Goal: Communication & Community: Answer question/provide support

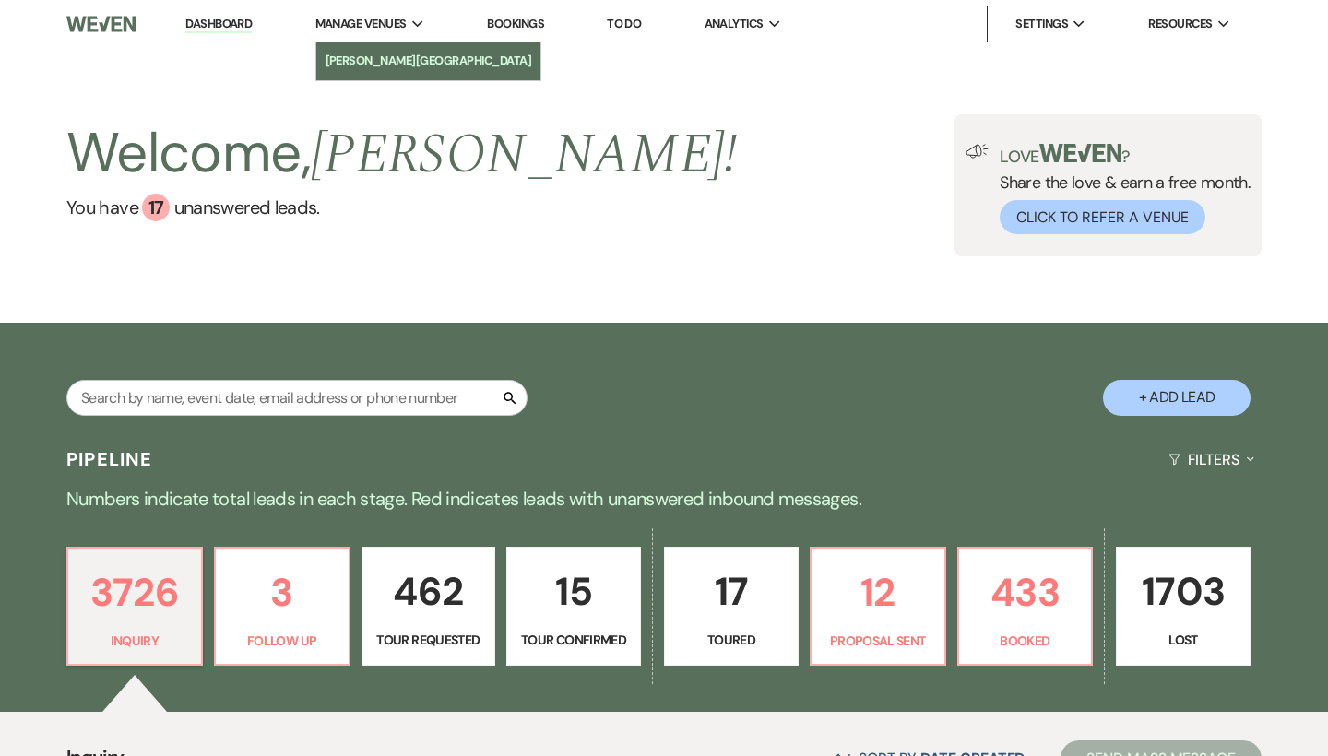
click at [356, 56] on li "[PERSON_NAME][GEOGRAPHIC_DATA]" at bounding box center [428, 61] width 207 height 18
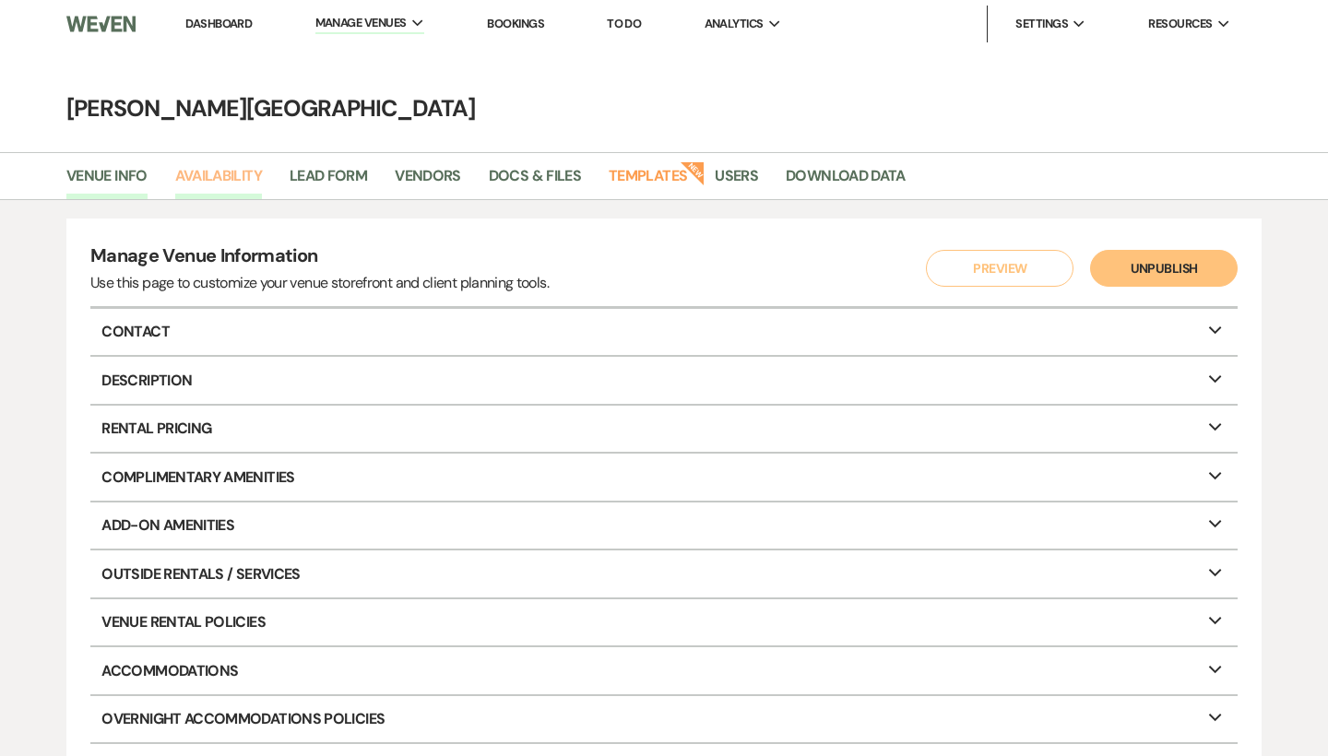
click at [226, 179] on link "Availability" at bounding box center [218, 181] width 87 height 35
select select "3"
select select "2026"
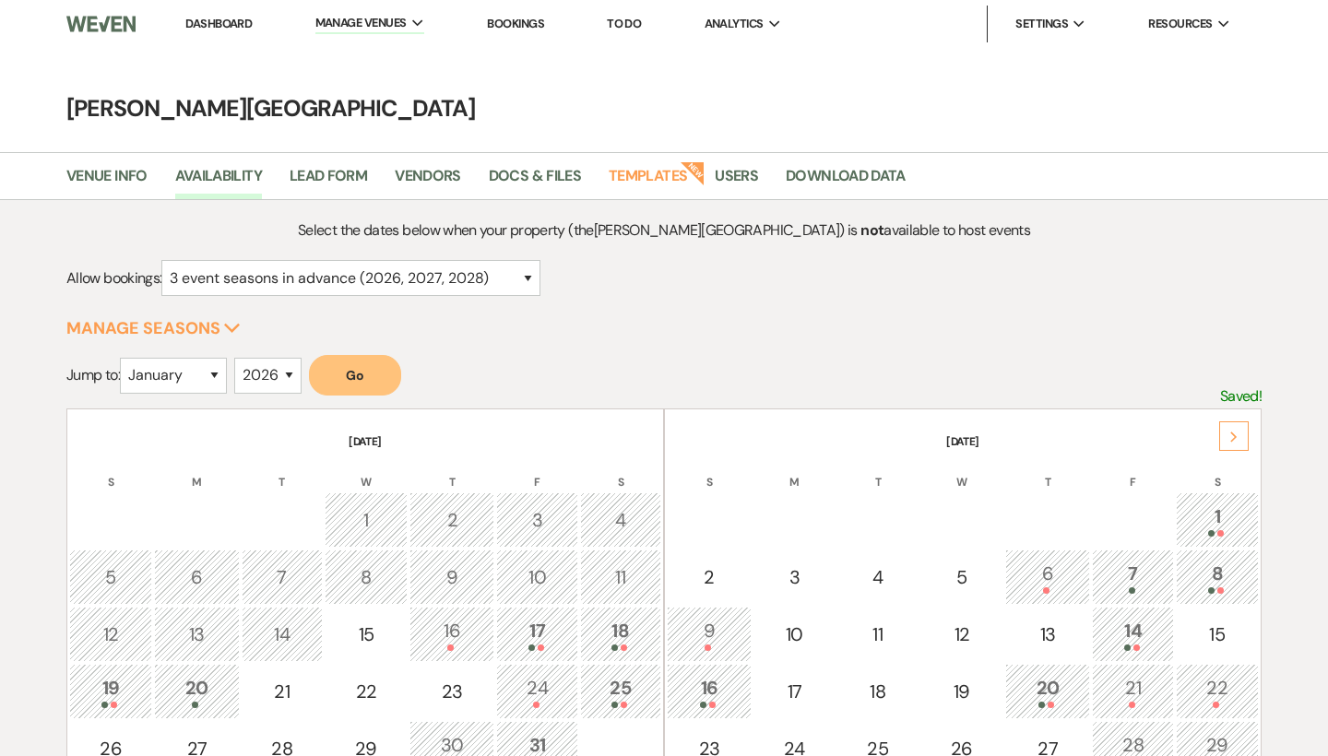
click at [1234, 430] on div "Next" at bounding box center [1234, 436] width 30 height 30
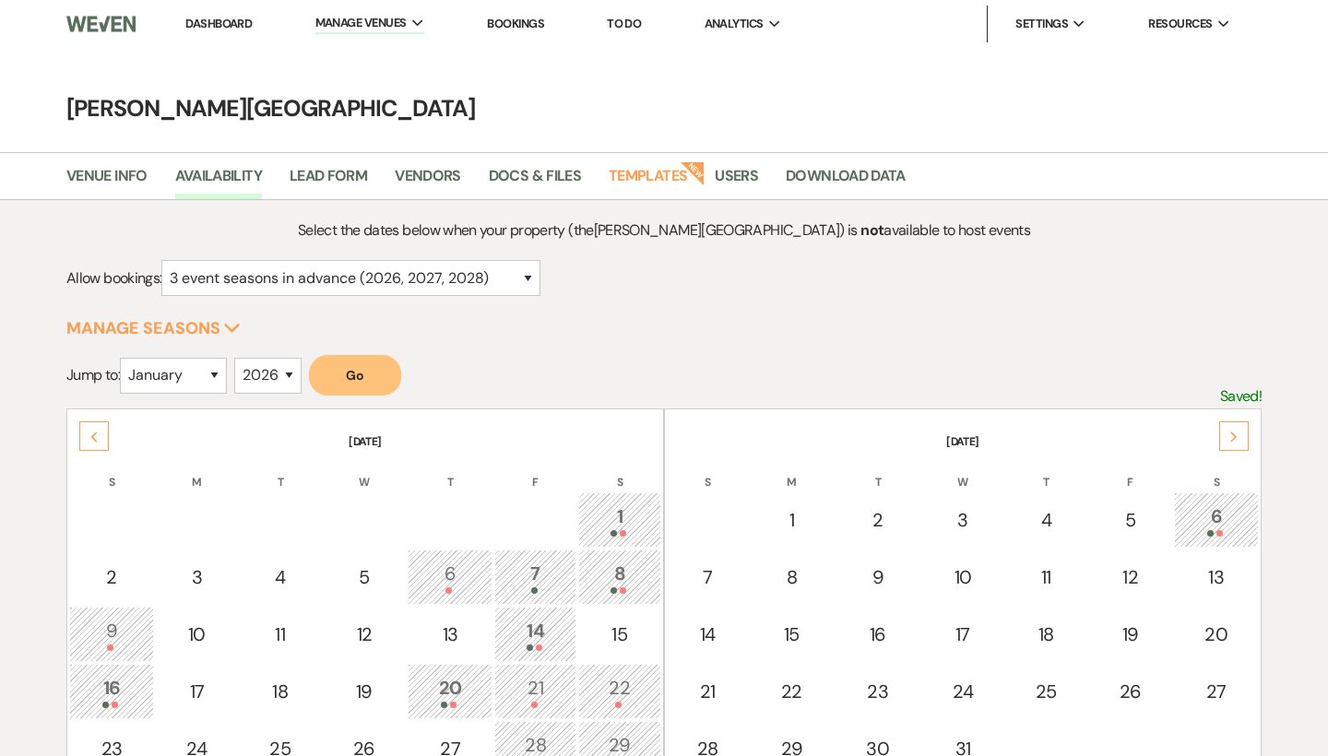
click at [1234, 430] on div "Next" at bounding box center [1234, 436] width 30 height 30
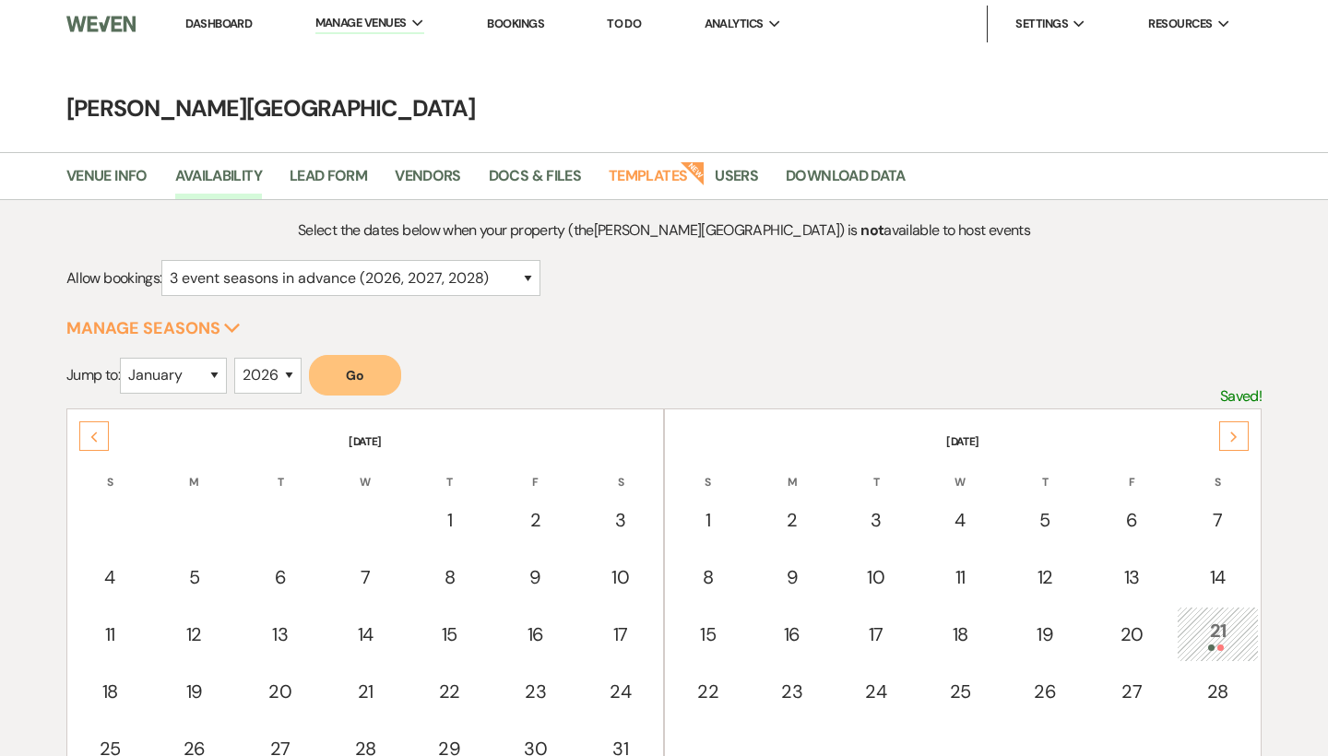
click at [1234, 430] on div "Next" at bounding box center [1234, 436] width 30 height 30
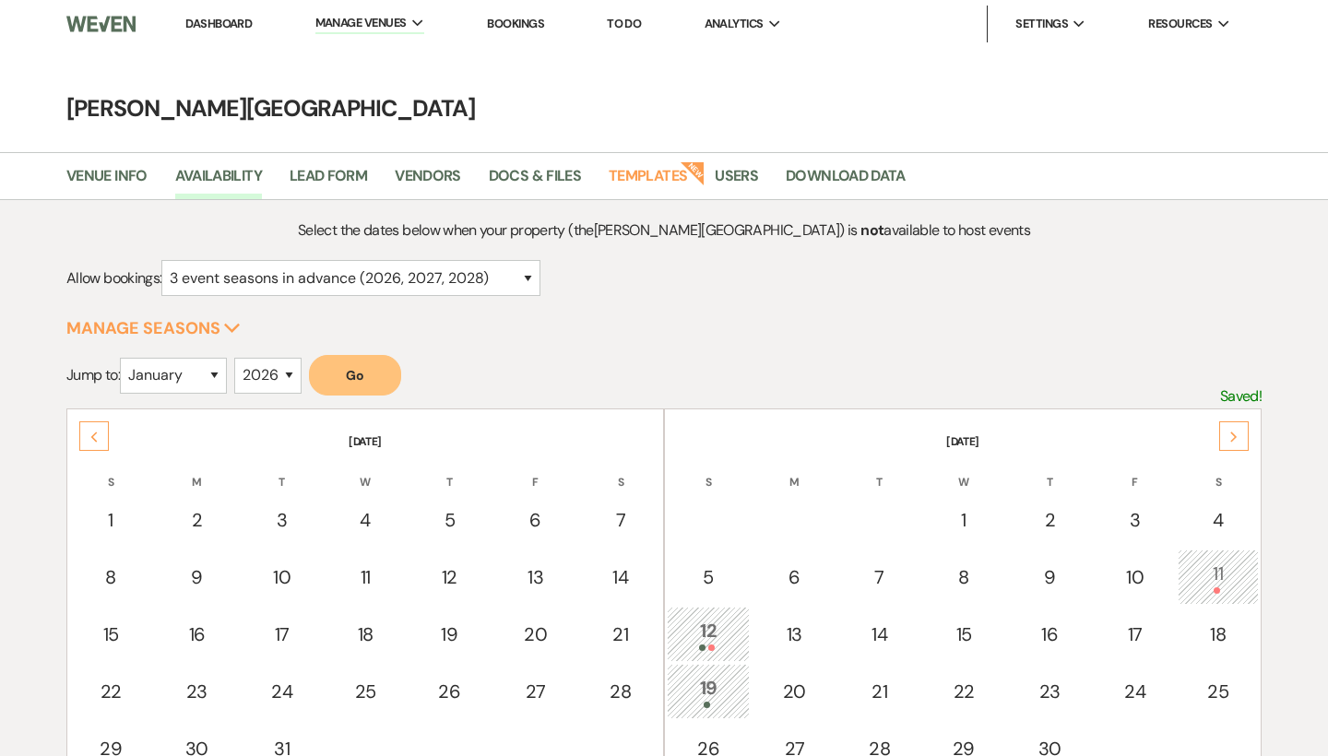
click at [1234, 430] on div "Next" at bounding box center [1234, 436] width 30 height 30
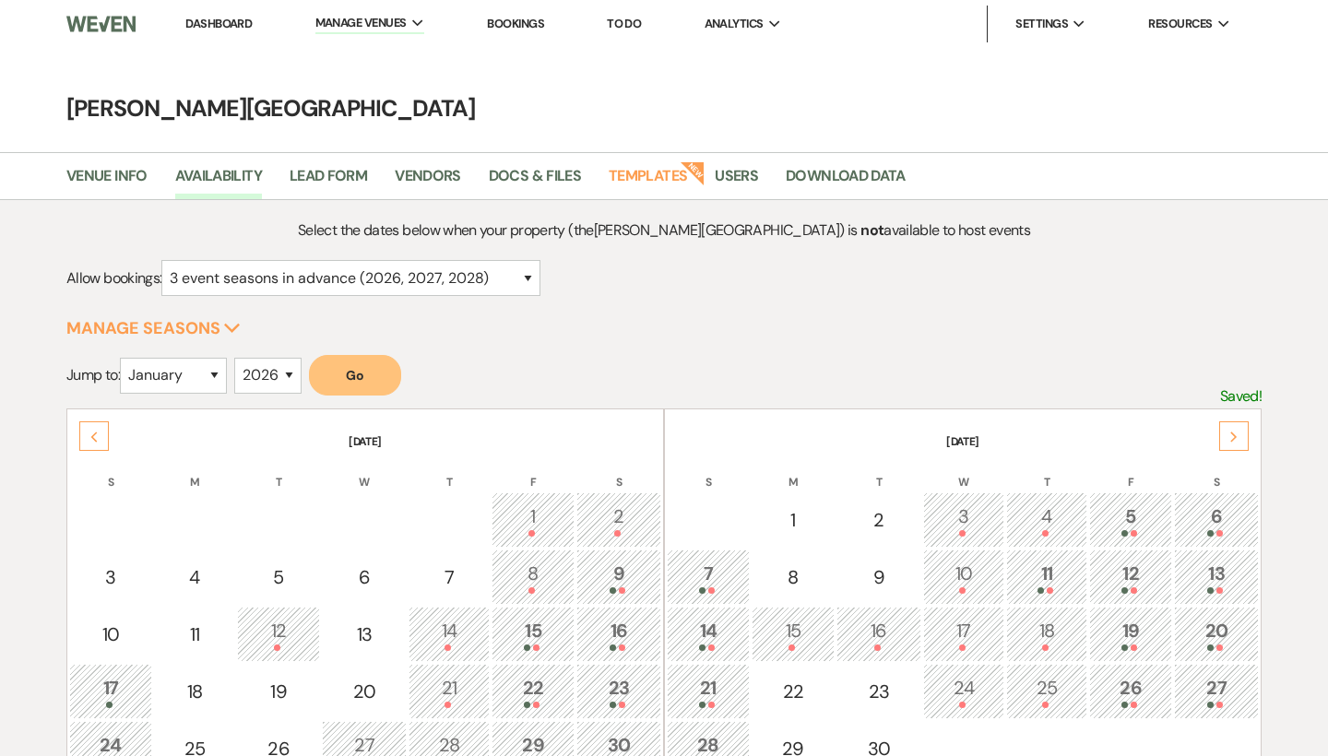
click at [1234, 430] on div "Next" at bounding box center [1234, 436] width 30 height 30
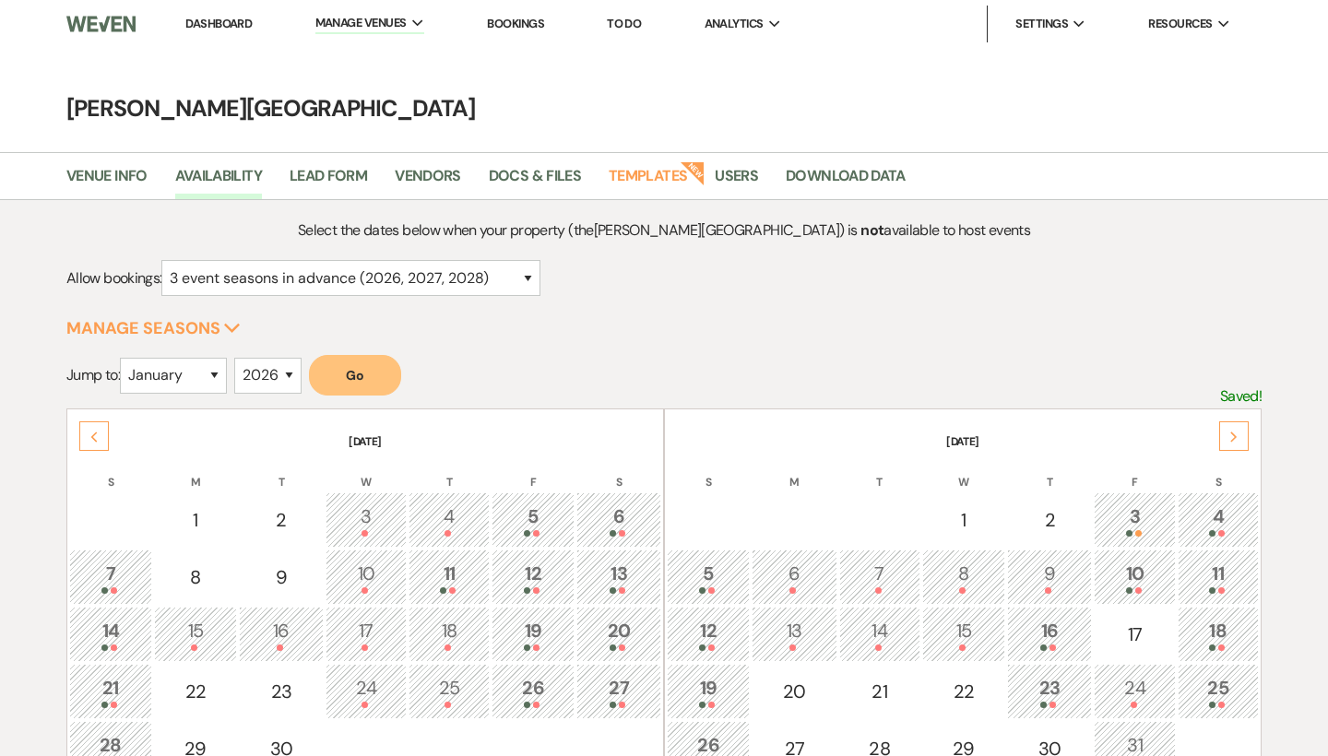
click at [1236, 438] on icon "Next" at bounding box center [1233, 436] width 9 height 11
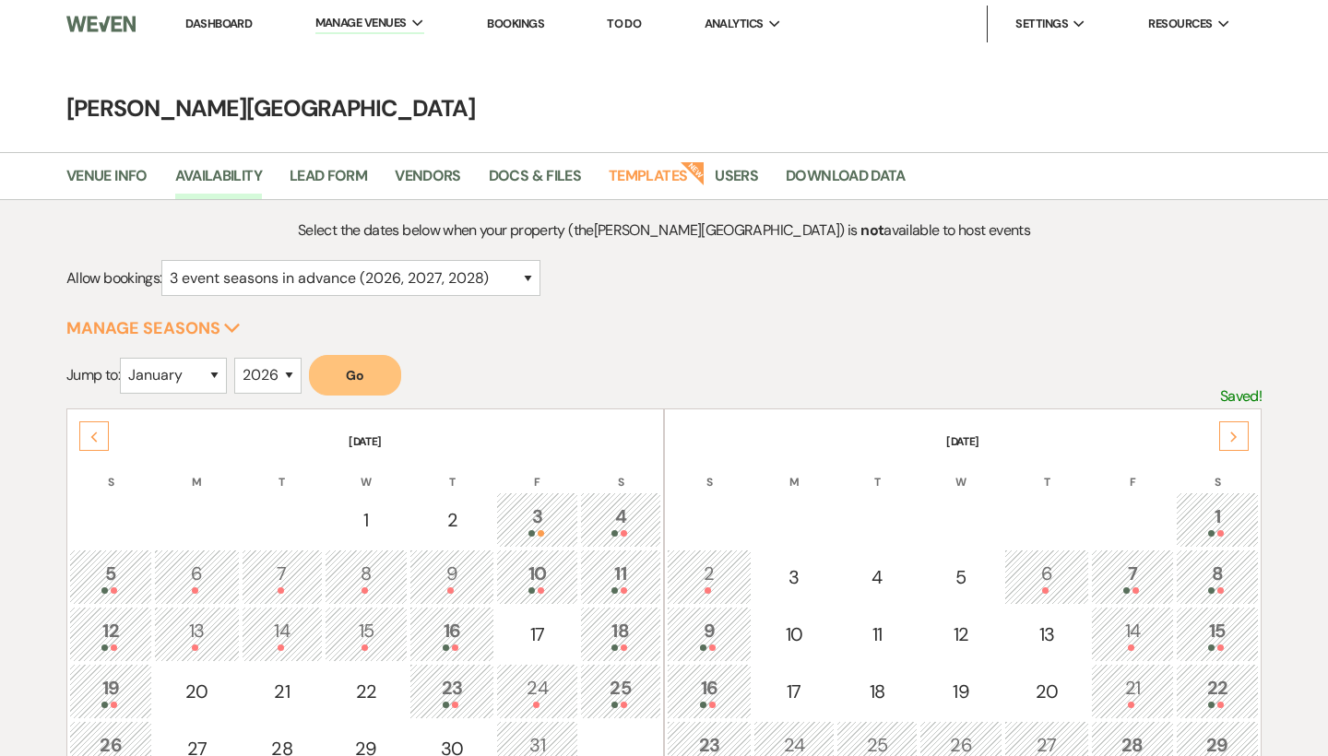
click at [1236, 438] on icon "Next" at bounding box center [1233, 436] width 9 height 11
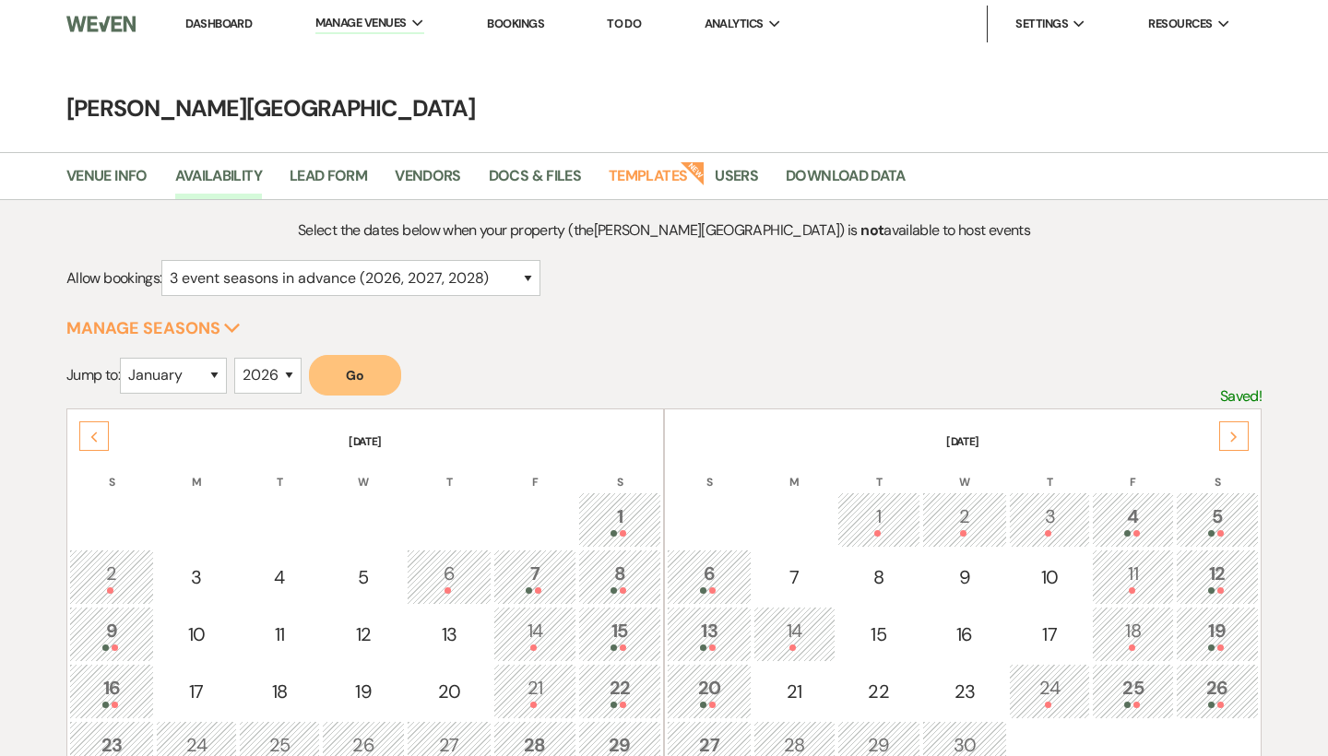
click at [1236, 438] on icon "Next" at bounding box center [1233, 436] width 9 height 11
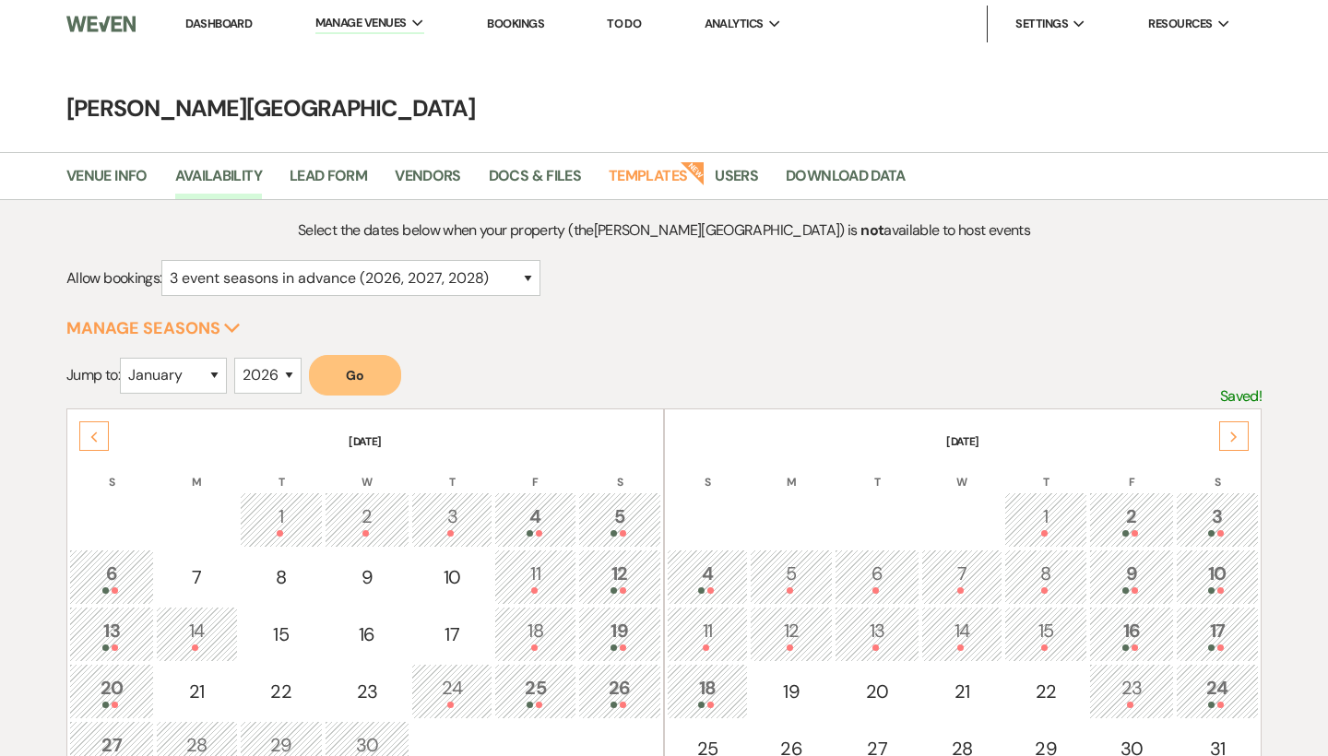
click at [1236, 438] on icon "Next" at bounding box center [1233, 436] width 9 height 11
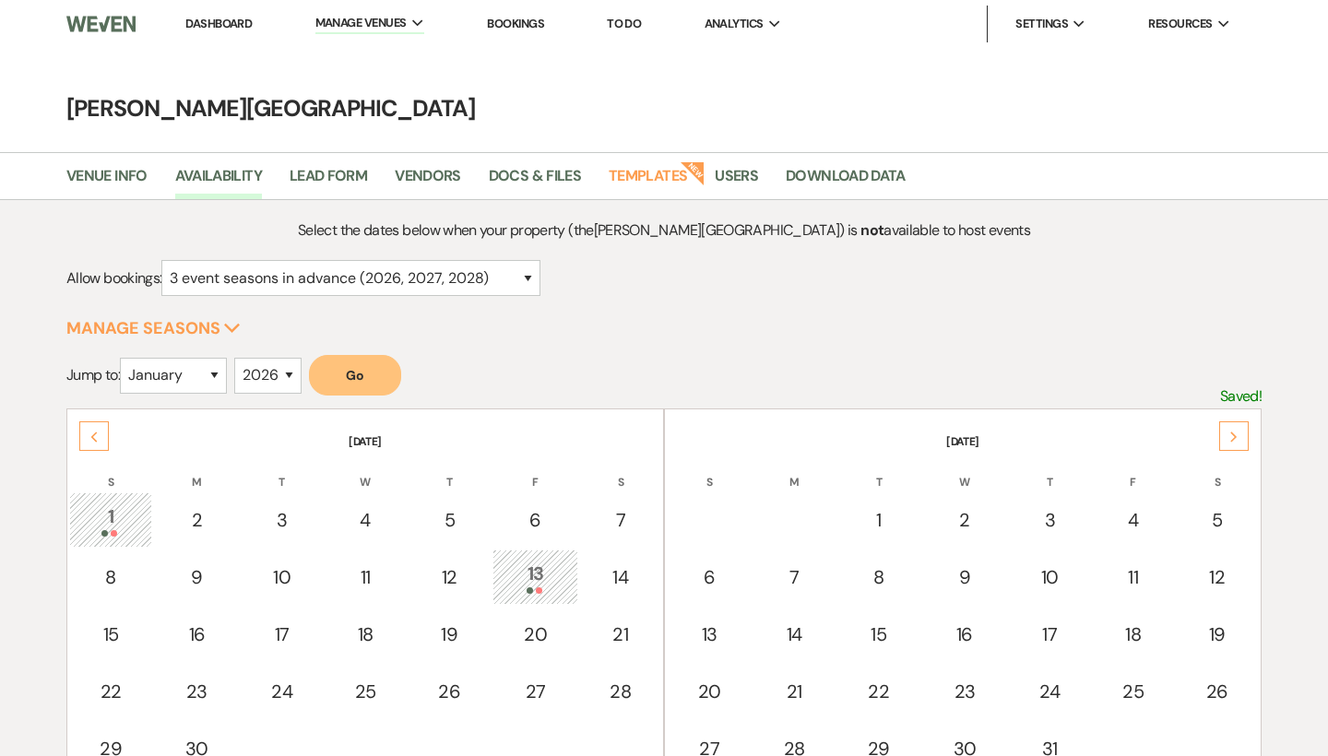
click at [1236, 438] on icon "Next" at bounding box center [1233, 436] width 9 height 11
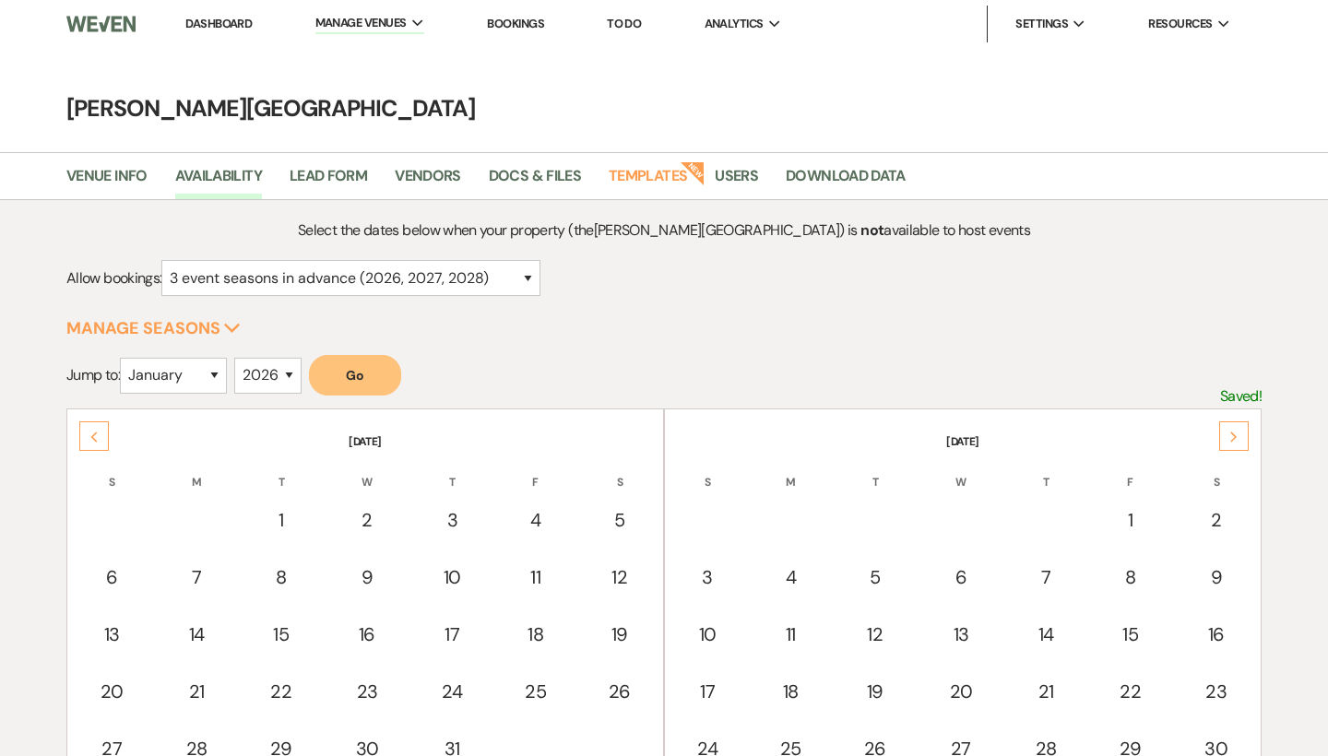
click at [1236, 438] on icon "Next" at bounding box center [1233, 436] width 9 height 11
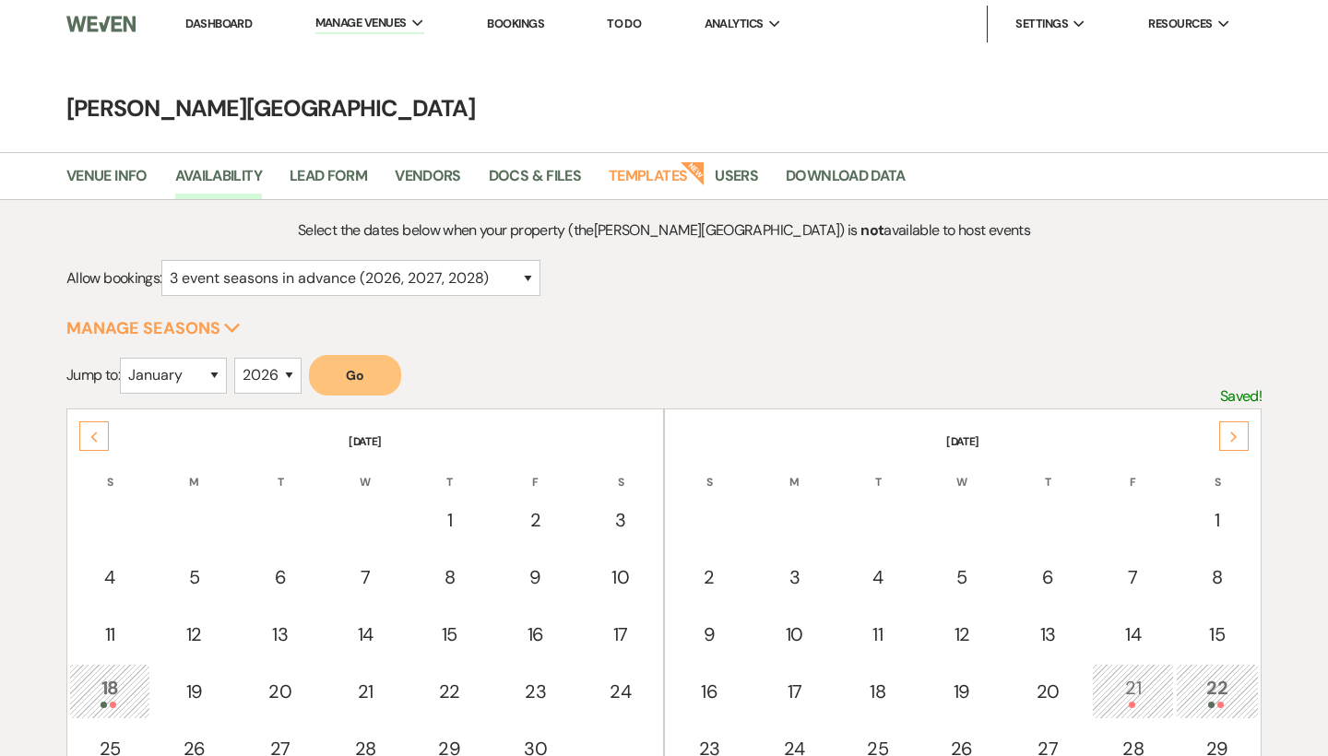
click at [1236, 438] on icon "Next" at bounding box center [1233, 436] width 9 height 11
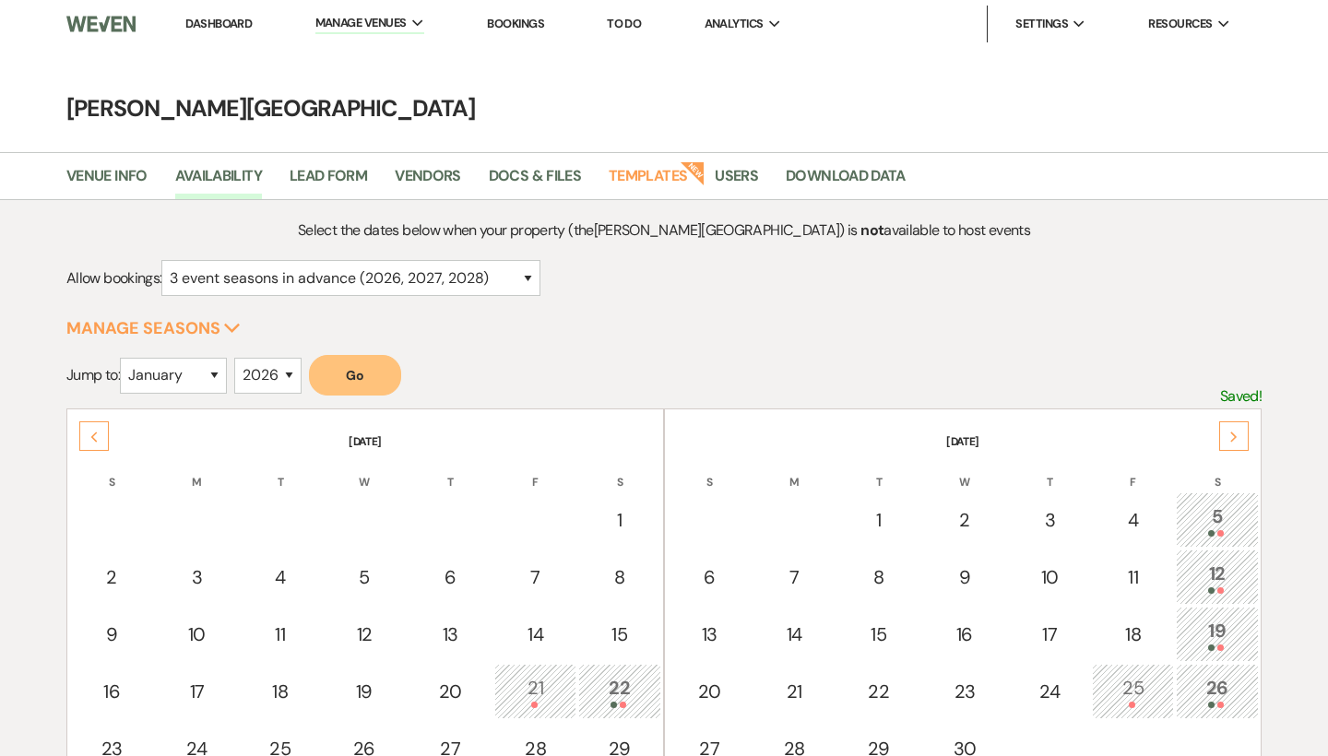
click at [1236, 438] on icon "Next" at bounding box center [1233, 436] width 9 height 11
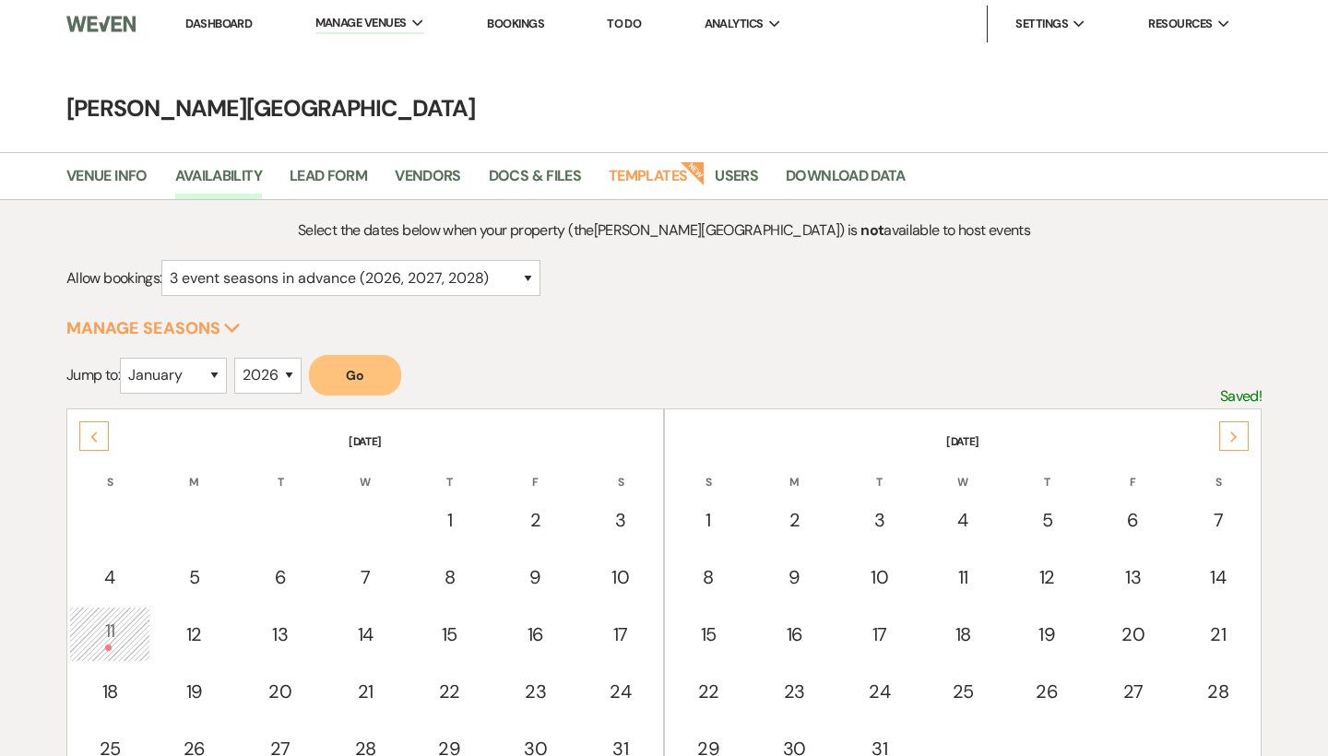
click at [1236, 438] on icon "Next" at bounding box center [1233, 436] width 9 height 11
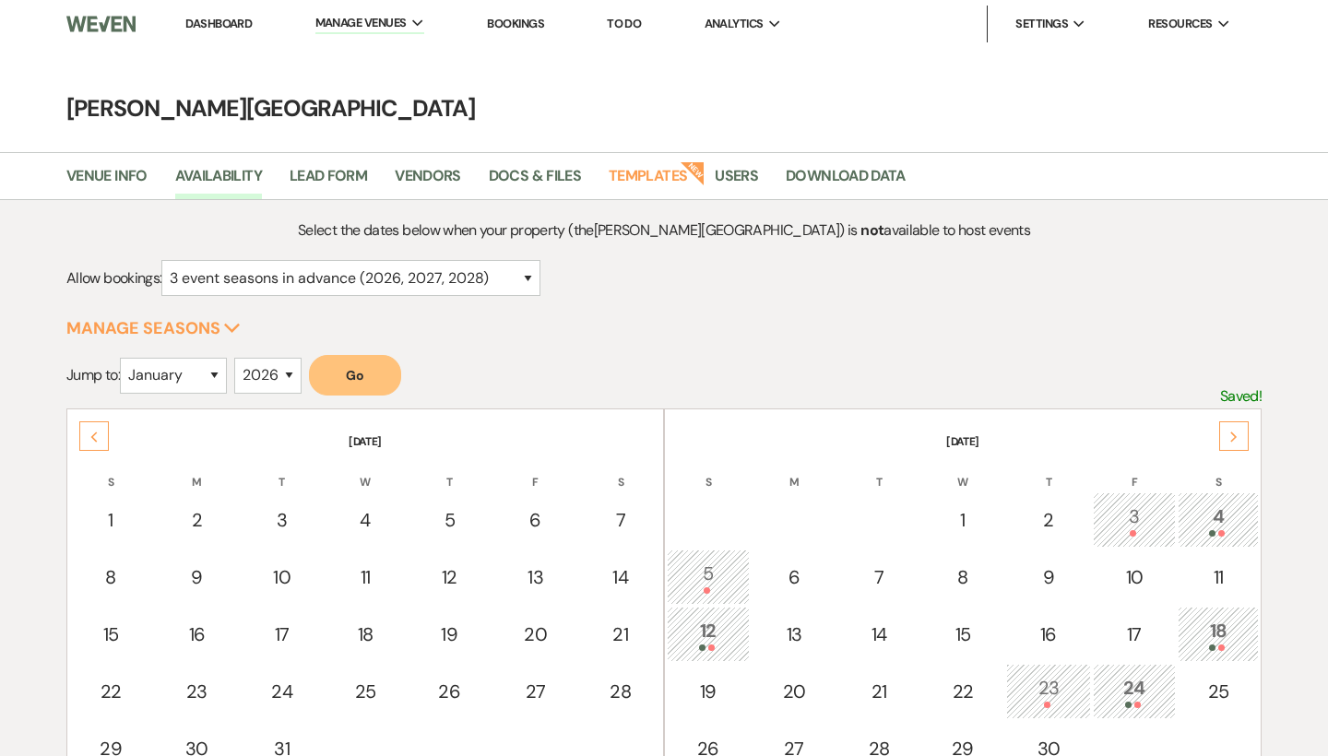
click at [1236, 438] on icon "Next" at bounding box center [1233, 436] width 9 height 11
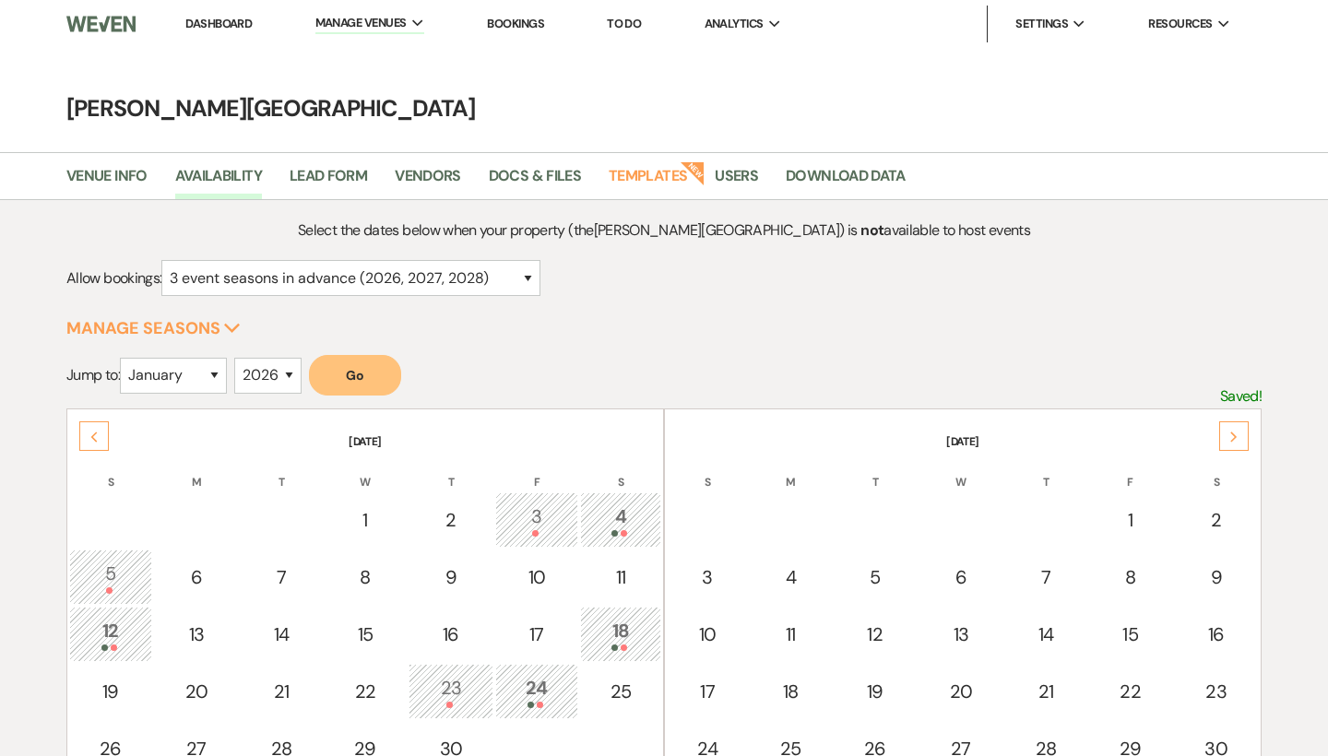
click at [82, 430] on div "Previous" at bounding box center [94, 436] width 30 height 30
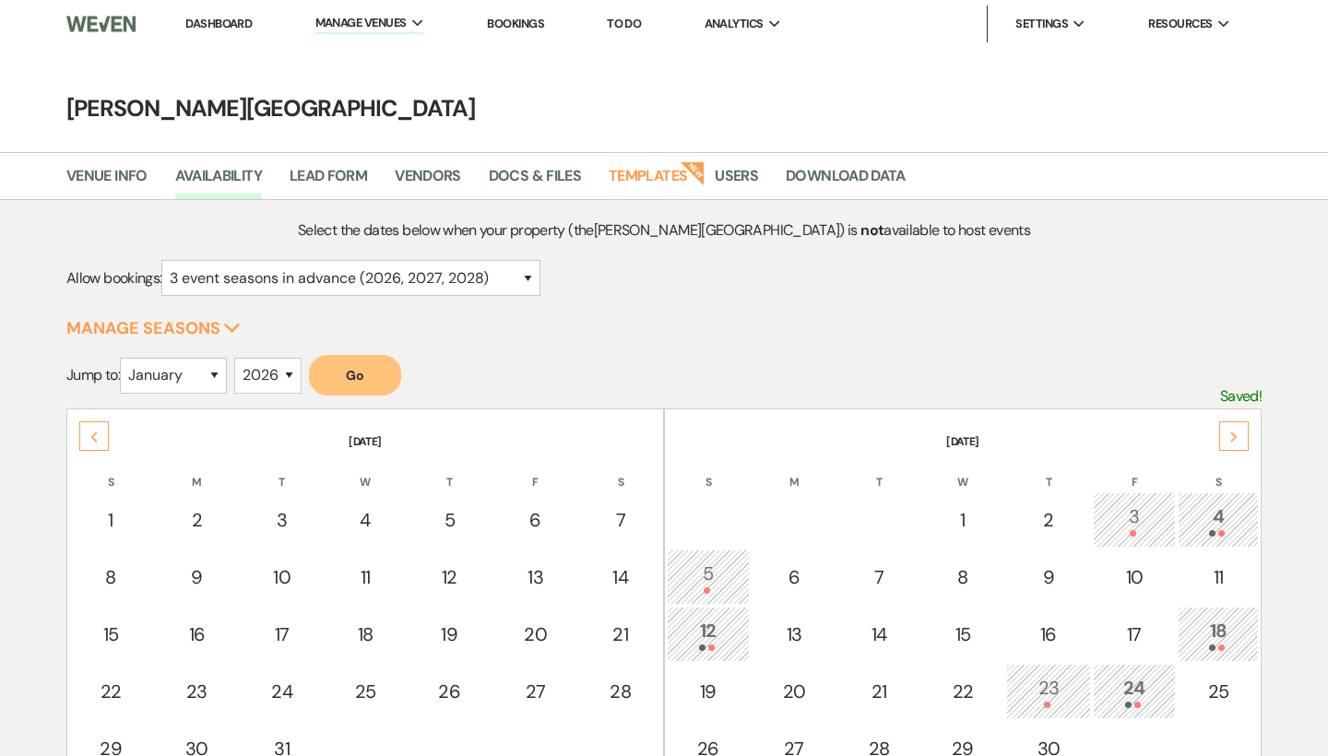
click at [82, 430] on div "Previous" at bounding box center [94, 436] width 30 height 30
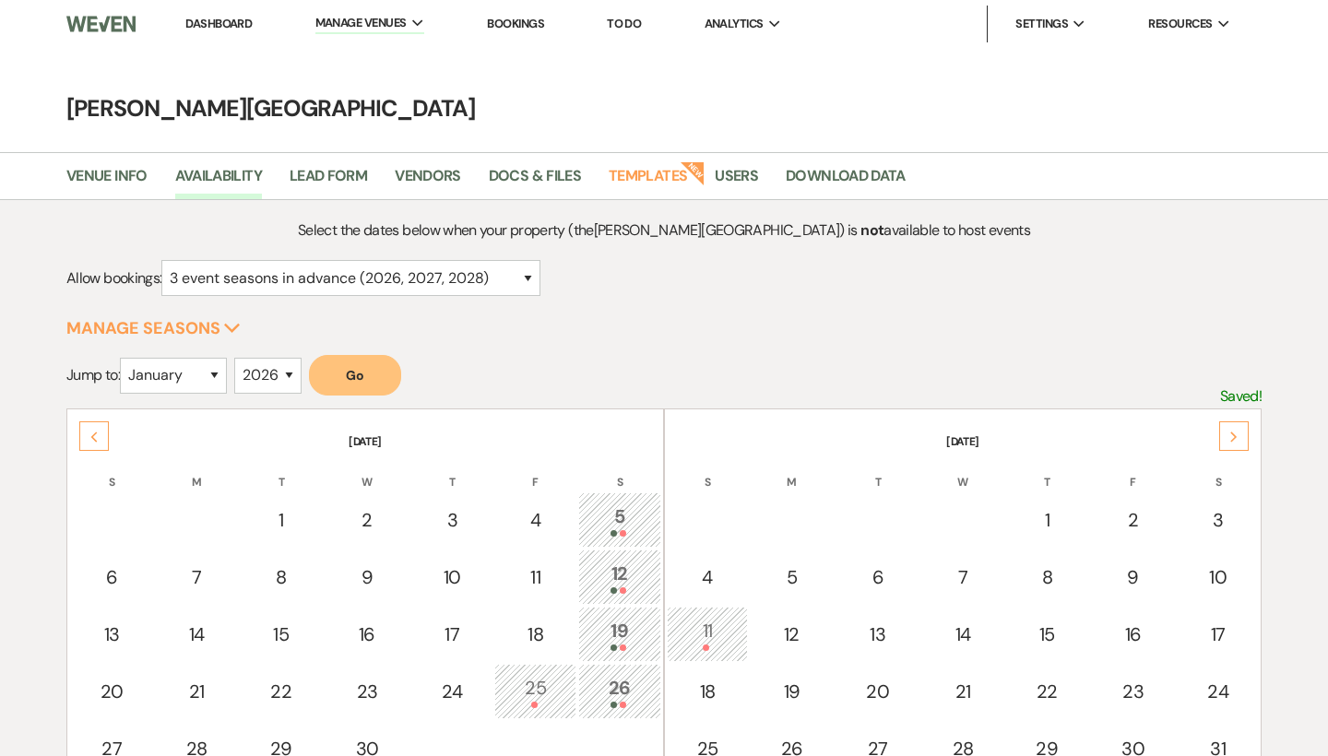
click at [82, 430] on div "Previous" at bounding box center [94, 436] width 30 height 30
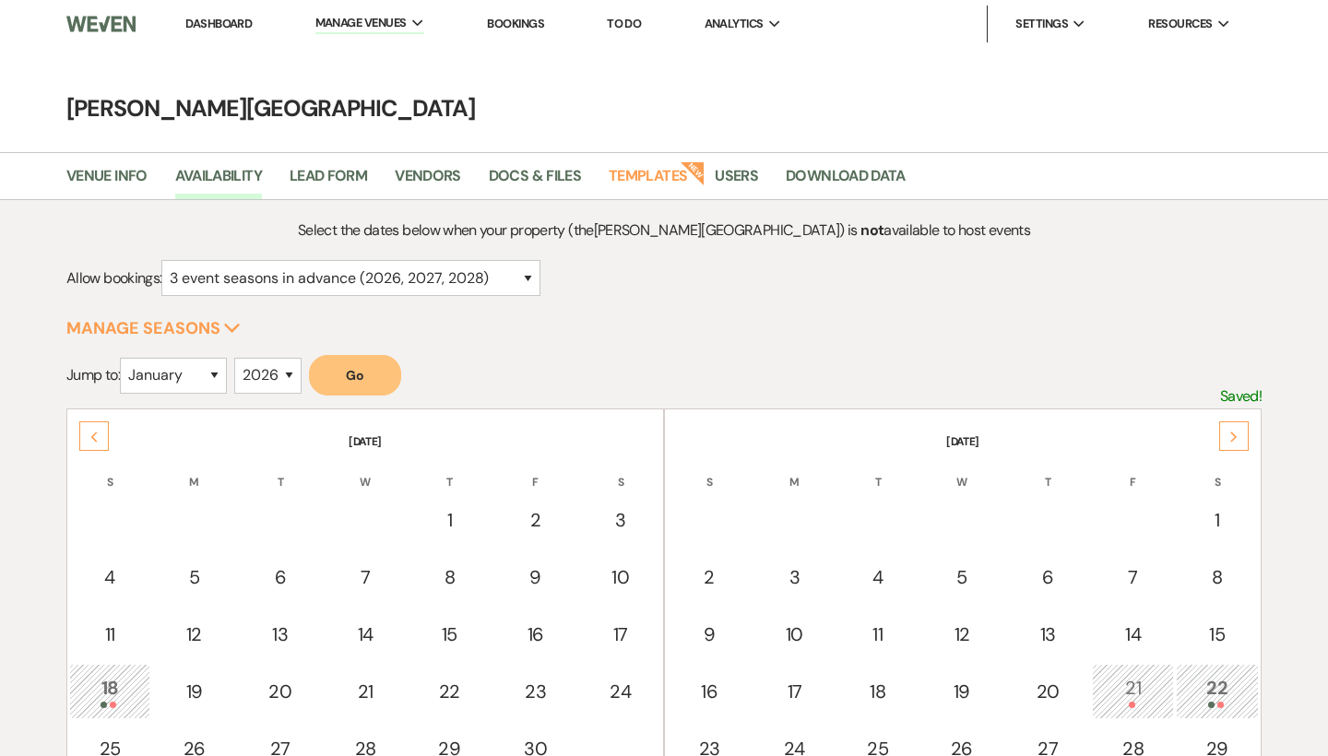
click at [82, 430] on div "Previous" at bounding box center [94, 436] width 30 height 30
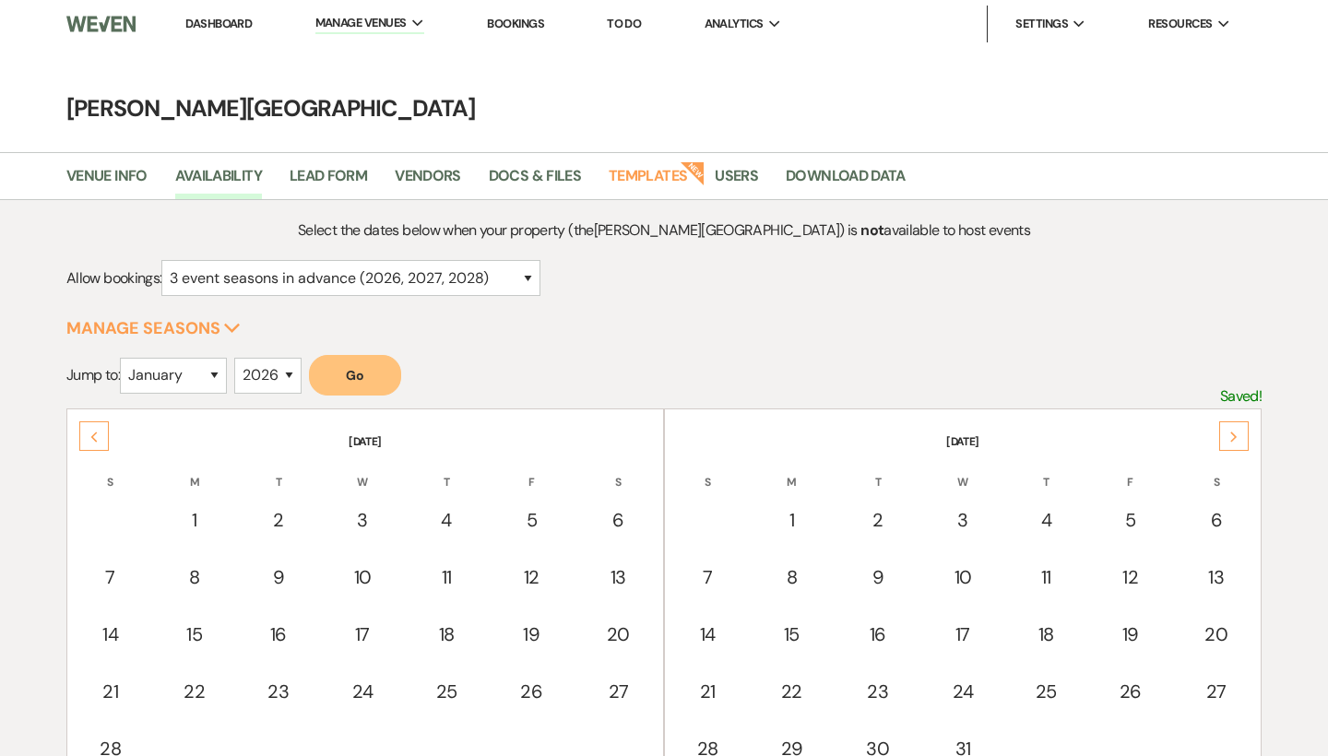
click at [82, 430] on div "Previous" at bounding box center [94, 436] width 30 height 30
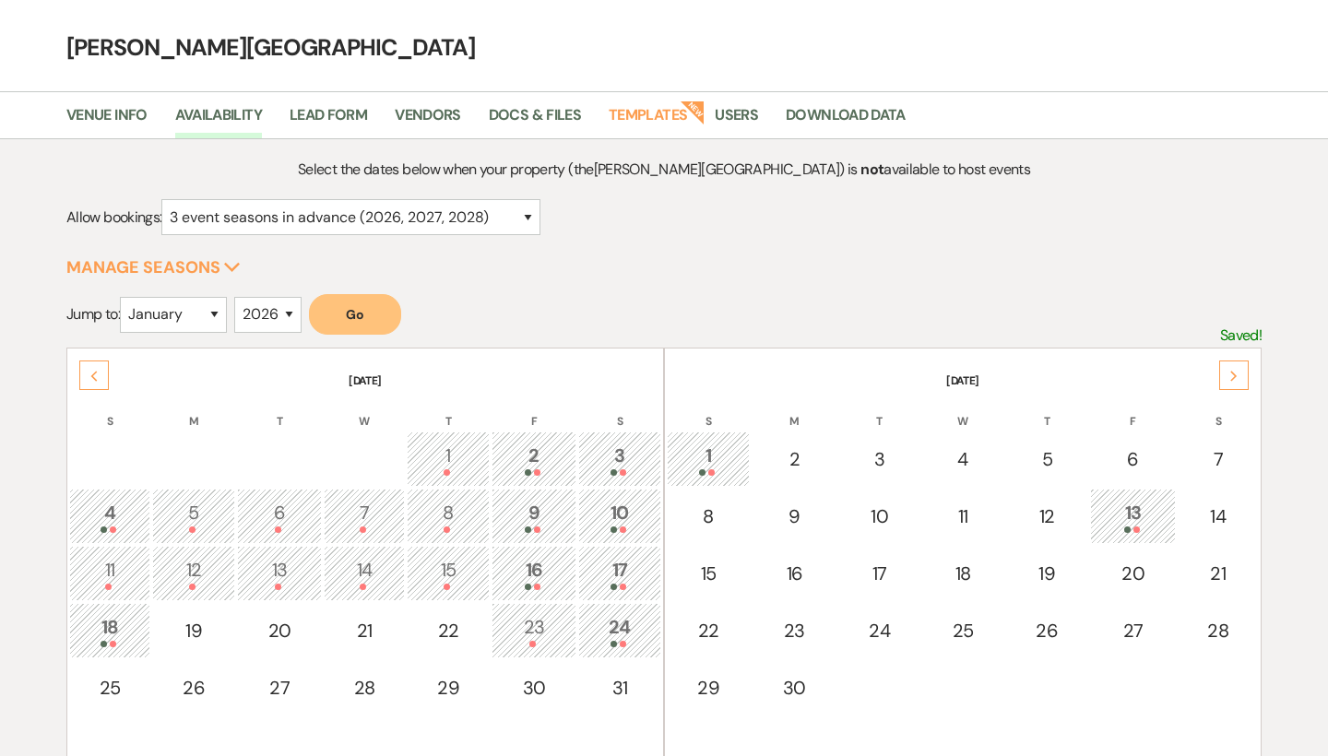
scroll to position [63, 0]
click at [537, 511] on div "9" at bounding box center [534, 514] width 65 height 34
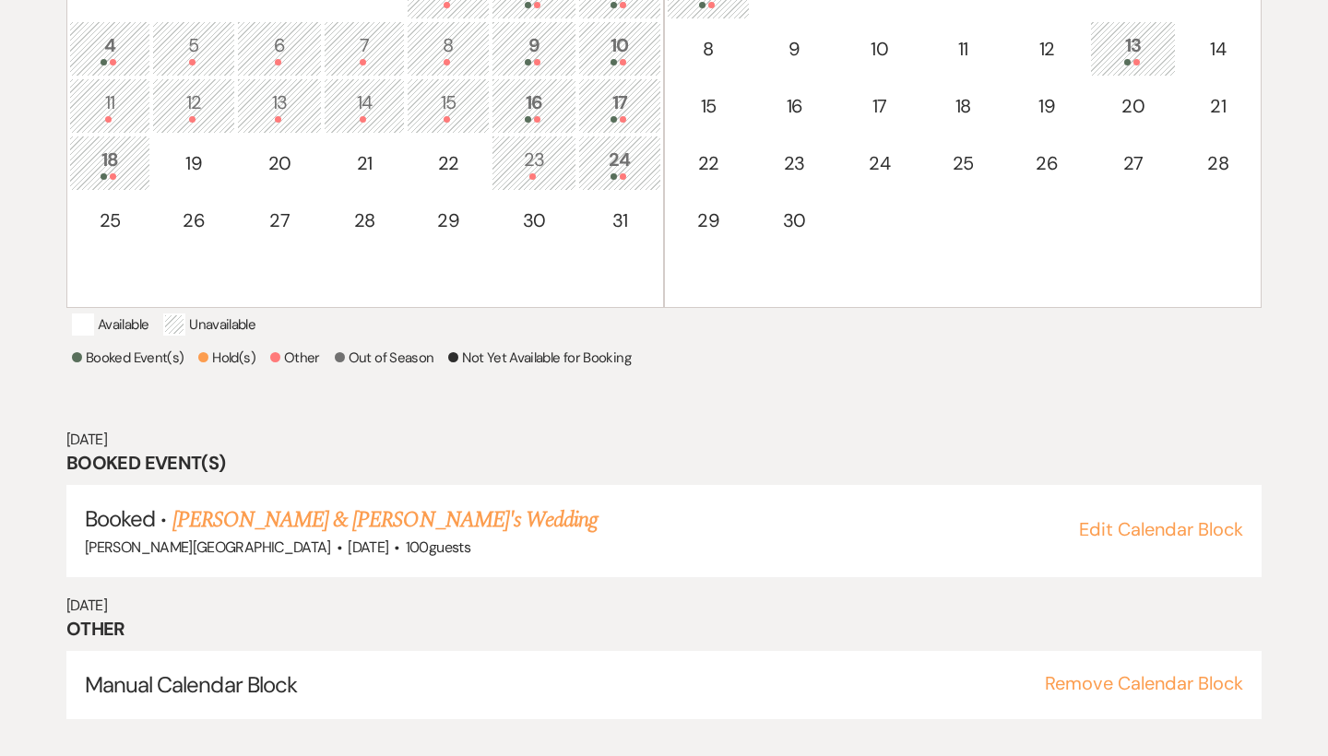
scroll to position [529, 0]
click at [392, 536] on link "[PERSON_NAME] & [PERSON_NAME]'s Wedding" at bounding box center [385, 518] width 426 height 33
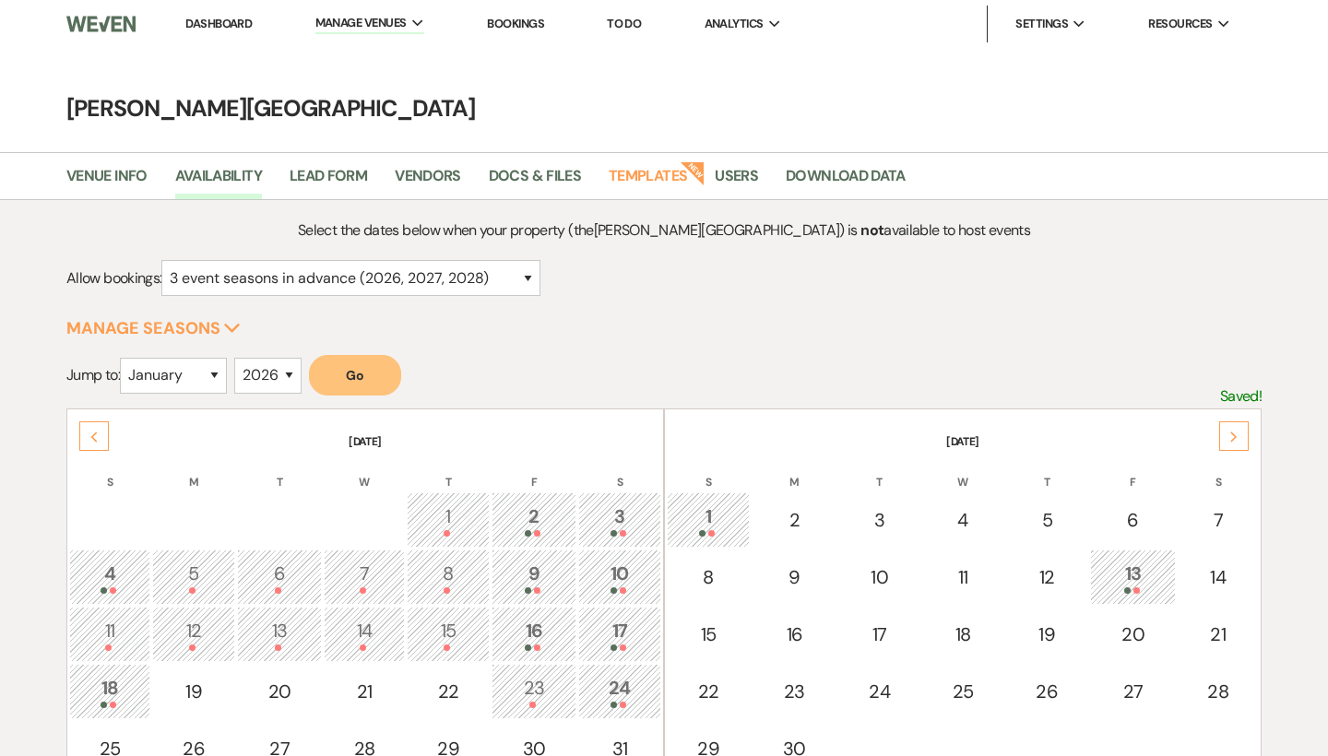
scroll to position [0, 0]
click at [242, 28] on link "Dashboard" at bounding box center [218, 24] width 66 height 16
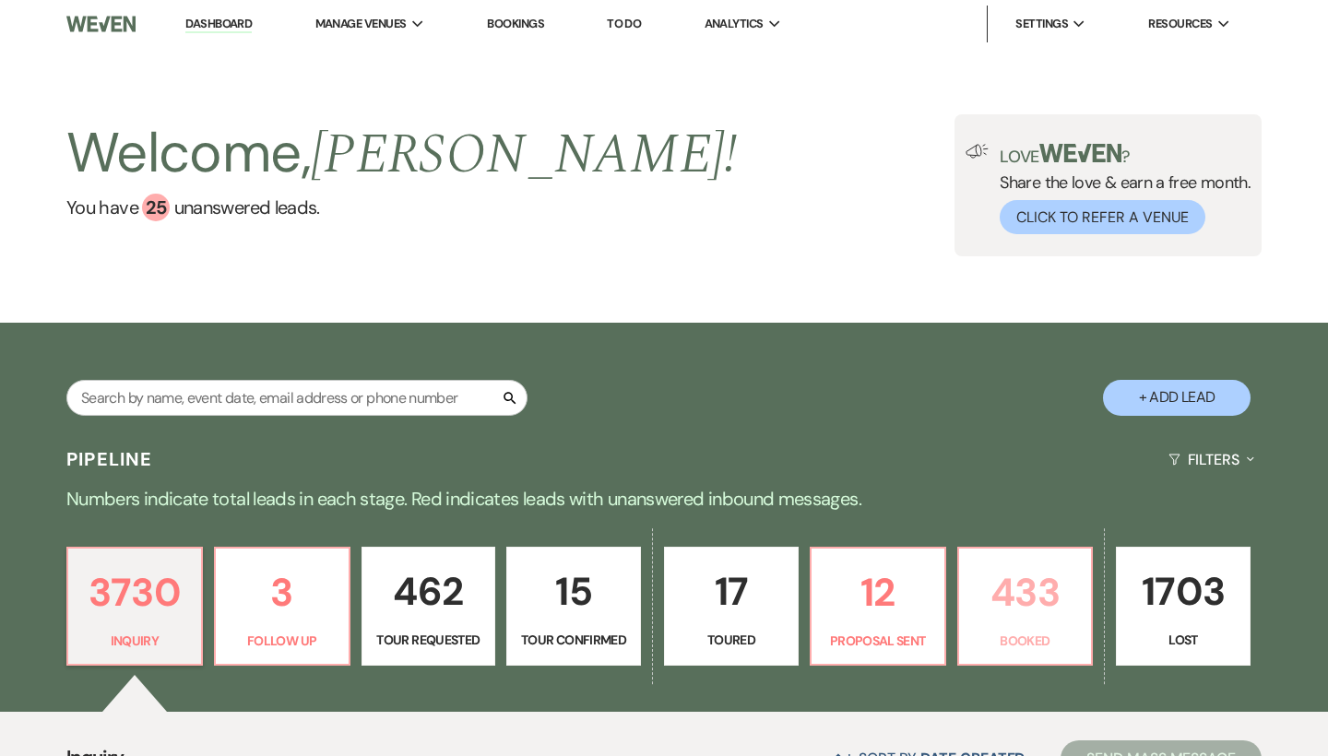
click at [1008, 598] on p "433" at bounding box center [1025, 592] width 111 height 62
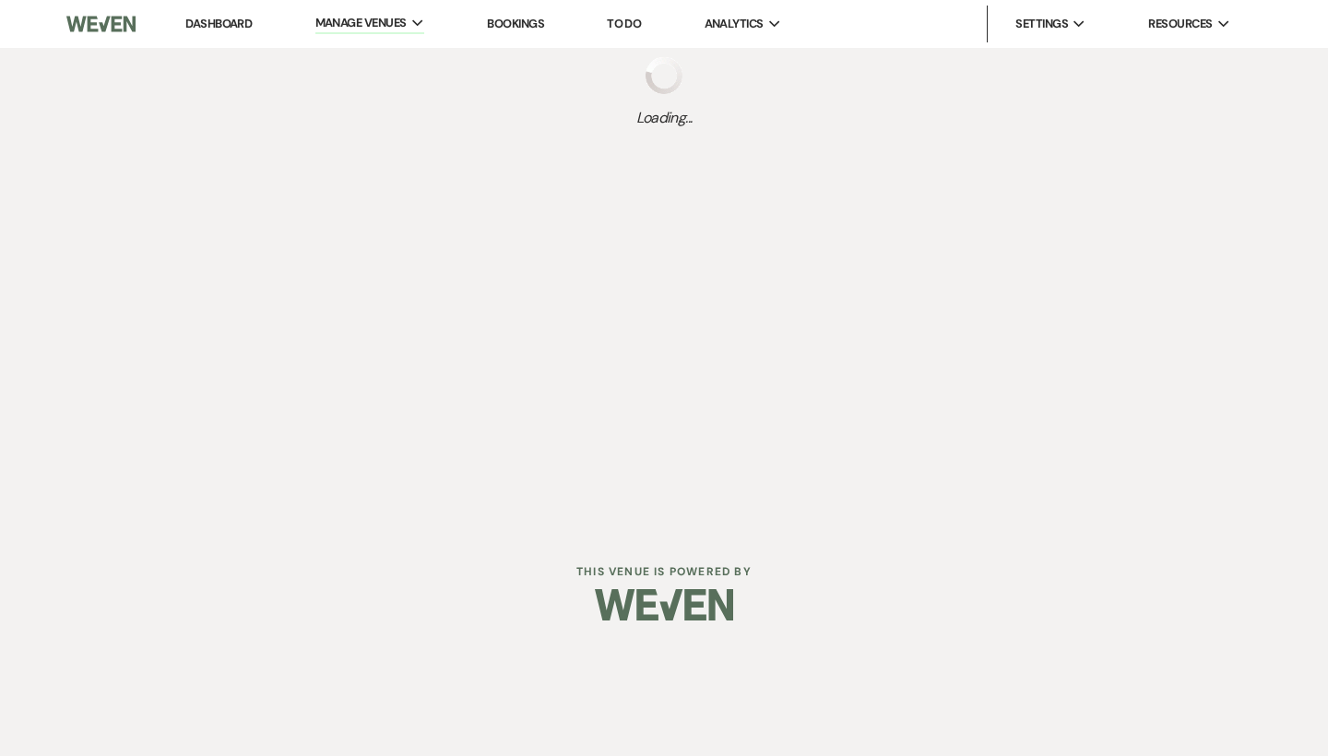
select select "3"
select select "2026"
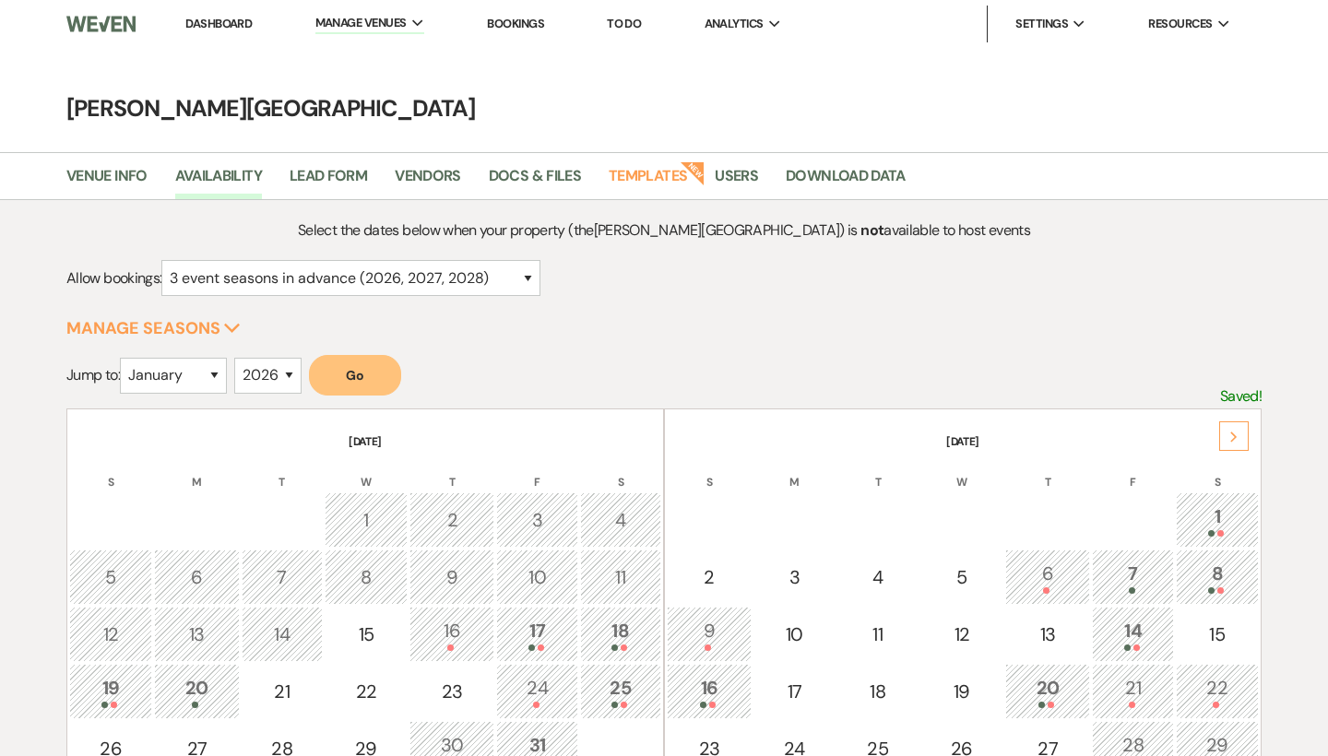
click at [225, 29] on link "Dashboard" at bounding box center [218, 24] width 66 height 16
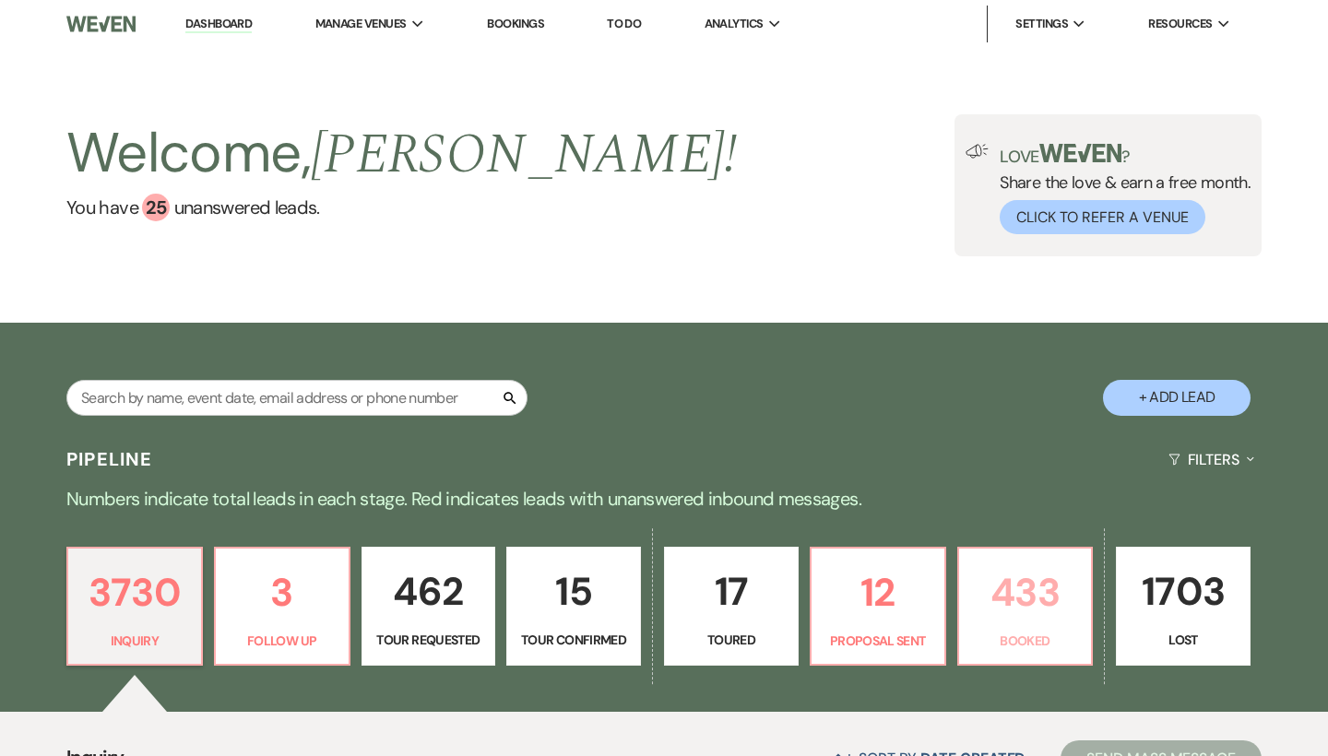
click at [996, 596] on p "433" at bounding box center [1025, 592] width 111 height 62
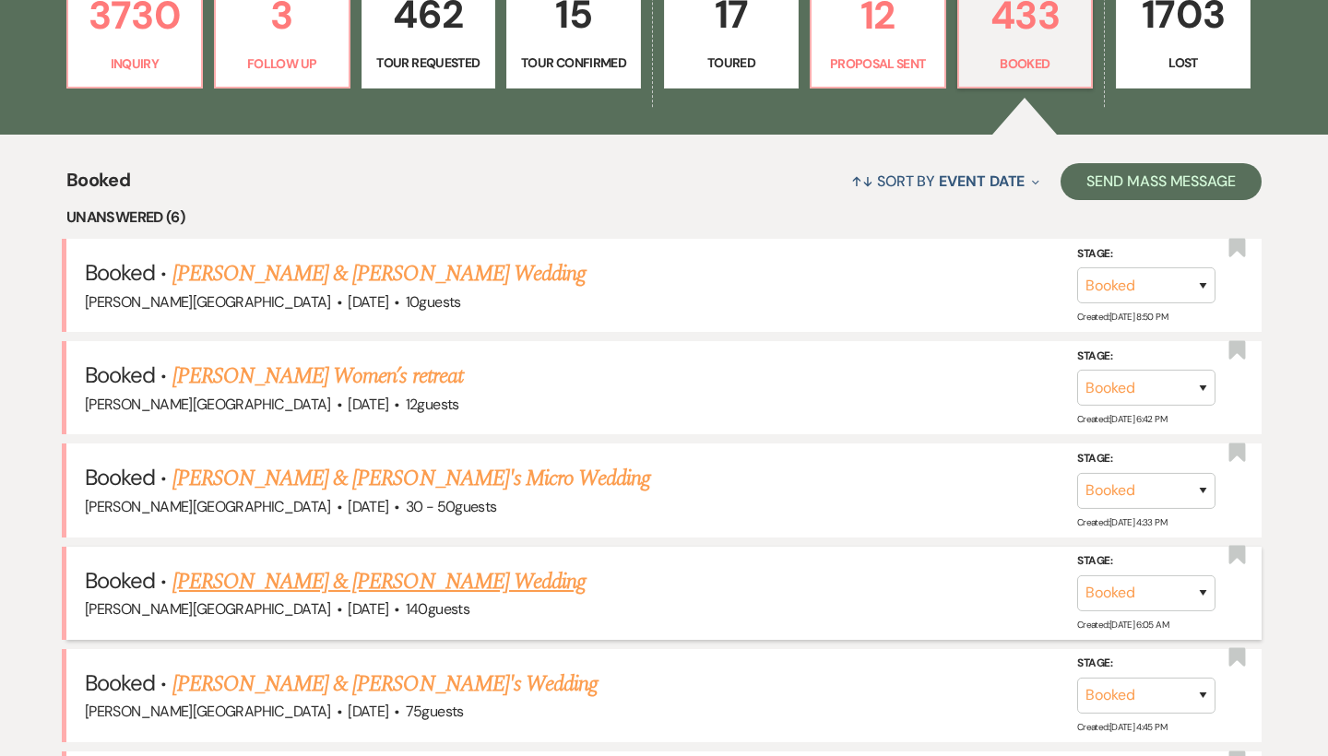
scroll to position [670, 0]
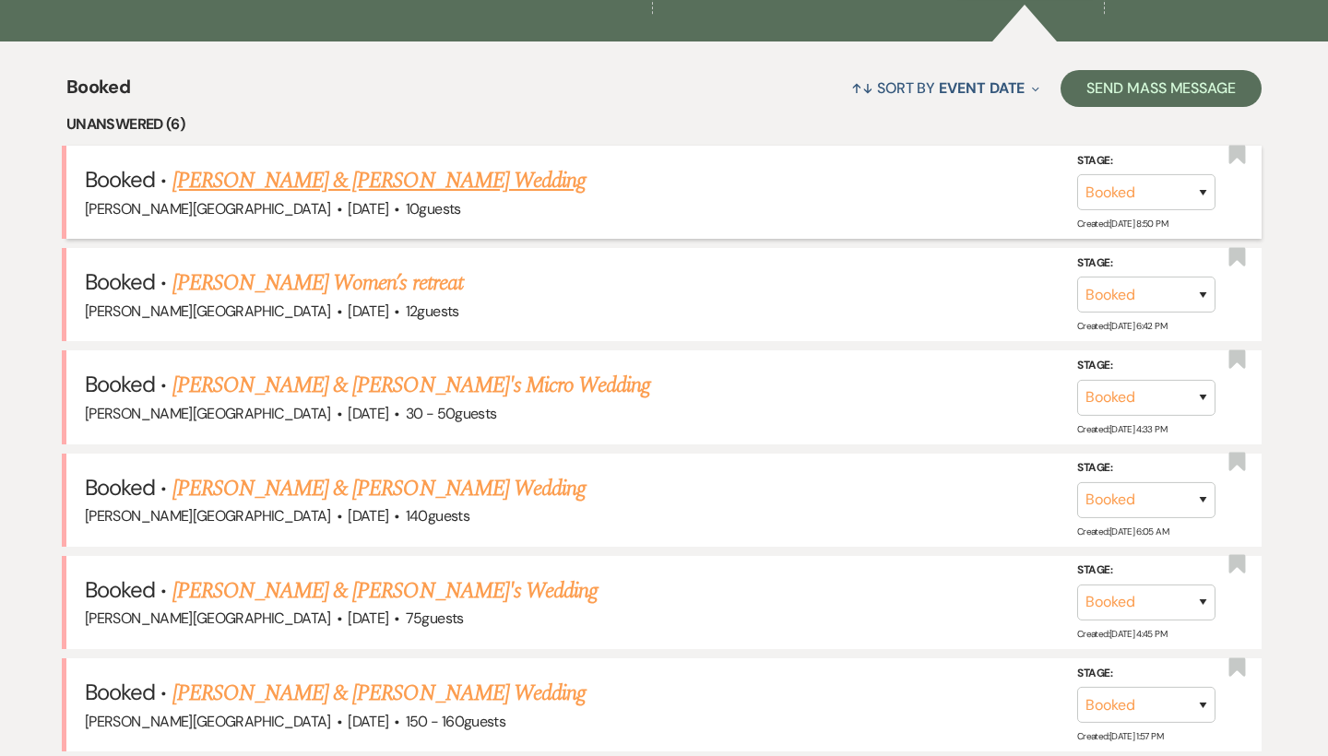
click at [445, 185] on link "[PERSON_NAME] & [PERSON_NAME] Wedding" at bounding box center [378, 180] width 413 height 33
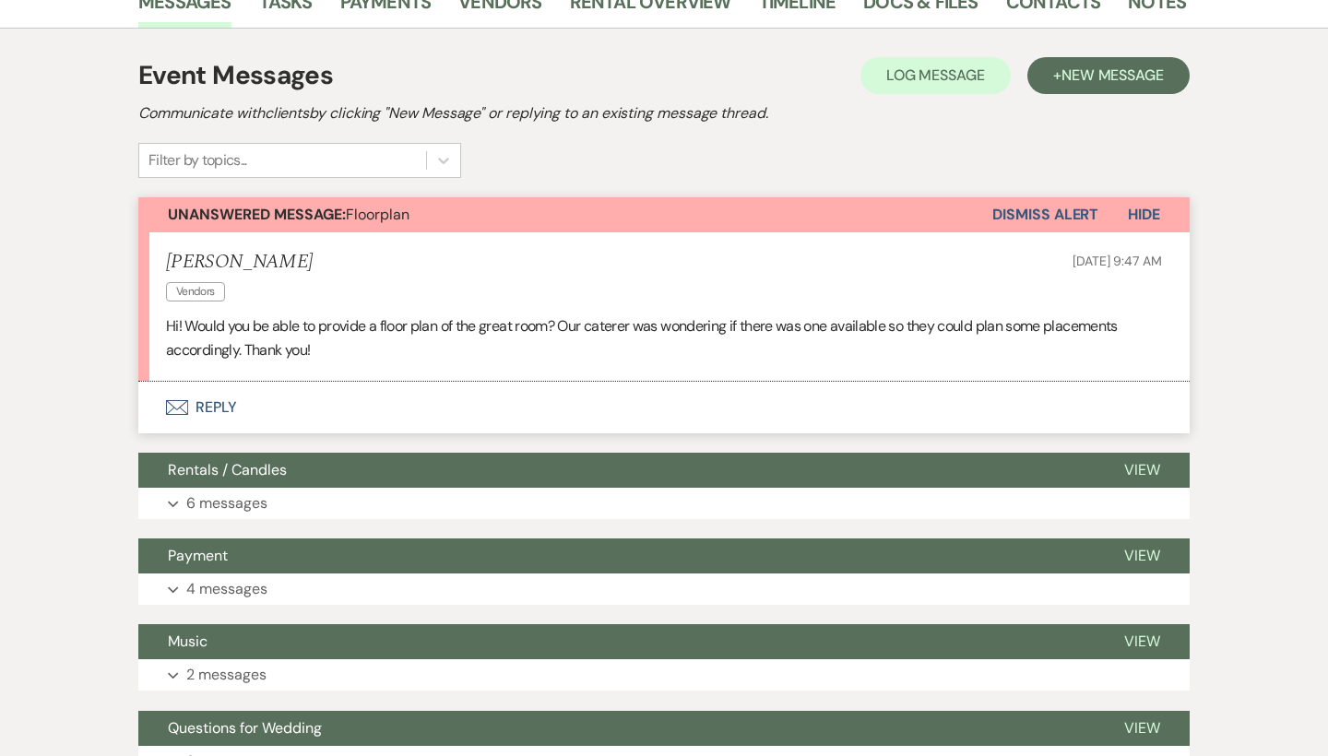
click at [220, 399] on button "Envelope Reply" at bounding box center [663, 408] width 1051 height 52
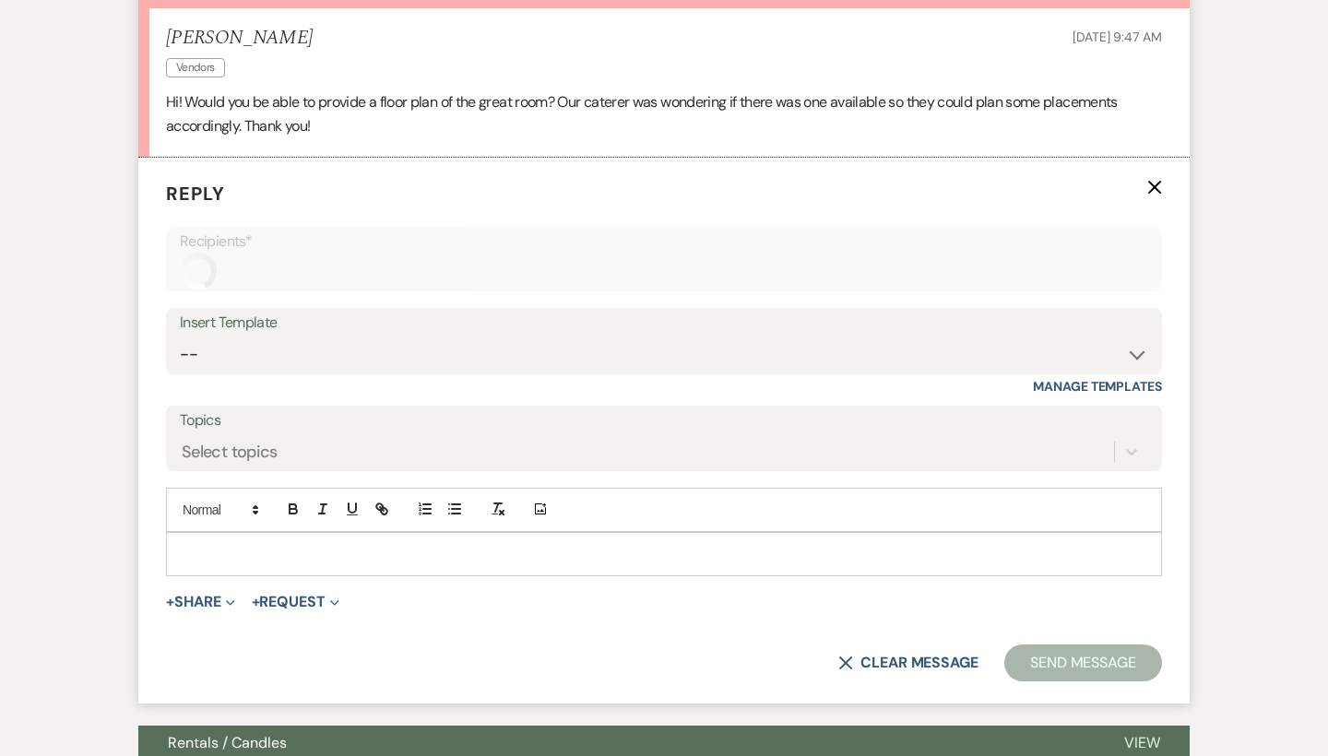
scroll to position [627, 0]
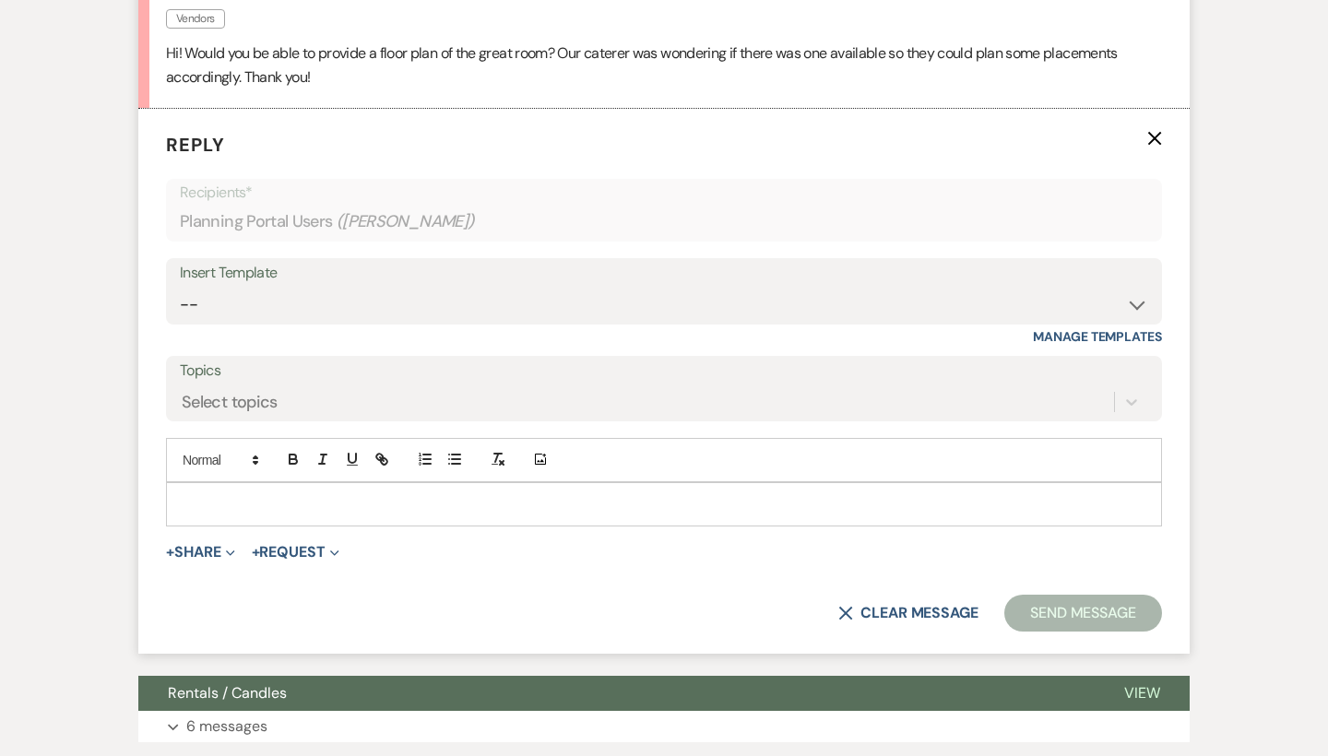
click at [206, 494] on p at bounding box center [664, 504] width 966 height 20
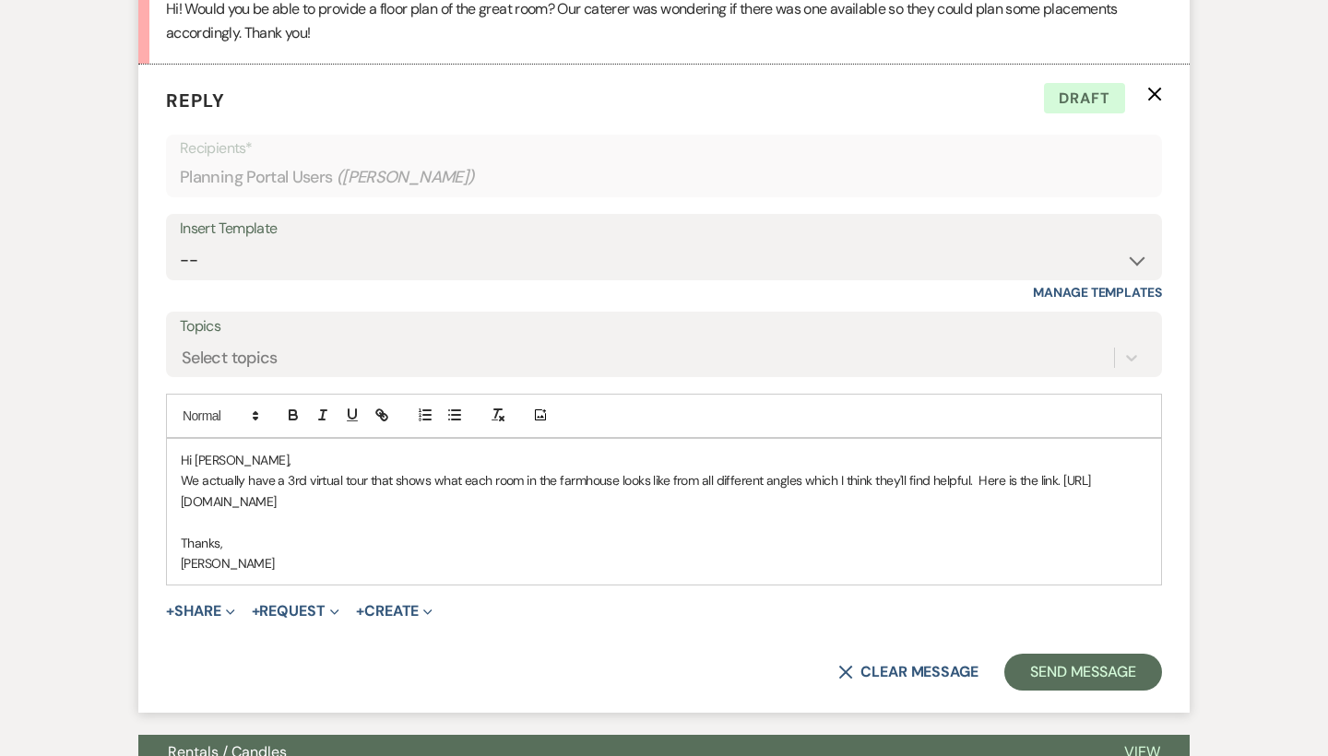
scroll to position [679, 0]
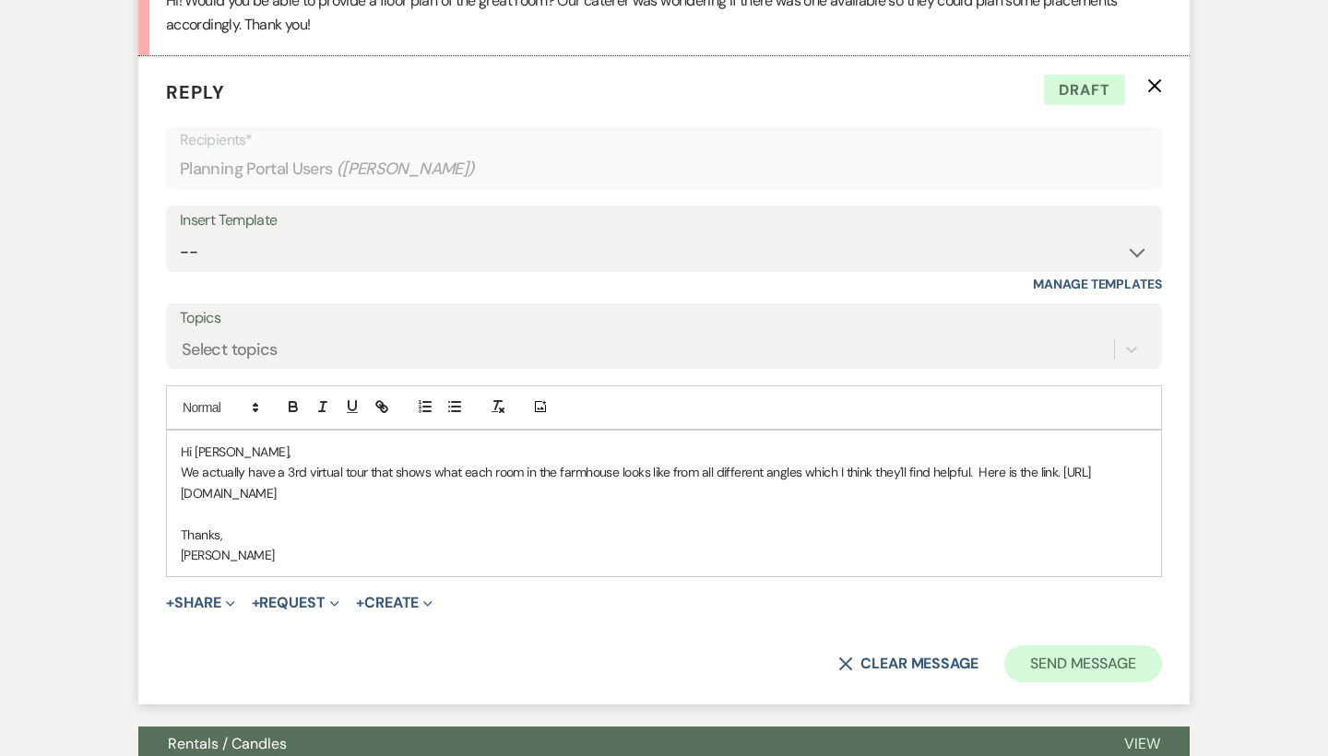
click at [1038, 650] on button "Send Message" at bounding box center [1083, 663] width 158 height 37
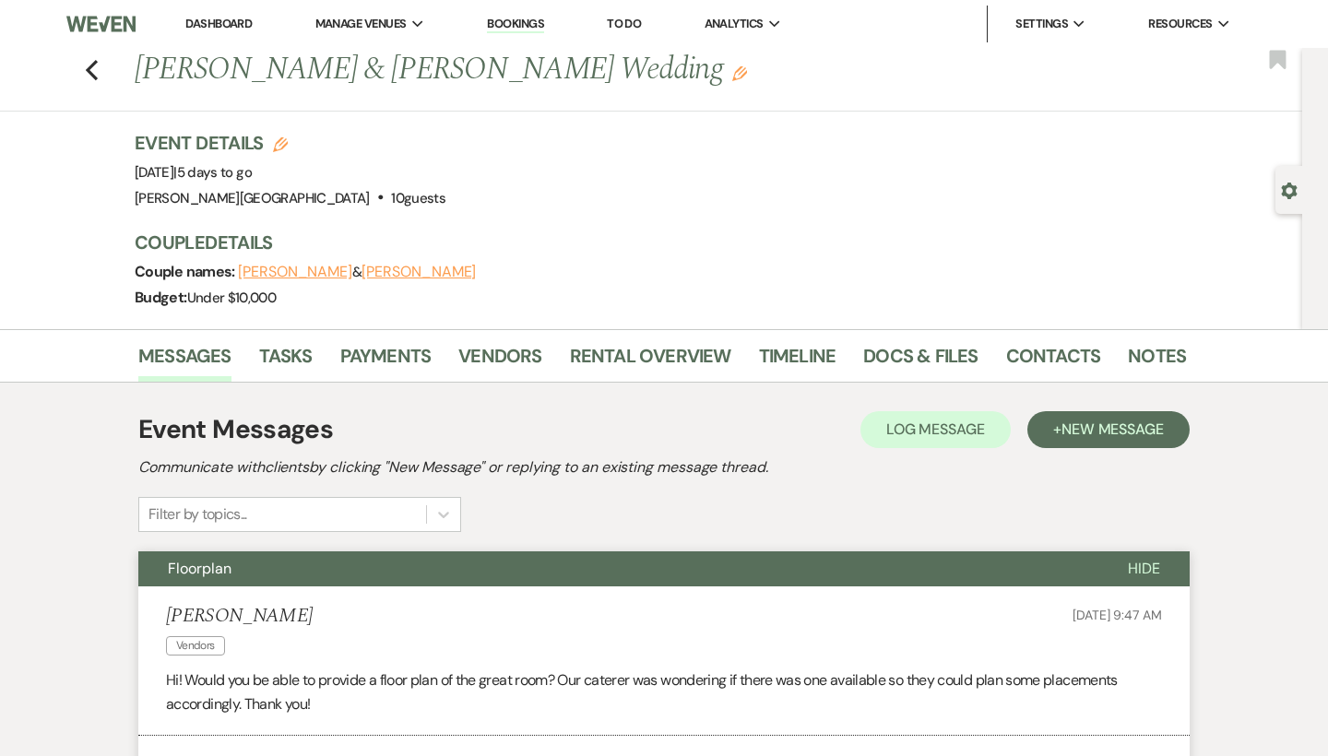
scroll to position [0, 0]
click at [96, 72] on icon "Previous" at bounding box center [92, 70] width 14 height 22
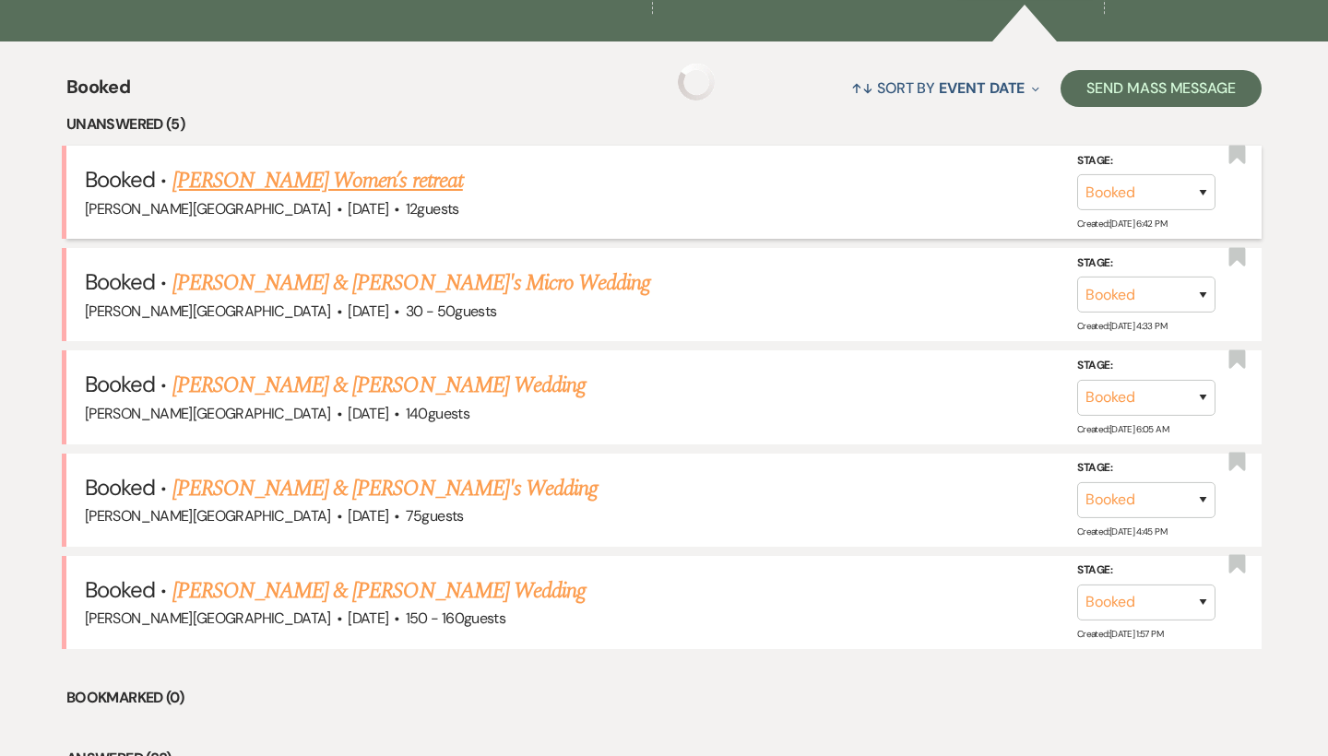
click at [358, 173] on link "[PERSON_NAME] Women’s retreat" at bounding box center [317, 180] width 290 height 33
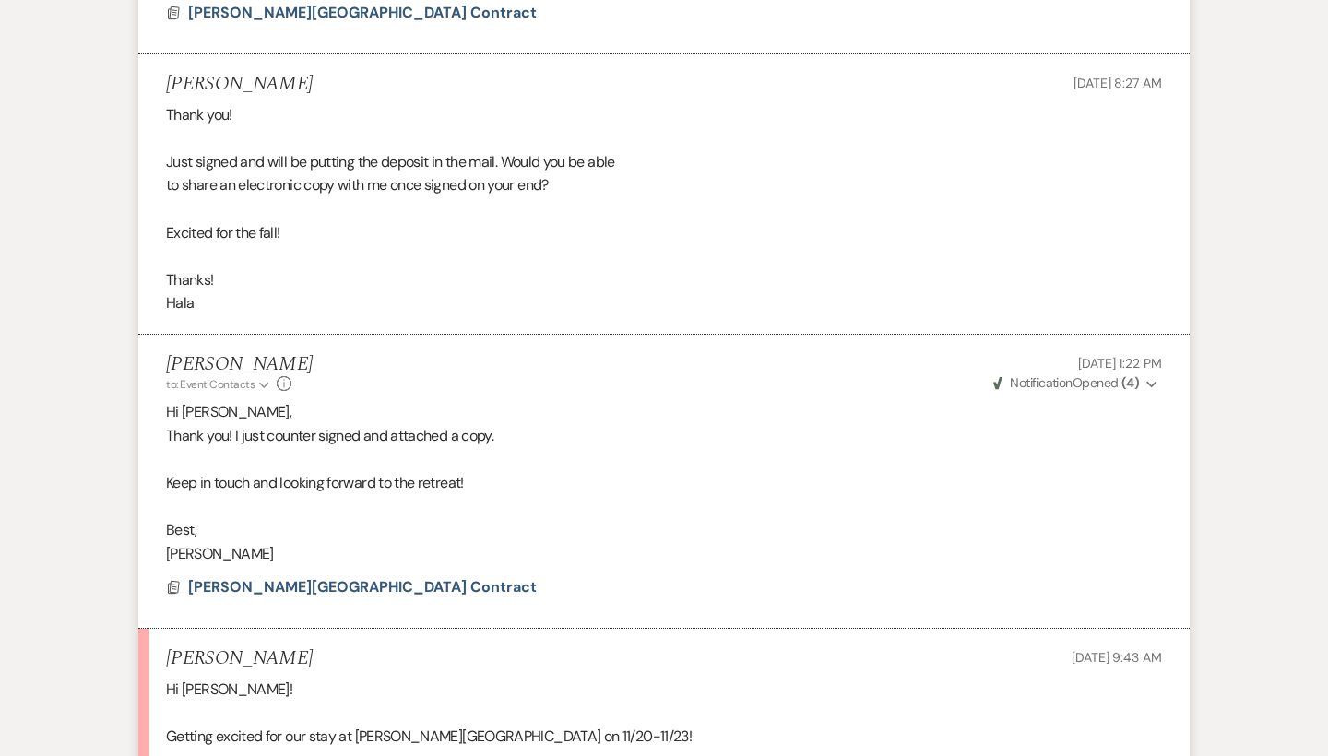
scroll to position [5035, 0]
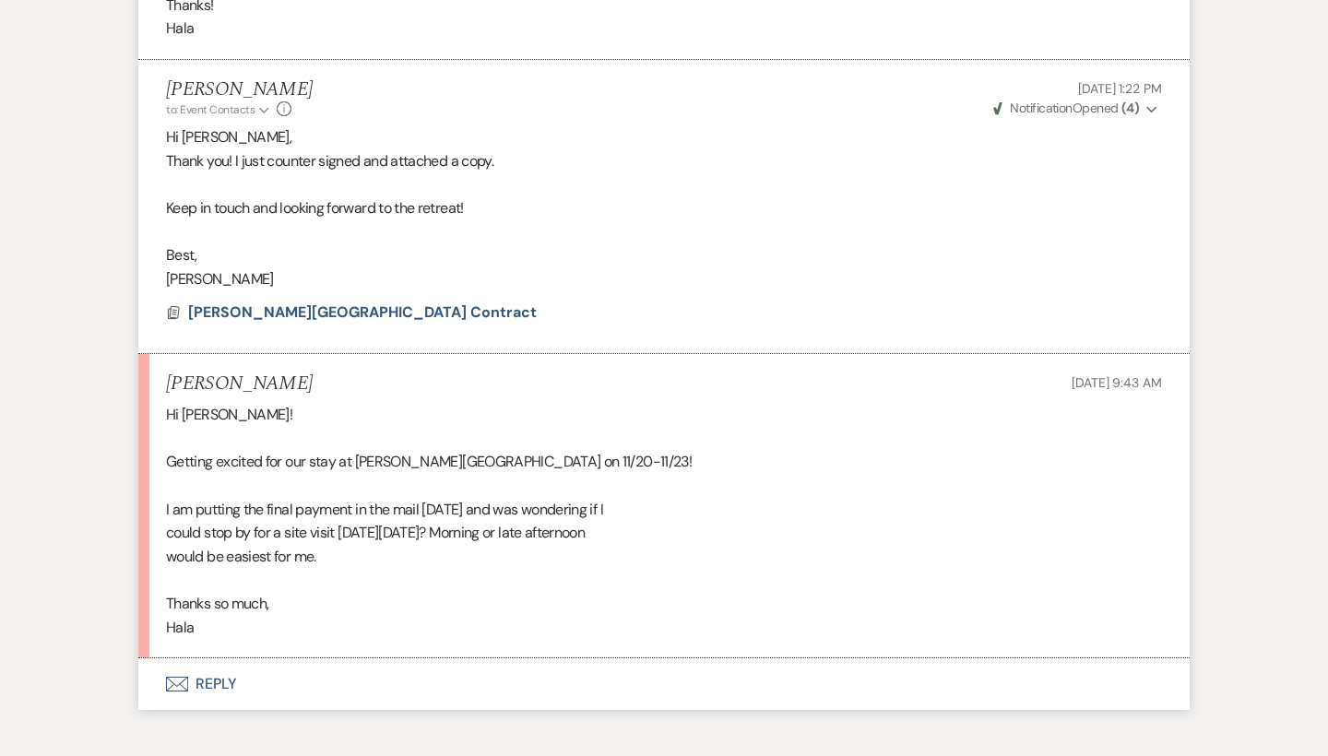
click at [229, 658] on button "Envelope Reply" at bounding box center [663, 684] width 1051 height 52
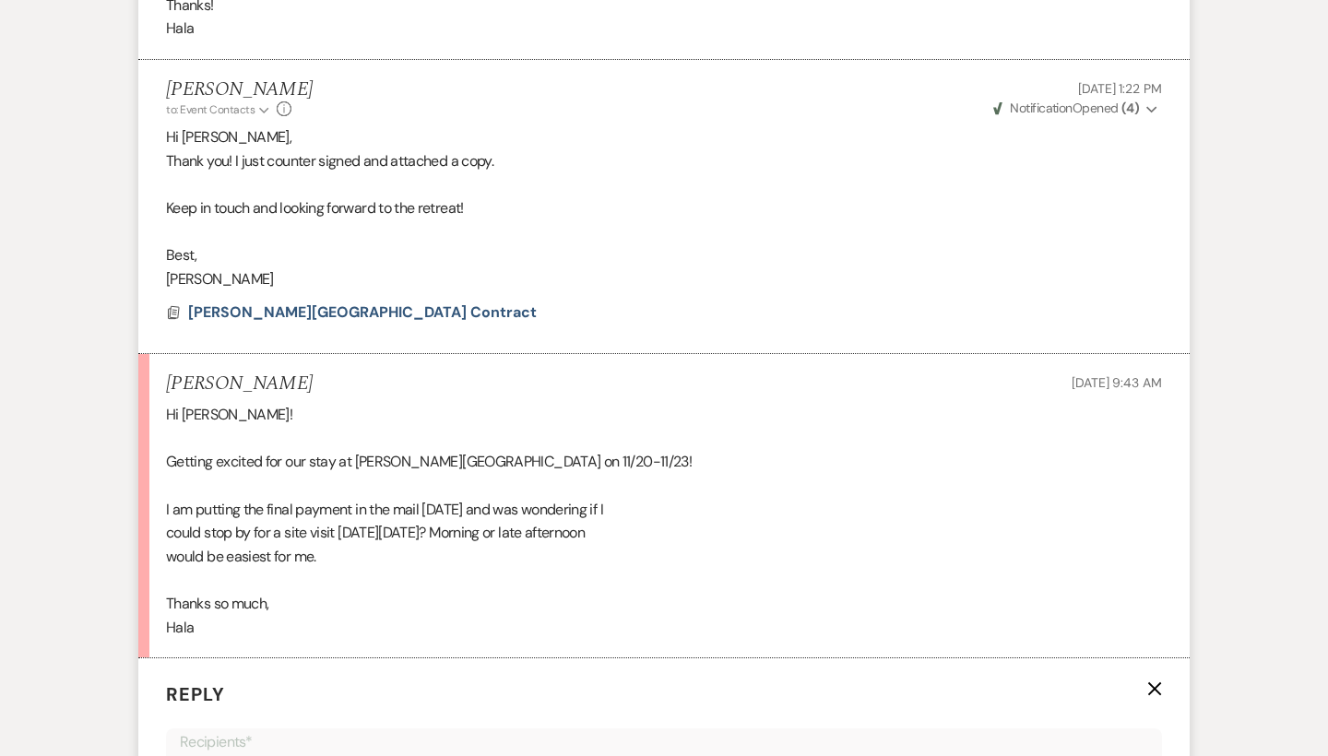
scroll to position [5488, 0]
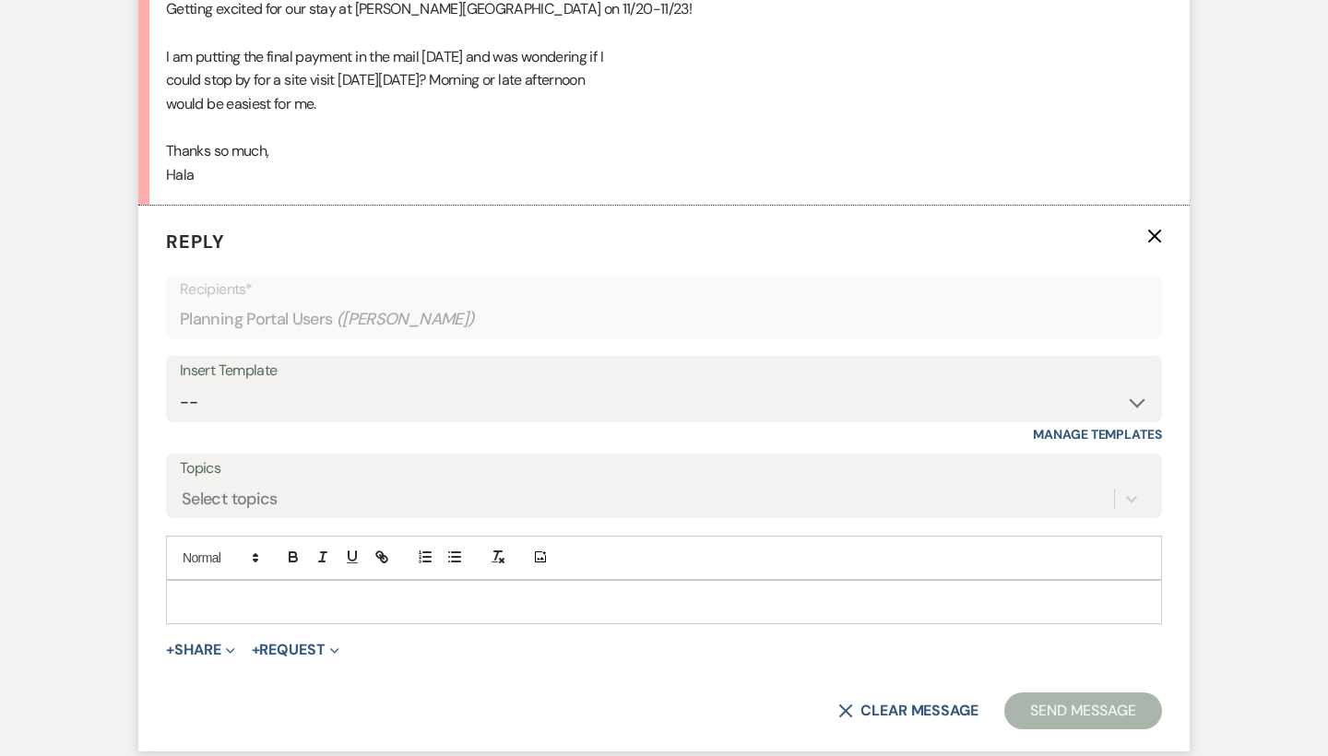
click at [238, 592] on p at bounding box center [664, 602] width 966 height 20
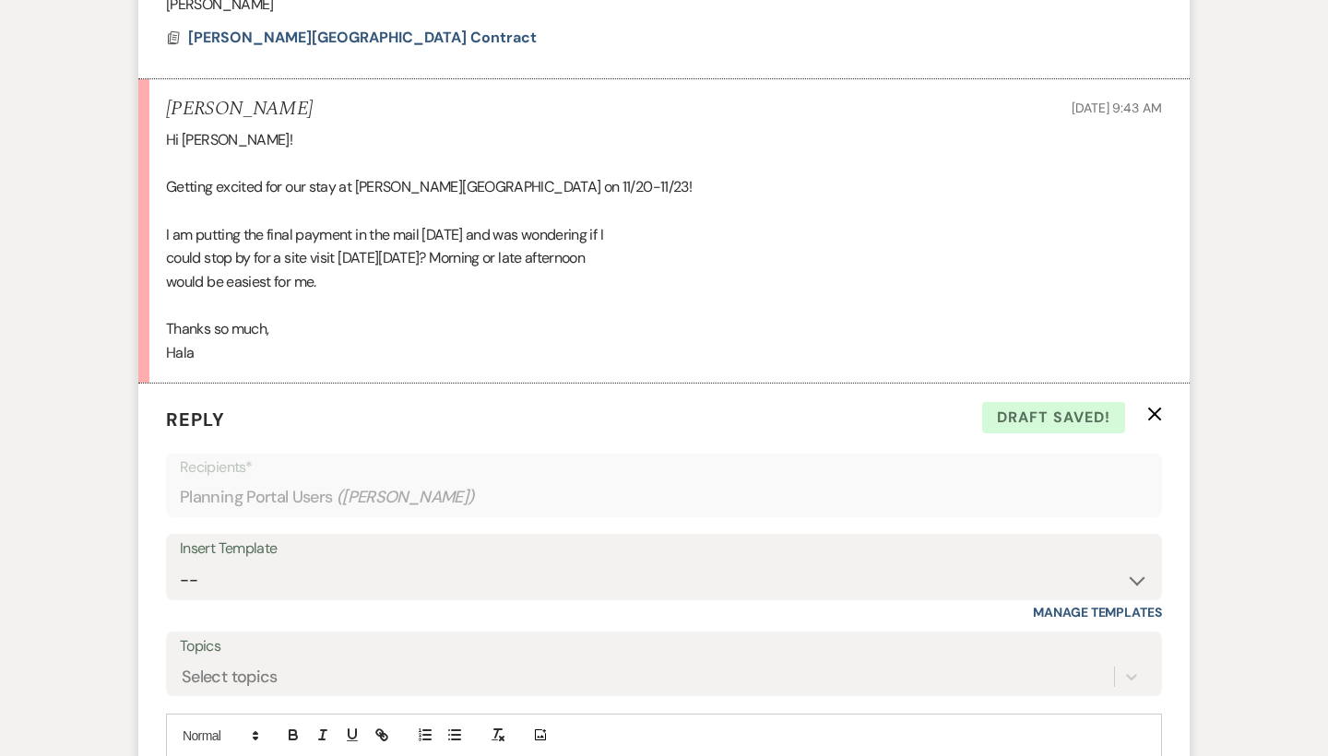
scroll to position [5430, 0]
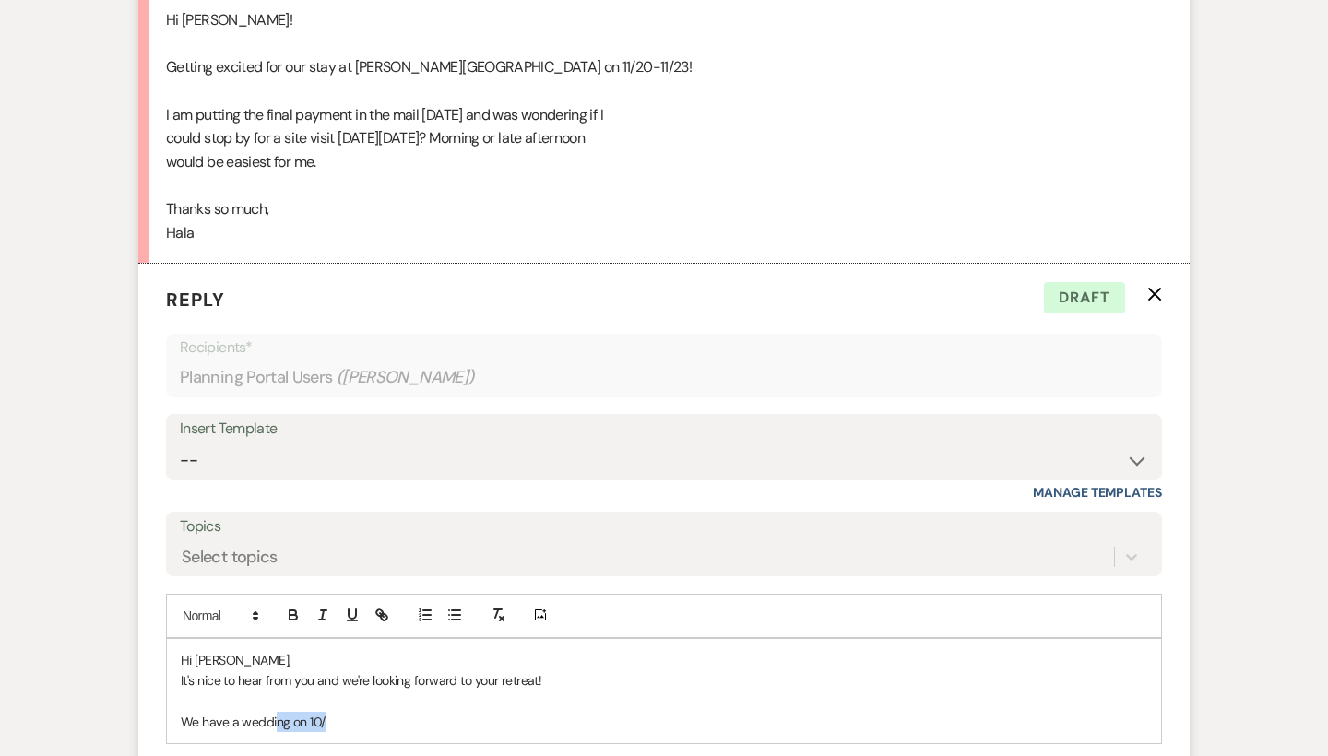
drag, startPoint x: 345, startPoint y: 616, endPoint x: 276, endPoint y: 616, distance: 69.1
click at [276, 712] on p "We have a wedding on 10/" at bounding box center [664, 722] width 966 height 20
click at [179, 639] on div "Hi [PERSON_NAME], It's nice to hear from you and we're looking forward to your …" at bounding box center [664, 691] width 994 height 105
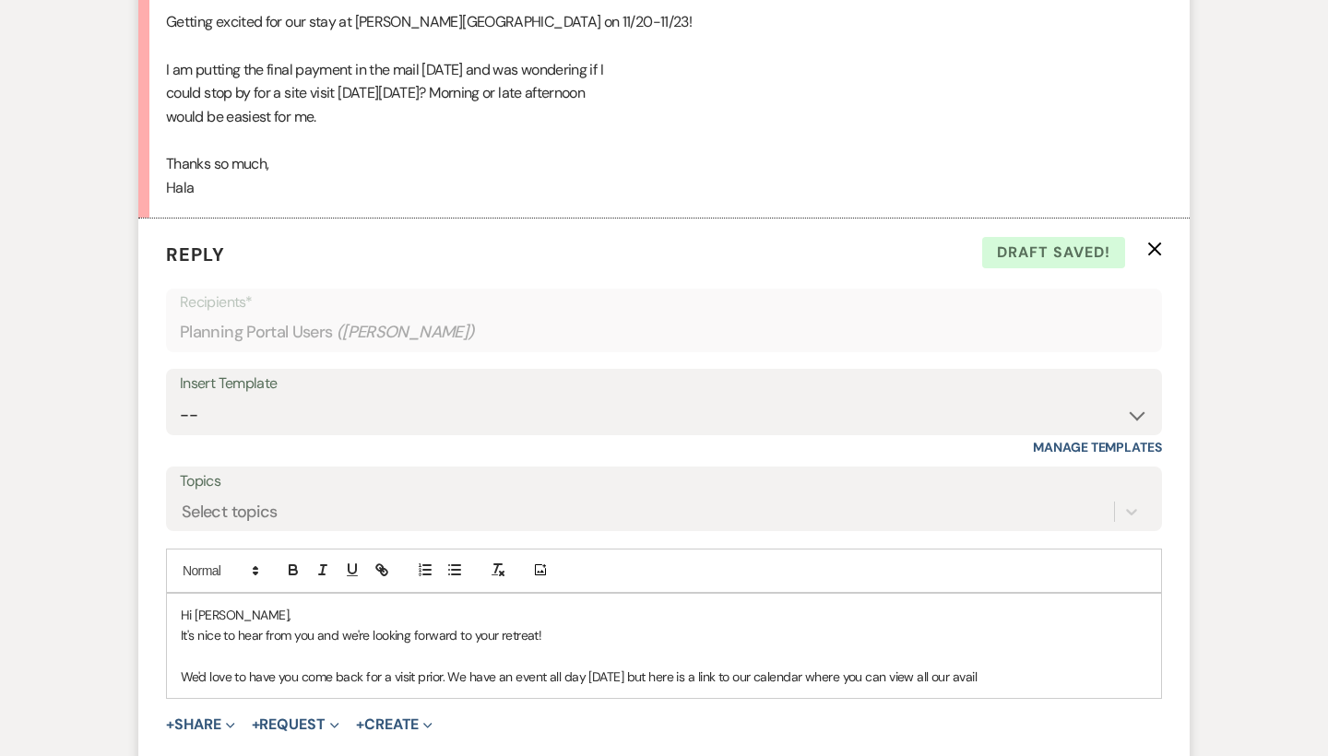
scroll to position [5476, 0]
click at [1009, 666] on p "We'd love to have you come back for a visit prior. We have an event all day [DA…" at bounding box center [664, 676] width 966 height 20
click at [365, 666] on p "We'd love to have you come back for a visit prior. We have an event all day [DA…" at bounding box center [664, 686] width 966 height 41
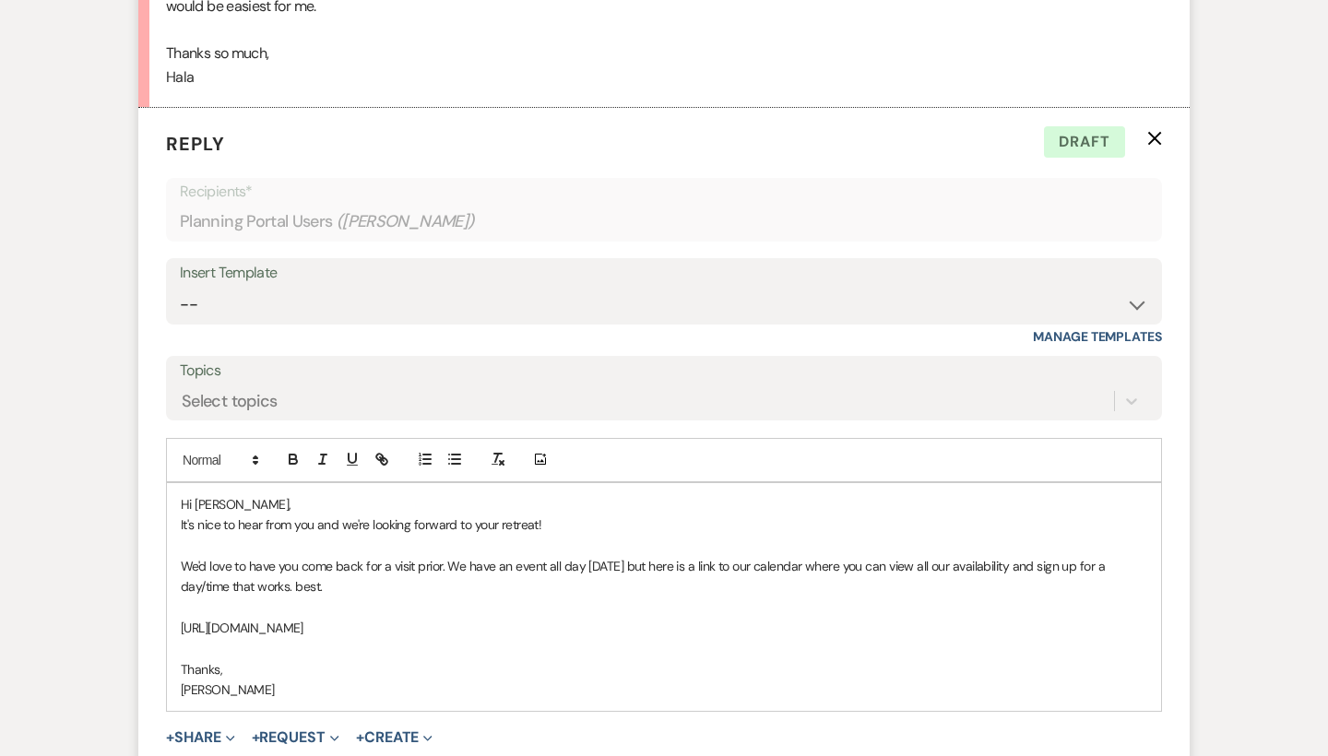
scroll to position [5614, 0]
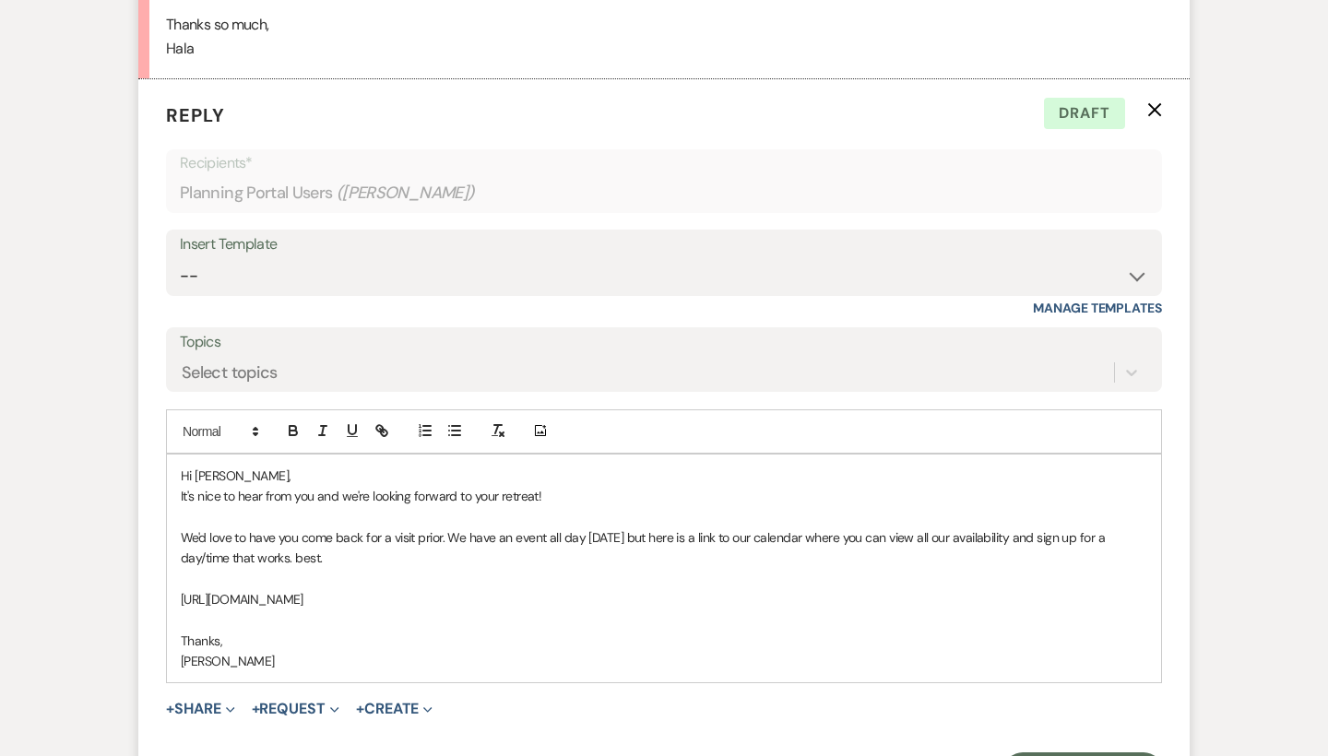
click at [642, 527] on p "We'd love to have you come back for a visit prior. We have an event all day [DA…" at bounding box center [664, 547] width 966 height 41
click at [679, 506] on p at bounding box center [664, 516] width 966 height 20
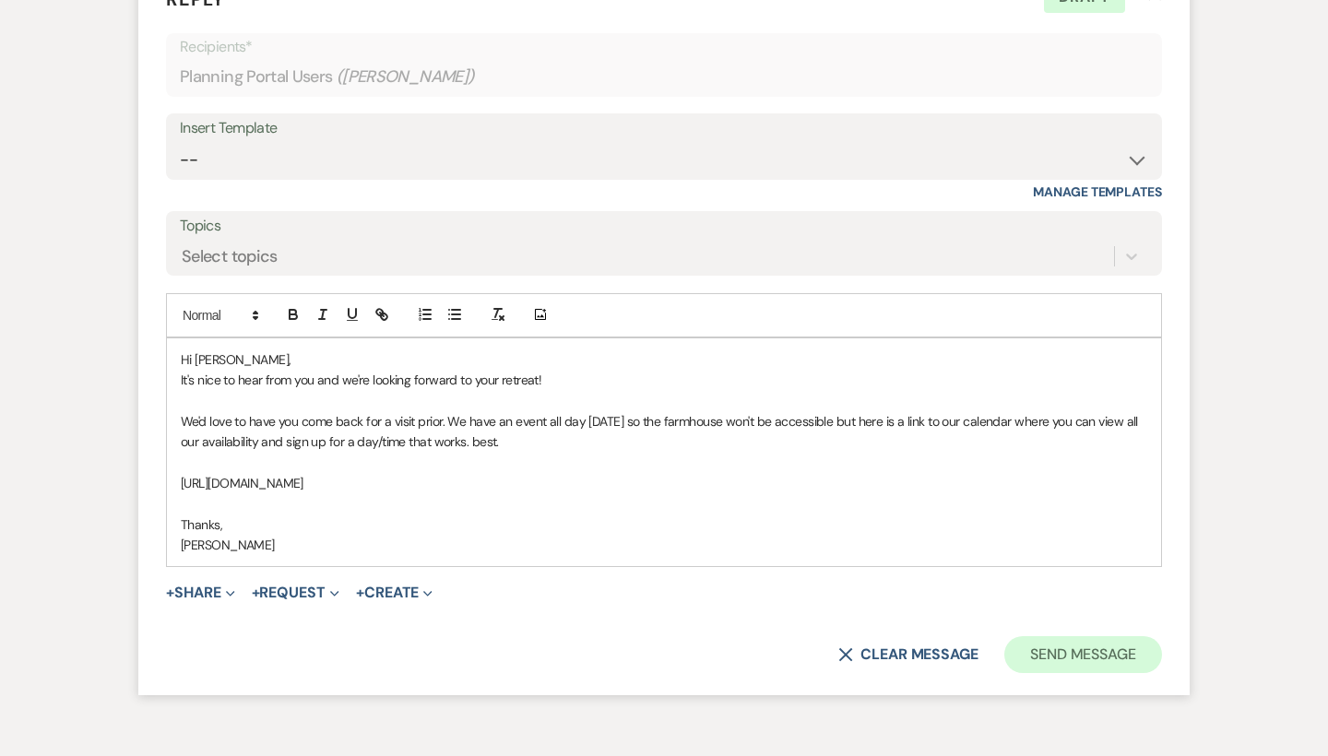
click at [1051, 636] on button "Send Message" at bounding box center [1083, 654] width 158 height 37
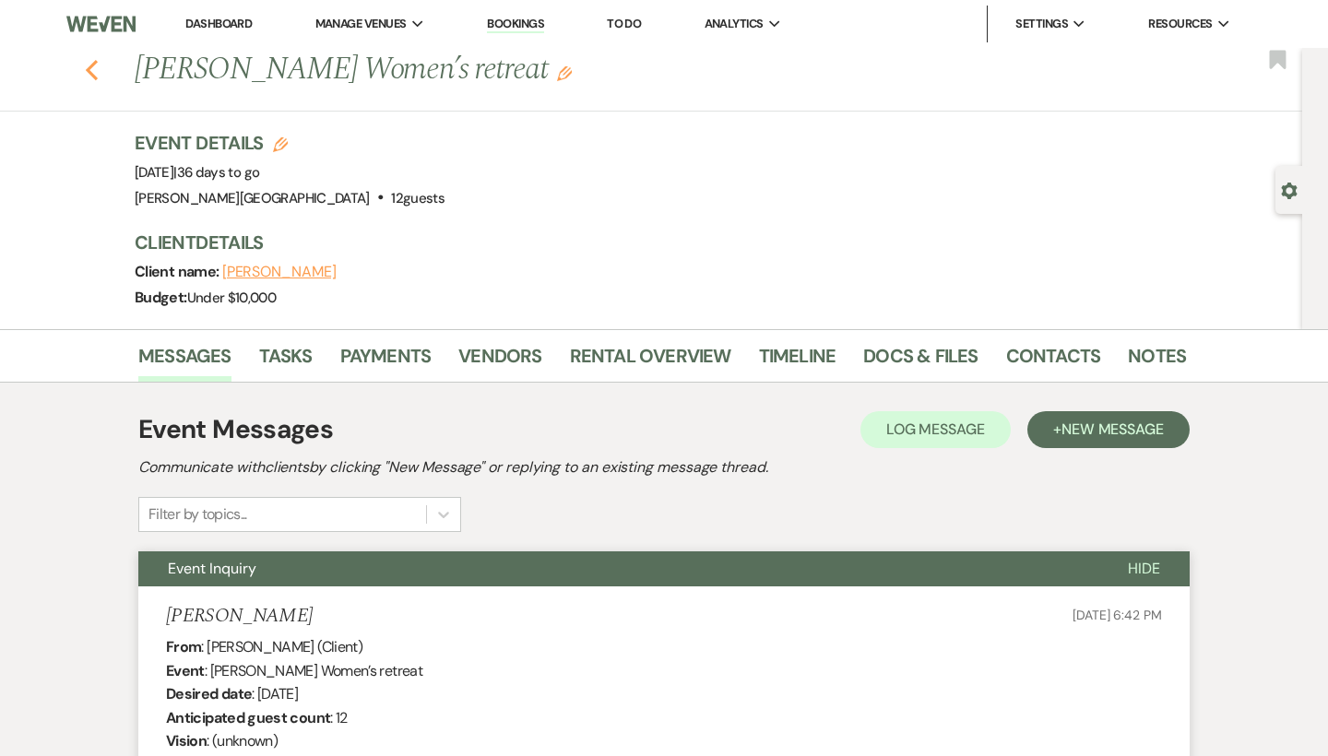
scroll to position [0, 0]
click at [95, 75] on use "button" at bounding box center [92, 70] width 12 height 20
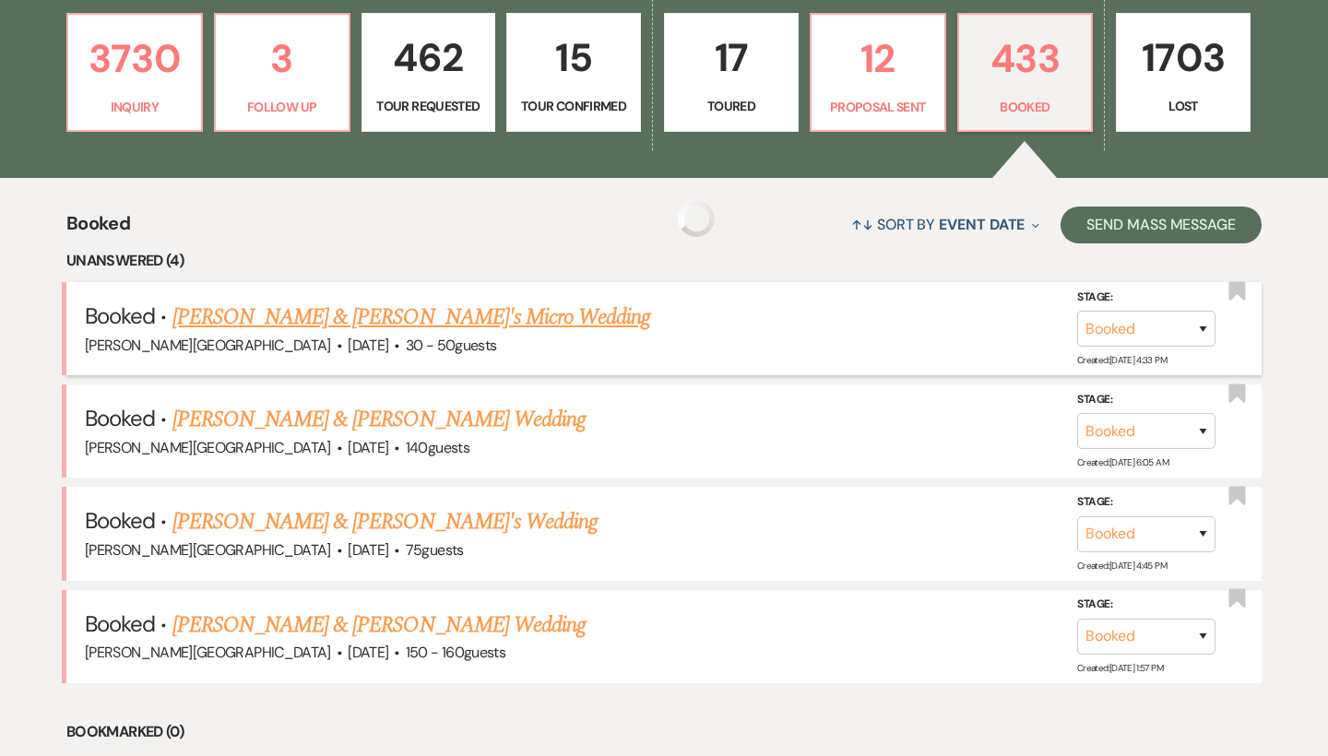
scroll to position [532, 0]
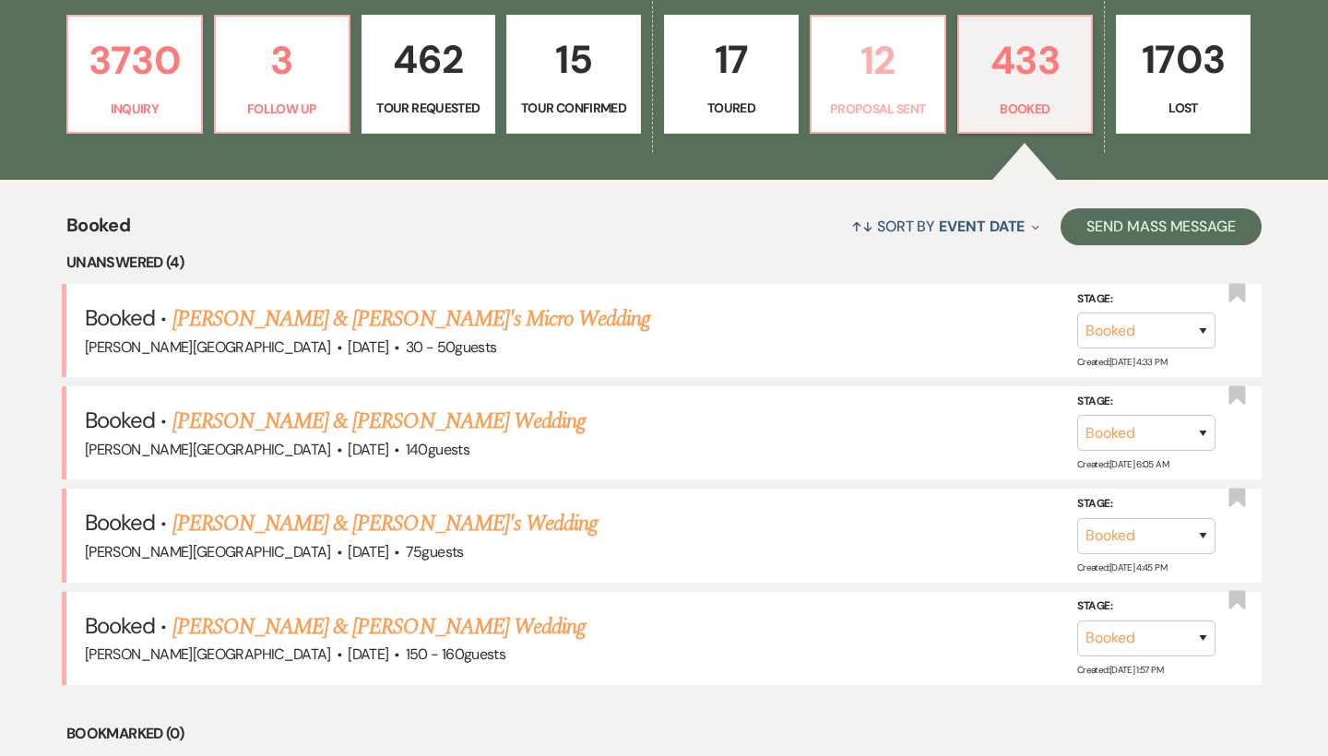
click at [880, 67] on p "12" at bounding box center [877, 61] width 111 height 62
select select "6"
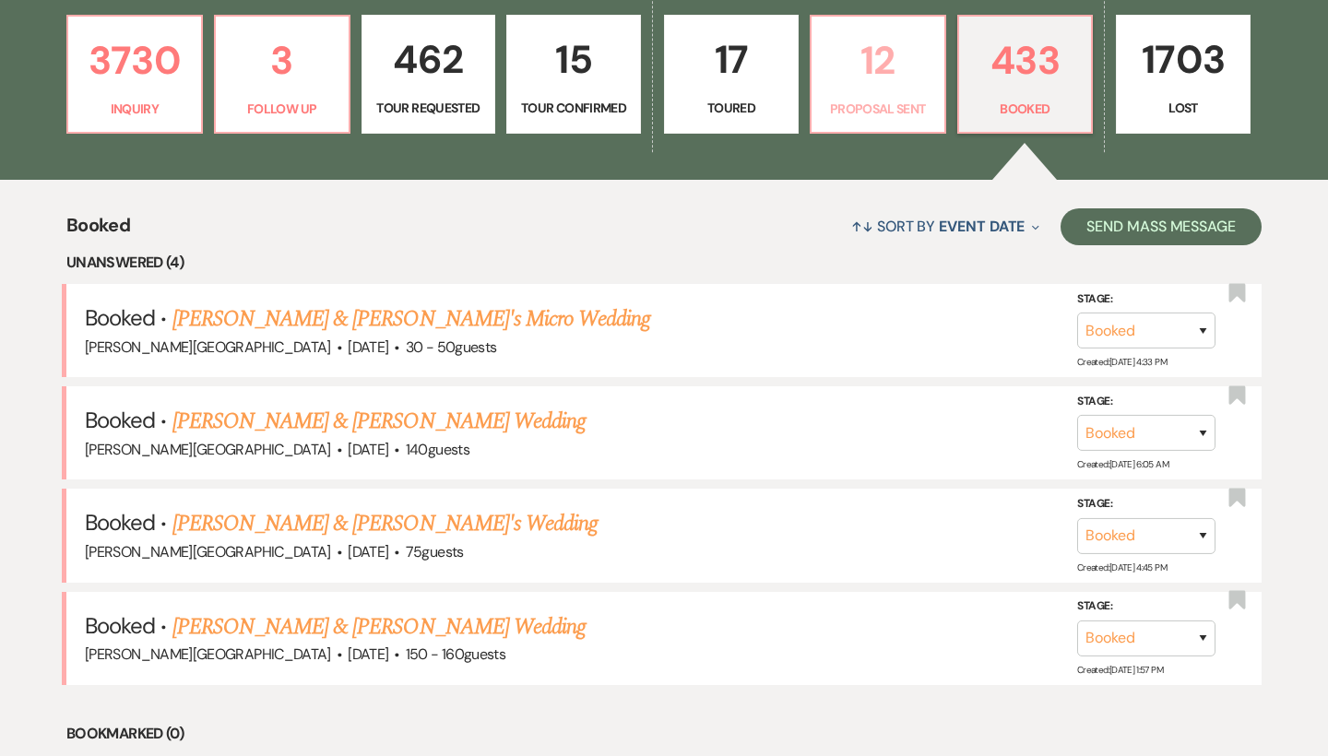
select select "6"
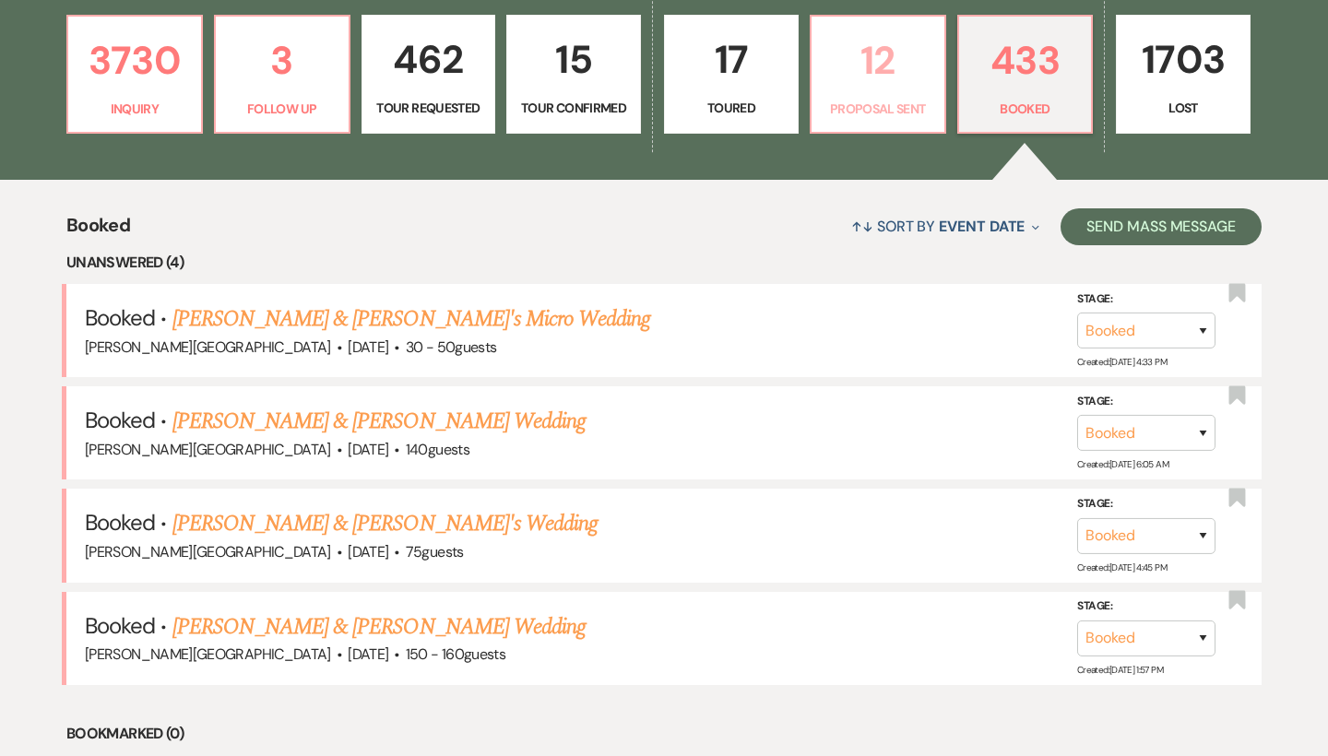
select select "6"
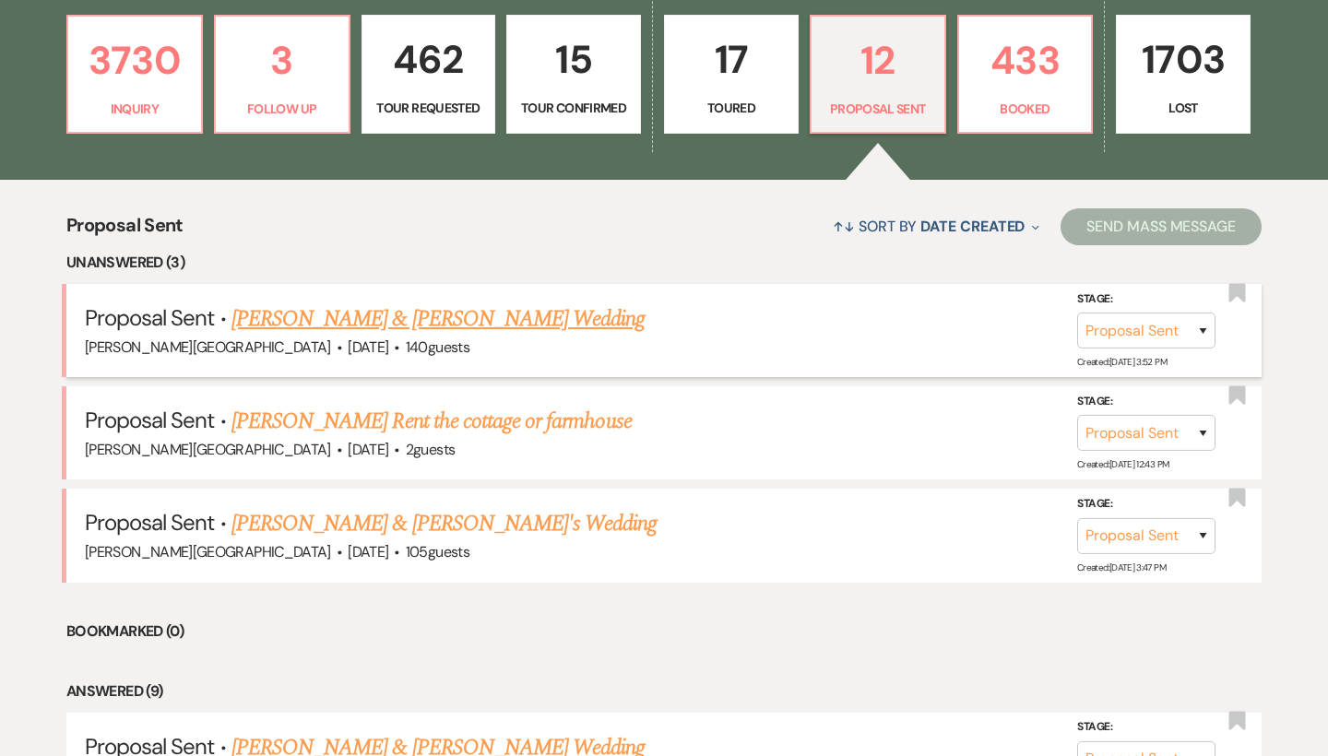
click at [374, 316] on link "[PERSON_NAME] & [PERSON_NAME] Wedding" at bounding box center [437, 318] width 413 height 33
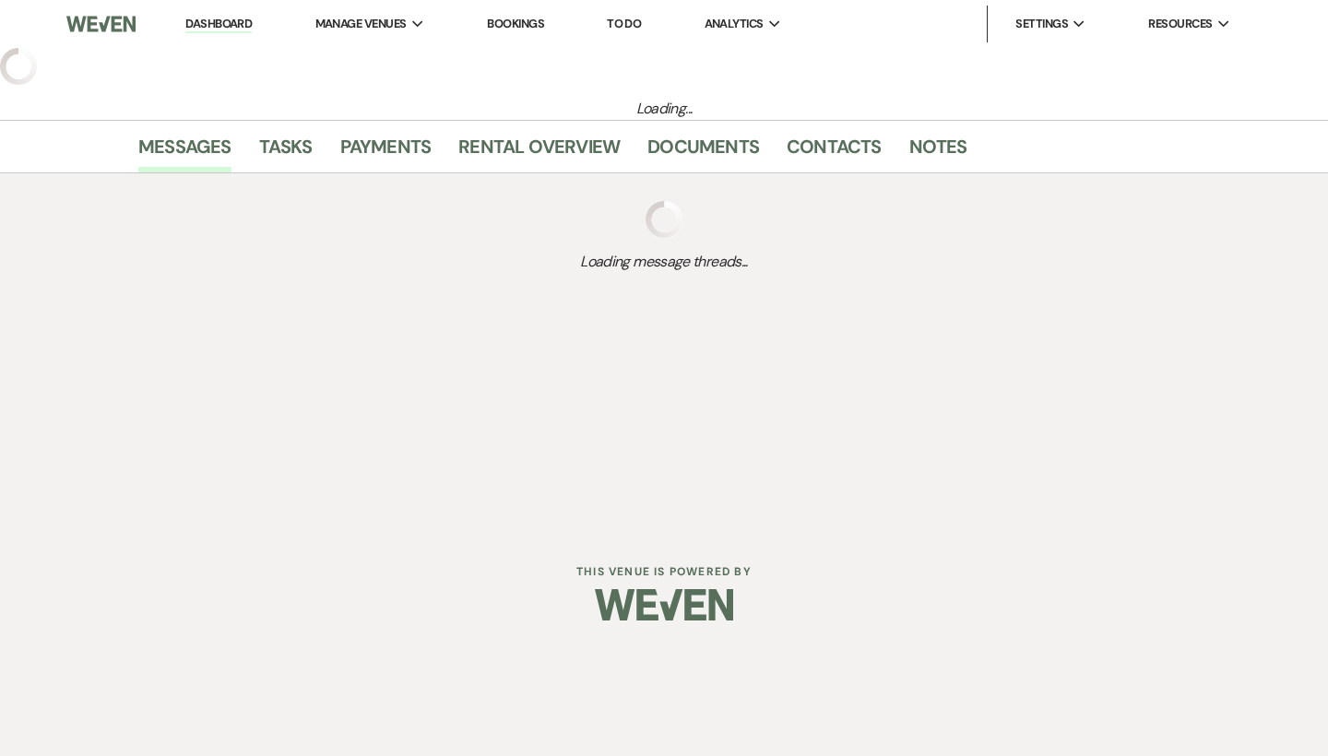
select select "6"
select select "5"
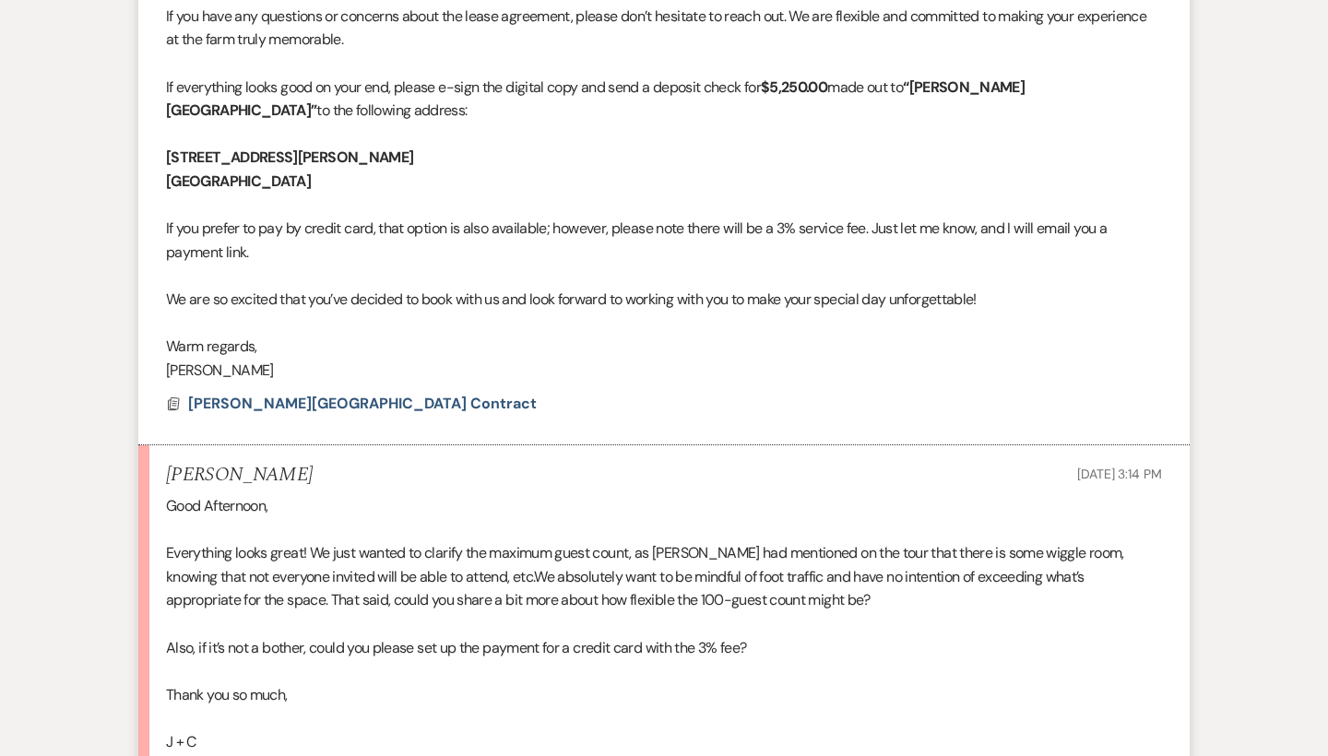
scroll to position [4103, 0]
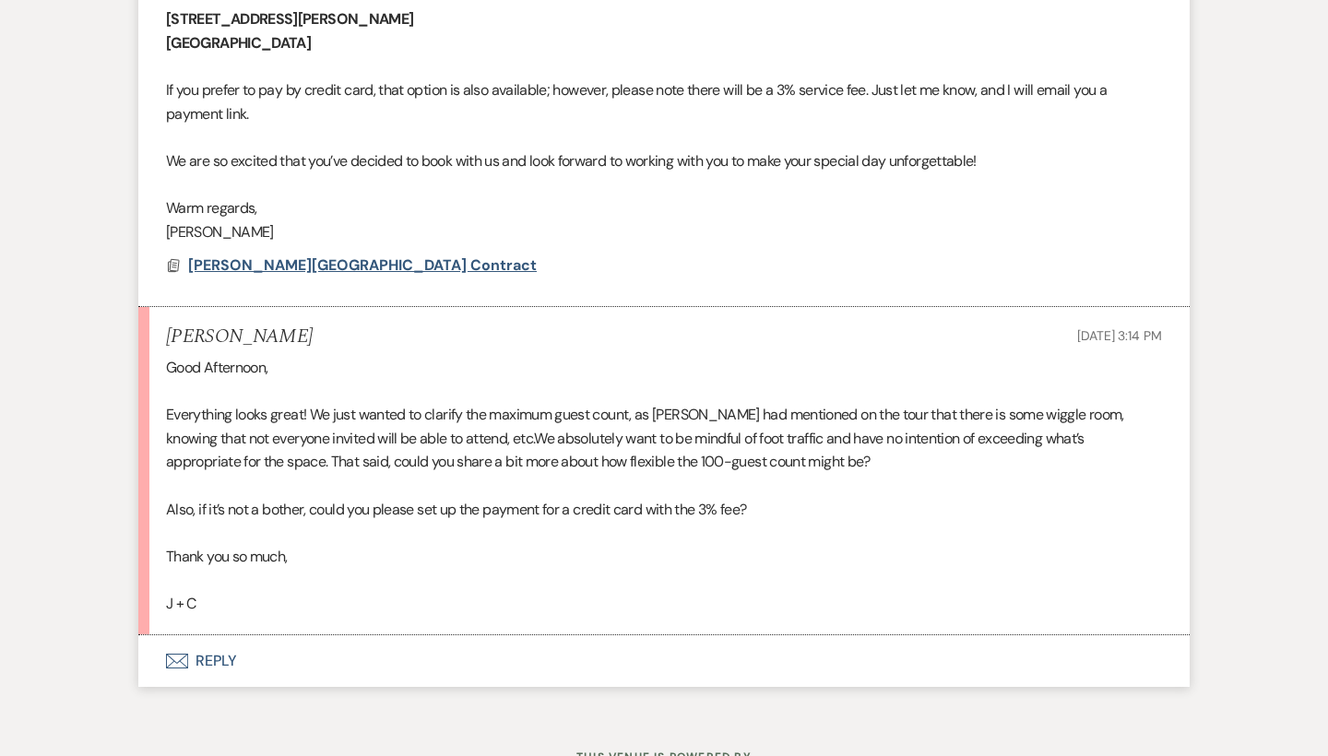
click at [284, 255] on span "[PERSON_NAME][GEOGRAPHIC_DATA] Contract" at bounding box center [362, 264] width 348 height 19
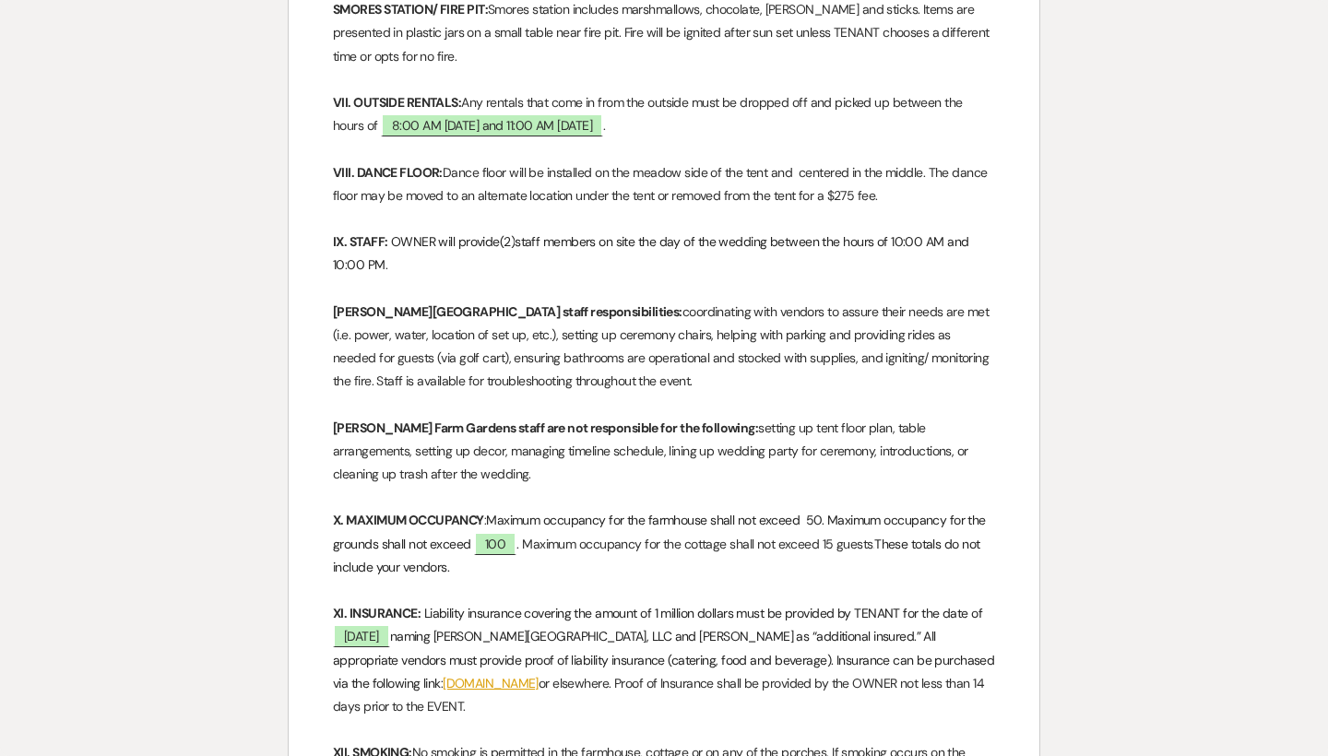
scroll to position [2396, 0]
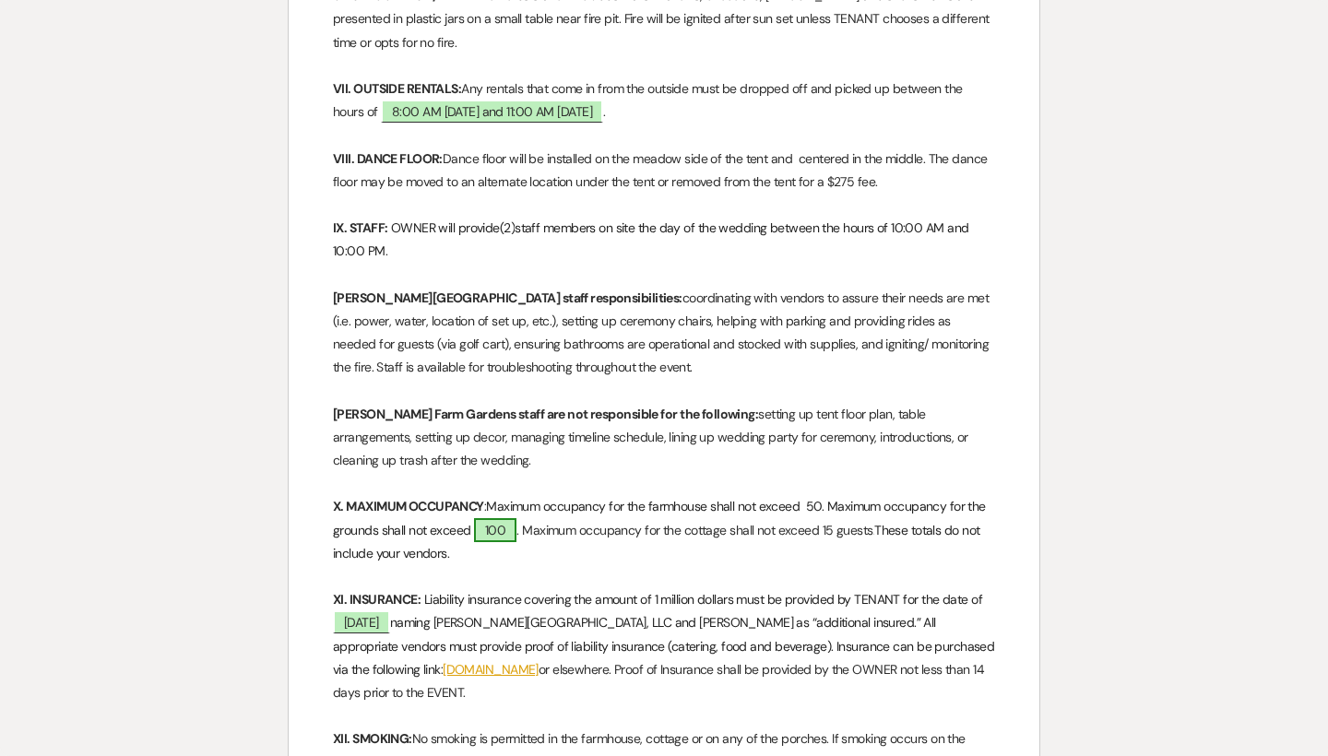
click at [487, 518] on span "100" at bounding box center [495, 530] width 42 height 24
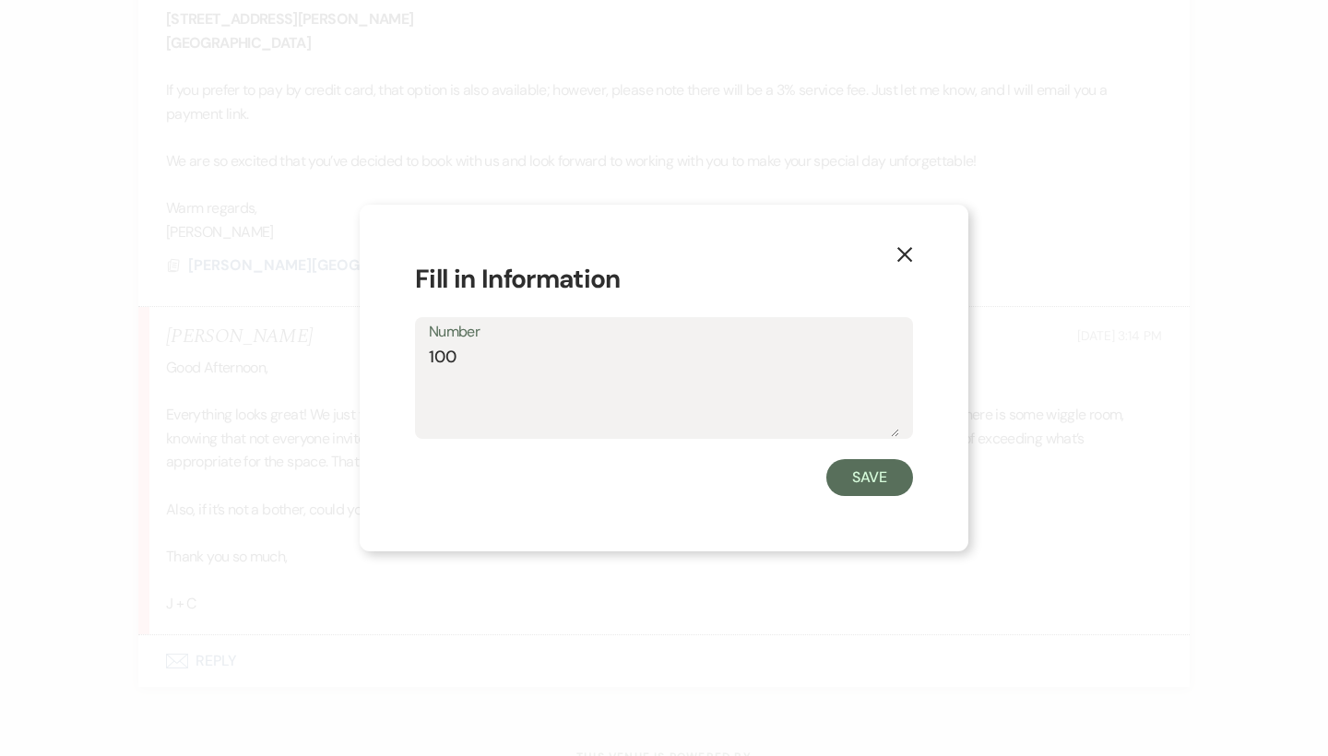
click at [466, 358] on textarea "100" at bounding box center [664, 391] width 470 height 92
type textarea "115"
click at [854, 475] on button "Save" at bounding box center [869, 477] width 87 height 37
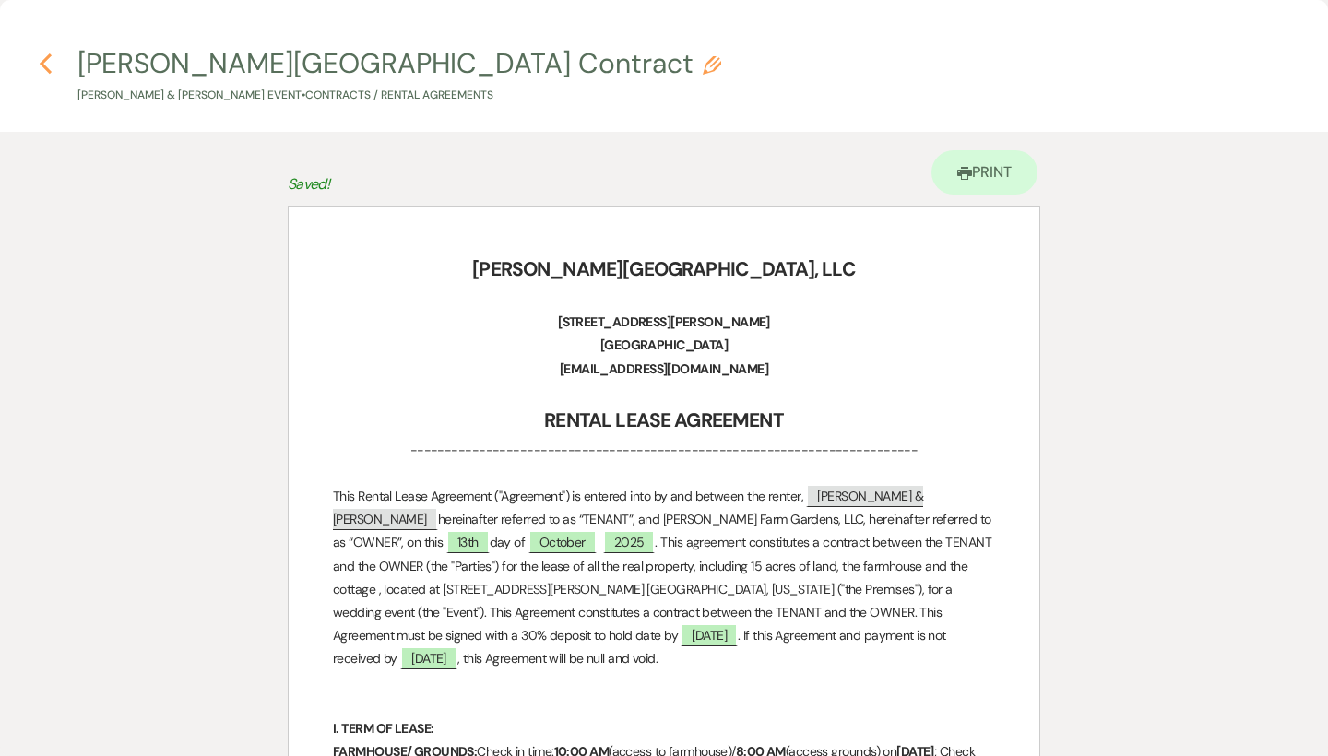
scroll to position [0, 0]
click at [46, 67] on use "button" at bounding box center [46, 63] width 12 height 20
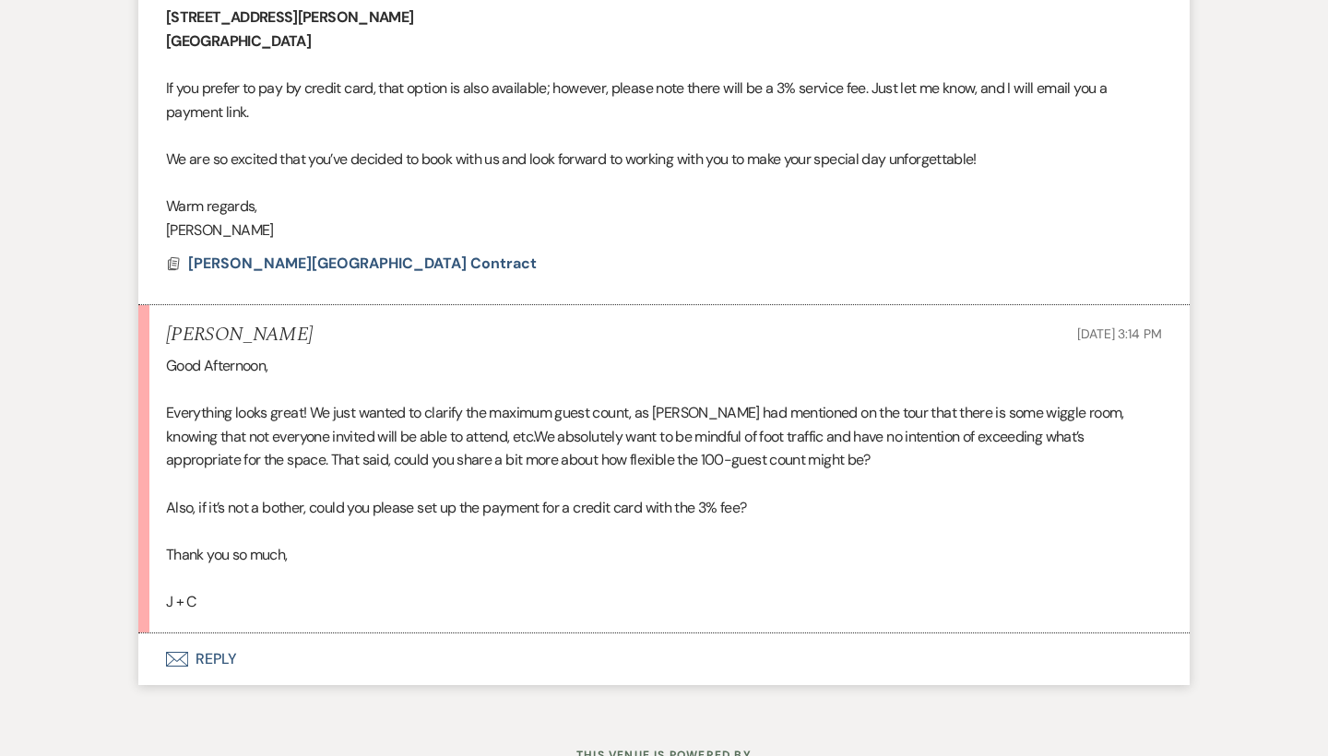
scroll to position [4103, 0]
click at [219, 635] on button "Envelope Reply" at bounding box center [663, 661] width 1051 height 52
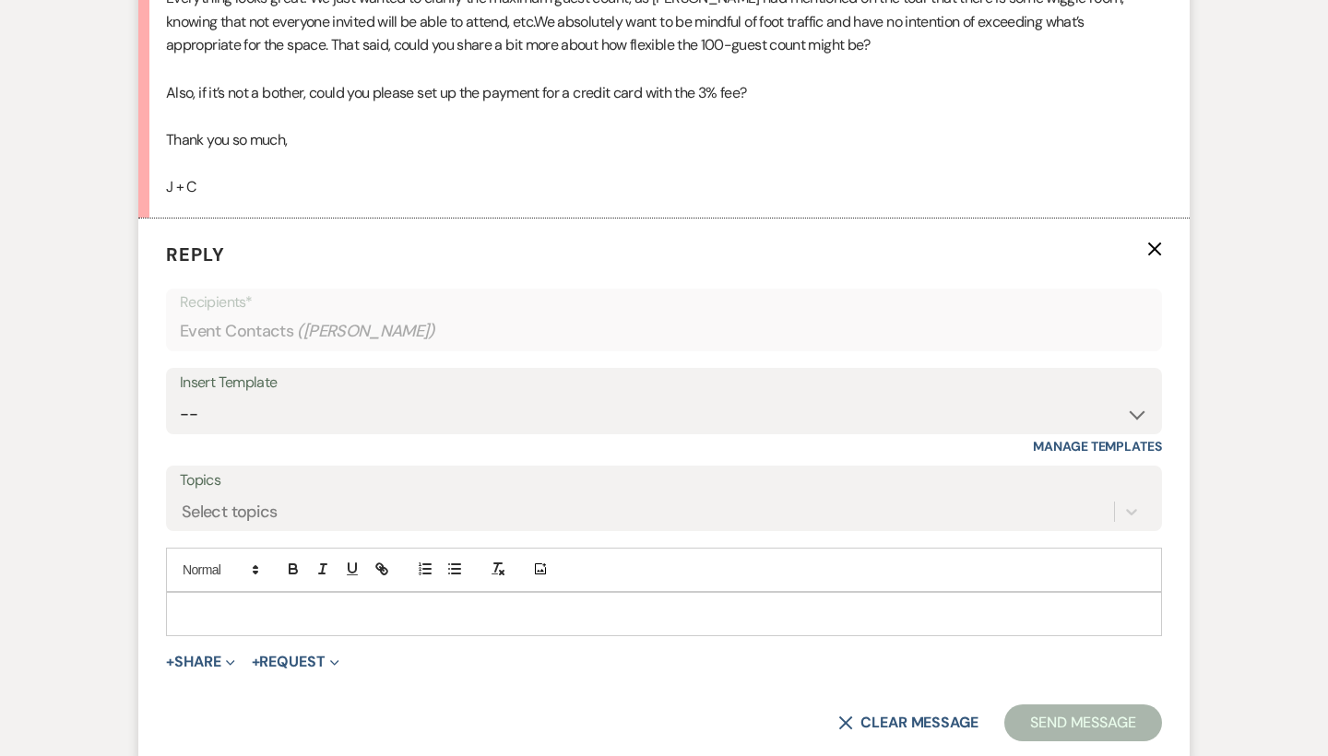
scroll to position [4557, 0]
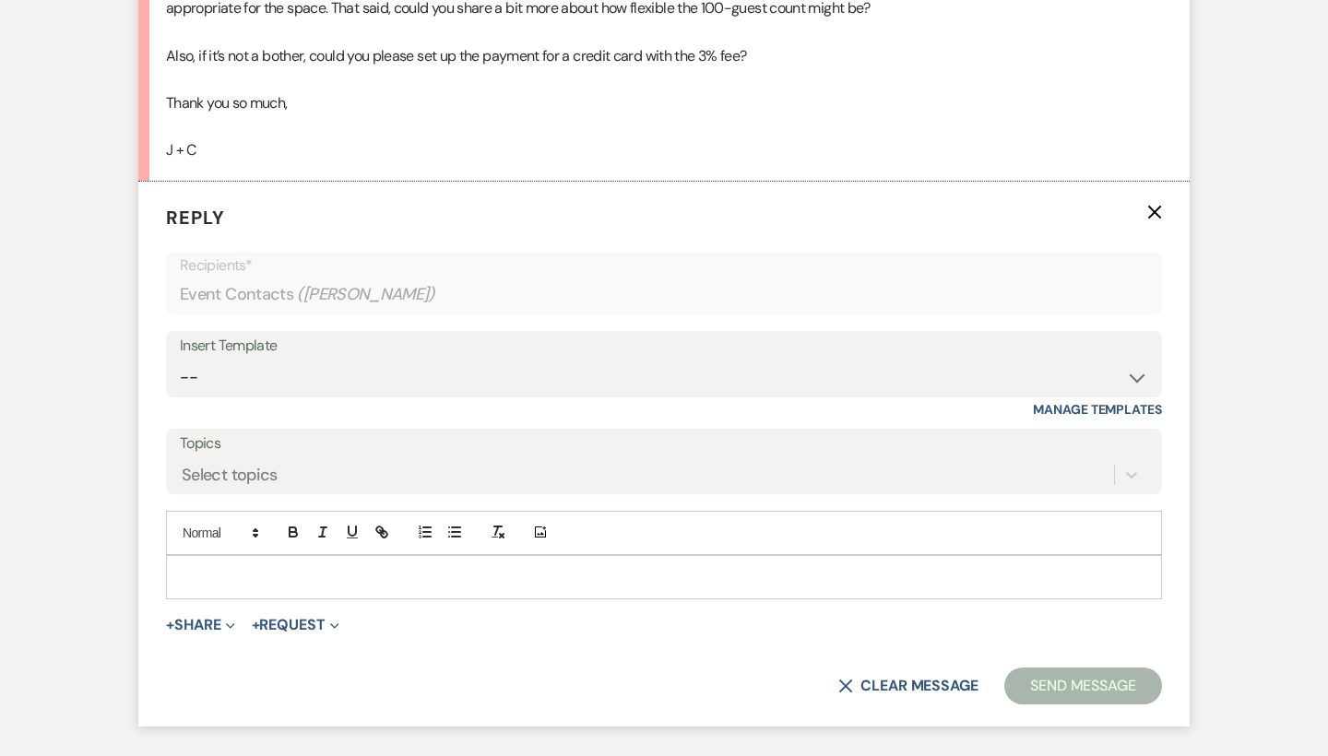
click at [223, 556] on div at bounding box center [664, 577] width 994 height 42
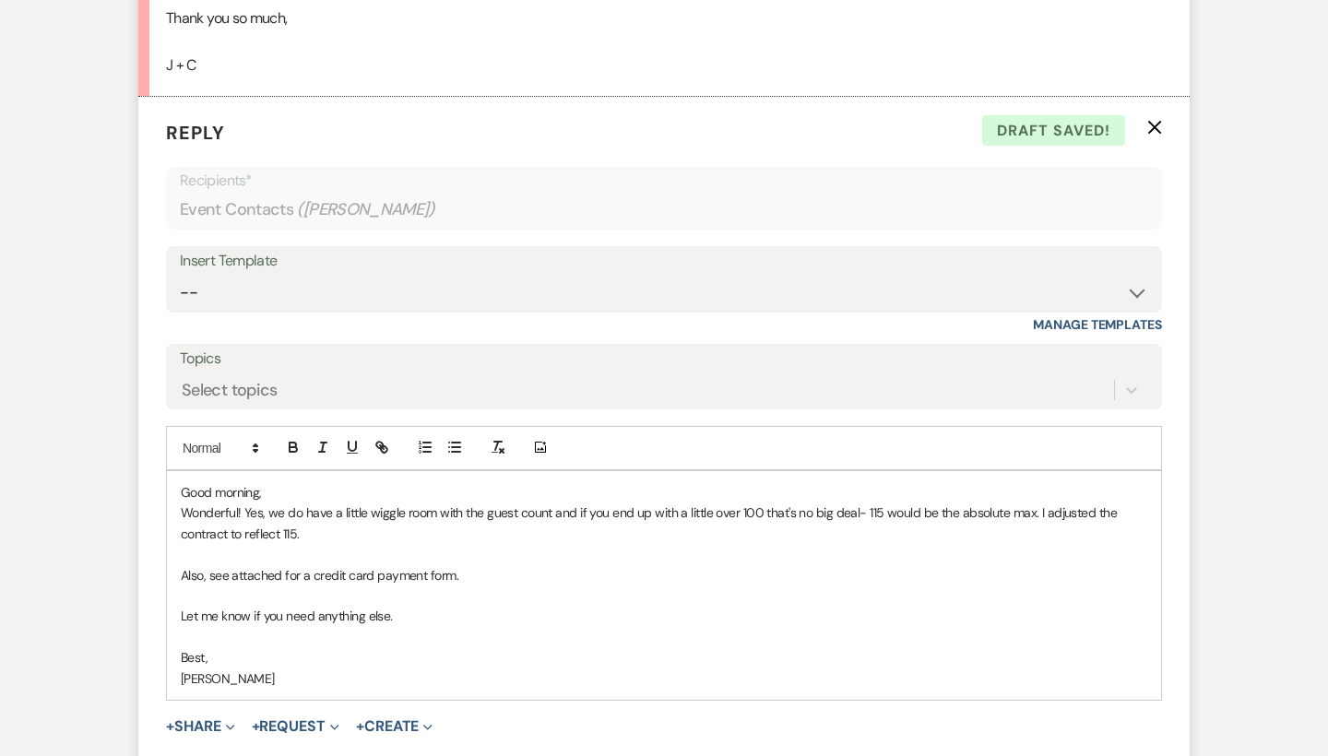
scroll to position [4640, 0]
click at [317, 504] on p "Wonderful! Yes, we do have a little wiggle room with the guest count and if you…" at bounding box center [664, 524] width 966 height 41
click at [410, 608] on p "Let me know if you need anything else." at bounding box center [664, 618] width 966 height 20
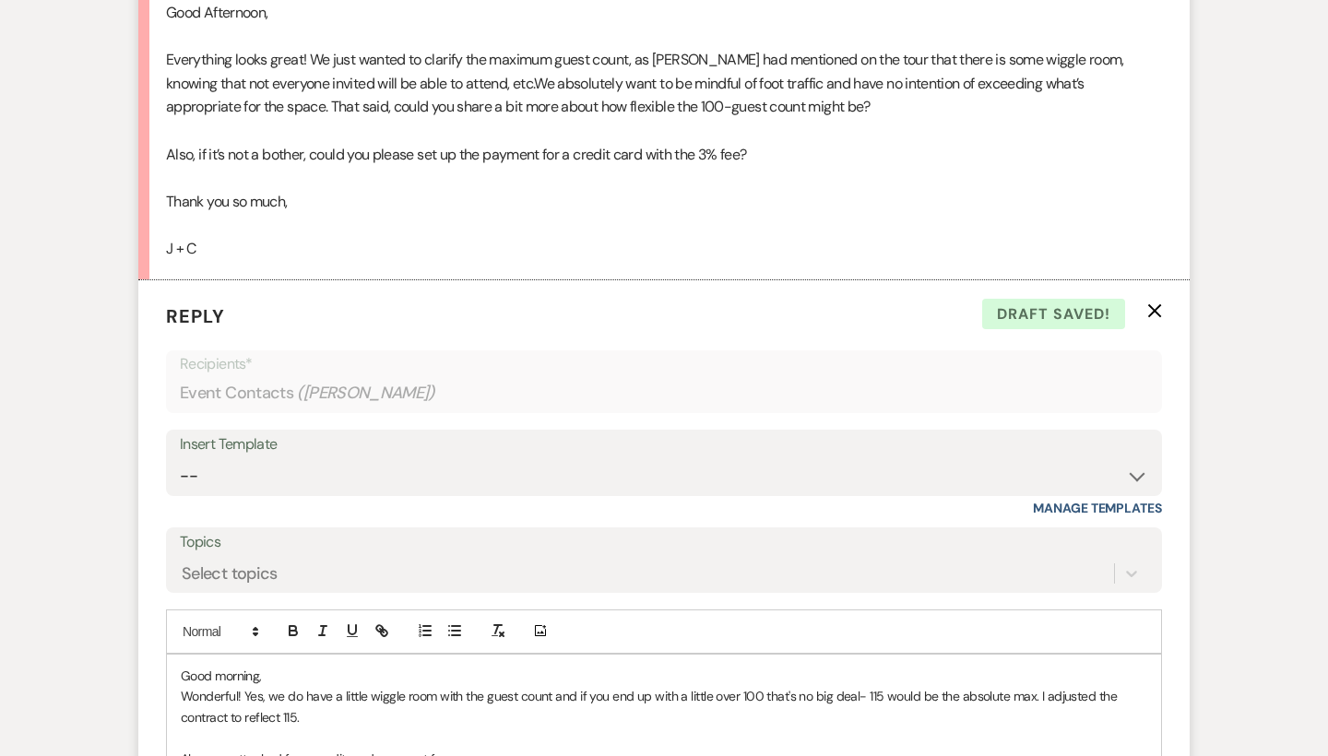
scroll to position [4681, 0]
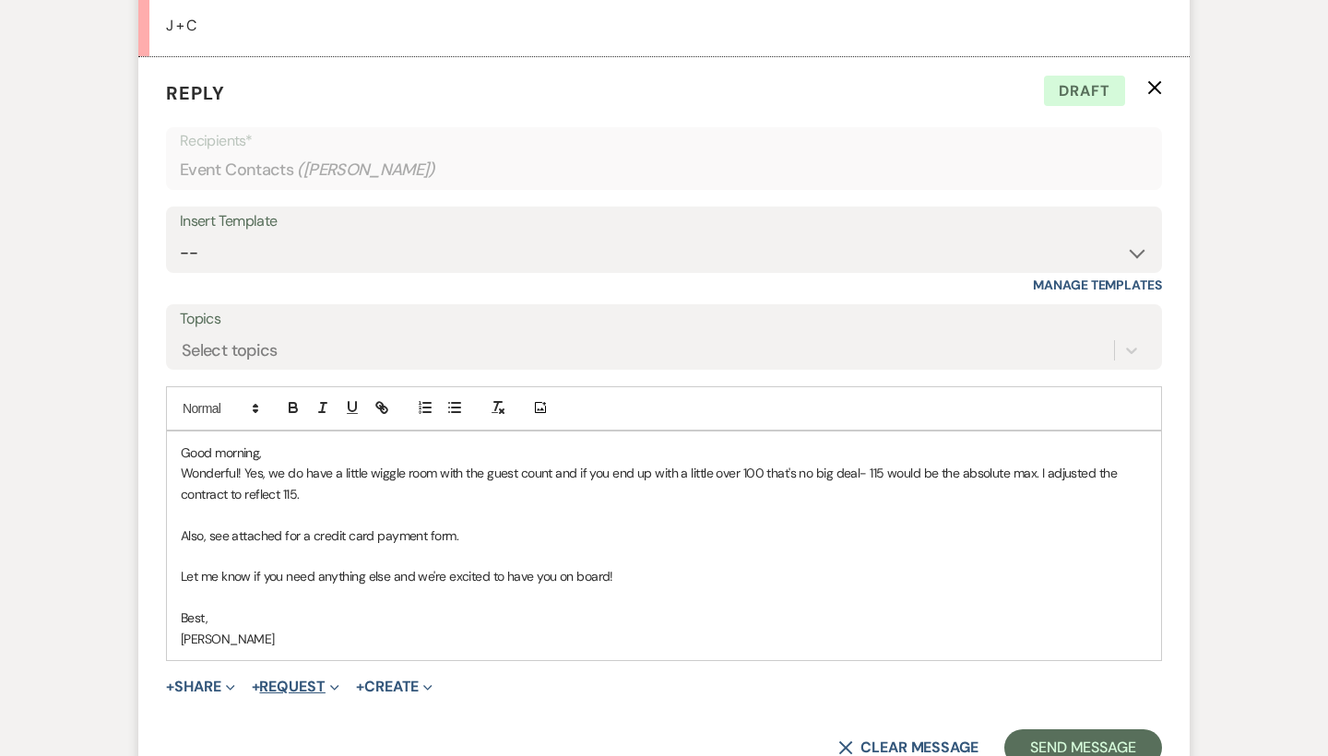
click at [296, 679] on button "+ Request Expand" at bounding box center [296, 686] width 88 height 15
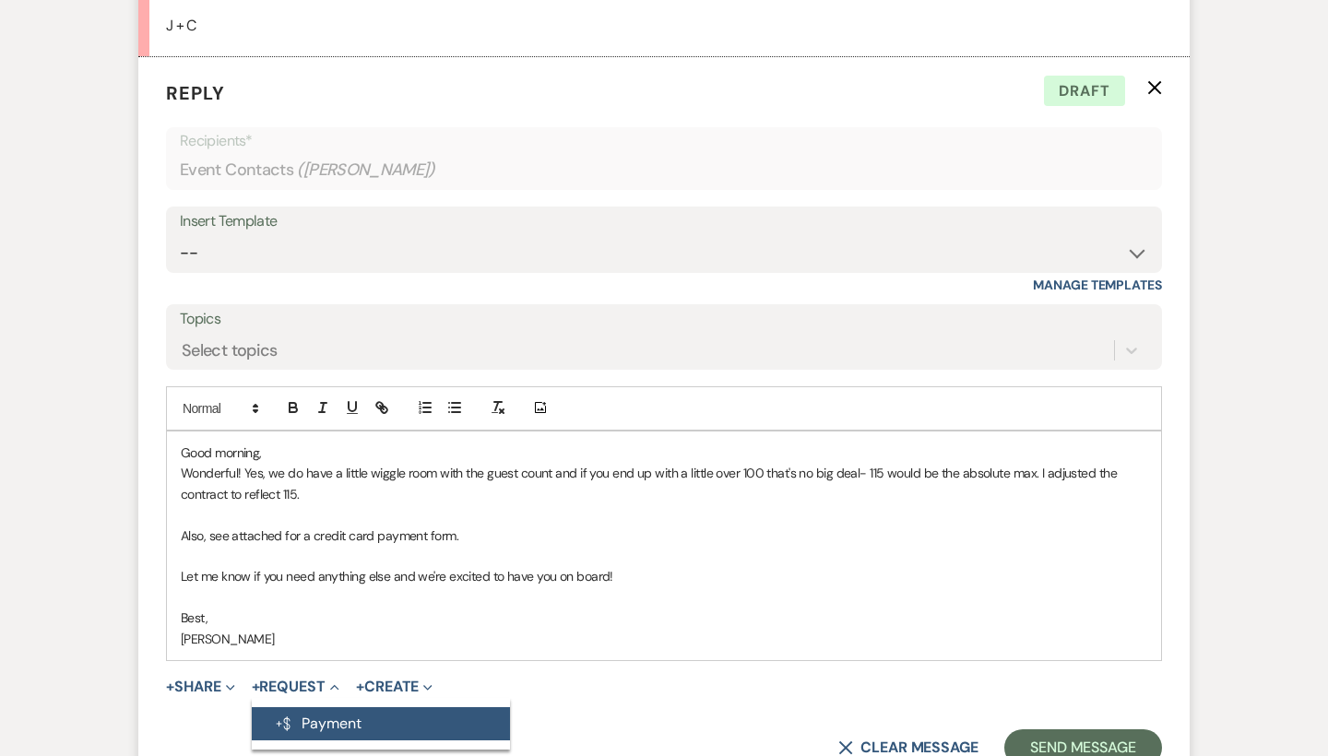
click at [307, 707] on button "Generate Payment Payment" at bounding box center [381, 723] width 258 height 33
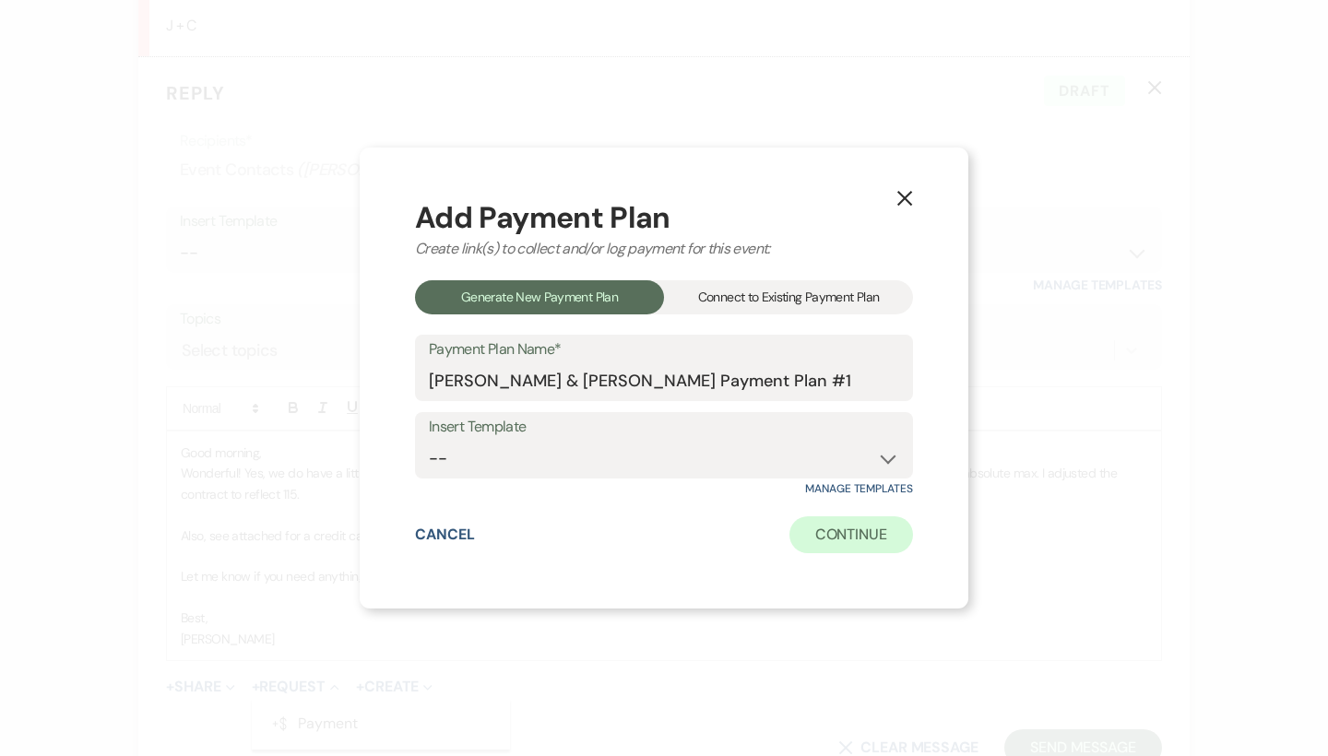
click at [829, 533] on button "Continue" at bounding box center [851, 534] width 124 height 37
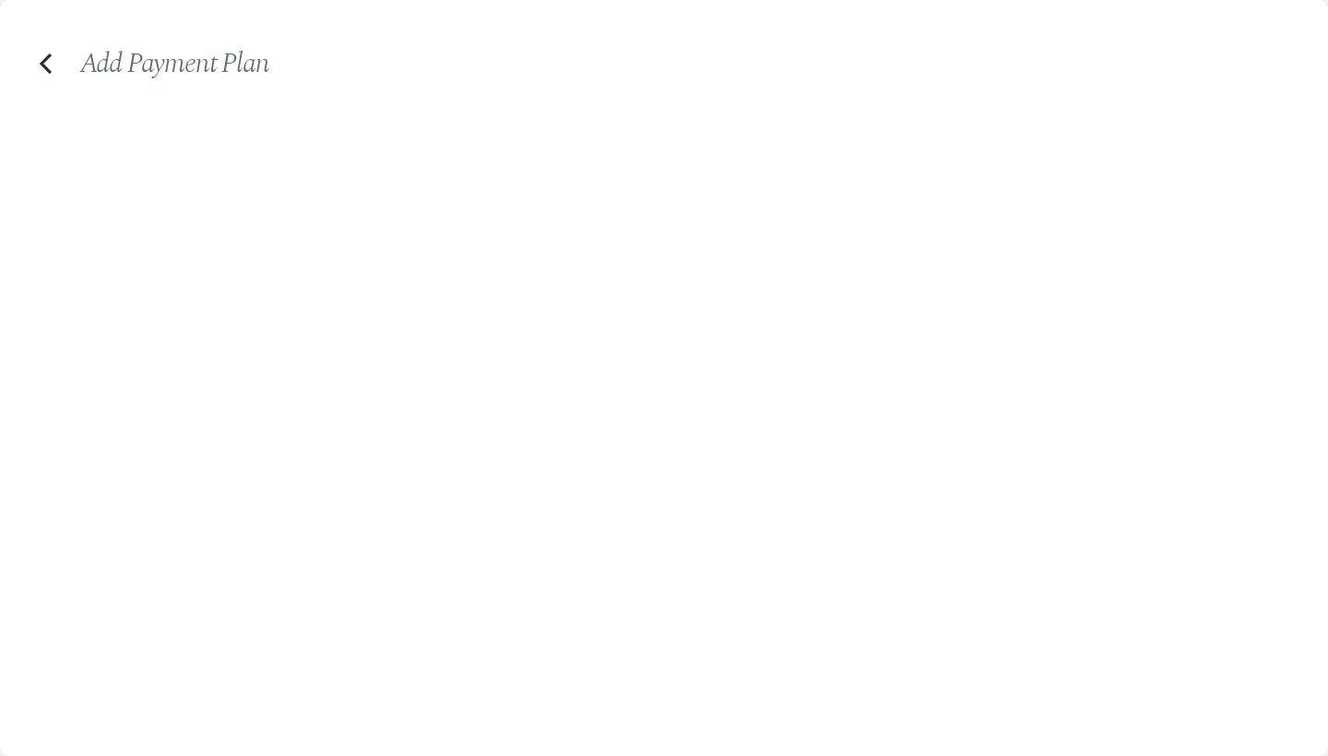
select select "2"
select select "percentage"
select select "false"
select select "client"
select select "weeks"
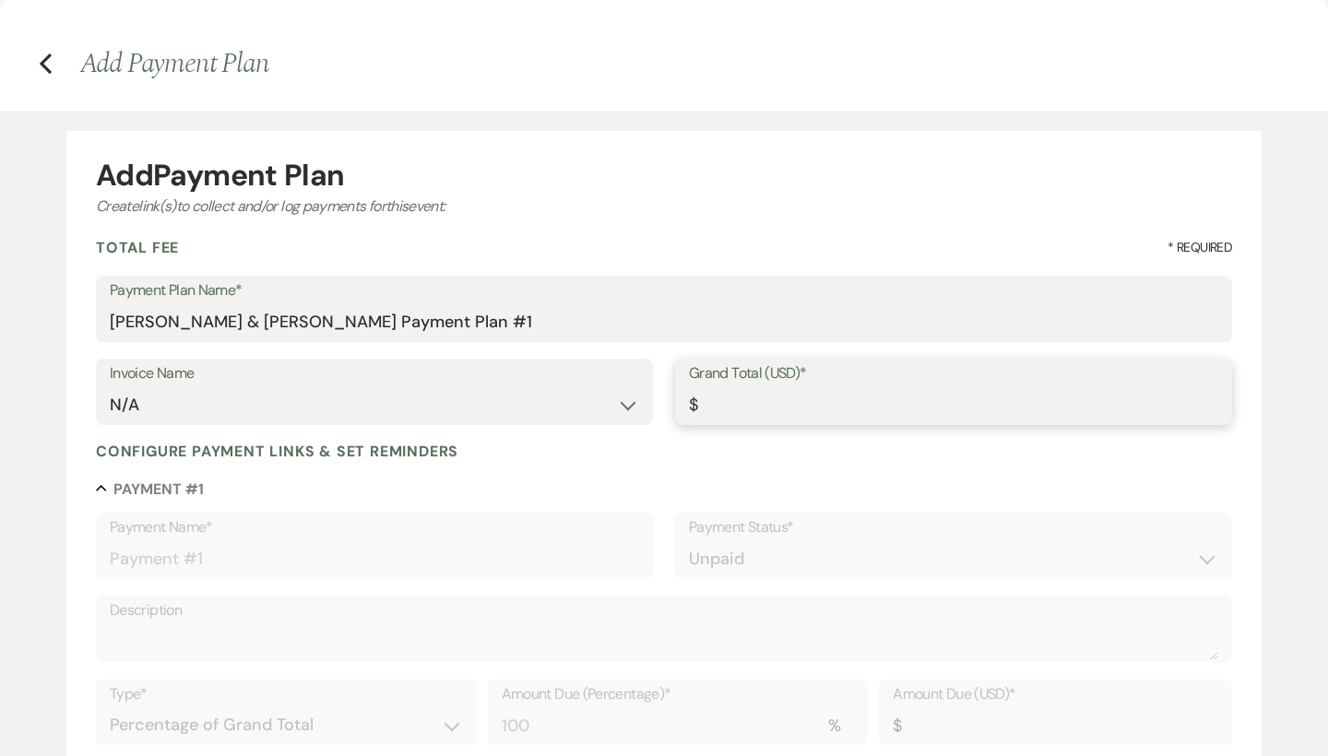
click at [757, 401] on input "Grand Total (USD)*" at bounding box center [953, 405] width 529 height 36
type input "5"
type input "5.00"
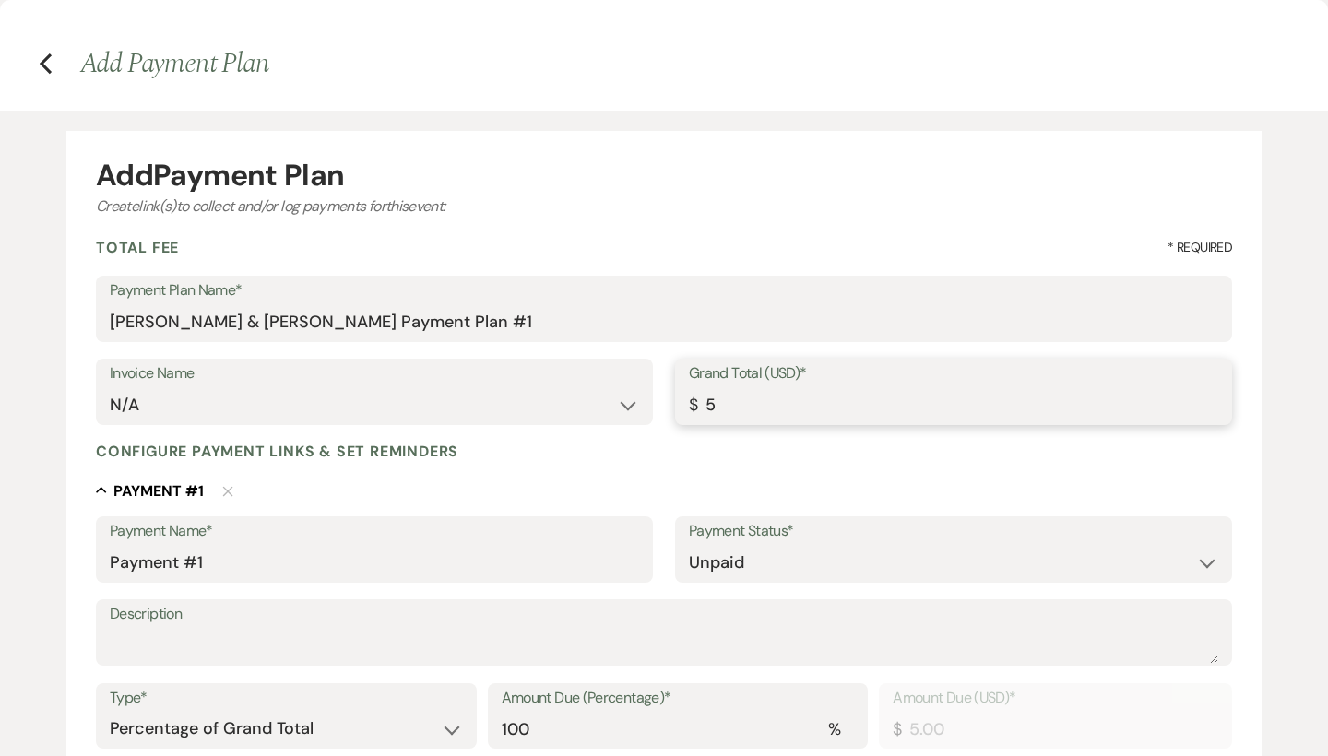
type input "54"
type input "54.00"
type input "540"
type input "540.00"
type input "5407"
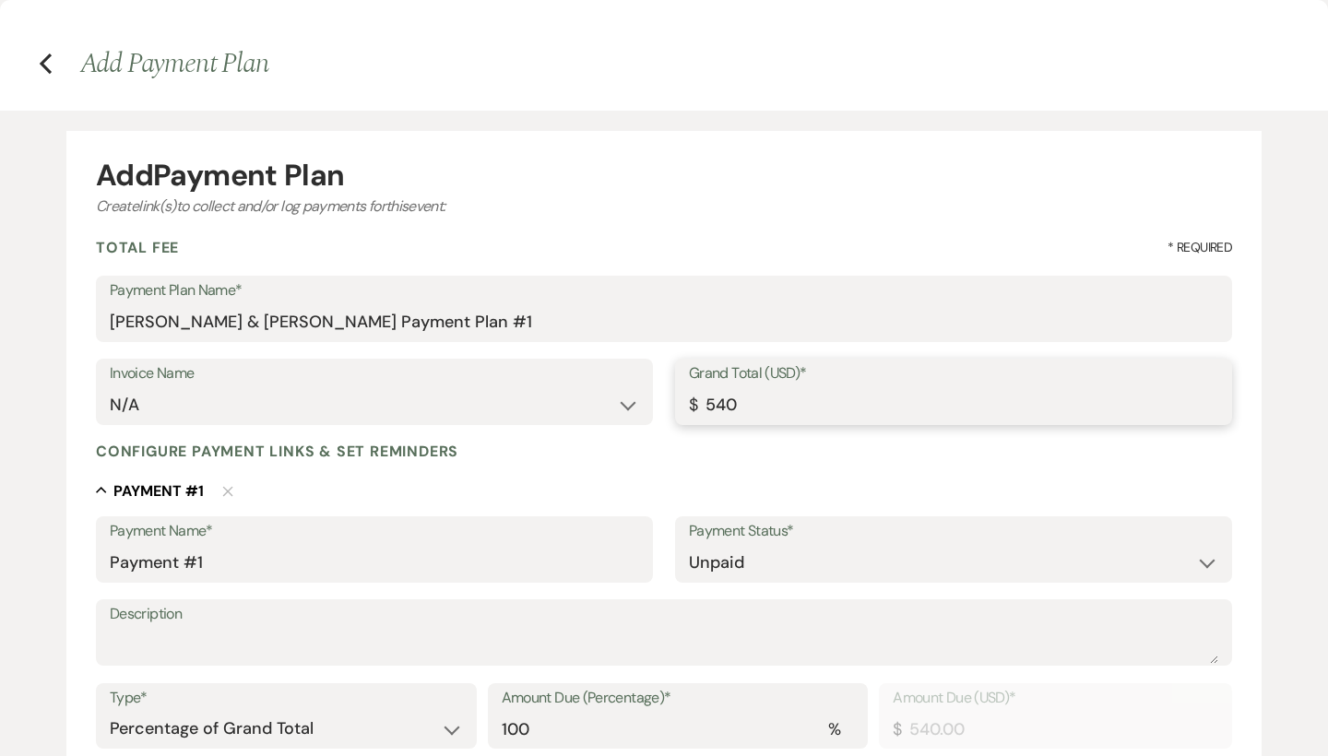
type input "5407.00"
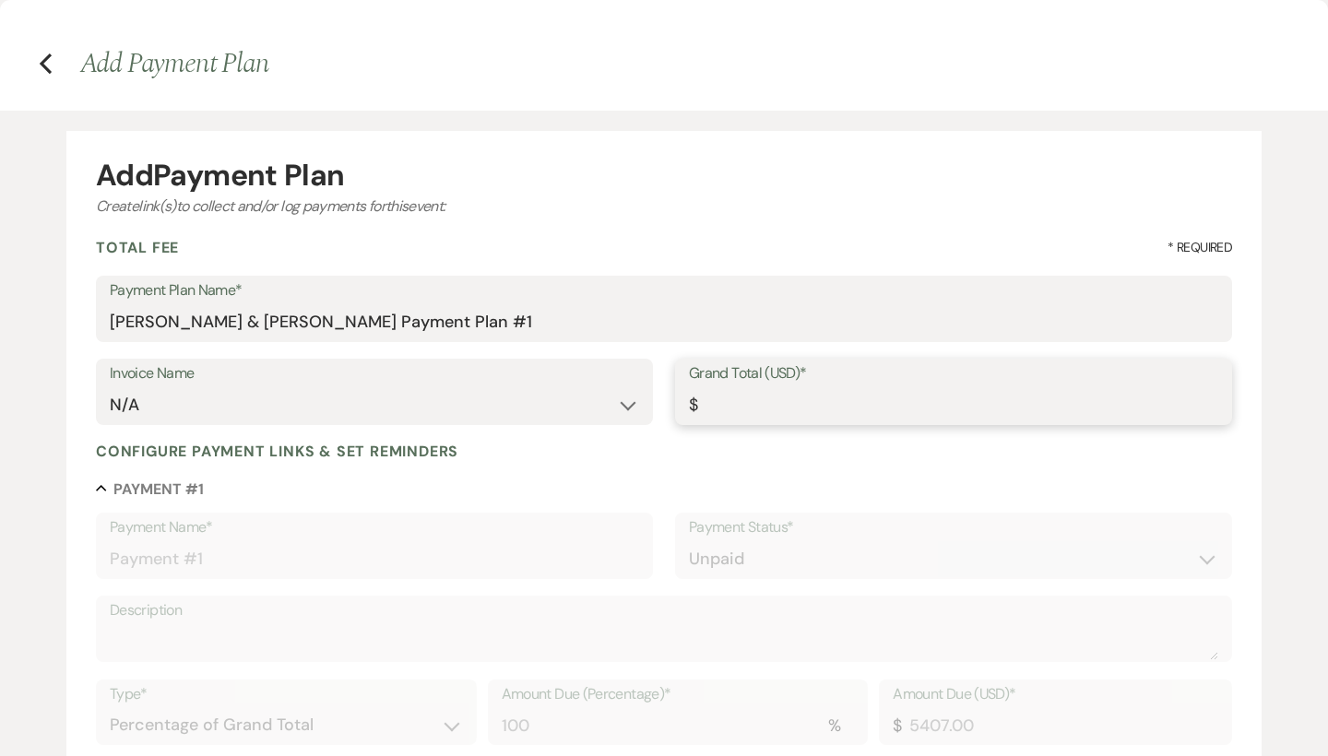
type input "5407.5"
type input "5407.50"
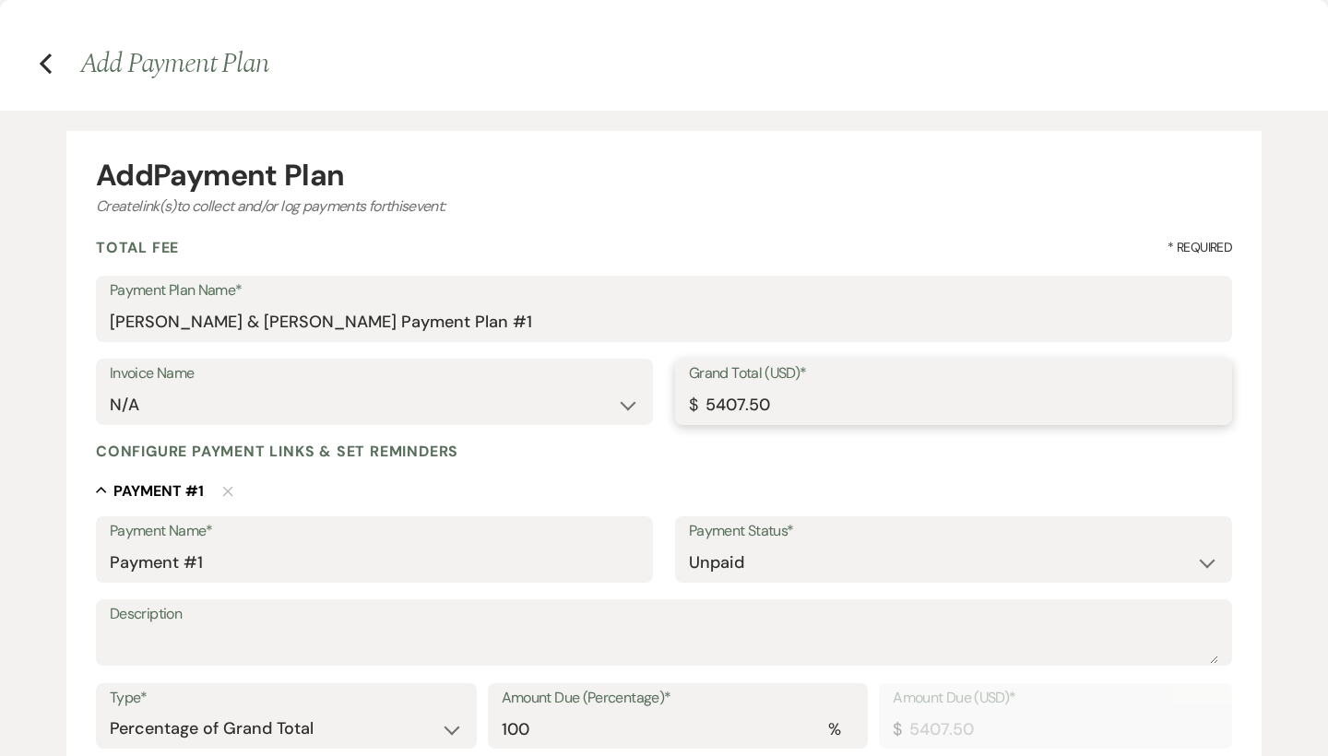
type input "5407.50"
click at [684, 443] on div "Configure payment links & set reminders" at bounding box center [664, 451] width 1136 height 19
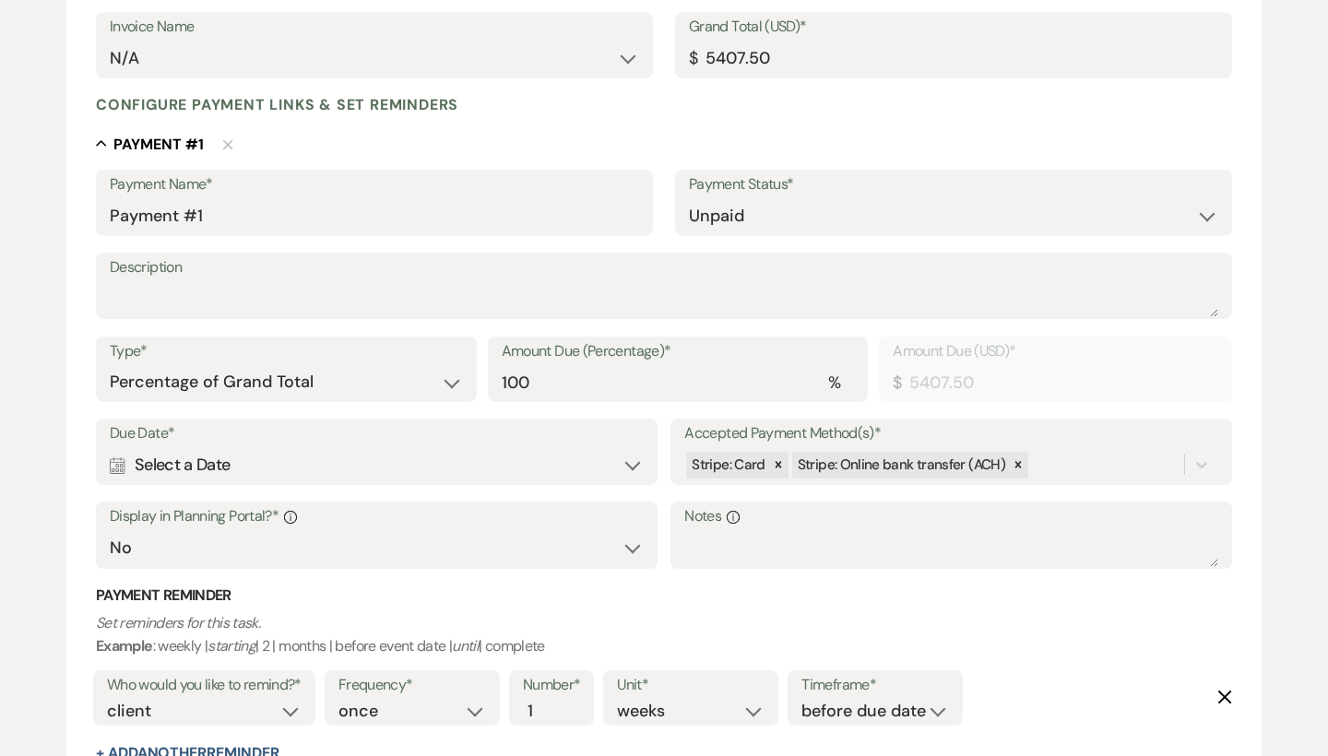
scroll to position [377, 0]
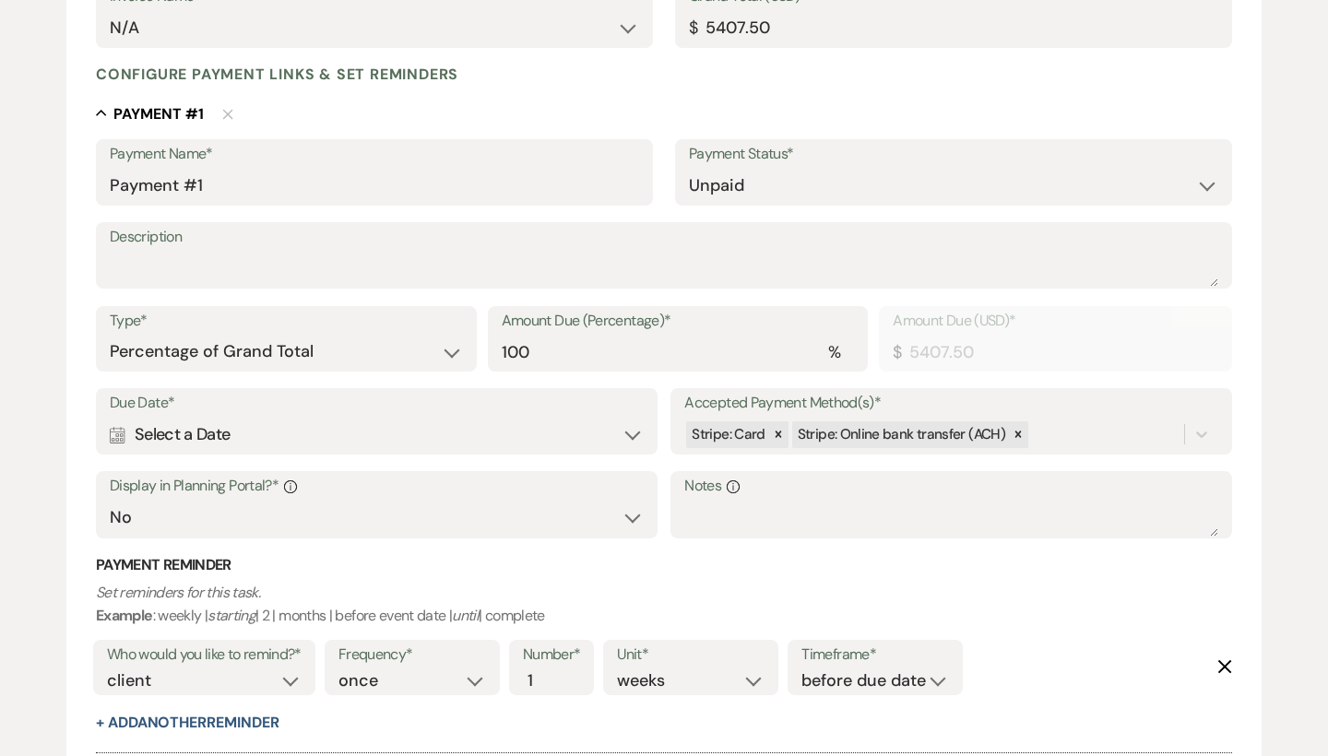
click at [416, 422] on div "Calendar Select a Date Expand" at bounding box center [377, 435] width 534 height 36
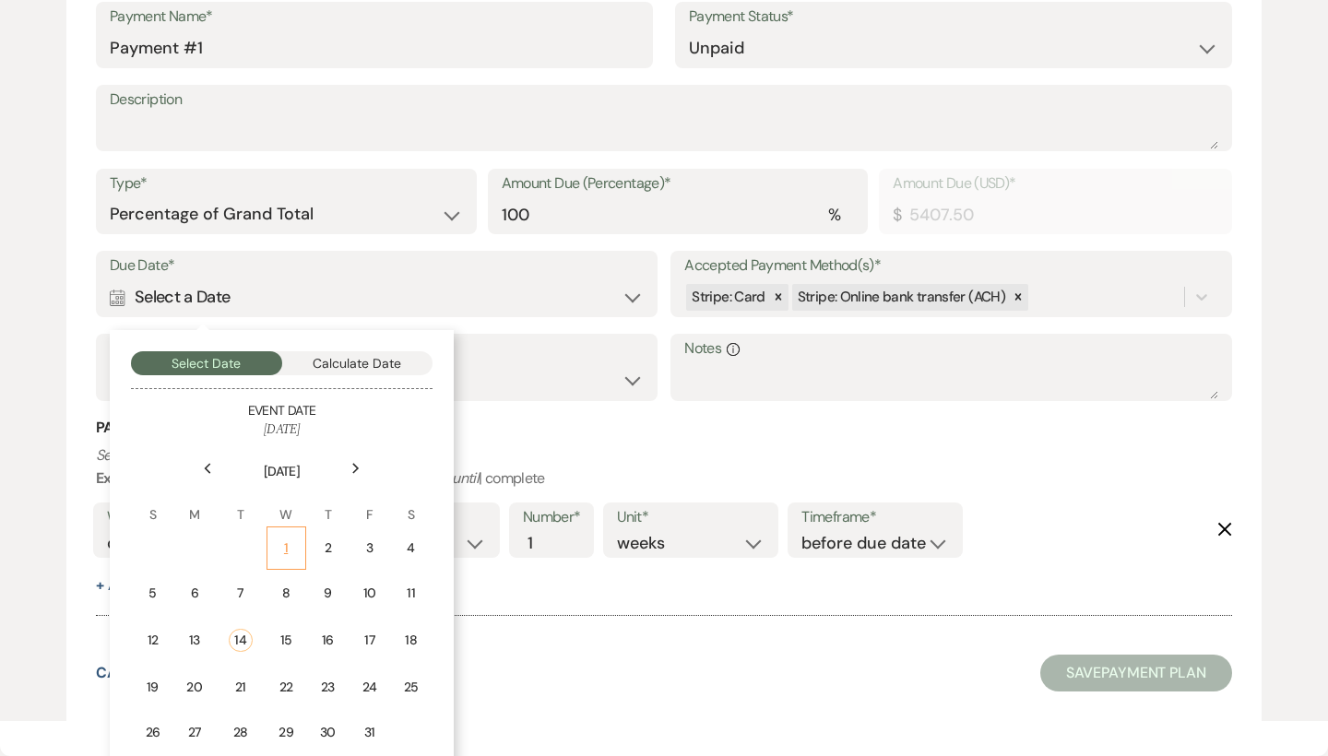
scroll to position [583, 0]
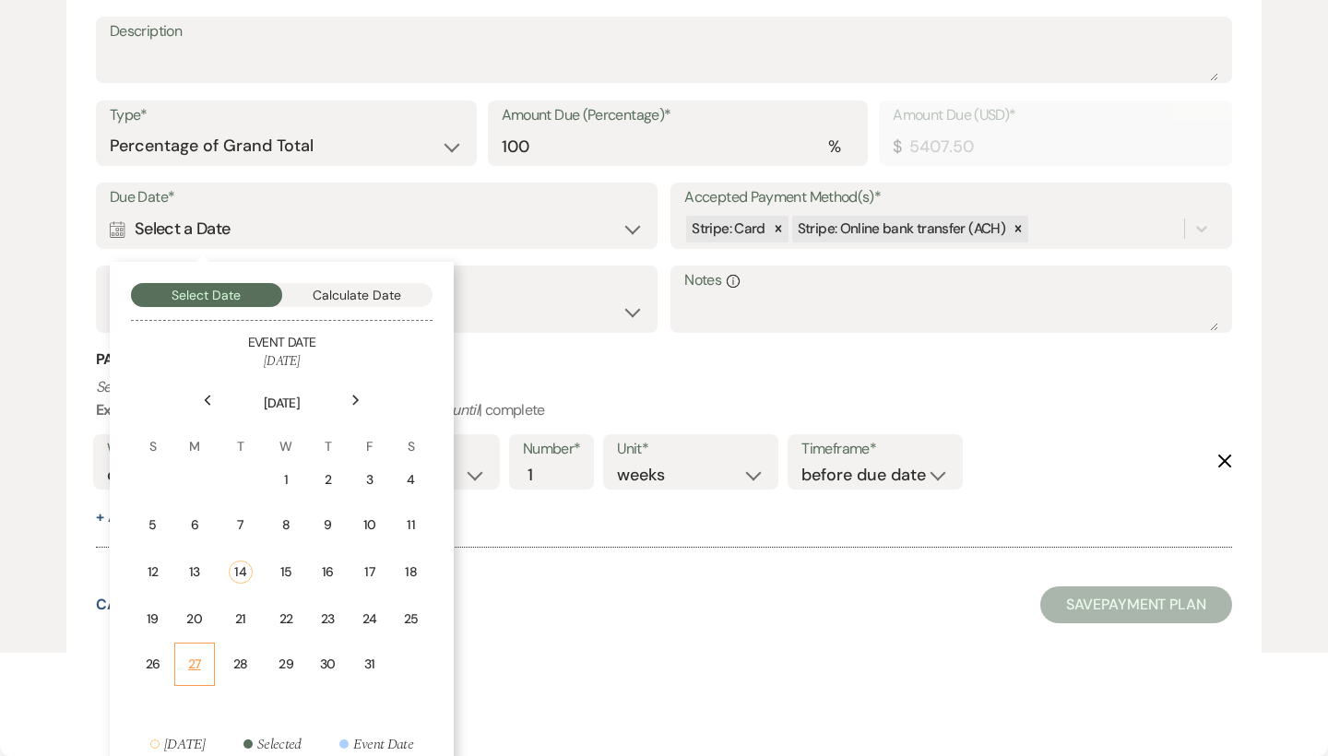
click at [200, 655] on div "27" at bounding box center [194, 664] width 17 height 19
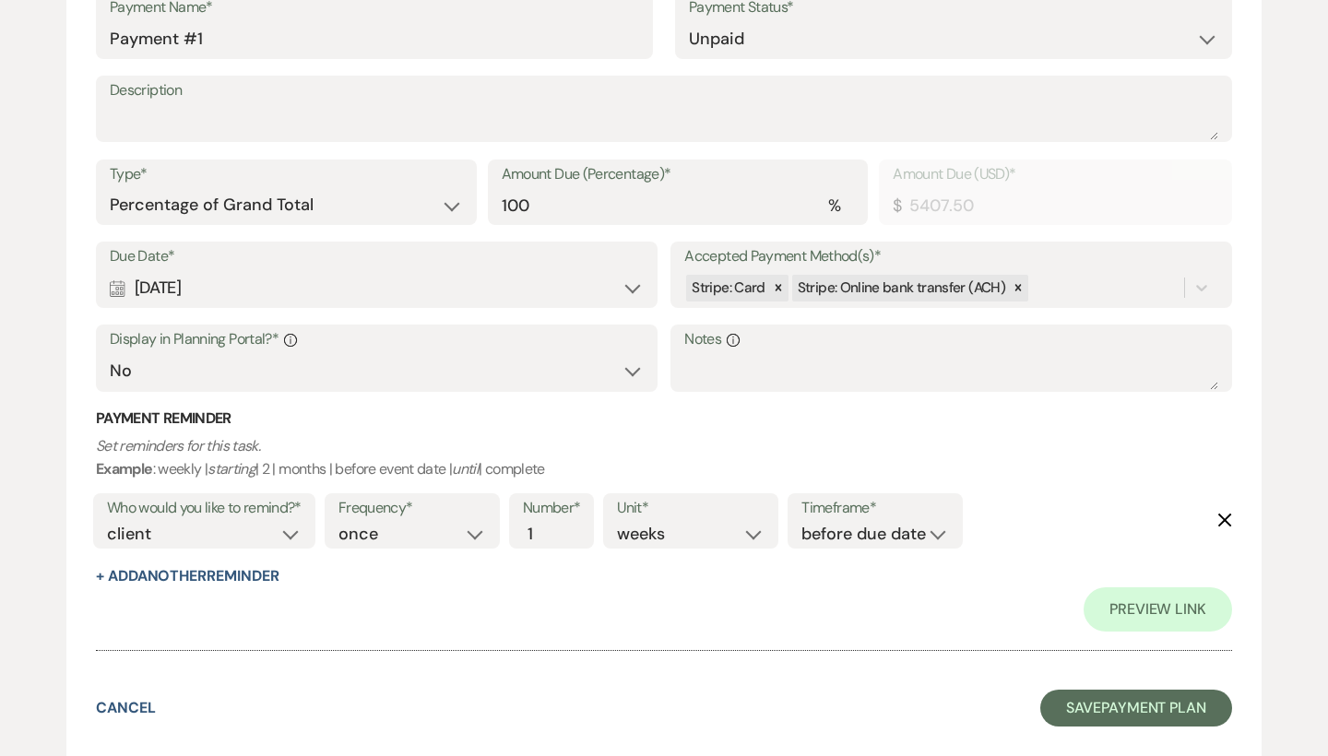
scroll to position [453, 0]
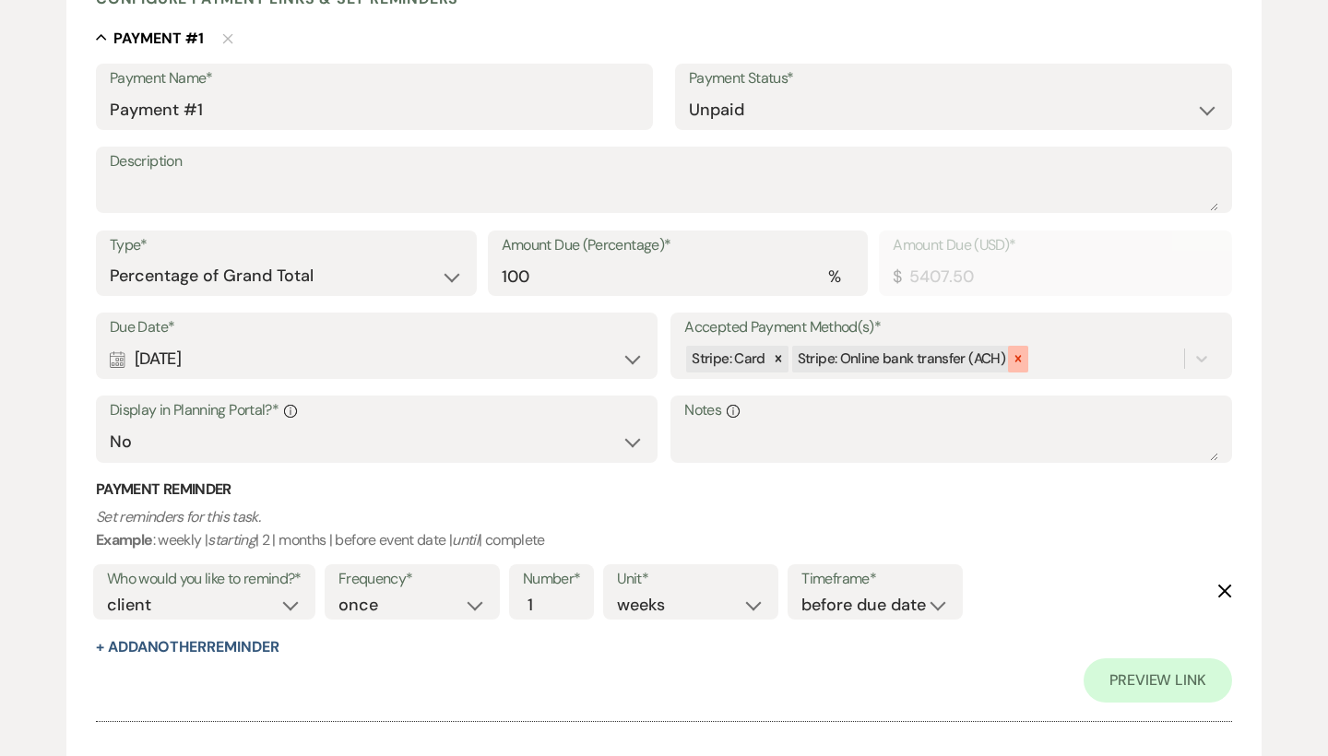
click at [1015, 356] on icon at bounding box center [1018, 359] width 6 height 6
select select "flat"
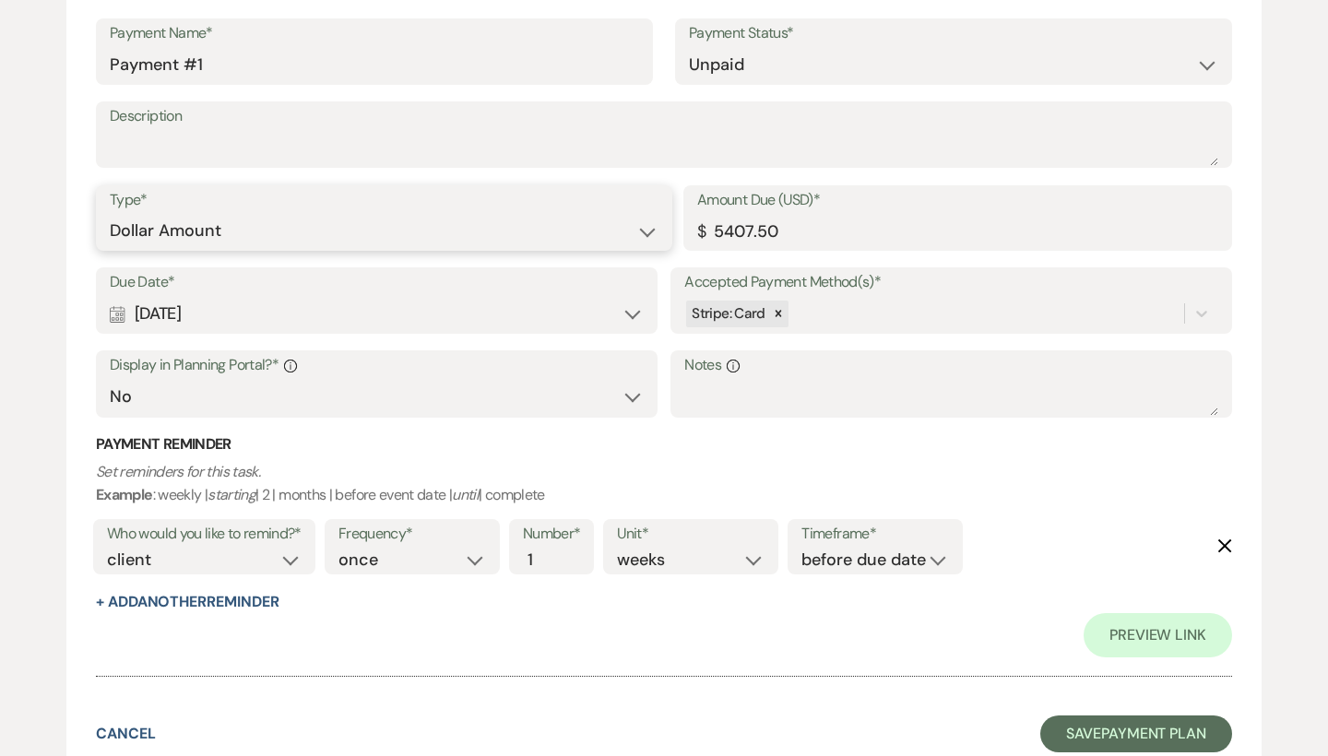
scroll to position [497, 0]
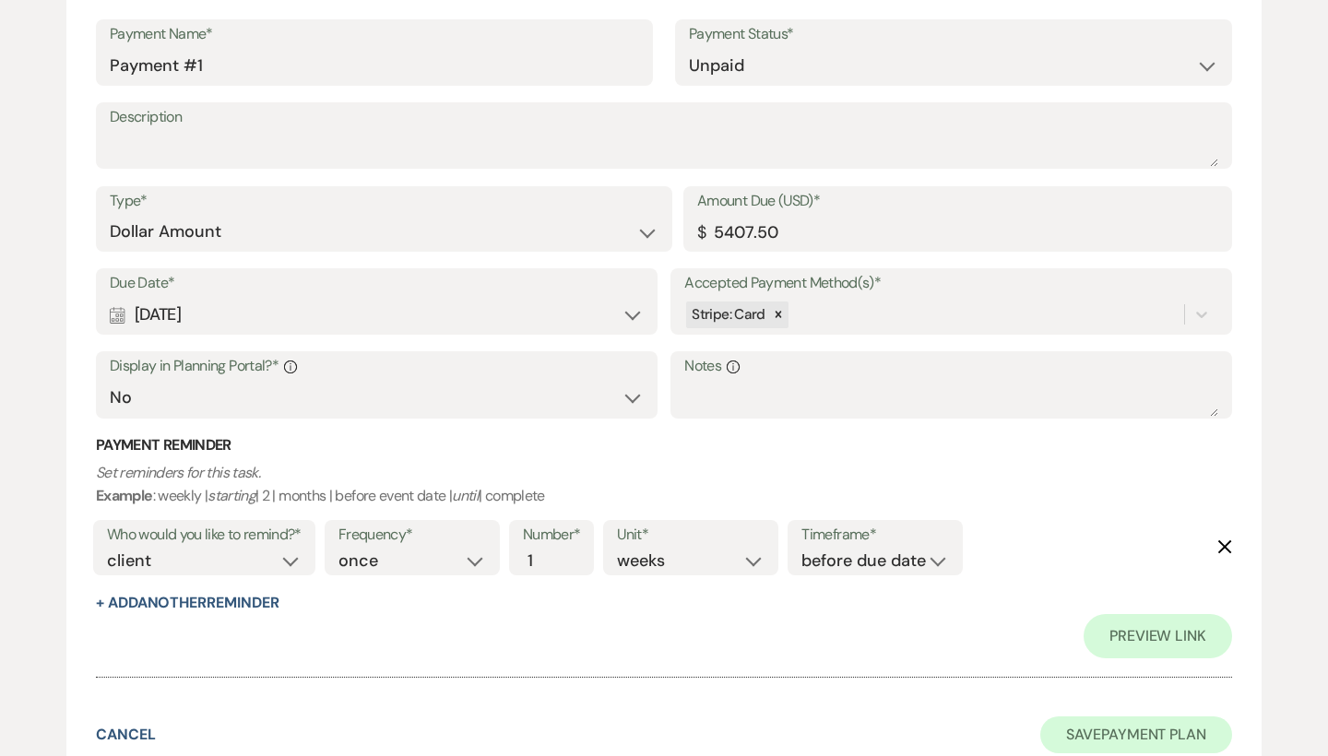
click at [1080, 716] on button "Save Payment Plan" at bounding box center [1136, 734] width 192 height 37
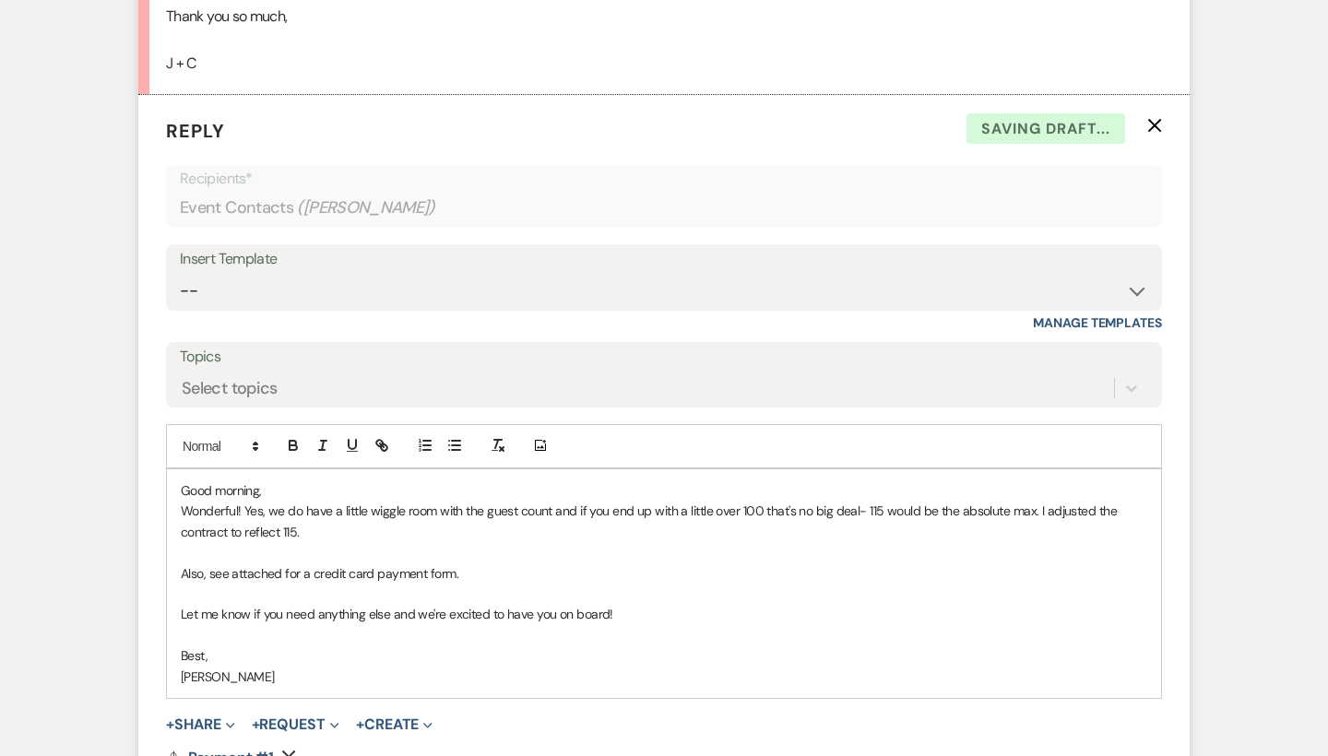
scroll to position [4639, 0]
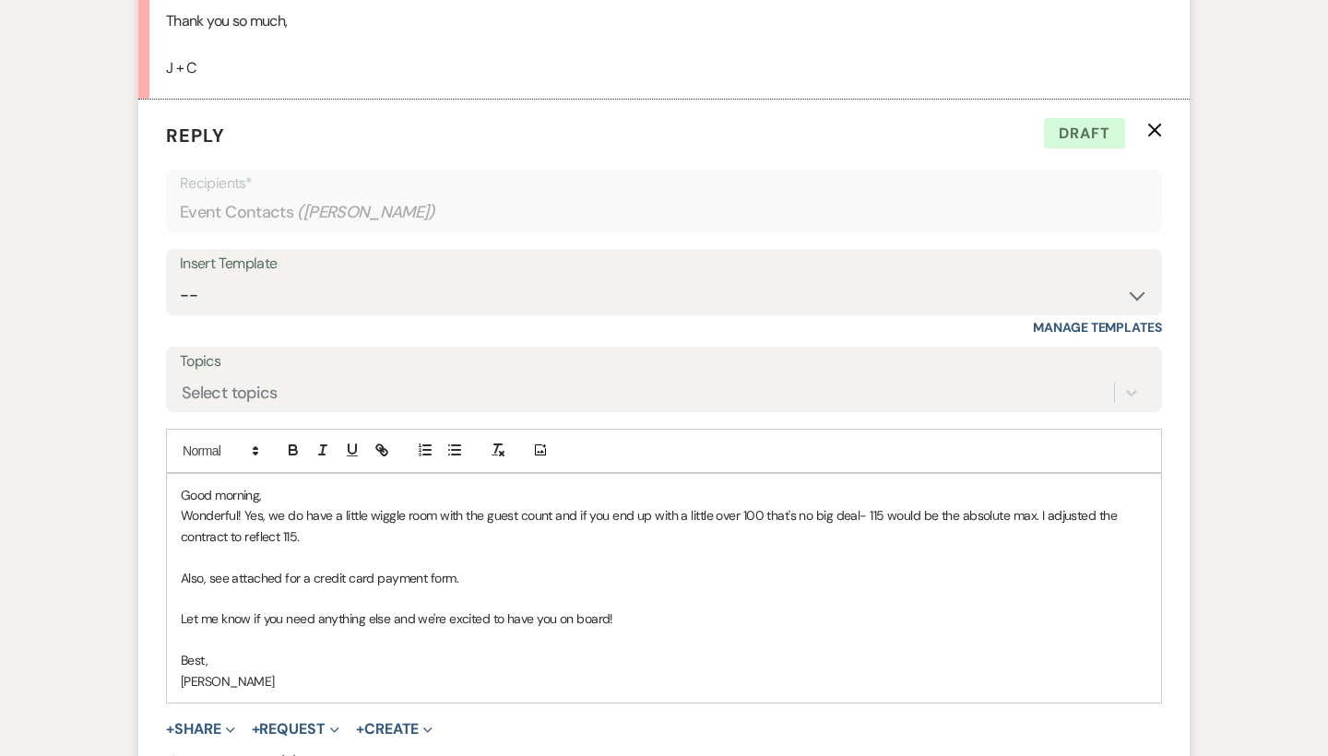
click at [361, 505] on p "Wonderful! Yes, we do have a little wiggle room with the guest count and if you…" at bounding box center [664, 525] width 966 height 41
click at [208, 722] on button "+ Share Expand" at bounding box center [200, 729] width 69 height 15
click at [226, 755] on span "Doc Upload Documents" at bounding box center [240, 765] width 105 height 19
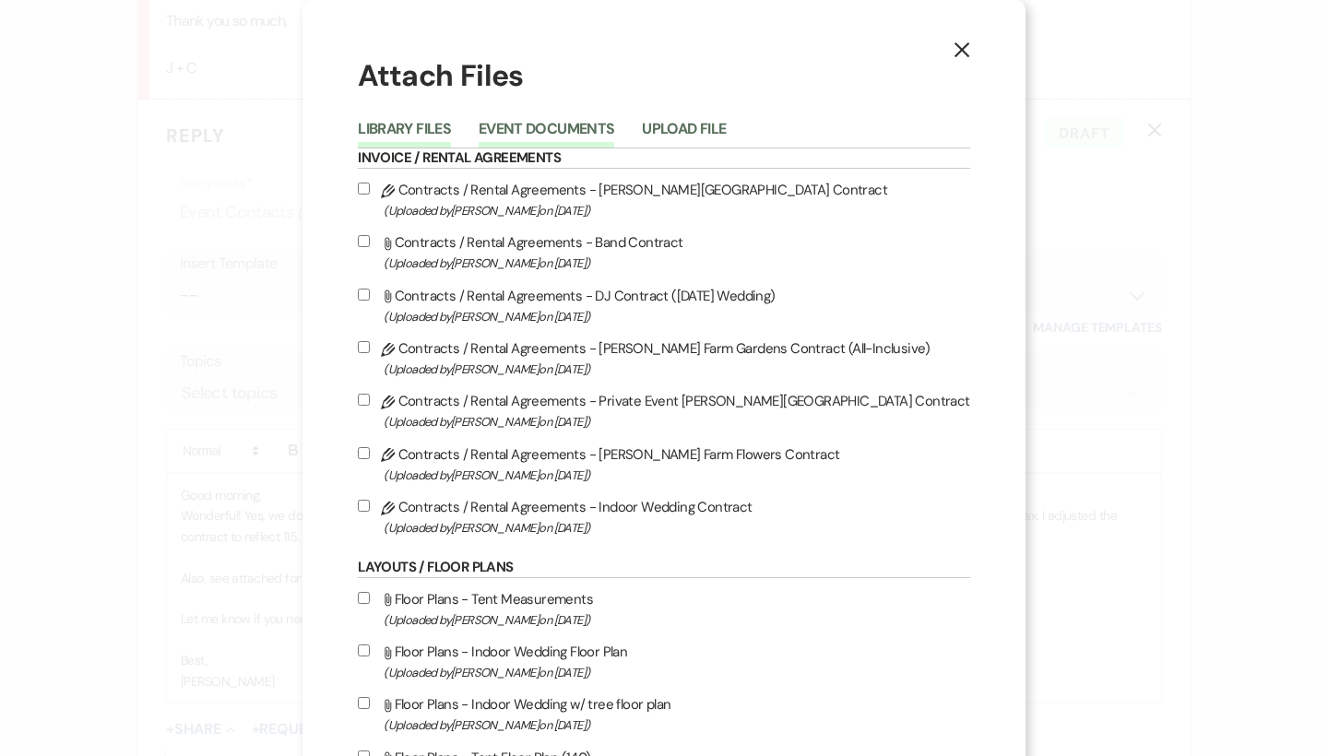
click at [595, 130] on button "Event Documents" at bounding box center [546, 135] width 136 height 26
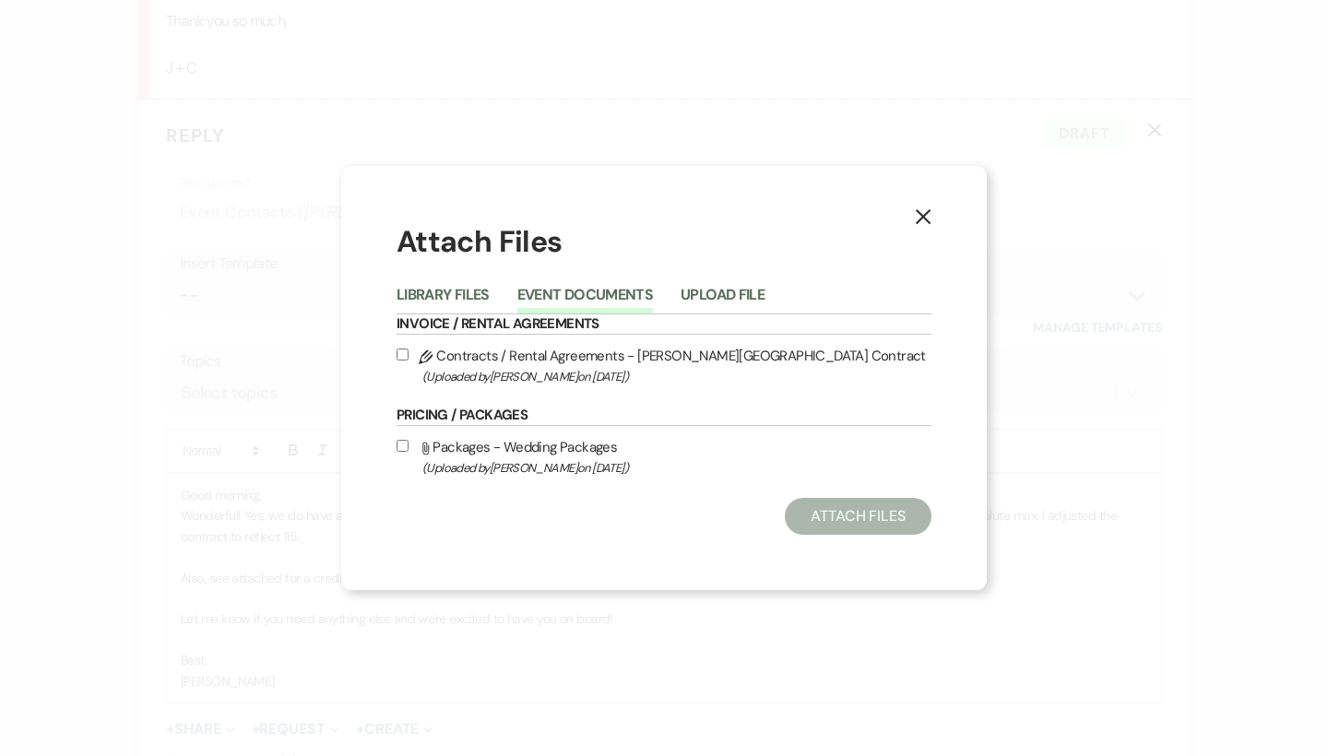
click at [564, 358] on label "Pencil Contracts / Rental Agreements - [PERSON_NAME] Farm Gardens Contract (Upl…" at bounding box center [663, 365] width 535 height 43
click at [408, 358] on input "Pencil Contracts / Rental Agreements - [PERSON_NAME] Farm Gardens Contract (Upl…" at bounding box center [402, 354] width 12 height 12
checkbox input "true"
click at [839, 519] on button "Attach Files" at bounding box center [858, 516] width 147 height 37
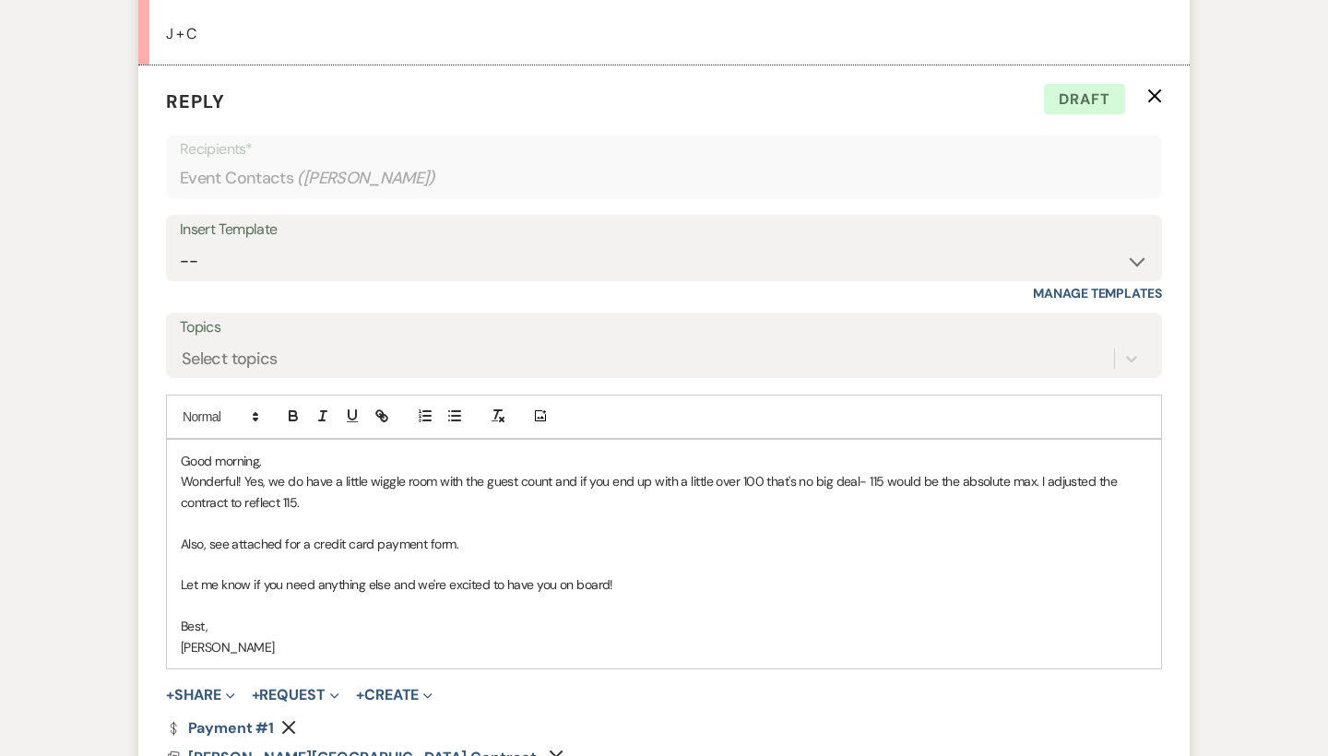
scroll to position [4675, 0]
click at [856, 469] on p "Wonderful! Yes, we do have a little wiggle room with the guest count and if you…" at bounding box center [664, 489] width 966 height 41
click at [367, 469] on p "Wonderful! Yes, we do have a little wiggle room with the guest count and if you…" at bounding box center [664, 489] width 966 height 41
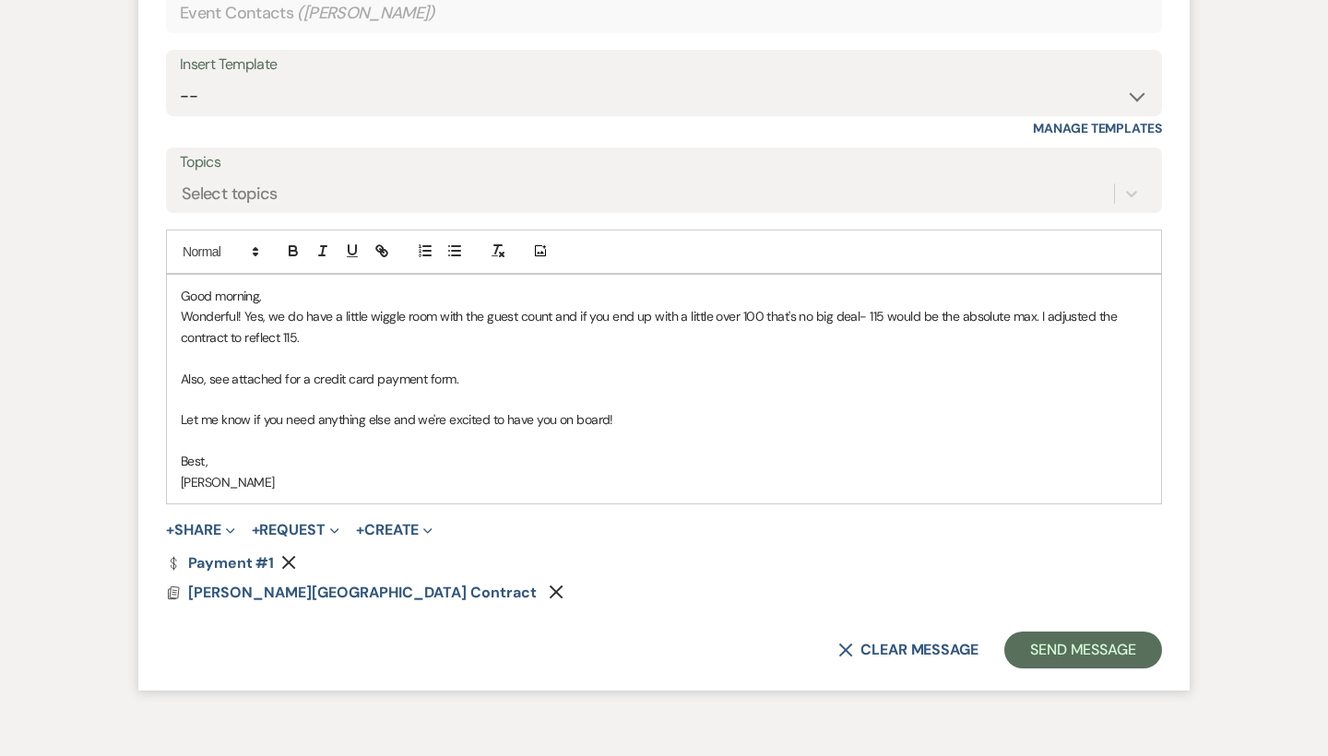
scroll to position [4840, 0]
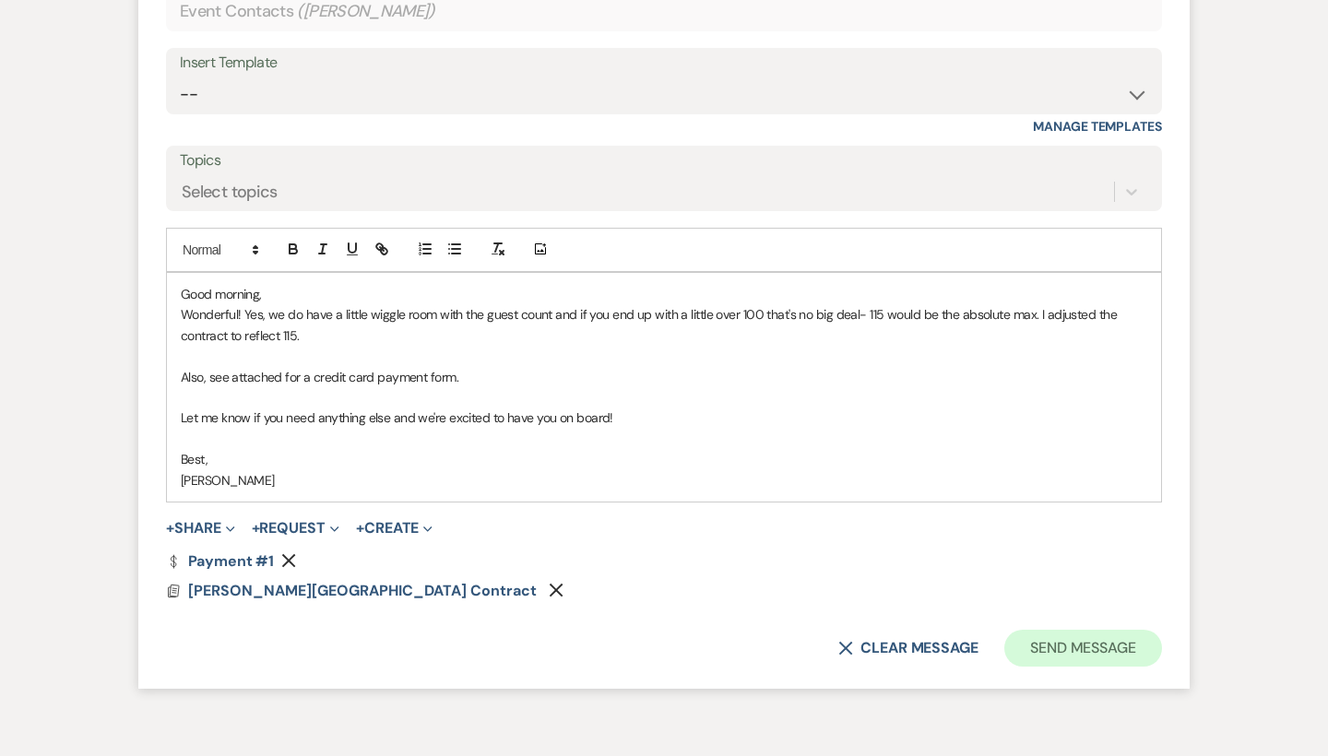
click at [1059, 630] on button "Send Message" at bounding box center [1083, 648] width 158 height 37
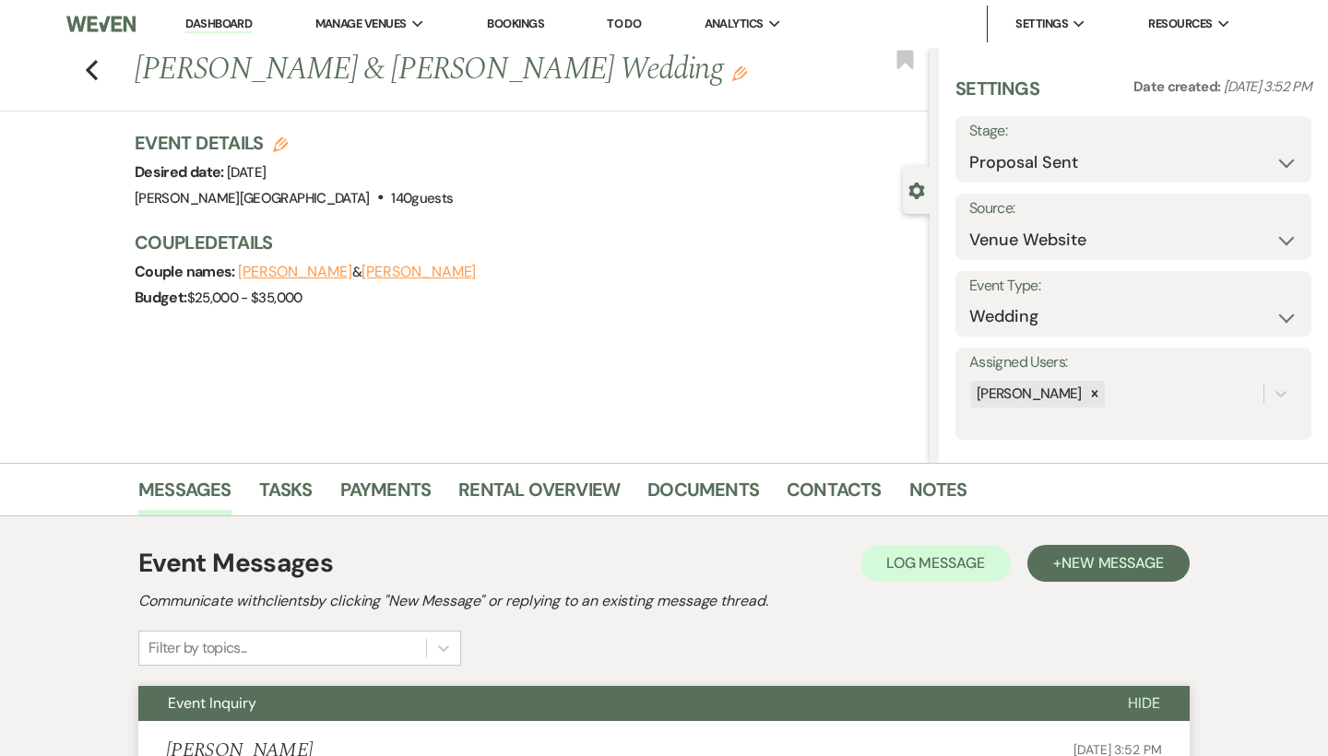
scroll to position [0, 0]
click at [87, 65] on icon "Previous" at bounding box center [92, 70] width 14 height 22
select select "6"
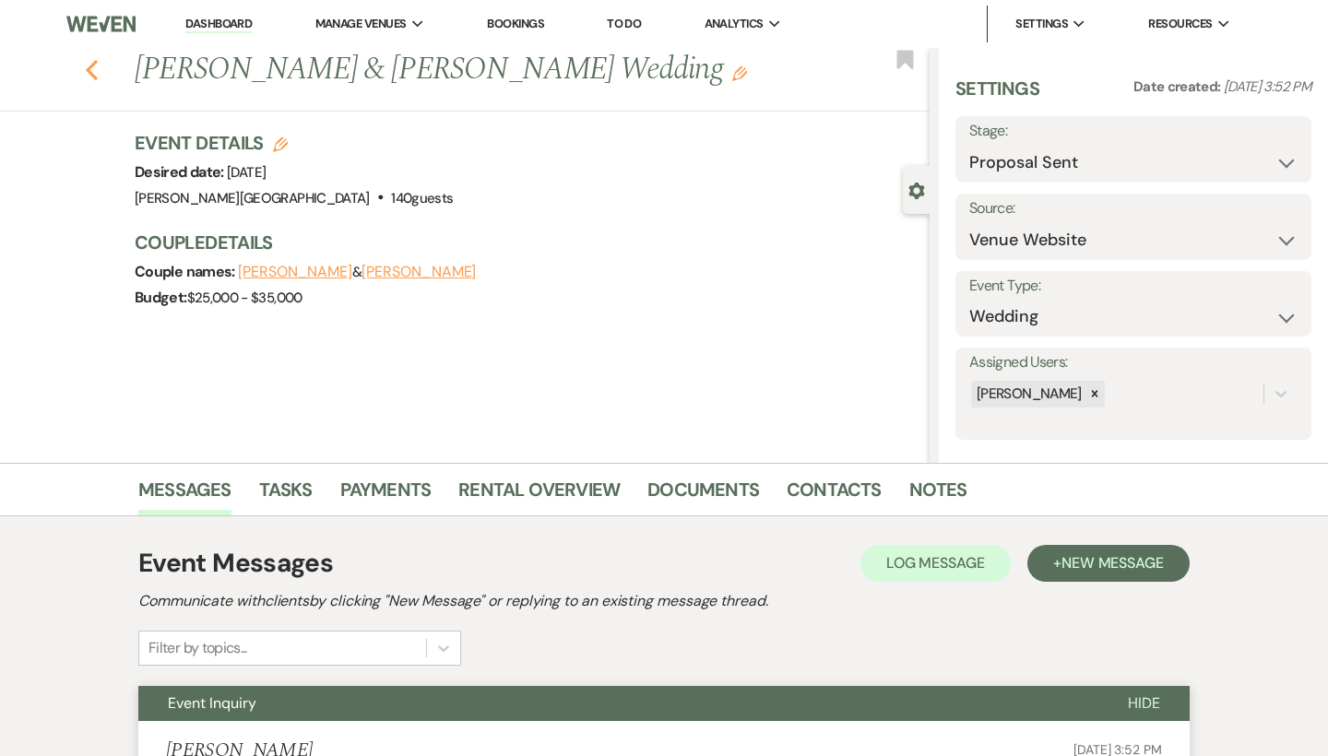
select select "6"
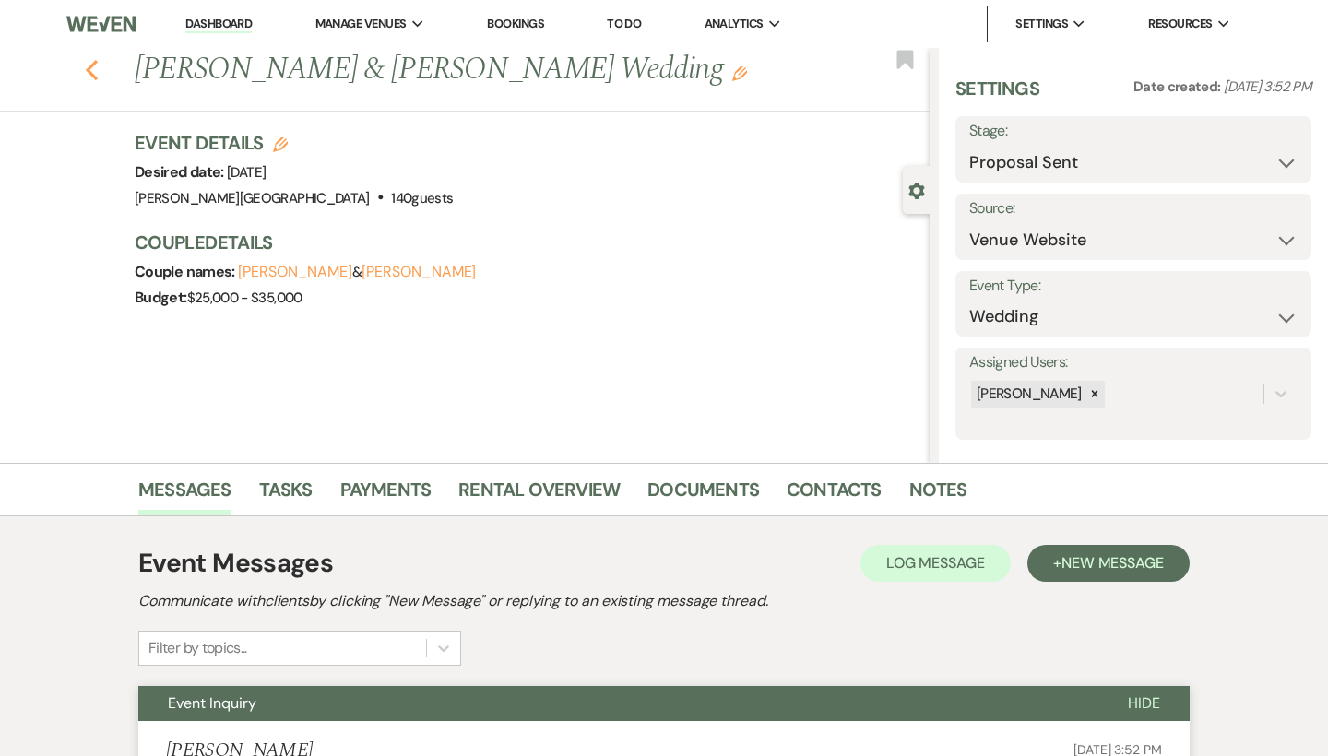
select select "6"
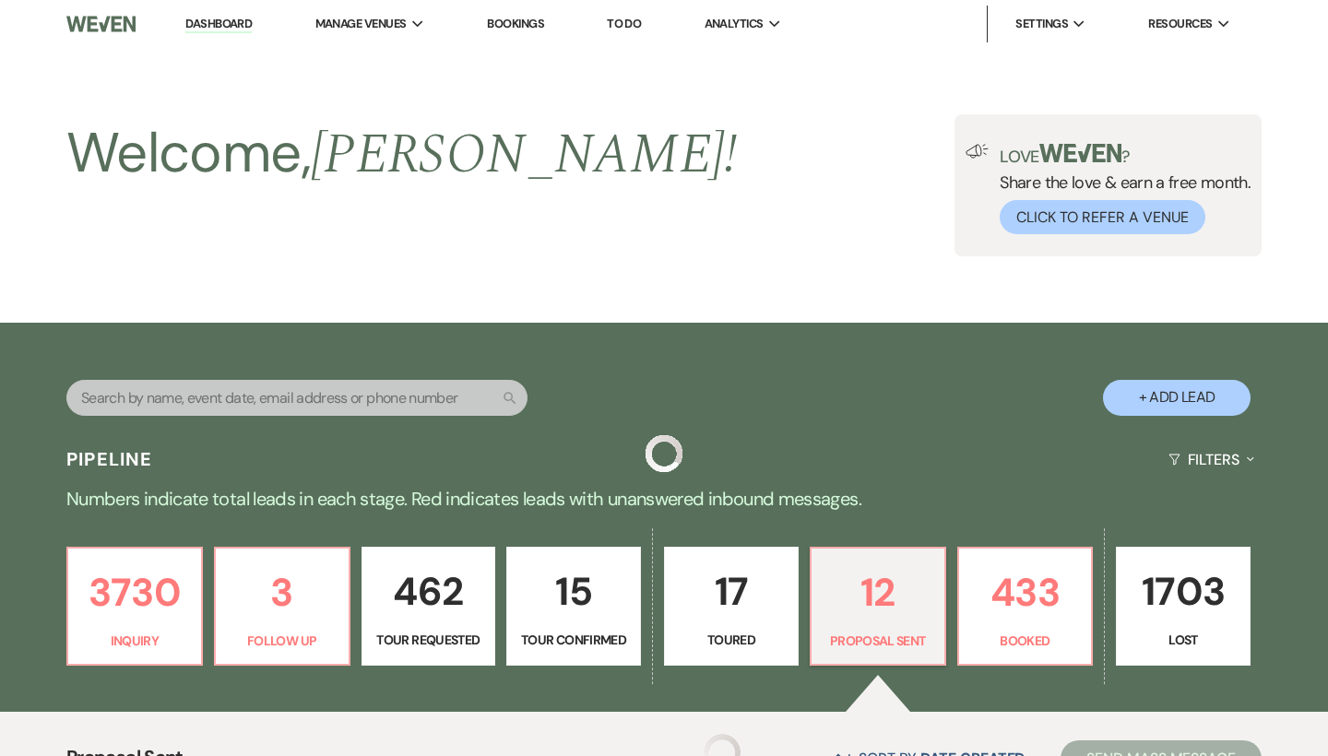
scroll to position [532, 0]
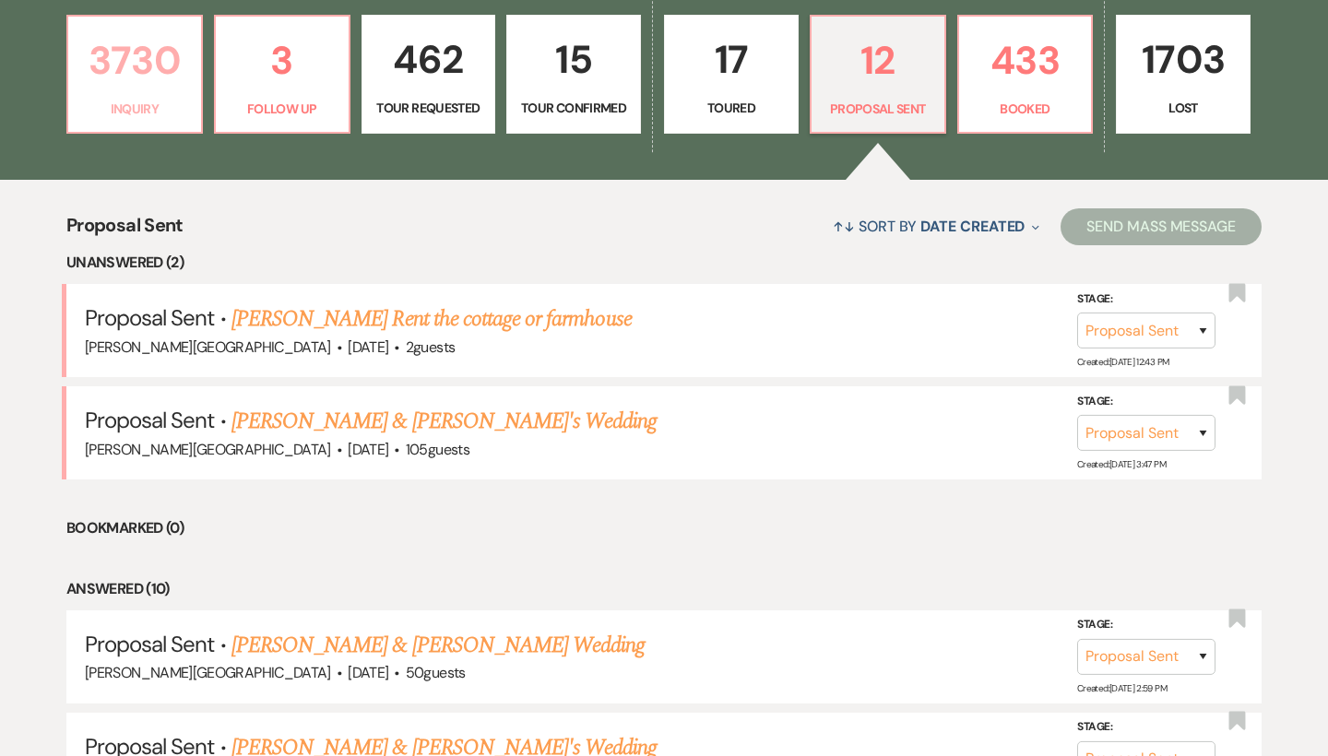
click at [156, 70] on p "3730" at bounding box center [134, 61] width 111 height 62
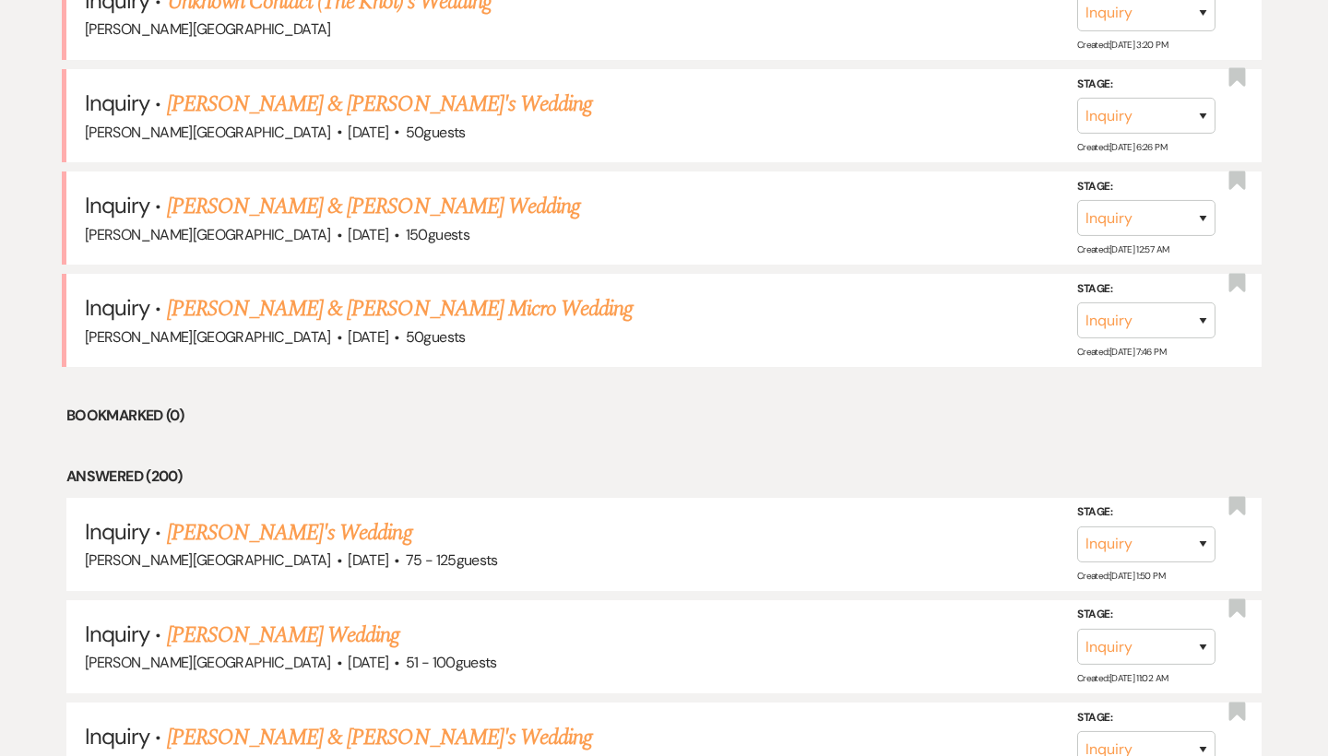
scroll to position [1774, 0]
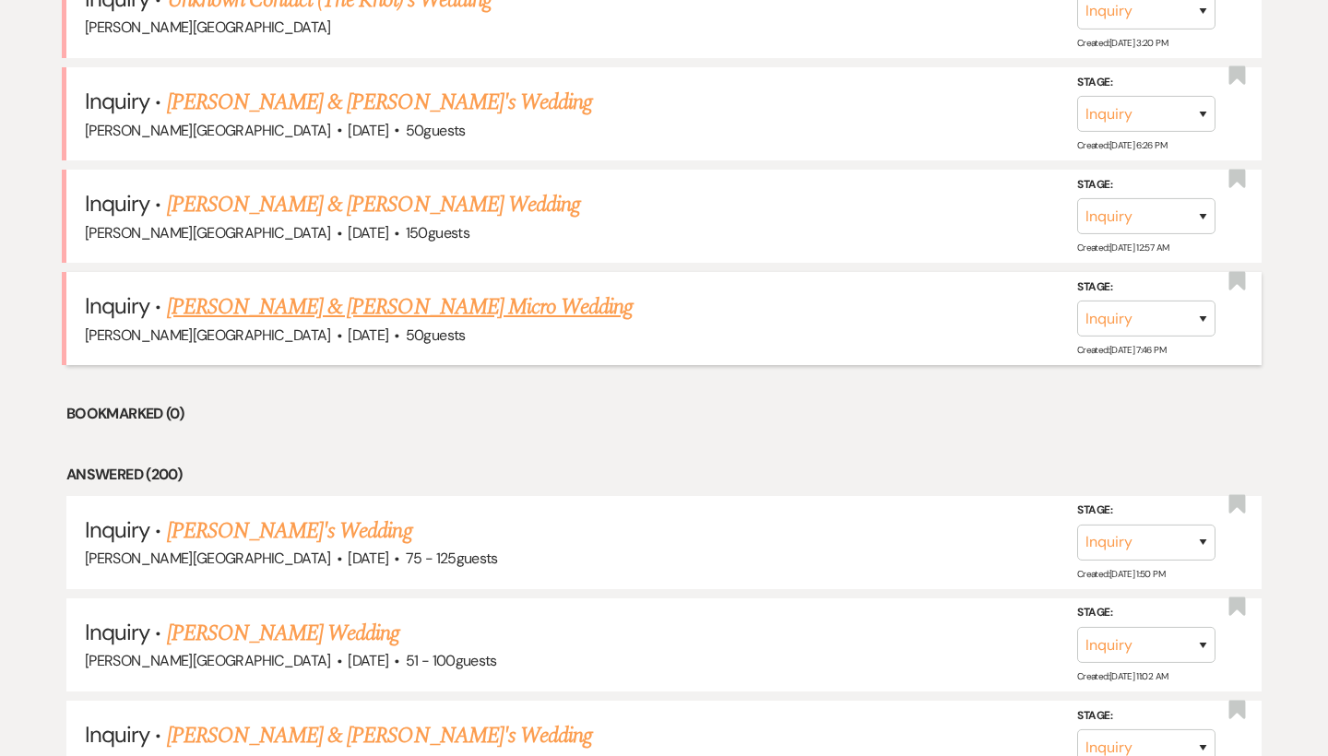
click at [310, 290] on link "[PERSON_NAME] & [PERSON_NAME] Micro Wedding" at bounding box center [400, 306] width 466 height 33
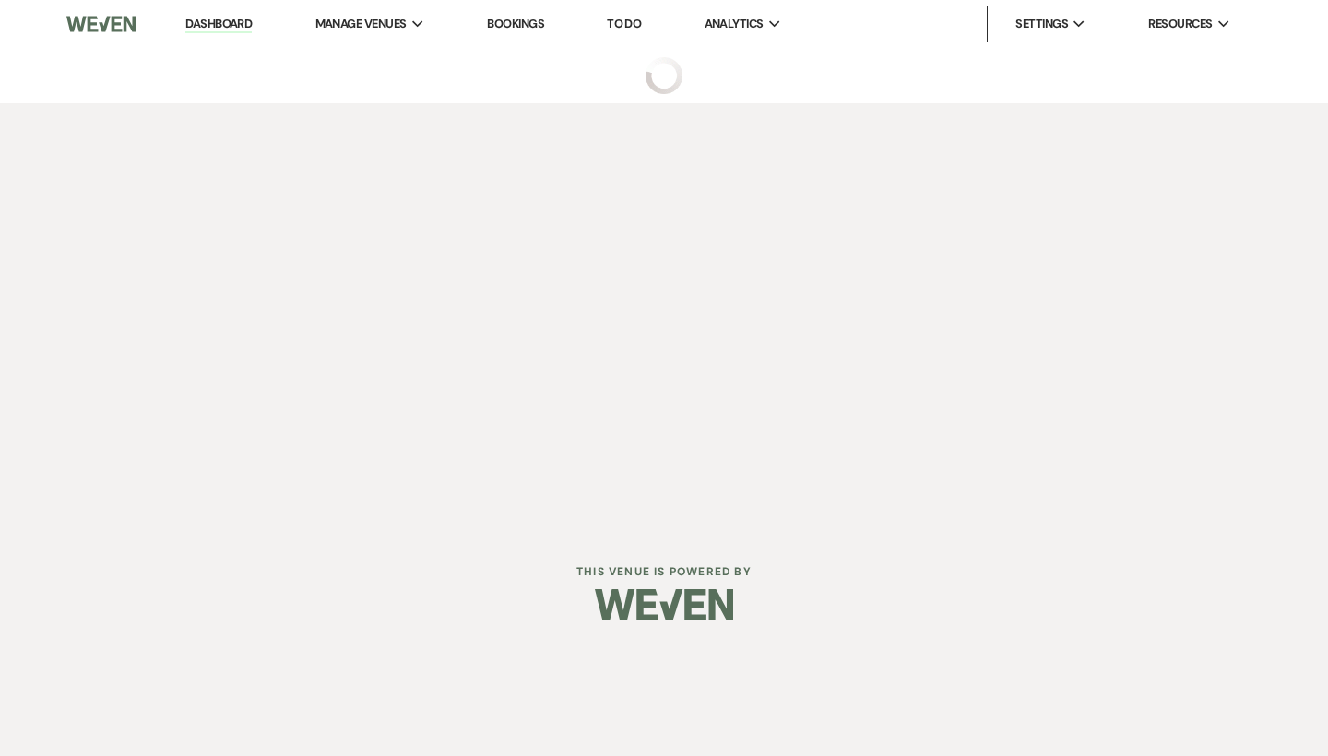
select select "5"
select select "16"
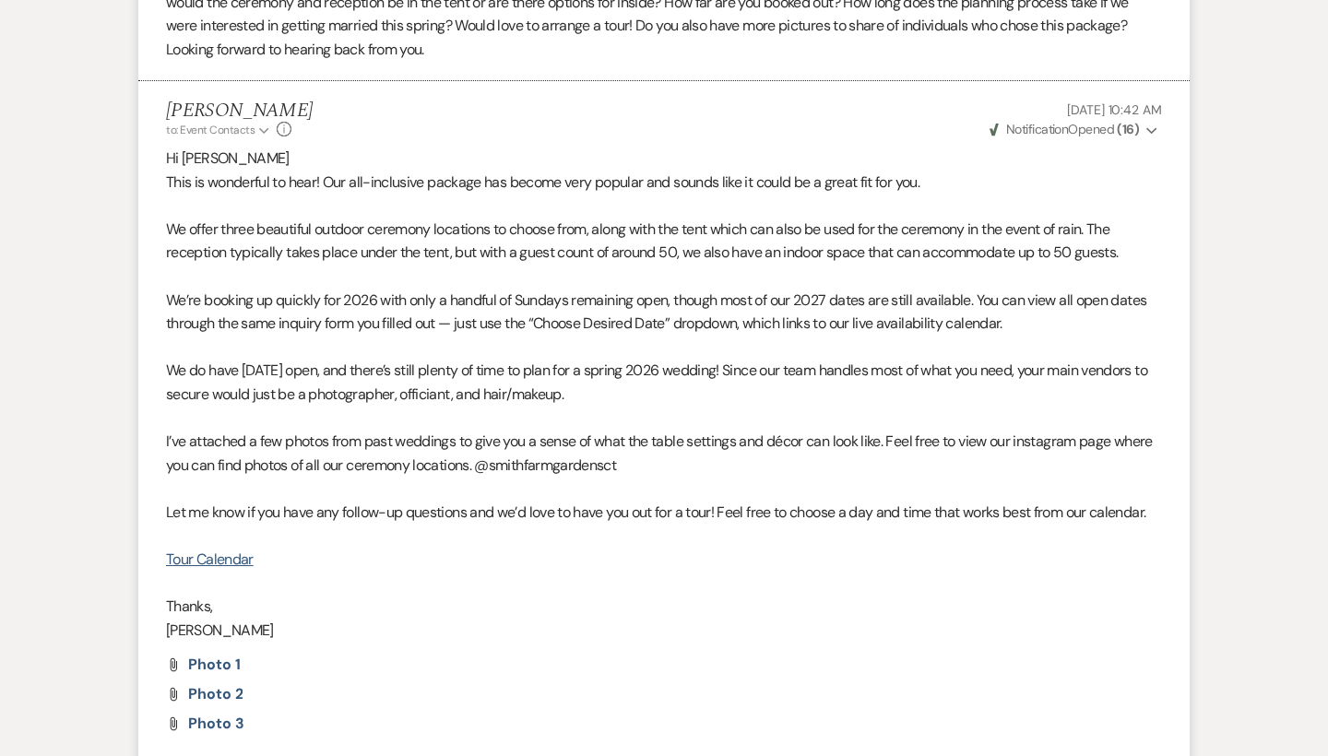
scroll to position [2107, 0]
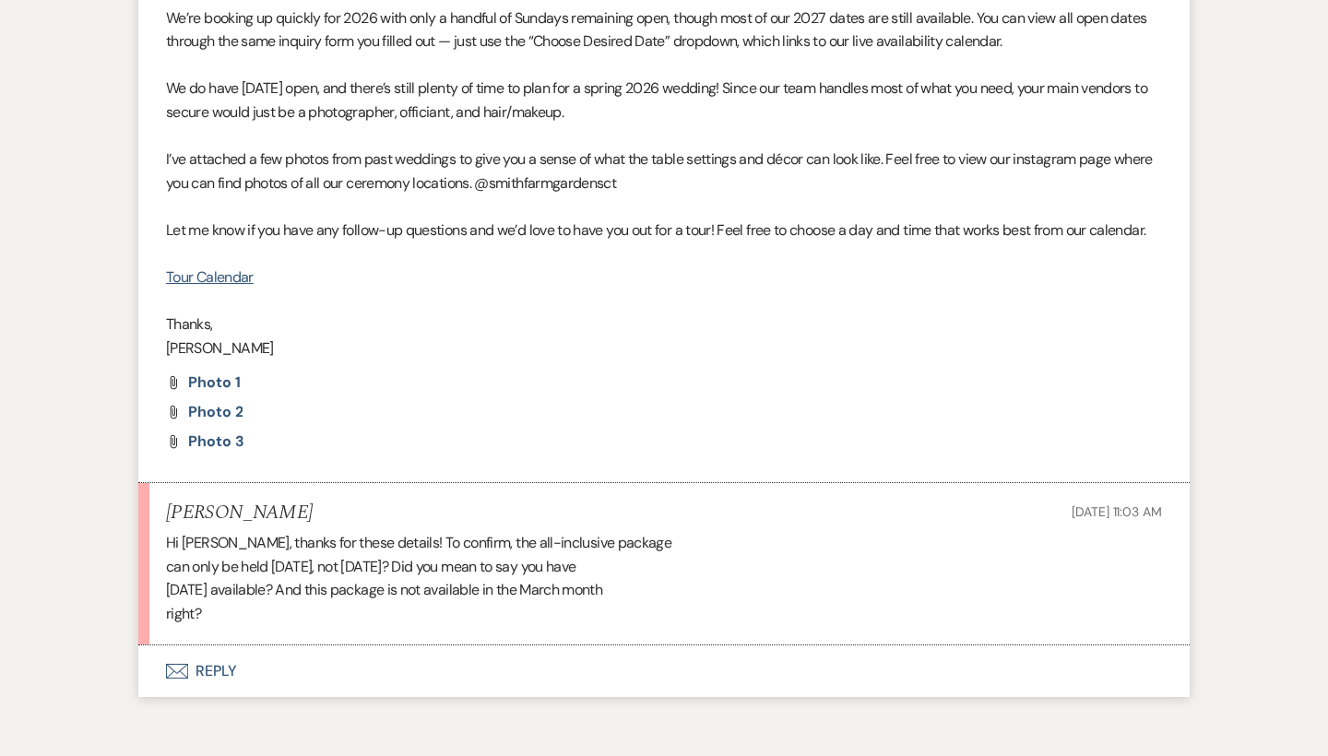
click at [227, 645] on button "Envelope Reply" at bounding box center [663, 671] width 1051 height 52
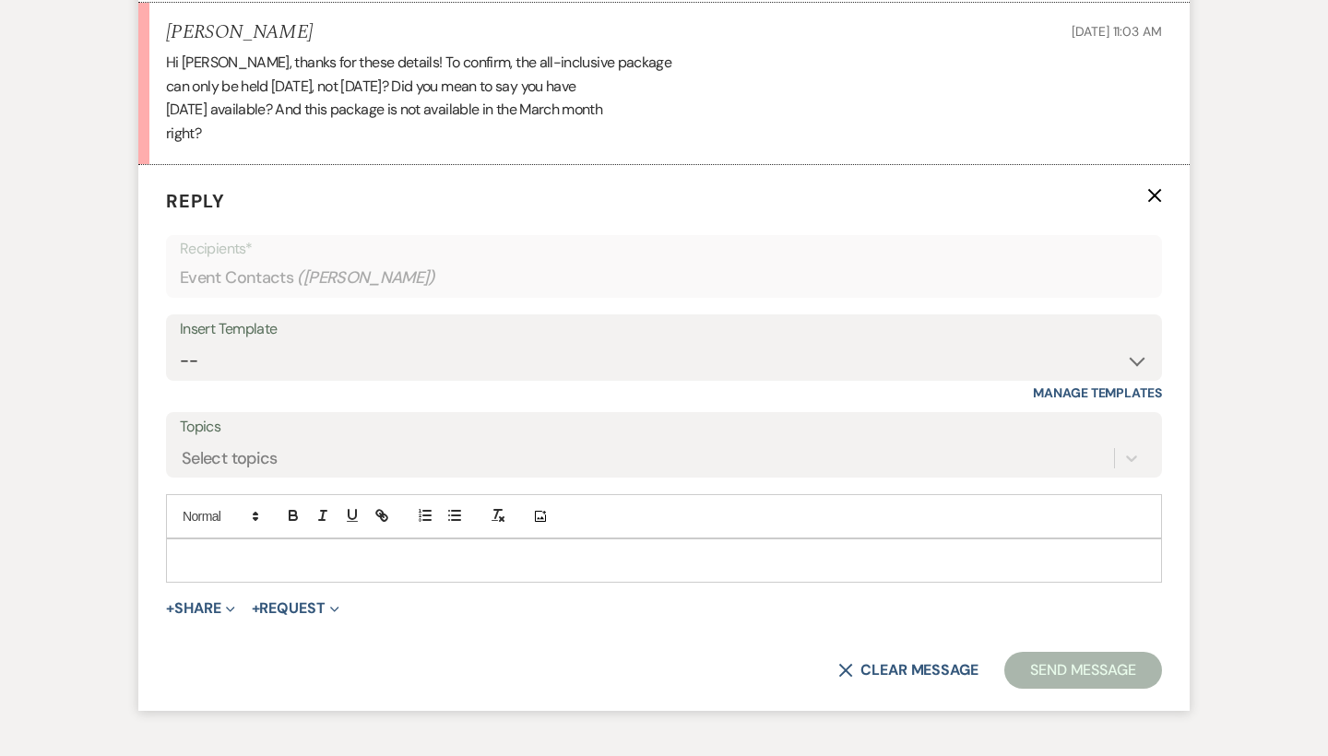
scroll to position [2609, 0]
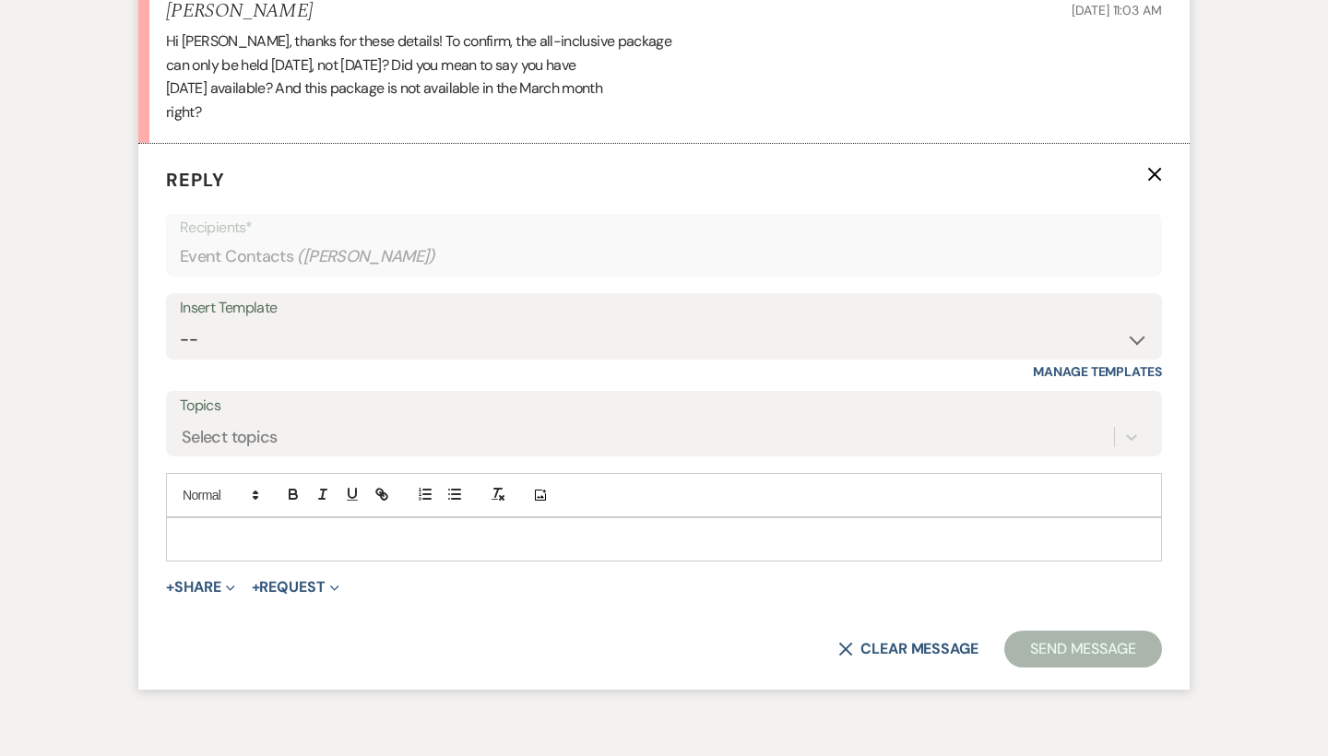
click at [247, 529] on p at bounding box center [664, 539] width 966 height 20
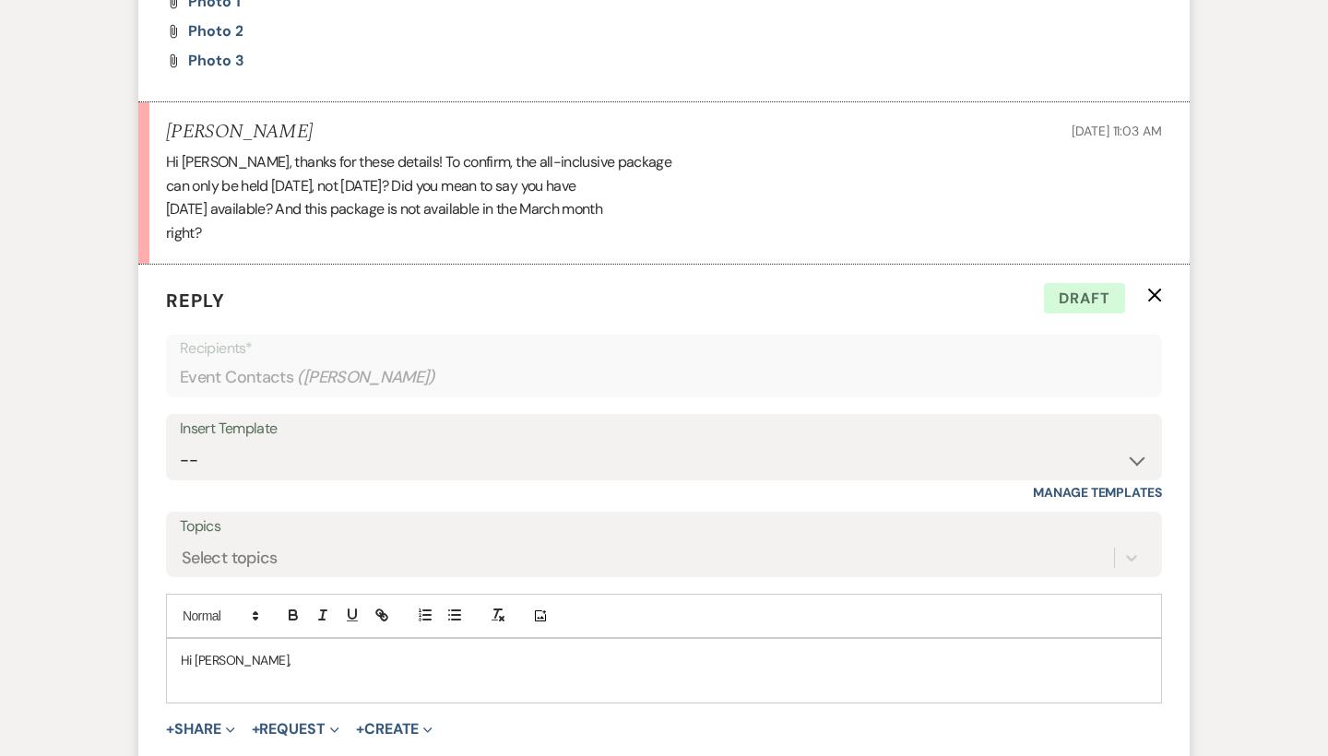
scroll to position [2614, 0]
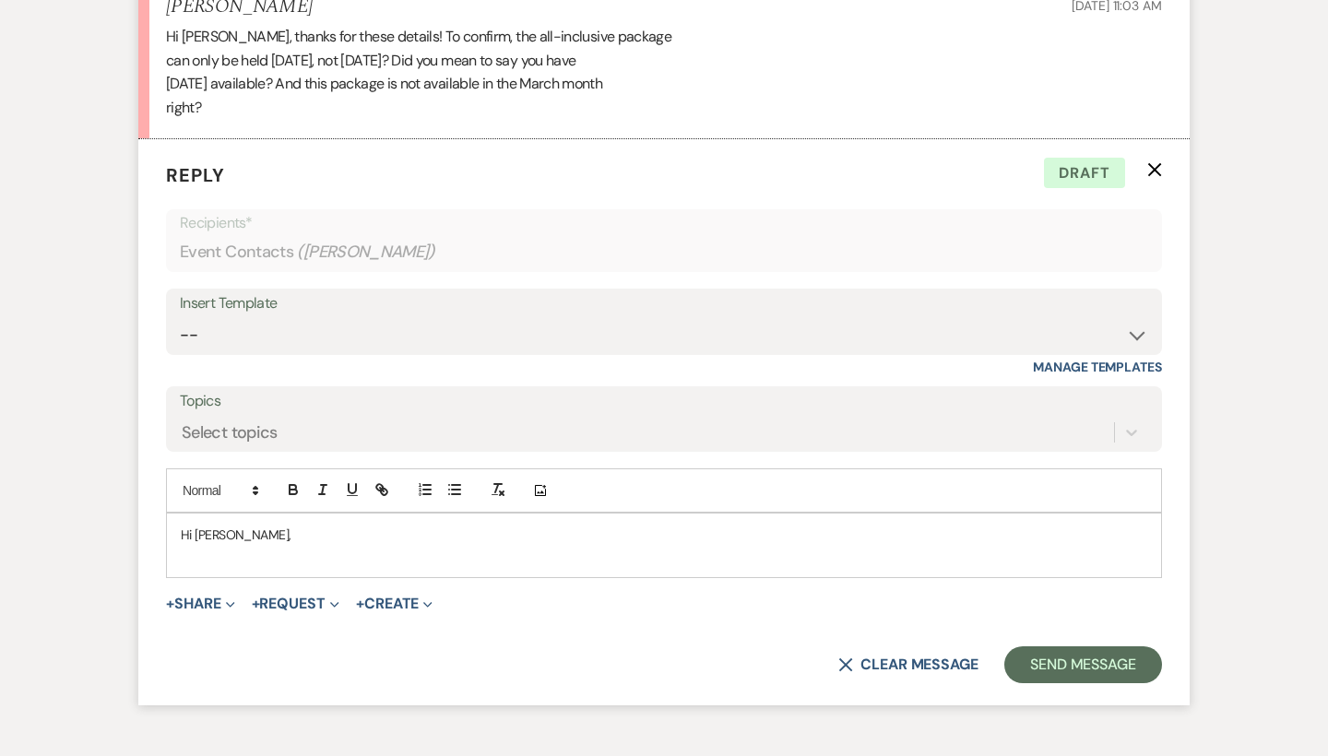
click at [199, 545] on p at bounding box center [664, 555] width 966 height 20
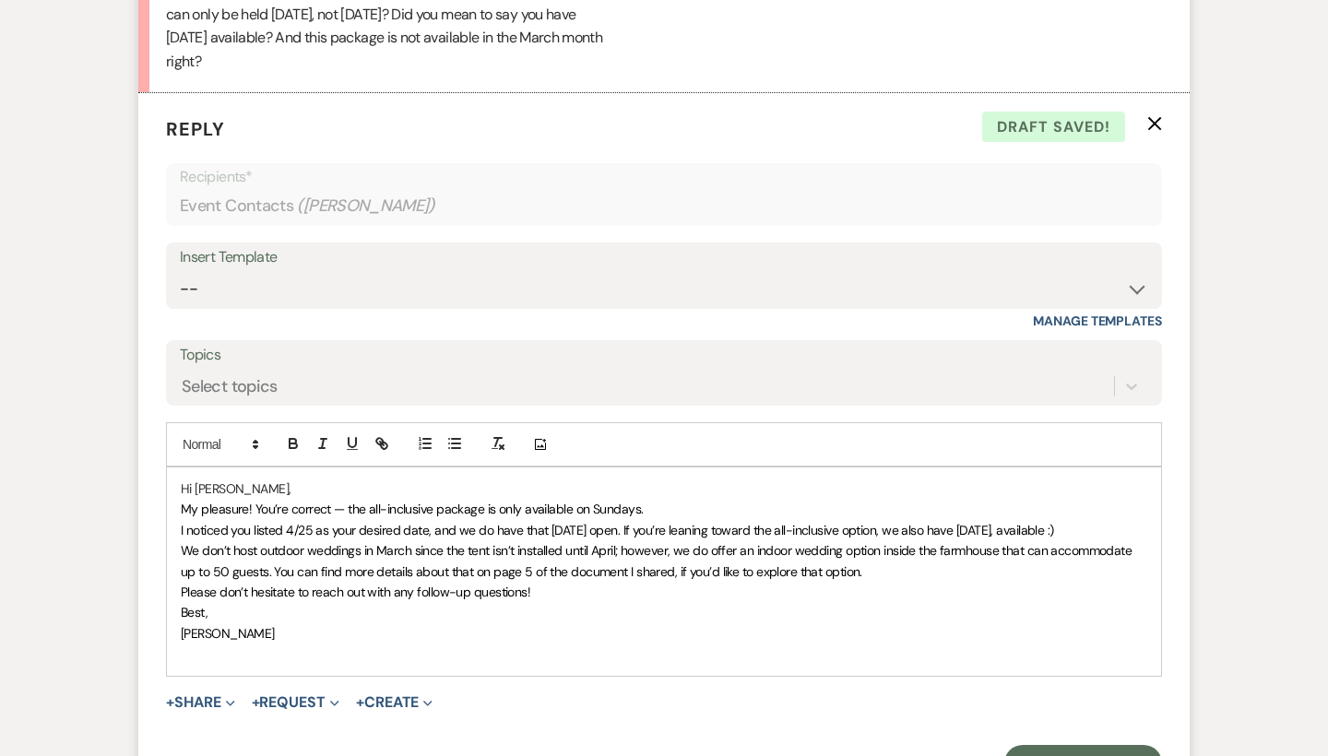
scroll to position [2668, 0]
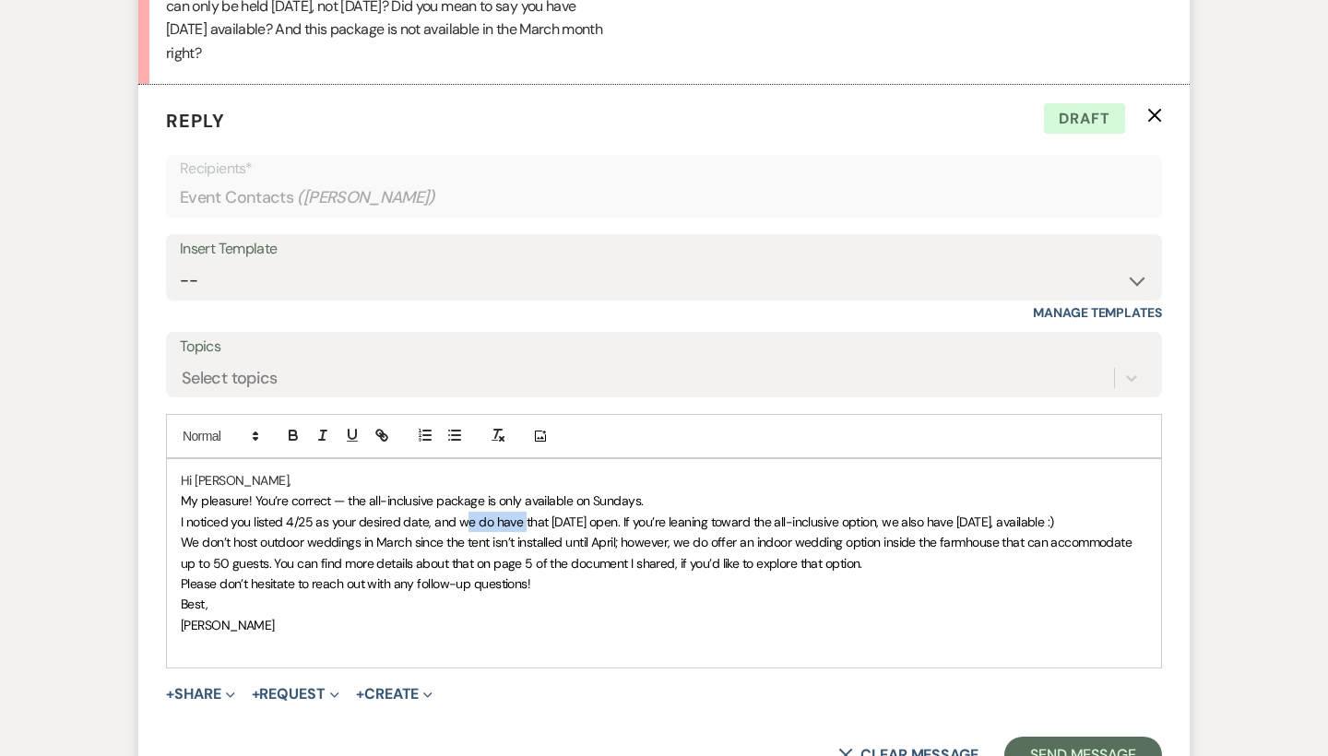
drag, startPoint x: 522, startPoint y: 479, endPoint x: 465, endPoint y: 480, distance: 57.2
click at [465, 514] on span "I noticed you listed 4/25 as your desired date, and we do have that [DATE] open…" at bounding box center [617, 522] width 873 height 17
click at [631, 514] on span "I noticed you listed 4/25 as your desired date, that's why I mentioned that [DA…" at bounding box center [634, 522] width 907 height 17
click at [692, 514] on span "I noticed you listed 4/25 as your desired date, that's why I mentioned we have …" at bounding box center [655, 522] width 948 height 17
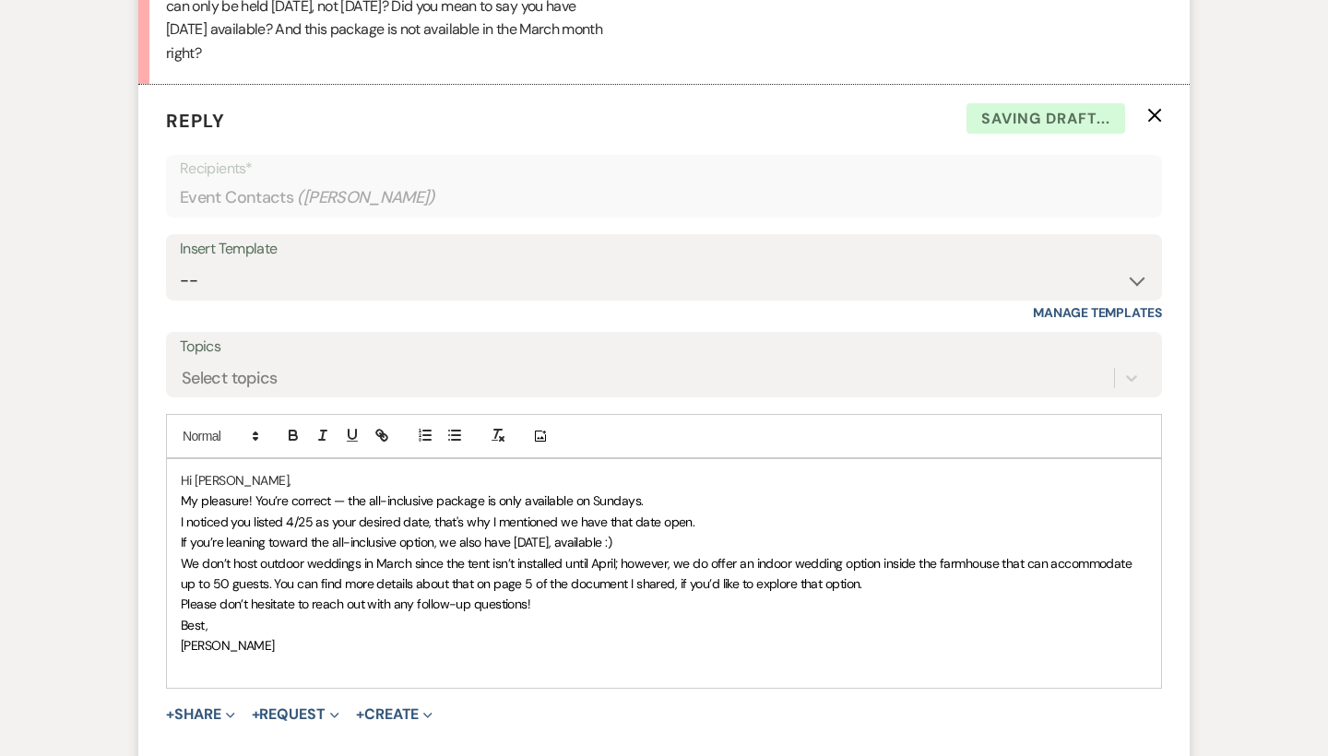
click at [667, 532] on p "﻿ If you’re leaning toward the all-inclusive option, we also have [DATE], avail…" at bounding box center [664, 542] width 966 height 20
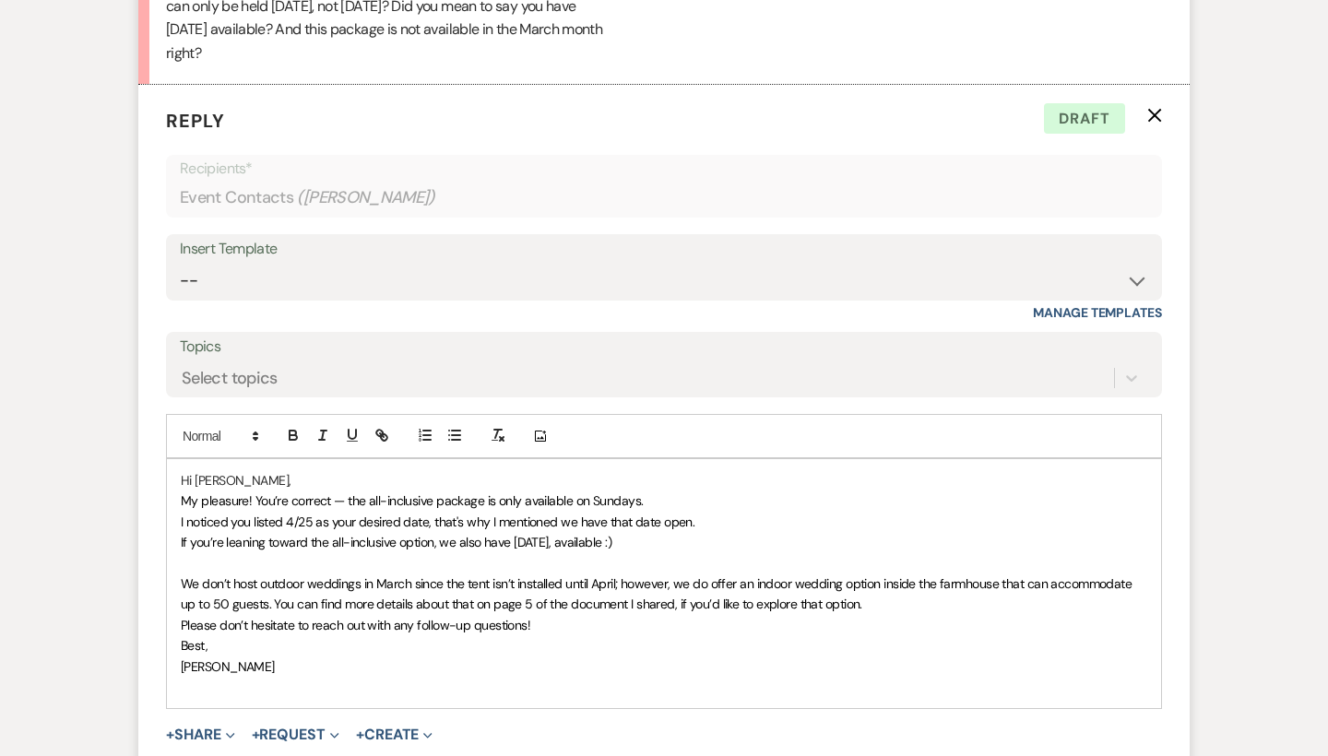
click at [265, 575] on span "We don’t host outdoor weddings in March since the tent isn’t installed until Ap…" at bounding box center [658, 593] width 954 height 37
click at [270, 575] on span "We don’t host outdoor weddings in March since the tent isn’t installed until Ap…" at bounding box center [658, 593] width 954 height 37
click at [179, 577] on div "Hi [PERSON_NAME], My pleasure! You’re correct — the all-inclusive package is on…" at bounding box center [664, 583] width 994 height 249
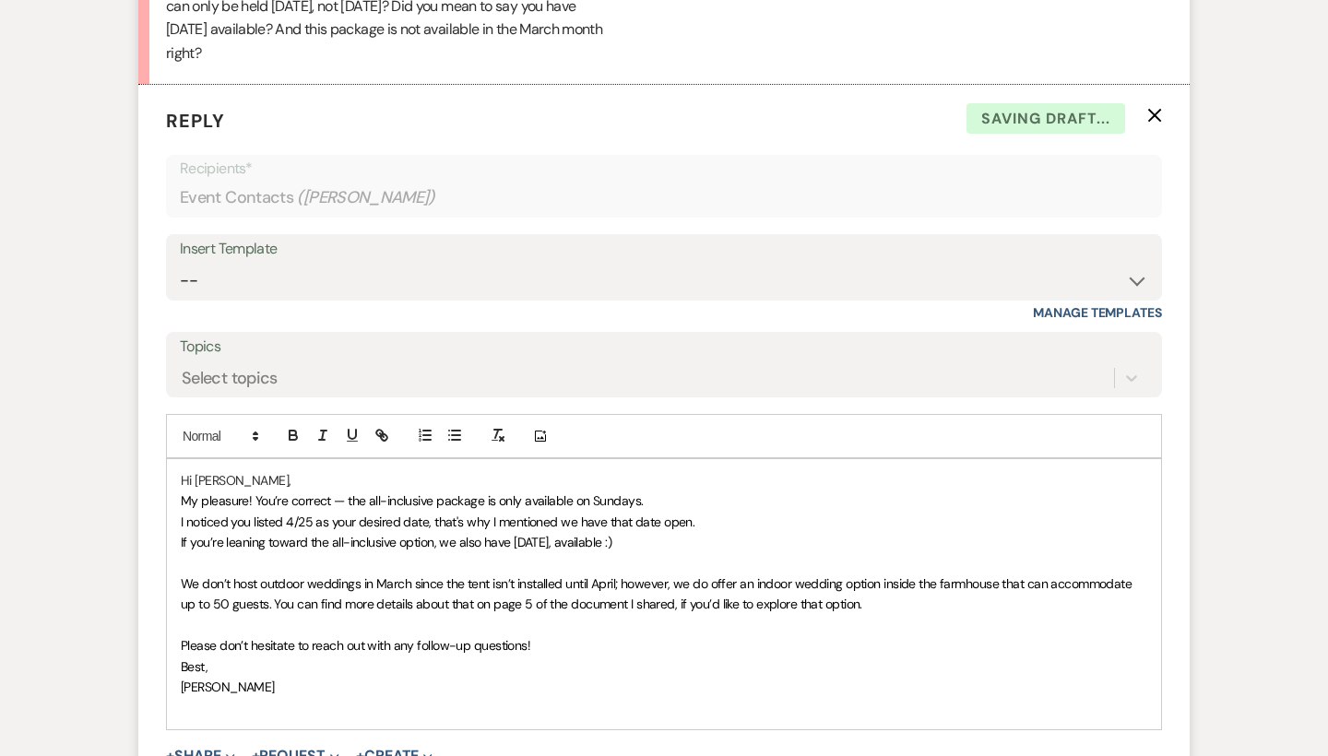
click at [181, 658] on span "Best," at bounding box center [194, 666] width 27 height 17
click at [182, 699] on span "[PERSON_NAME]" at bounding box center [228, 707] width 94 height 17
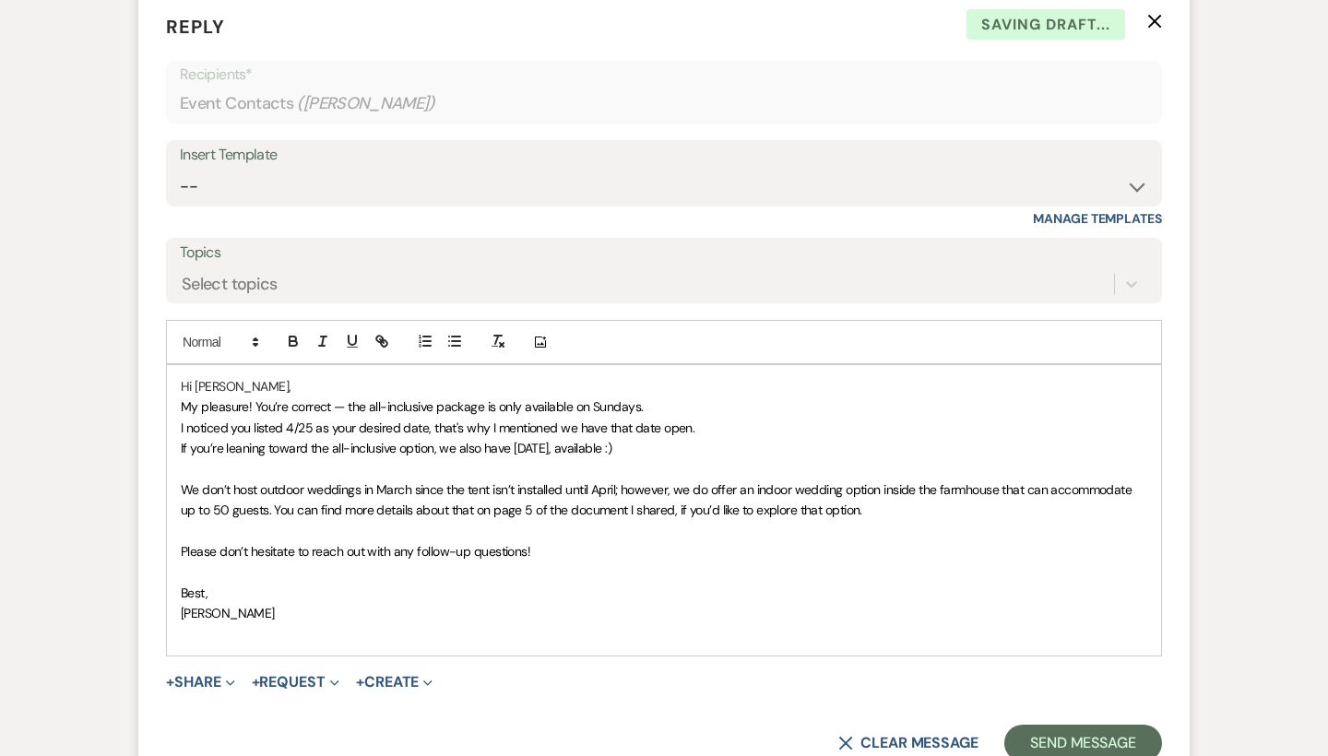
scroll to position [2772, 0]
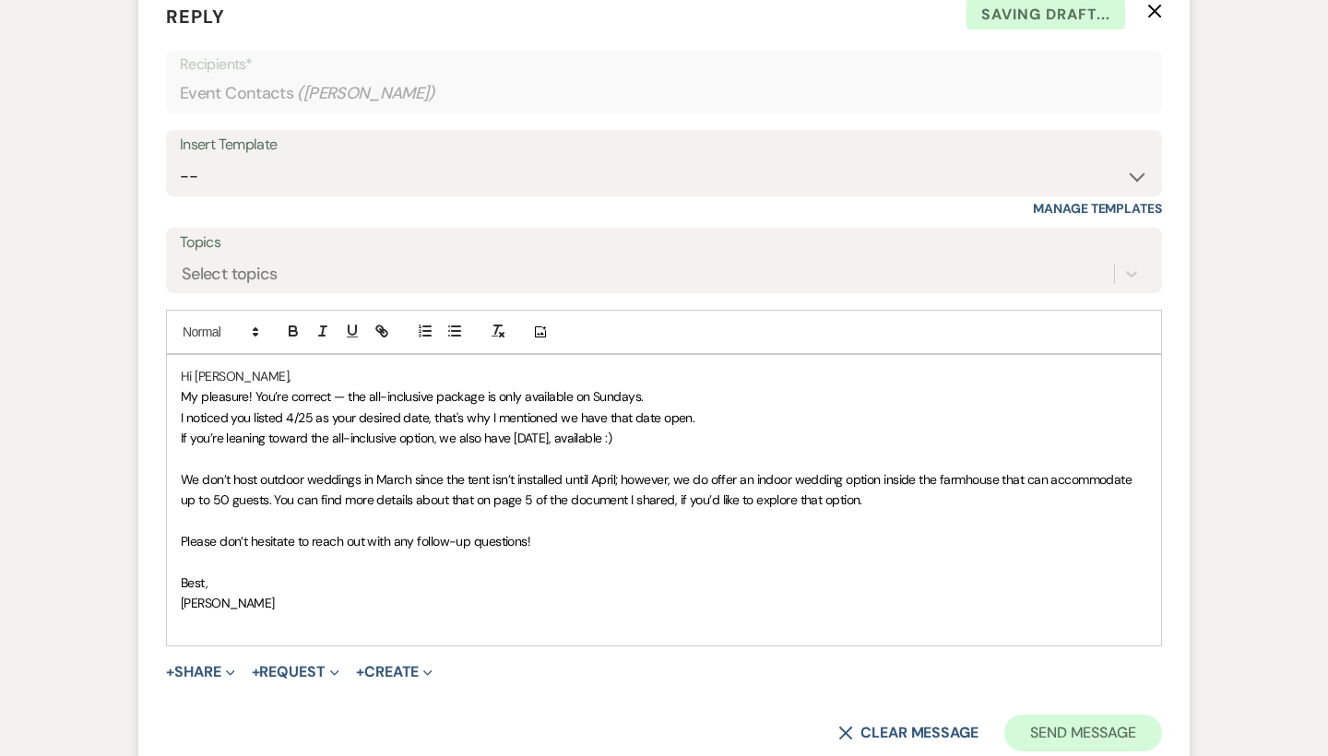
click at [1037, 714] on button "Send Message" at bounding box center [1083, 732] width 158 height 37
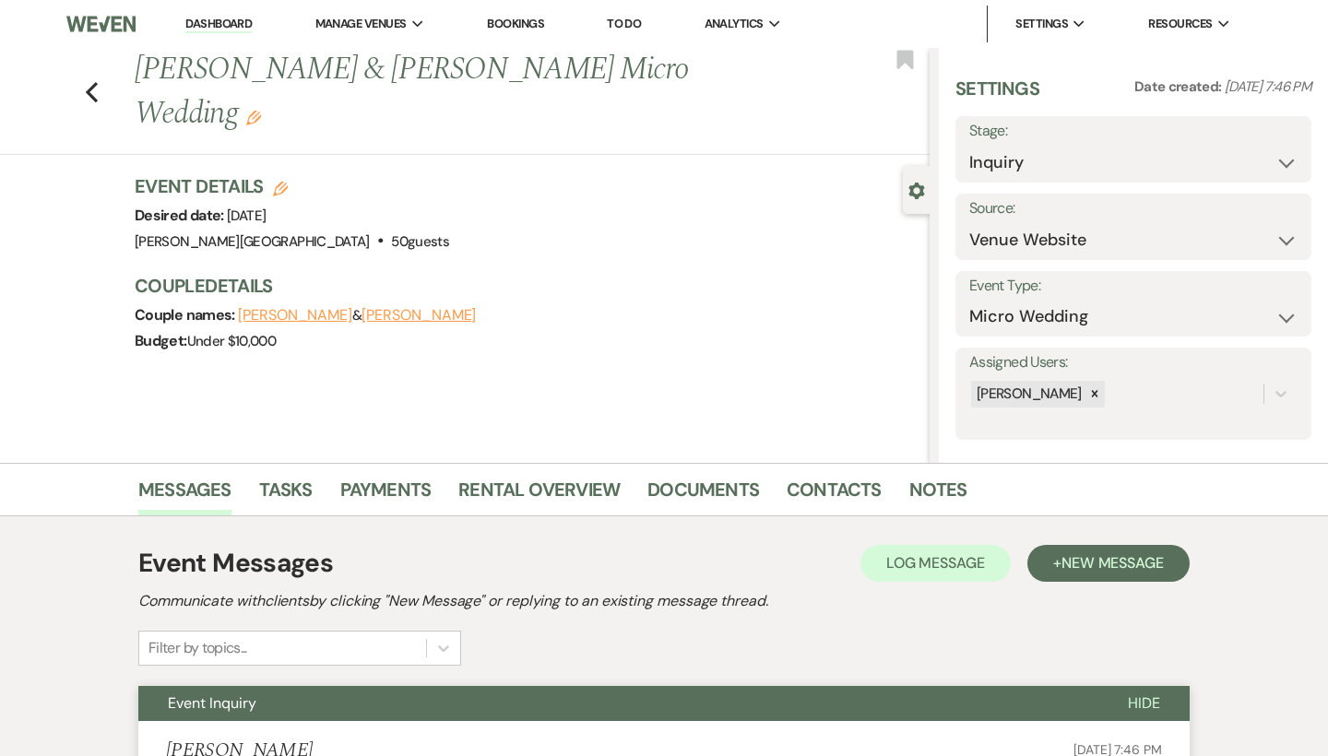
scroll to position [0, 0]
click at [100, 72] on div "Previous [PERSON_NAME] & [PERSON_NAME] Micro Wedding Edit Bookmark" at bounding box center [460, 101] width 939 height 107
click at [90, 82] on use "button" at bounding box center [92, 92] width 12 height 20
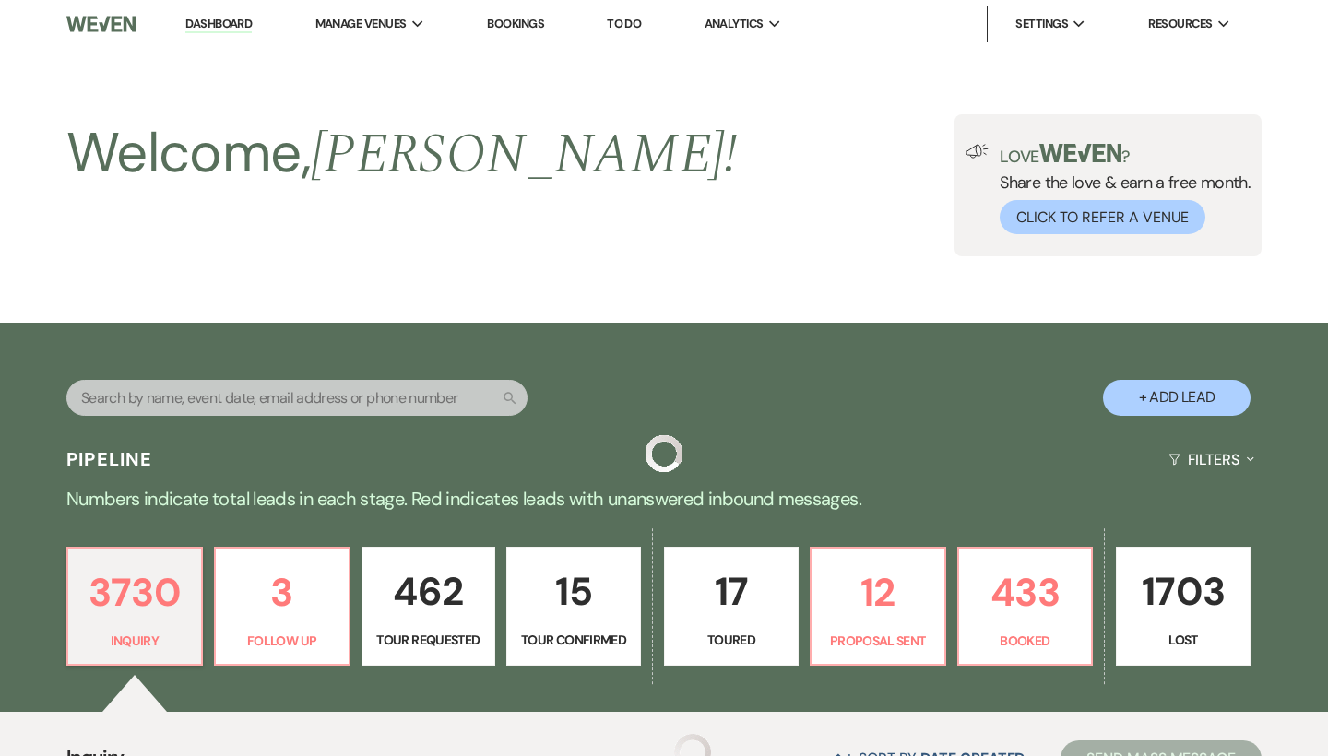
scroll to position [1774, 0]
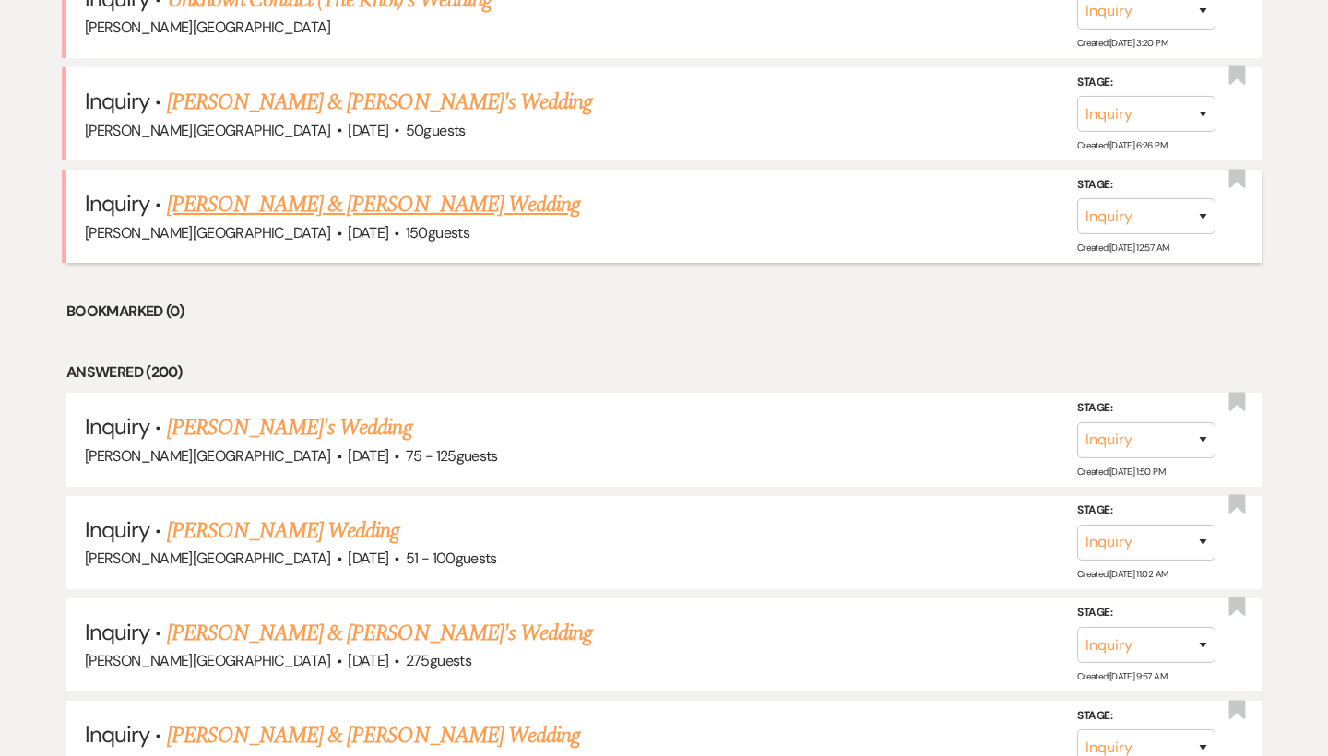
click at [344, 188] on link "[PERSON_NAME] & [PERSON_NAME] Wedding" at bounding box center [373, 204] width 413 height 33
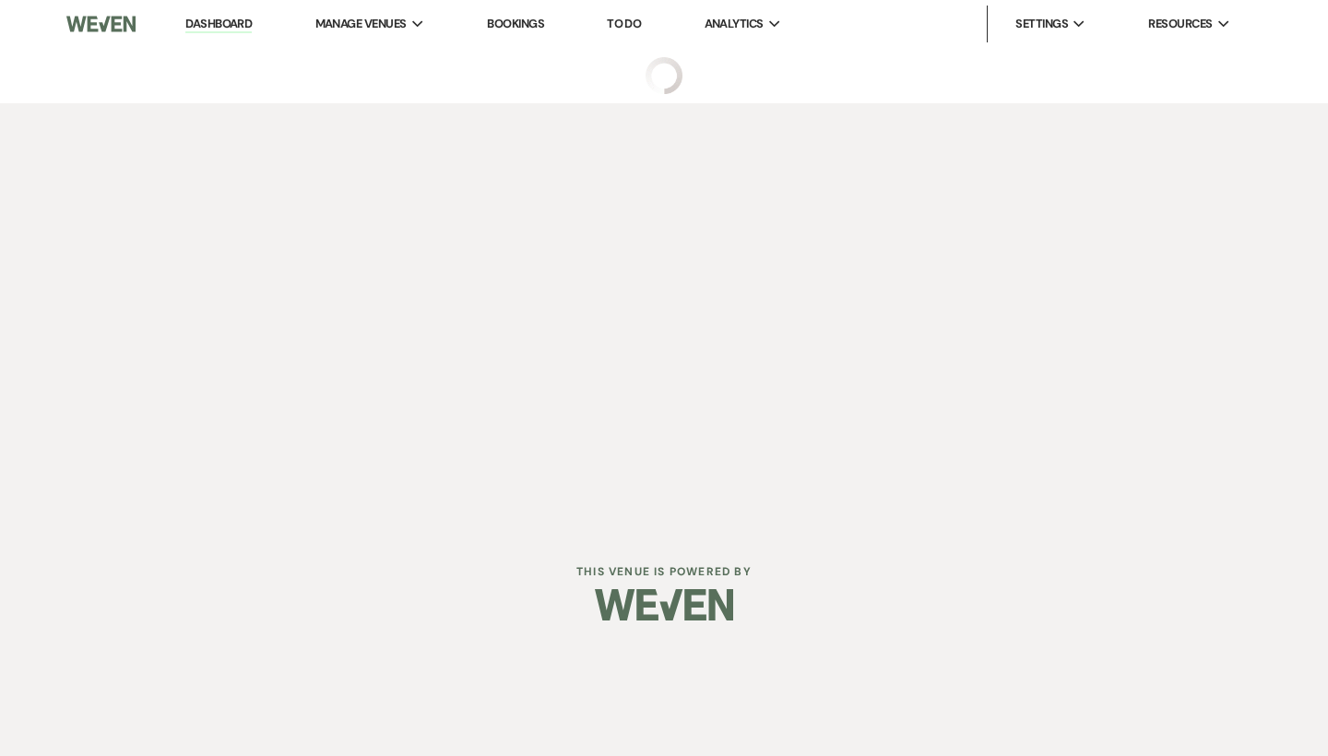
select select "5"
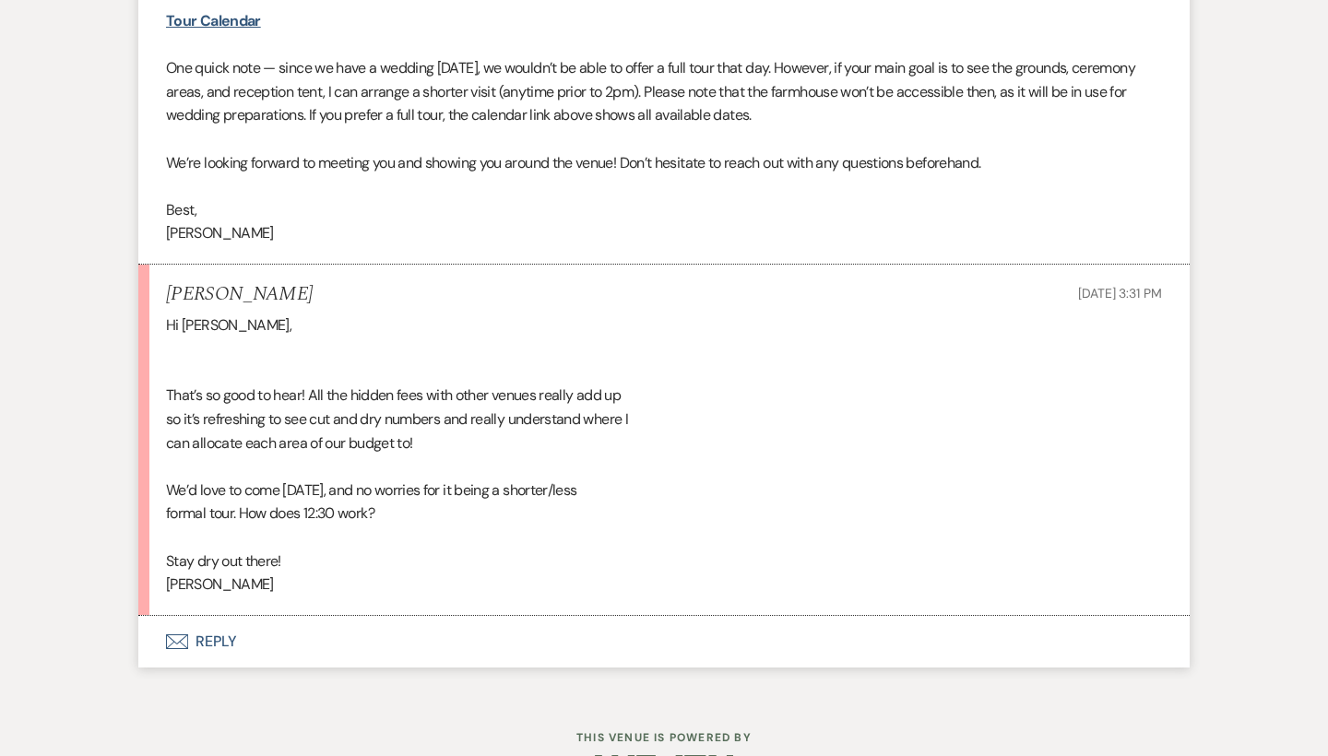
scroll to position [2835, 0]
click at [213, 617] on button "Envelope Reply" at bounding box center [663, 643] width 1051 height 52
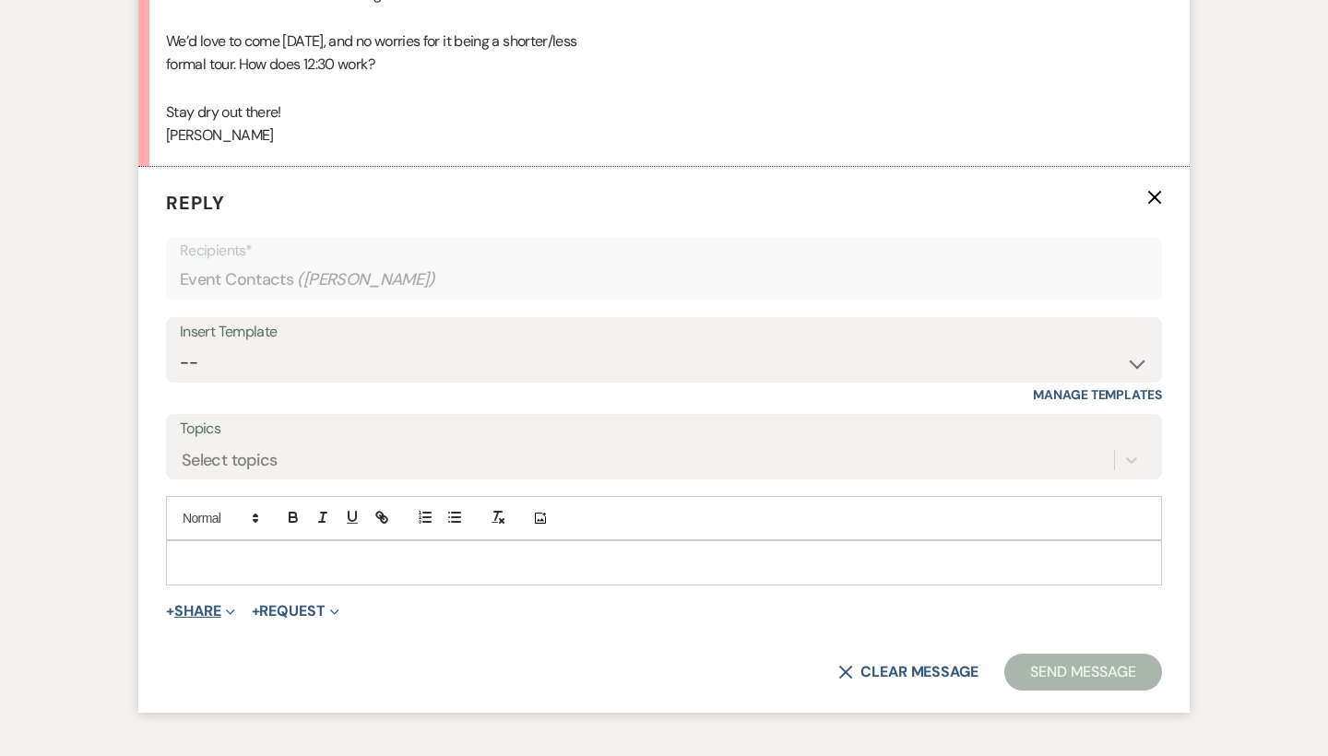
scroll to position [3289, 0]
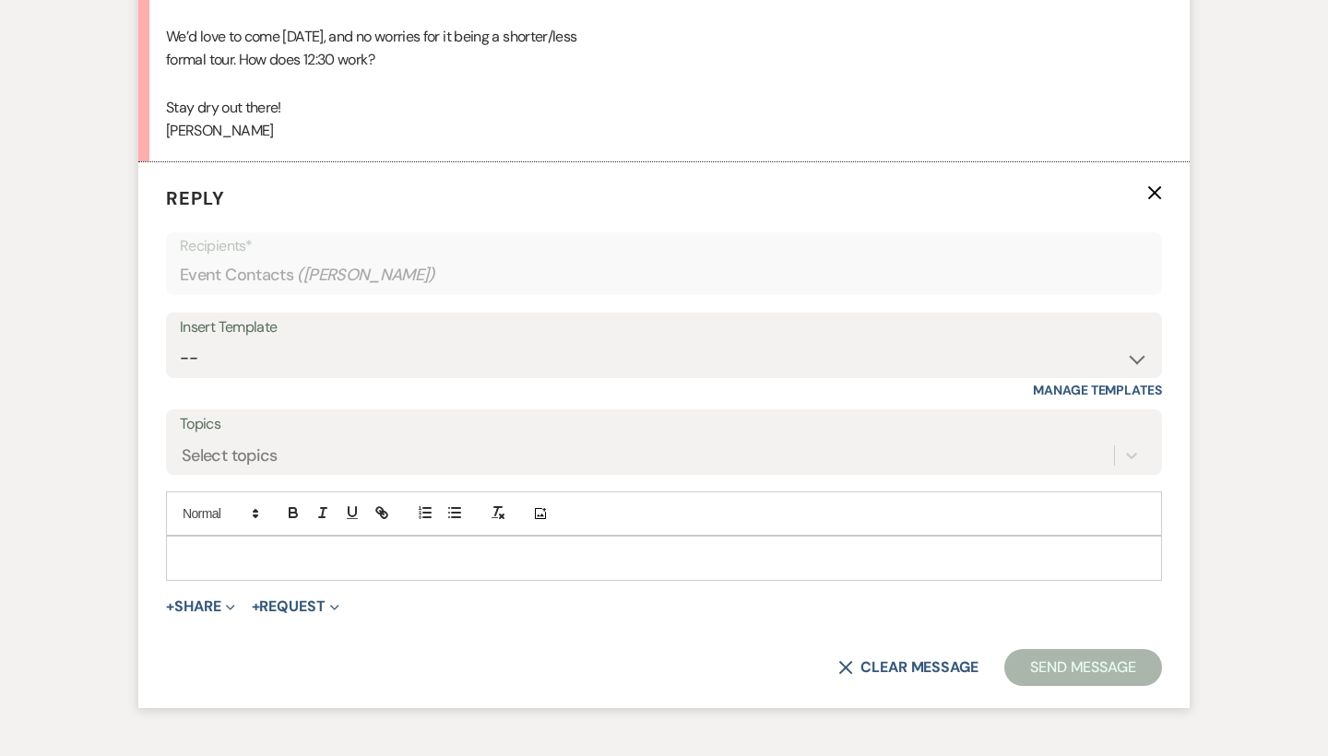
click at [187, 548] on p at bounding box center [664, 558] width 966 height 20
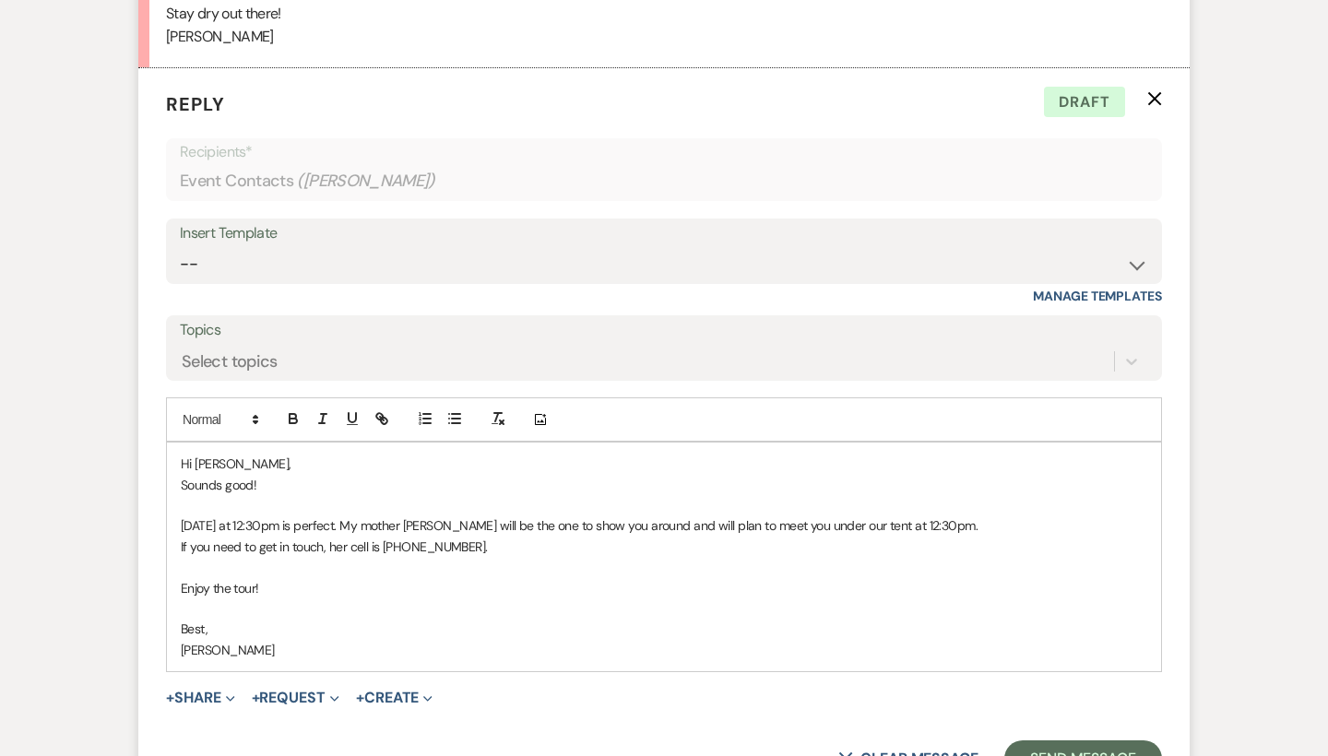
scroll to position [3384, 0]
click at [943, 514] on p "[DATE] at 12:30pm is perfect. My mother [PERSON_NAME] will be the one to show y…" at bounding box center [664, 524] width 966 height 20
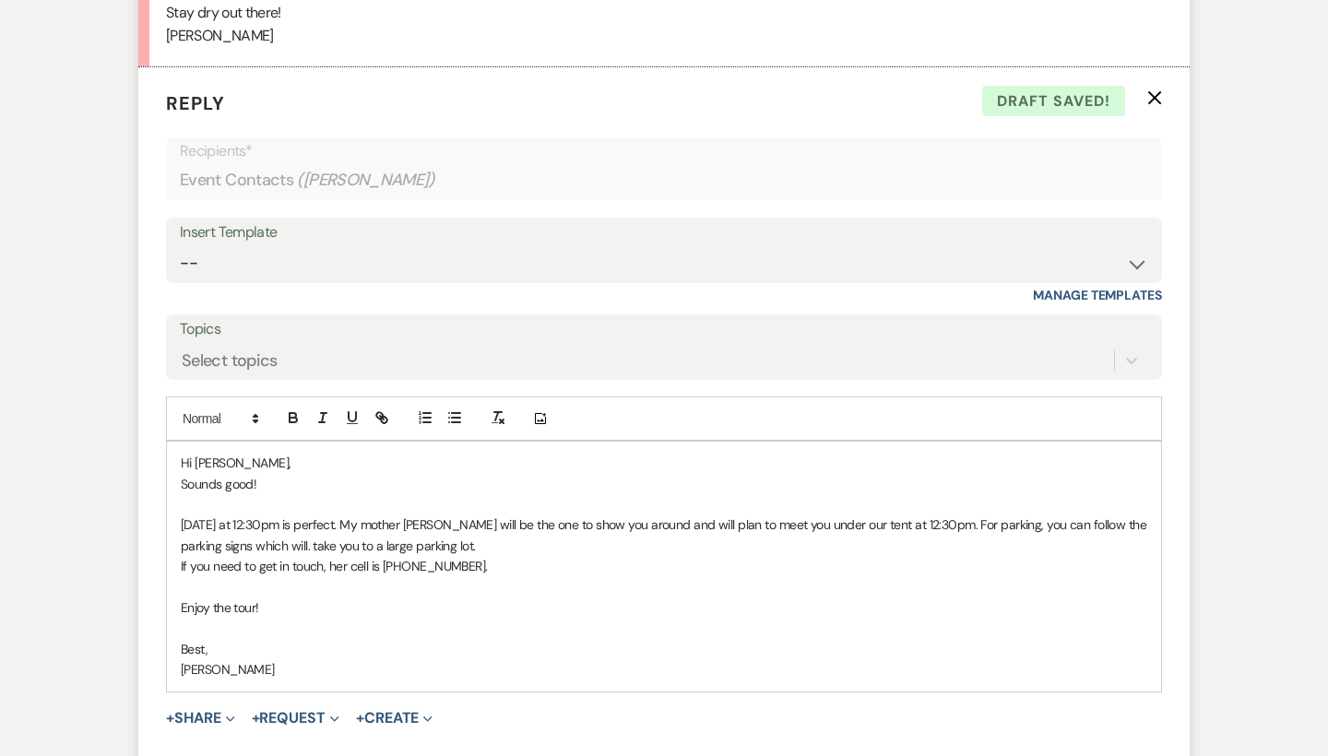
click at [1030, 514] on p "[DATE] at 12:30pm is perfect. My mother [PERSON_NAME] will be the one to show y…" at bounding box center [664, 534] width 966 height 41
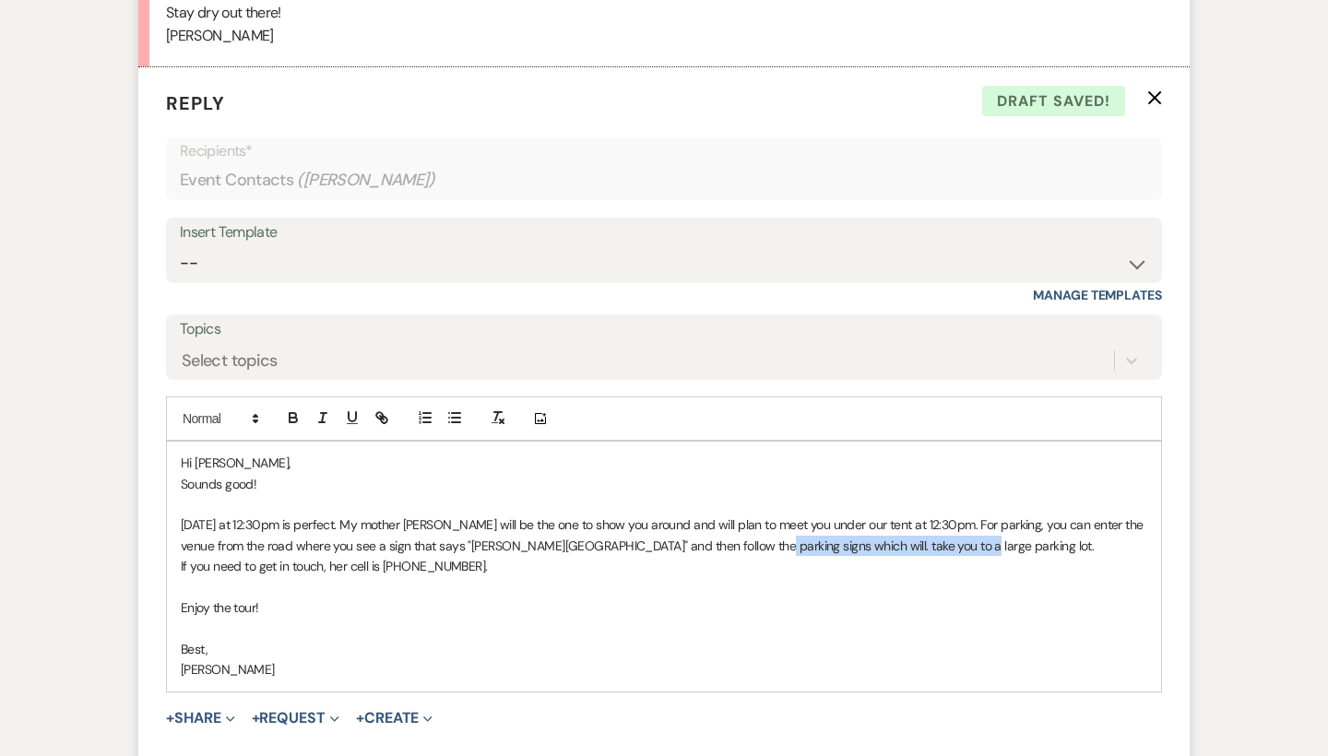
drag, startPoint x: 930, startPoint y: 484, endPoint x: 734, endPoint y: 484, distance: 196.4
click at [734, 514] on p "[DATE] at 12:30pm is perfect. My mother [PERSON_NAME] will be the one to show y…" at bounding box center [664, 534] width 966 height 41
click at [178, 502] on div "Hi [PERSON_NAME], Sounds [DATE][DATE] at 12:30pm is perfect. My mother [PERSON_…" at bounding box center [664, 566] width 994 height 249
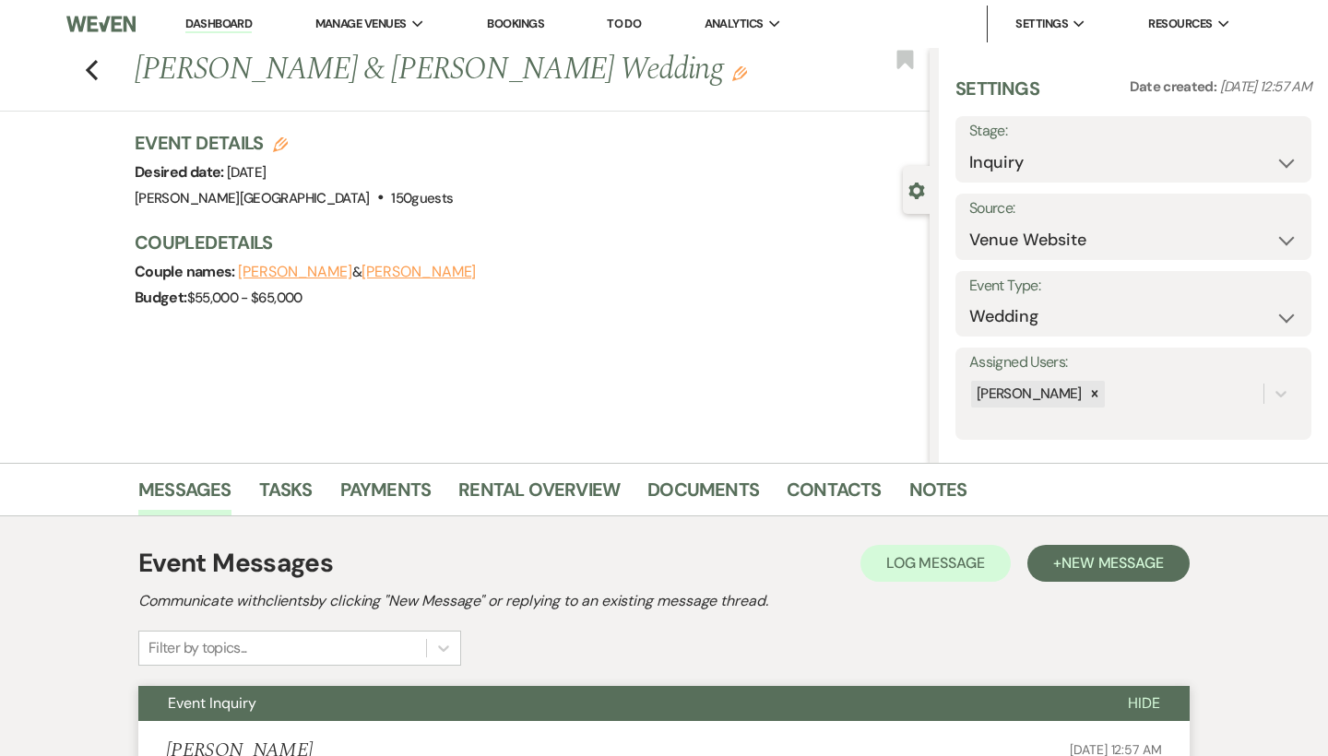
scroll to position [0, 0]
click at [94, 66] on icon "Previous" at bounding box center [92, 70] width 14 height 22
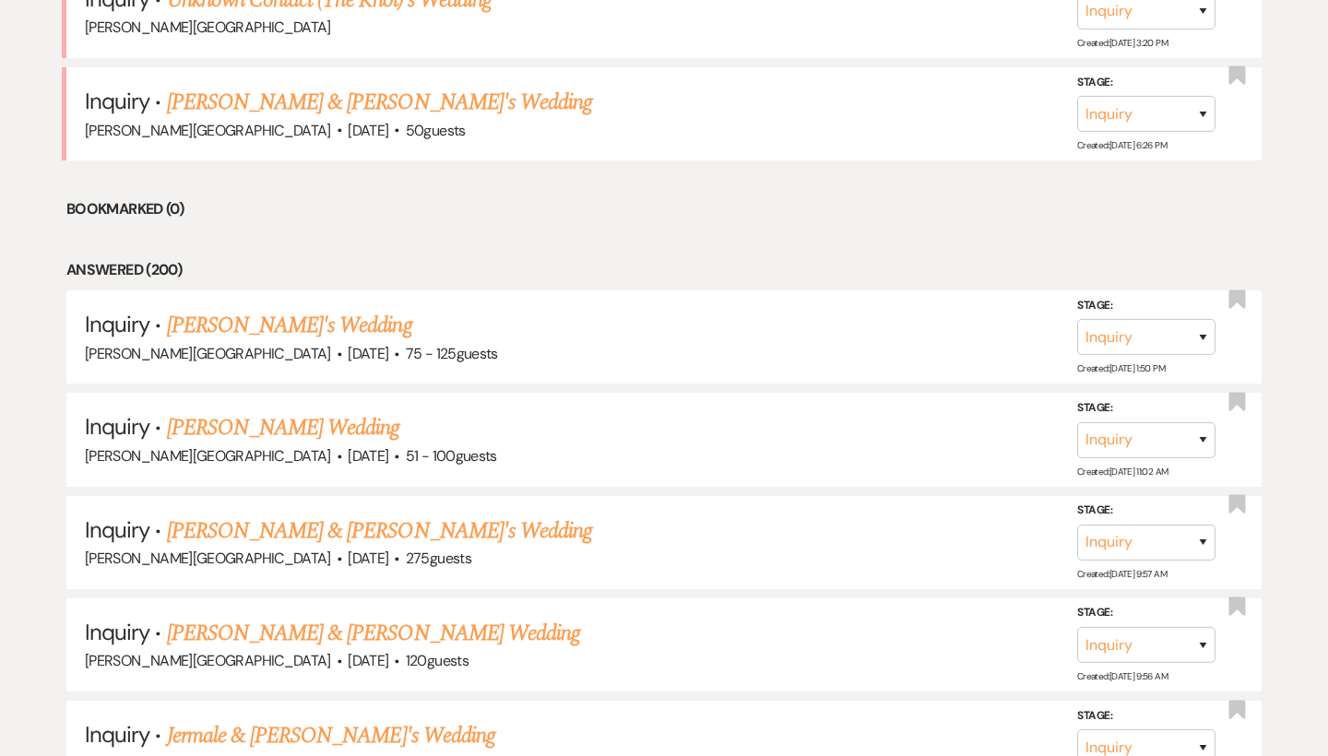
scroll to position [1663, 0]
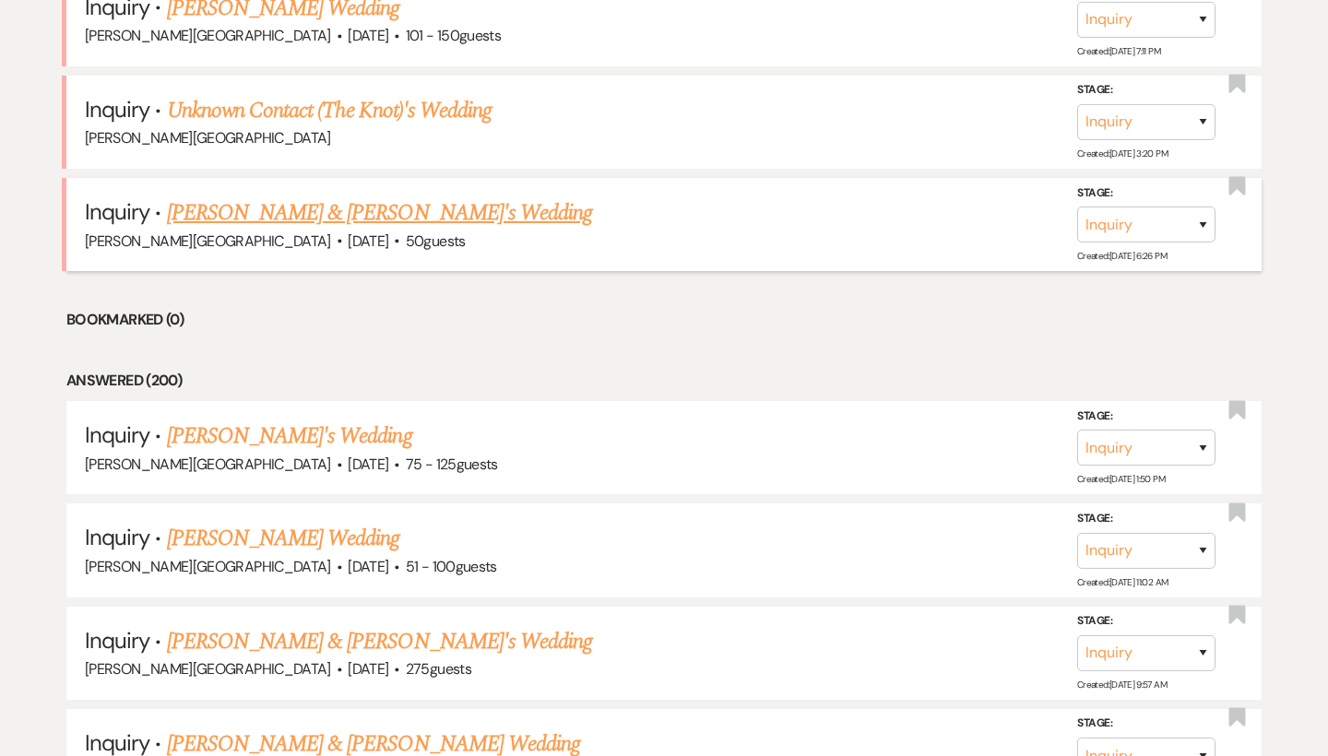
click at [273, 196] on link "[PERSON_NAME] & [PERSON_NAME]'s Wedding" at bounding box center [380, 212] width 426 height 33
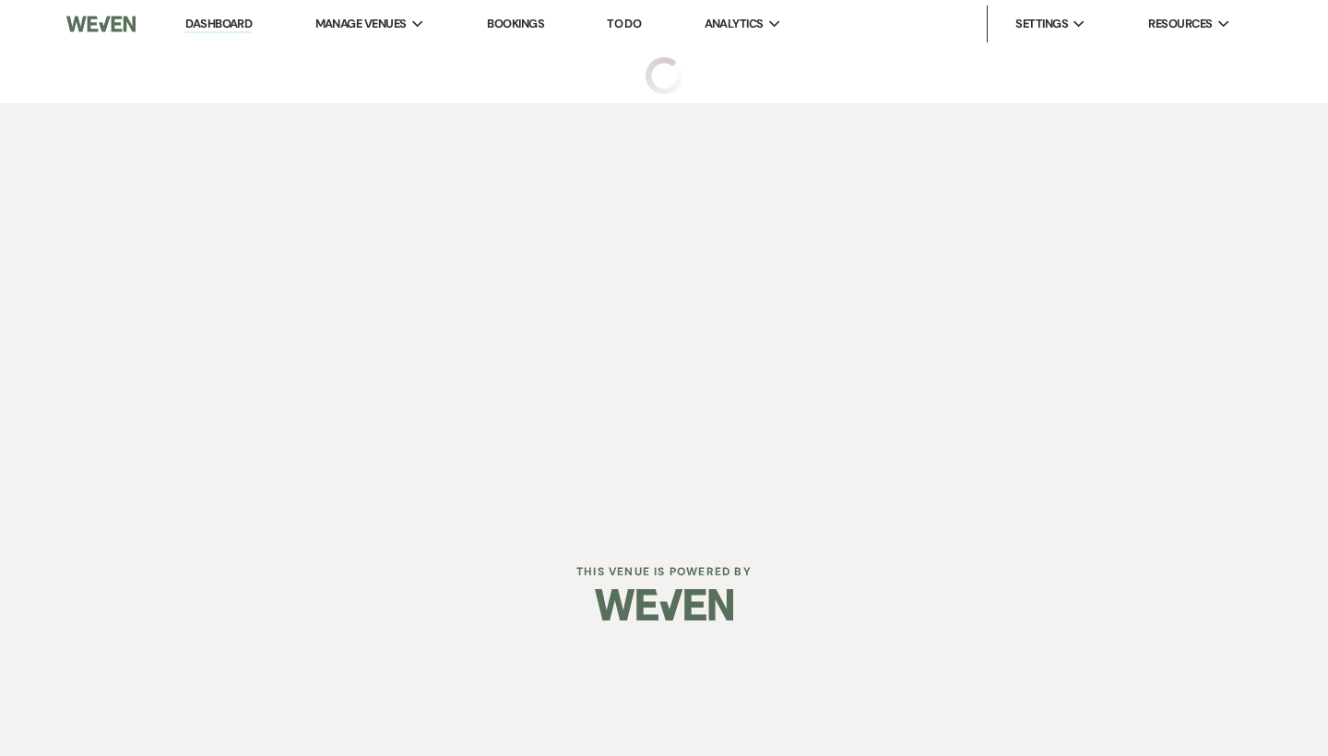
select select "5"
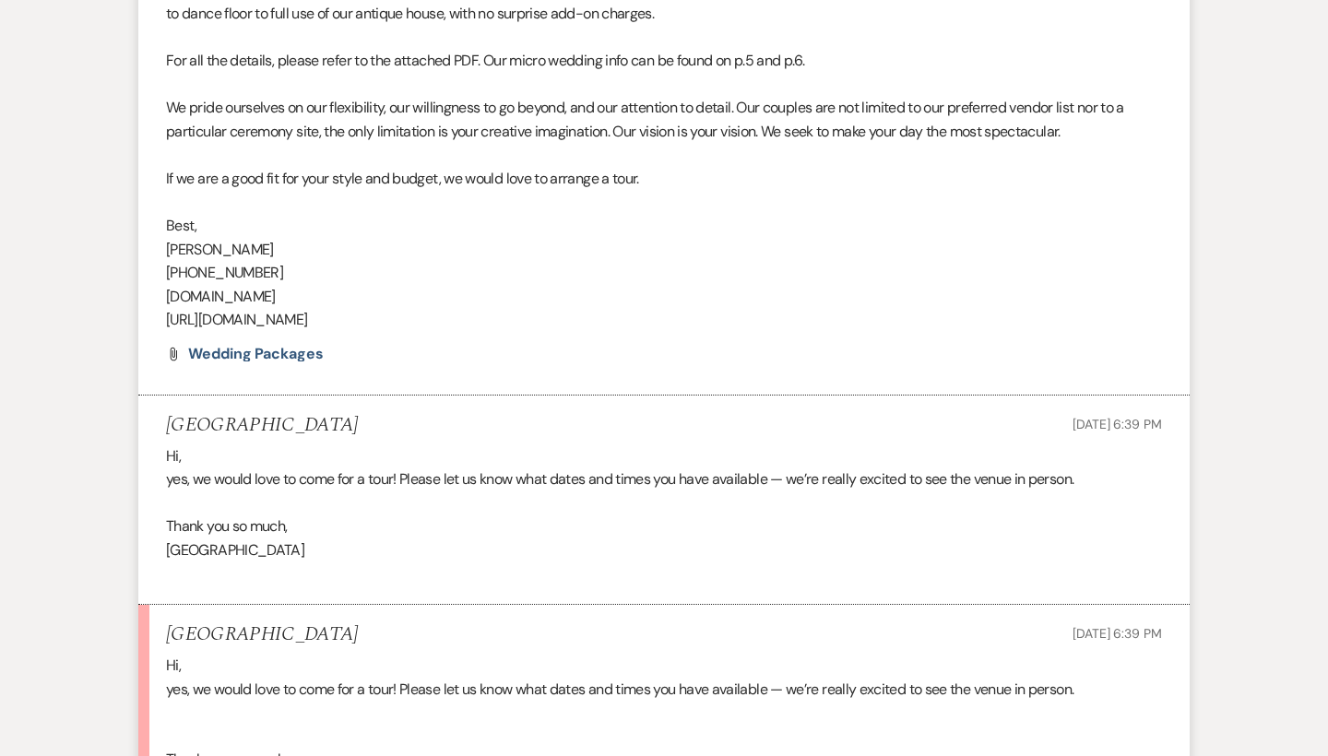
scroll to position [1206, 0]
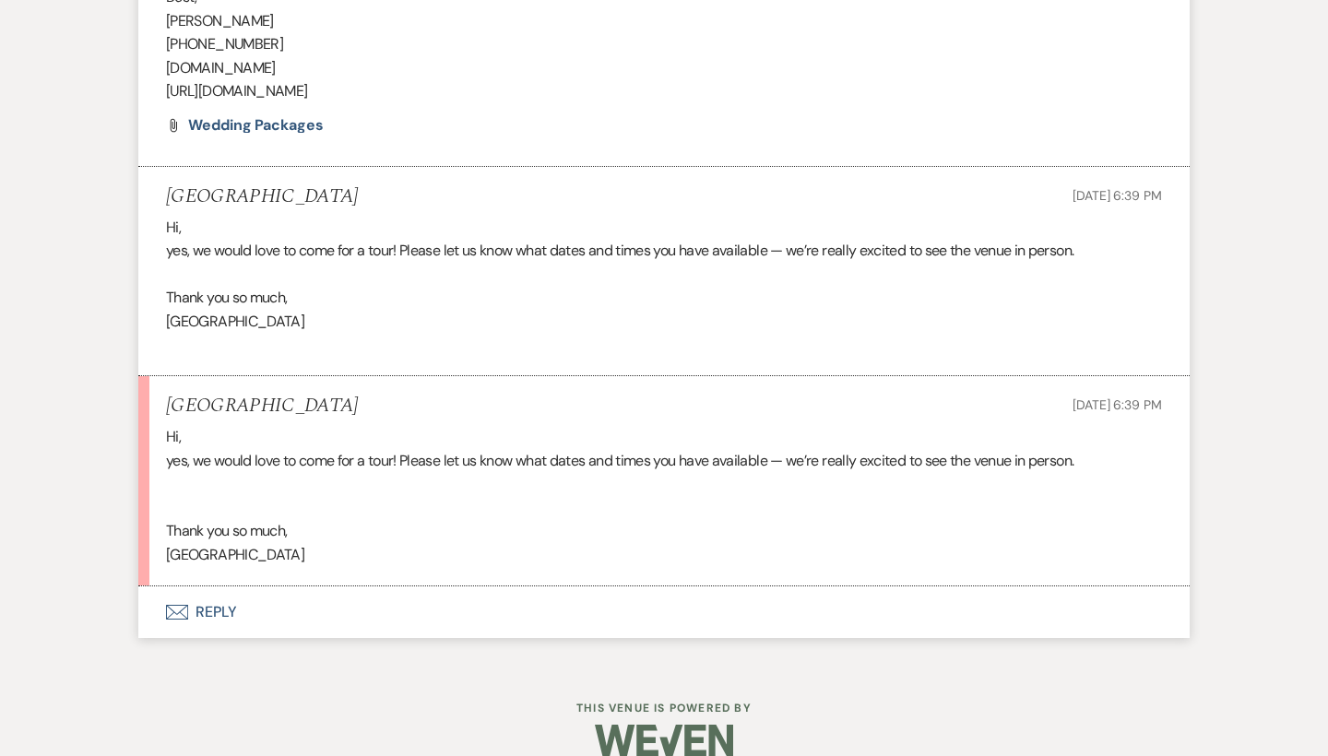
click at [203, 586] on button "Envelope Reply" at bounding box center [663, 612] width 1051 height 52
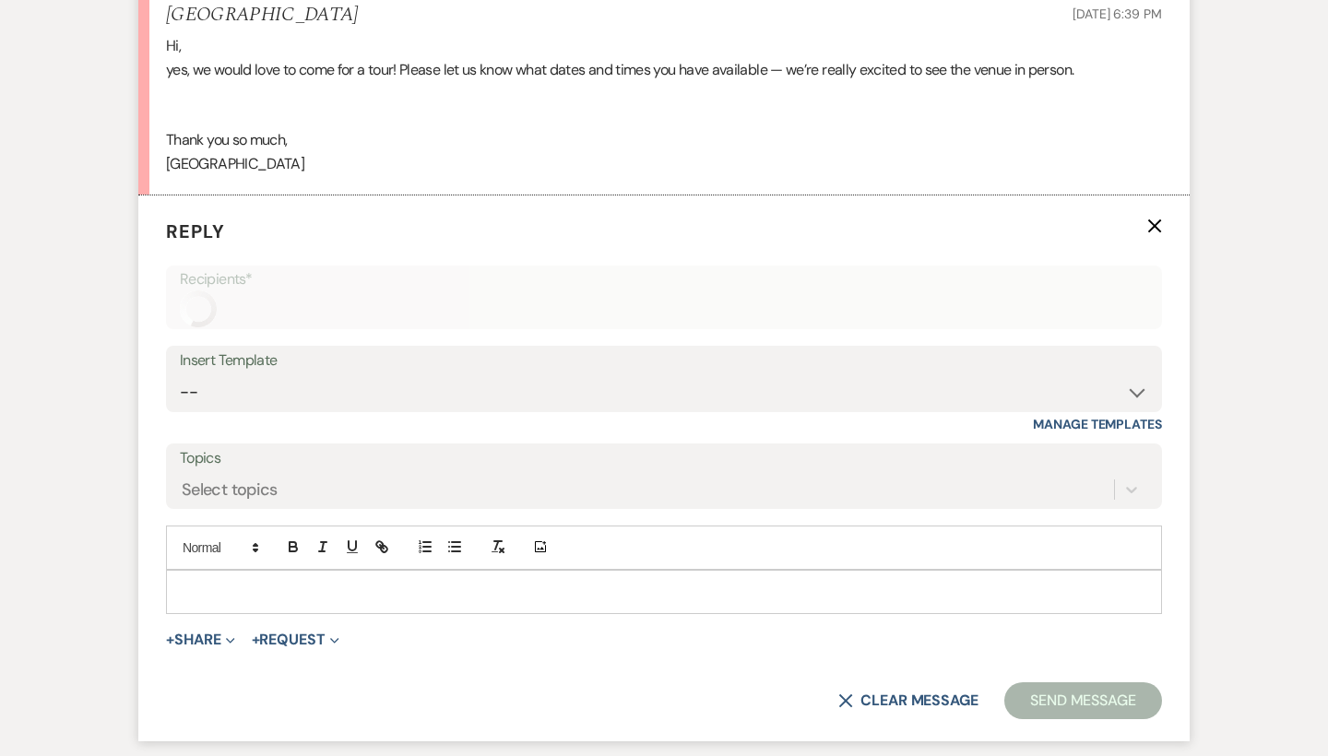
scroll to position [2006, 0]
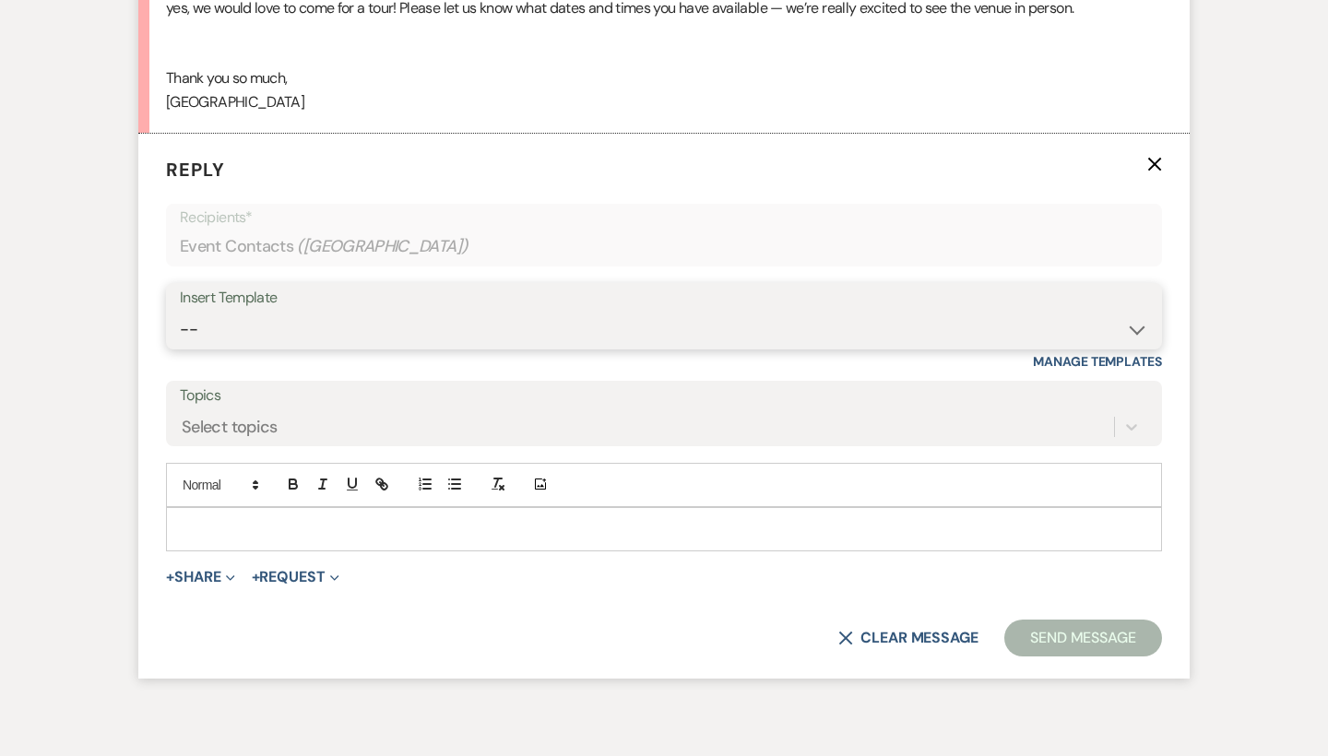
select select "1170"
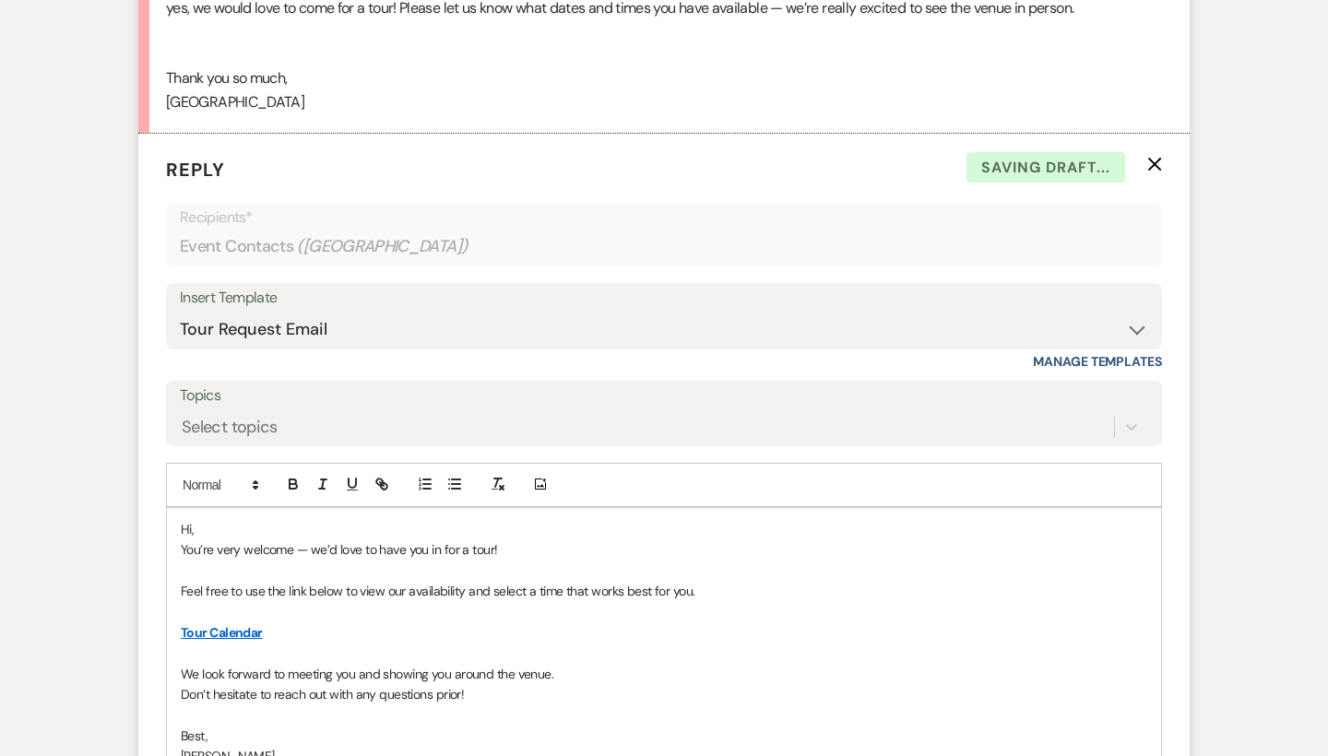
click at [246, 519] on p "Hi," at bounding box center [664, 529] width 966 height 20
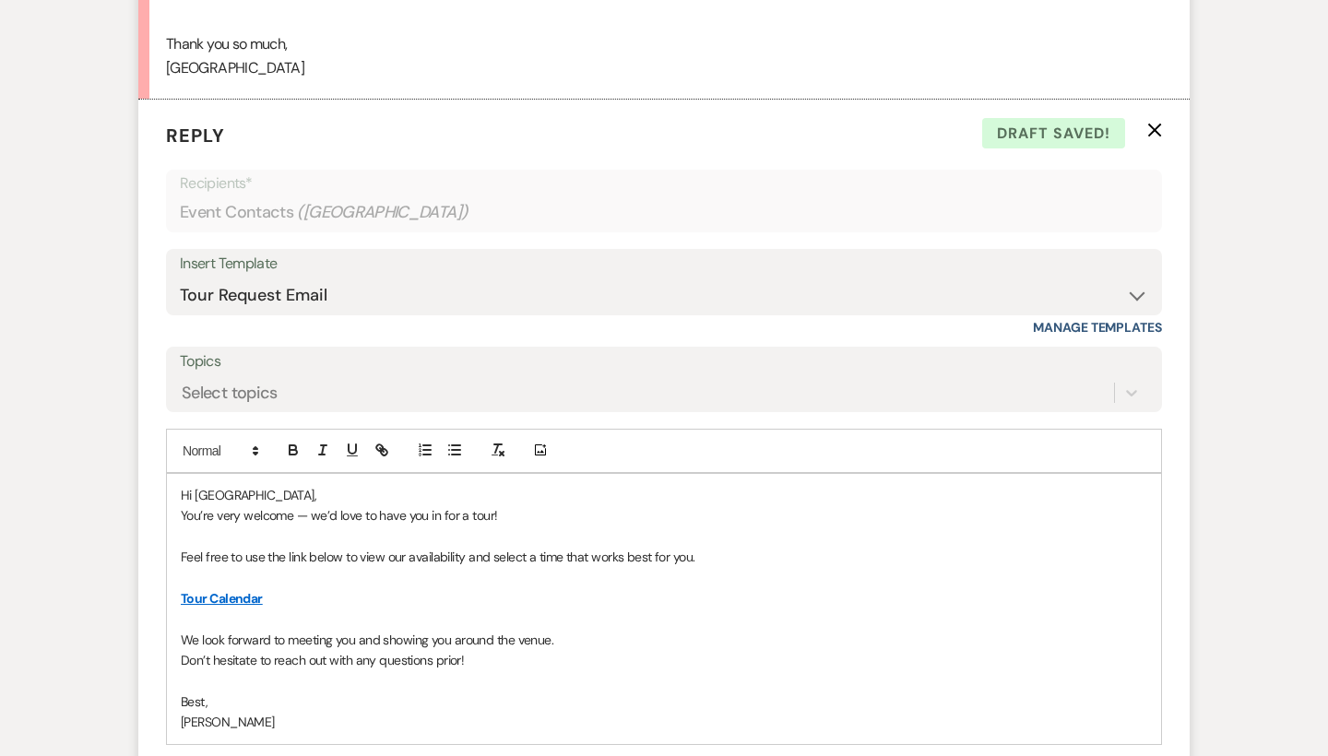
scroll to position [2056, 0]
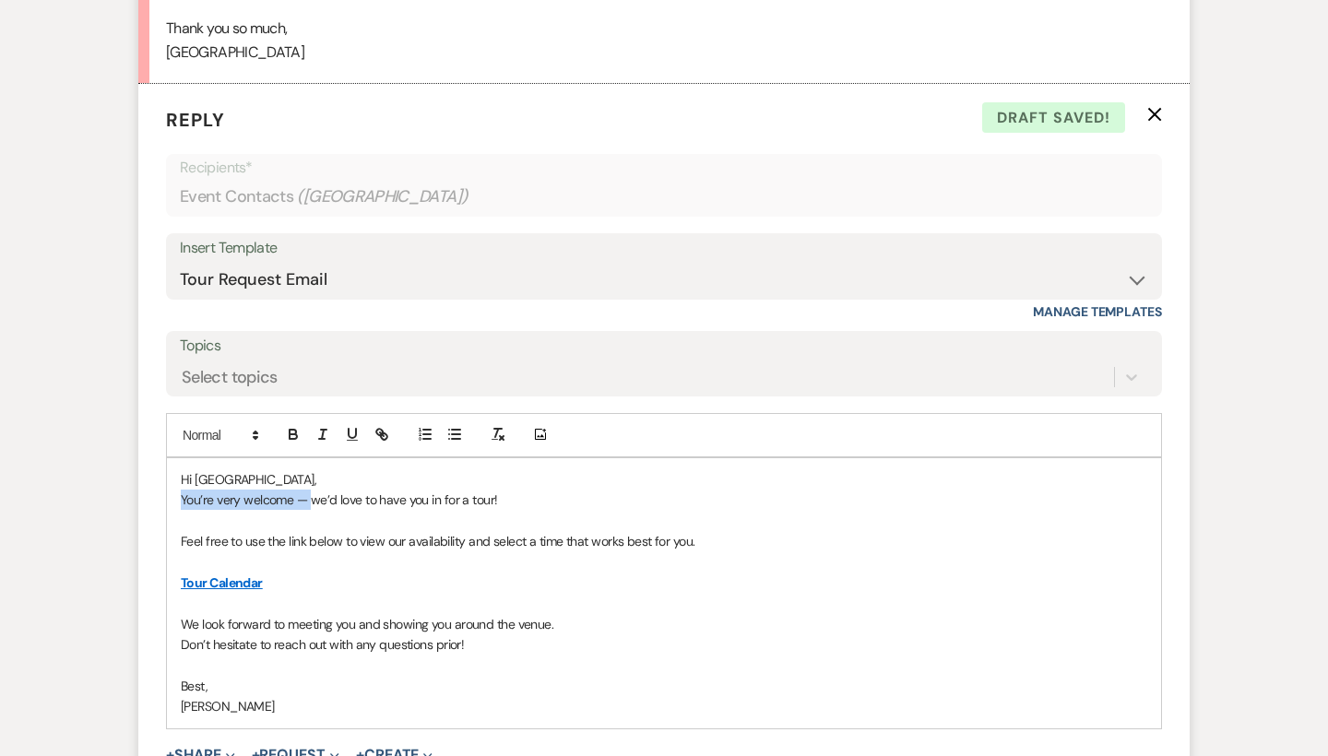
drag, startPoint x: 309, startPoint y: 469, endPoint x: 172, endPoint y: 466, distance: 136.5
click at [172, 466] on div "Hi [PERSON_NAME], You’re very welcome — we’d love to have you in for a tour! Fe…" at bounding box center [664, 593] width 994 height 270
click at [455, 511] on p at bounding box center [664, 521] width 966 height 20
click at [454, 490] on p "Sounds good! We’d love to have you in for a tour!" at bounding box center [664, 500] width 966 height 20
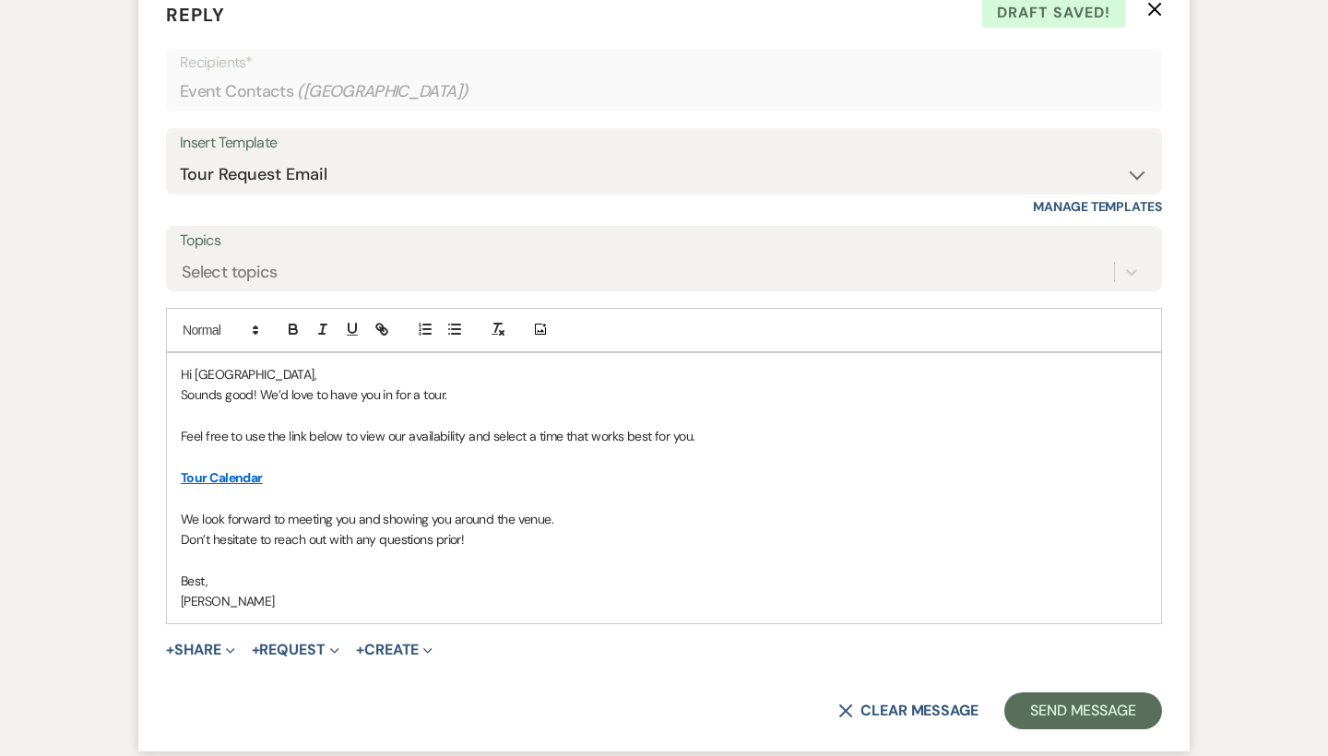
scroll to position [2168, 0]
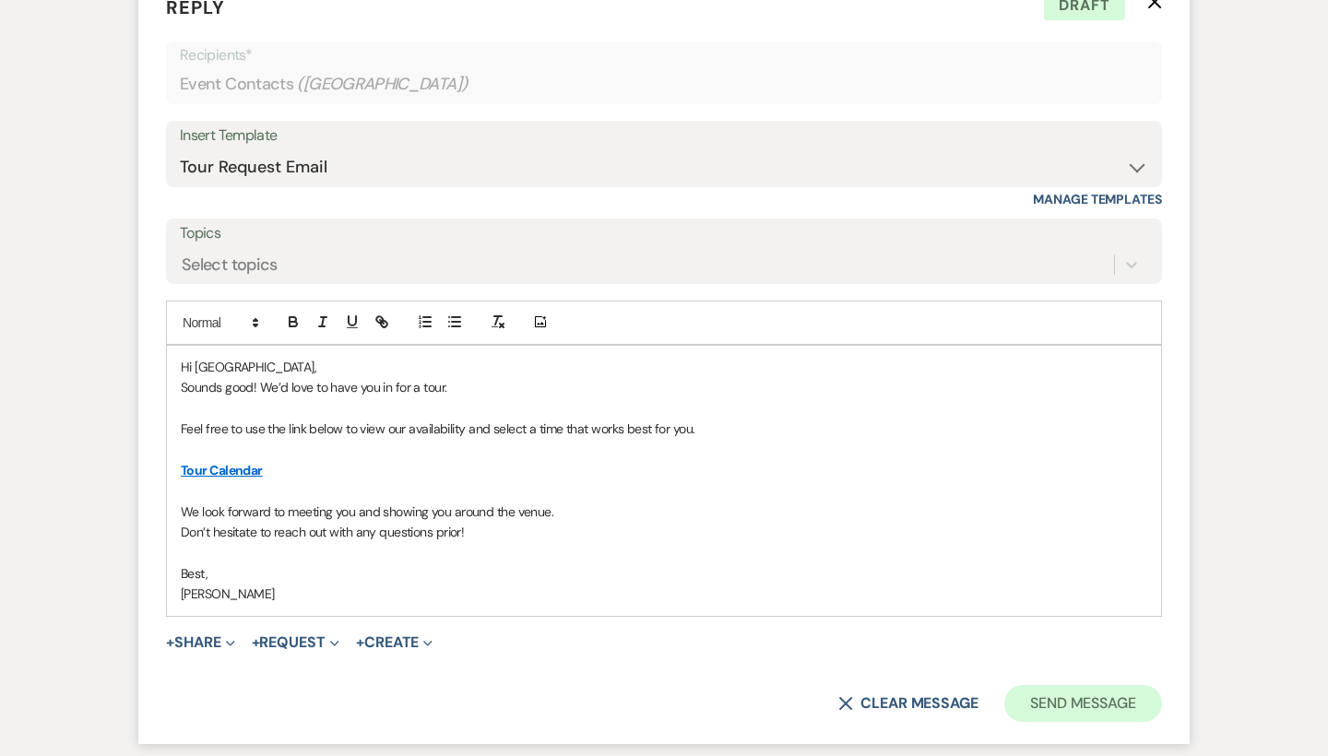
click at [1045, 685] on button "Send Message" at bounding box center [1083, 703] width 158 height 37
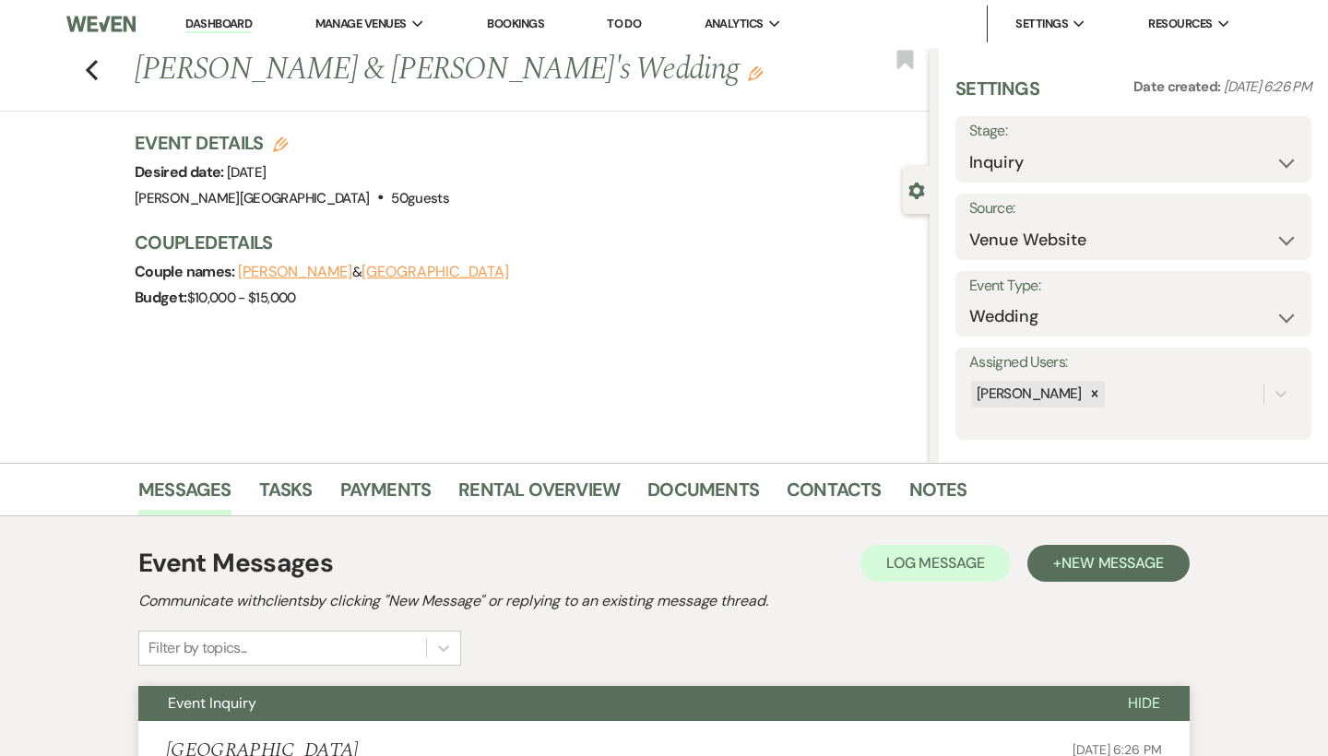
scroll to position [0, 0]
click at [99, 68] on div "Previous [PERSON_NAME] & [PERSON_NAME]'s Wedding Edit Bookmark" at bounding box center [460, 80] width 939 height 64
click at [93, 66] on icon "Previous" at bounding box center [92, 70] width 14 height 22
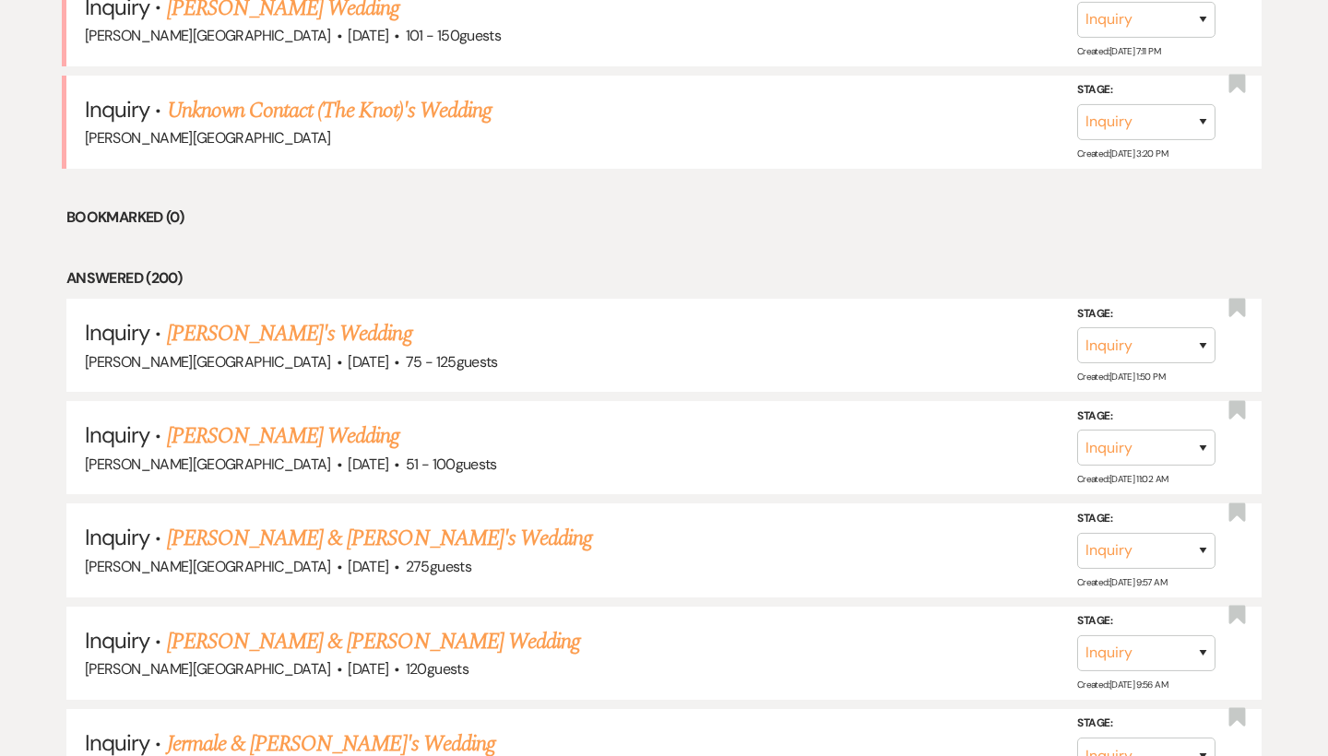
scroll to position [1486, 0]
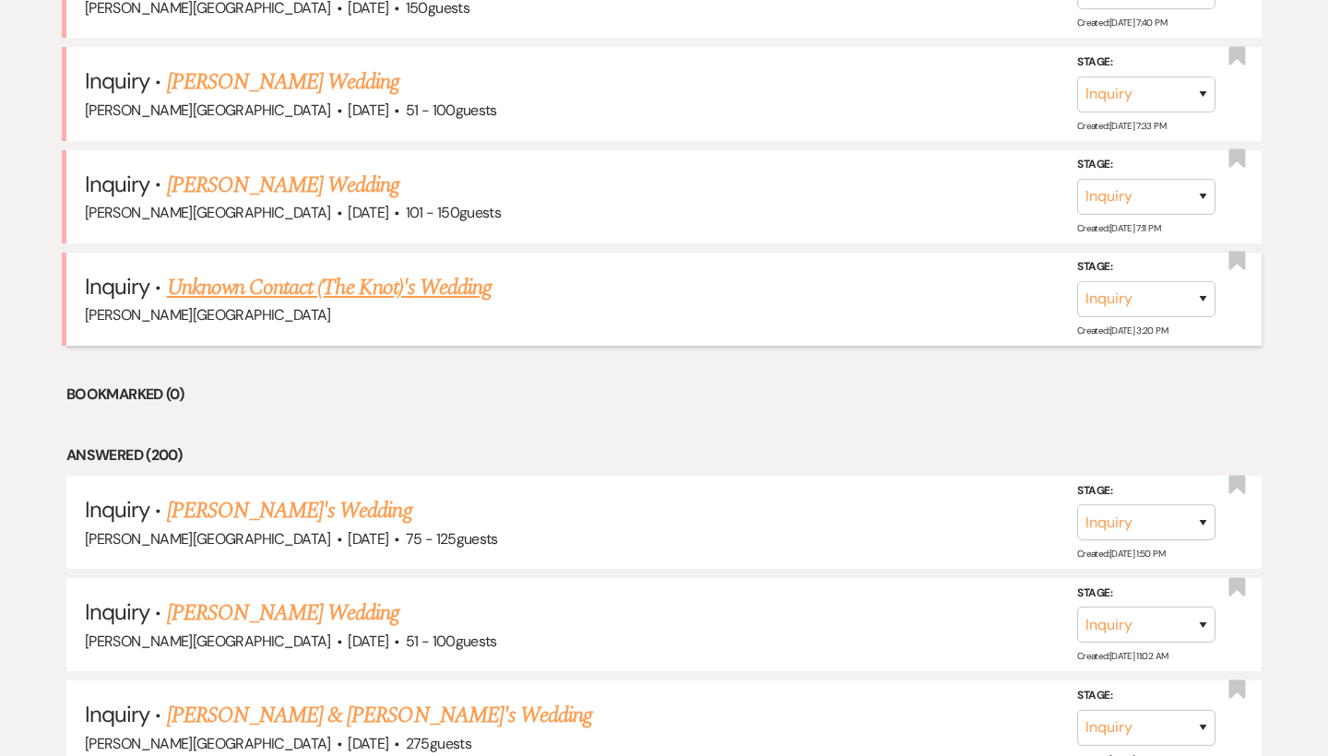
click at [272, 271] on link "Unknown Contact (The Knot)'s Wedding" at bounding box center [329, 287] width 325 height 33
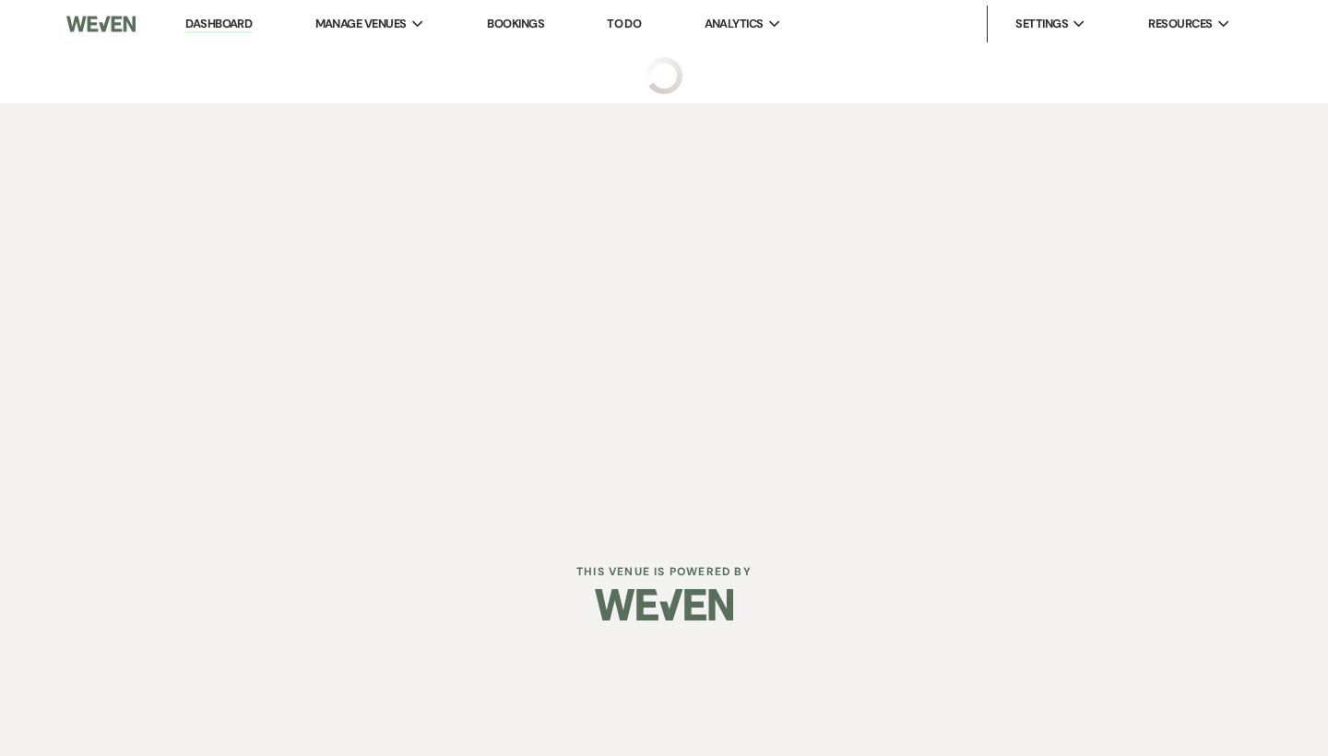
select select "2"
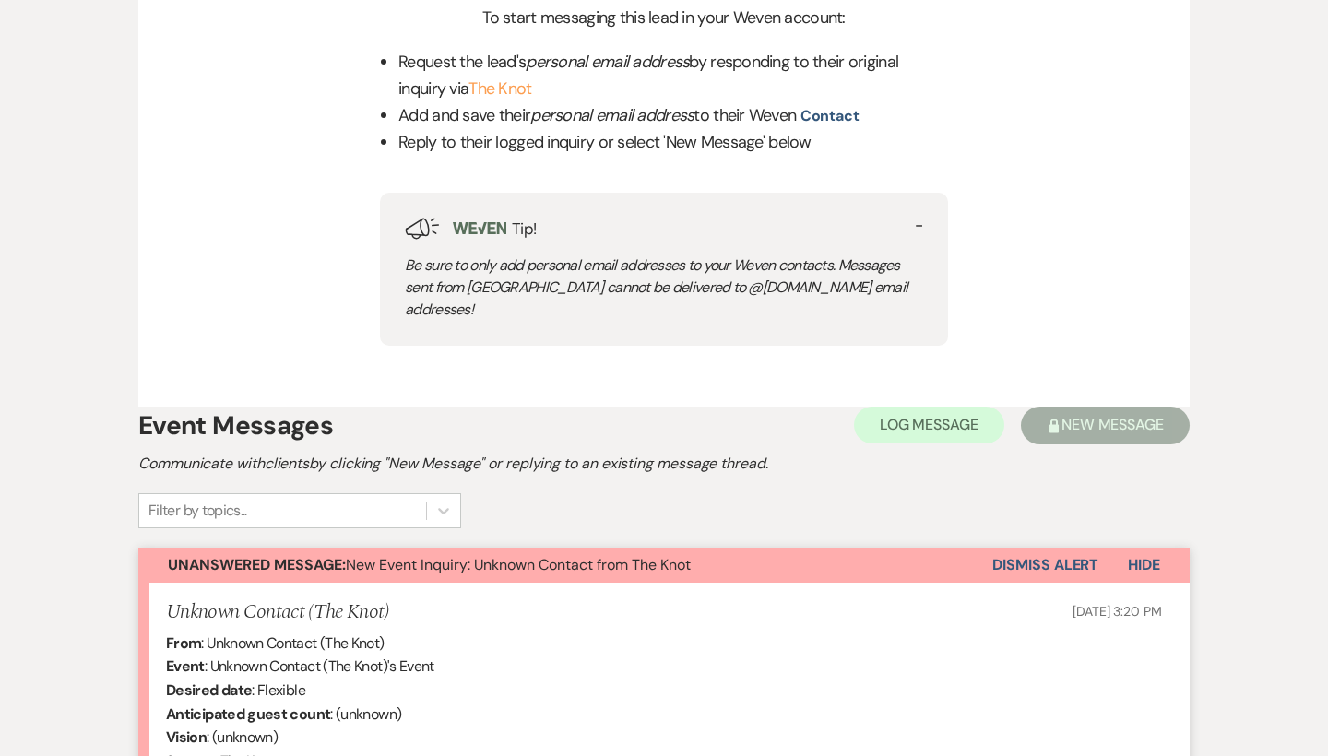
scroll to position [1086, 0]
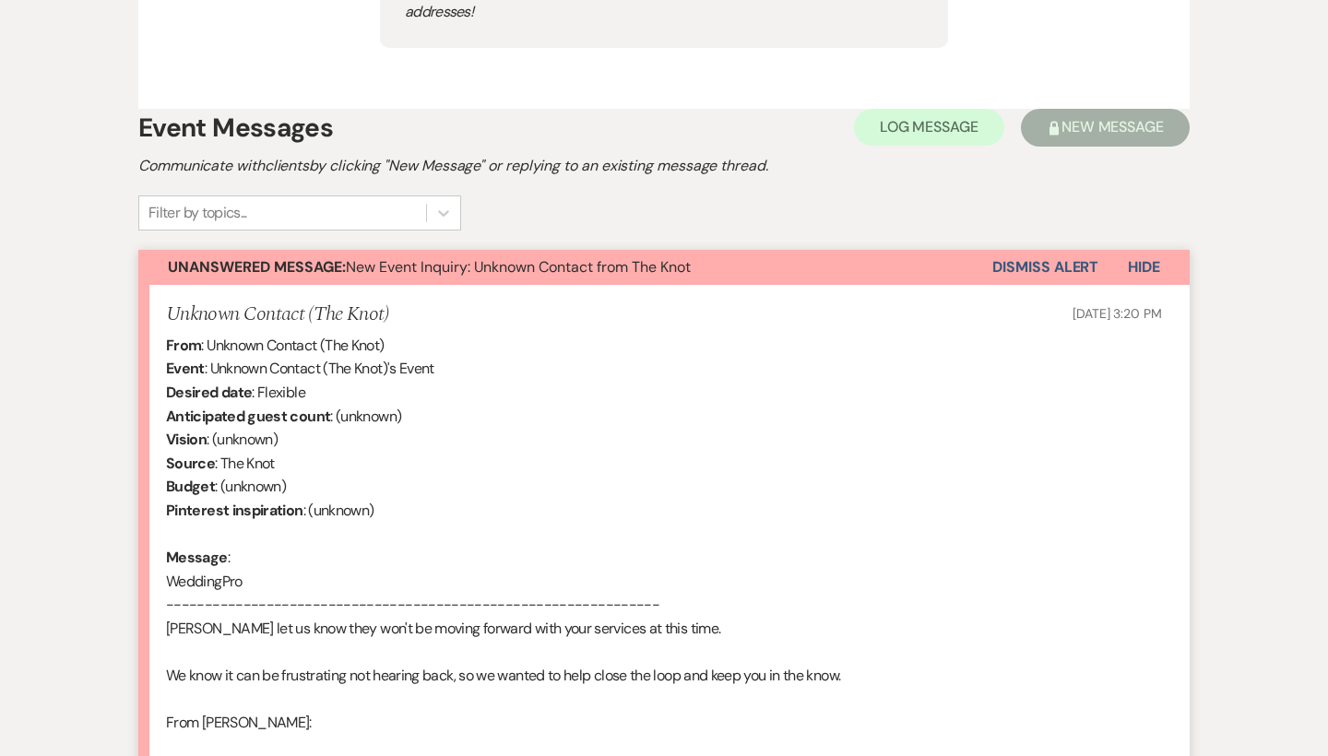
click at [1024, 250] on button "Dismiss Alert" at bounding box center [1045, 267] width 106 height 35
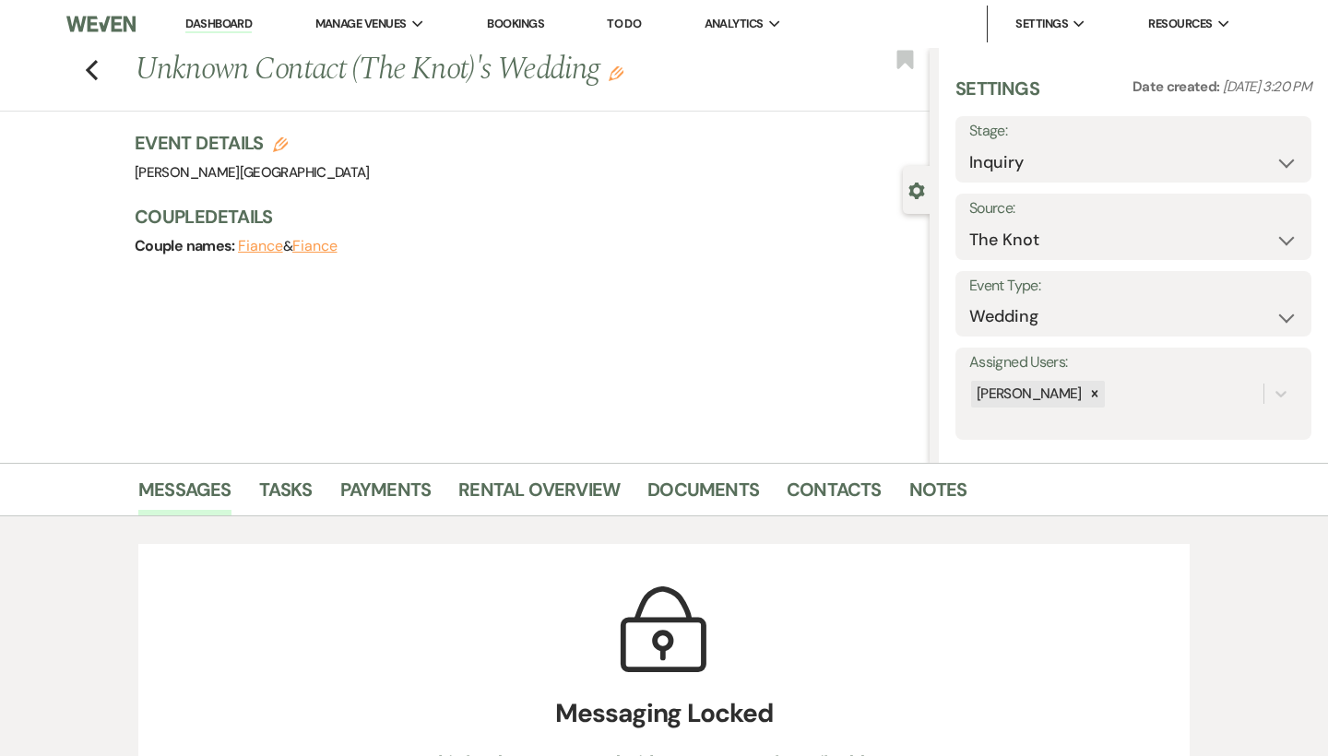
scroll to position [0, 0]
click at [87, 65] on icon "Previous" at bounding box center [92, 70] width 14 height 22
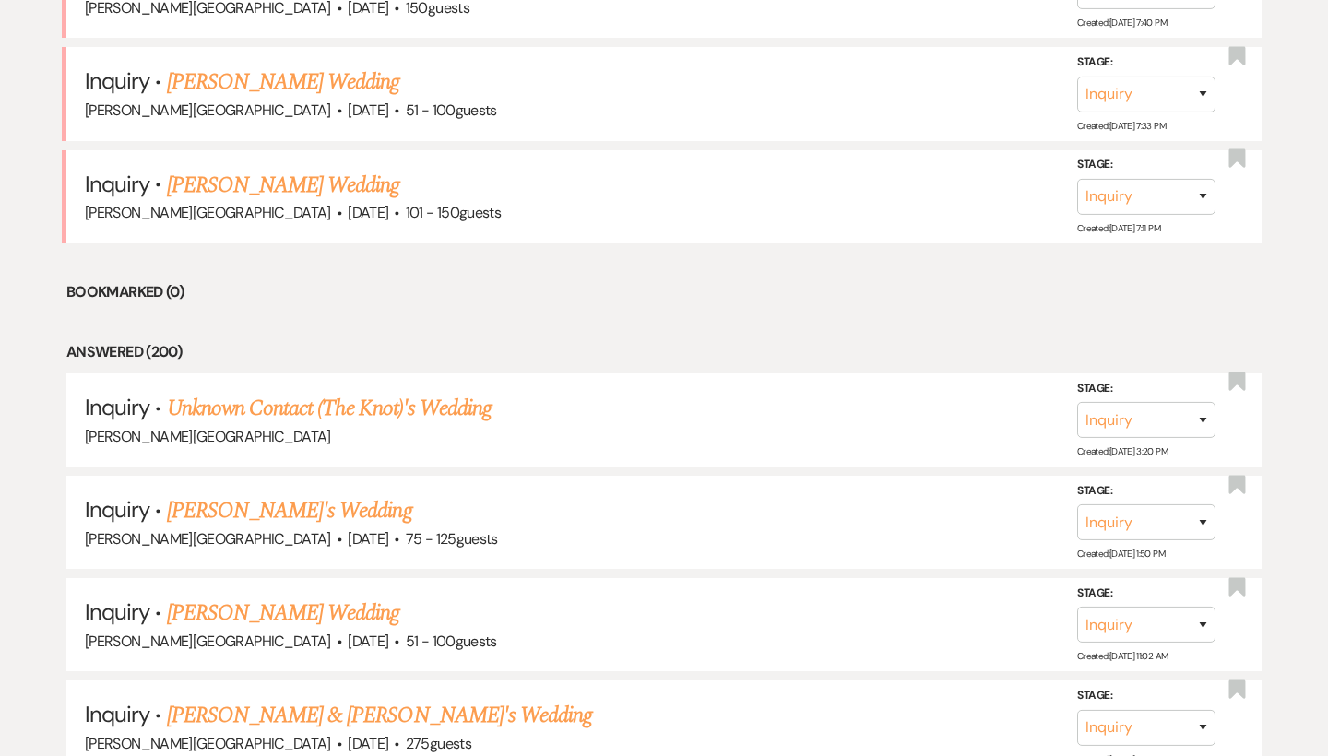
scroll to position [1466, 0]
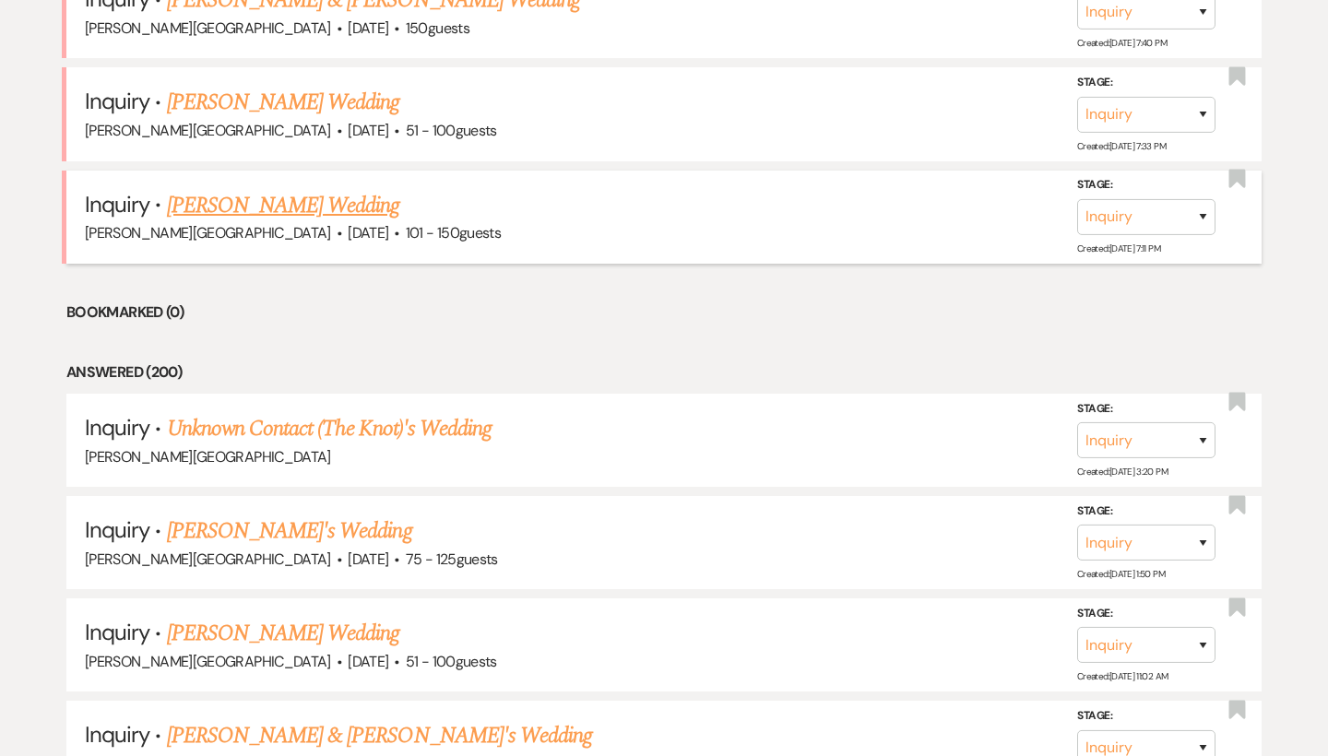
click at [286, 189] on link "[PERSON_NAME] Wedding" at bounding box center [283, 205] width 233 height 33
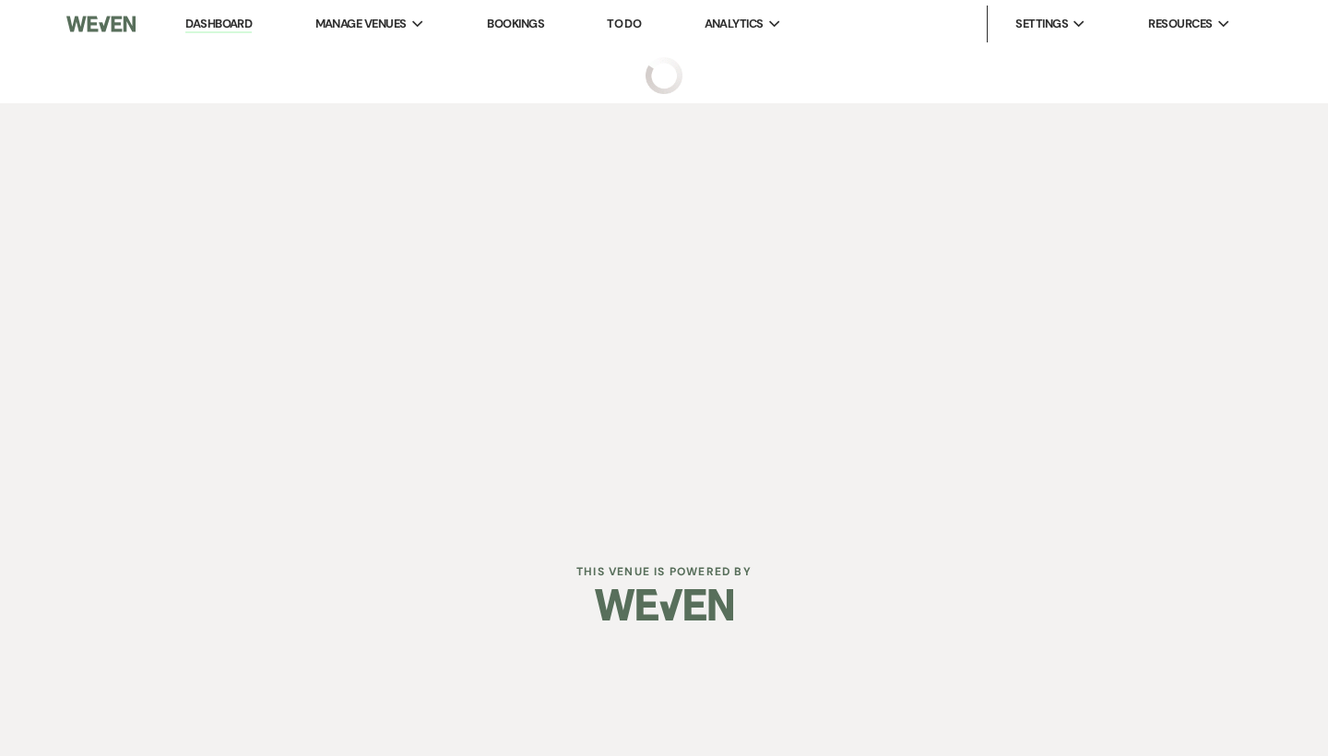
select select "2"
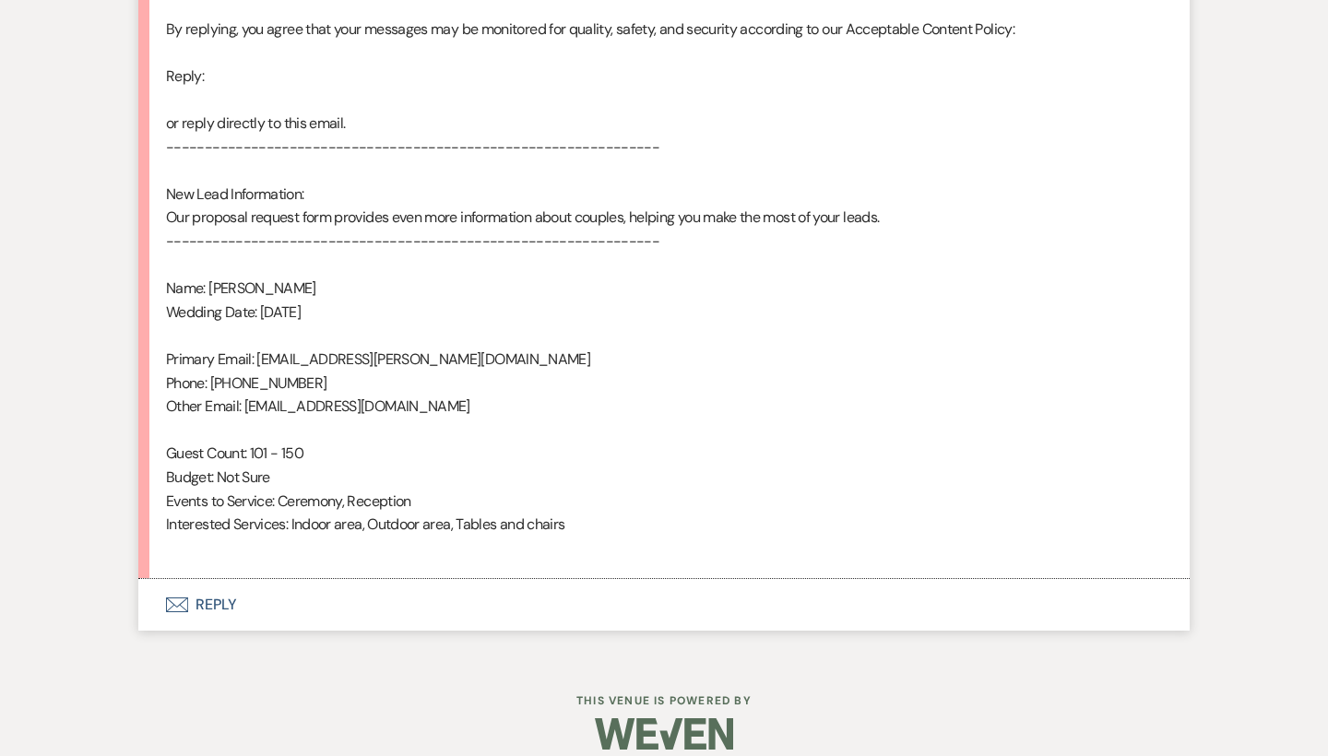
click at [221, 581] on button "Envelope Reply" at bounding box center [663, 605] width 1051 height 52
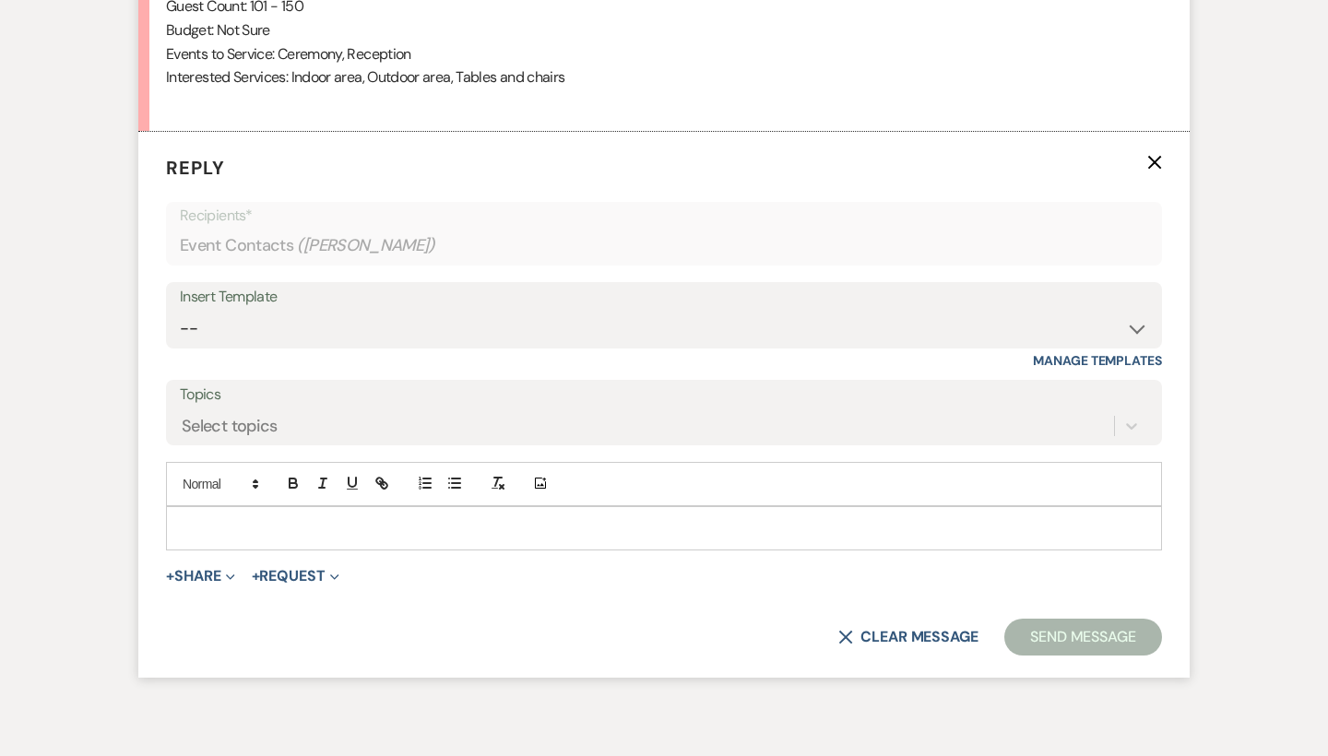
scroll to position [1535, 0]
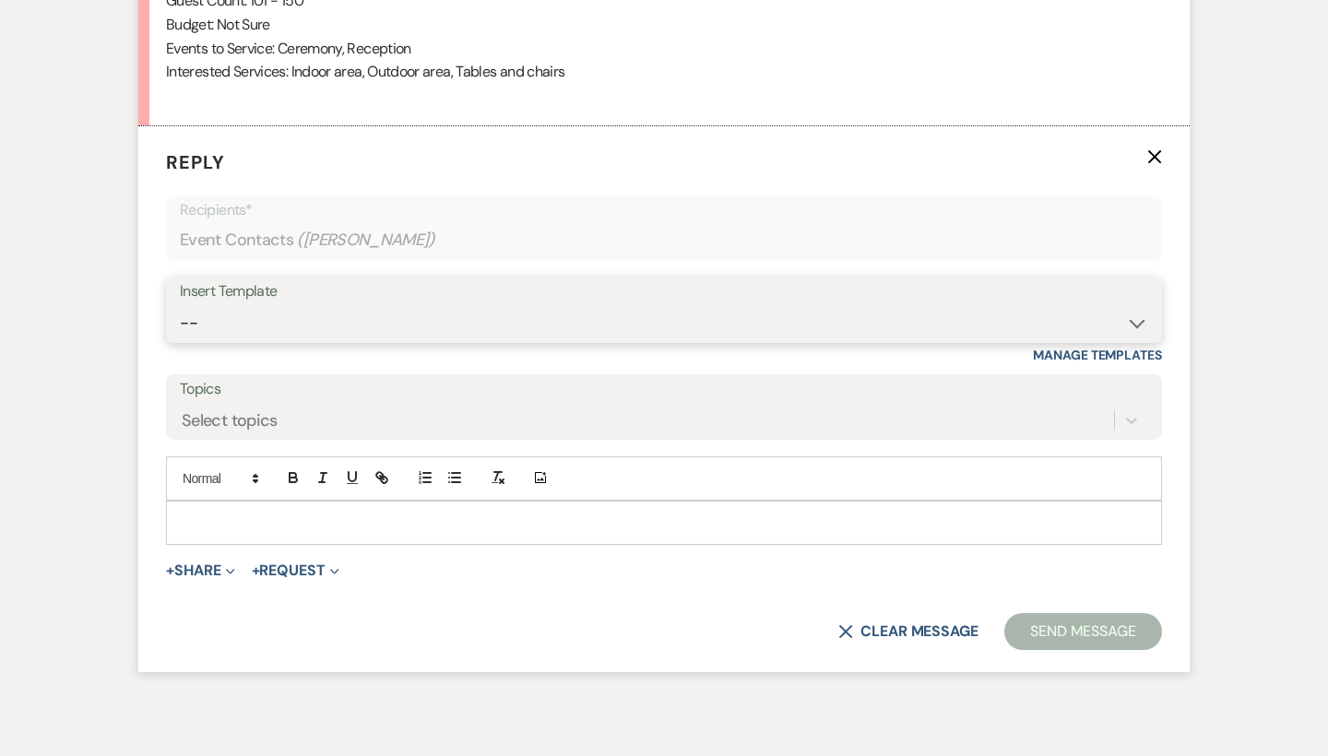
select select "4429"
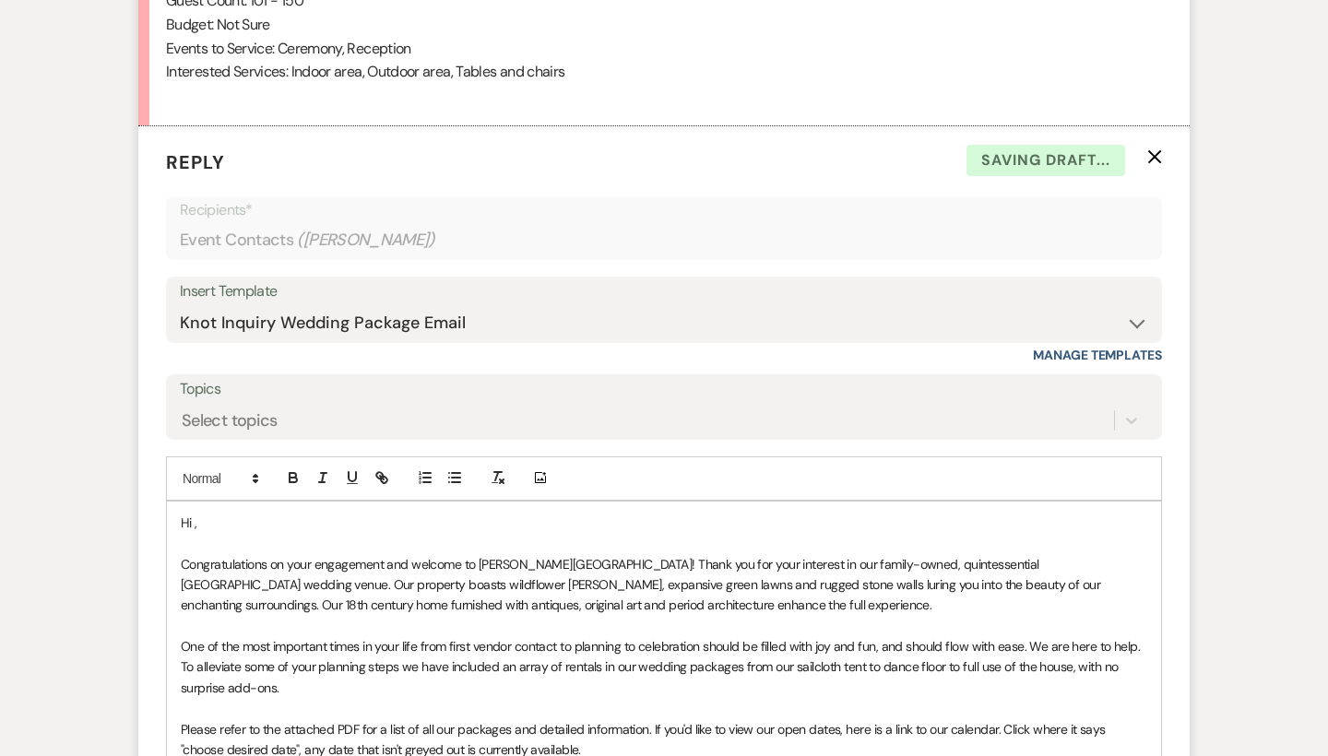
click at [336, 533] on p at bounding box center [664, 543] width 966 height 20
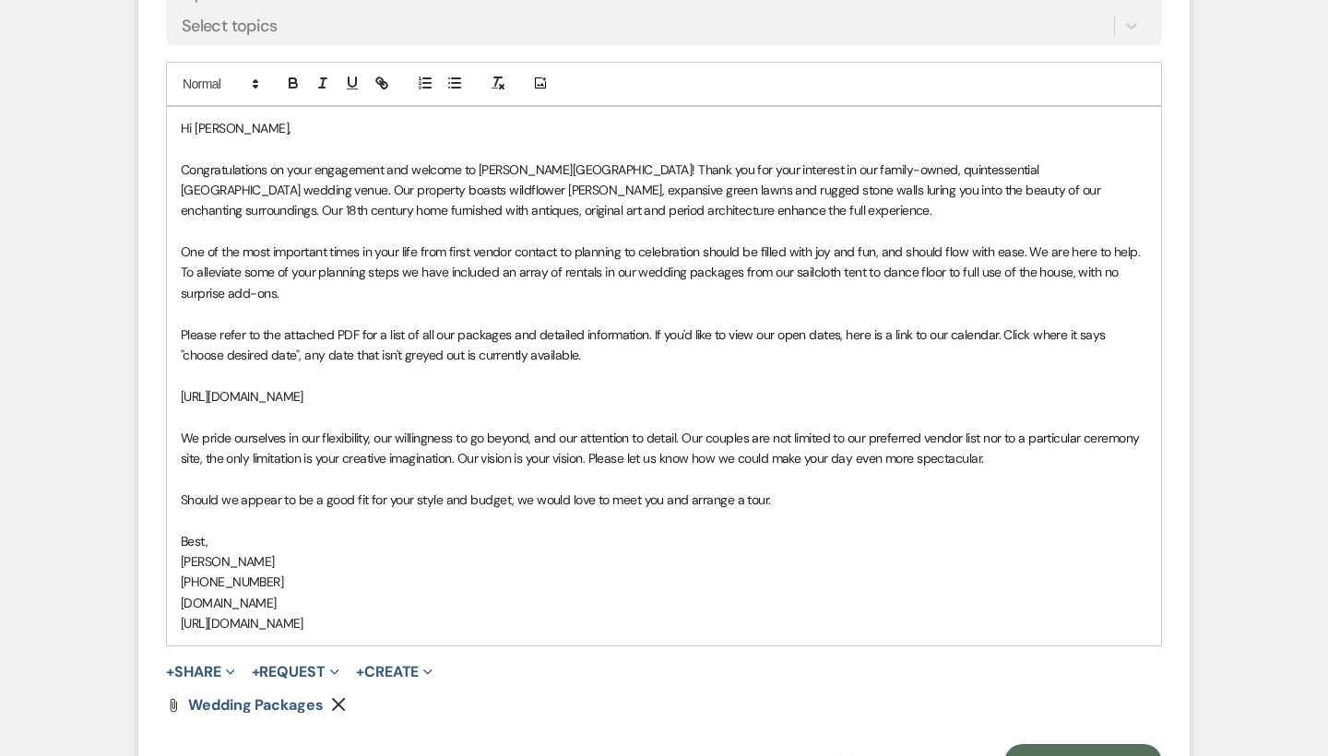
scroll to position [2003, 0]
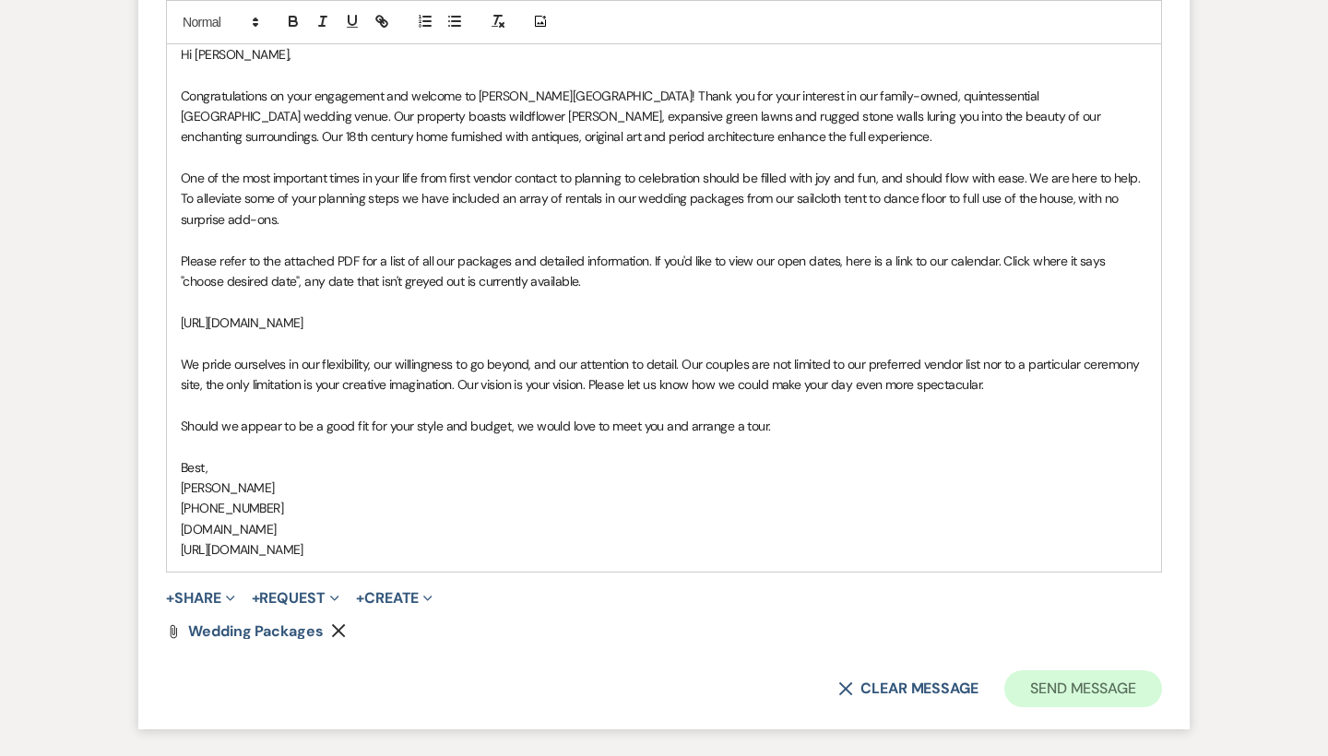
click at [1069, 670] on button "Send Message" at bounding box center [1083, 688] width 158 height 37
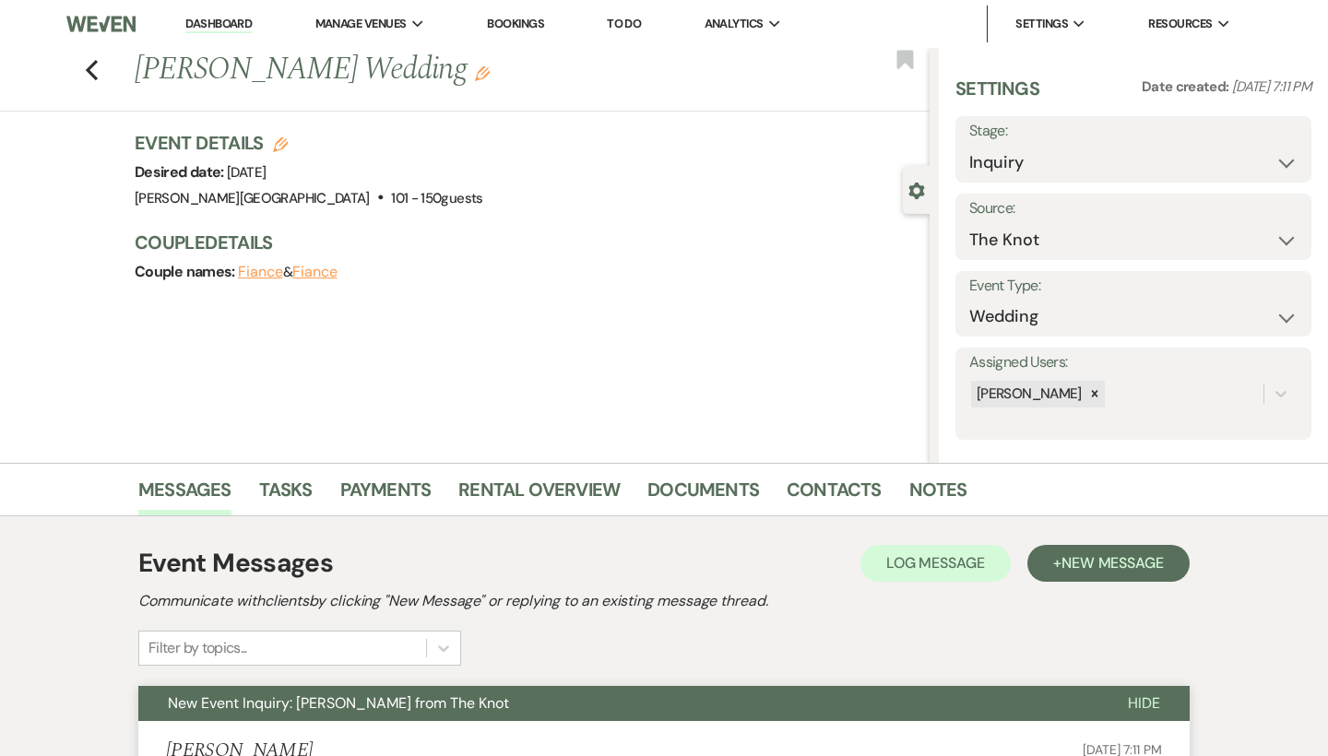
scroll to position [0, 0]
click at [95, 62] on use "button" at bounding box center [92, 70] width 12 height 20
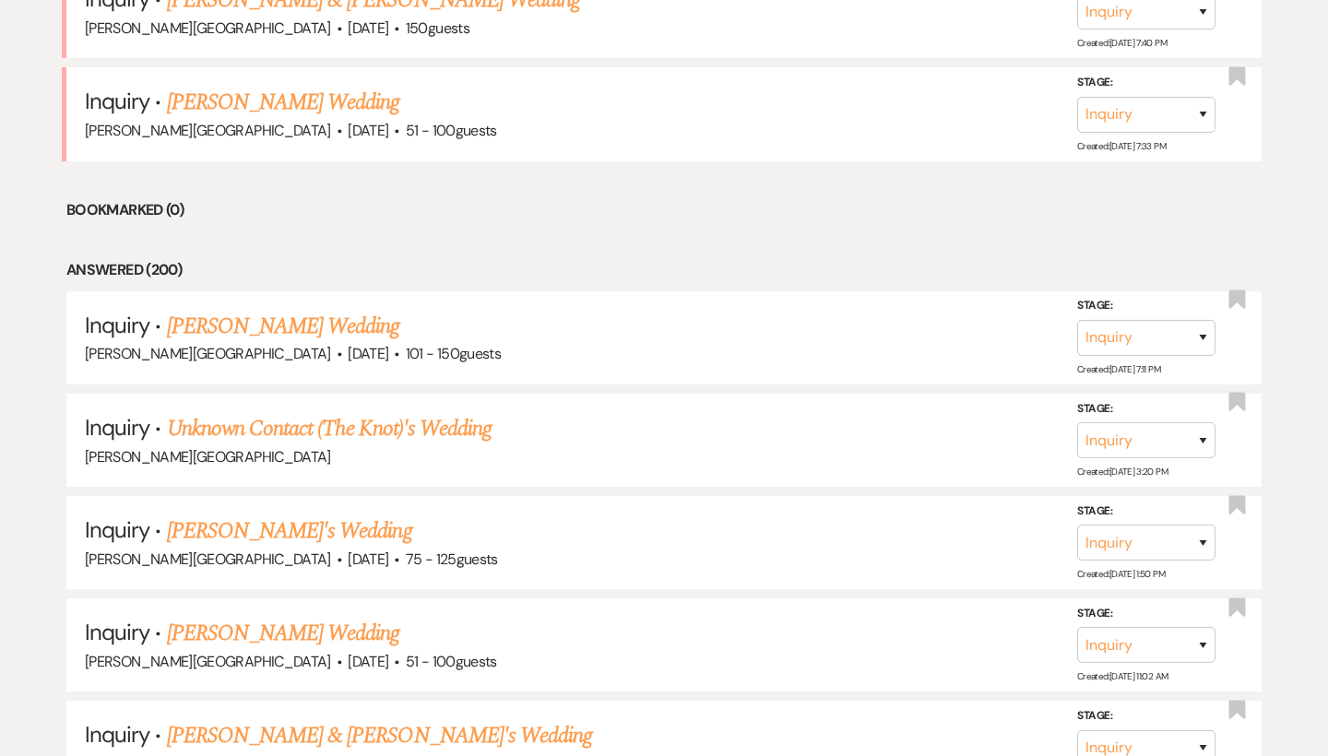
scroll to position [1338, 0]
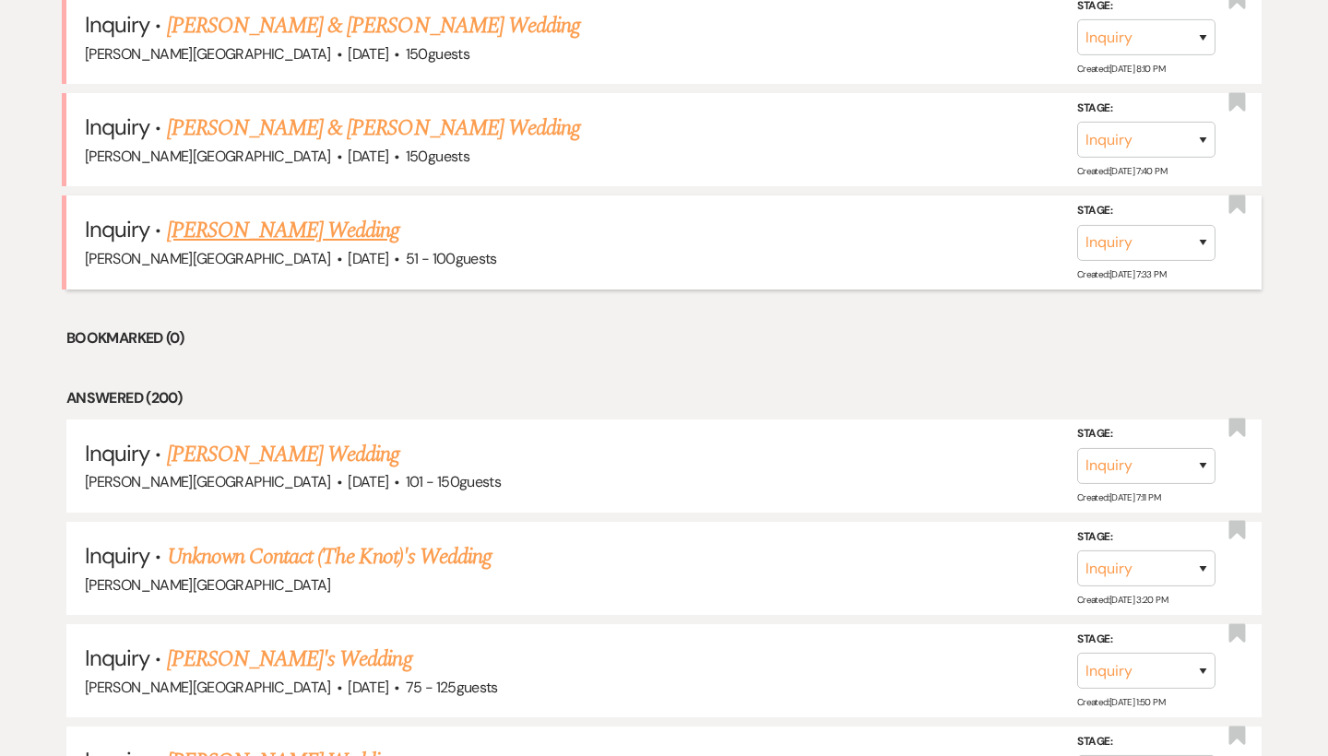
click at [277, 221] on link "[PERSON_NAME] Wedding" at bounding box center [283, 230] width 233 height 33
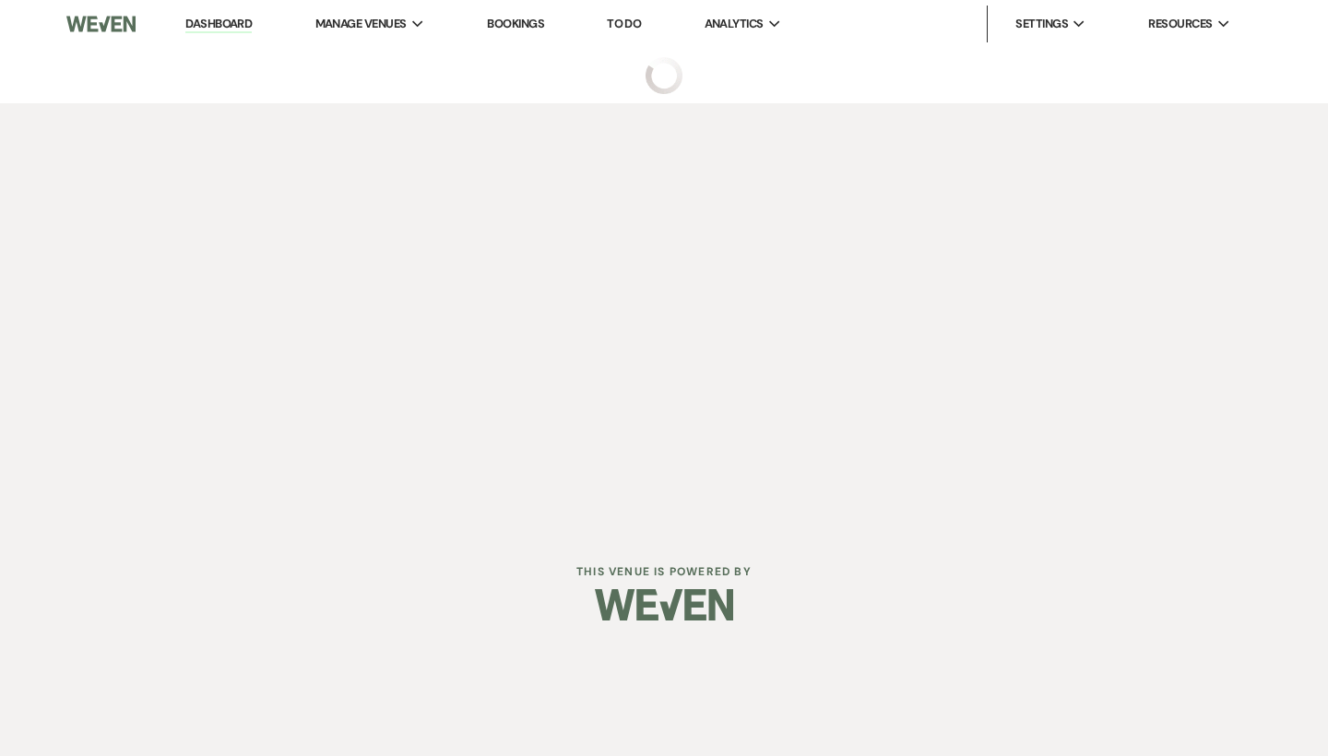
select select "2"
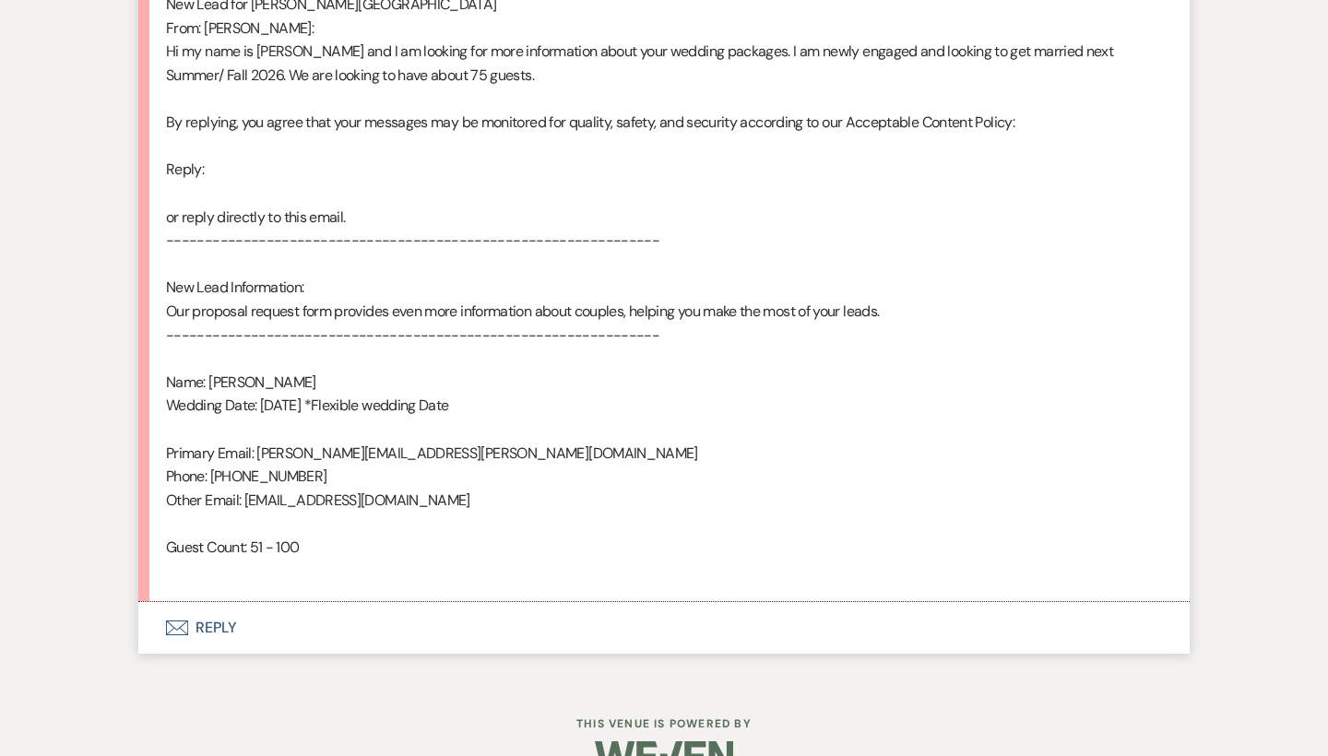
click at [221, 605] on button "Envelope Reply" at bounding box center [663, 628] width 1051 height 52
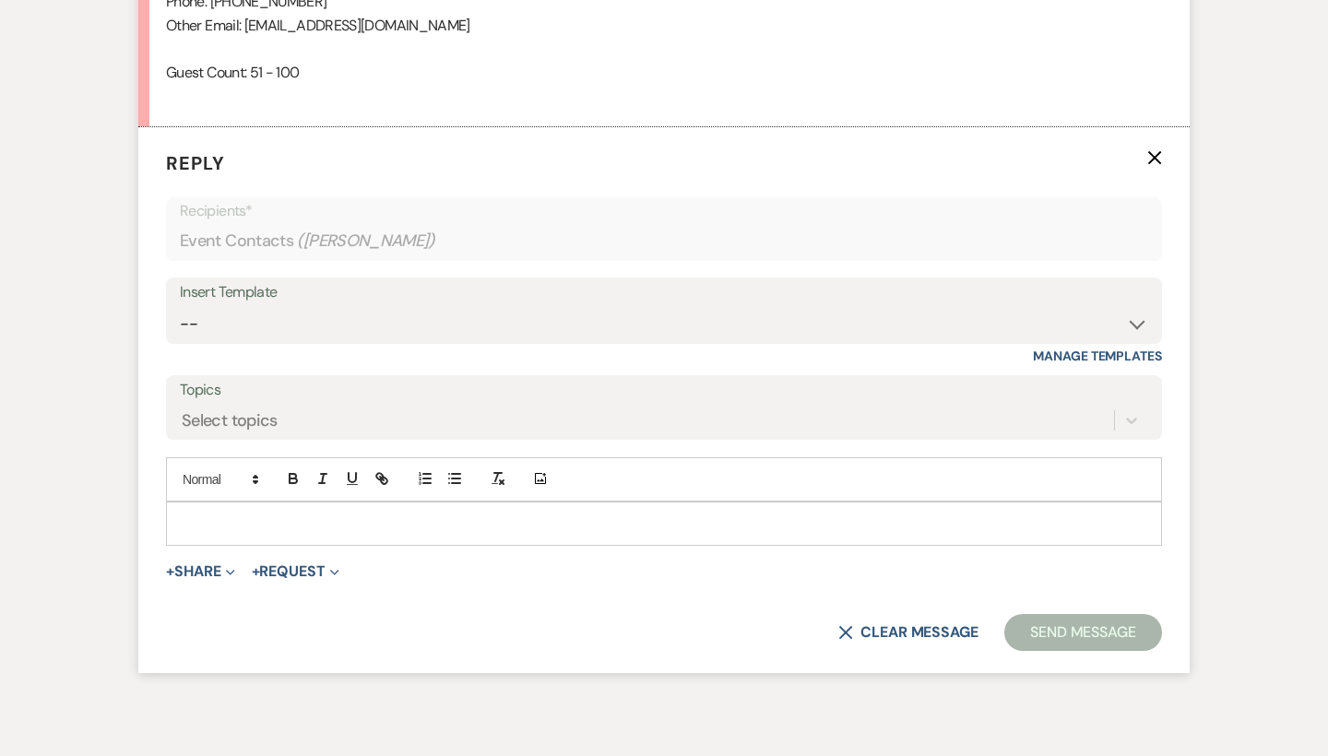
scroll to position [1489, 0]
select select "4429"
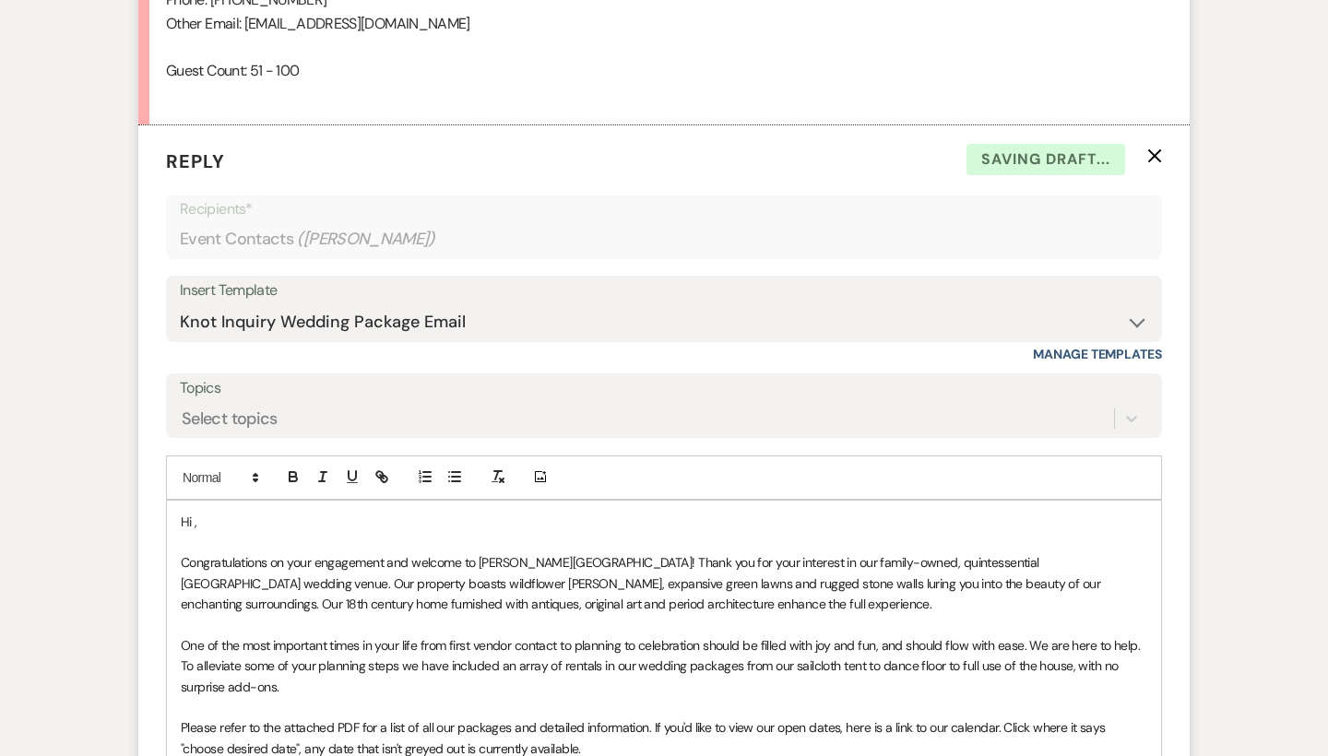
click at [248, 512] on p "Hi ," at bounding box center [664, 522] width 966 height 20
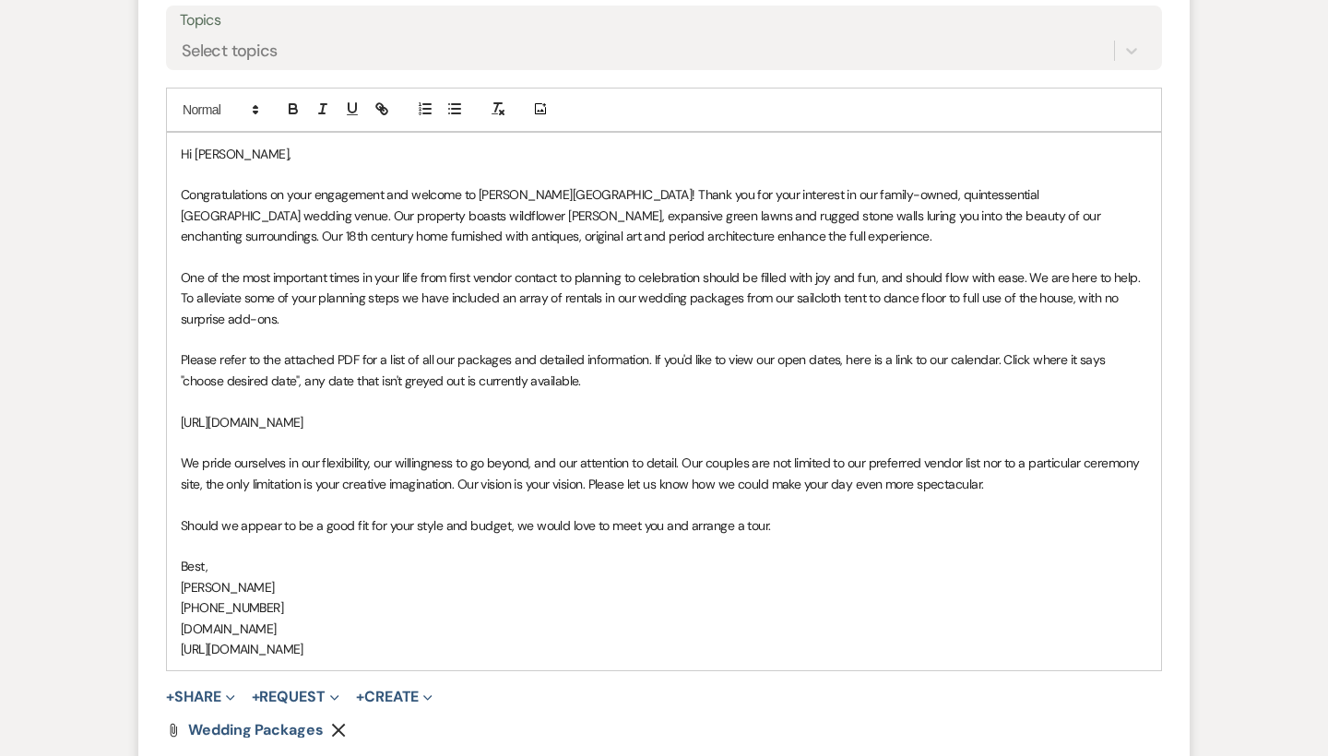
scroll to position [1945, 0]
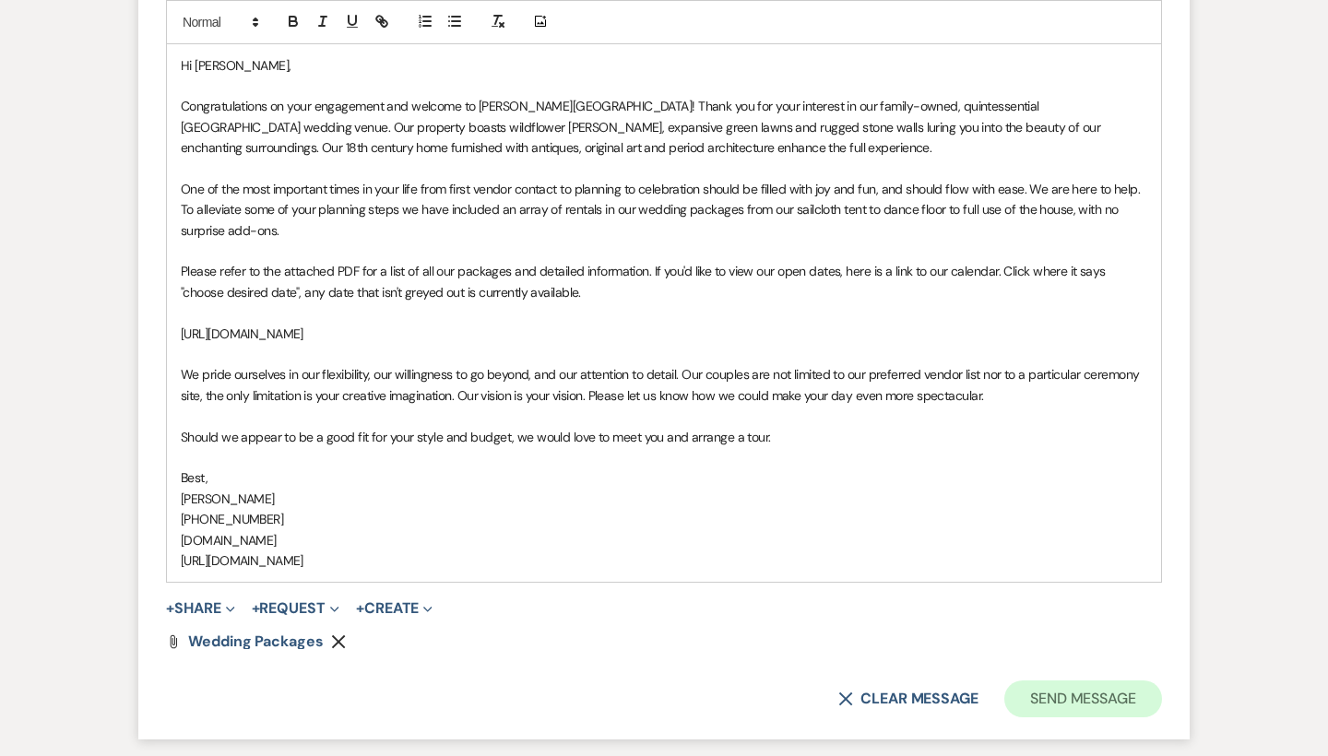
click at [1034, 680] on button "Send Message" at bounding box center [1083, 698] width 158 height 37
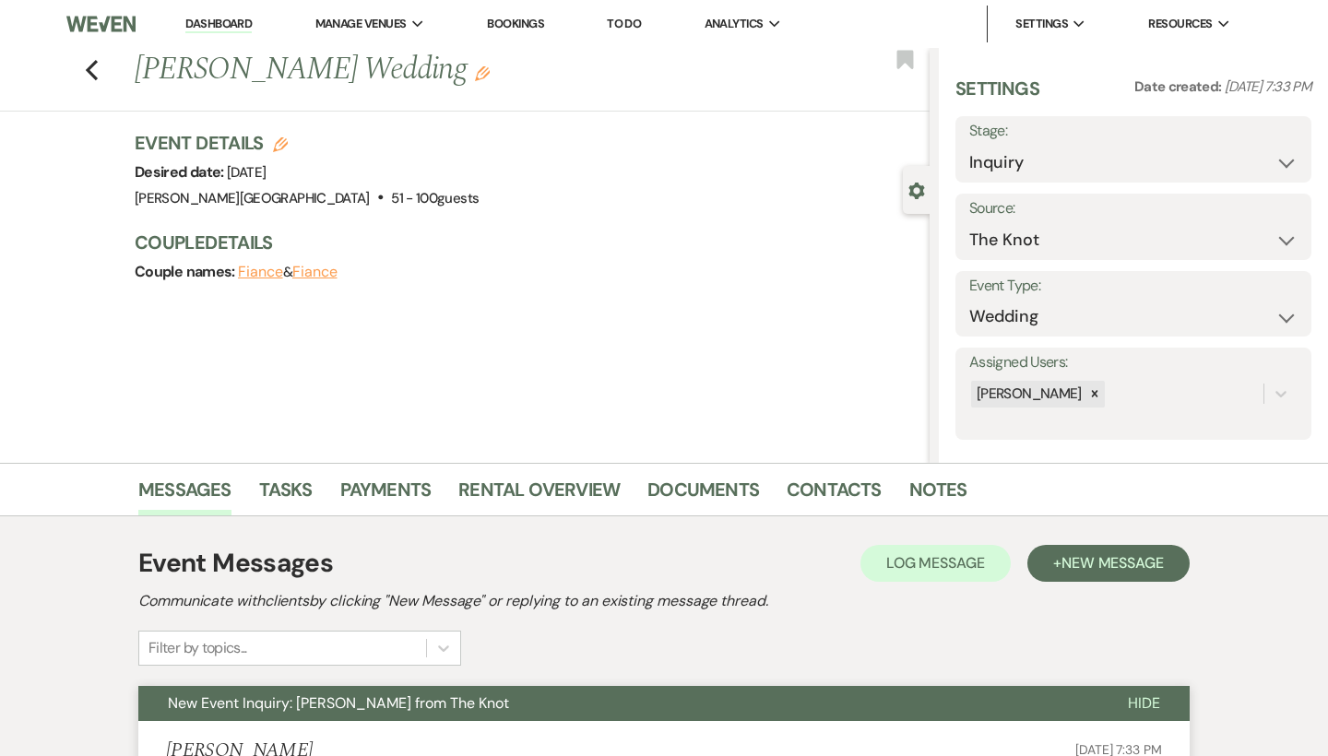
scroll to position [0, 0]
click at [89, 69] on use "button" at bounding box center [92, 70] width 12 height 20
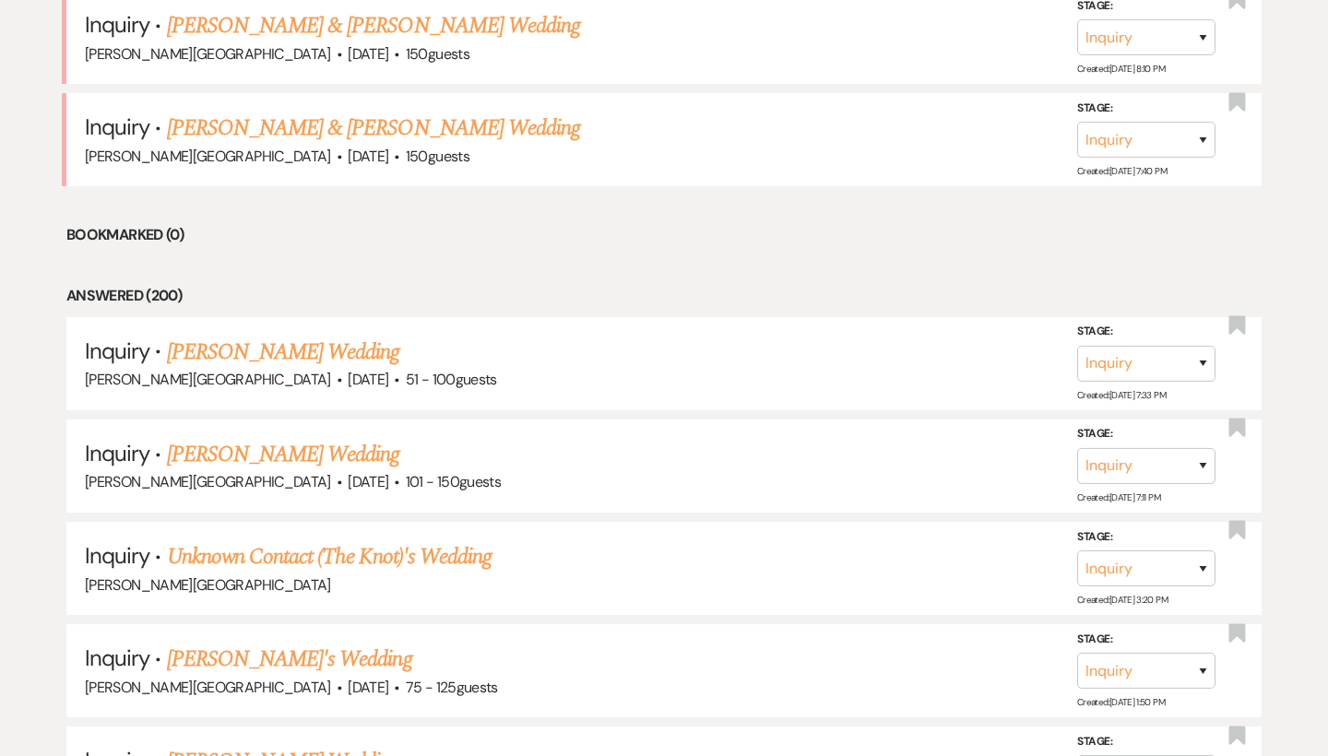
scroll to position [1201, 0]
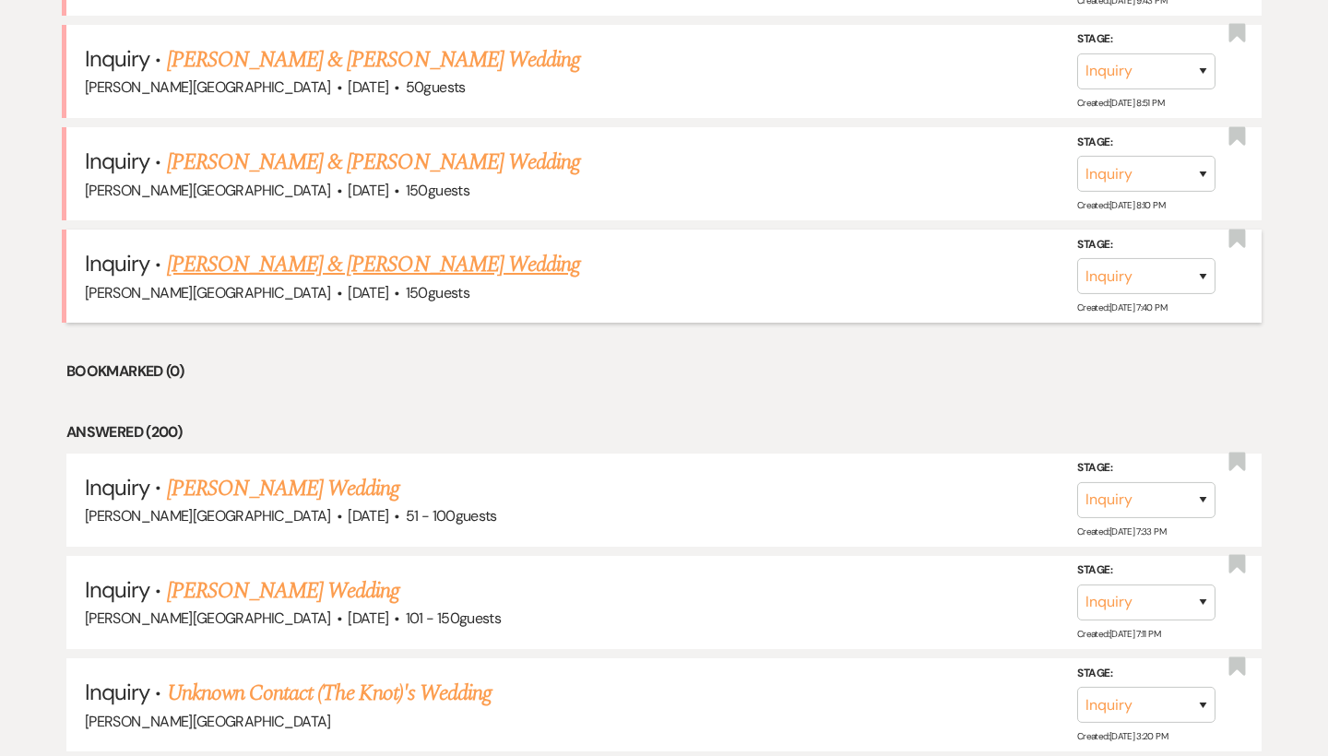
click at [267, 251] on link "[PERSON_NAME] & [PERSON_NAME] Wedding" at bounding box center [373, 264] width 413 height 33
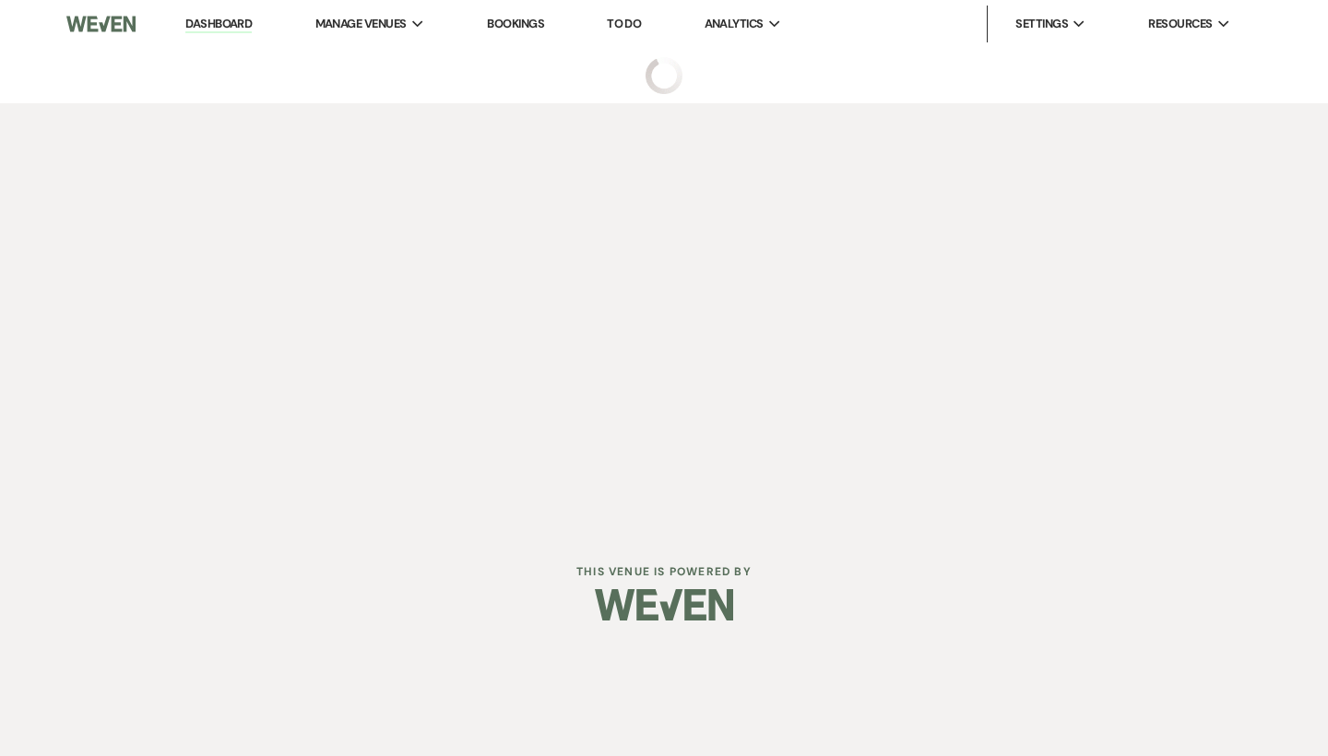
select select "5"
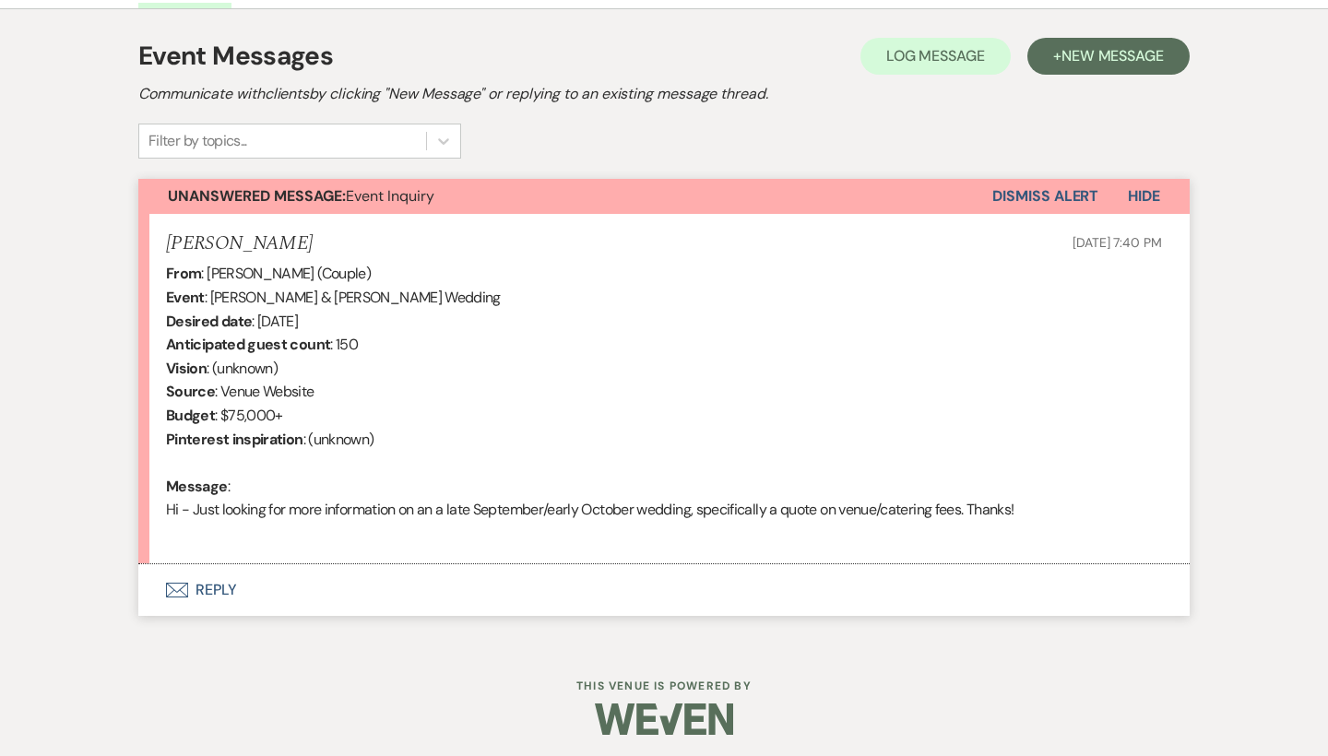
scroll to position [506, 0]
click at [221, 584] on button "Envelope Reply" at bounding box center [663, 591] width 1051 height 52
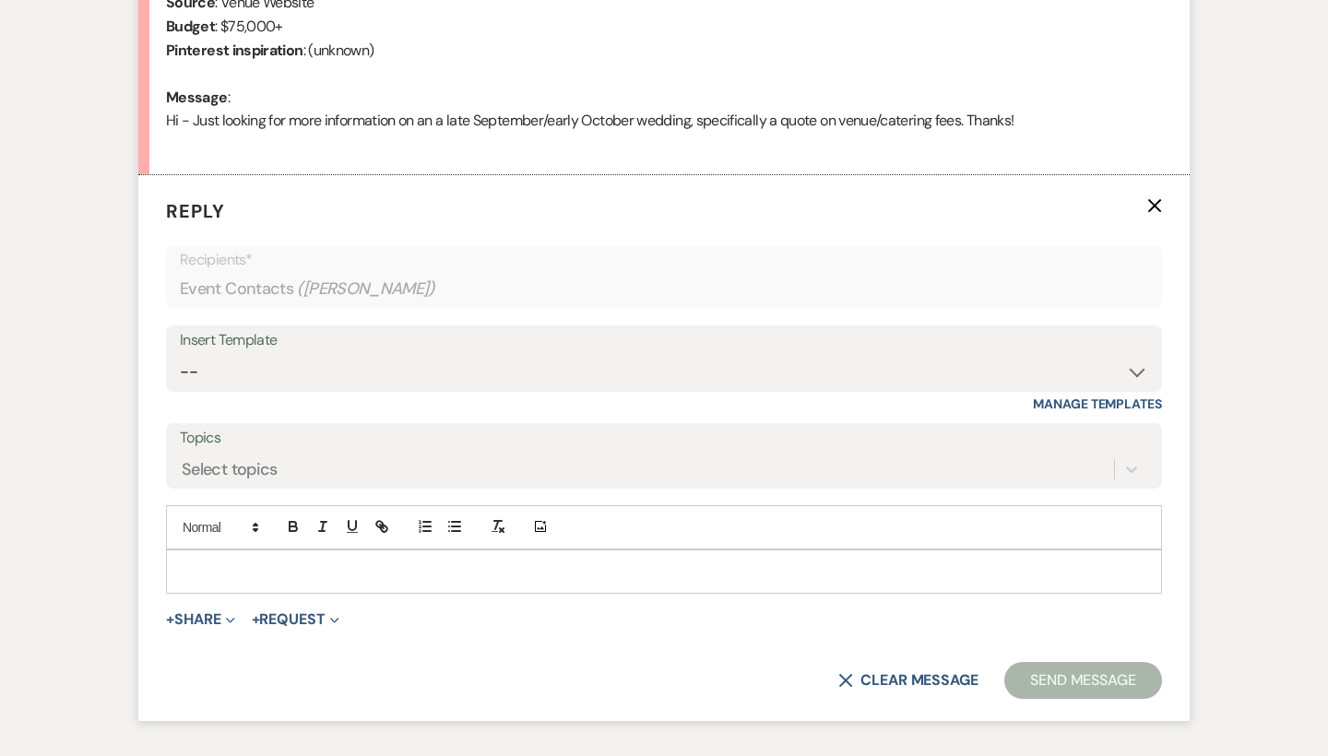
scroll to position [959, 0]
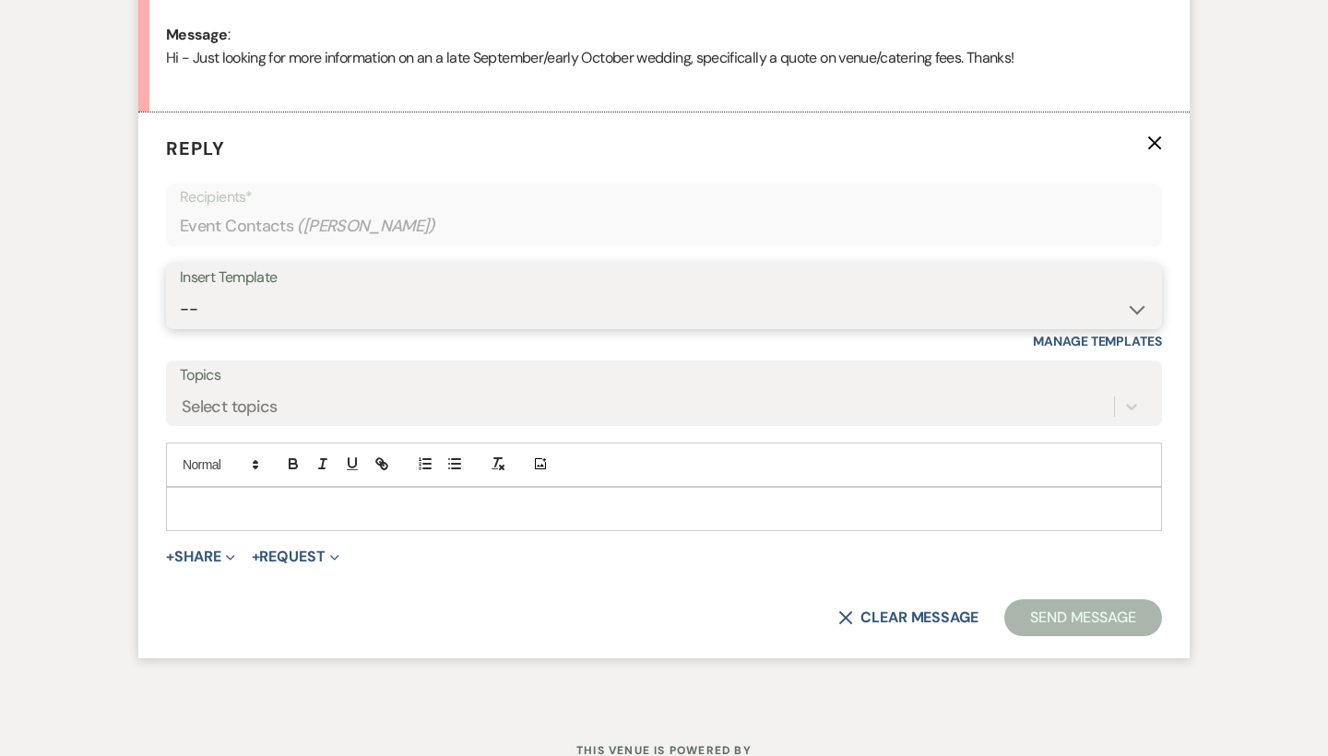
select select "55"
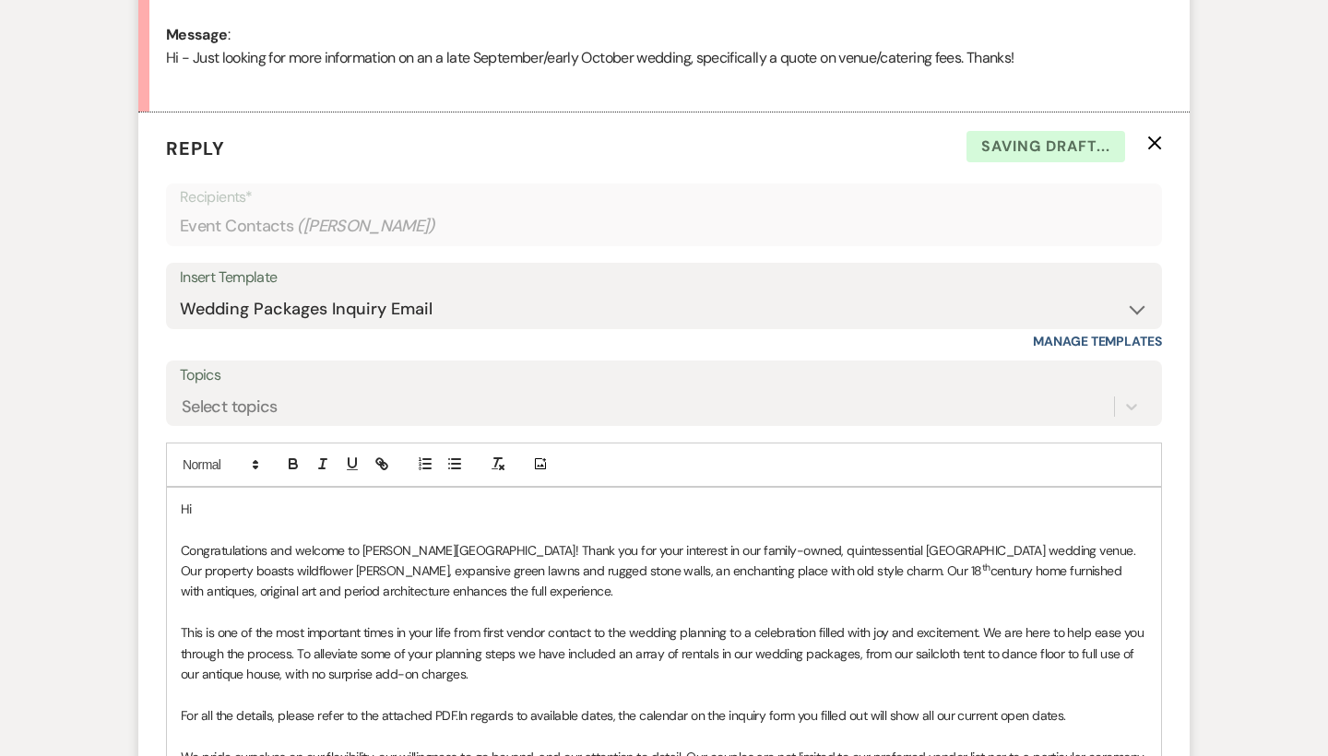
click at [238, 499] on p "Hi" at bounding box center [664, 509] width 966 height 20
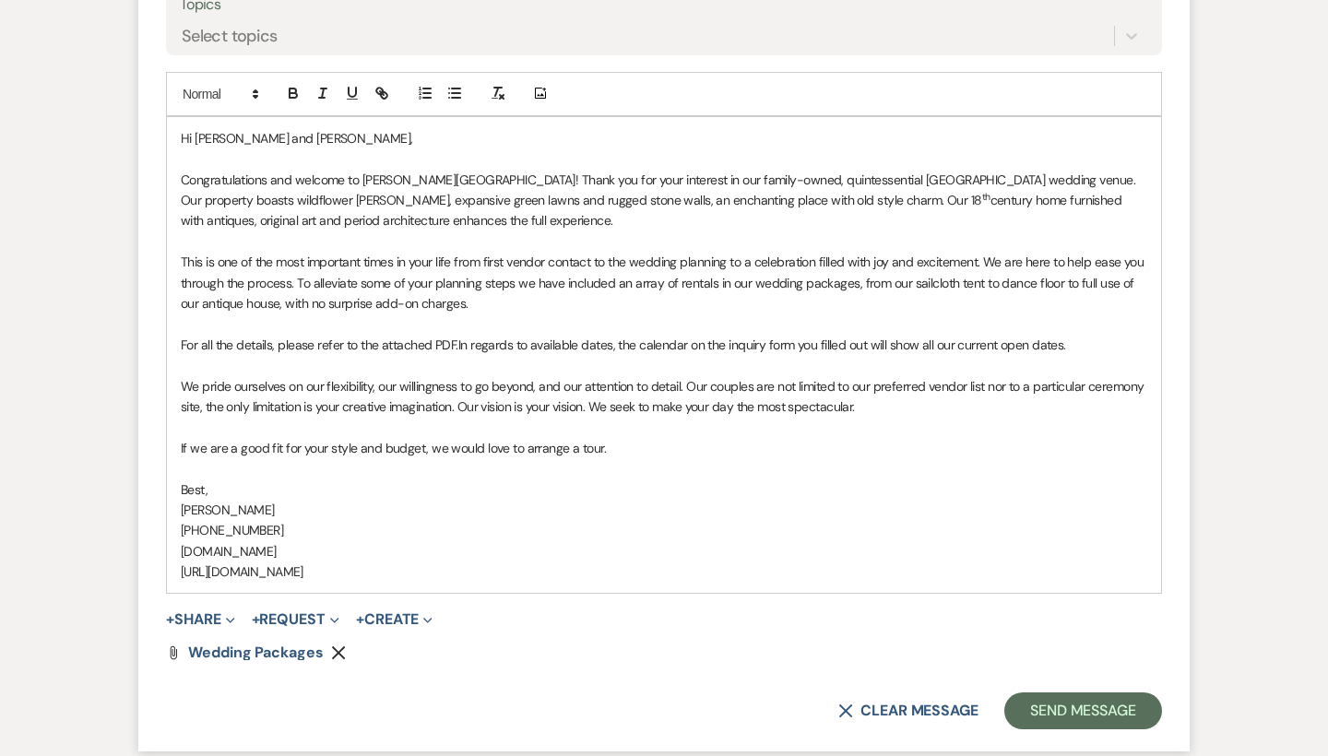
scroll to position [1327, 0]
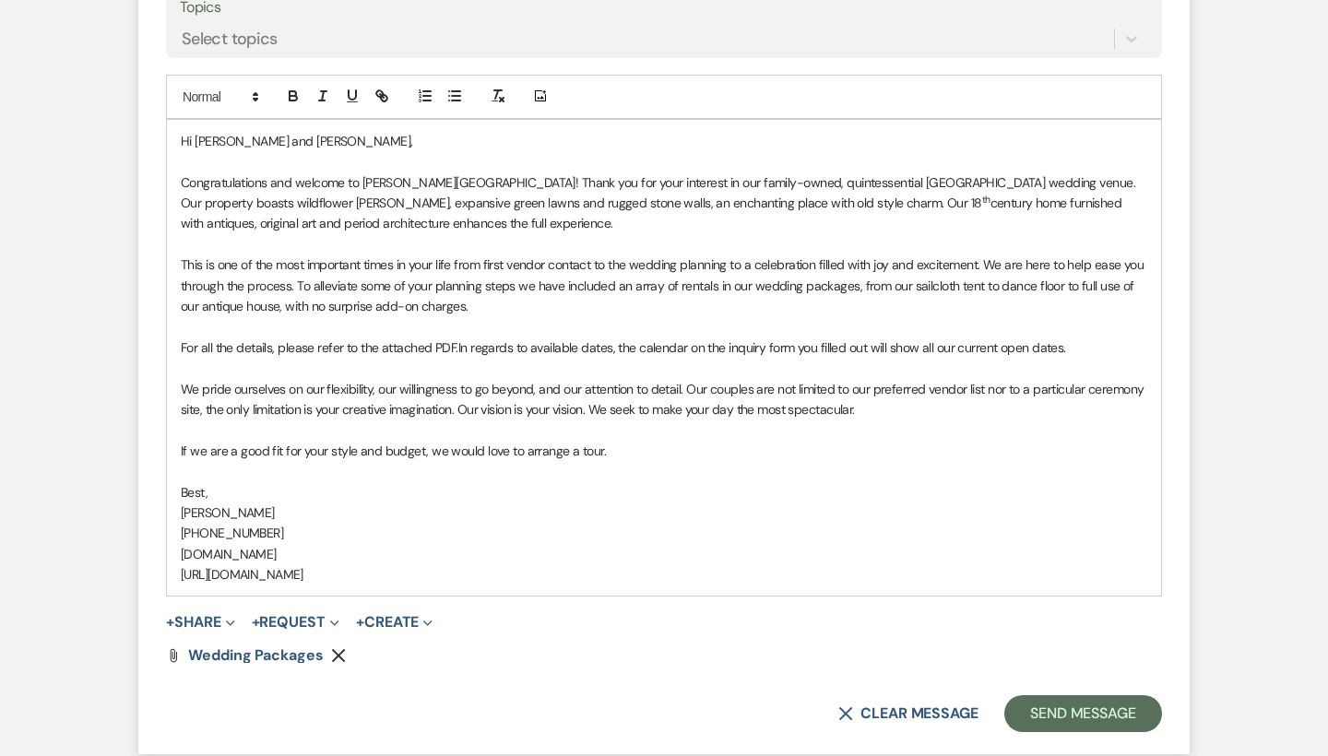
click at [461, 339] on span "In regards to available dates, the calendar on the inquiry form you filled out …" at bounding box center [762, 347] width 608 height 17
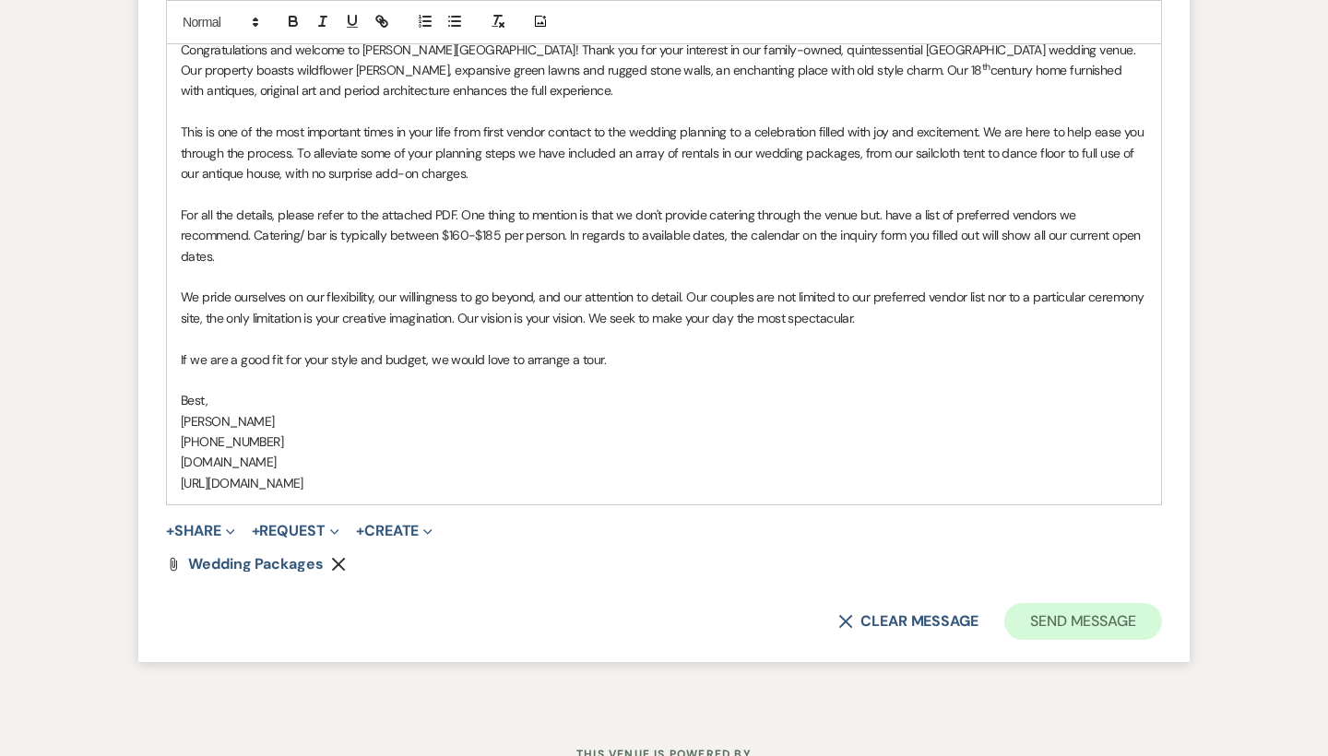
click at [1080, 603] on button "Send Message" at bounding box center [1083, 621] width 158 height 37
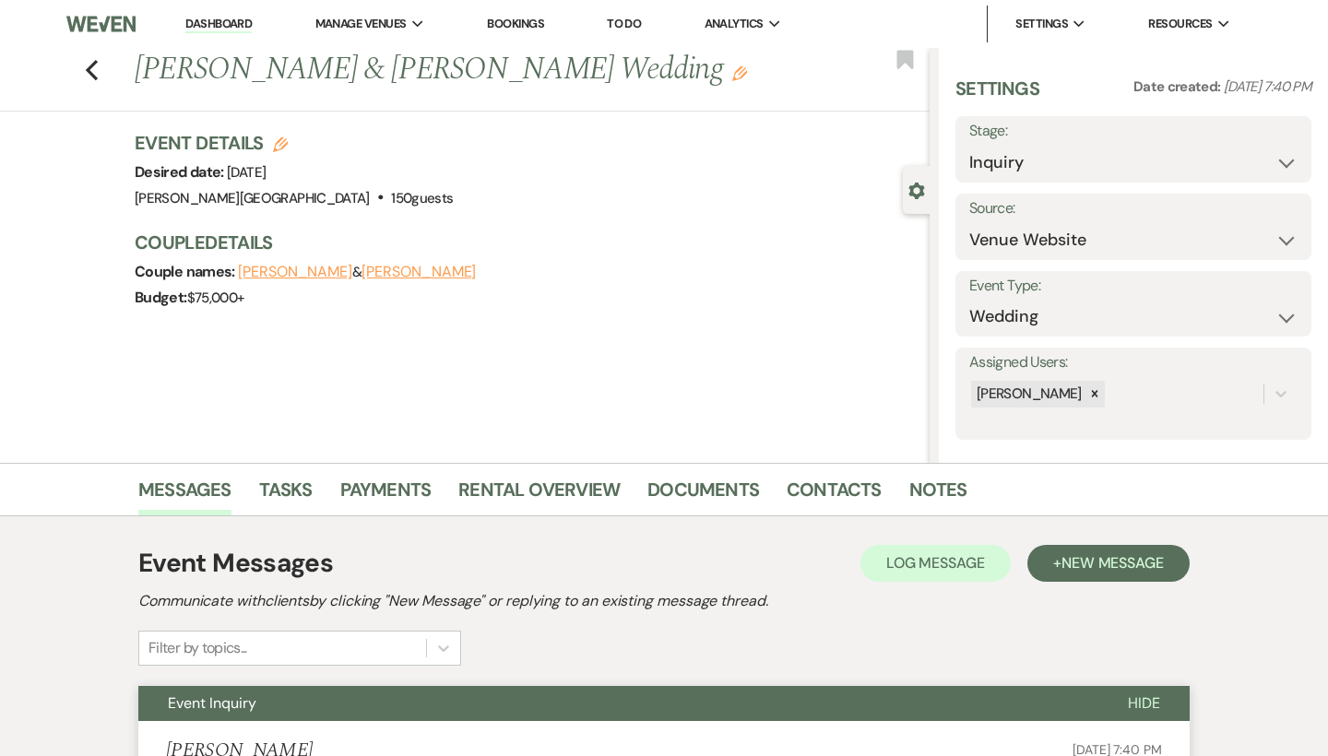
scroll to position [0, 0]
click at [88, 69] on use "button" at bounding box center [92, 70] width 12 height 20
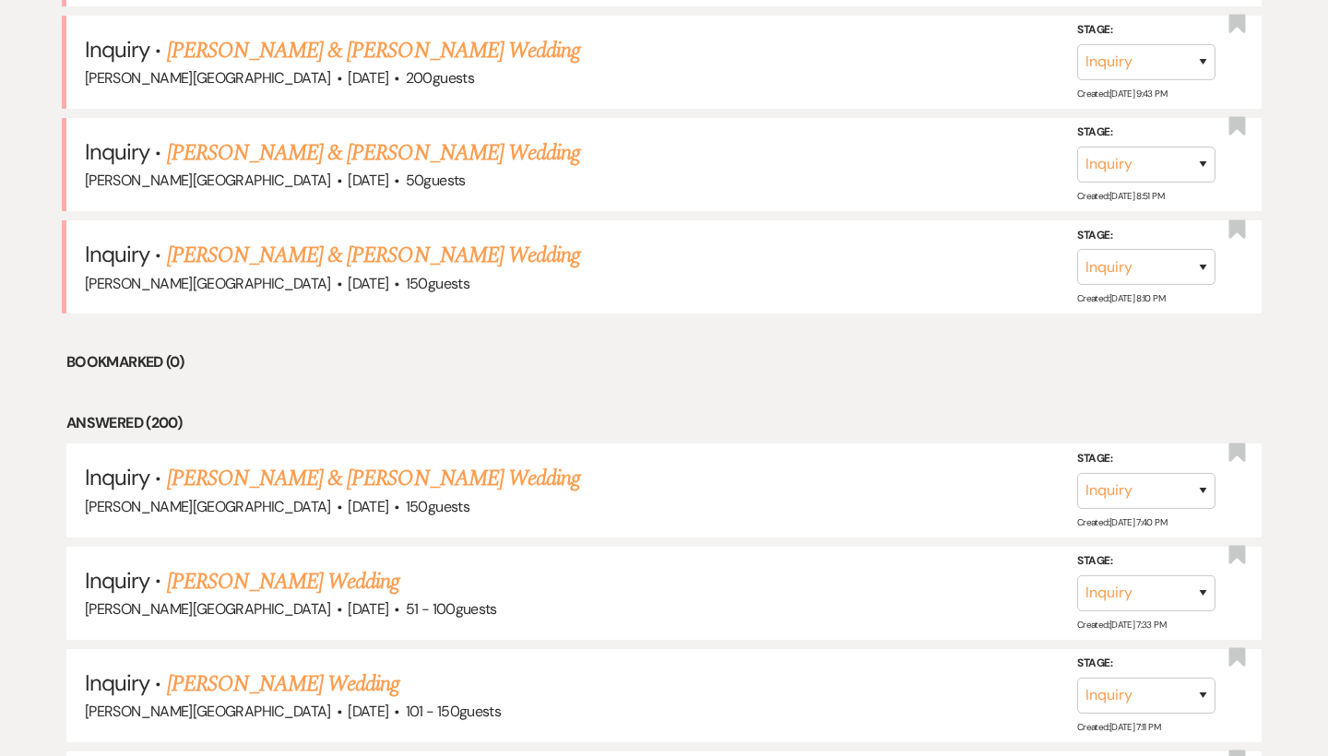
scroll to position [1086, 0]
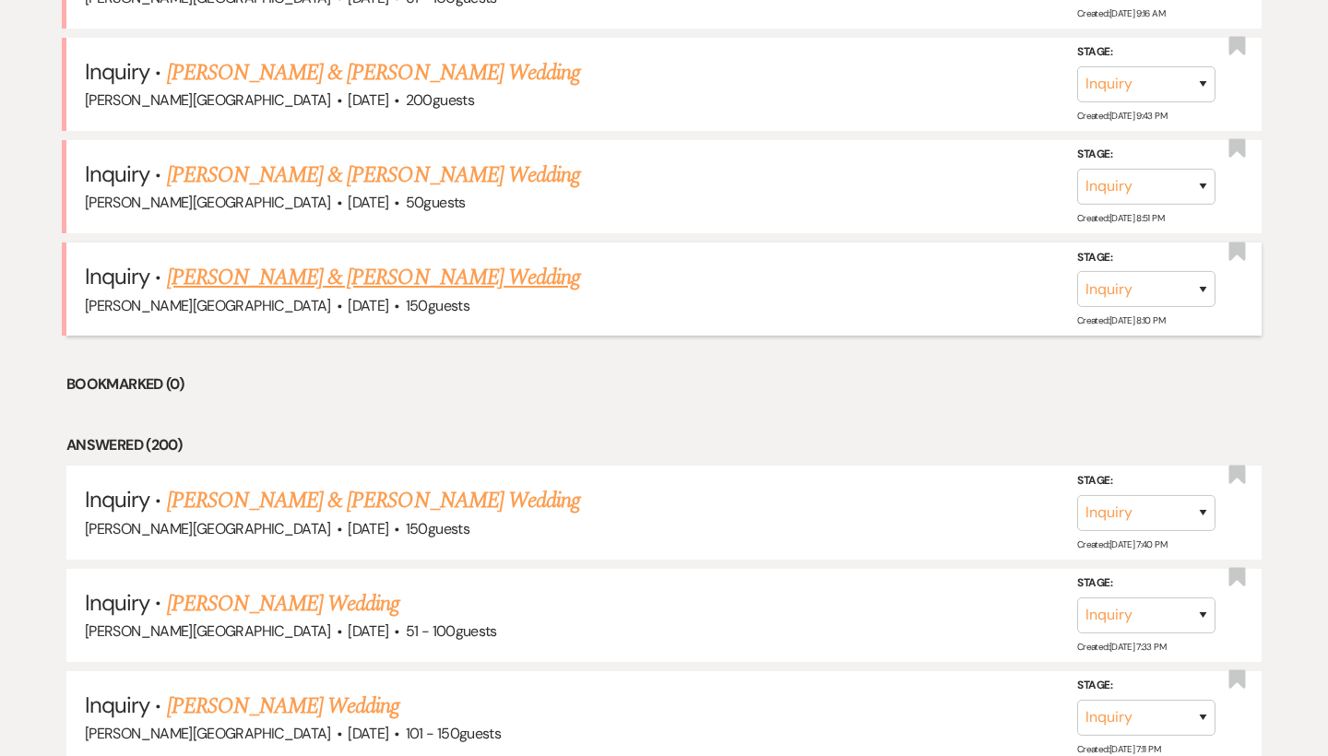
click at [334, 264] on link "[PERSON_NAME] & [PERSON_NAME] Wedding" at bounding box center [373, 277] width 413 height 33
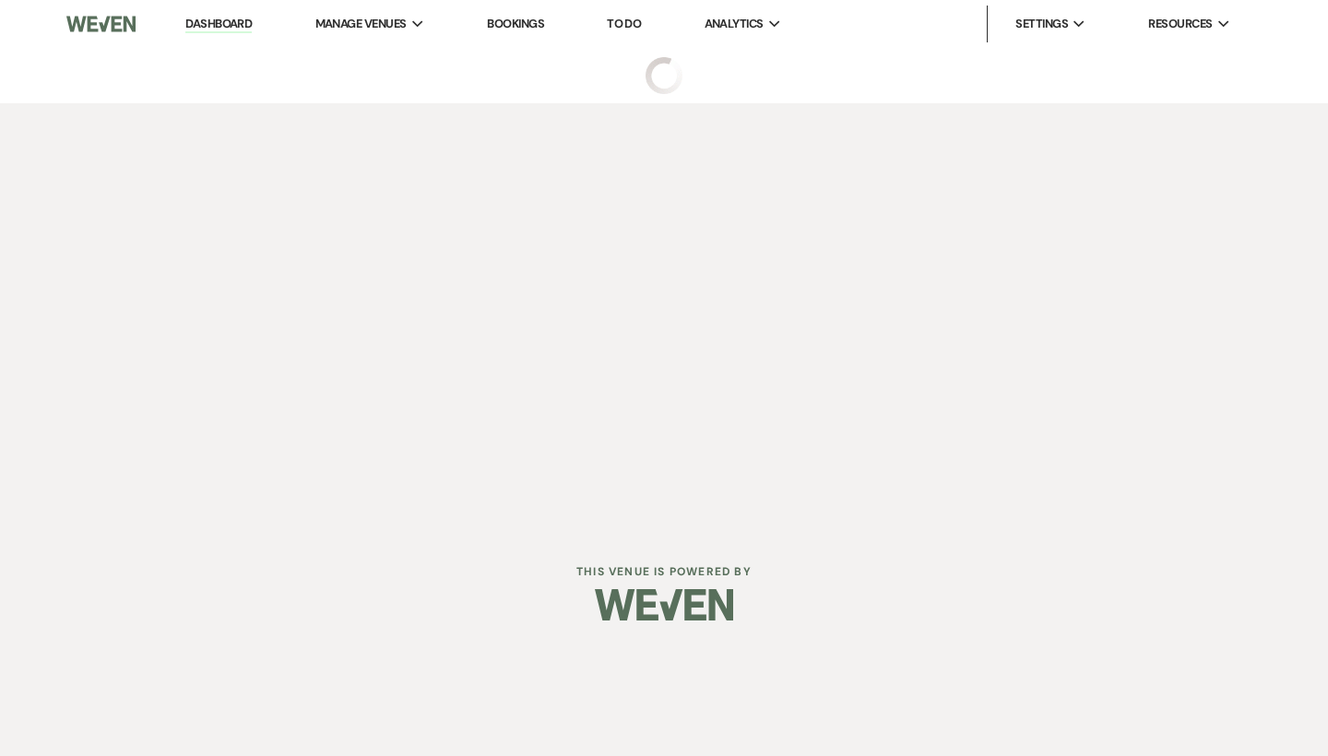
select select "5"
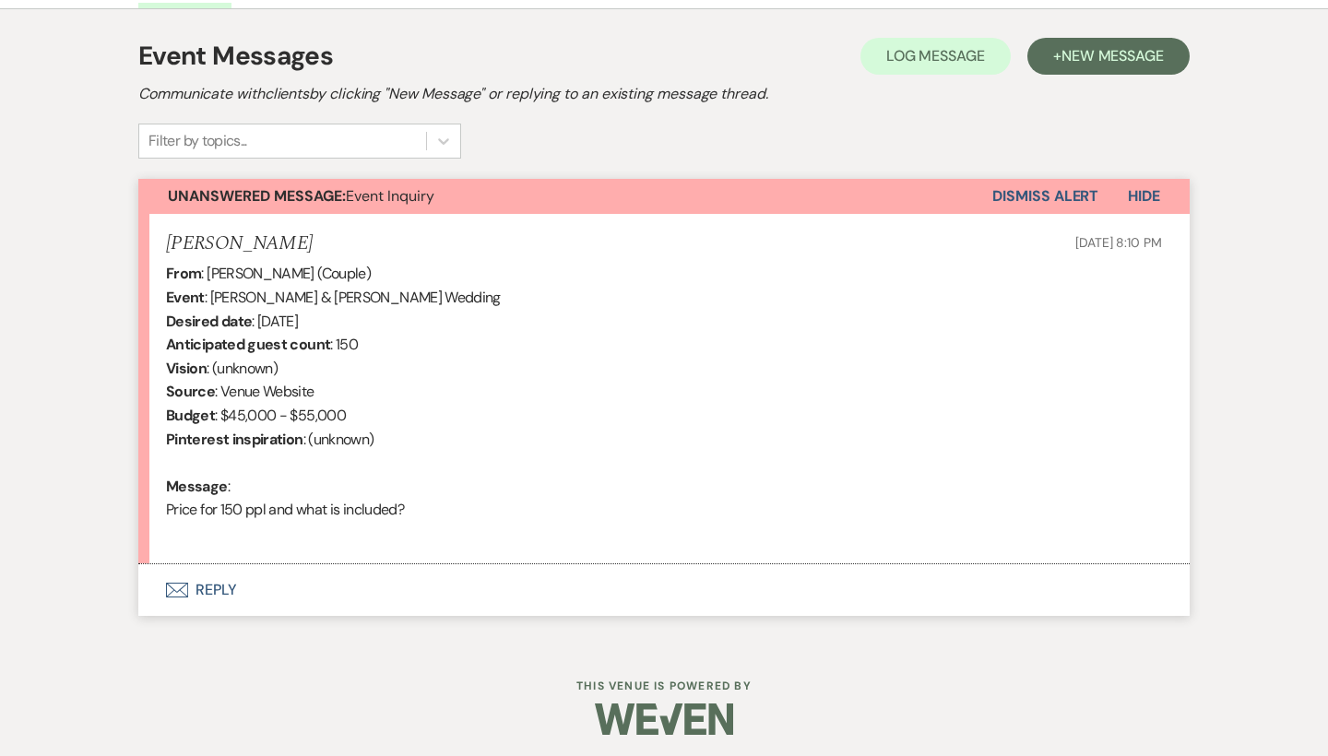
scroll to position [506, 0]
click at [217, 581] on button "Envelope Reply" at bounding box center [663, 591] width 1051 height 52
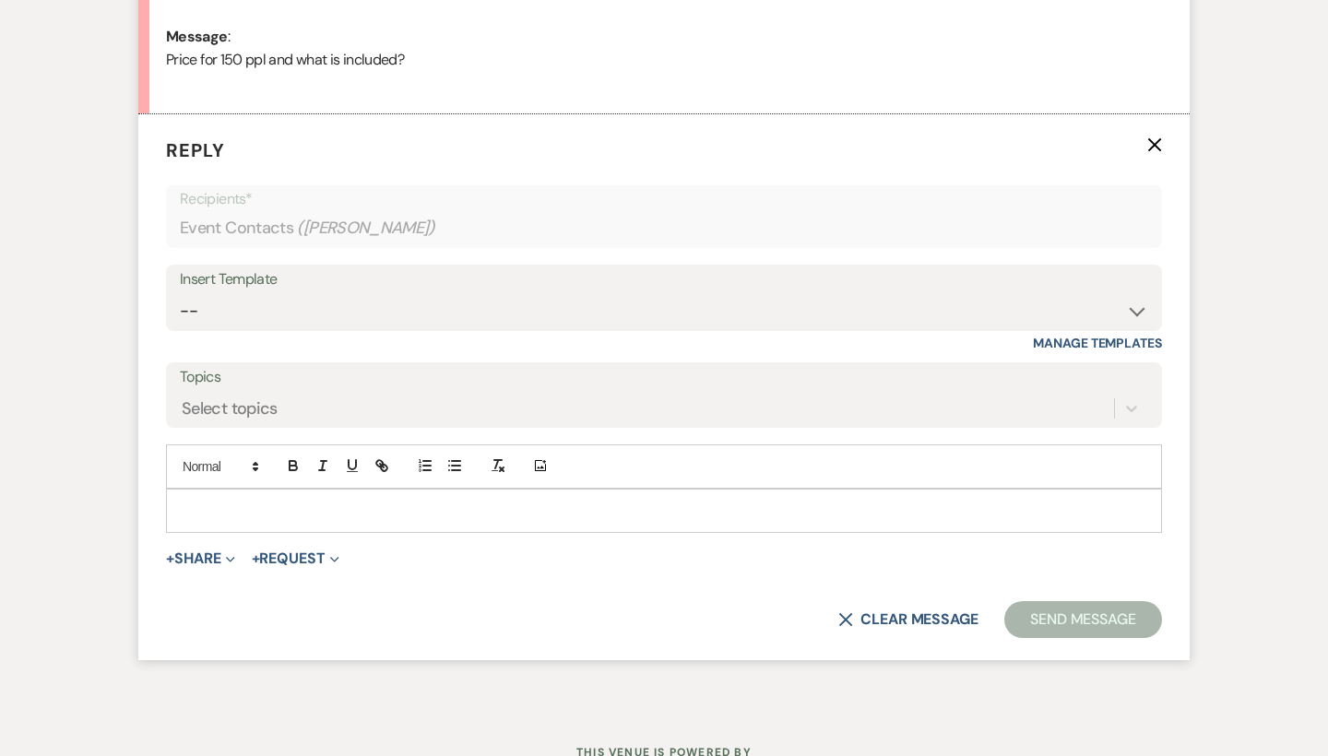
scroll to position [959, 0]
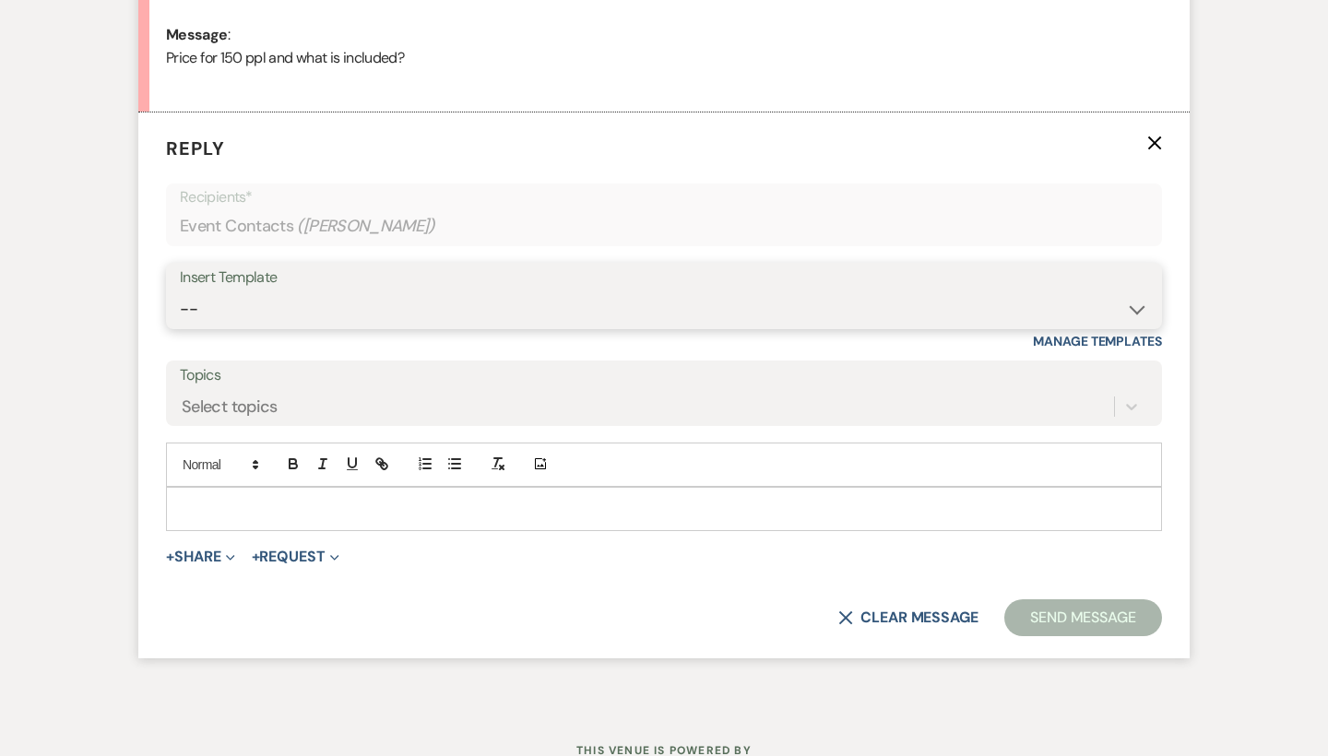
select select "55"
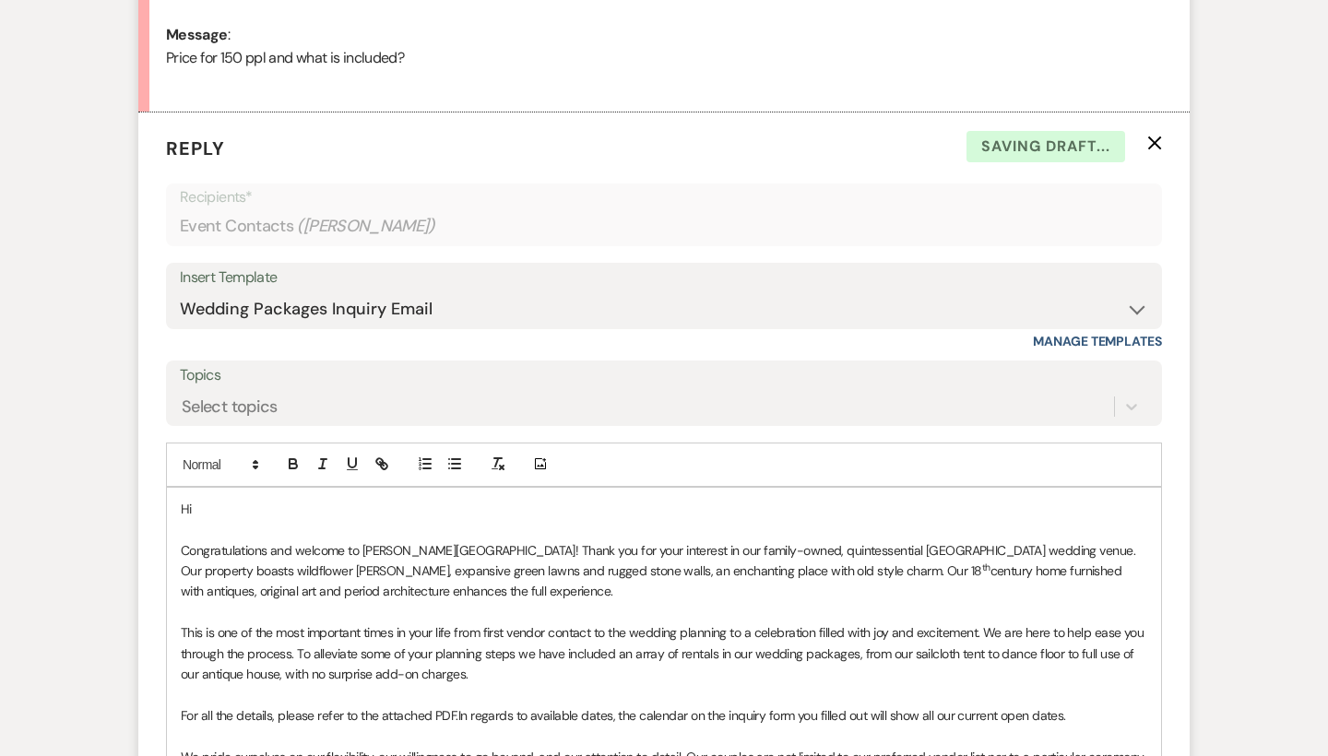
click at [220, 499] on p "Hi" at bounding box center [664, 509] width 966 height 20
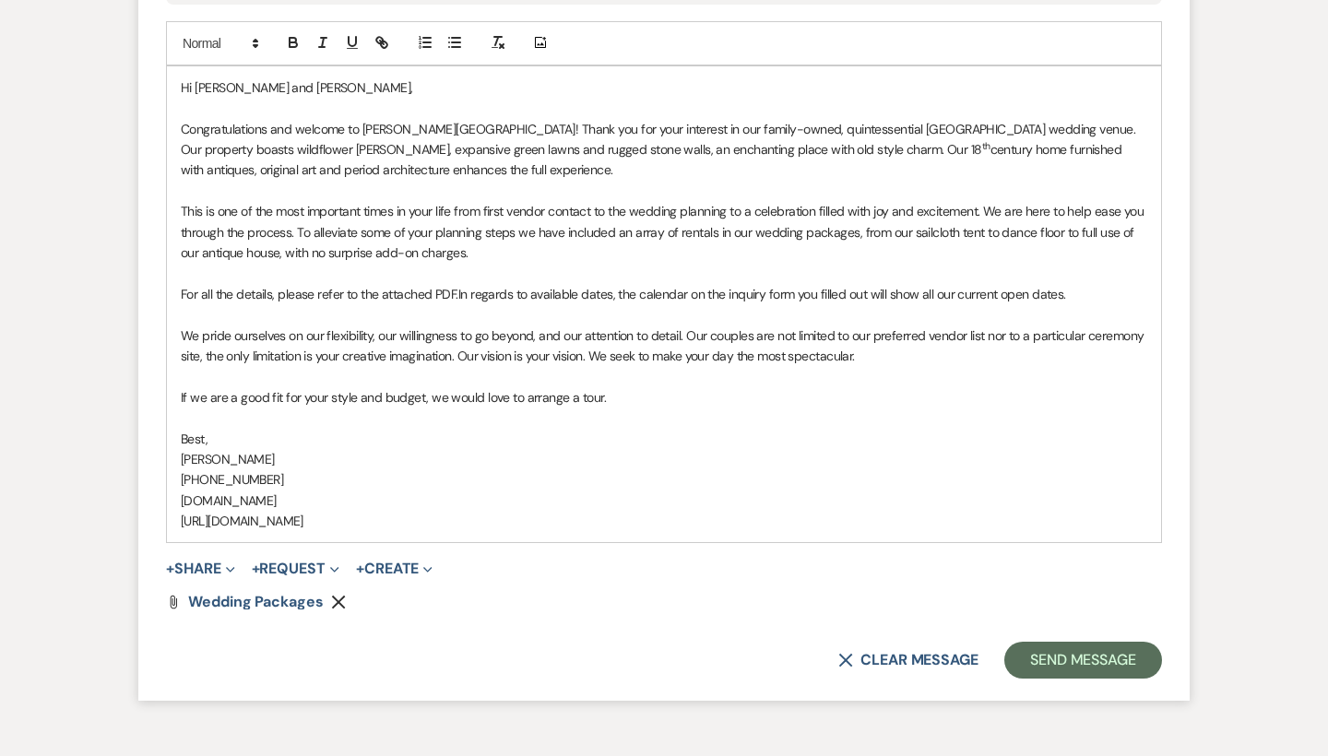
scroll to position [1406, 0]
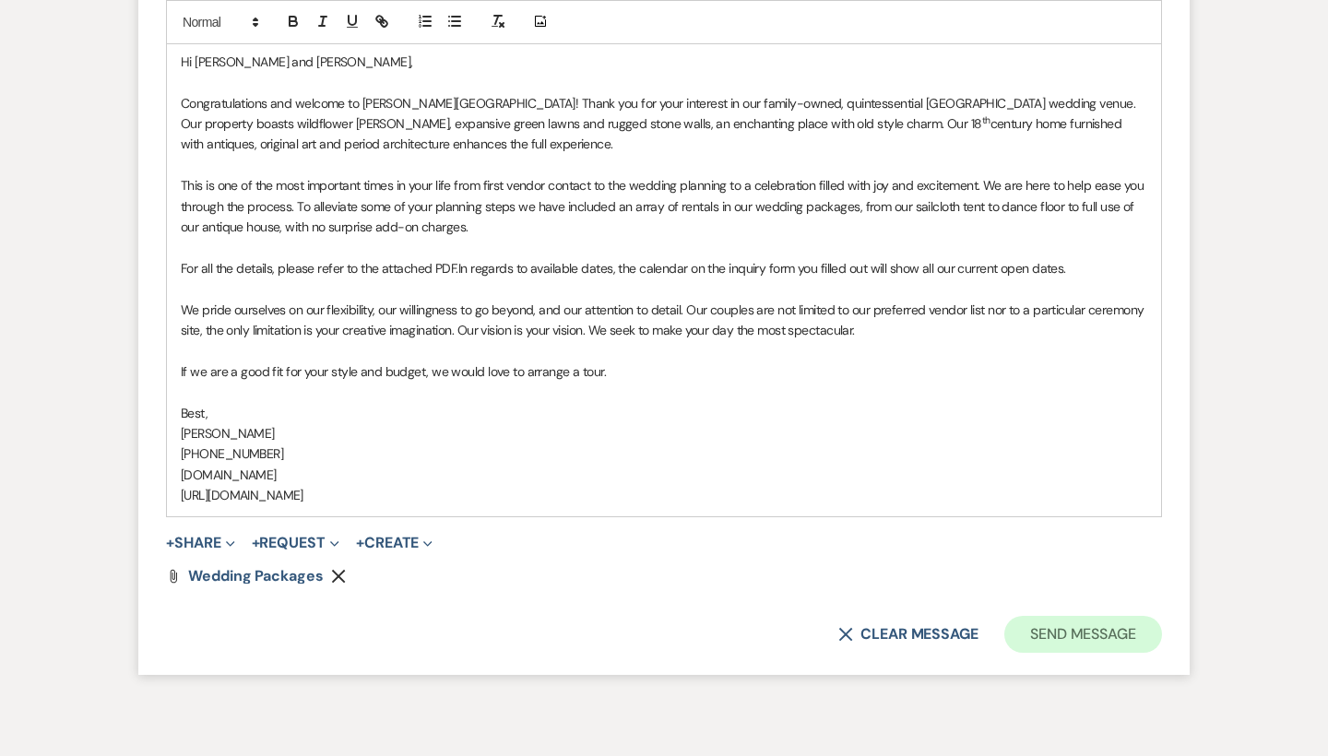
click at [1058, 617] on button "Send Message" at bounding box center [1083, 634] width 158 height 37
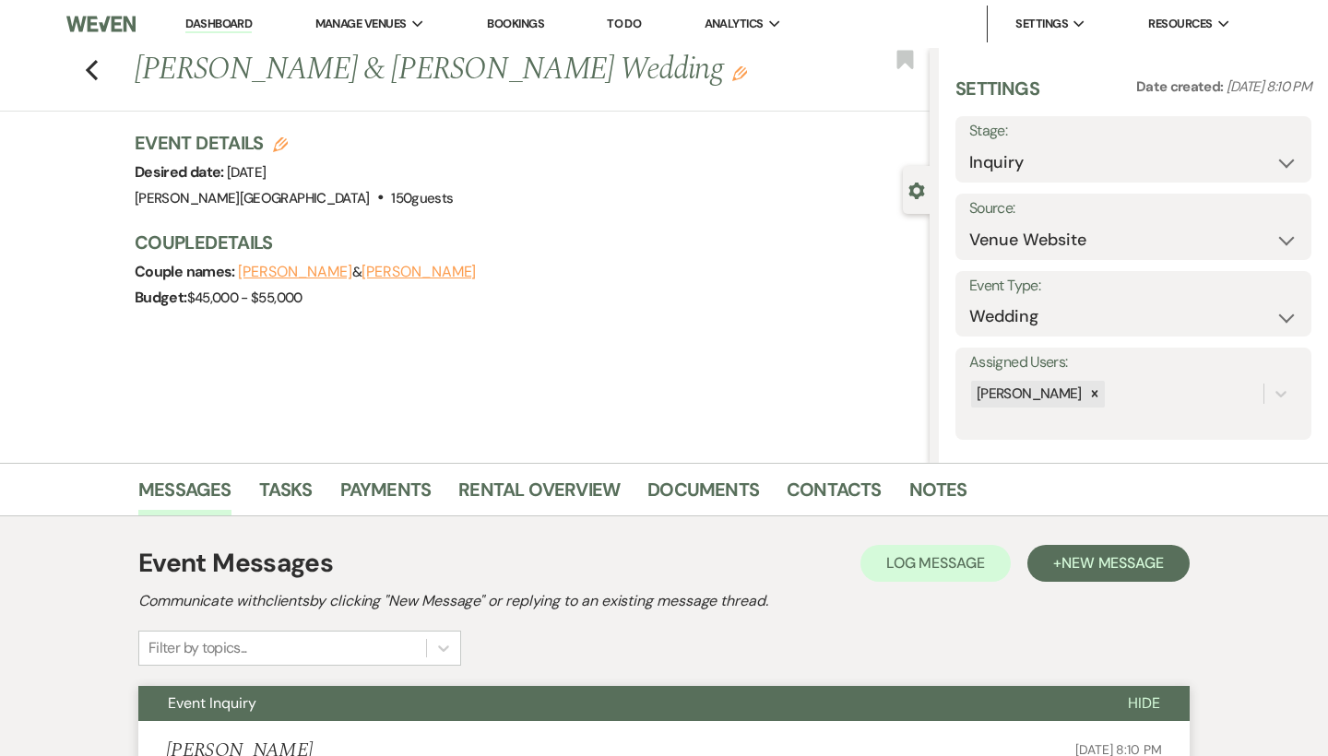
scroll to position [0, 0]
click at [89, 73] on icon "Previous" at bounding box center [92, 70] width 14 height 22
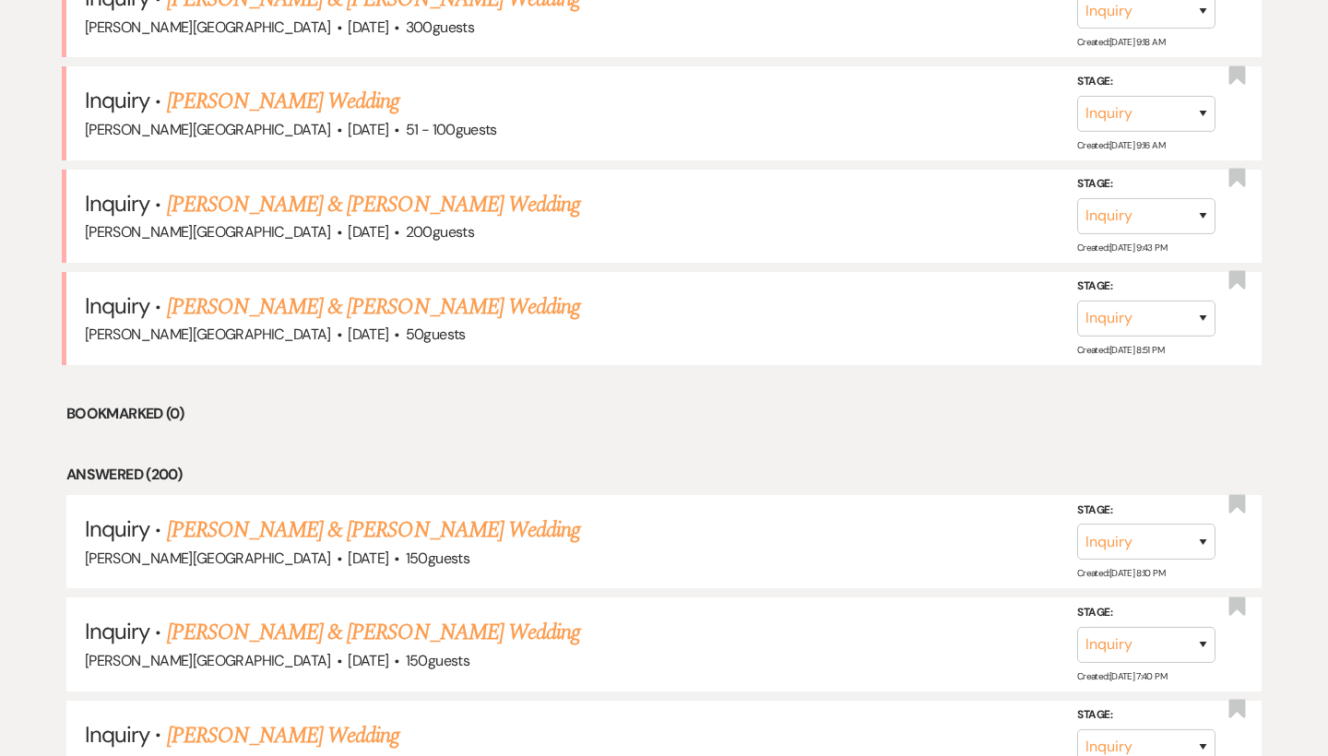
scroll to position [930, 0]
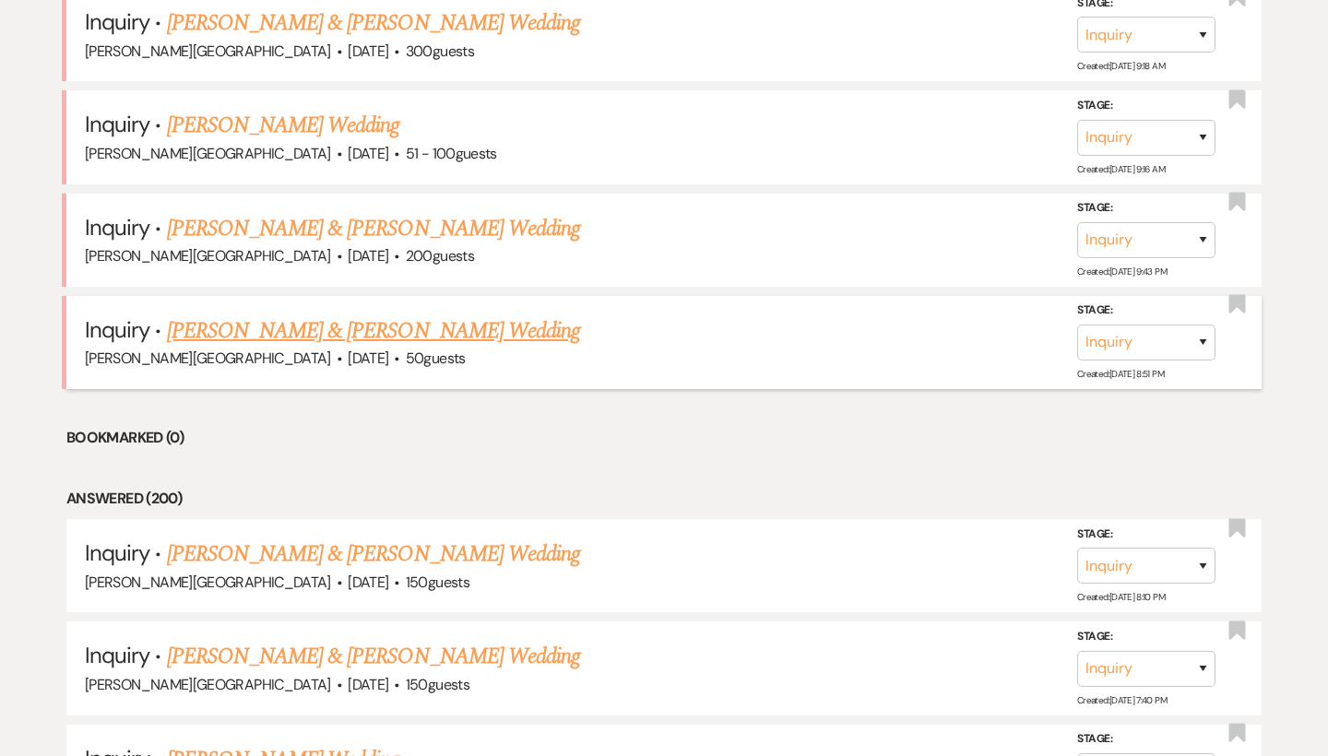
click at [360, 315] on link "[PERSON_NAME] & [PERSON_NAME] Wedding" at bounding box center [373, 330] width 413 height 33
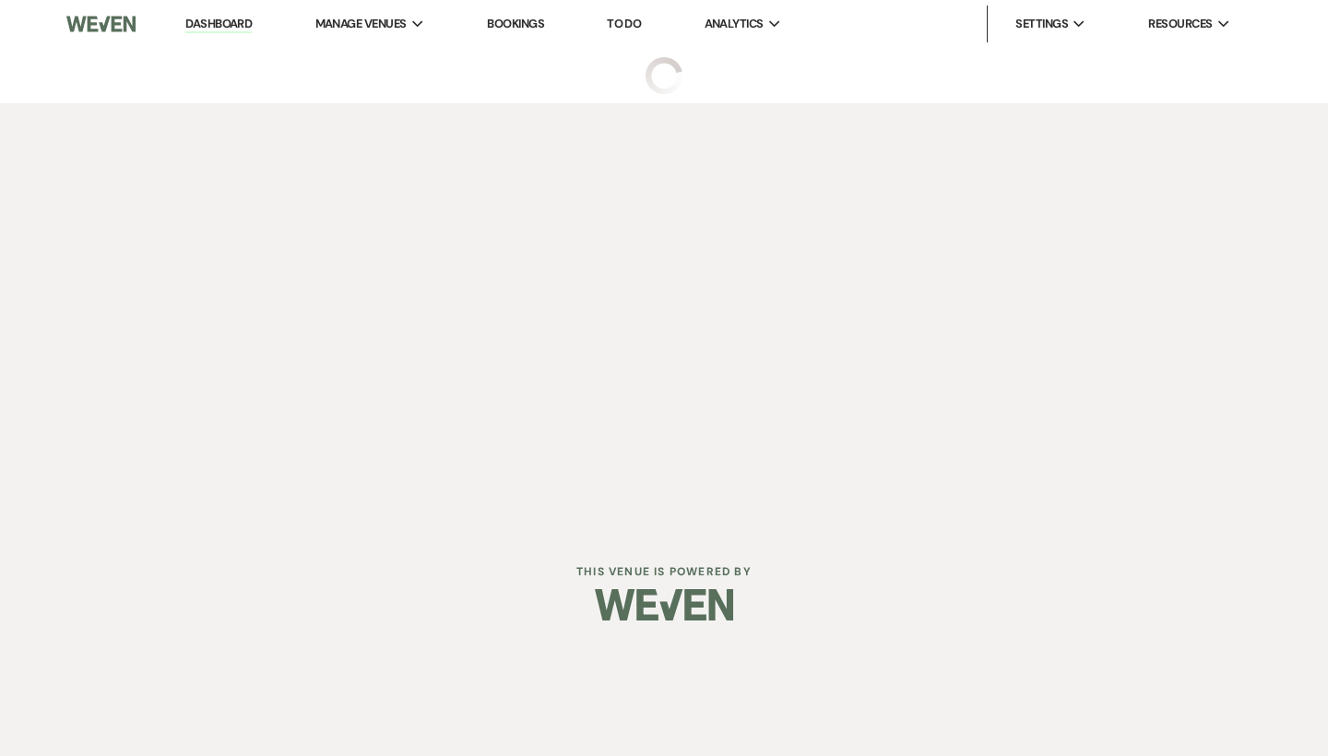
select select "5"
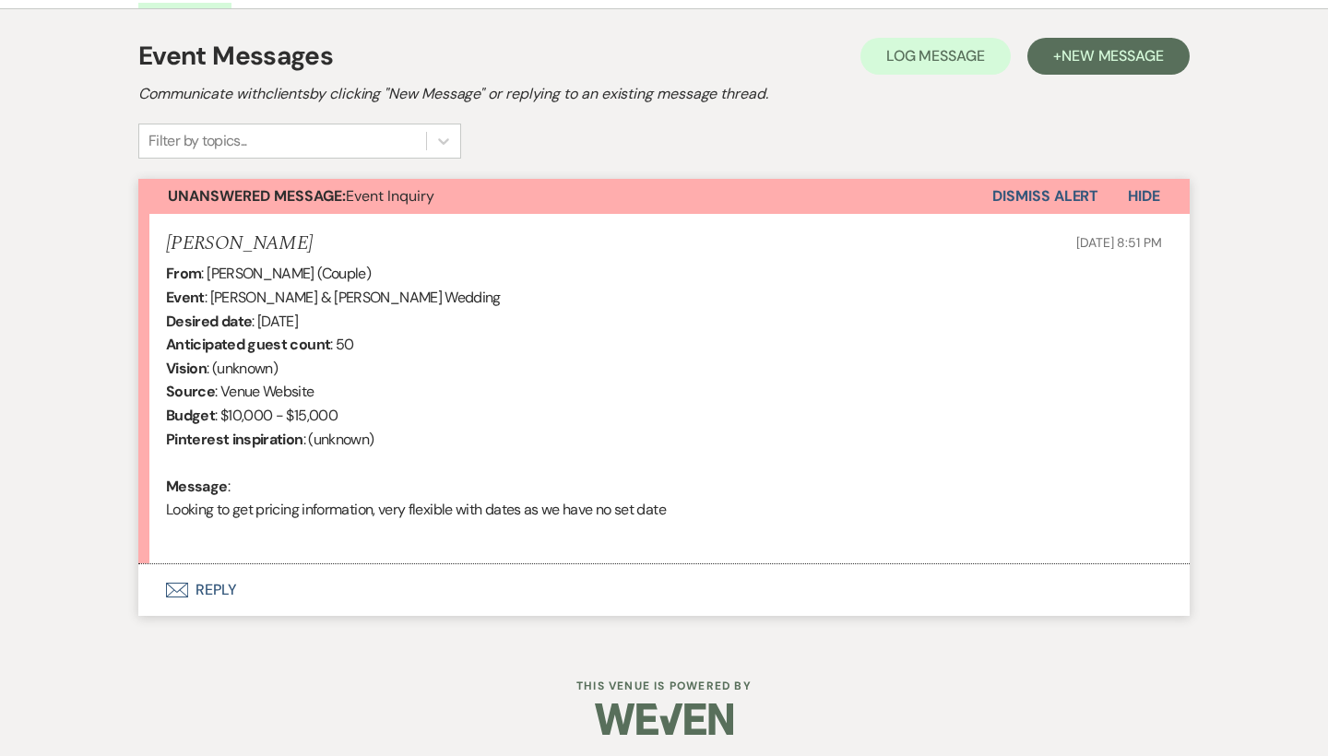
scroll to position [506, 0]
click at [214, 583] on button "Envelope Reply" at bounding box center [663, 591] width 1051 height 52
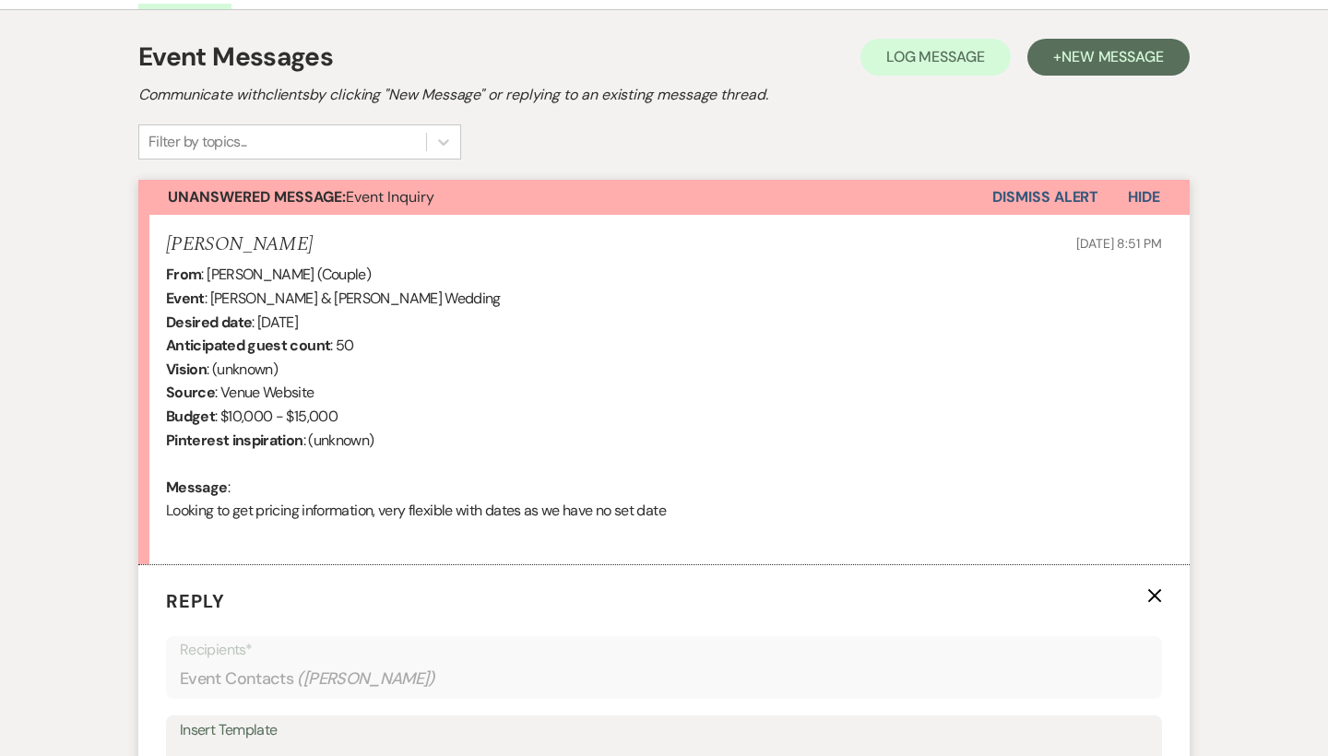
scroll to position [959, 0]
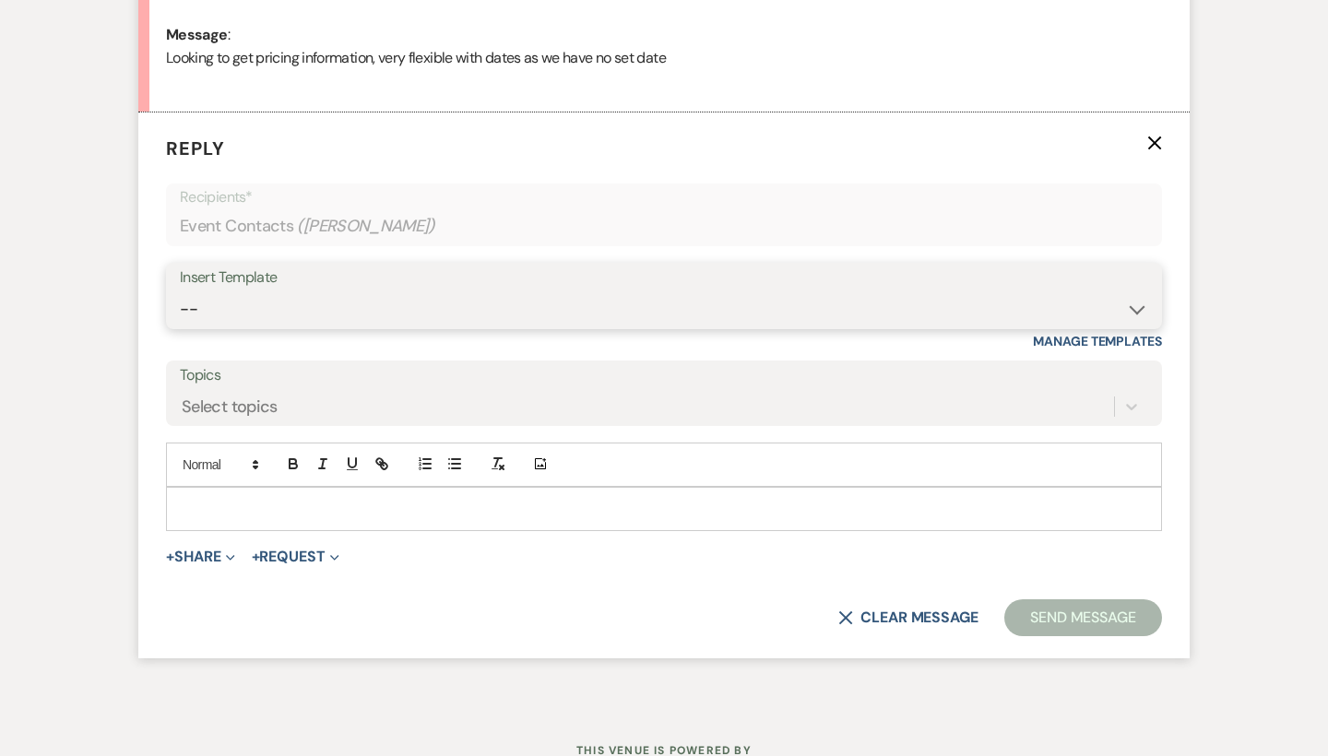
select select "55"
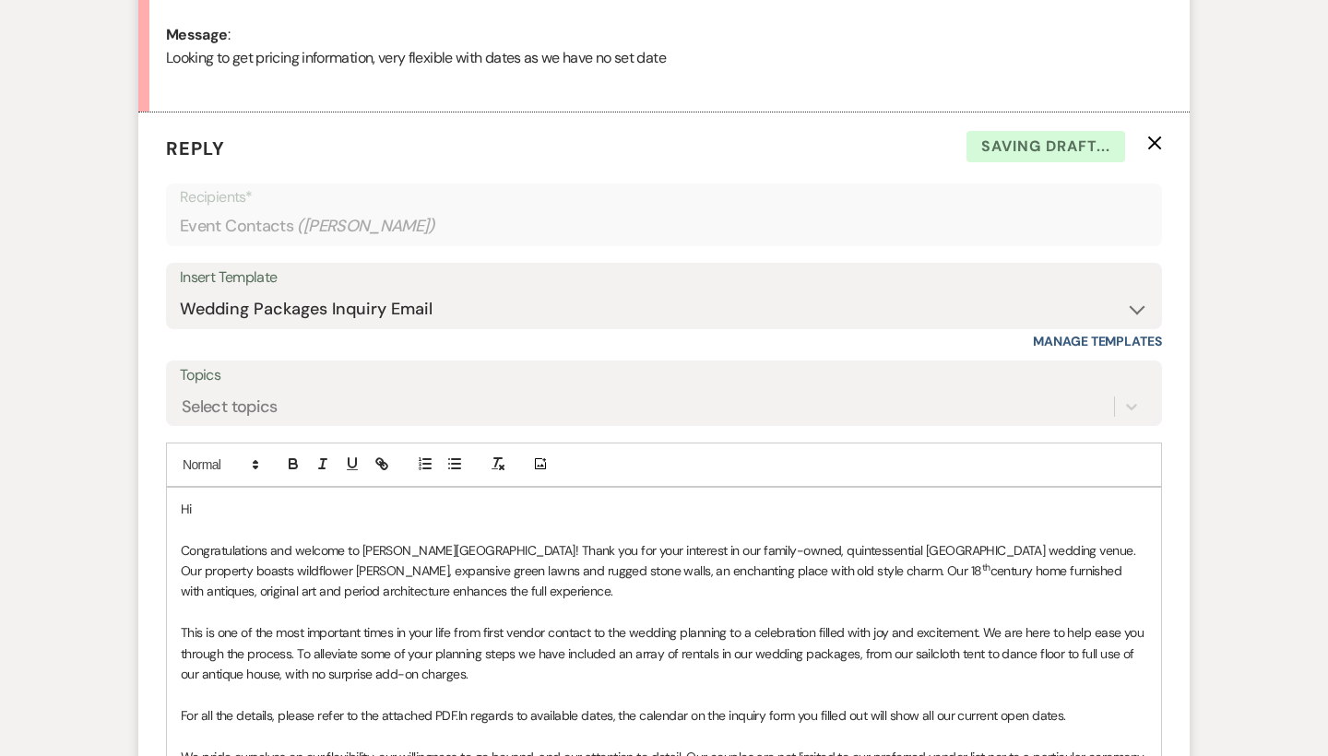
click at [219, 499] on p "Hi" at bounding box center [664, 509] width 966 height 20
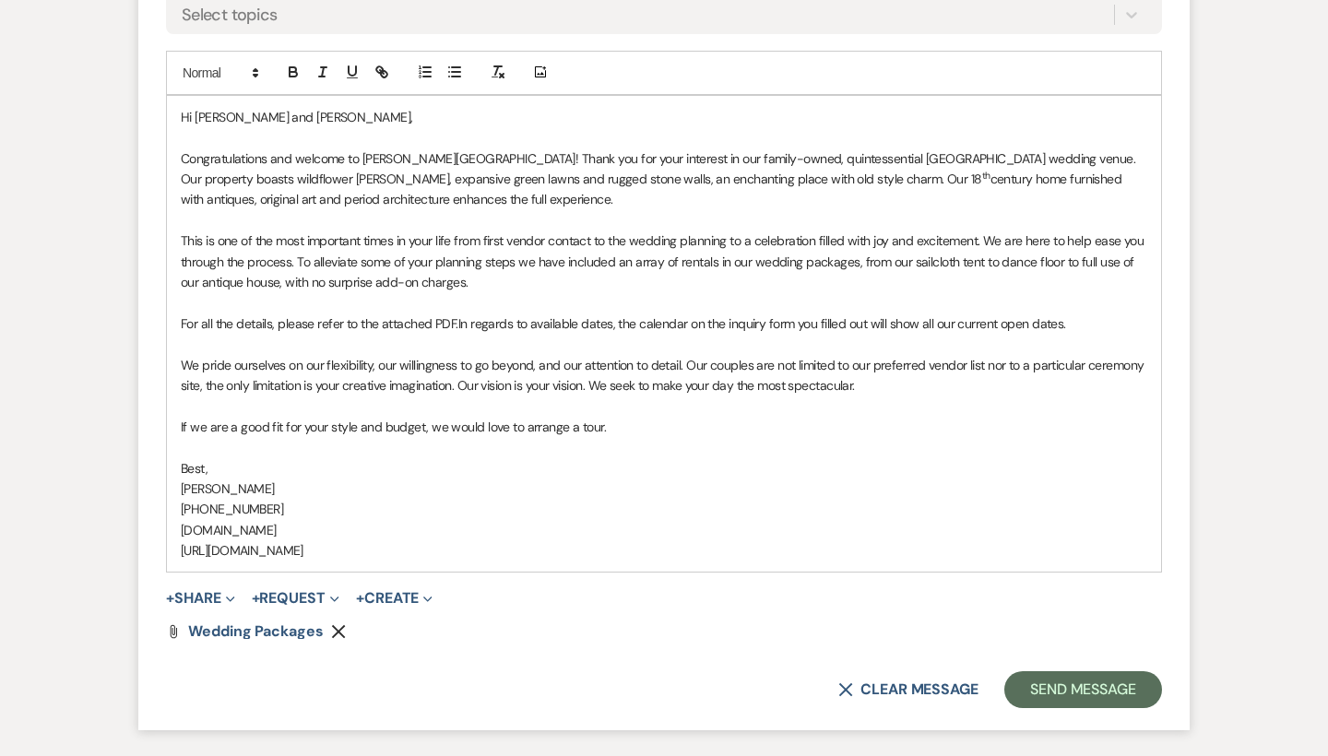
scroll to position [1387, 0]
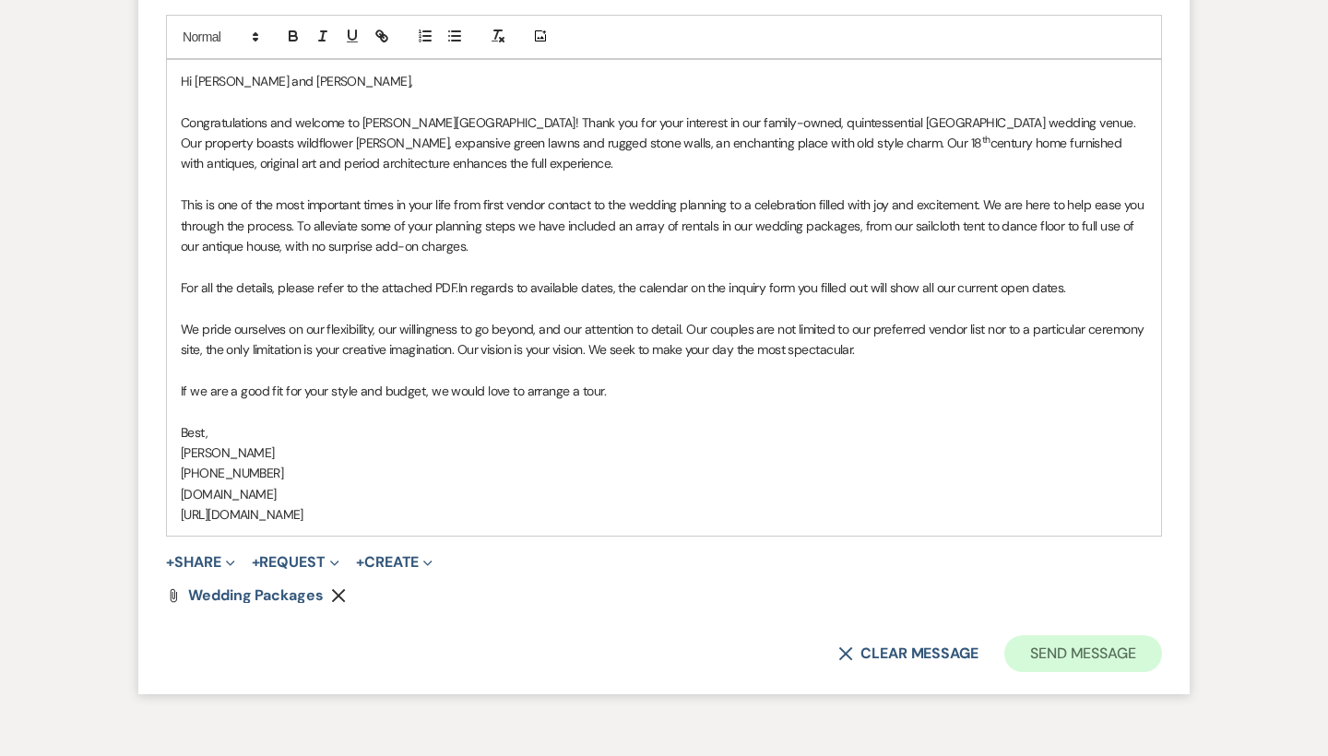
click at [1038, 635] on button "Send Message" at bounding box center [1083, 653] width 158 height 37
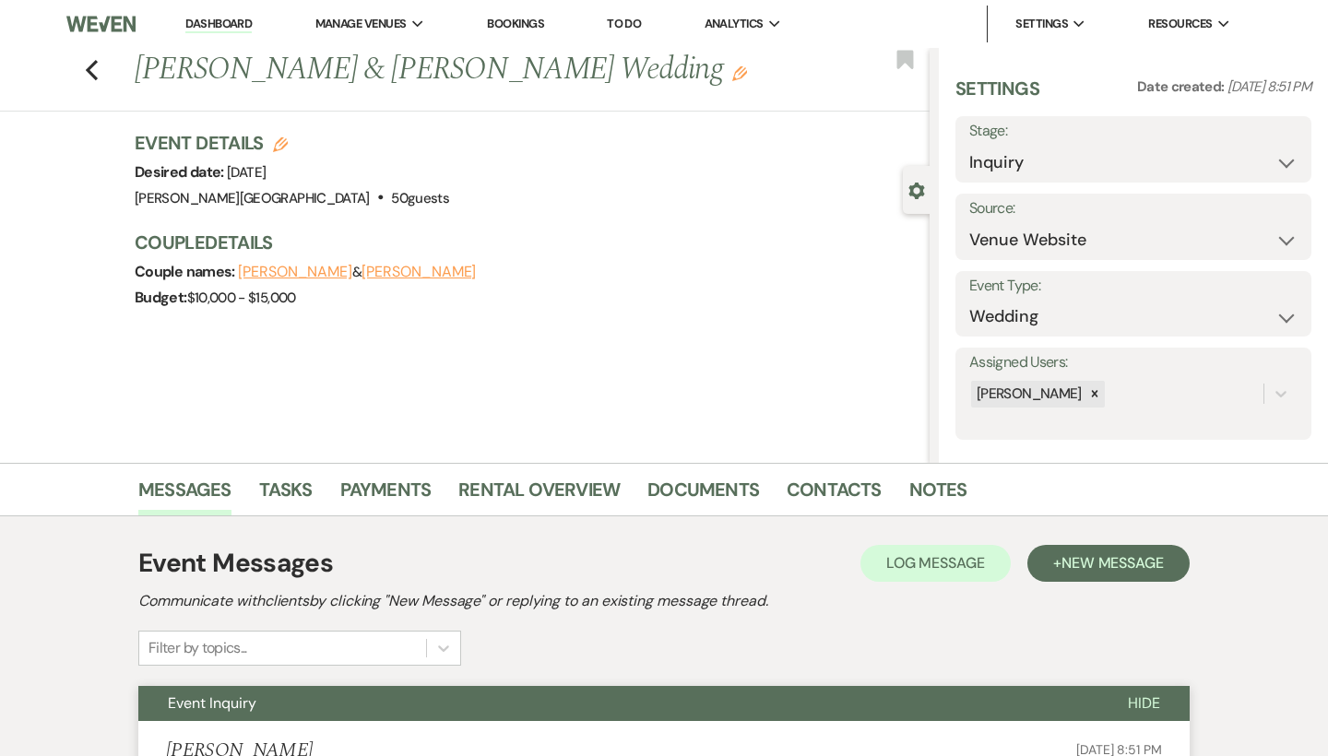
scroll to position [0, 0]
click at [98, 67] on div "Previous [PERSON_NAME] & [PERSON_NAME] Wedding Edit Bookmark" at bounding box center [460, 80] width 939 height 64
click at [92, 66] on use "button" at bounding box center [92, 70] width 12 height 20
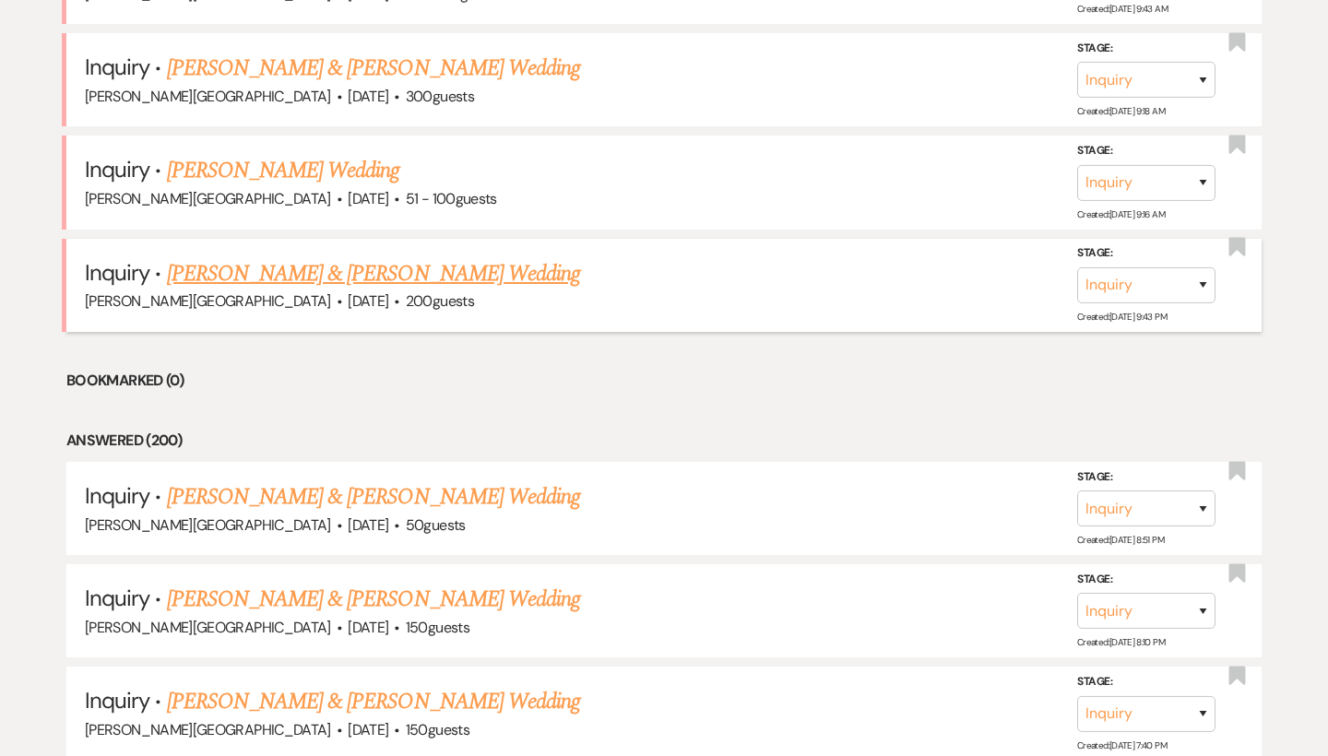
scroll to position [857, 0]
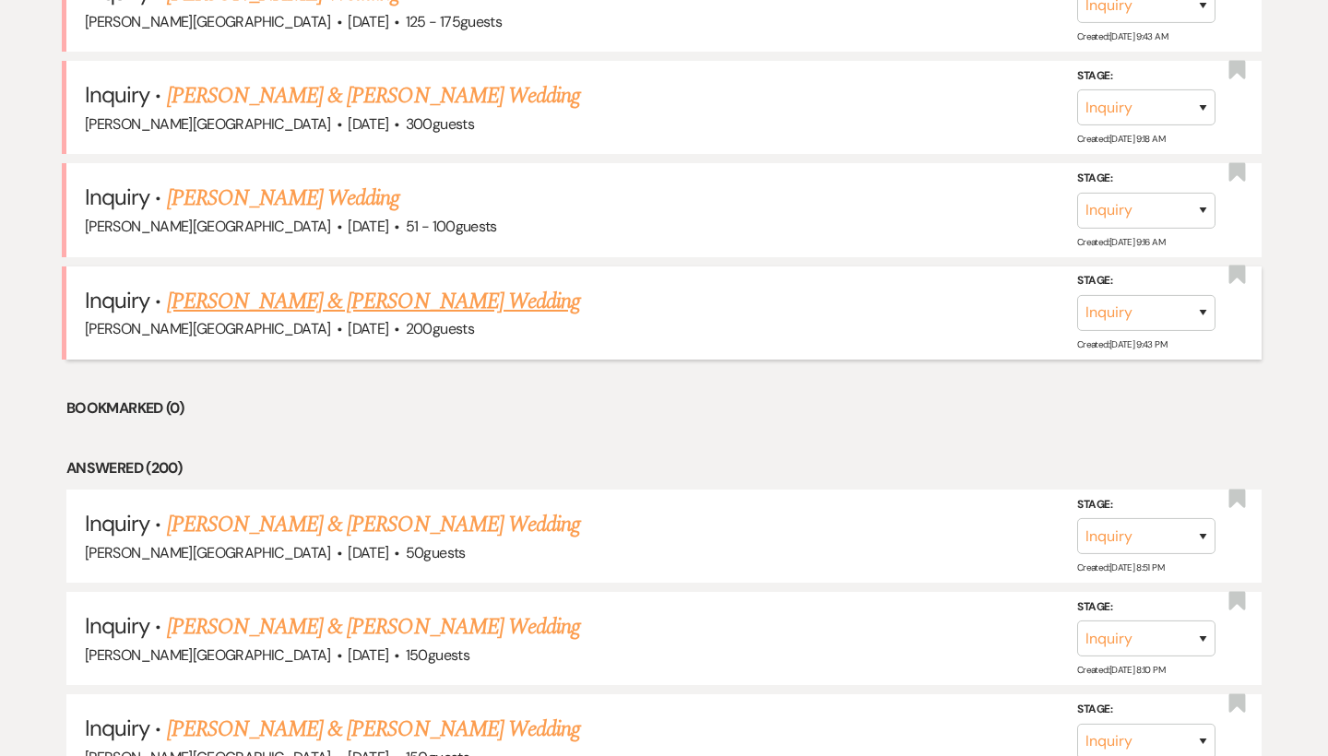
click at [275, 298] on link "[PERSON_NAME] & [PERSON_NAME] Wedding" at bounding box center [373, 301] width 413 height 33
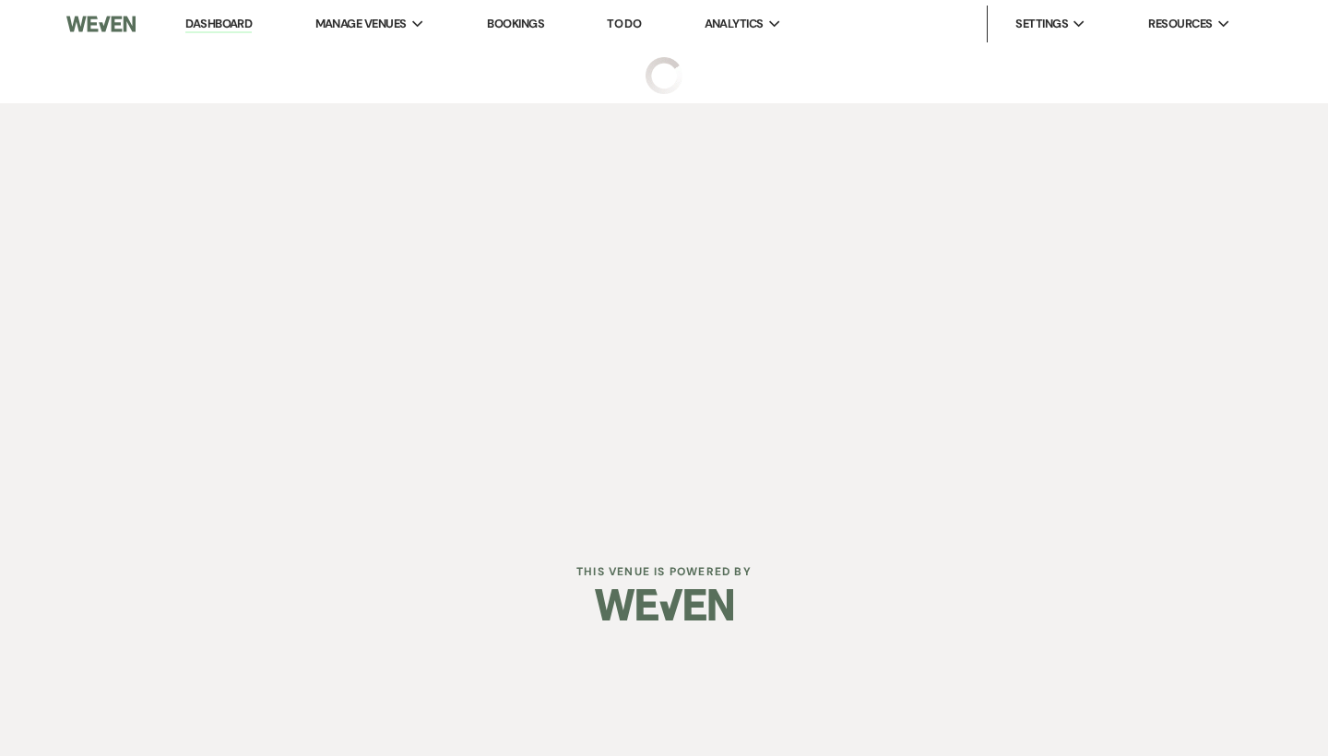
select select "5"
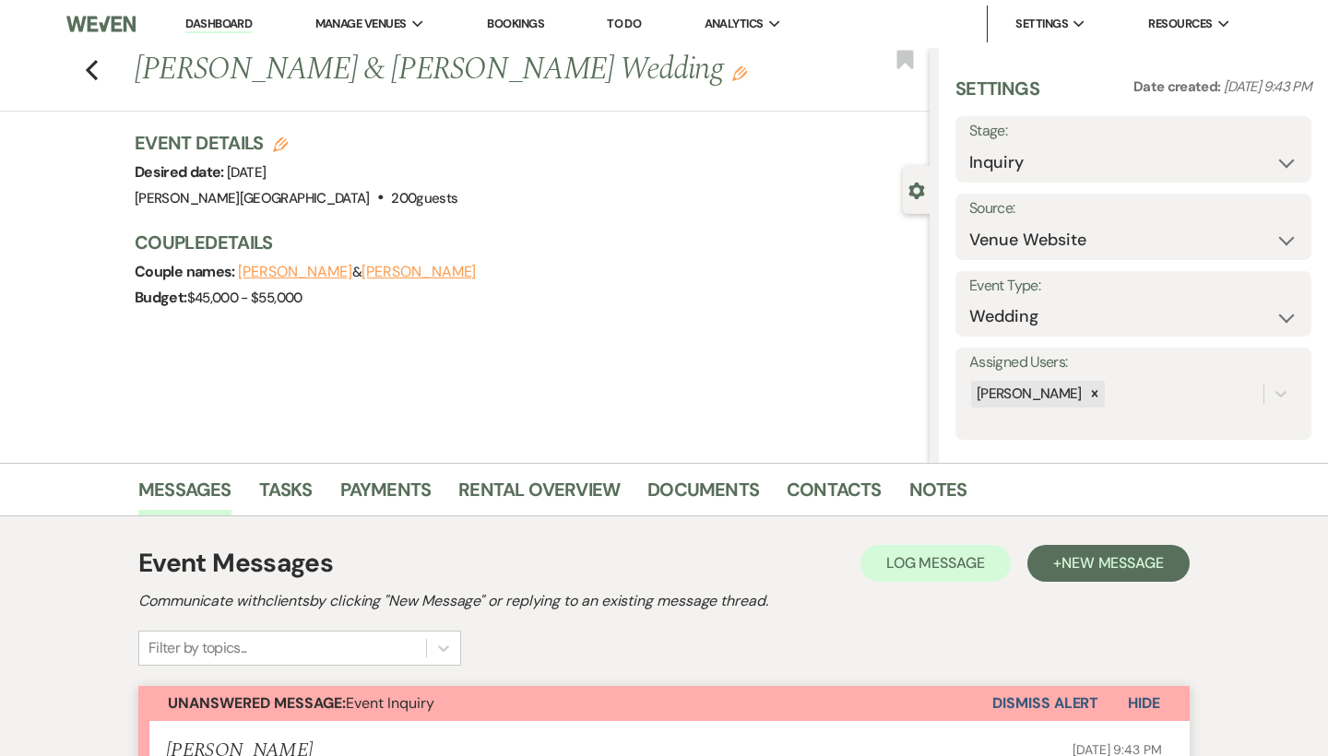
click at [379, 412] on div "Previous [PERSON_NAME] & [PERSON_NAME] Wedding Edit Bookmark Gear Settings Sett…" at bounding box center [464, 255] width 929 height 415
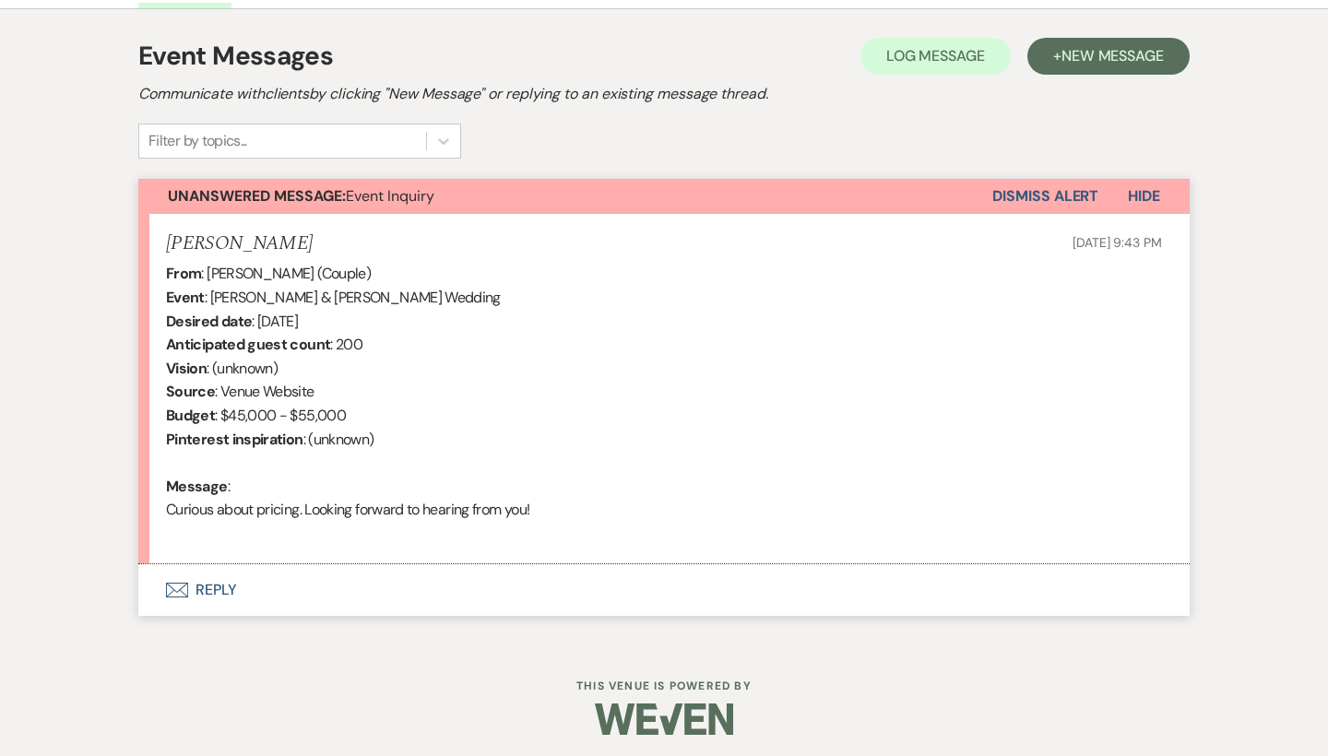
scroll to position [506, 0]
click at [216, 584] on button "Envelope Reply" at bounding box center [663, 591] width 1051 height 52
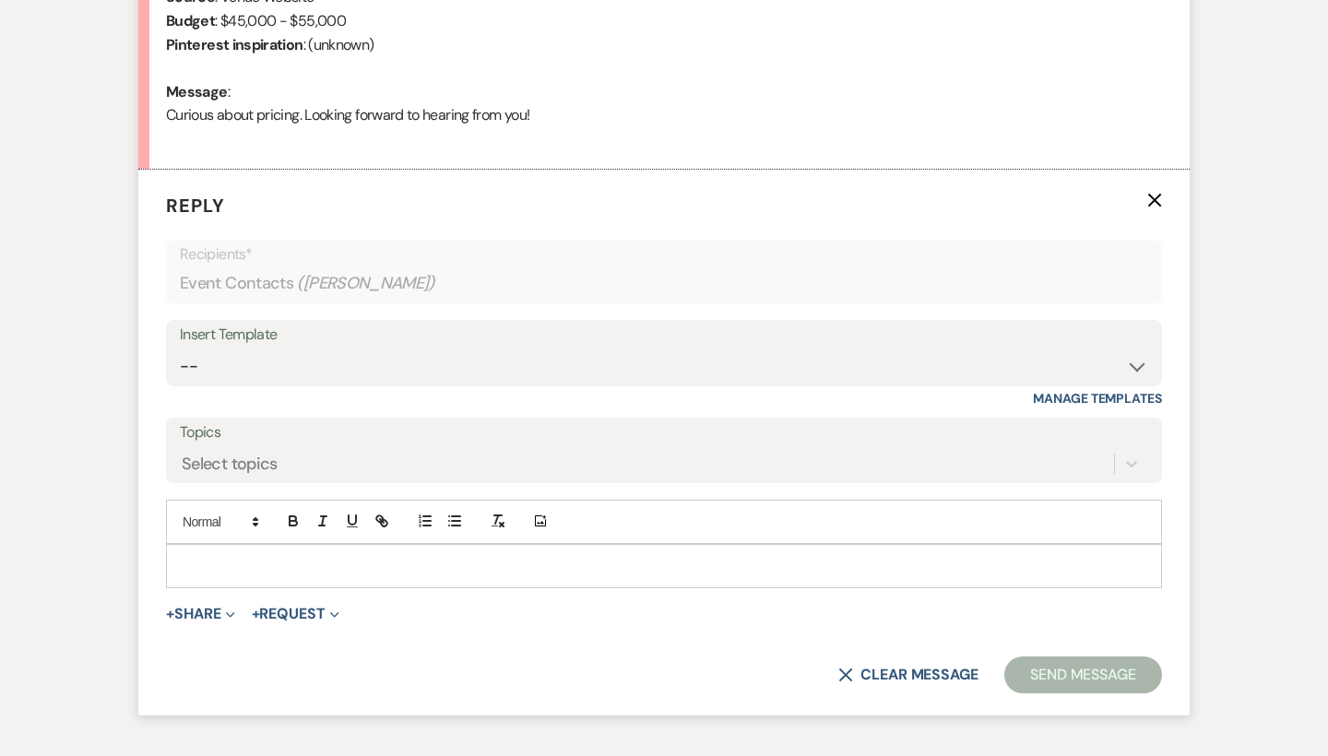
scroll to position [959, 0]
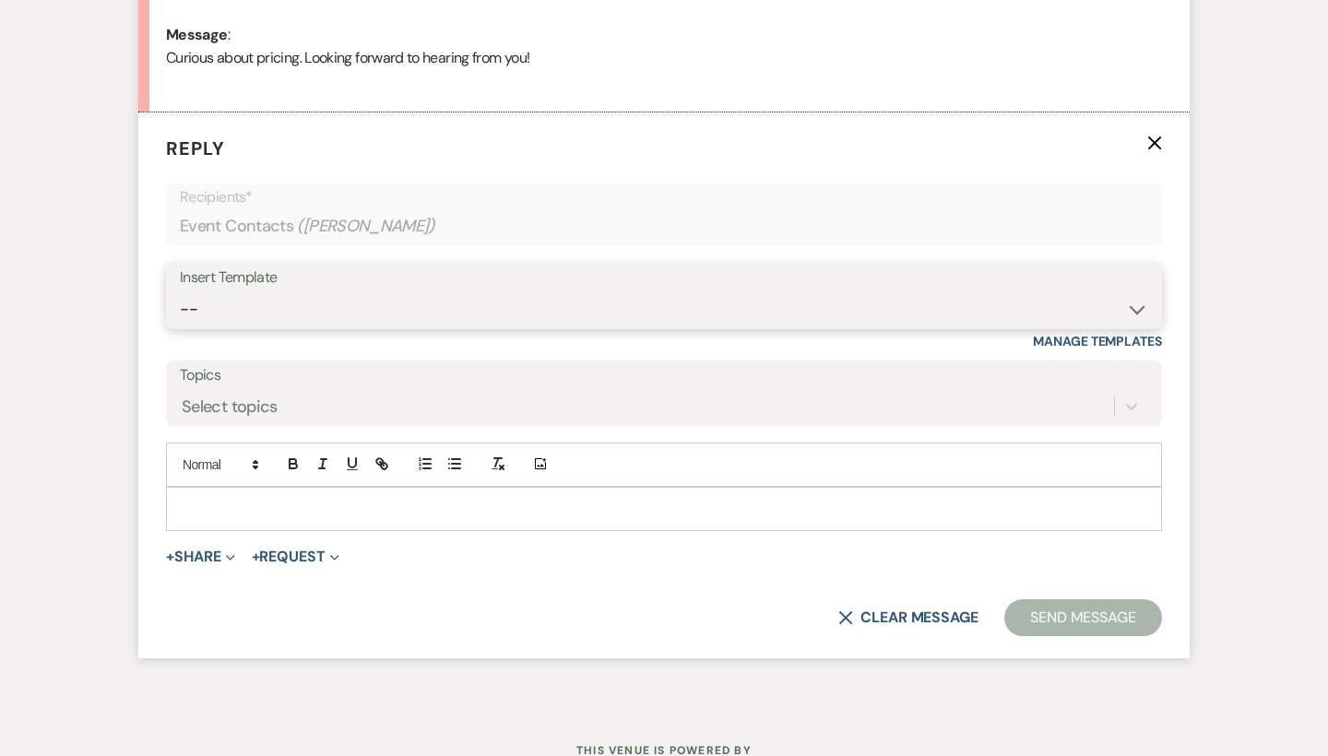
select select "55"
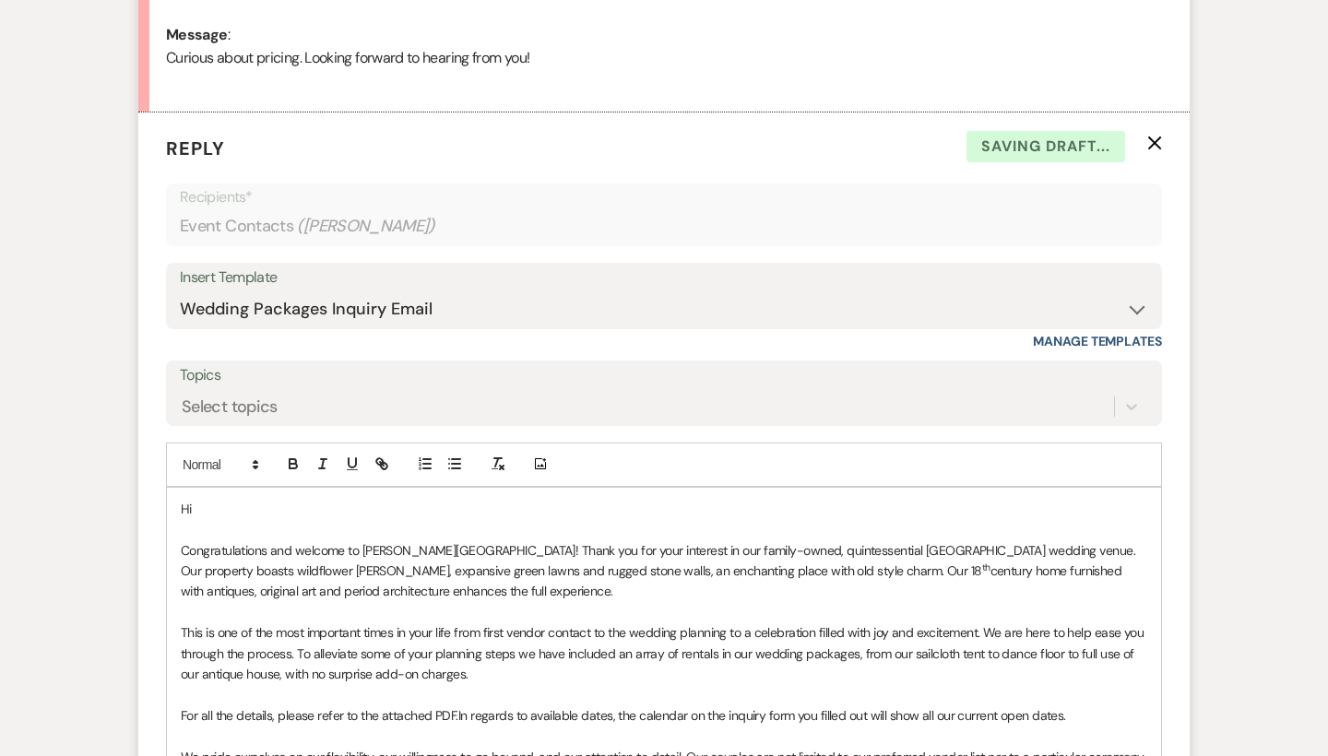
click at [239, 499] on p "Hi" at bounding box center [664, 509] width 966 height 20
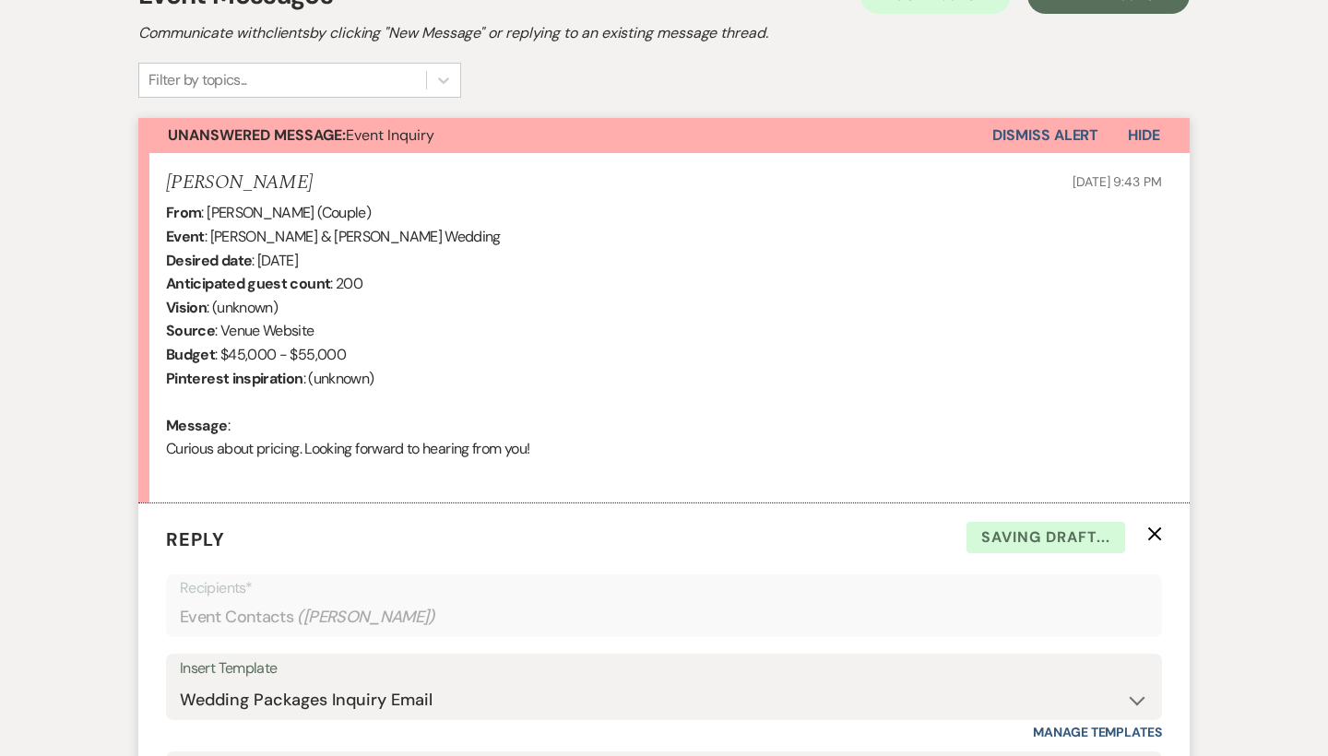
scroll to position [565, 0]
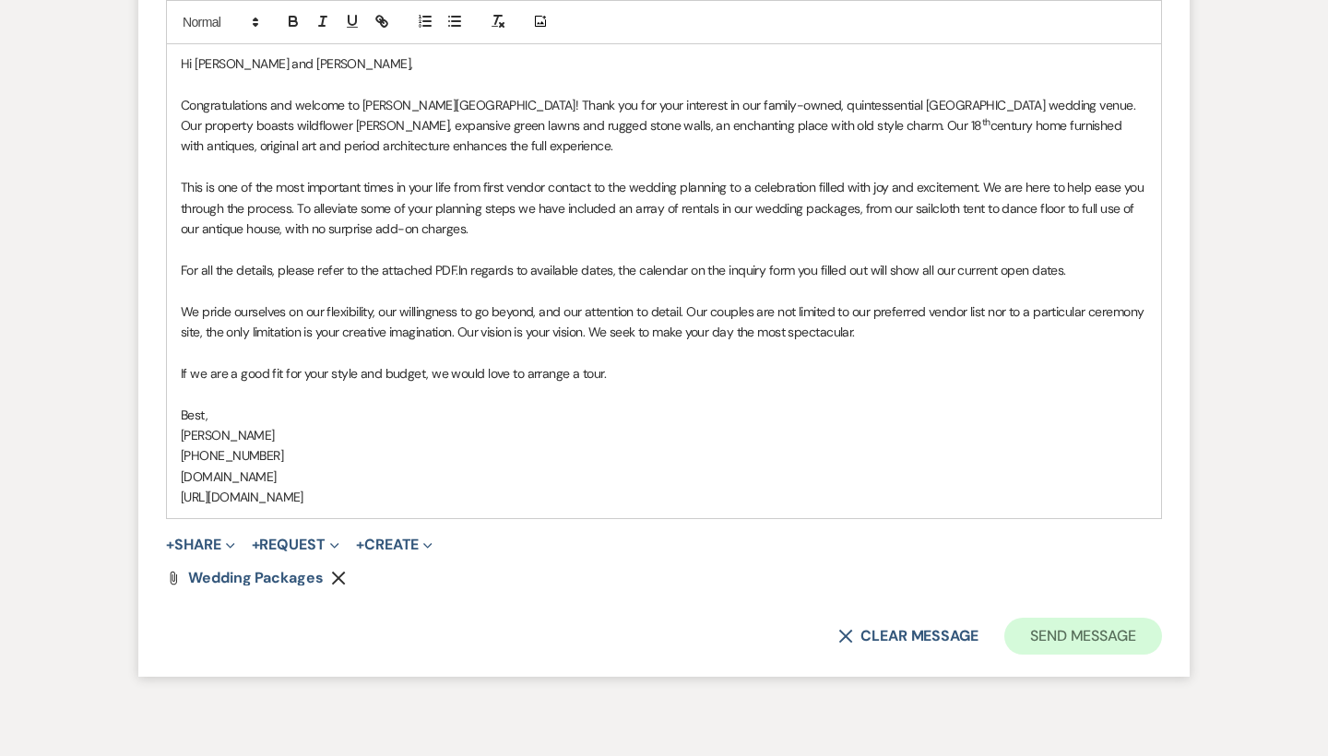
click at [1062, 618] on button "Send Message" at bounding box center [1083, 636] width 158 height 37
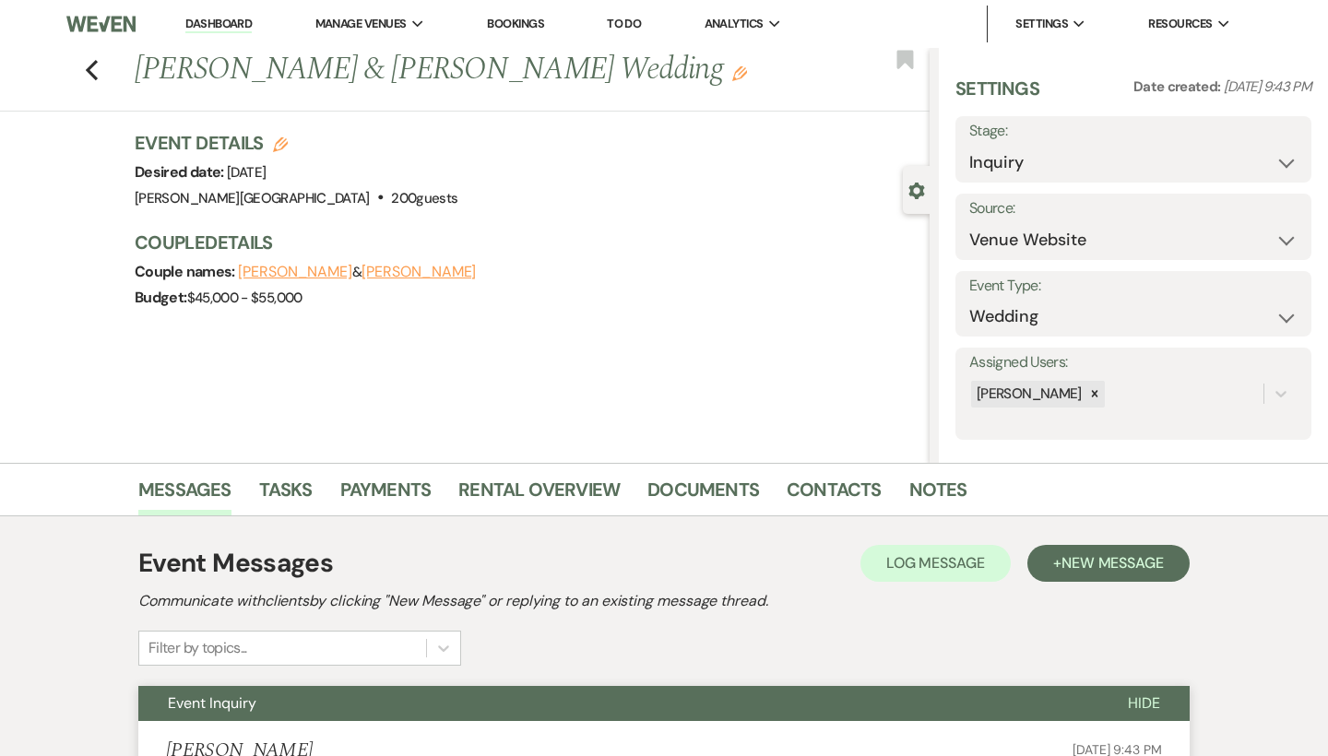
scroll to position [0, 0]
click at [87, 62] on icon "Previous" at bounding box center [92, 70] width 14 height 22
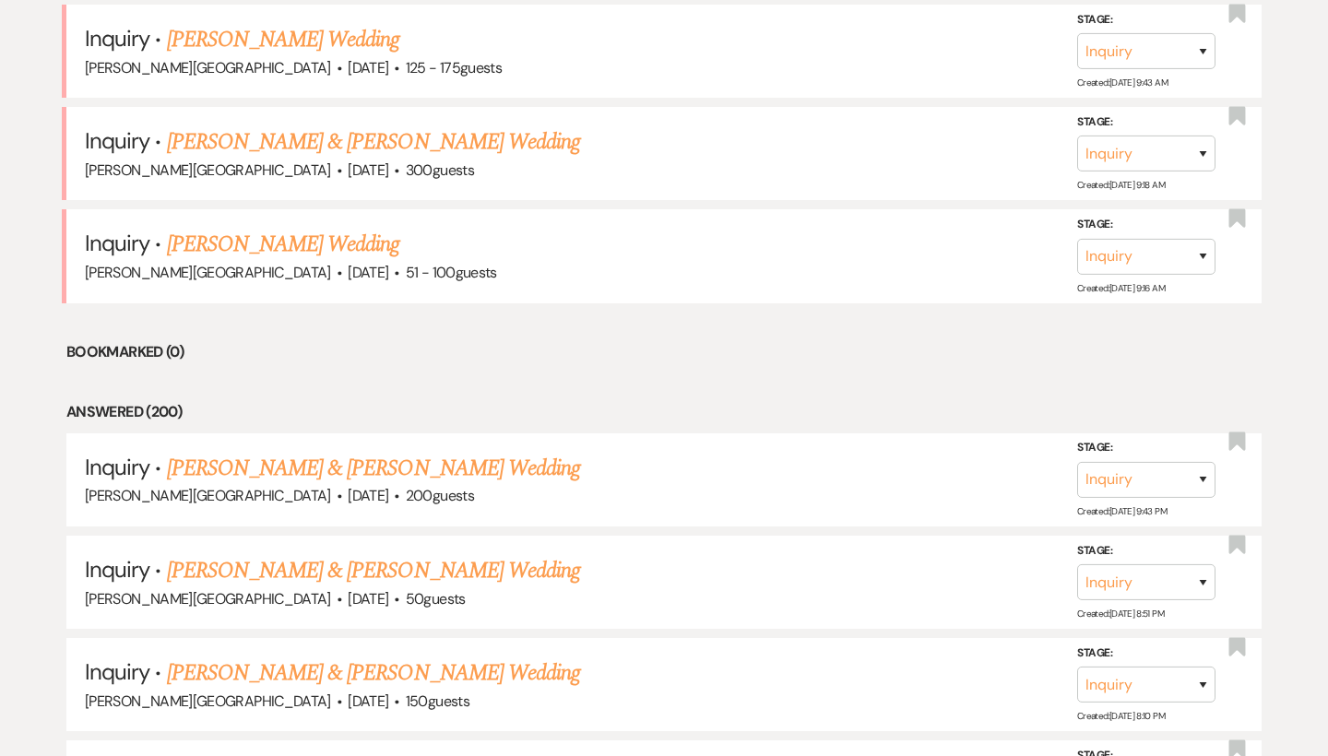
scroll to position [772, 0]
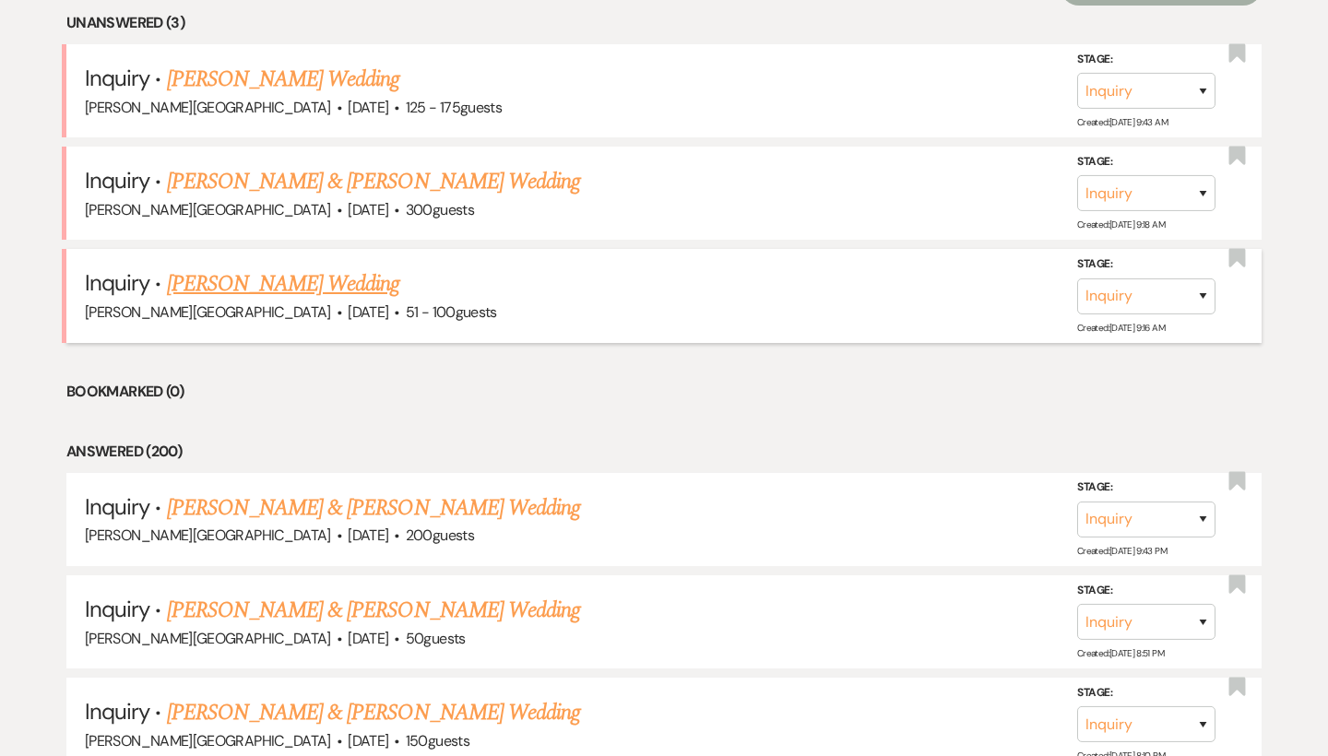
click at [289, 276] on link "[PERSON_NAME] Wedding" at bounding box center [283, 283] width 233 height 33
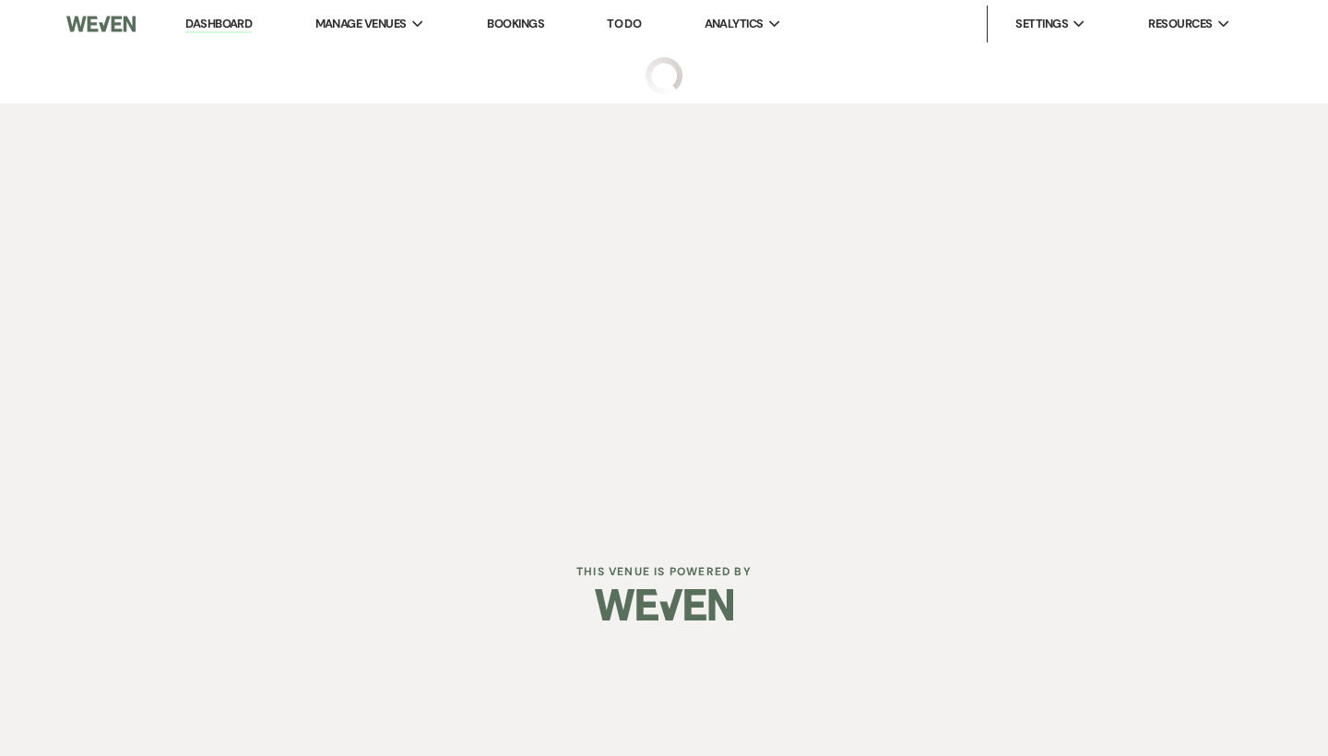
select select "2"
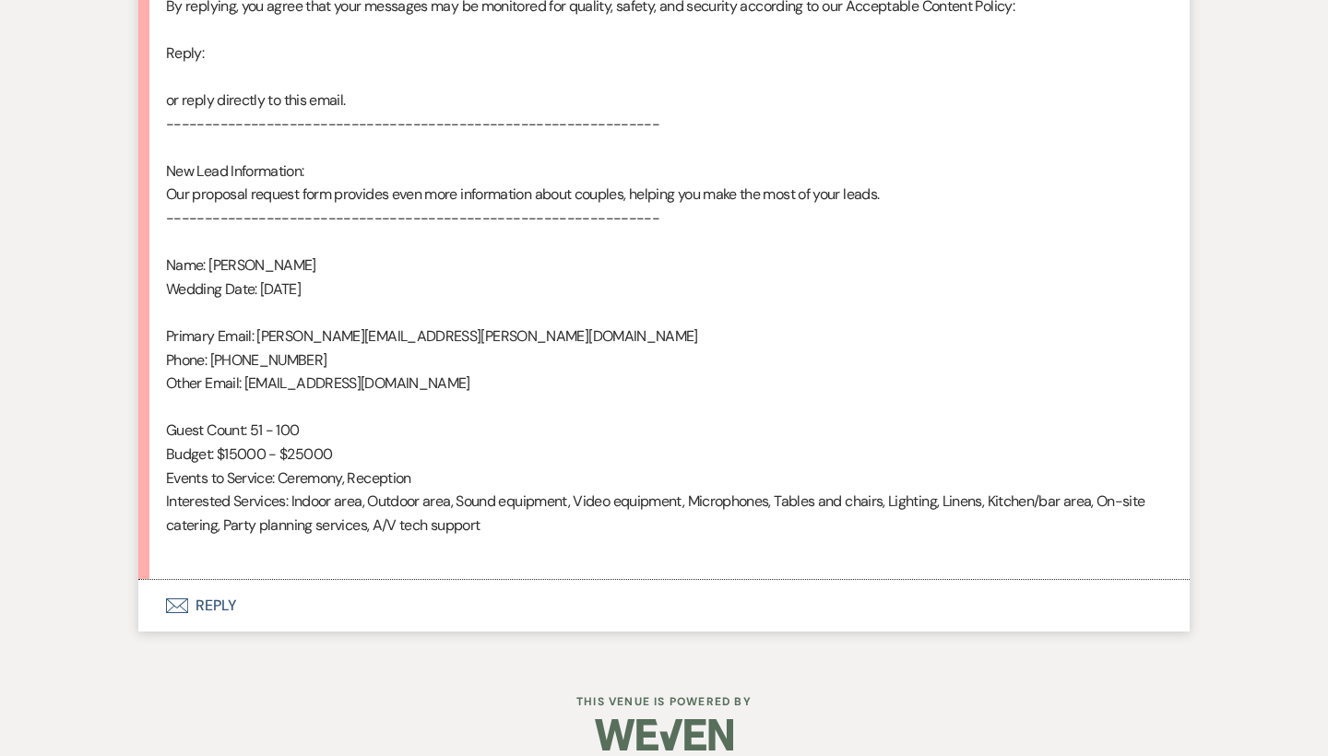
click at [213, 588] on button "Envelope Reply" at bounding box center [663, 606] width 1051 height 52
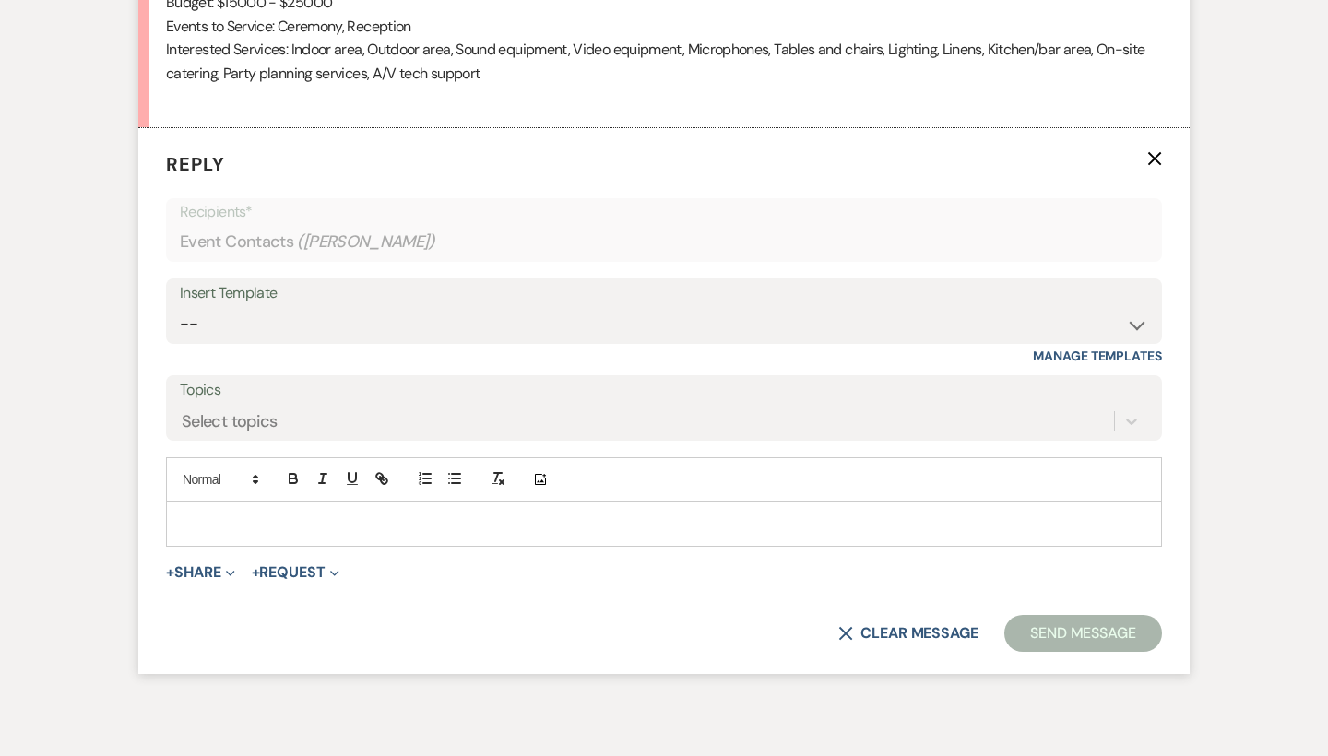
scroll to position [1558, 0]
select select "4429"
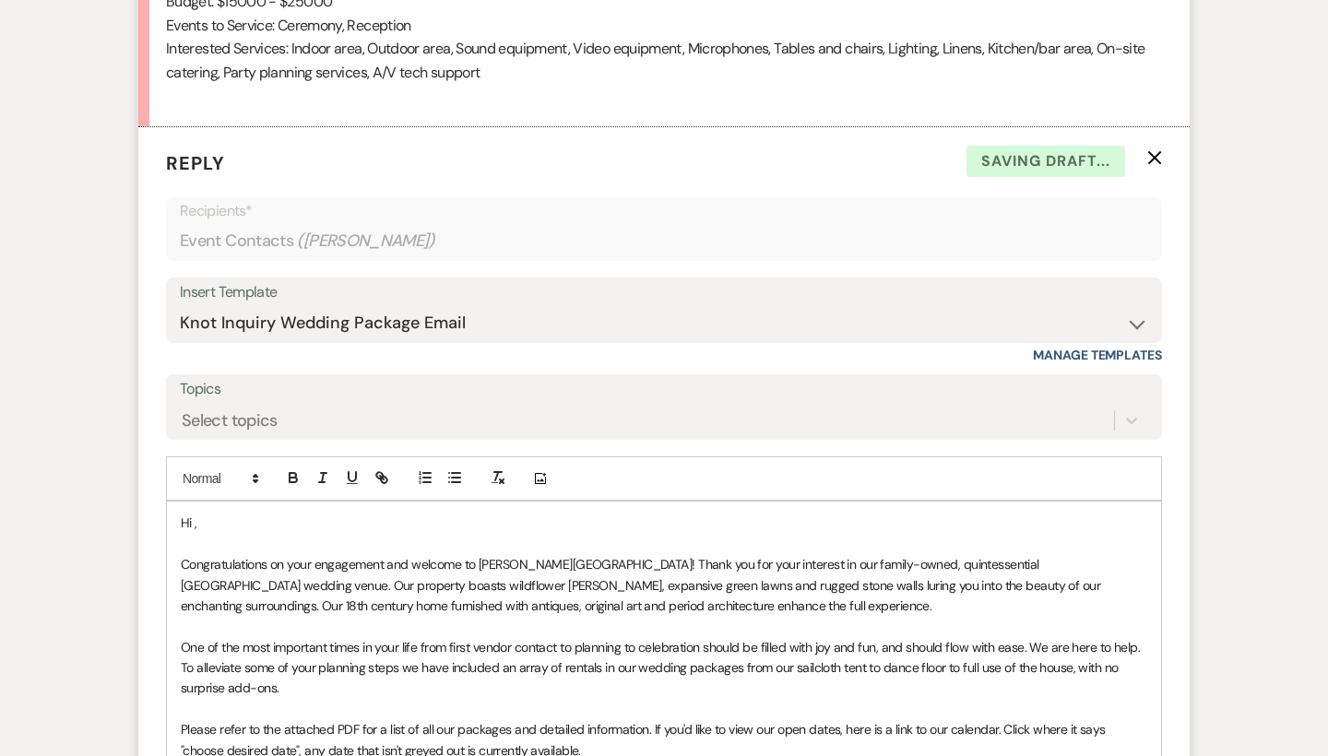
click at [236, 513] on p "Hi ," at bounding box center [664, 523] width 966 height 20
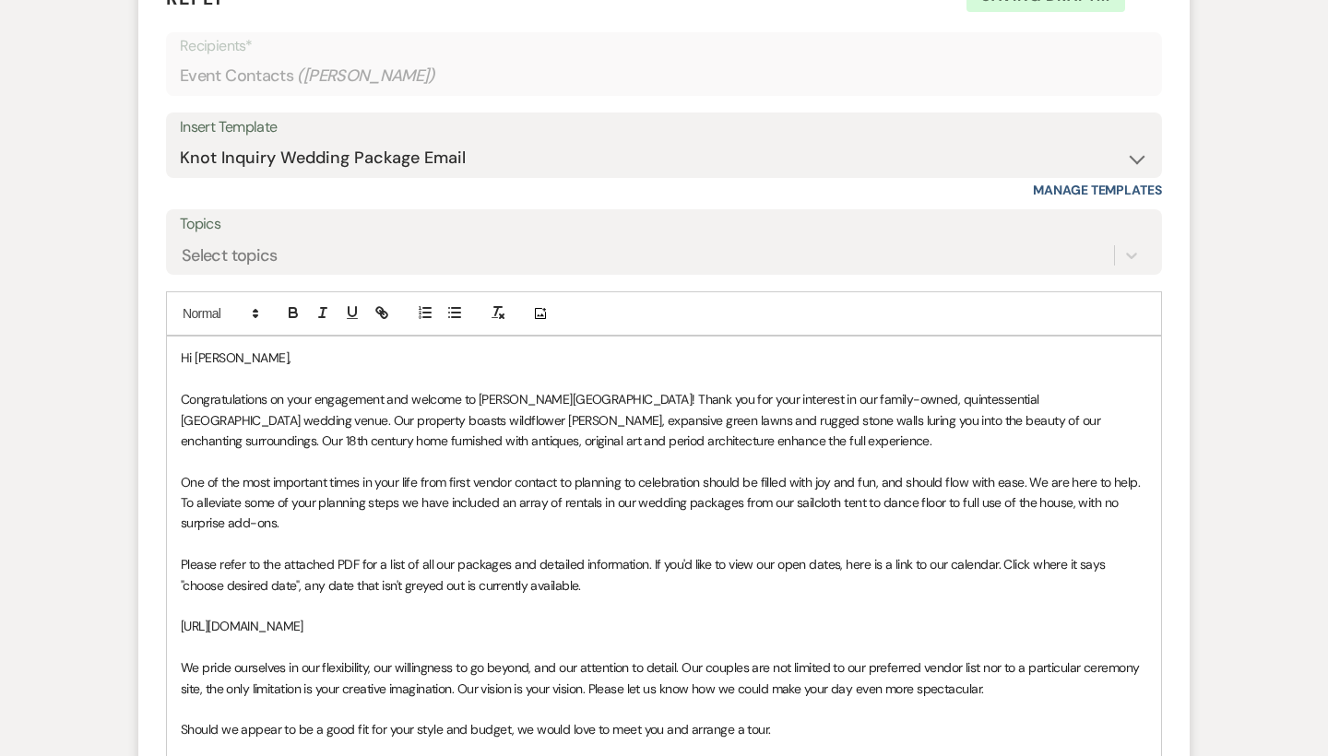
scroll to position [1986, 0]
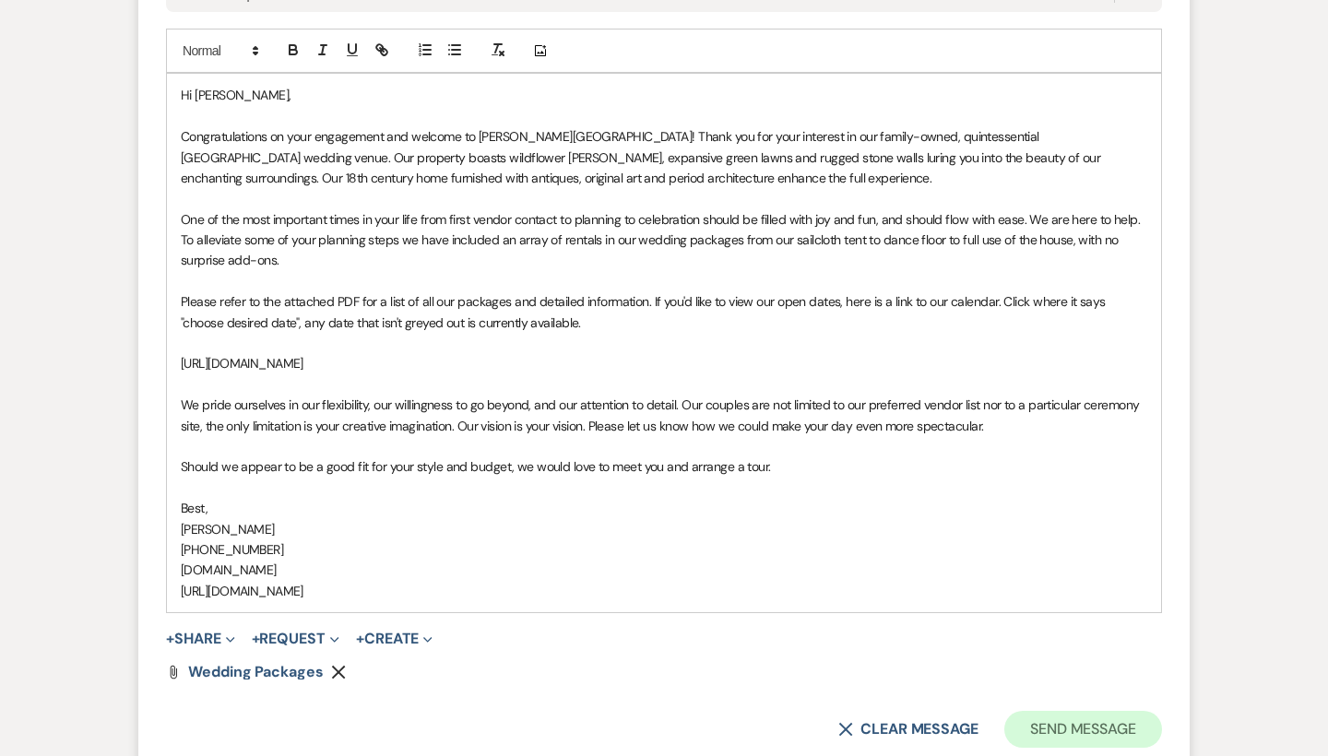
click at [1046, 711] on button "Send Message" at bounding box center [1083, 729] width 158 height 37
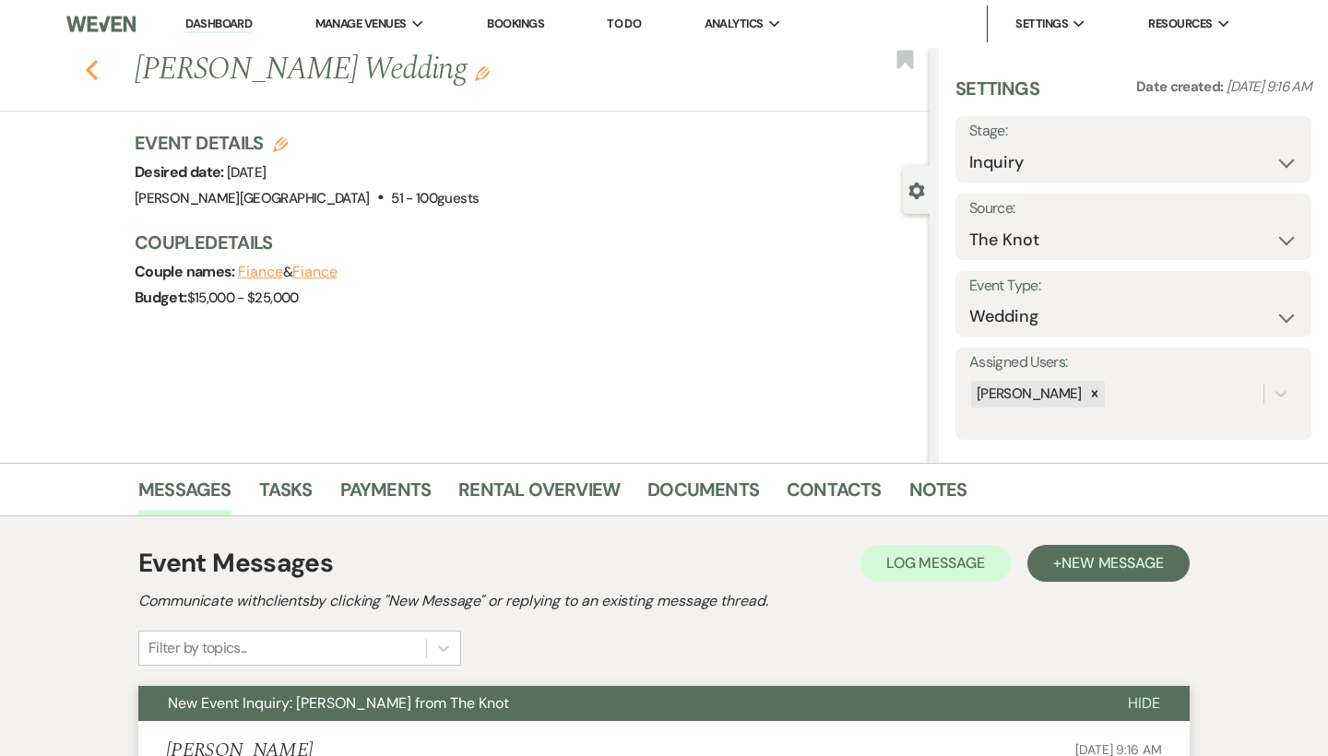
scroll to position [0, 0]
click at [94, 72] on icon "Previous" at bounding box center [92, 70] width 14 height 22
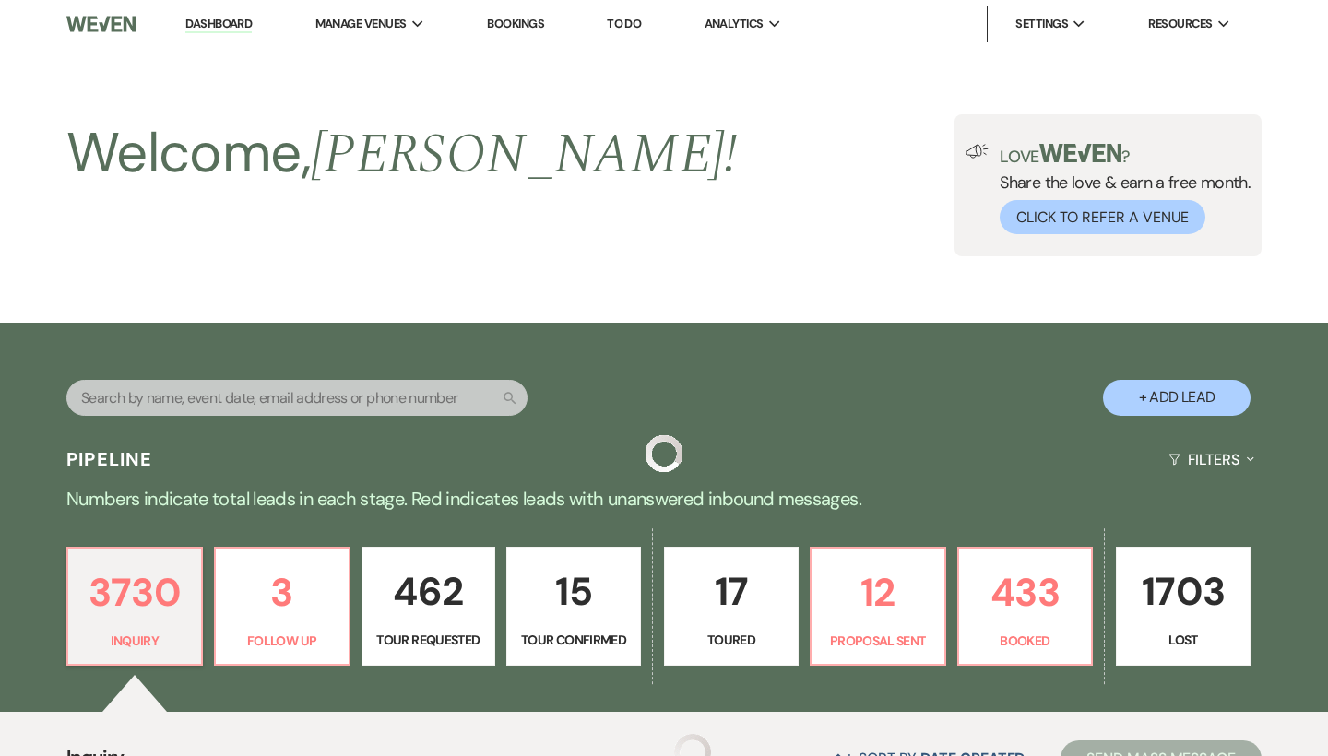
scroll to position [772, 0]
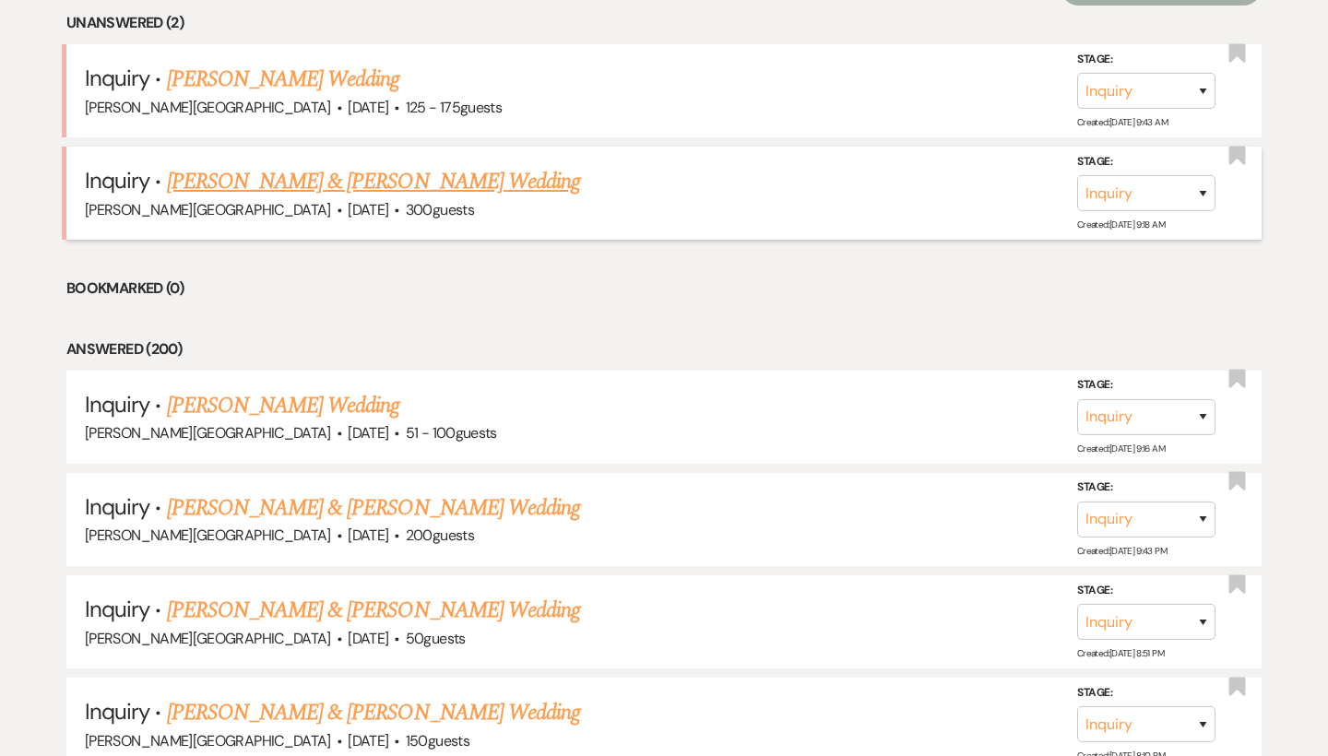
click at [296, 177] on link "[PERSON_NAME] & [PERSON_NAME] Wedding" at bounding box center [373, 181] width 413 height 33
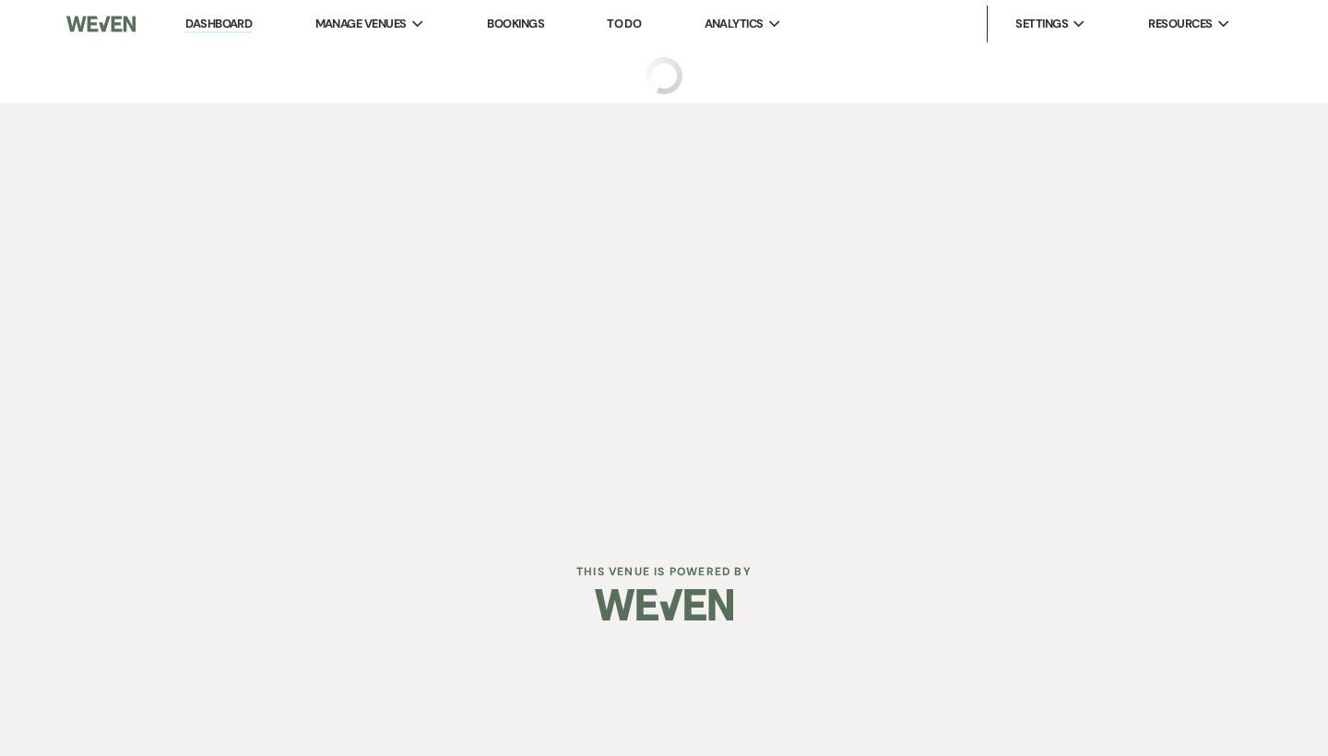
select select "5"
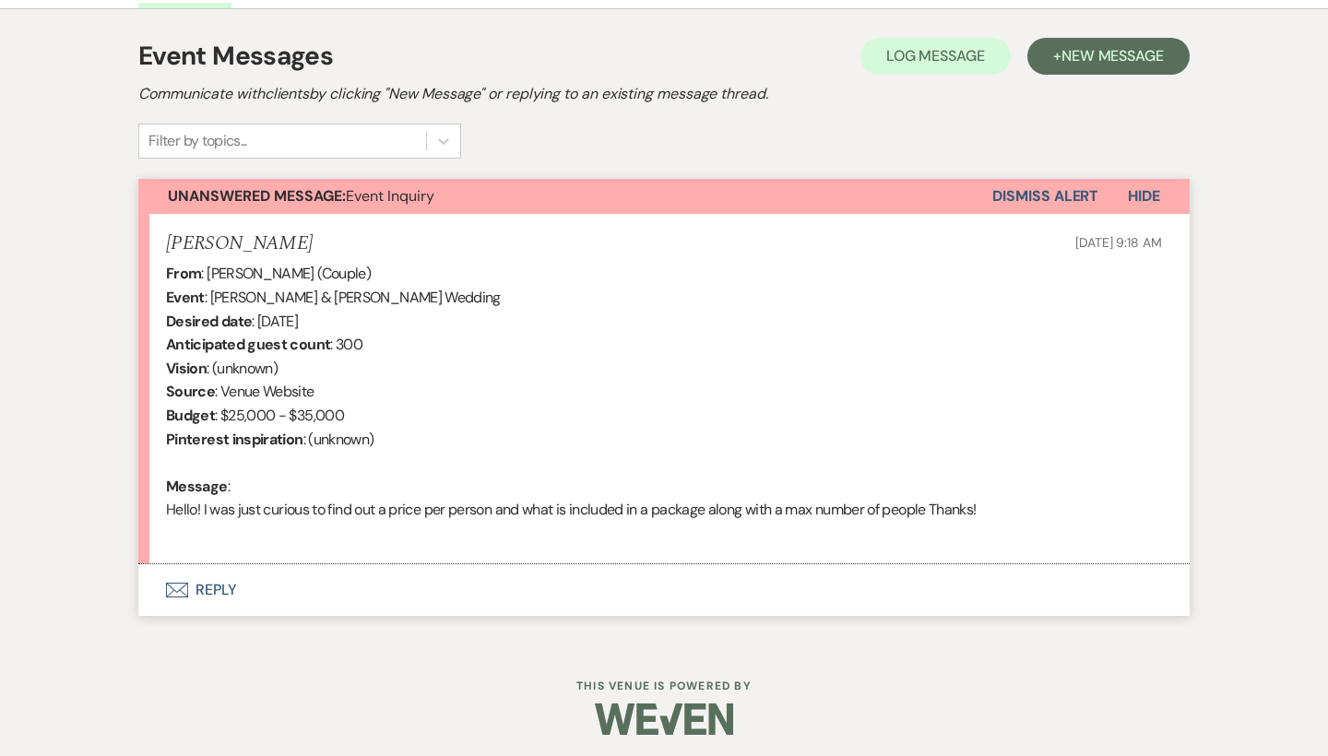
scroll to position [506, 0]
click at [218, 581] on button "Envelope Reply" at bounding box center [663, 591] width 1051 height 52
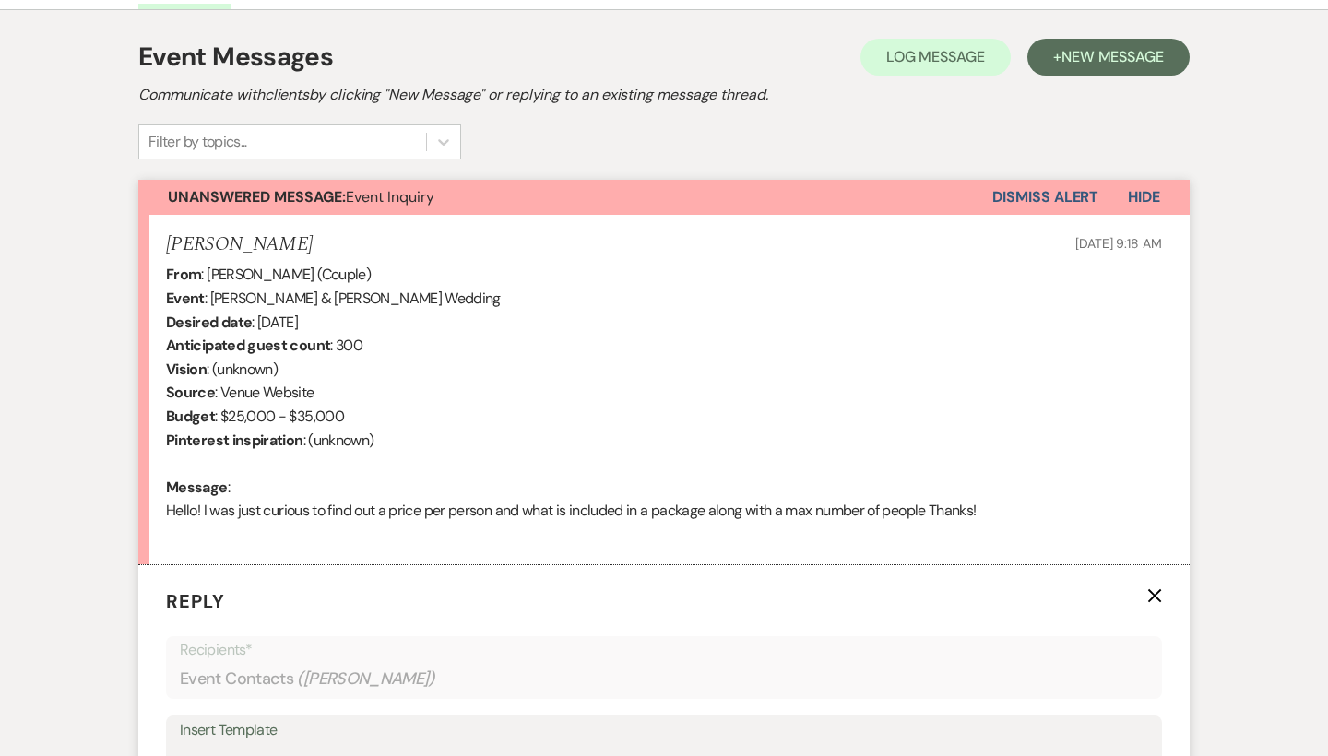
scroll to position [959, 0]
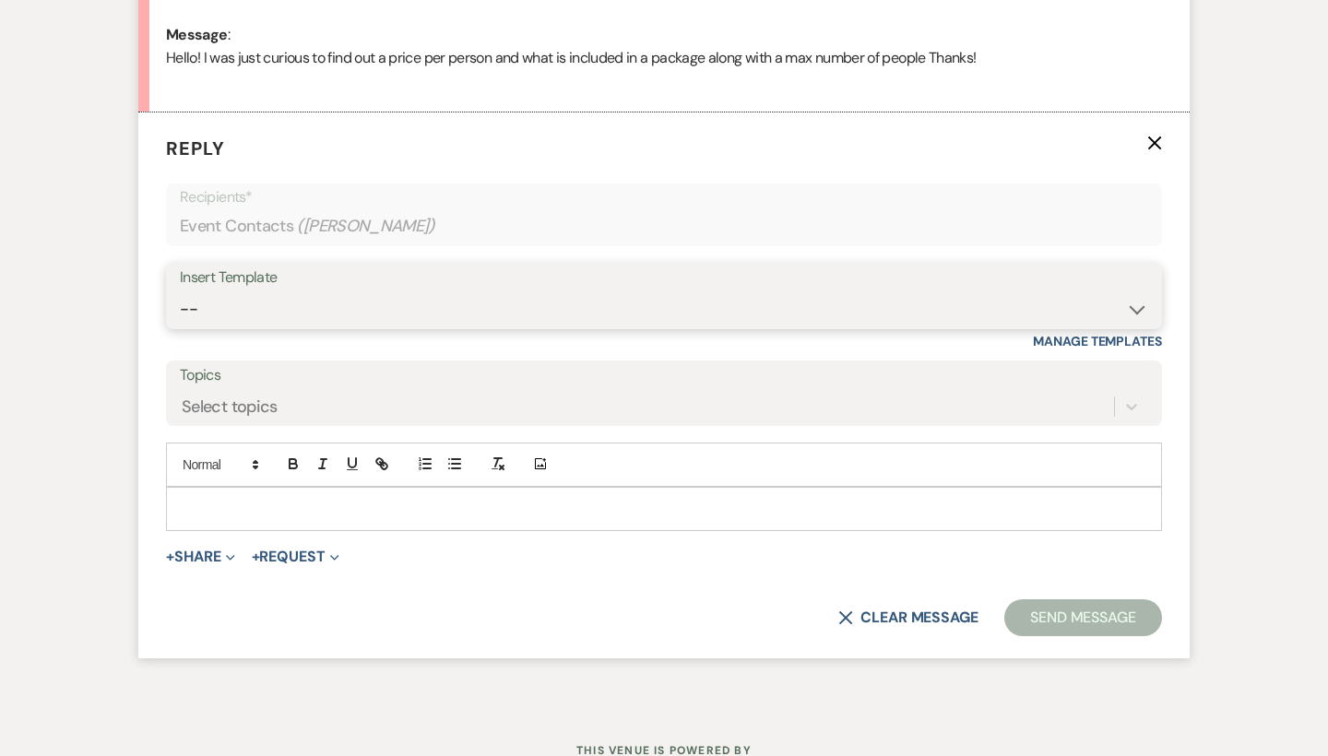
select select "55"
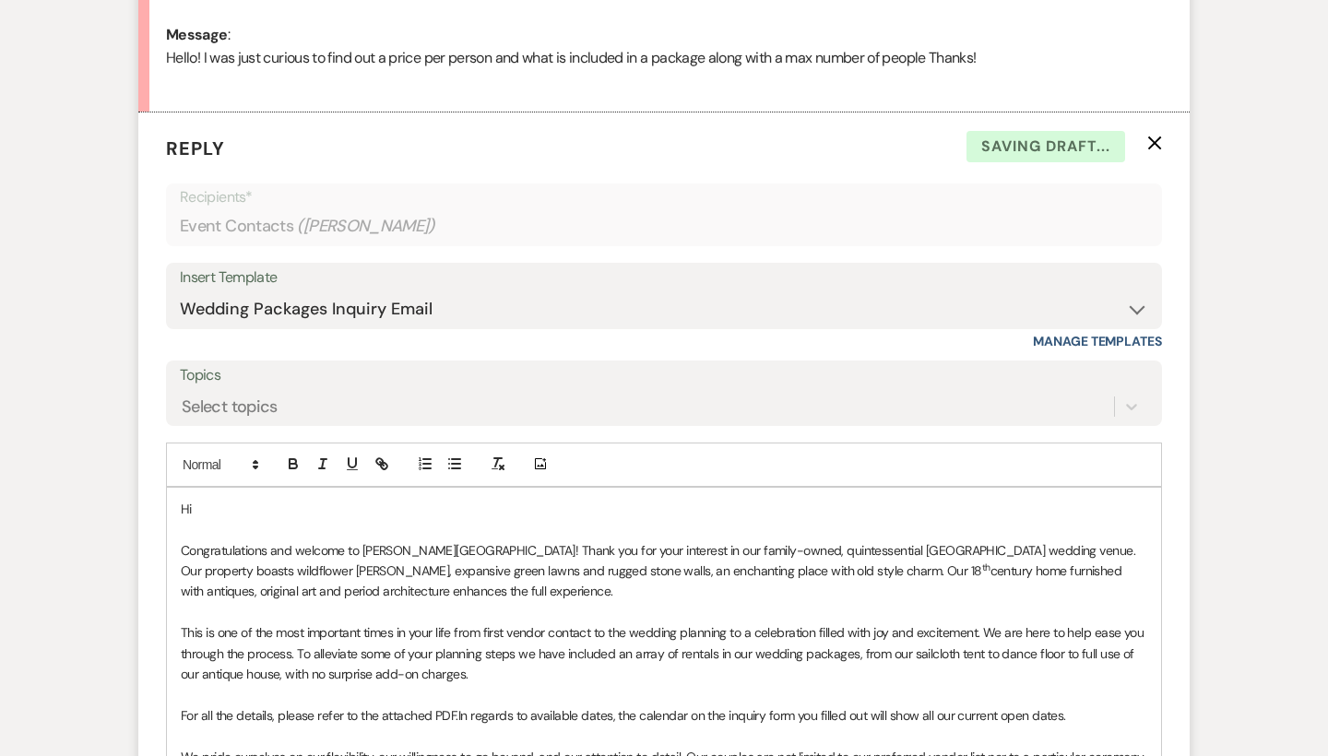
click at [222, 501] on p "Hi" at bounding box center [664, 509] width 966 height 20
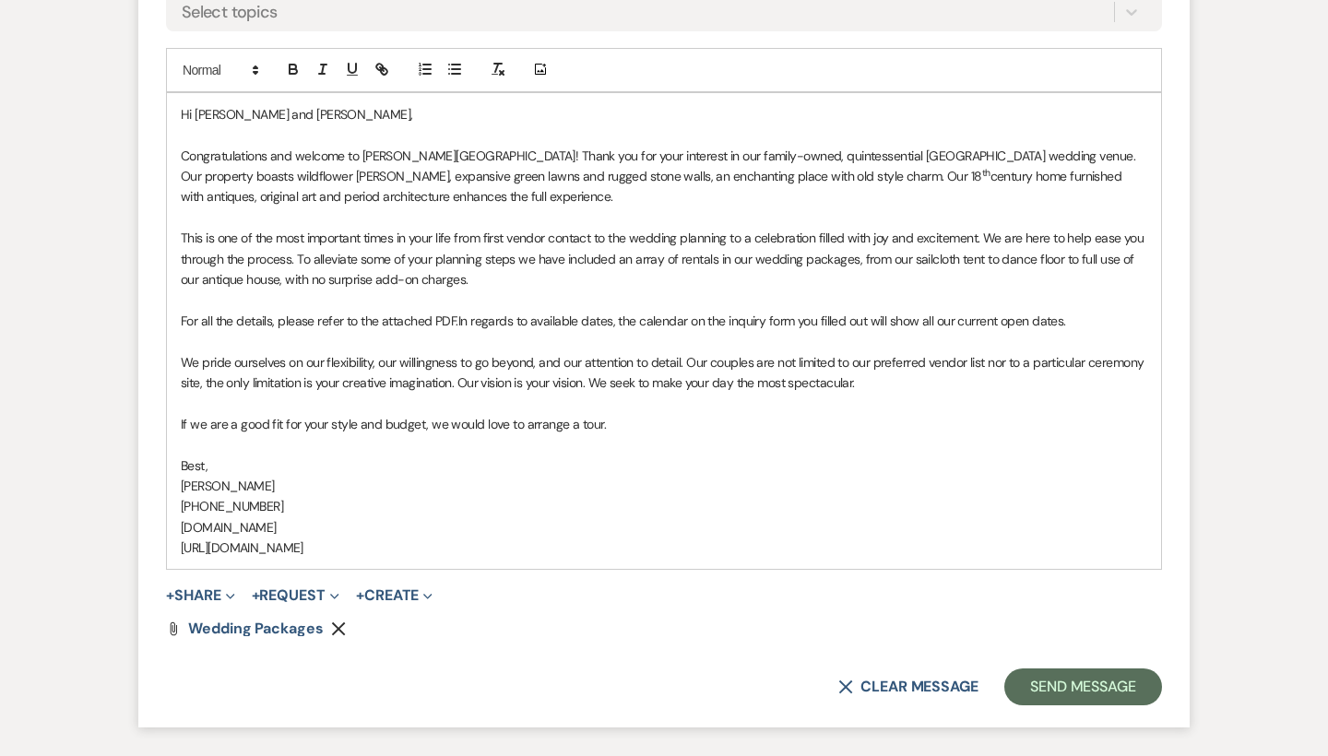
scroll to position [1359, 0]
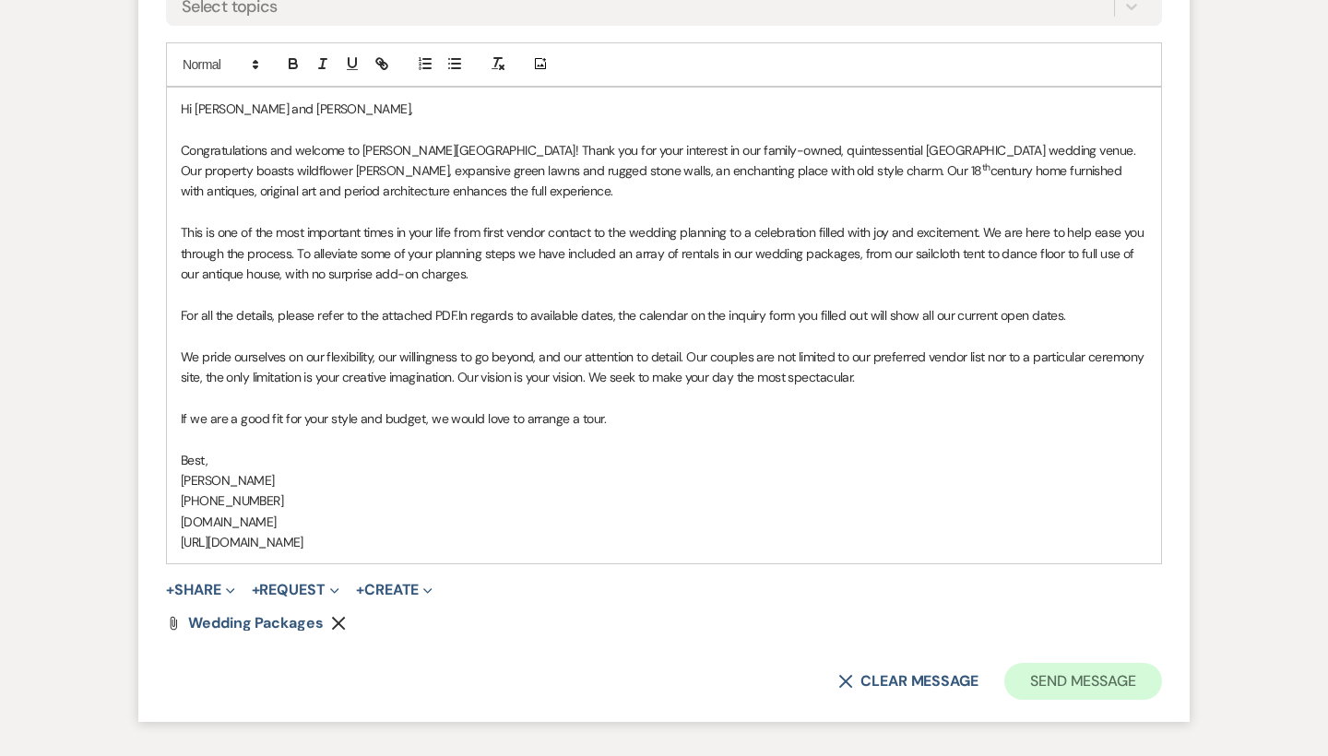
click at [1037, 663] on button "Send Message" at bounding box center [1083, 681] width 158 height 37
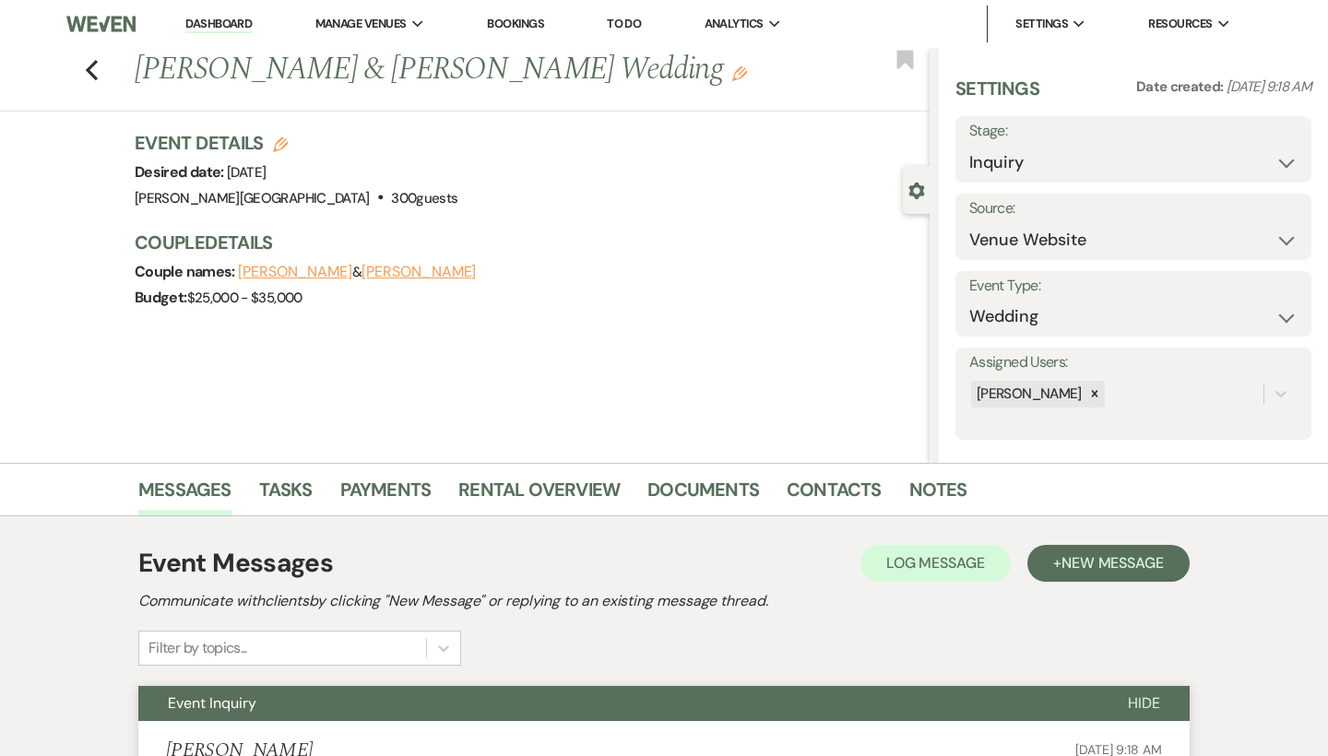
scroll to position [0, 0]
click at [96, 77] on use "button" at bounding box center [92, 70] width 12 height 20
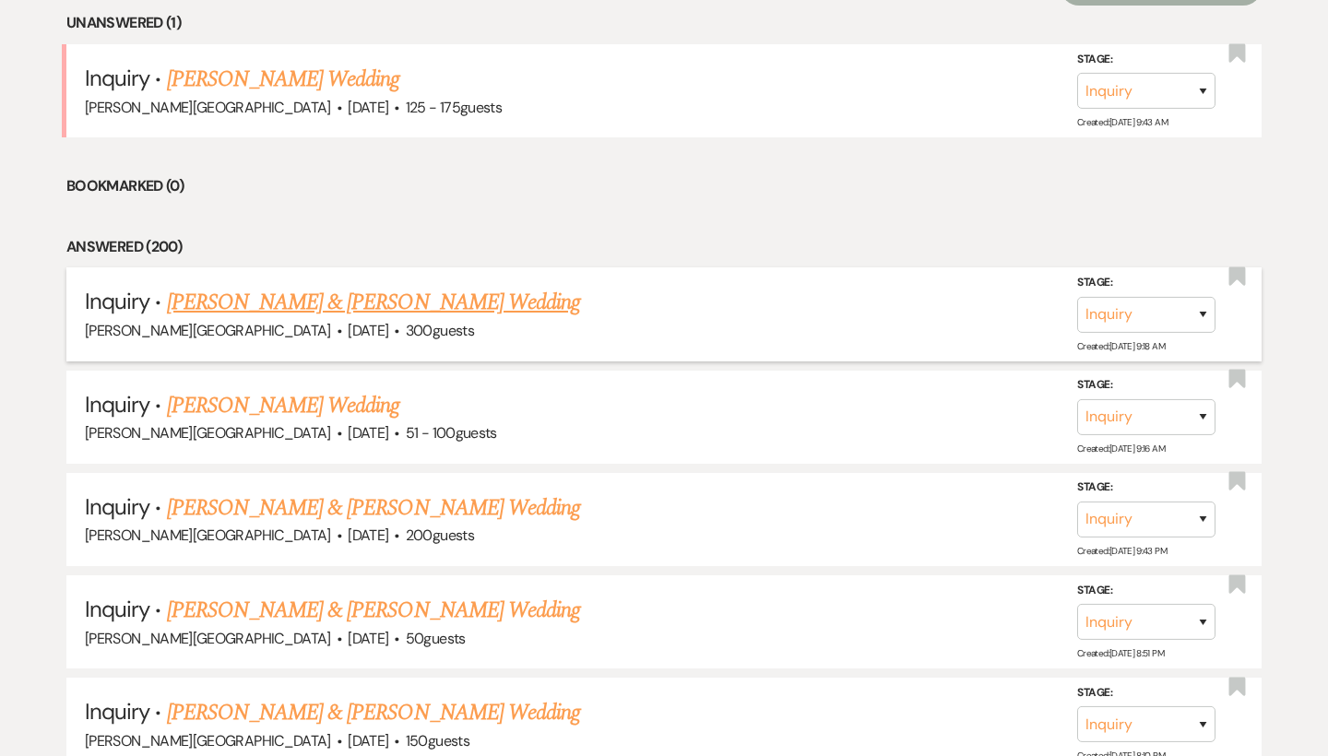
scroll to position [657, 0]
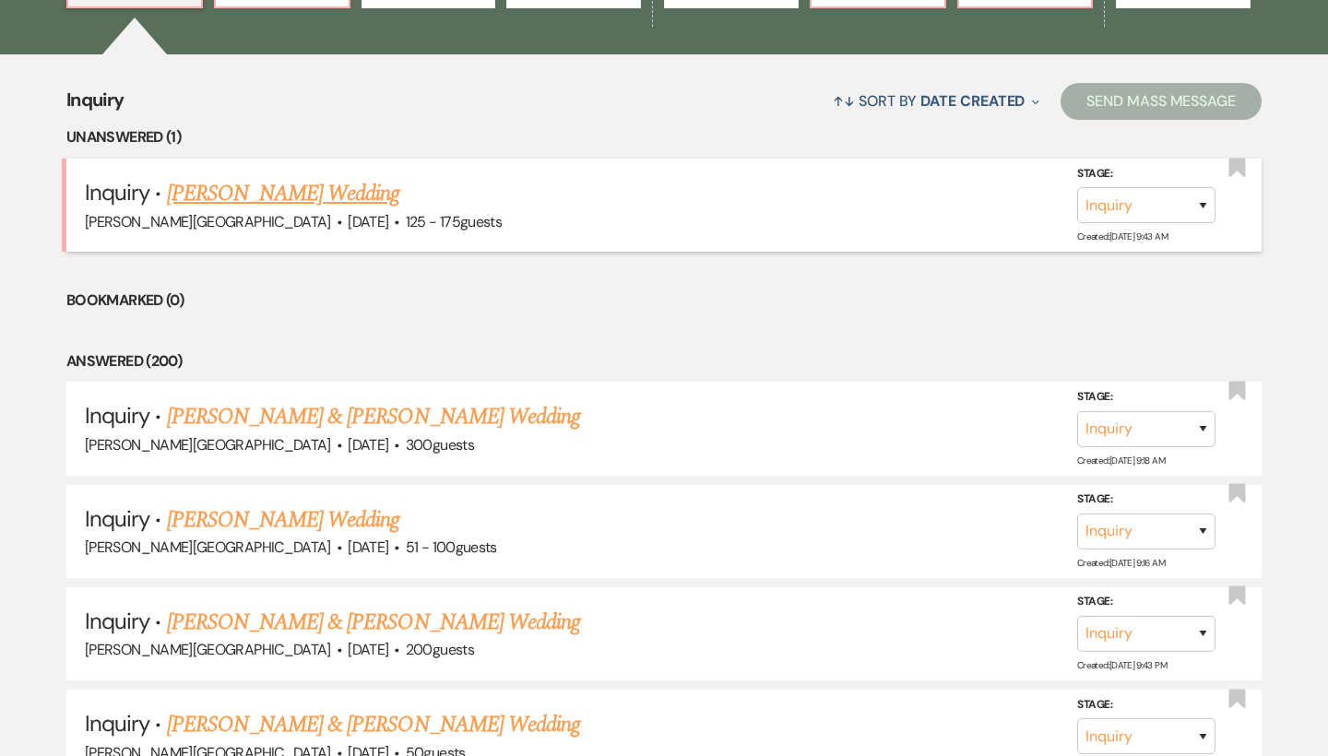
click at [272, 190] on link "[PERSON_NAME] Wedding" at bounding box center [283, 193] width 233 height 33
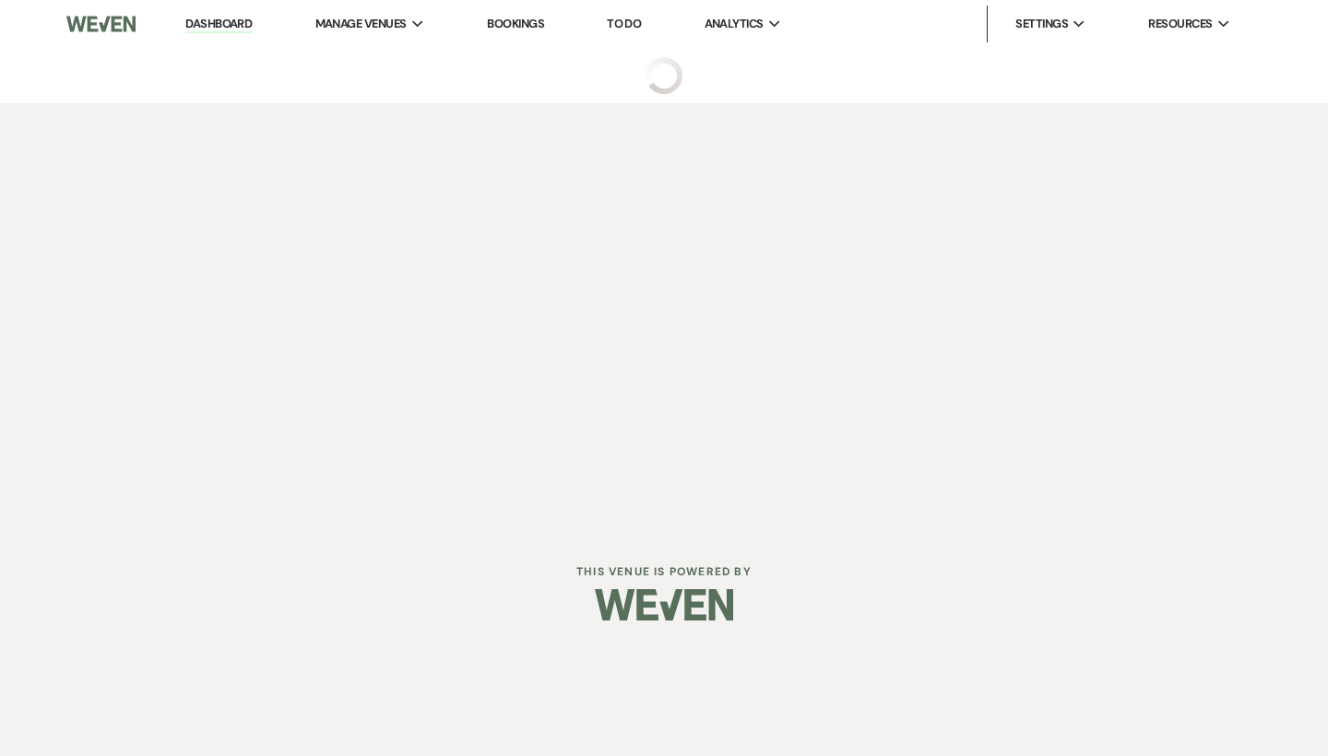
select select "3"
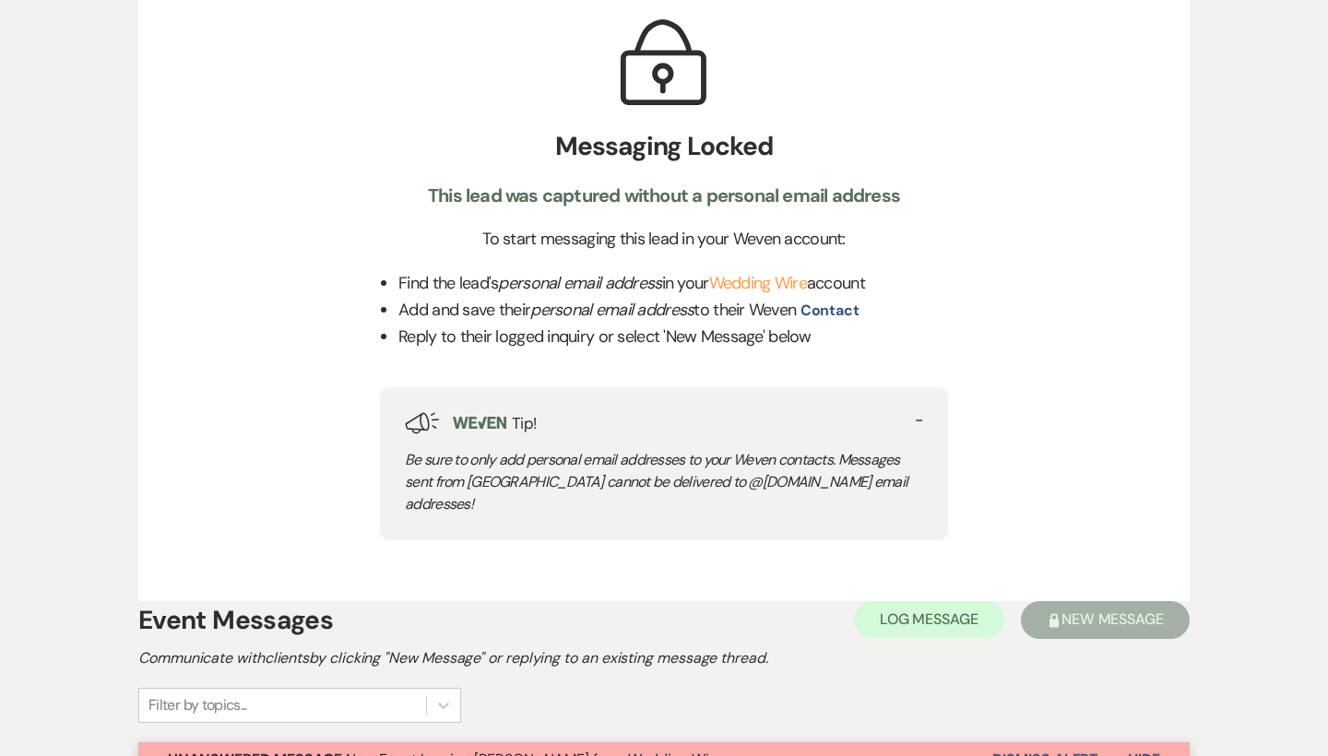
scroll to position [580, 0]
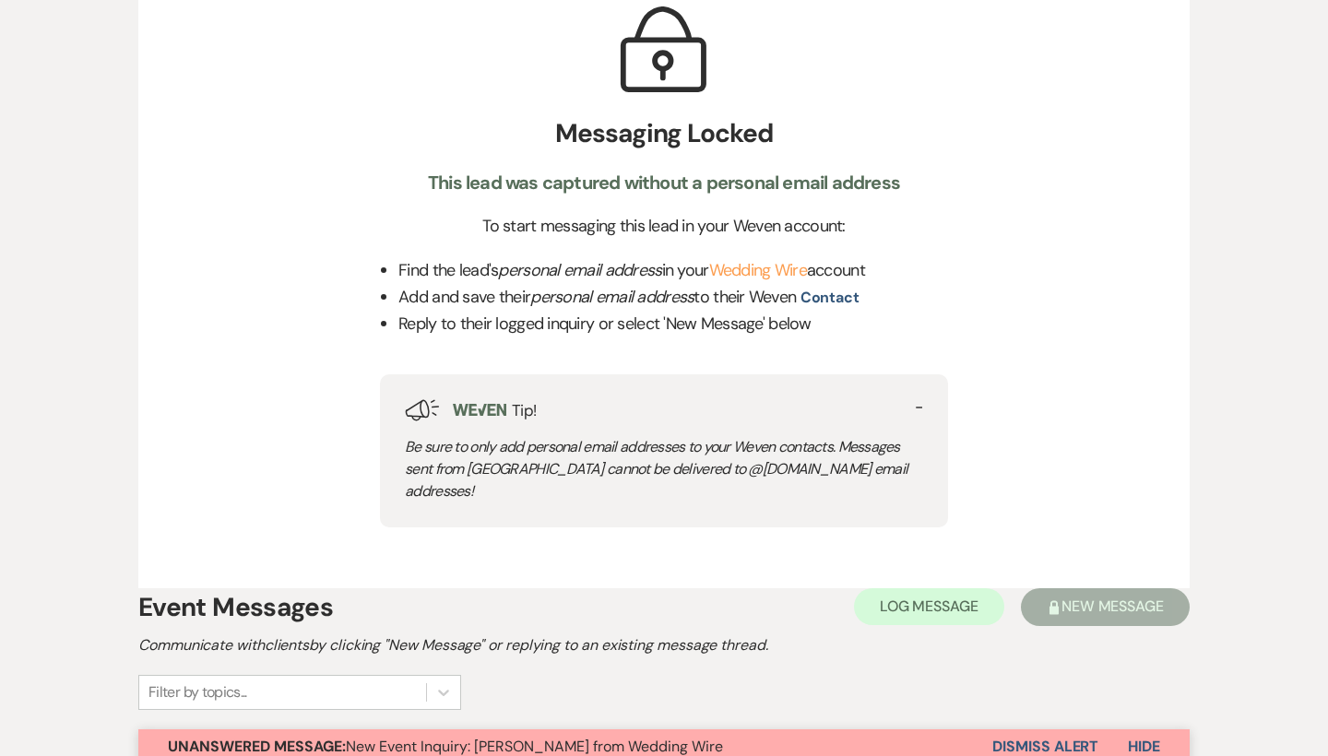
click at [1010, 729] on button "Dismiss Alert" at bounding box center [1045, 746] width 106 height 35
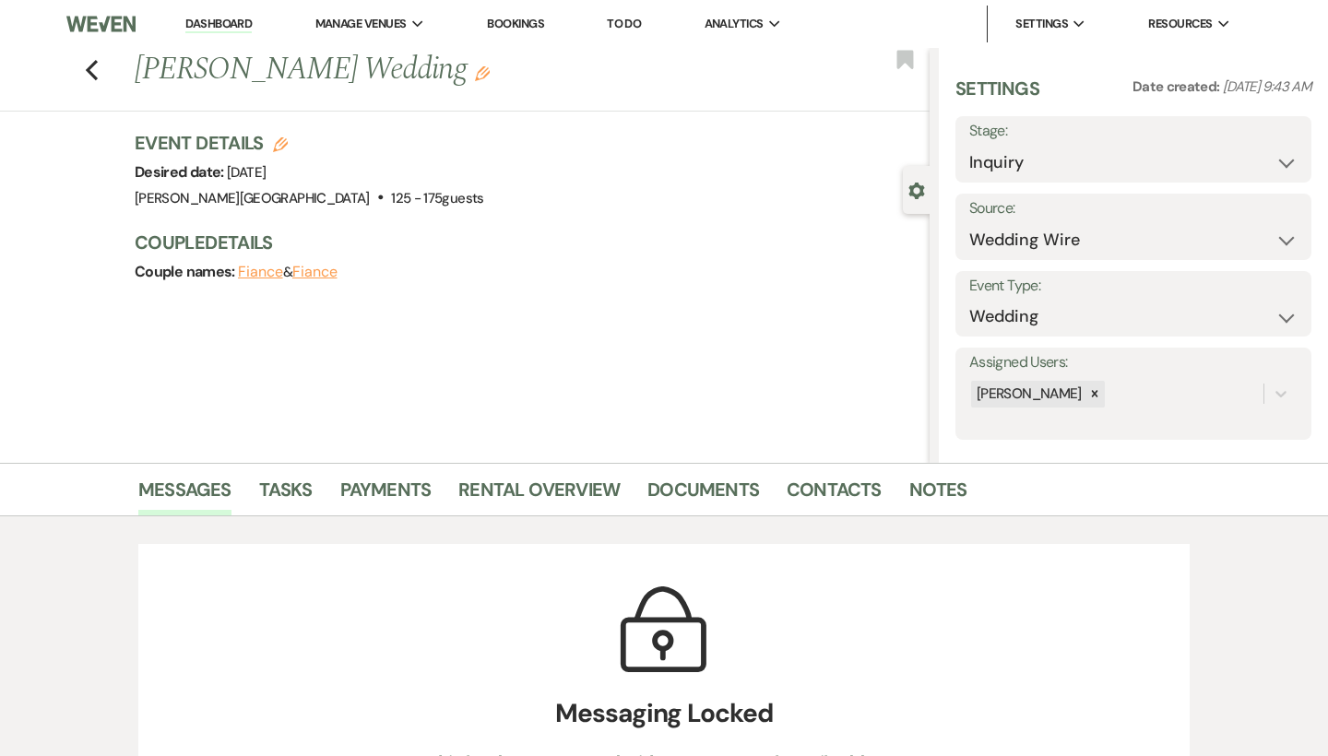
scroll to position [0, 0]
click at [224, 23] on link "Dashboard" at bounding box center [218, 25] width 66 height 18
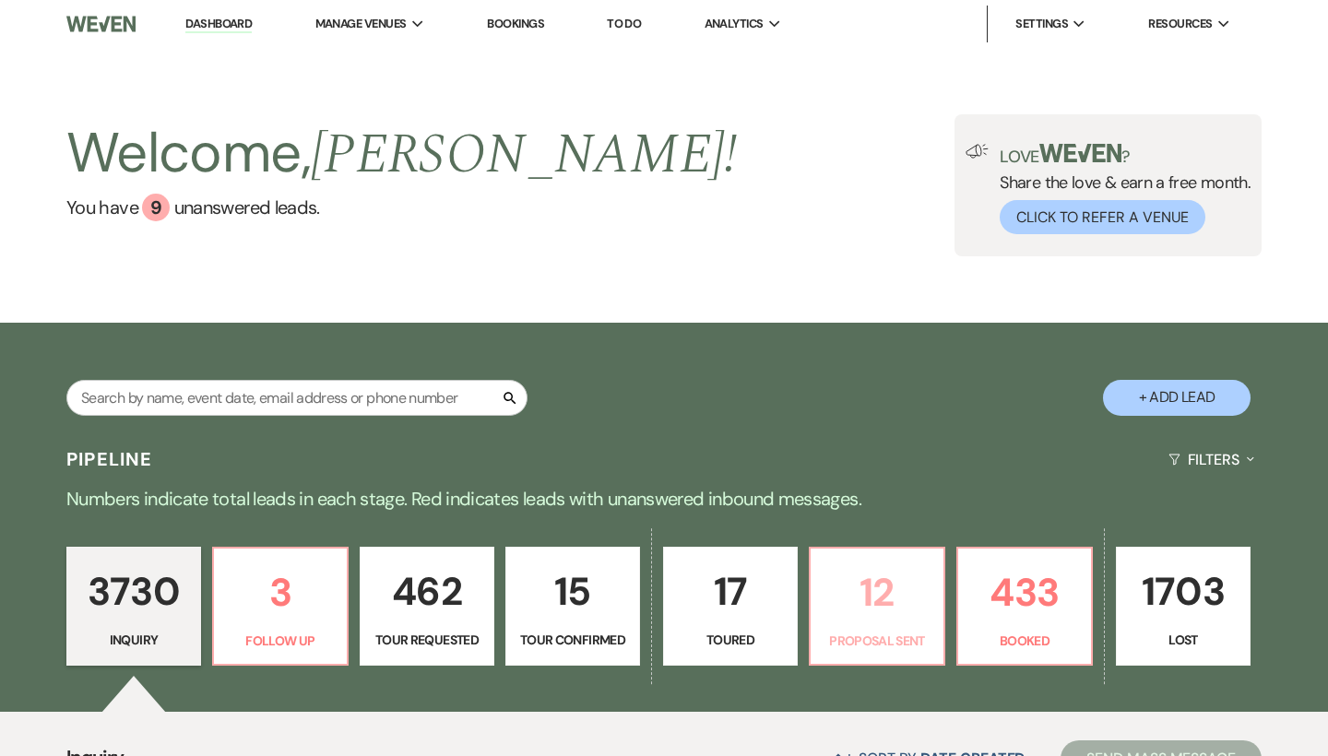
click at [888, 635] on p "Proposal Sent" at bounding box center [876, 641] width 111 height 20
select select "6"
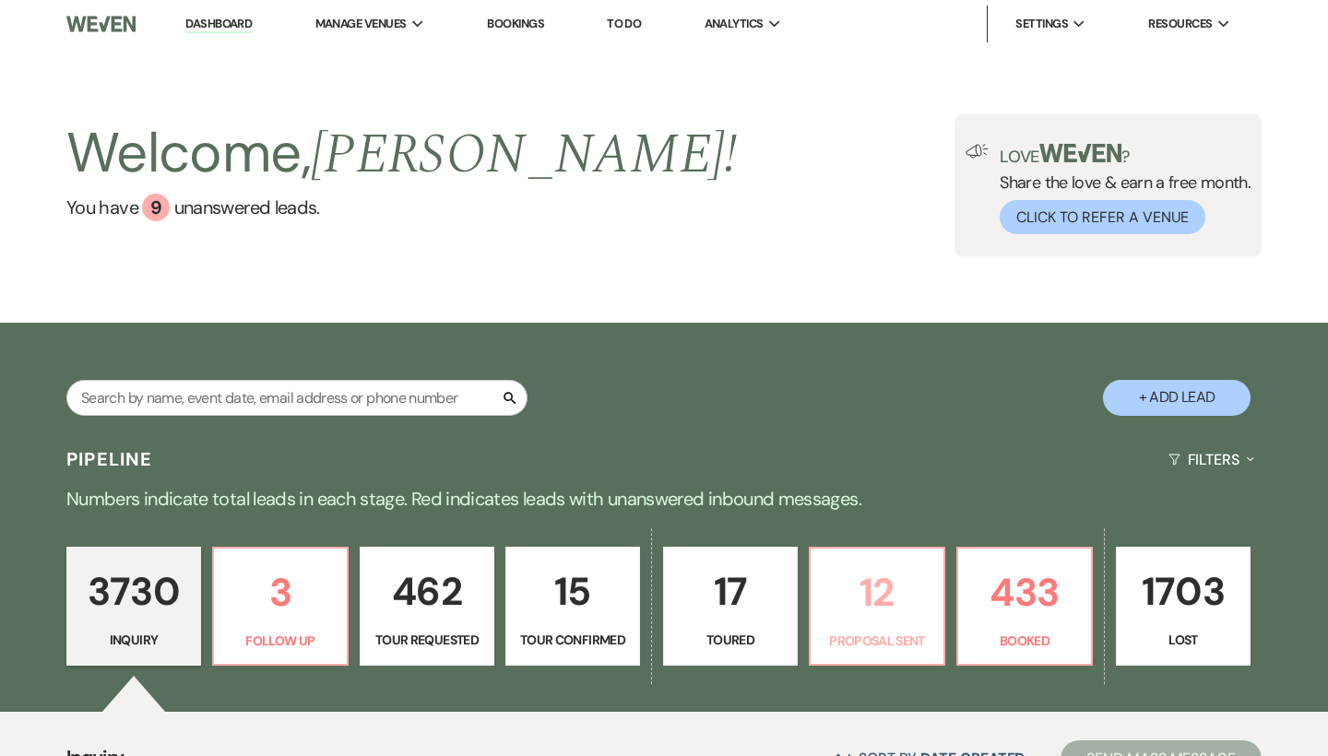
select select "6"
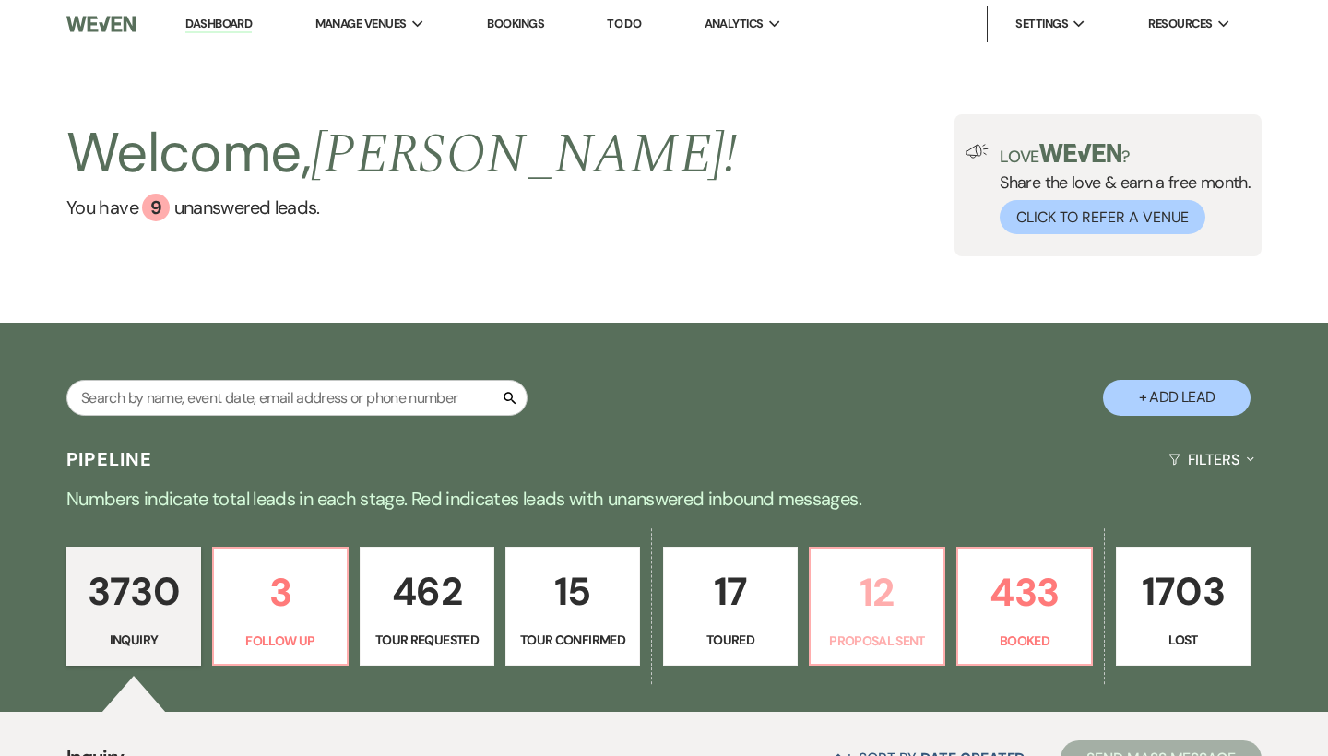
select select "6"
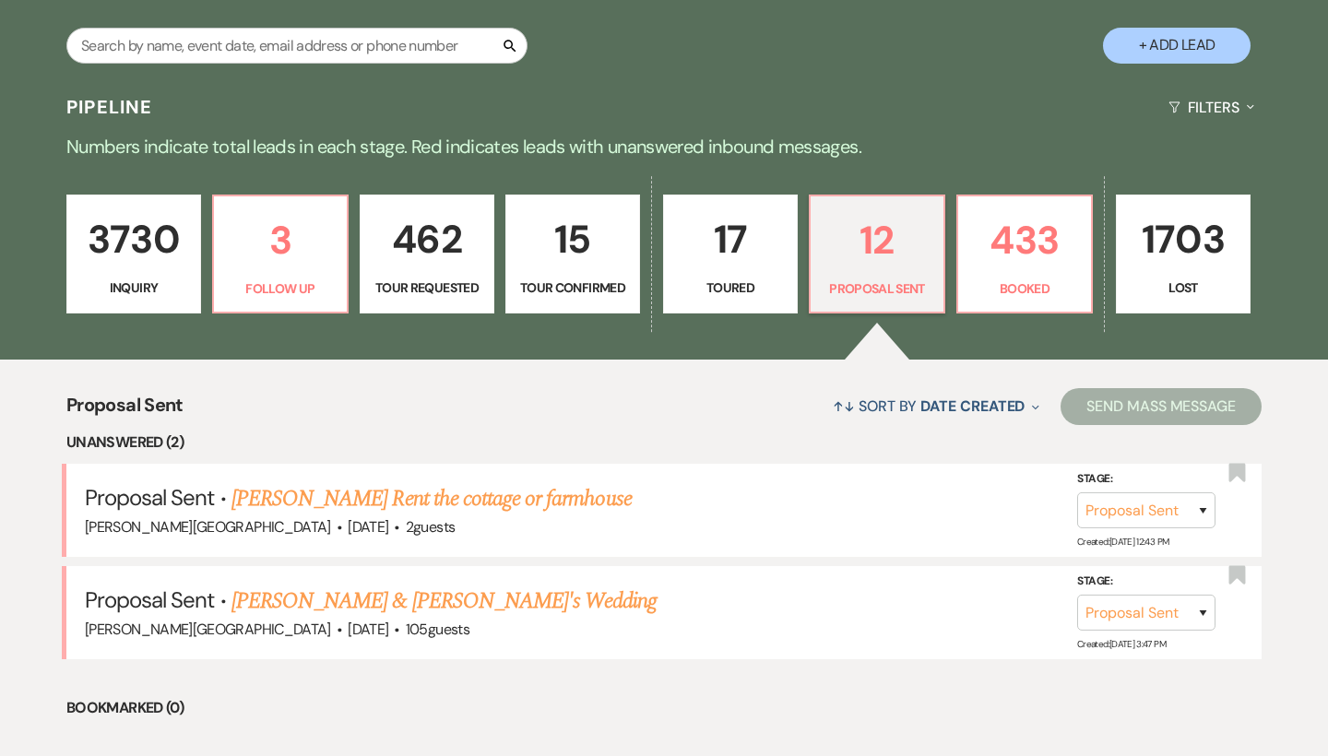
scroll to position [356, 0]
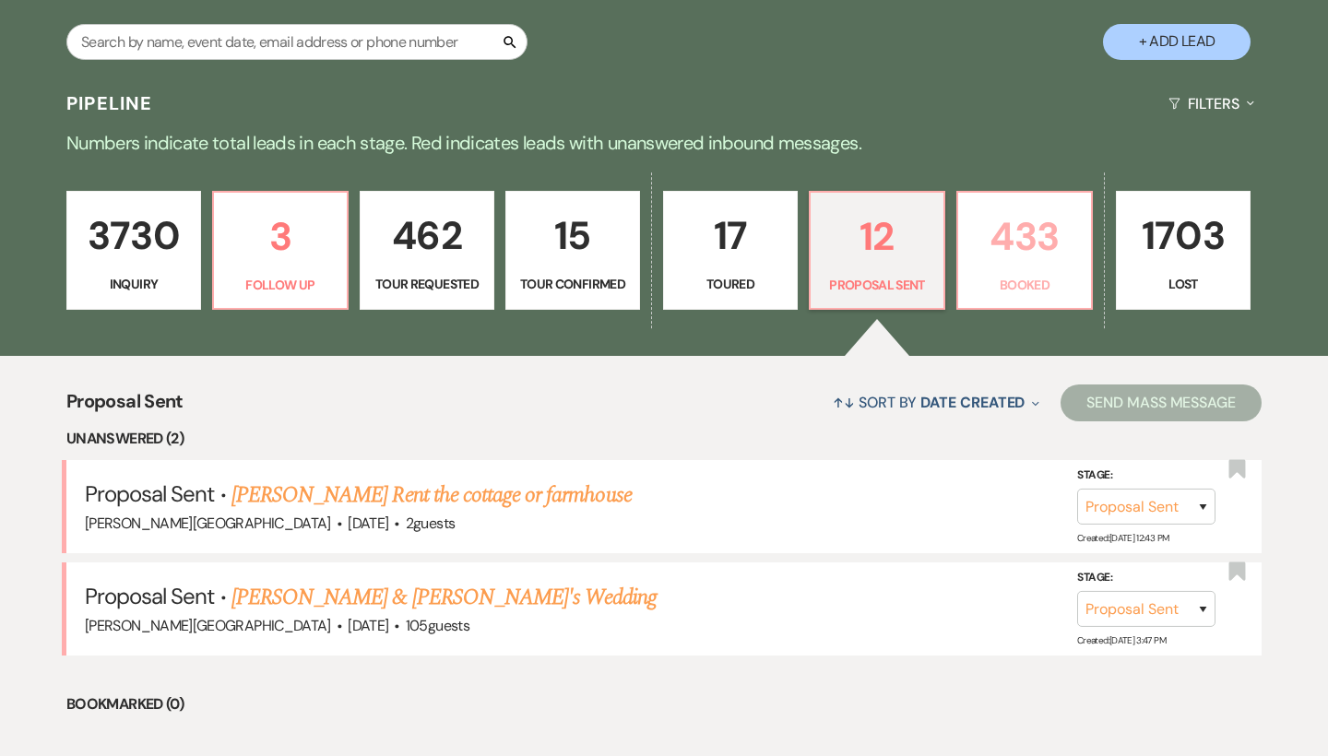
click at [1026, 242] on p "433" at bounding box center [1024, 237] width 111 height 62
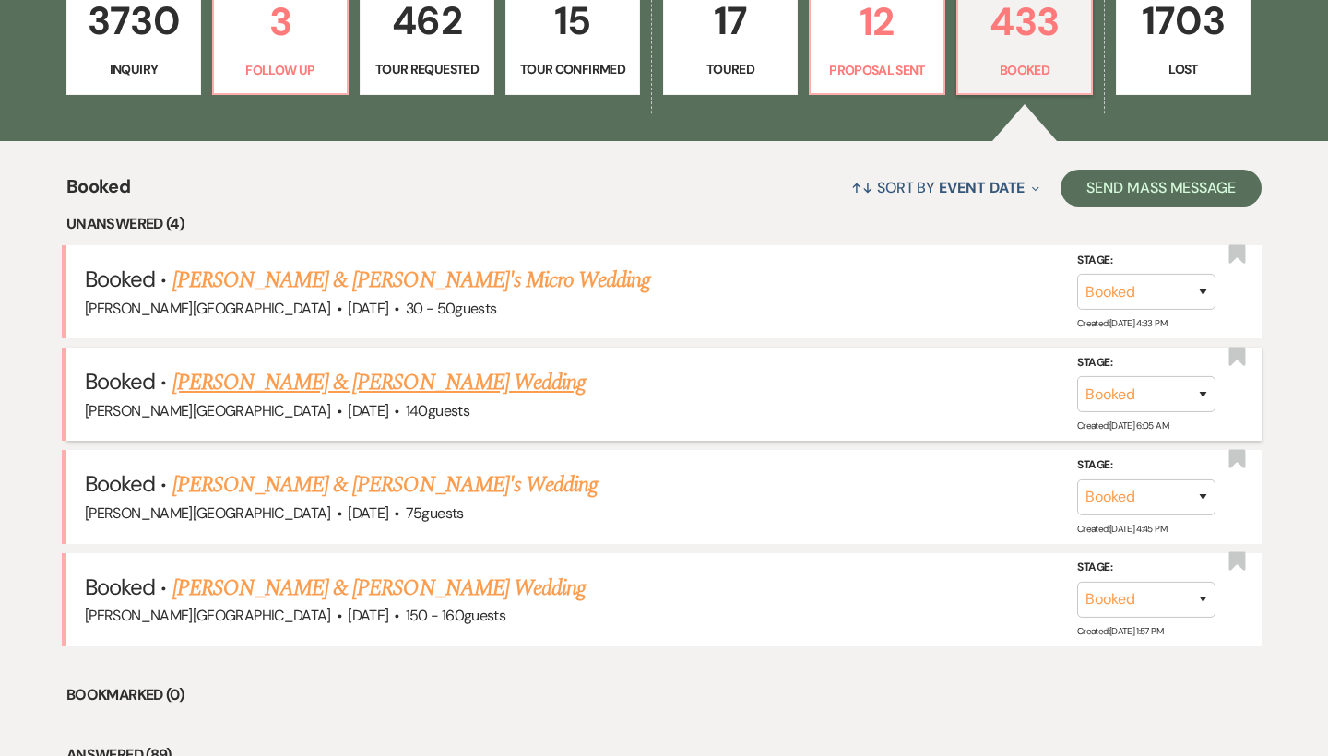
scroll to position [571, 0]
click at [441, 378] on link "[PERSON_NAME] & [PERSON_NAME] Wedding" at bounding box center [378, 382] width 413 height 33
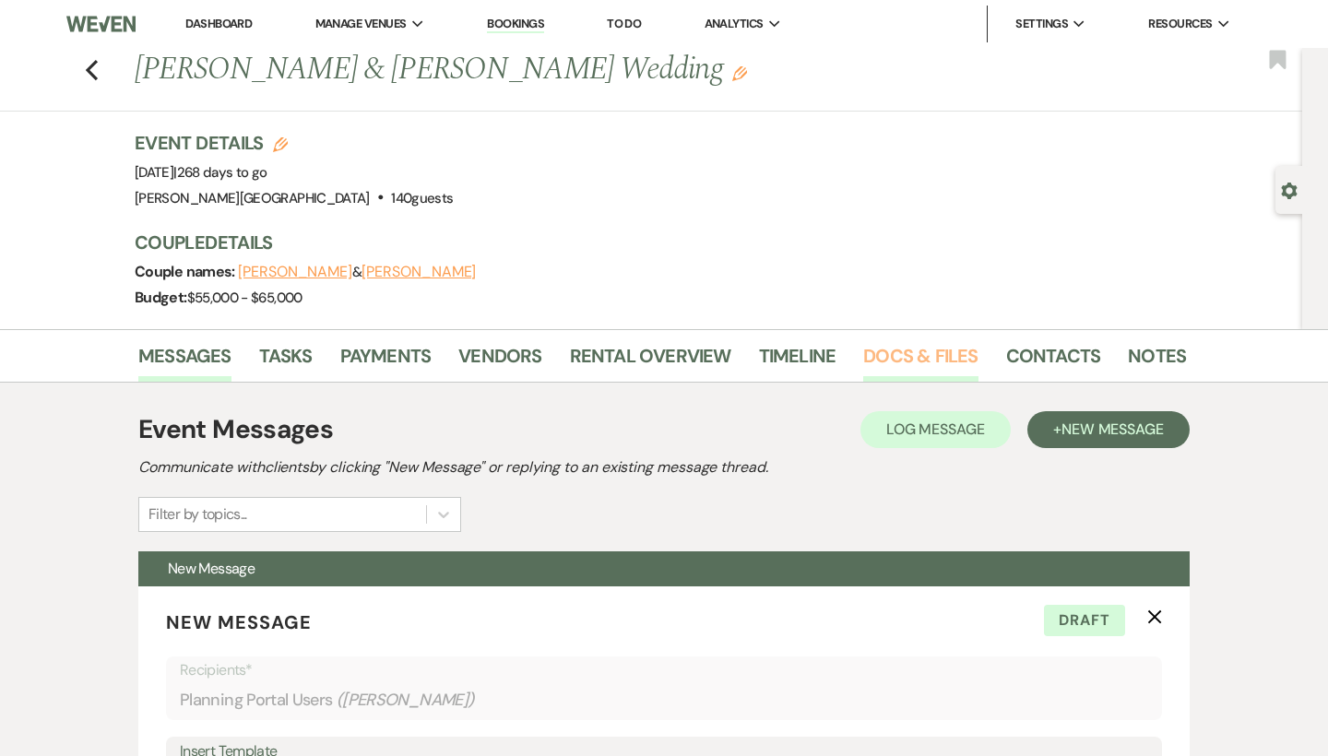
click at [873, 355] on link "Docs & Files" at bounding box center [920, 361] width 114 height 41
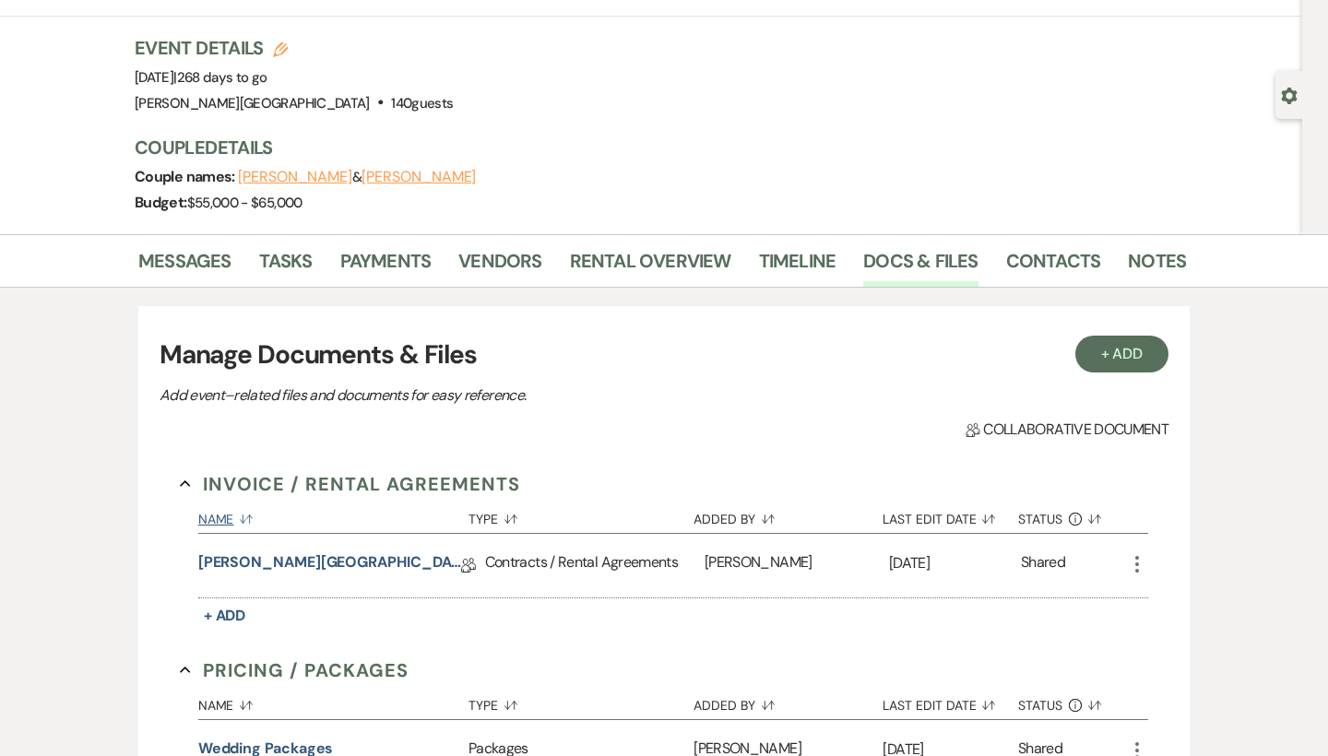
scroll to position [102, 0]
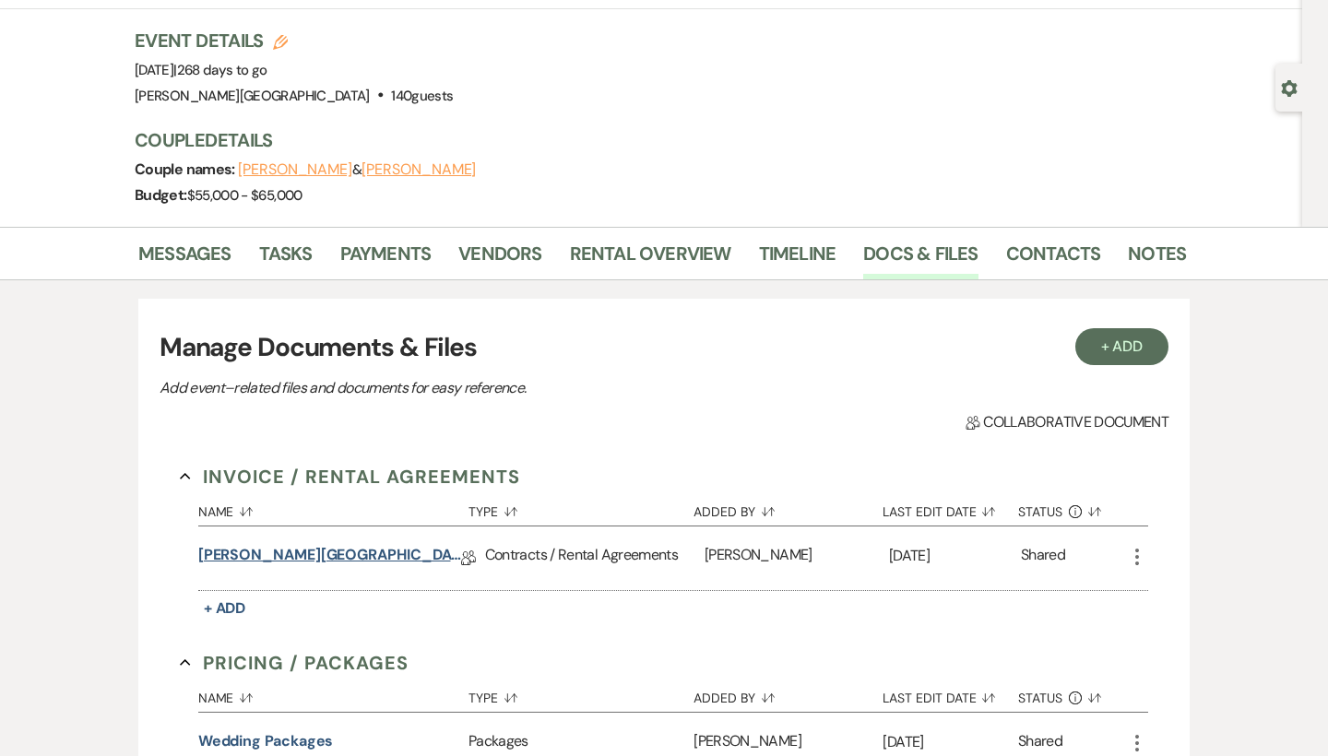
click at [341, 549] on link "[PERSON_NAME][GEOGRAPHIC_DATA] Contract" at bounding box center [329, 558] width 263 height 29
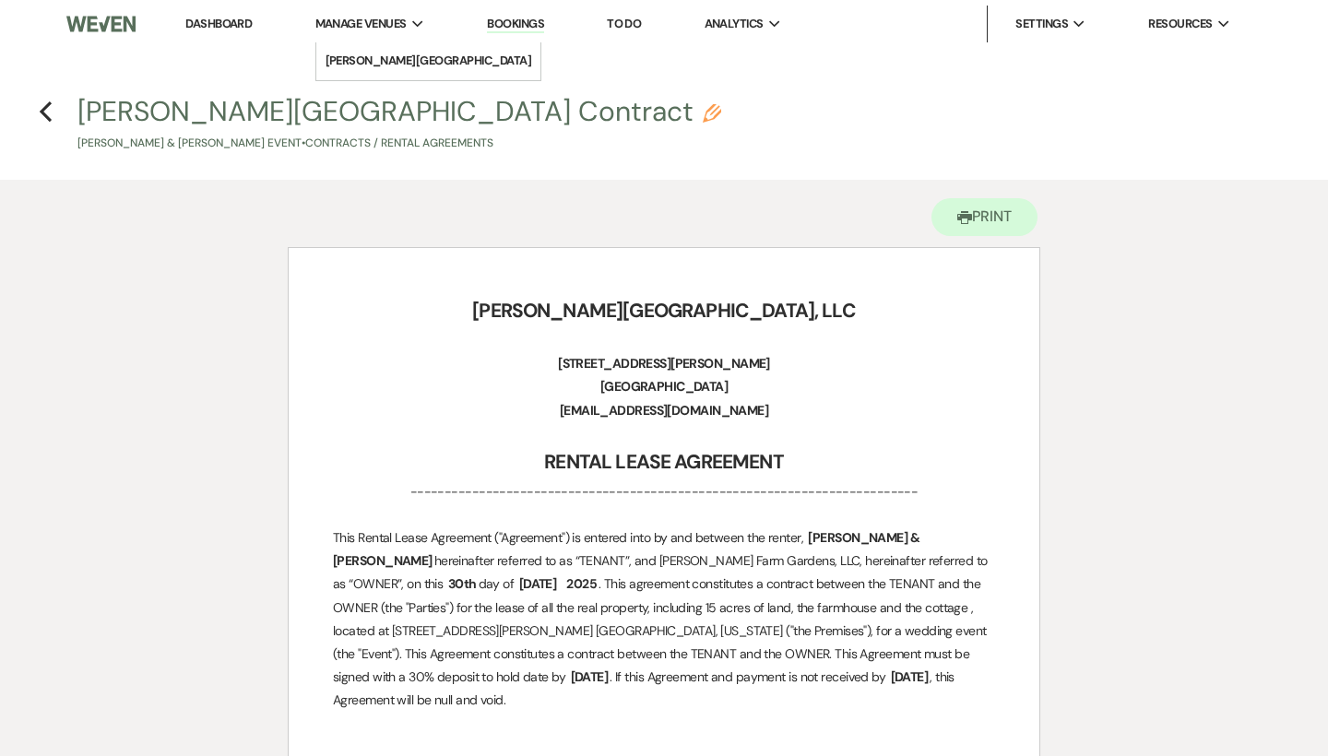
click at [377, 25] on span "Manage Venues" at bounding box center [360, 24] width 91 height 18
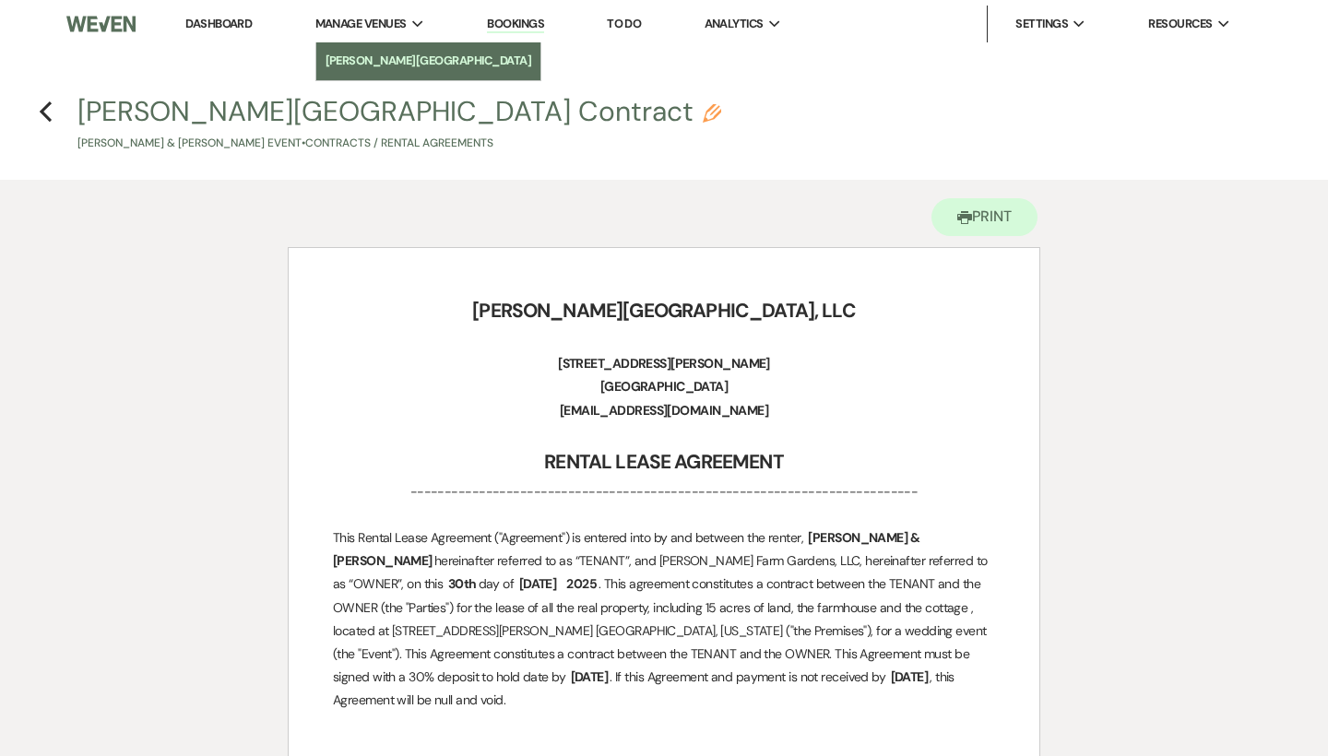
click at [377, 47] on link "[PERSON_NAME][GEOGRAPHIC_DATA]" at bounding box center [428, 60] width 225 height 37
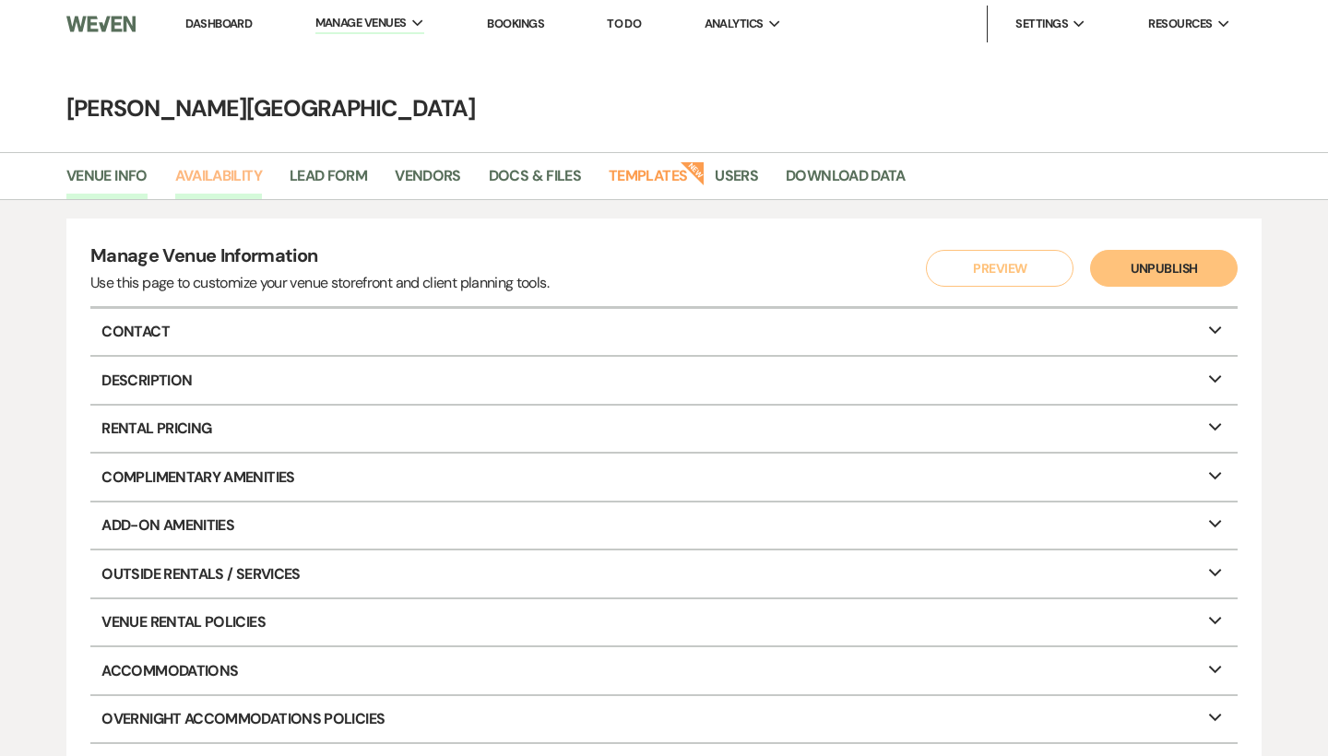
click at [250, 174] on link "Availability" at bounding box center [218, 181] width 87 height 35
select select "3"
select select "2026"
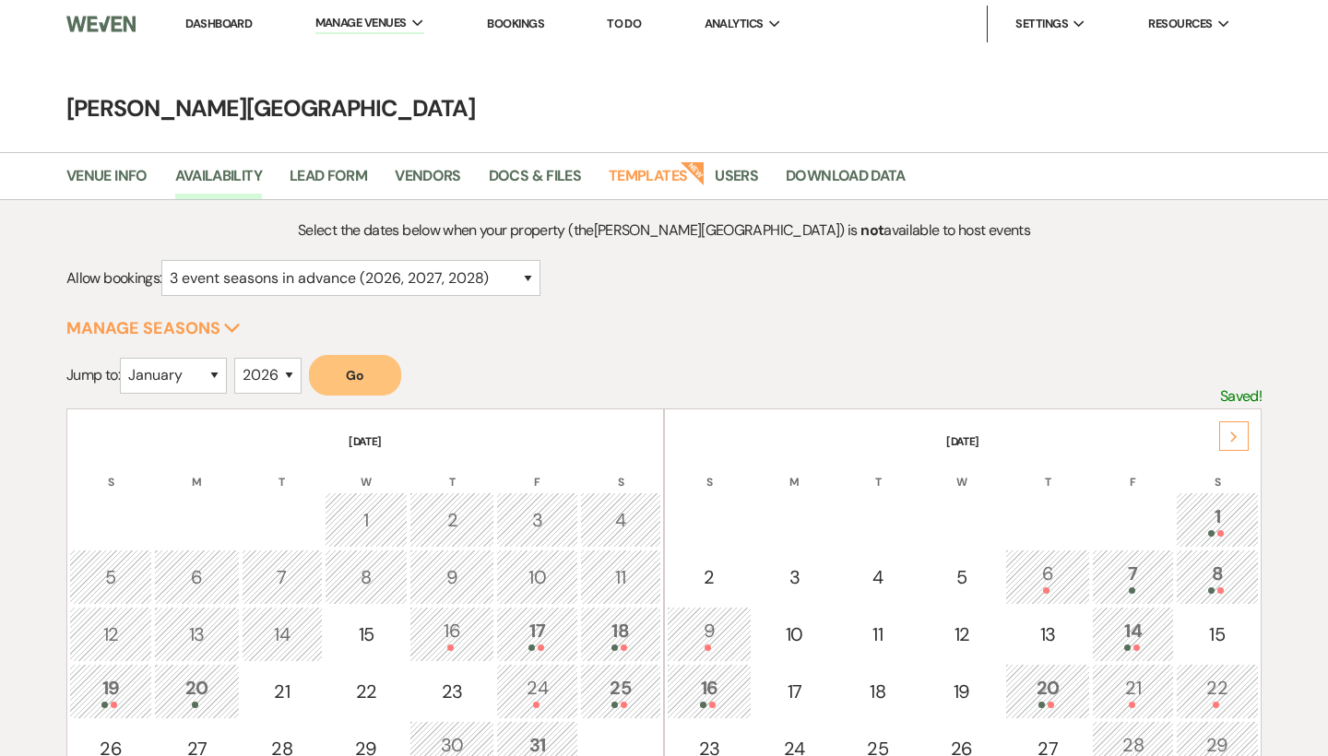
click at [1230, 431] on icon "Next" at bounding box center [1233, 436] width 9 height 11
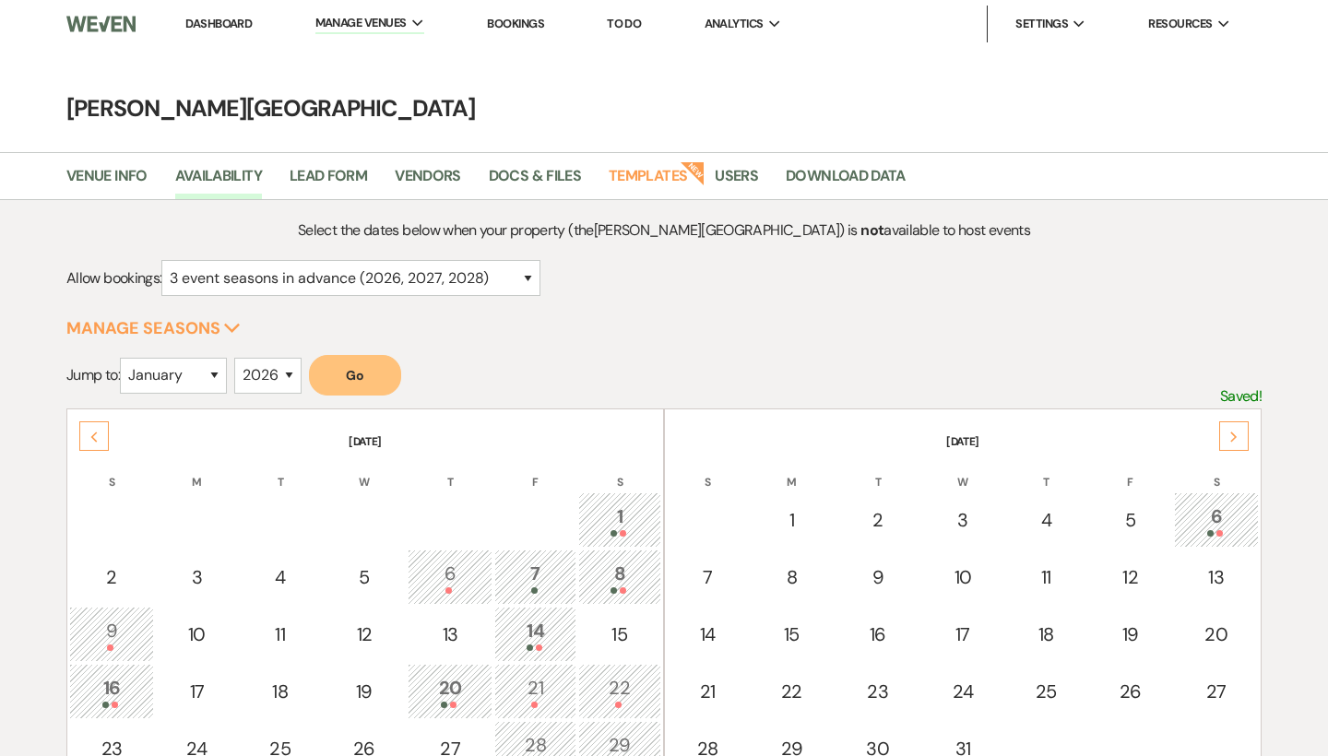
click at [1230, 431] on icon "Next" at bounding box center [1233, 436] width 9 height 11
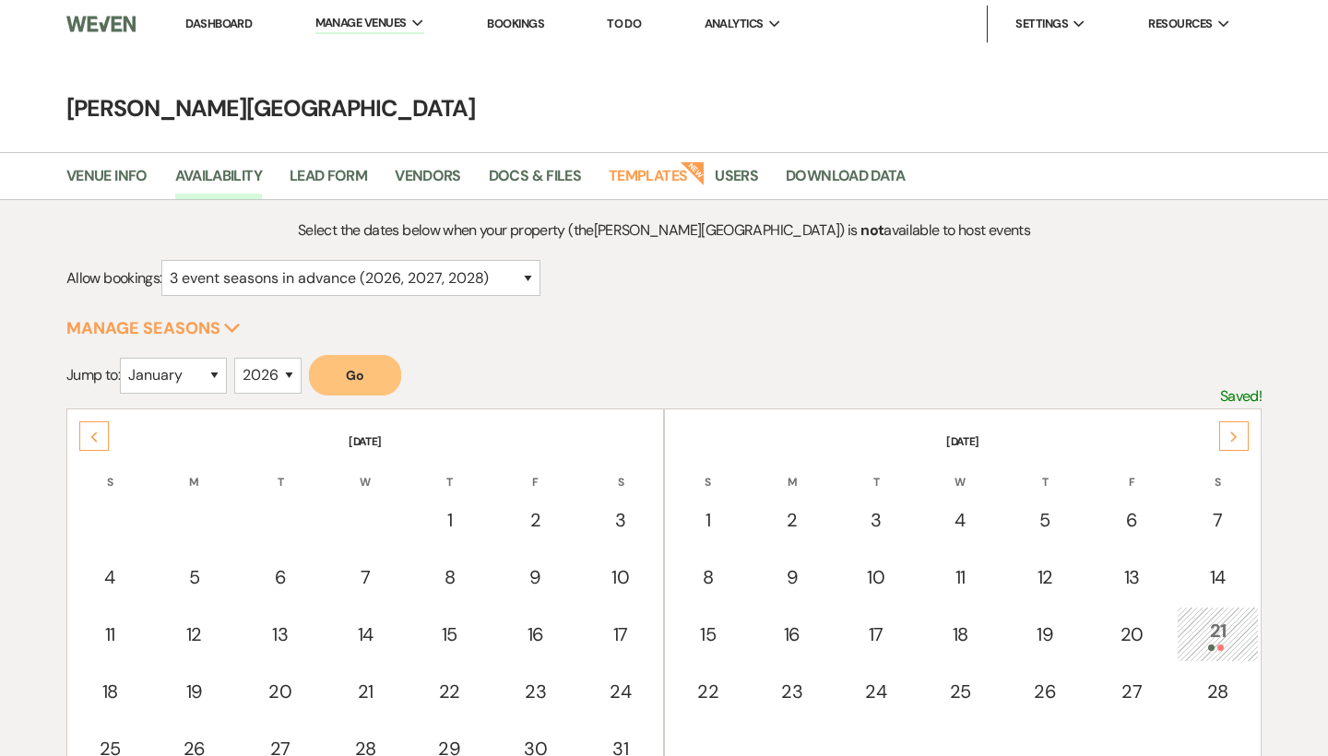
click at [1230, 431] on icon "Next" at bounding box center [1233, 436] width 9 height 11
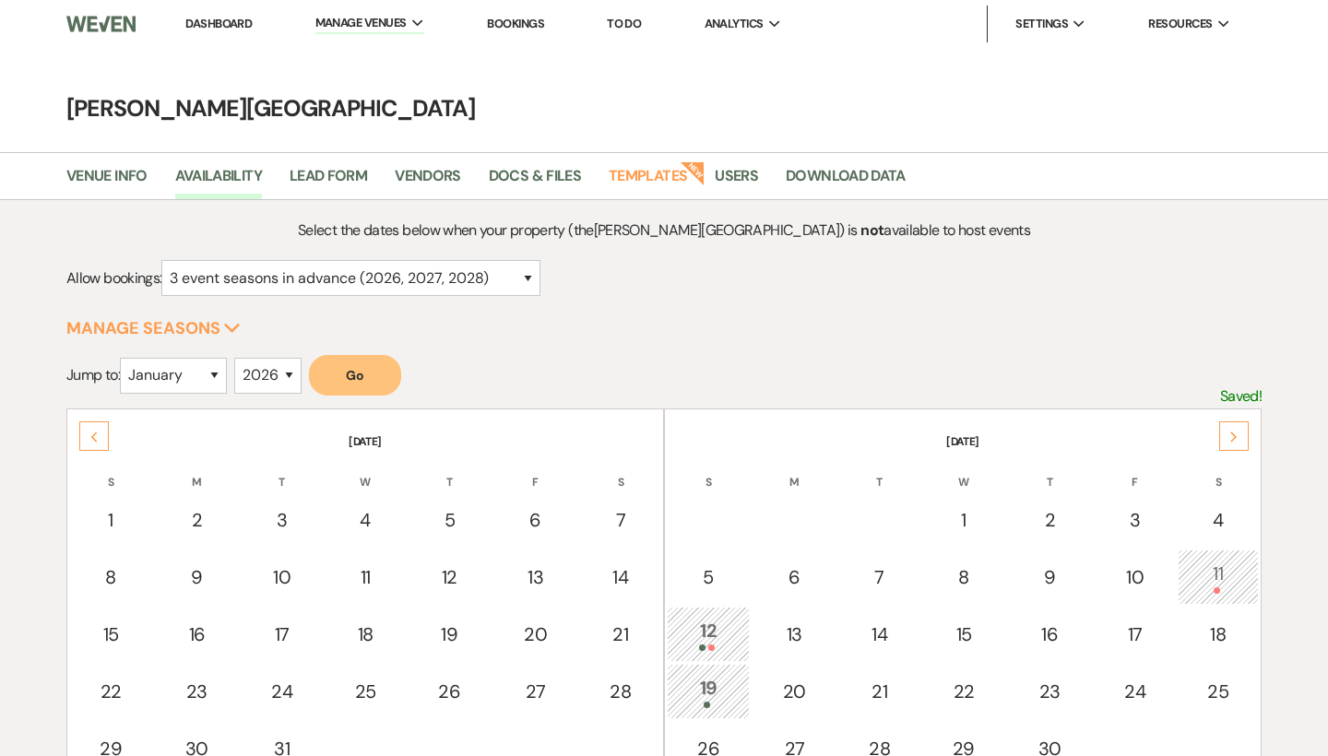
click at [1230, 431] on icon "Next" at bounding box center [1233, 436] width 9 height 11
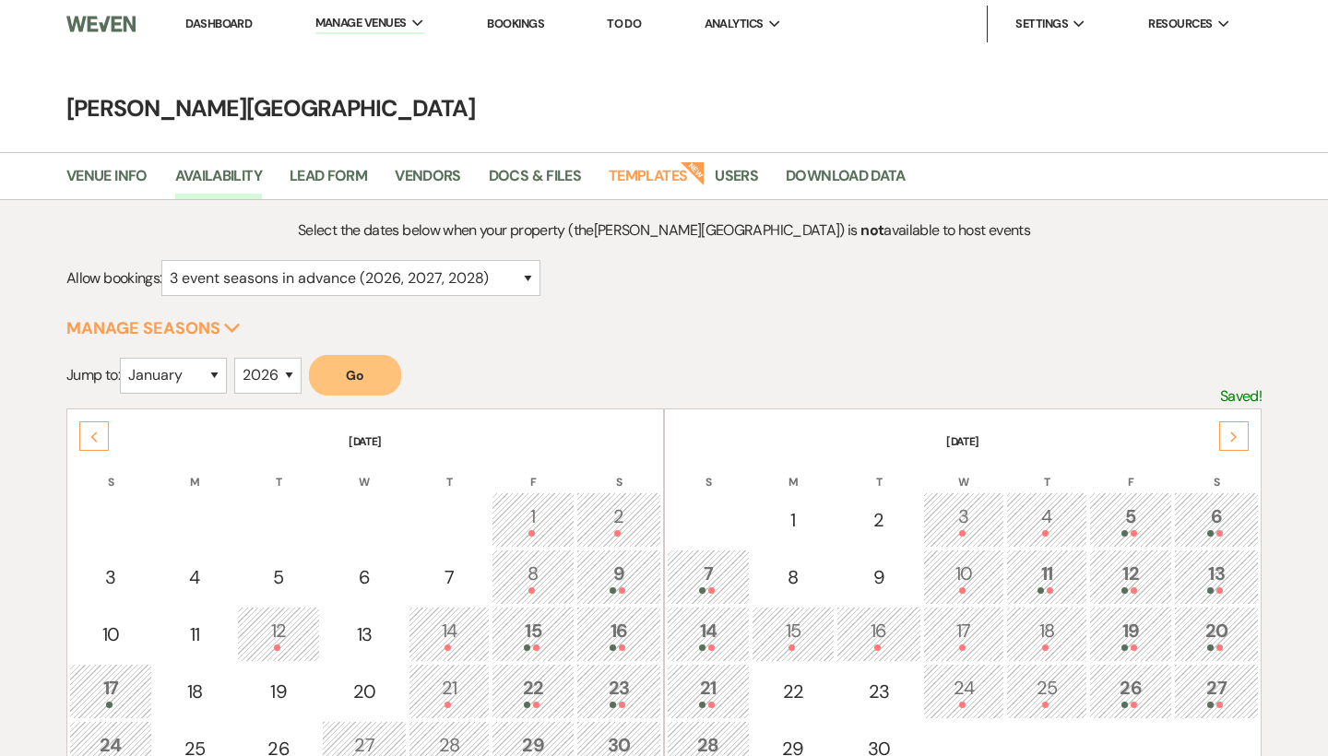
click at [1230, 431] on icon "Next" at bounding box center [1233, 436] width 9 height 11
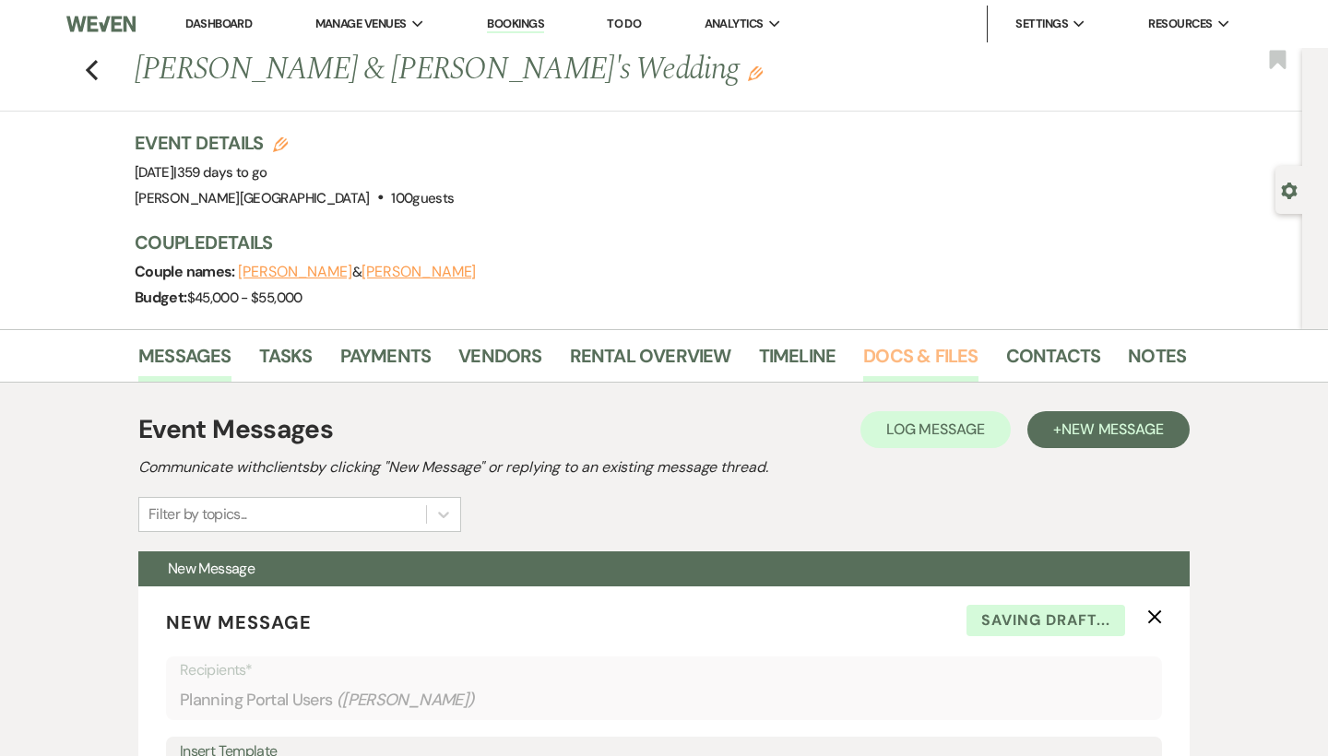
click at [903, 351] on link "Docs & Files" at bounding box center [920, 361] width 114 height 41
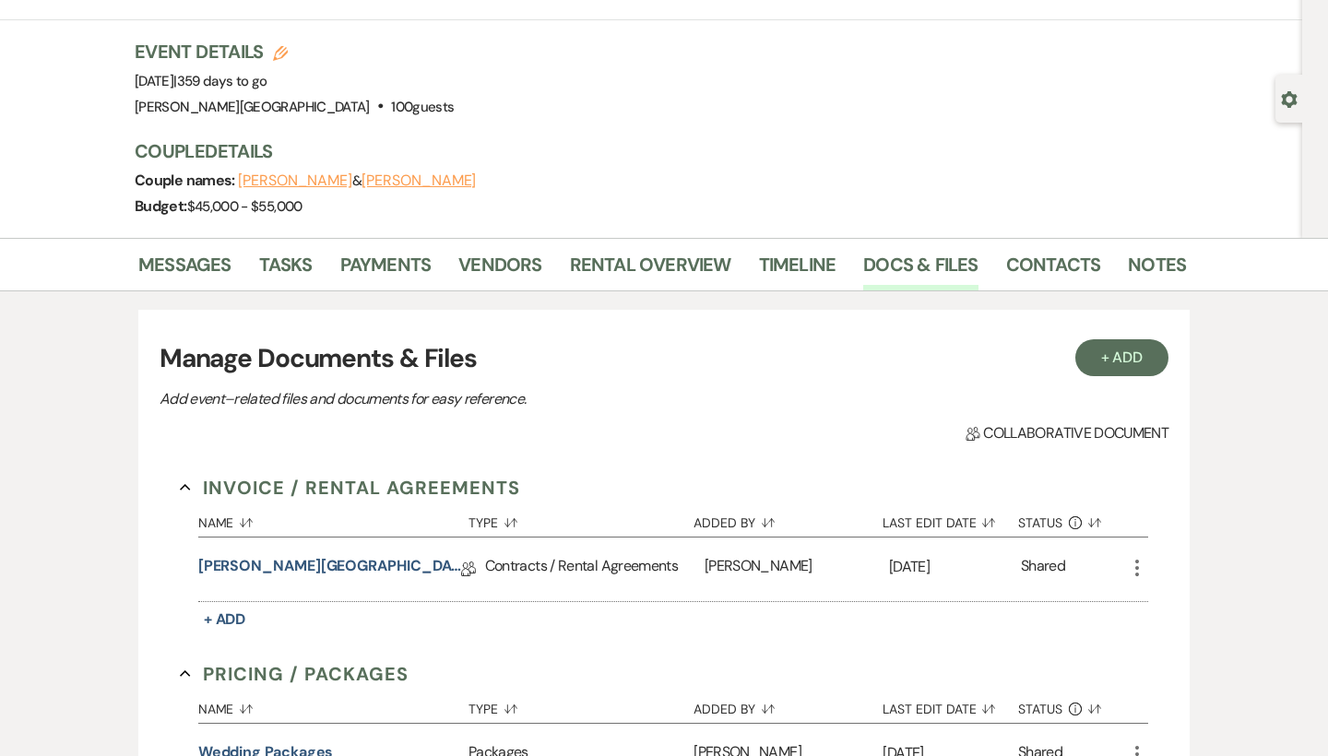
scroll to position [109, 0]
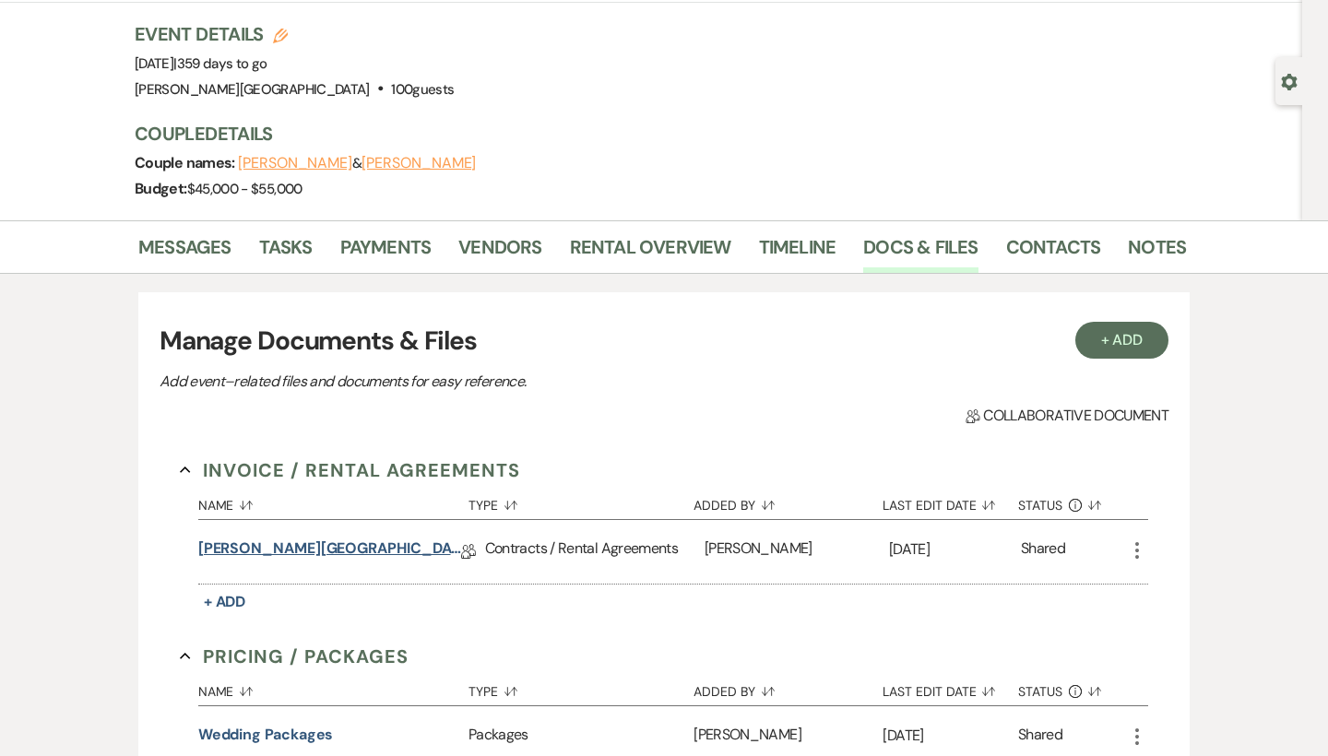
click at [315, 550] on link "Smith Farm Gardens Contract" at bounding box center [329, 551] width 263 height 29
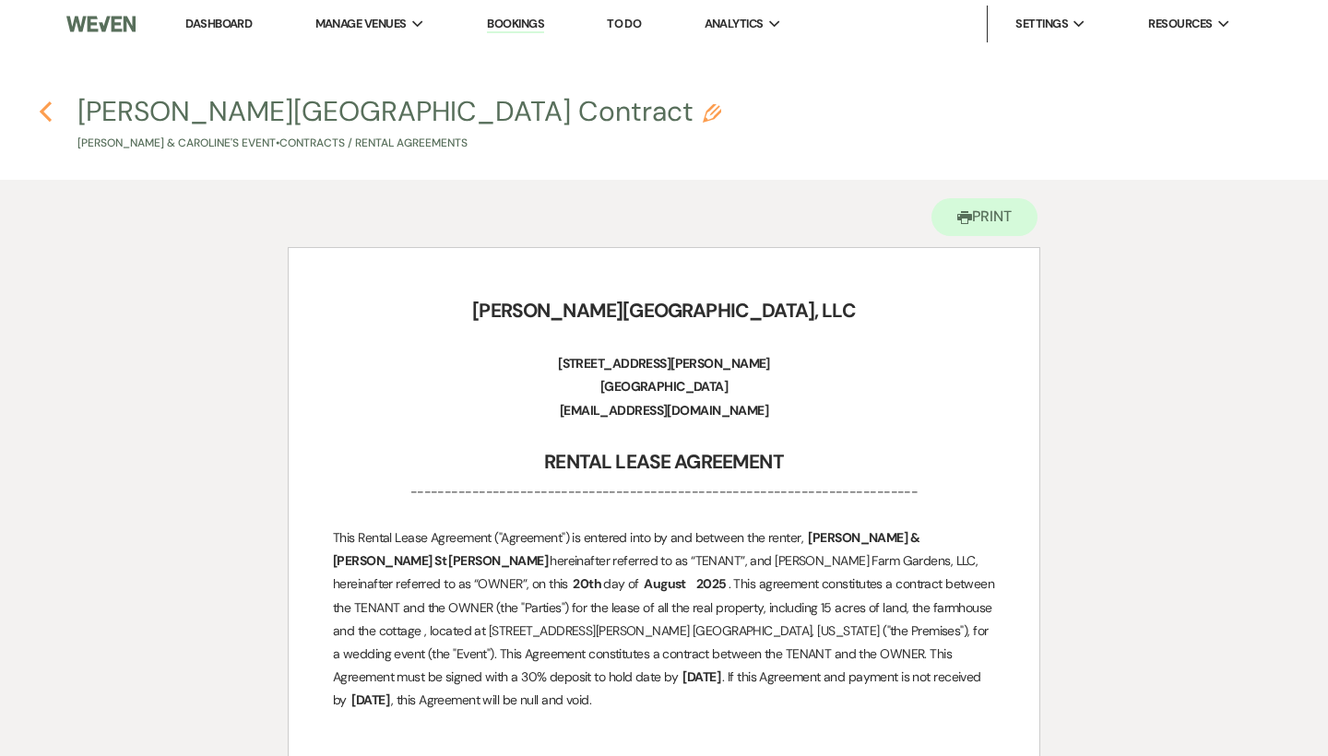
click at [48, 111] on icon "Previous" at bounding box center [46, 111] width 14 height 22
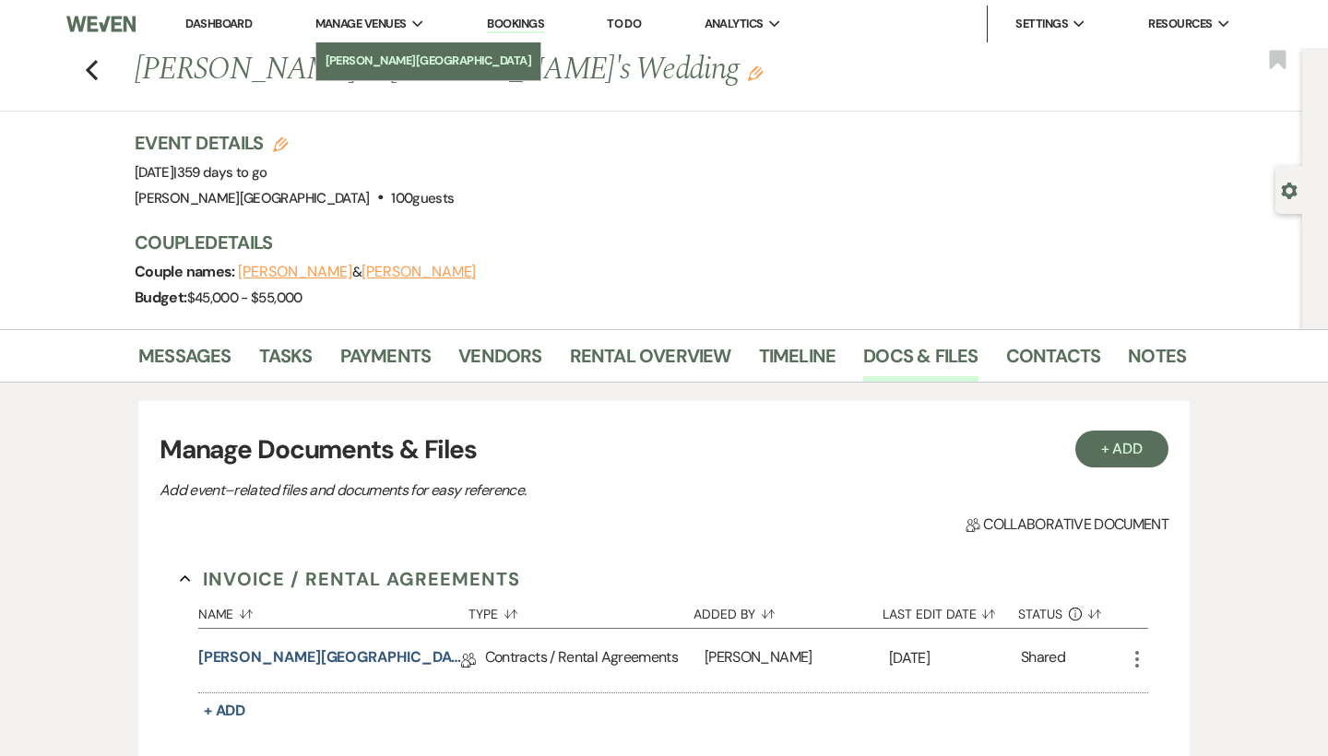
click at [366, 54] on li "[PERSON_NAME][GEOGRAPHIC_DATA]" at bounding box center [428, 61] width 207 height 18
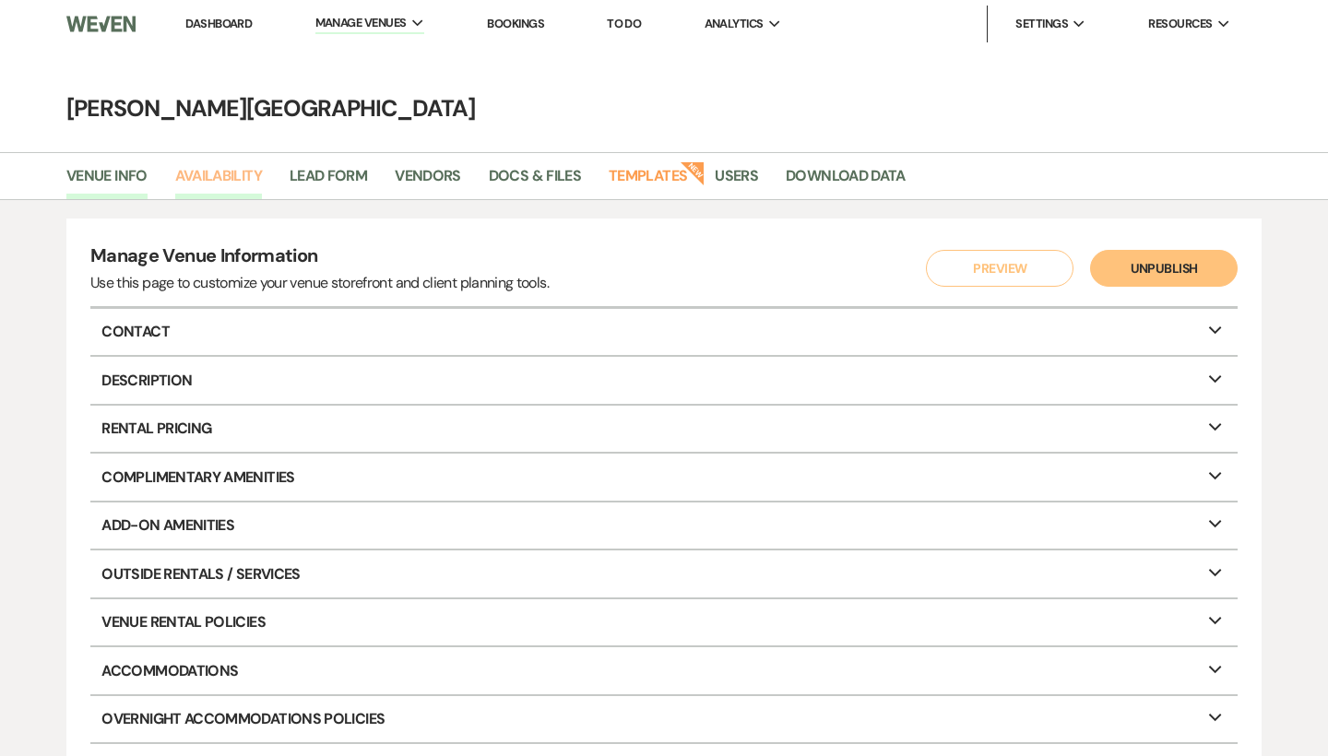
click at [240, 176] on link "Availability" at bounding box center [218, 181] width 87 height 35
select select "3"
select select "2026"
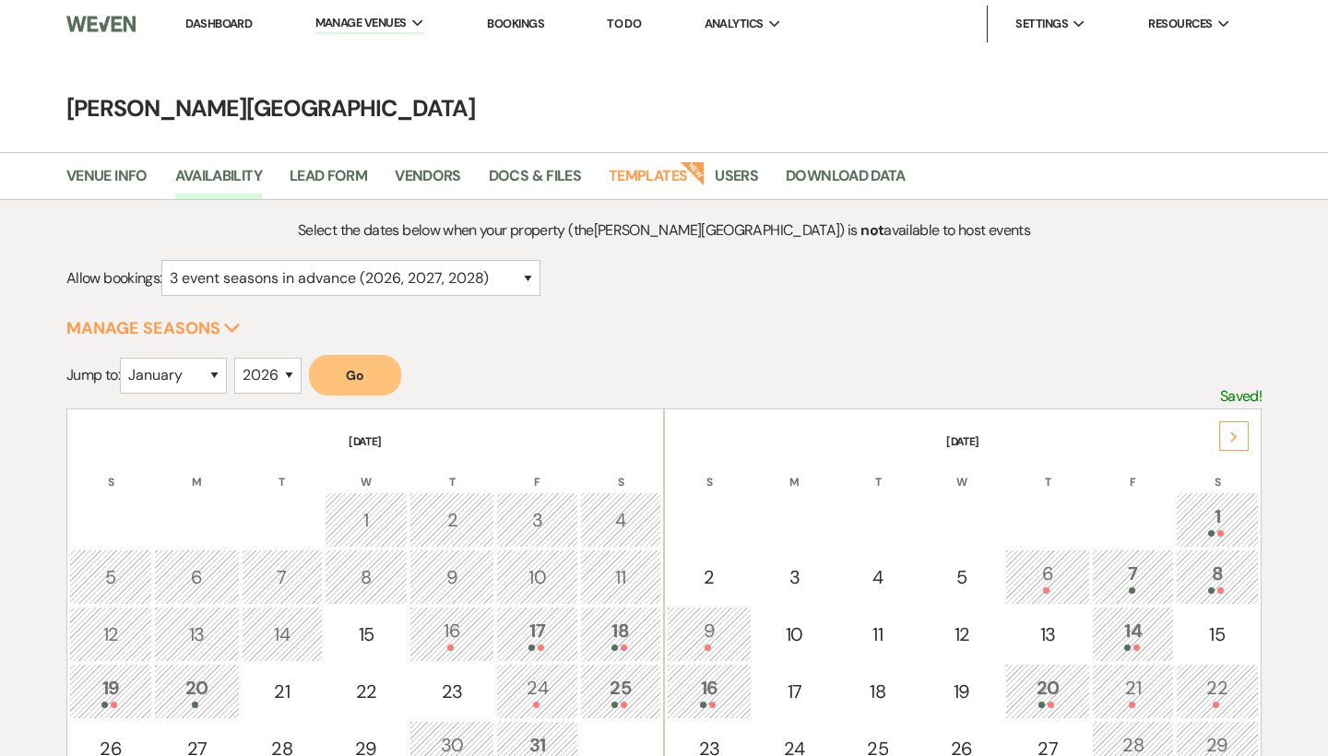
click at [1234, 433] on use at bounding box center [1233, 436] width 6 height 10
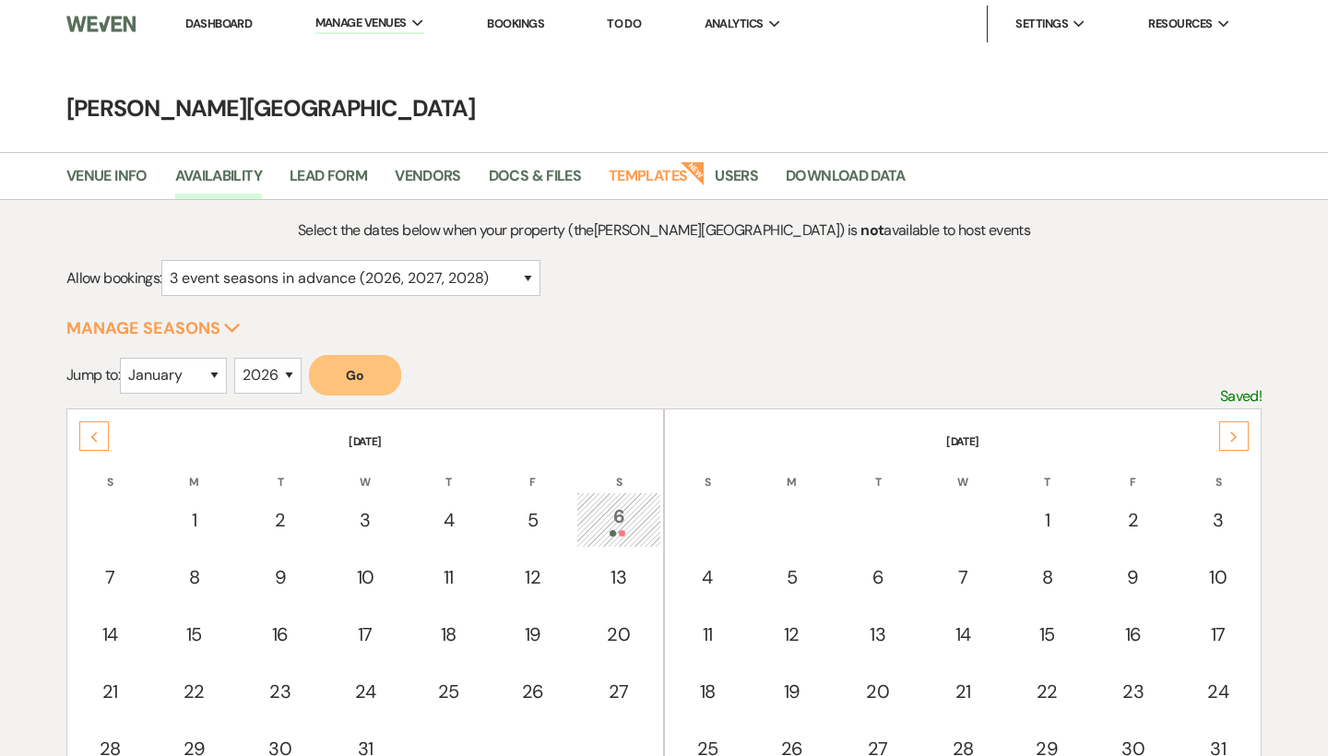
click at [1234, 433] on use at bounding box center [1233, 436] width 6 height 10
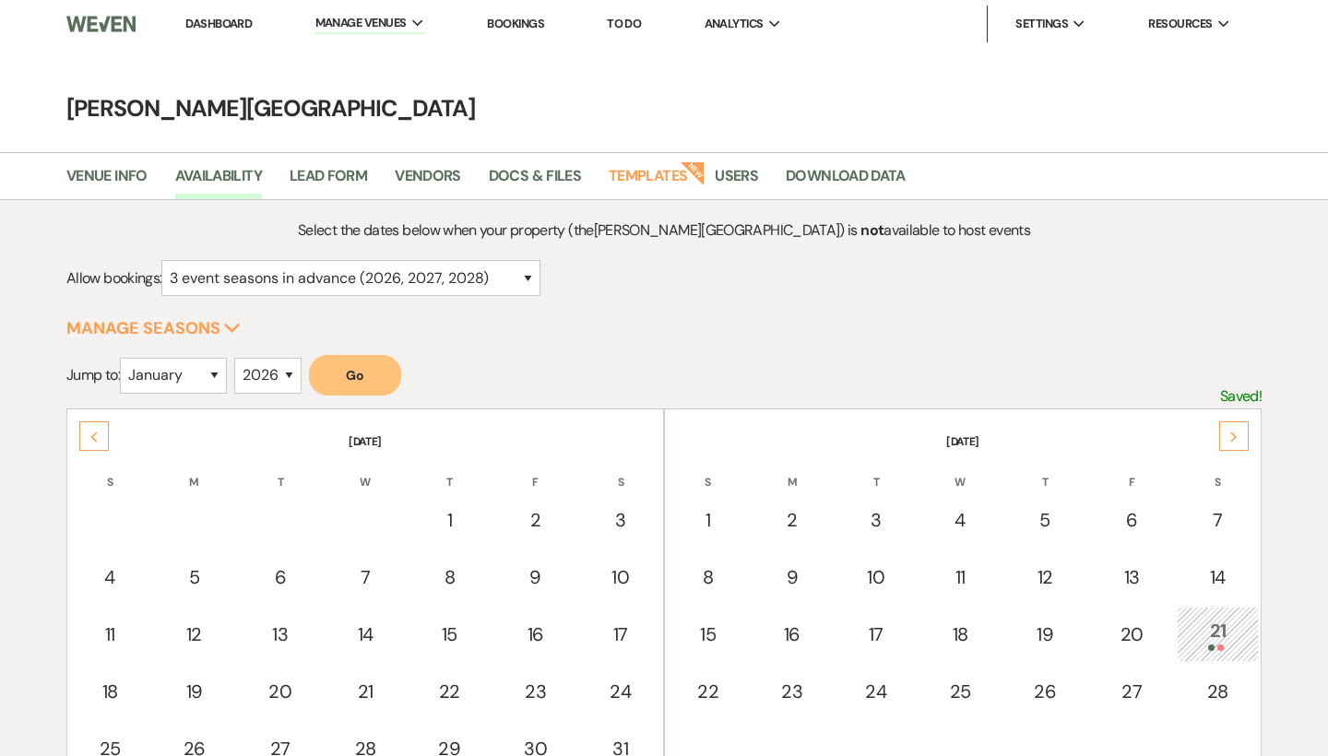
click at [1234, 433] on use at bounding box center [1233, 436] width 6 height 10
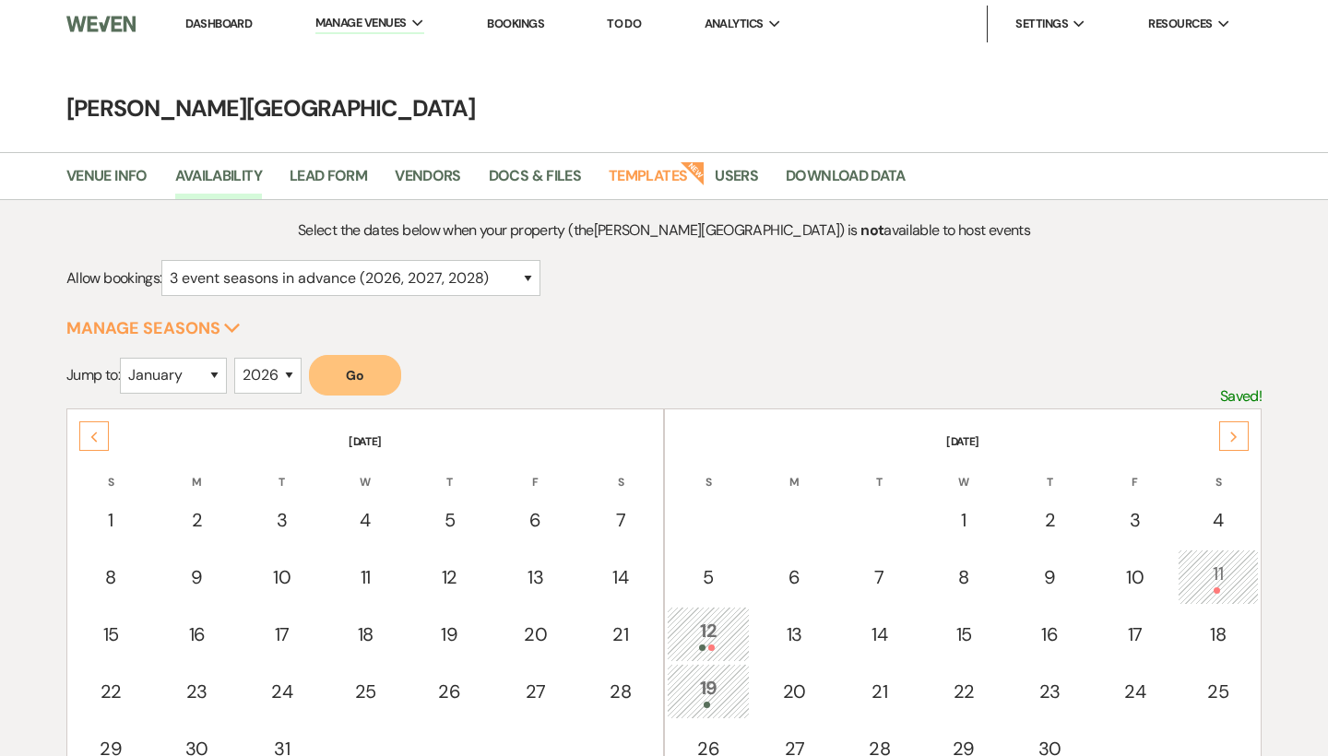
click at [1234, 433] on use at bounding box center [1233, 436] width 6 height 10
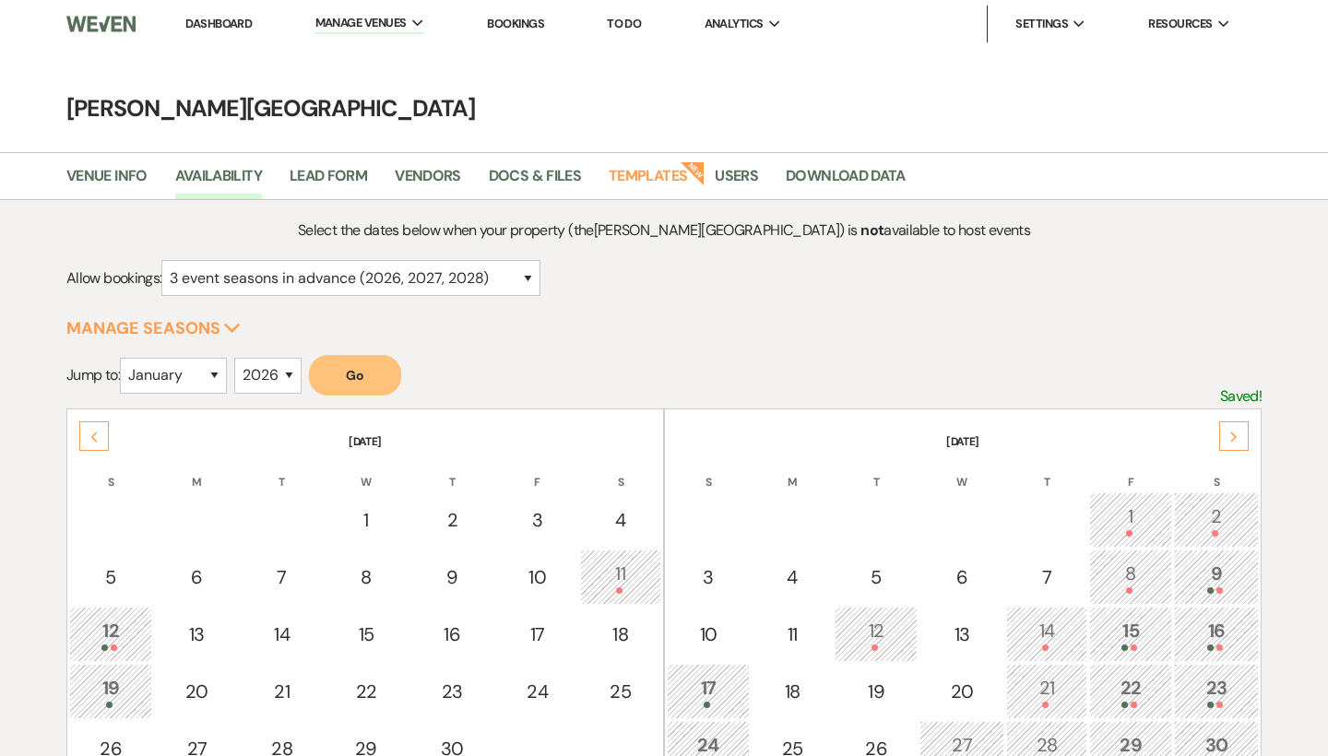
click at [230, 23] on link "Dashboard" at bounding box center [218, 24] width 66 height 16
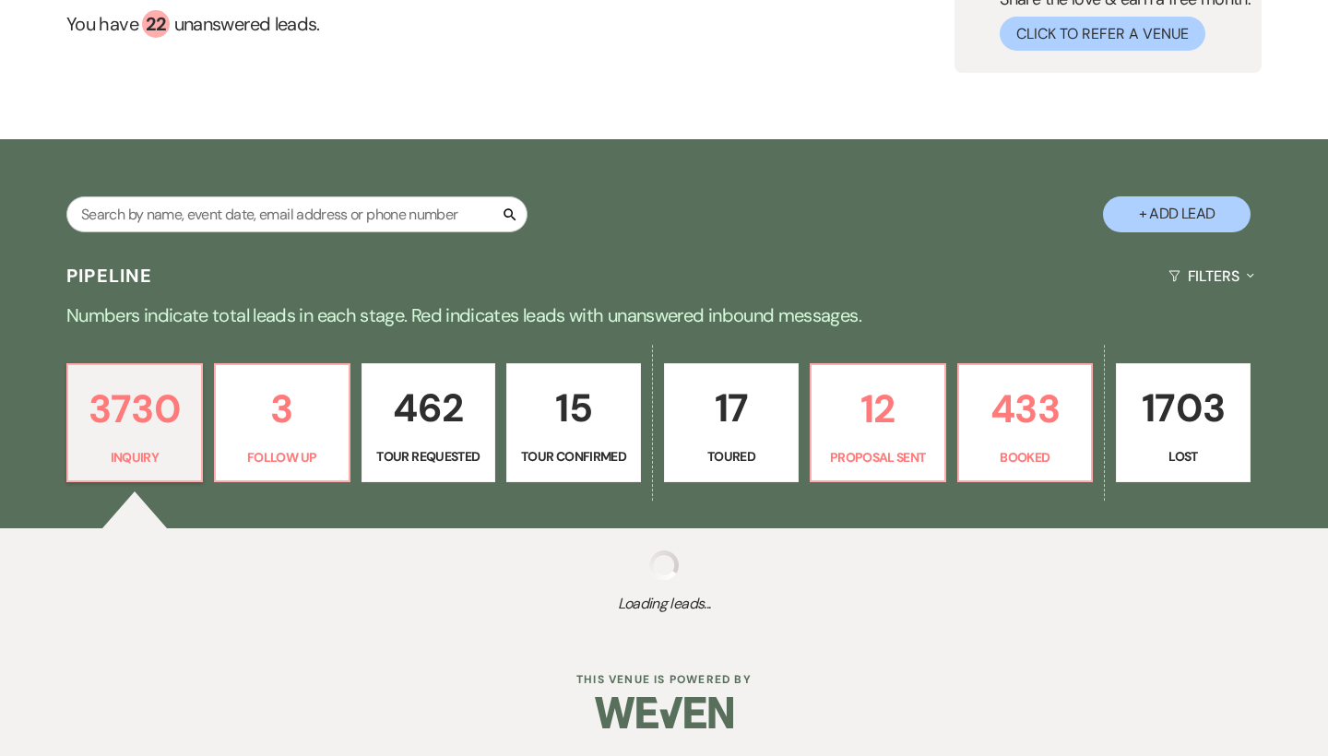
scroll to position [184, 0]
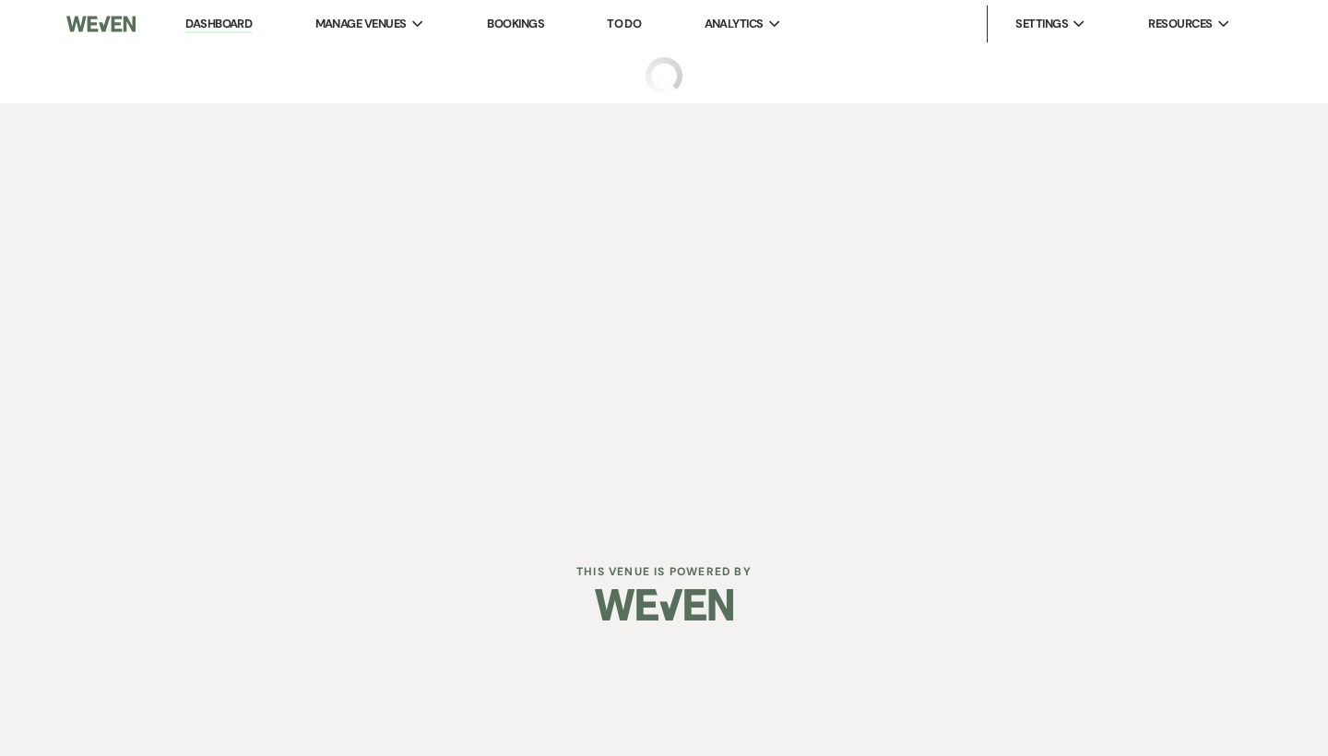
click at [270, 306] on div "Dashboard Manage Venues Expand Smith Farm Gardens Bookings To Do Analytics Expa…" at bounding box center [664, 264] width 1328 height 529
click at [374, 311] on div "Dashboard Manage Venues Expand Smith Farm Gardens Bookings To Do Analytics Expa…" at bounding box center [664, 264] width 1328 height 529
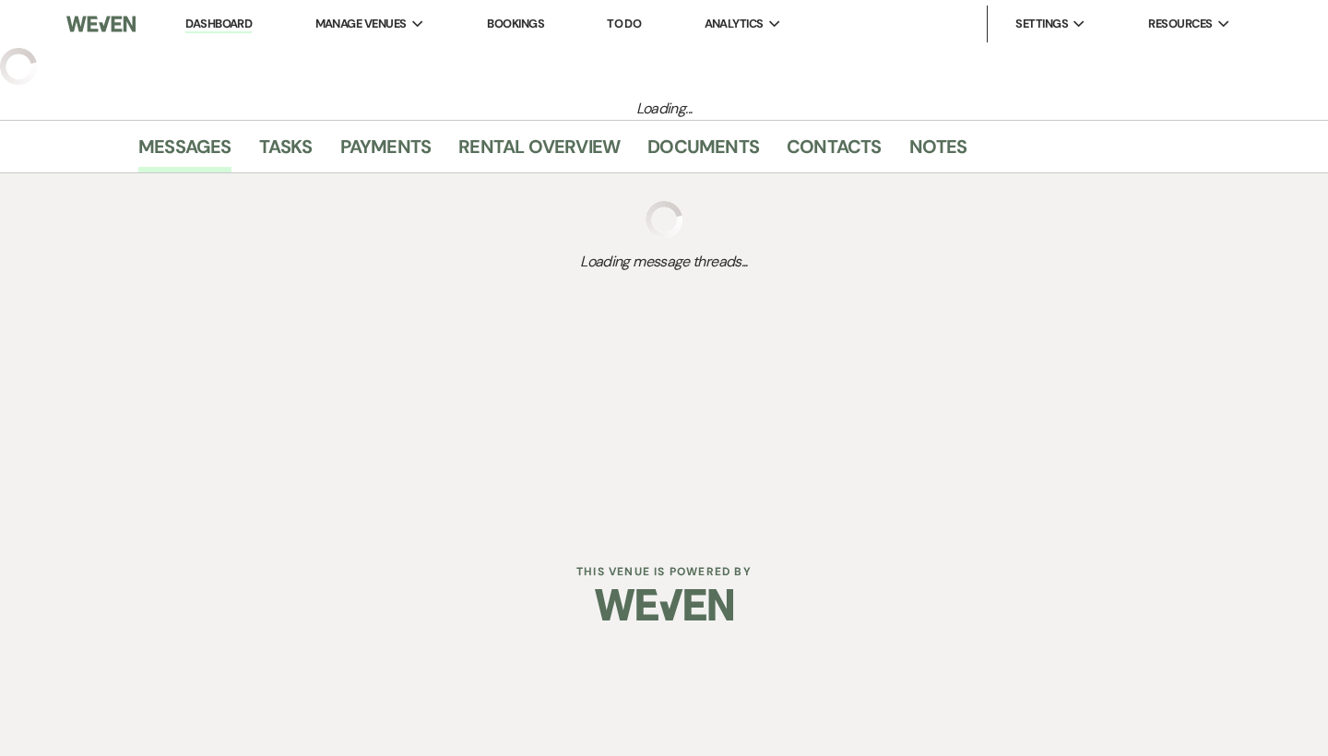
select select "5"
select select "16"
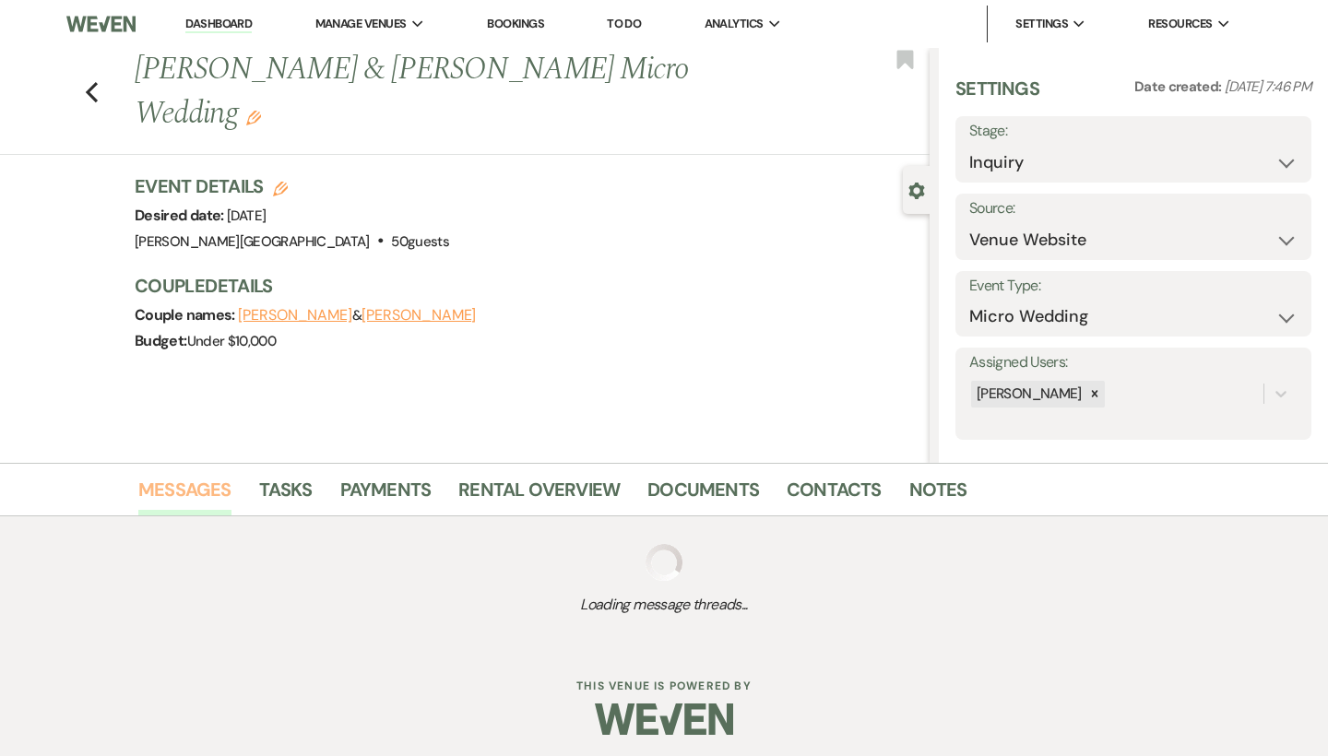
click at [196, 493] on link "Messages" at bounding box center [184, 495] width 93 height 41
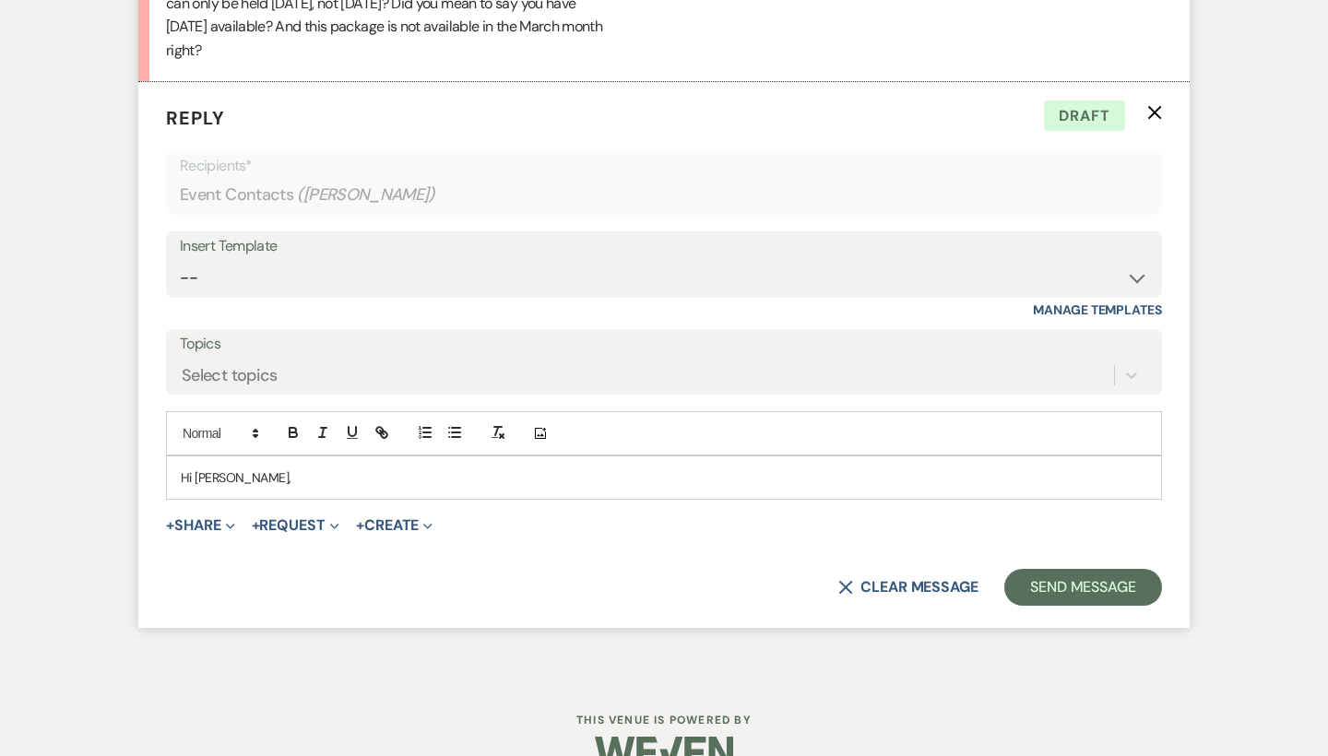
scroll to position [2669, 0]
click at [273, 469] on p "Hi [PERSON_NAME]," at bounding box center [664, 479] width 966 height 20
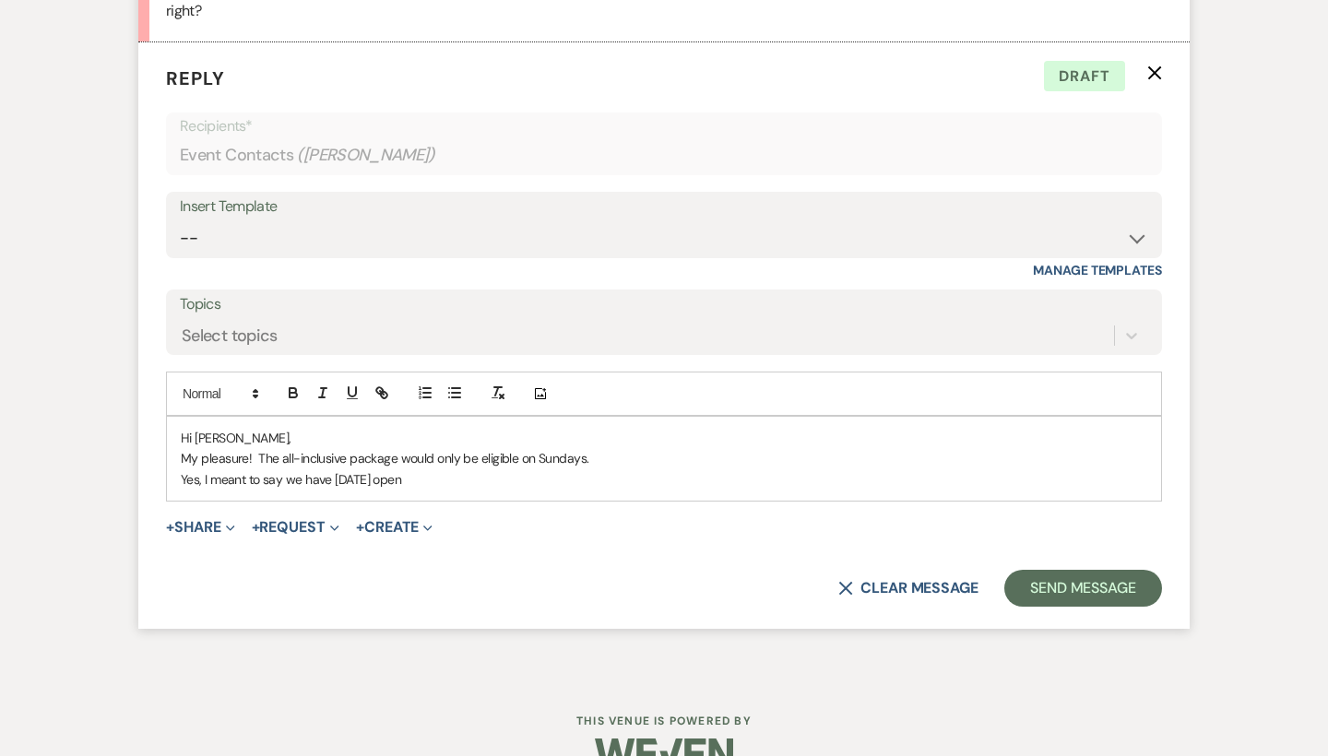
scroll to position [2709, 0]
drag, startPoint x: 431, startPoint y: 436, endPoint x: 180, endPoint y: 431, distance: 250.8
click at [180, 431] on div "Hi Elizabeth, My pleasure! The all-inclusive package would only be eligible on …" at bounding box center [664, 460] width 994 height 84
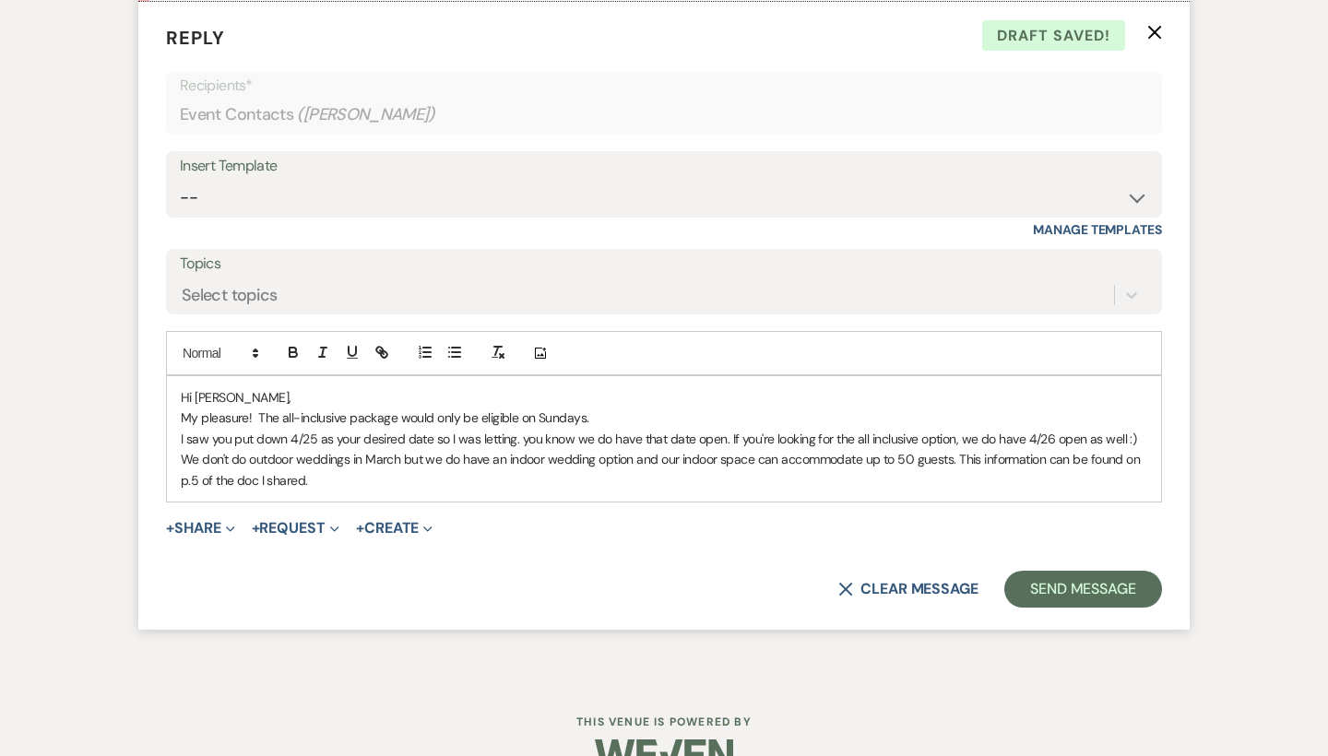
scroll to position [2750, 0]
click at [262, 408] on p "My pleasure! The all-inclusive package would only be eligible on Sundays." at bounding box center [664, 418] width 966 height 20
click at [516, 430] on p "I saw you put down 4/25 as your desired date so I was letting. you know we do h…" at bounding box center [664, 440] width 966 height 20
click at [1020, 430] on p "I saw you put down 4/25 as your desired date so I was letting you know we do ha…" at bounding box center [664, 440] width 966 height 20
click at [183, 450] on p "We don't do outdoor weddings in March but we do have an indoor wedding option a…" at bounding box center [664, 470] width 966 height 41
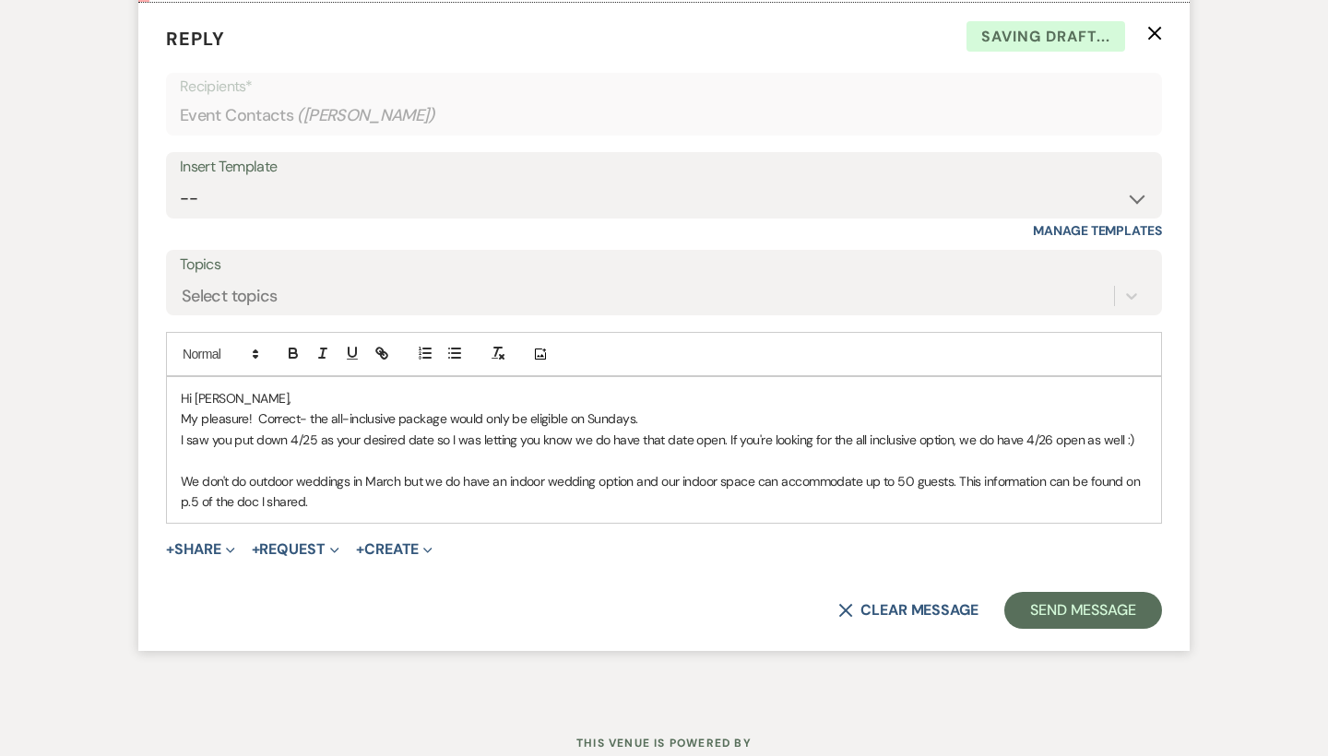
click at [245, 471] on p "We don't do outdoor weddings in March but we do have an indoor wedding option a…" at bounding box center [664, 491] width 966 height 41
click at [407, 471] on p "We don't hold outdoor weddings in March but we do have an indoor wedding option…" at bounding box center [664, 491] width 966 height 41
click at [909, 471] on p "We don't hold outdoor weddings in March since our tent doesn't go up until Apri…" at bounding box center [664, 491] width 966 height 41
click at [698, 471] on p "We don't hold outdoor weddings in March since our tent doesn't go up until Apri…" at bounding box center [664, 491] width 966 height 41
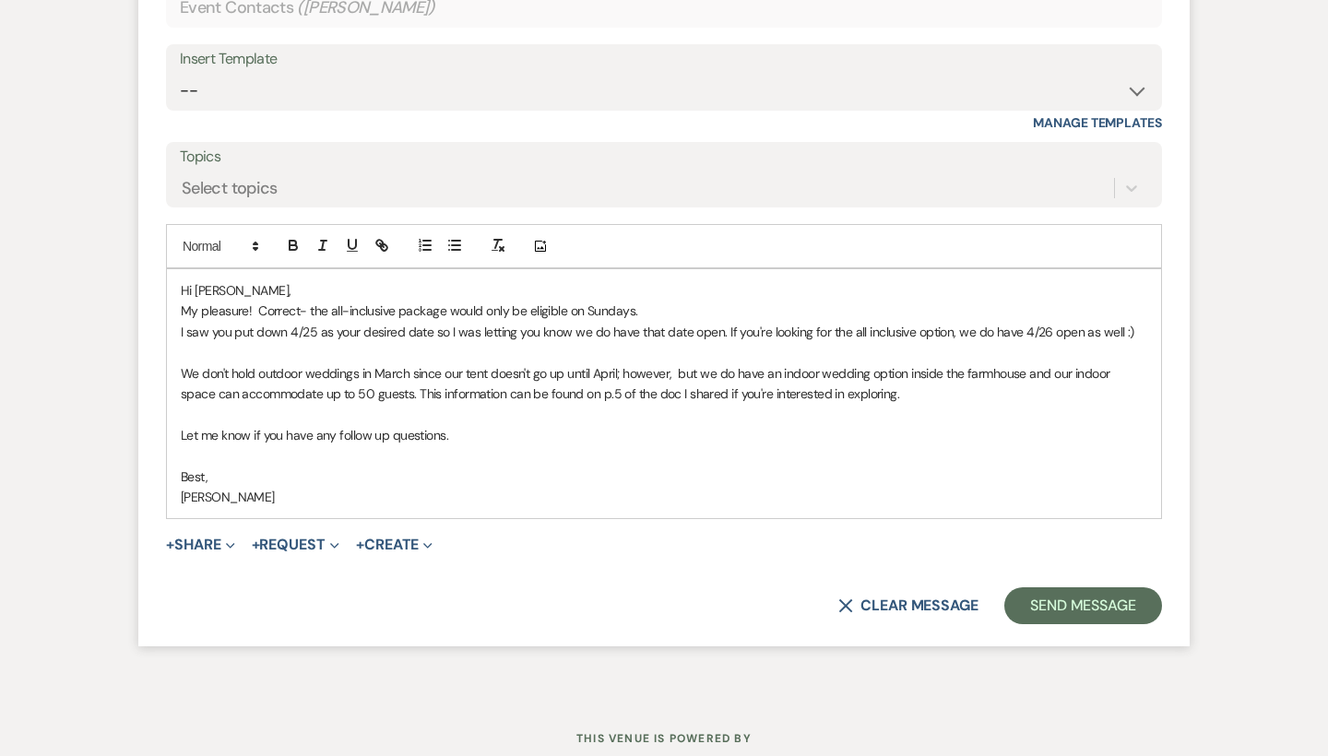
scroll to position [2861, 0]
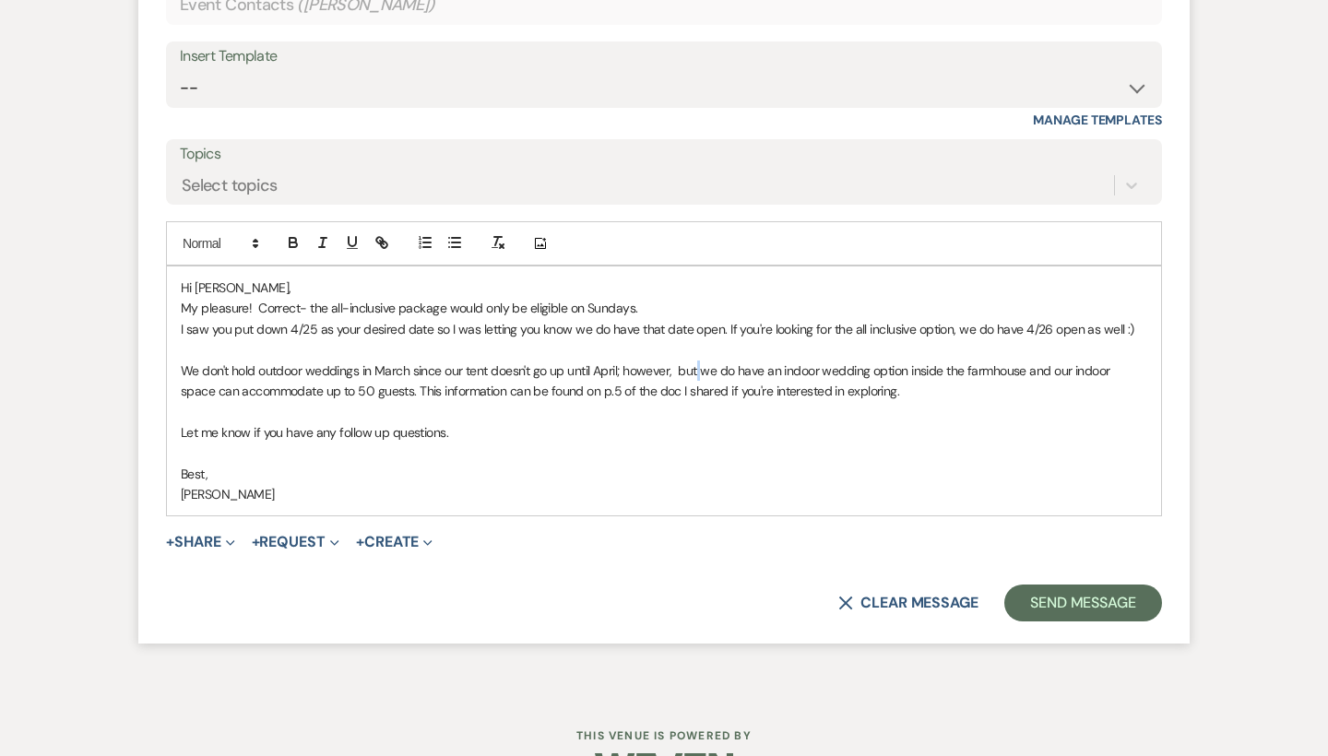
click at [697, 360] on p "We don't hold outdoor weddings in March since our tent doesn't go up until Apri…" at bounding box center [664, 380] width 966 height 41
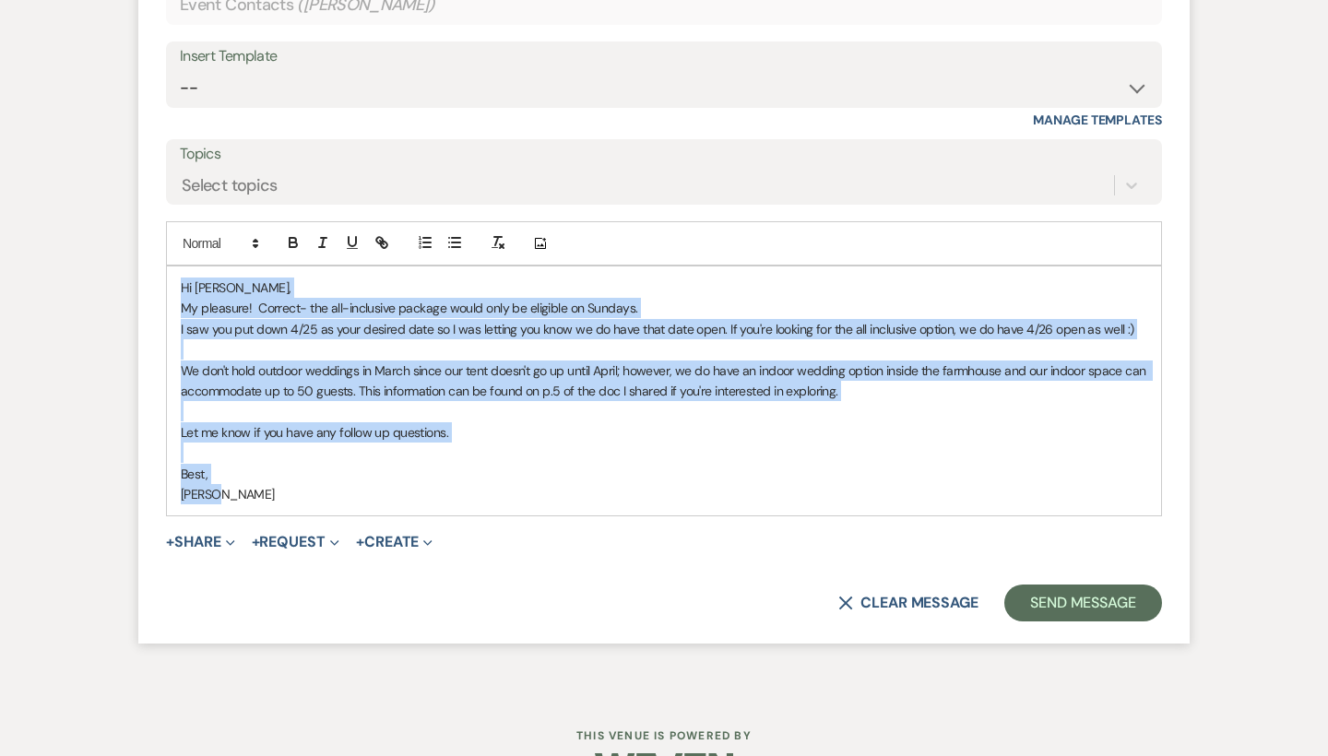
drag, startPoint x: 221, startPoint y: 451, endPoint x: 164, endPoint y: 242, distance: 216.9
click at [164, 242] on form "Reply X Draft Recipients* Event Contacts ( Elizabeth Kirker ) Insert Template -…" at bounding box center [663, 268] width 1051 height 752
copy div "Hi Elizabeth, My pleasure! Correct- the all-inclusive package would only be eli…"
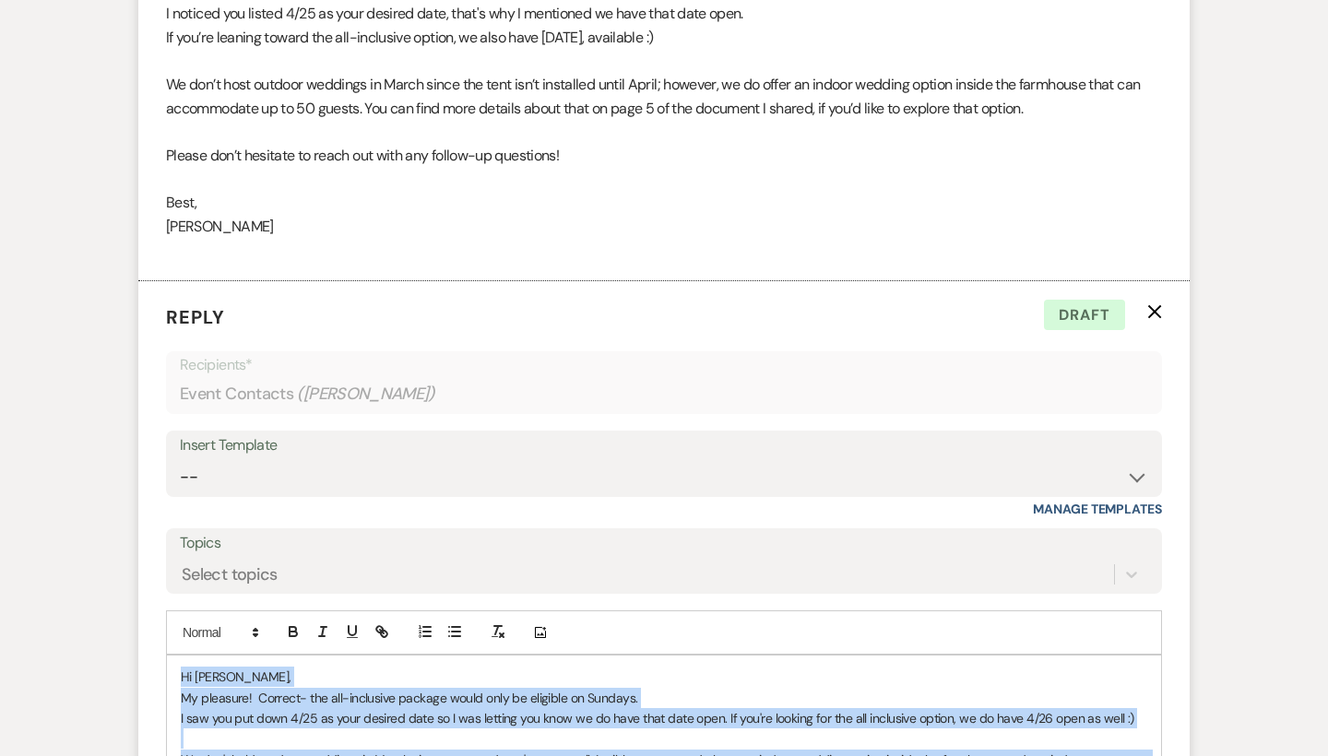
scroll to position [3254, 0]
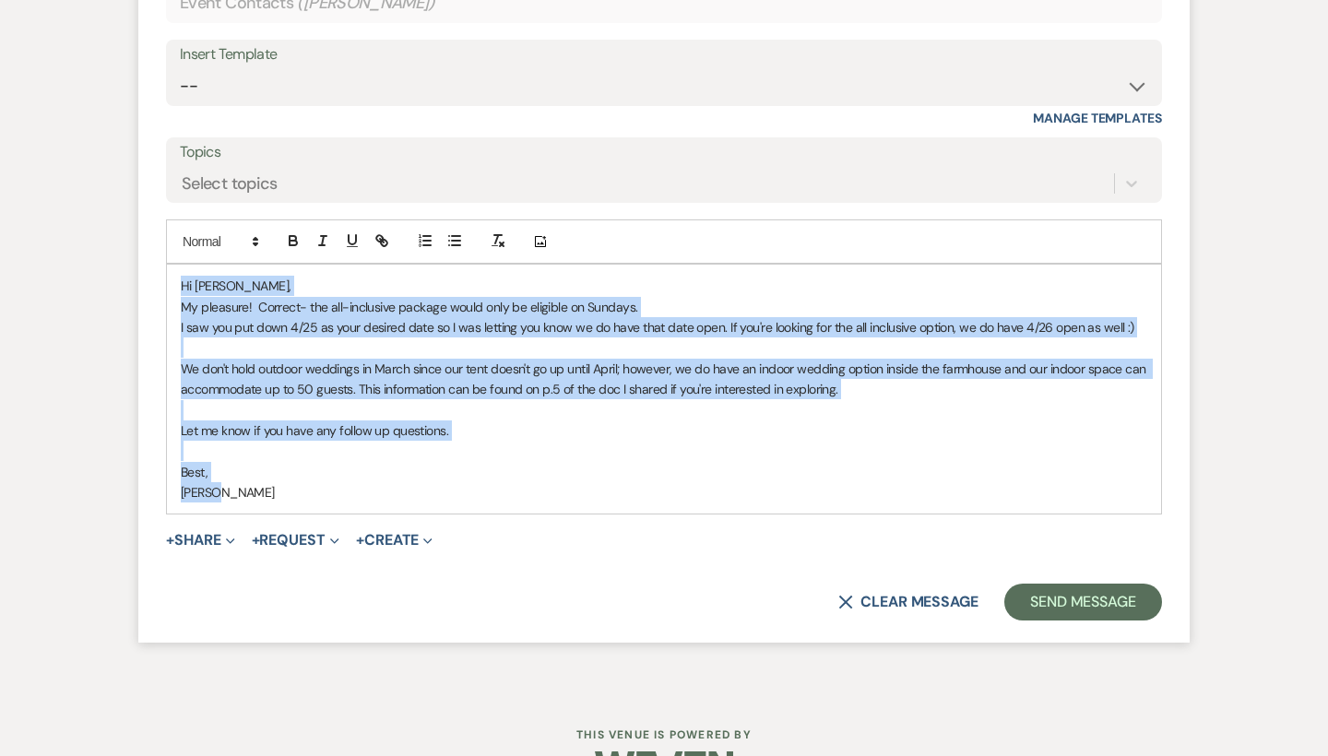
click at [345, 359] on p "We don't hold outdoor weddings in March since our tent doesn't go up until Apri…" at bounding box center [664, 379] width 966 height 41
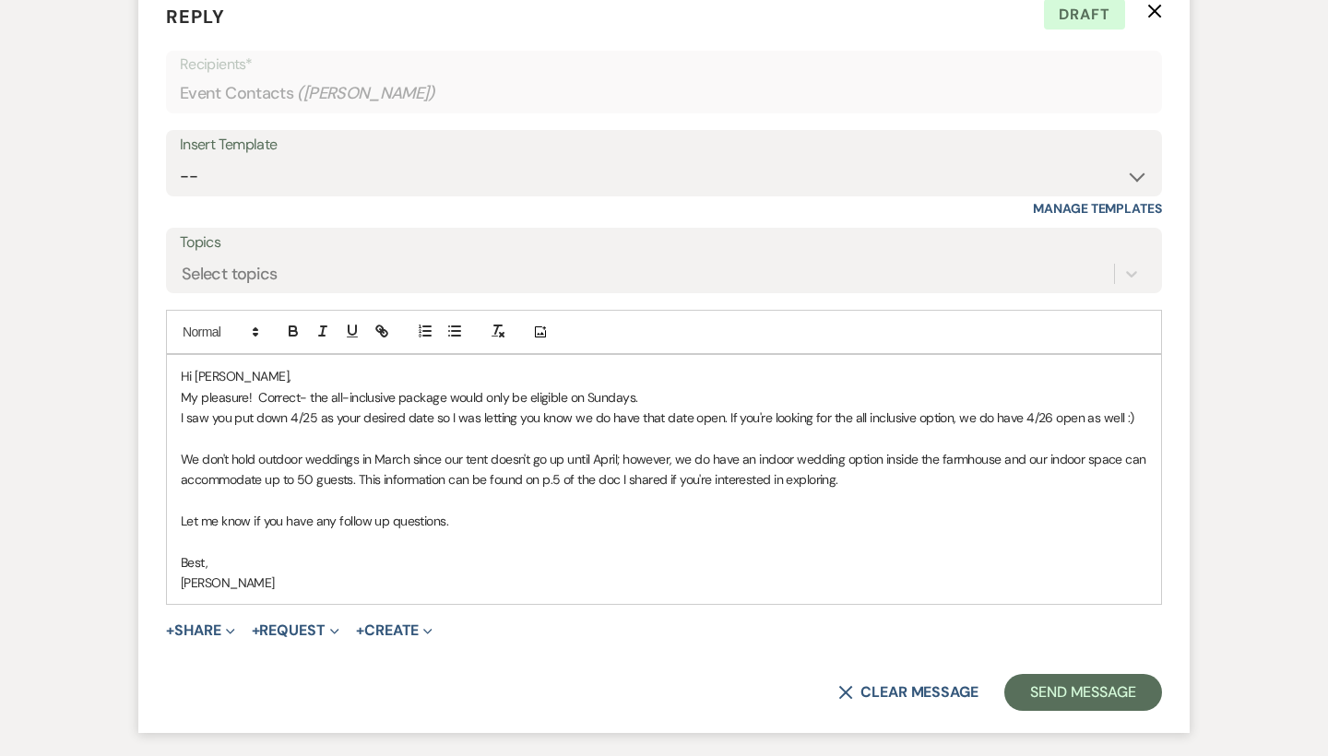
scroll to position [3162, 0]
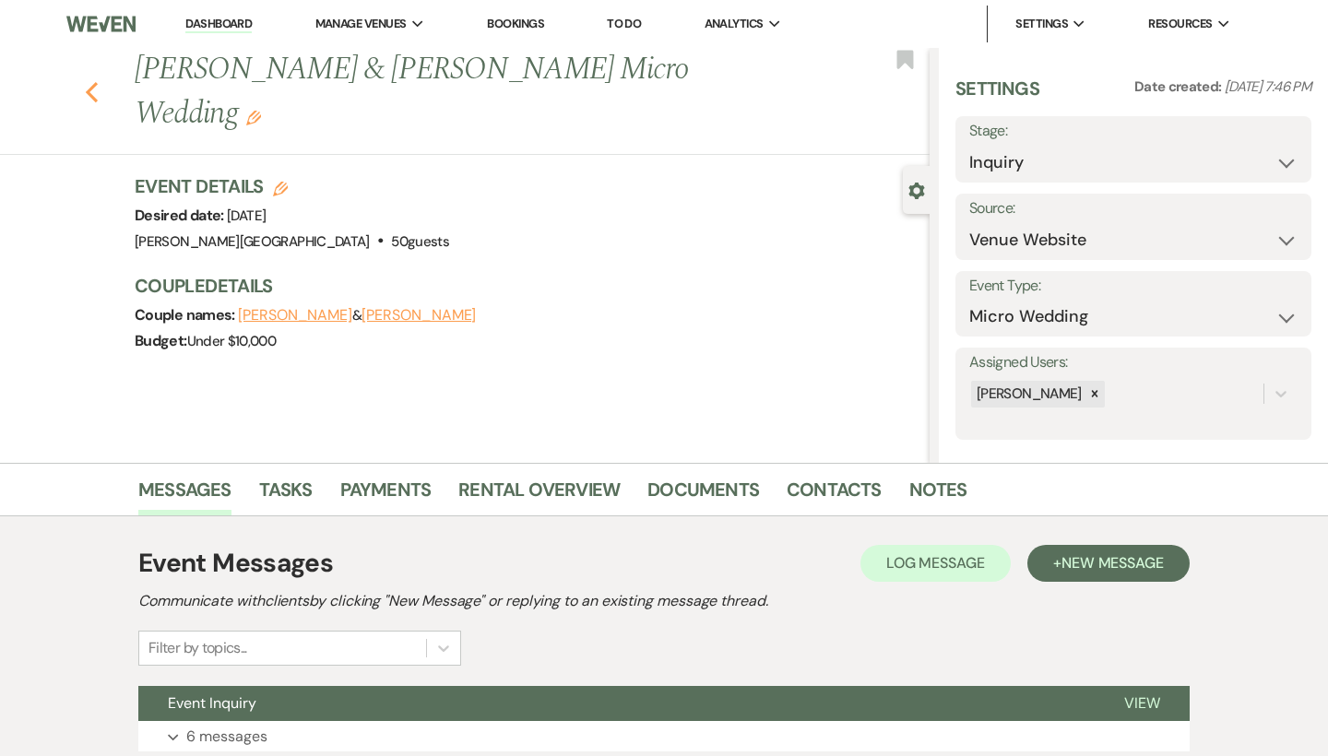
click at [91, 82] on use "button" at bounding box center [92, 92] width 12 height 20
click at [222, 22] on link "Dashboard" at bounding box center [218, 25] width 66 height 18
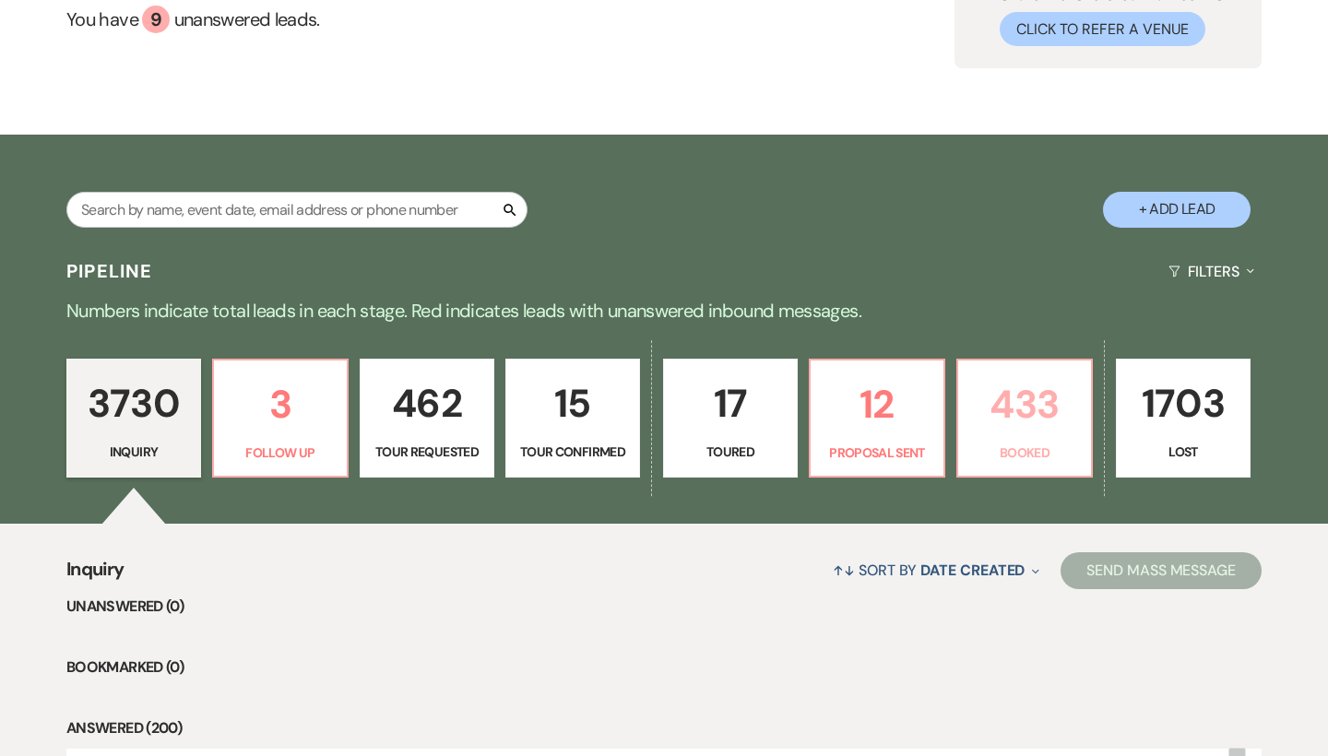
scroll to position [183, 0]
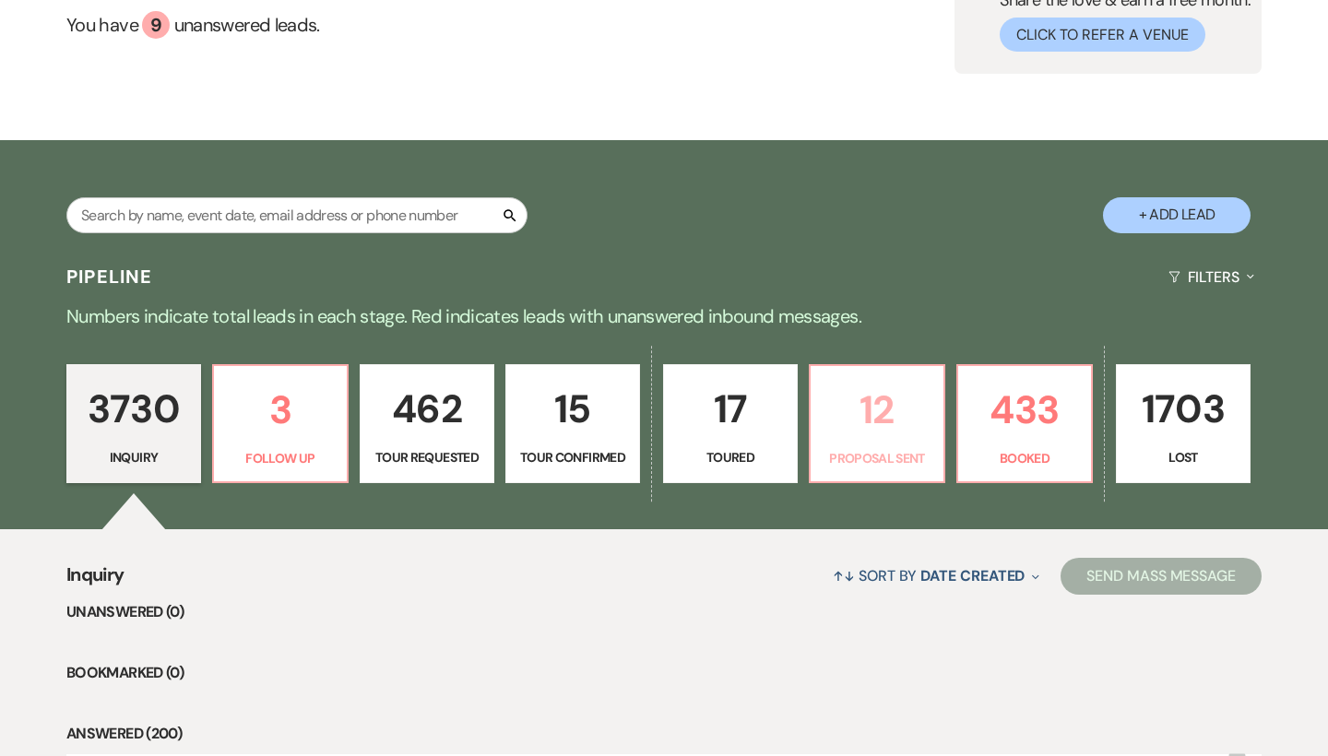
click at [896, 409] on p "12" at bounding box center [876, 410] width 111 height 62
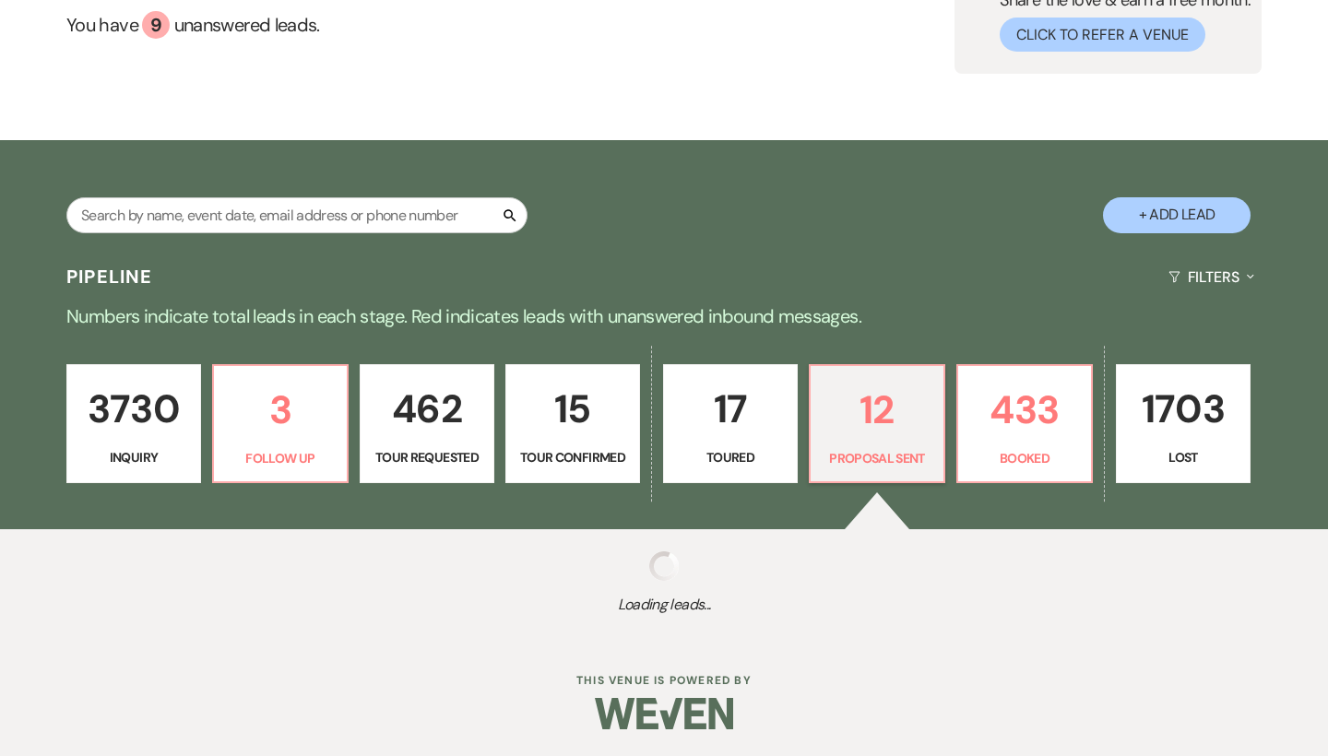
select select "6"
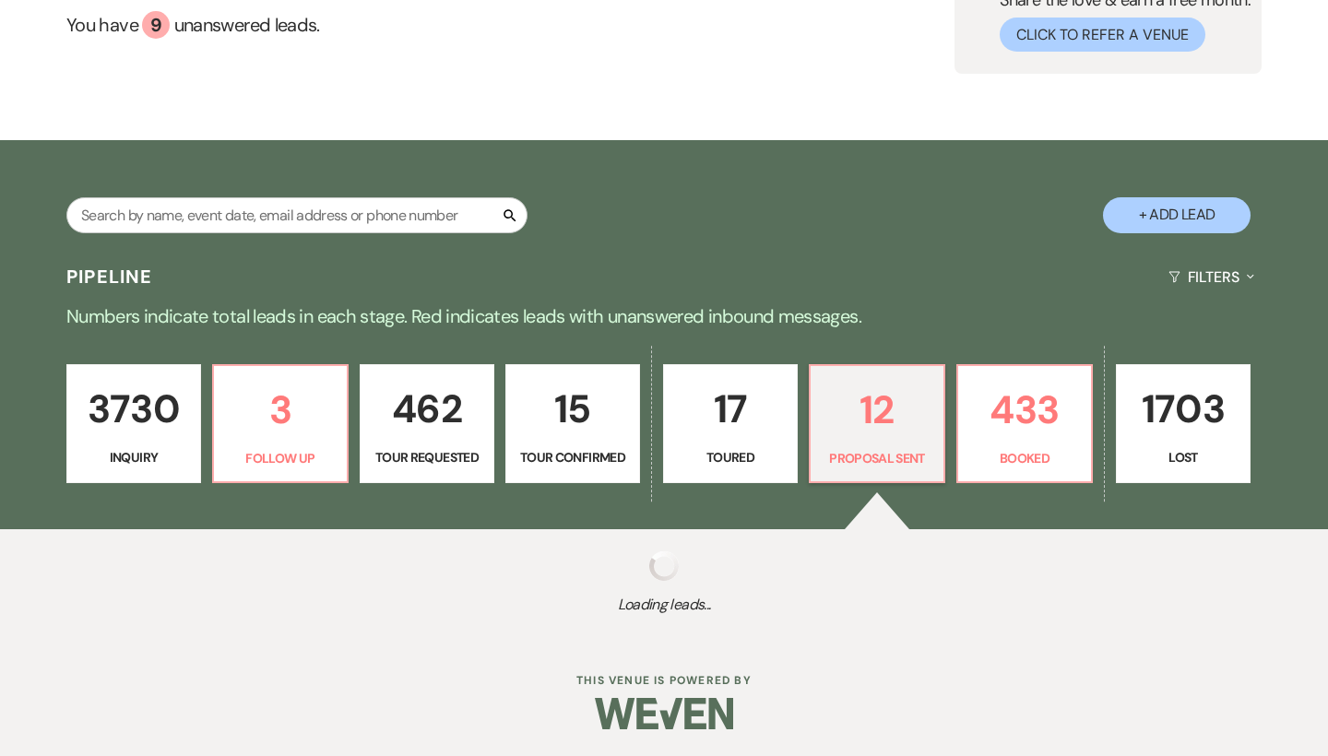
select select "6"
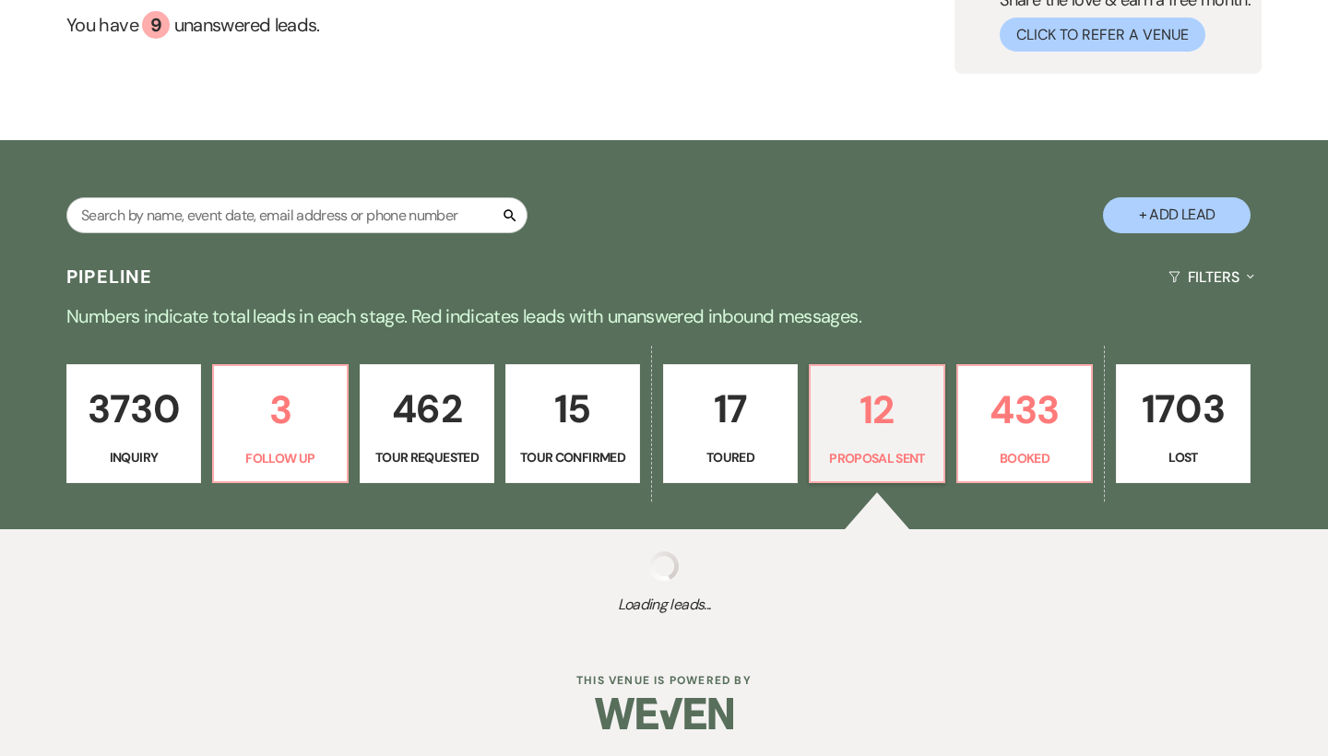
select select "6"
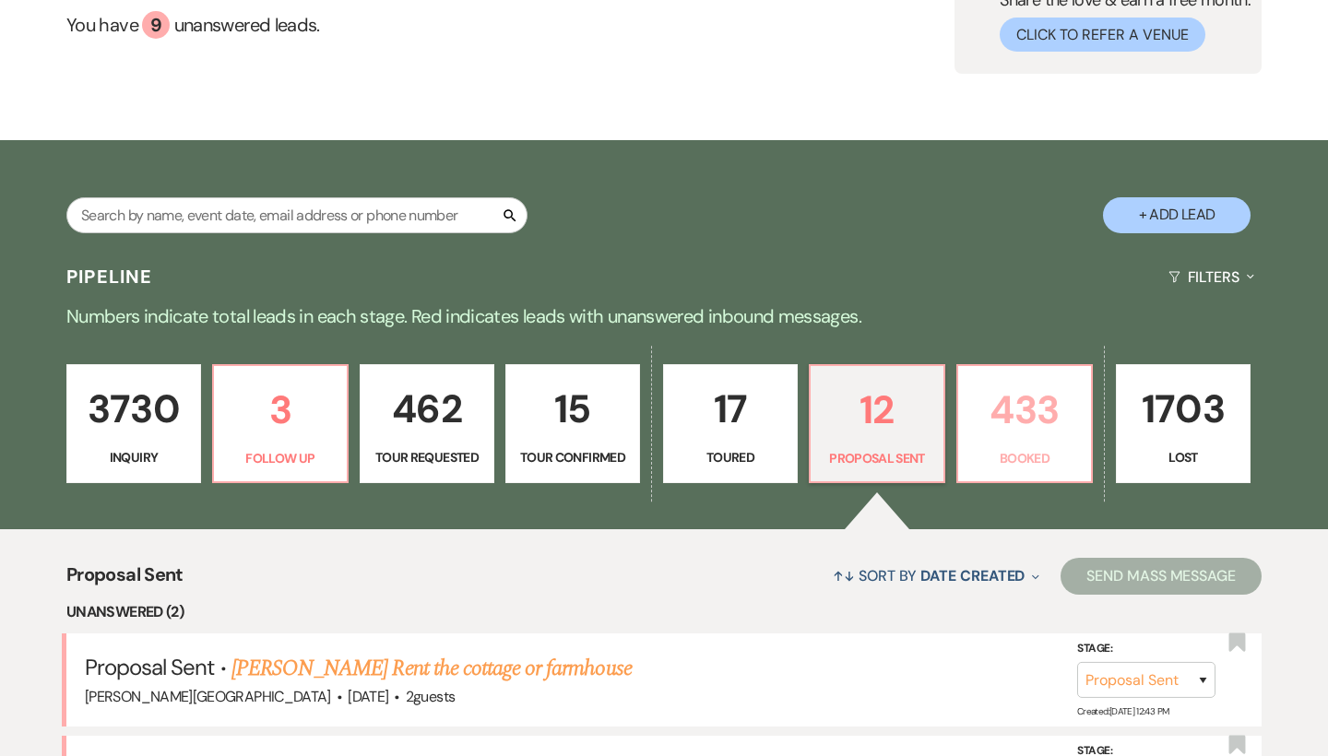
click at [1004, 410] on p "433" at bounding box center [1024, 410] width 111 height 62
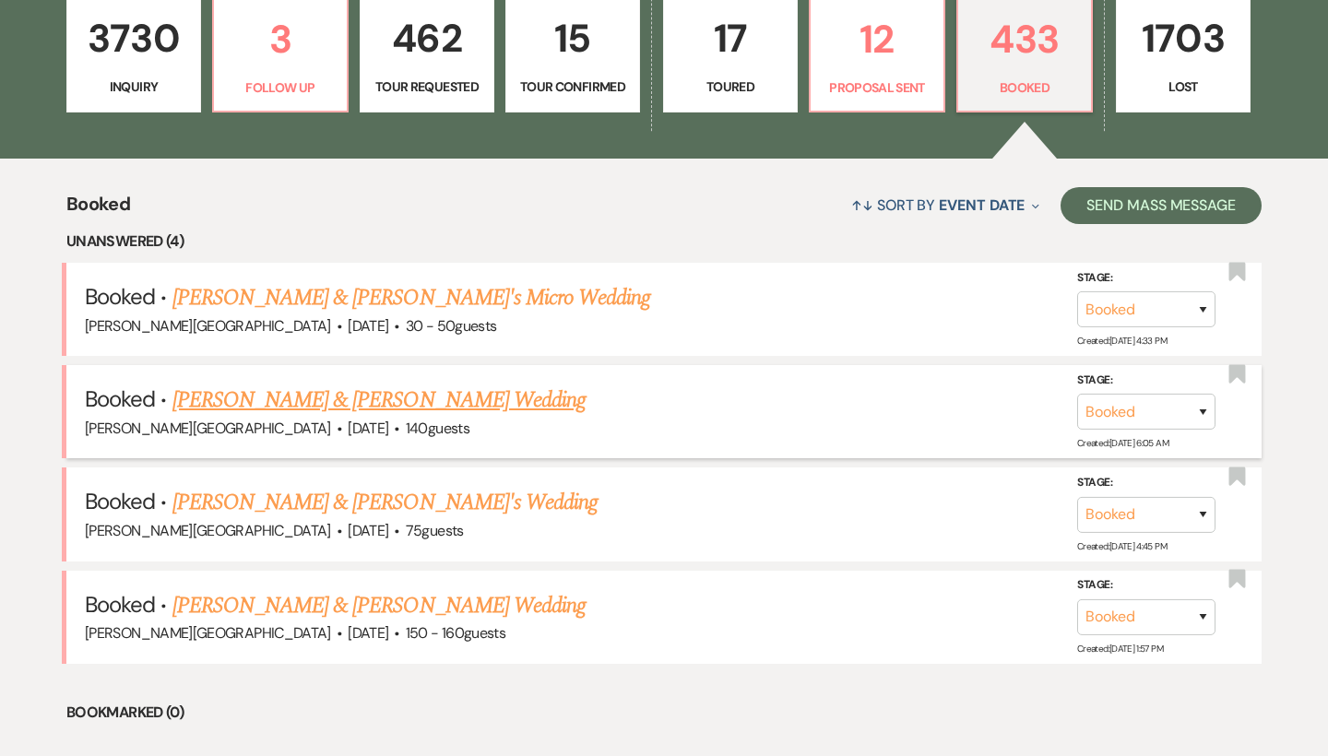
scroll to position [583, 0]
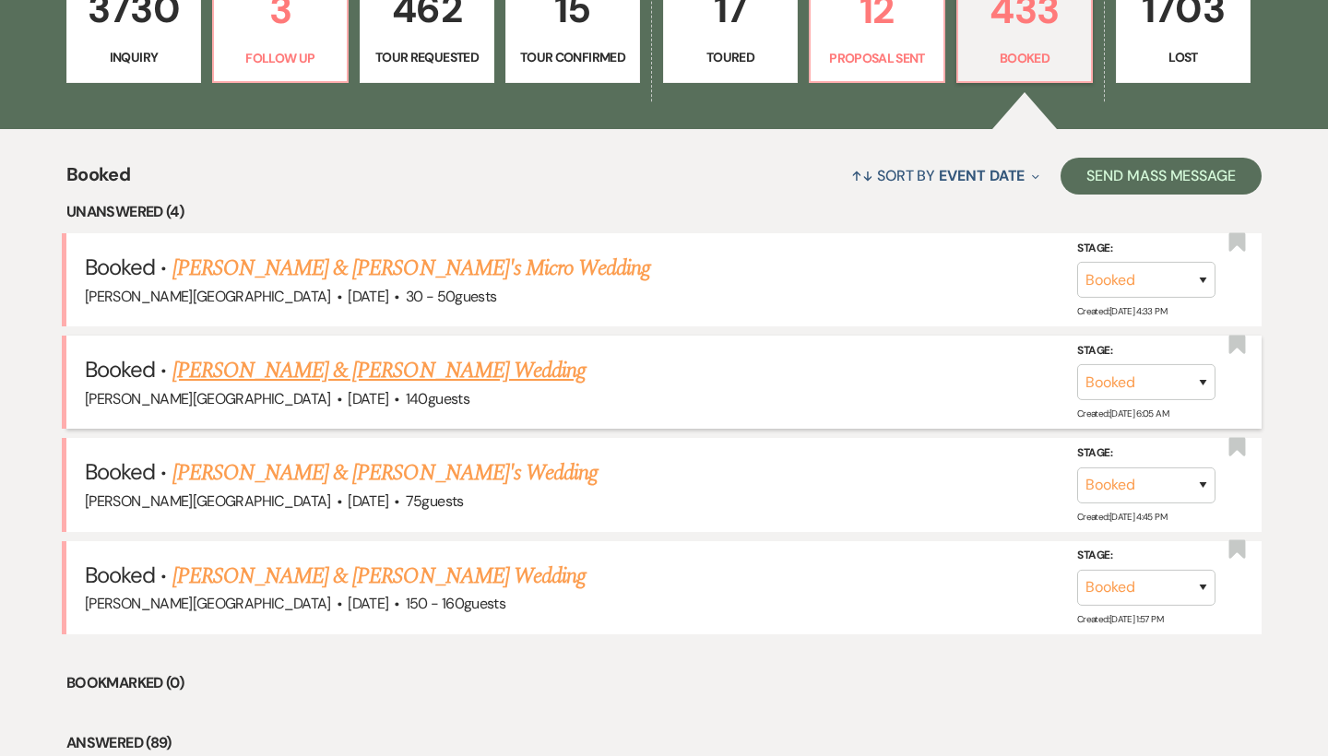
click at [353, 368] on link "[PERSON_NAME] & [PERSON_NAME] Wedding" at bounding box center [378, 370] width 413 height 33
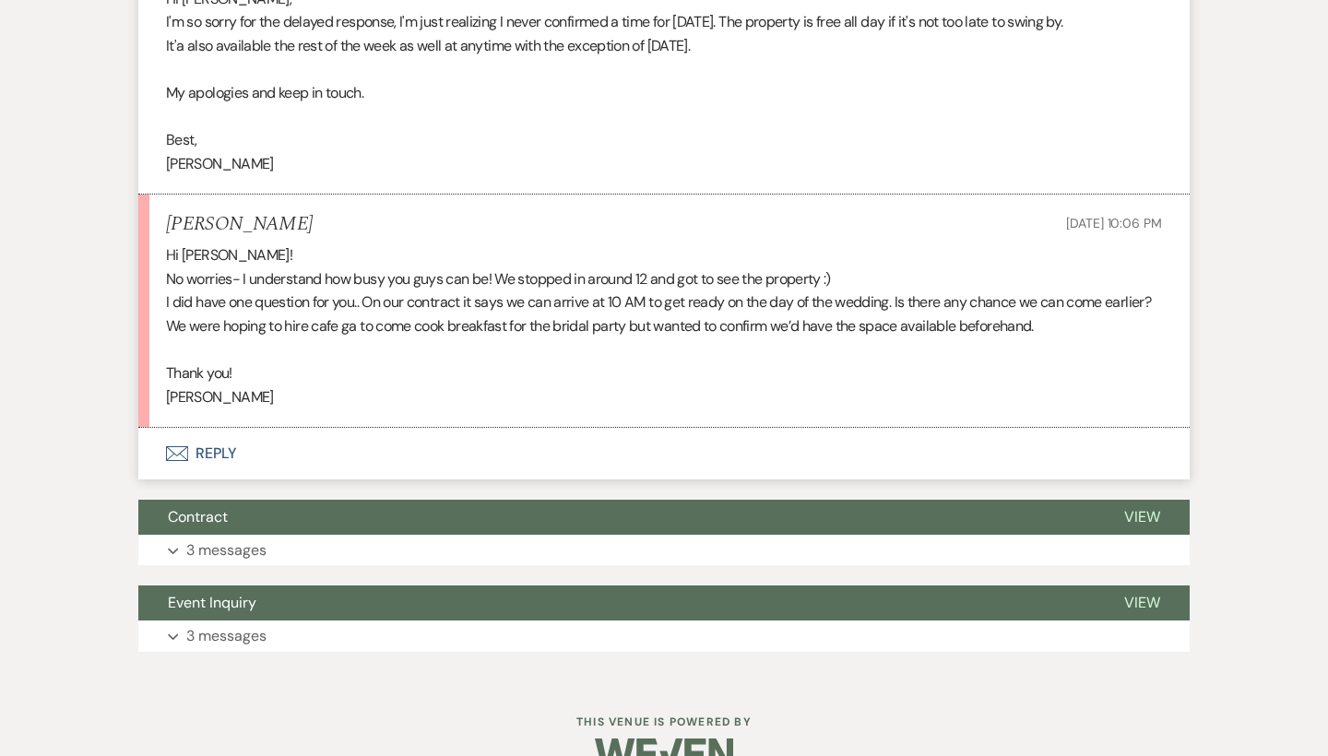
scroll to position [2764, 0]
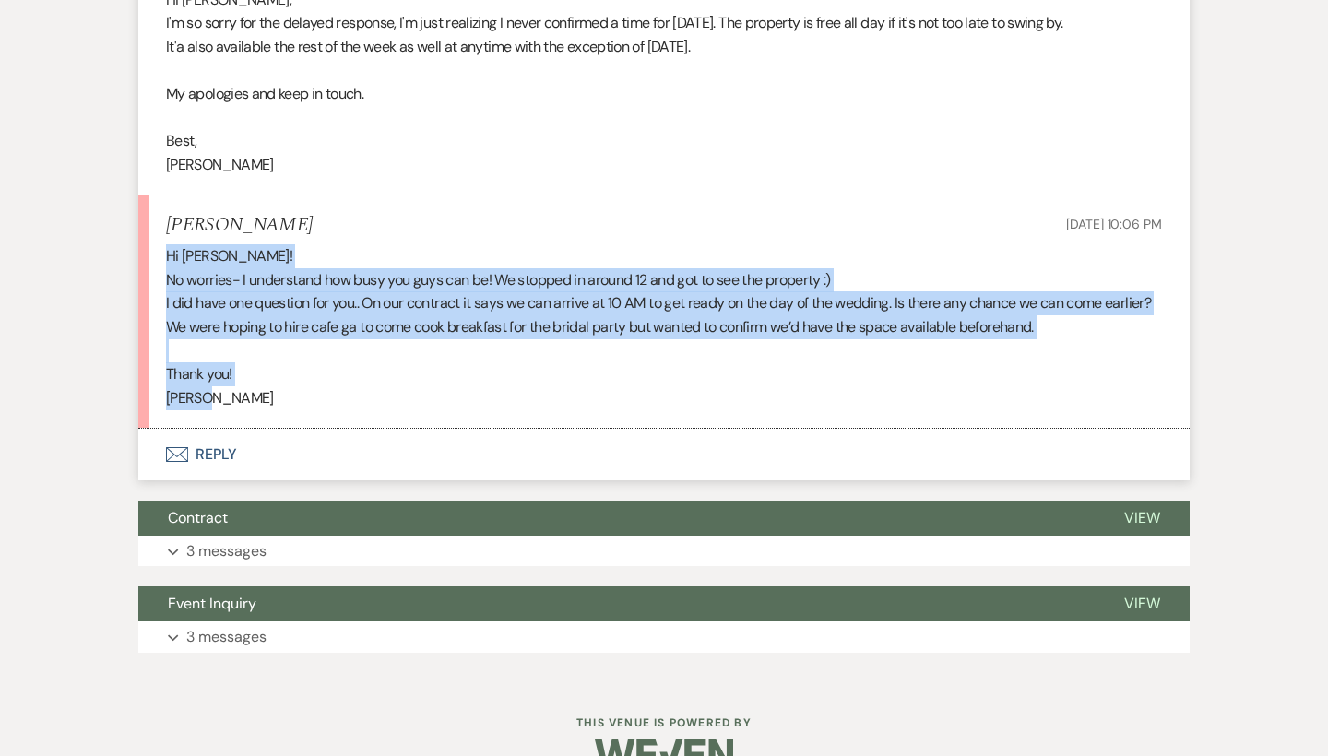
drag, startPoint x: 214, startPoint y: 368, endPoint x: 156, endPoint y: 211, distance: 167.1
click at [156, 211] on li "Lizzie Gaydosh Oct 13, 2025, 10:06 PM Hi Travis! No worries- I understand how b…" at bounding box center [663, 311] width 1051 height 233
copy div "Hi Travis! No worries- I understand how busy you guys can be! We stopped in aro…"
click at [218, 429] on button "Envelope Reply" at bounding box center [663, 455] width 1051 height 52
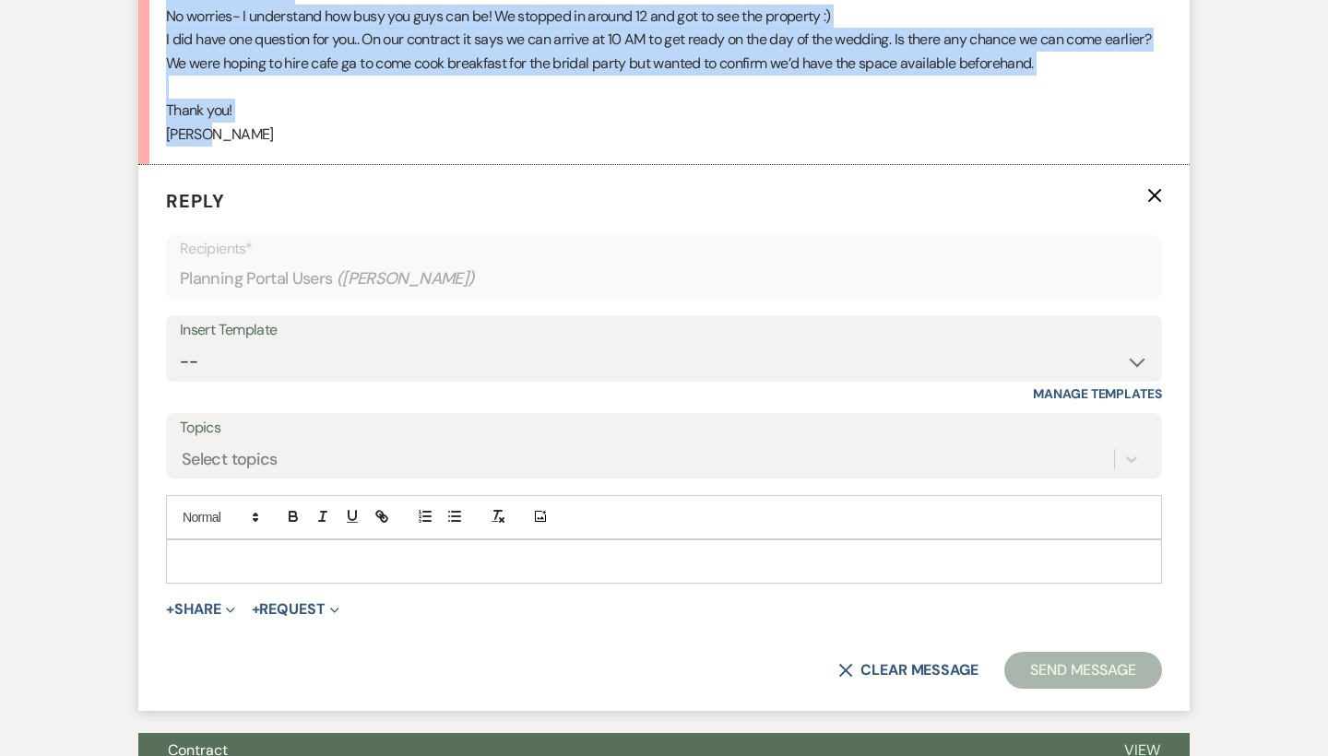
scroll to position [3049, 0]
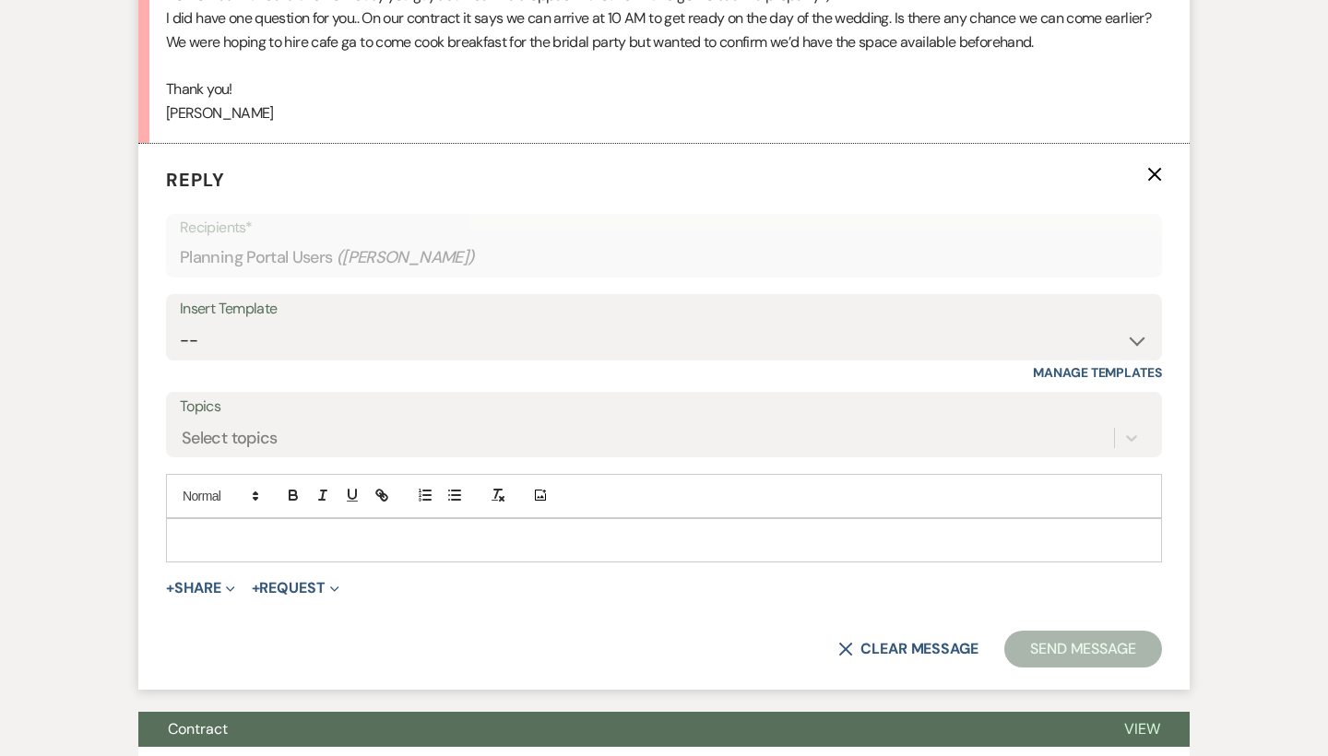
click at [192, 530] on p at bounding box center [664, 540] width 966 height 20
paste div
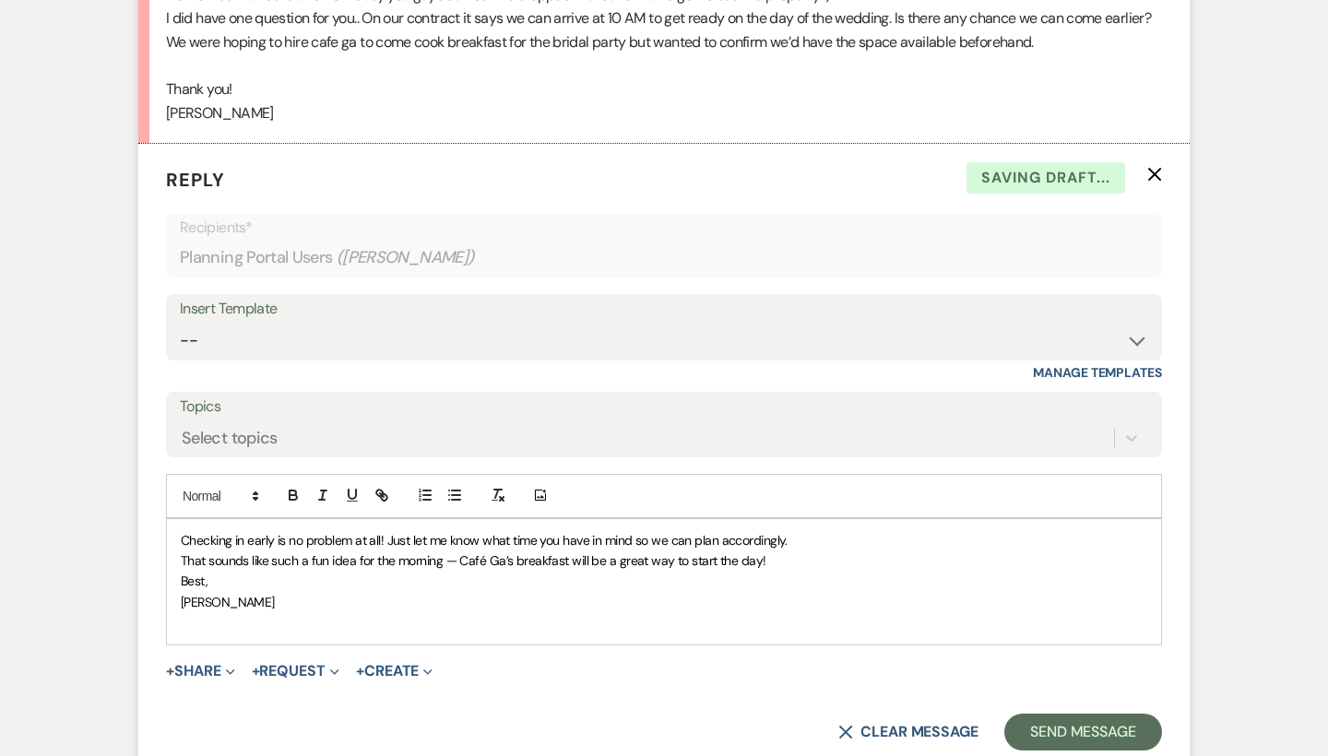
click at [181, 532] on span "Checking in early is no problem at all! Just let me know what time you have in …" at bounding box center [484, 540] width 607 height 17
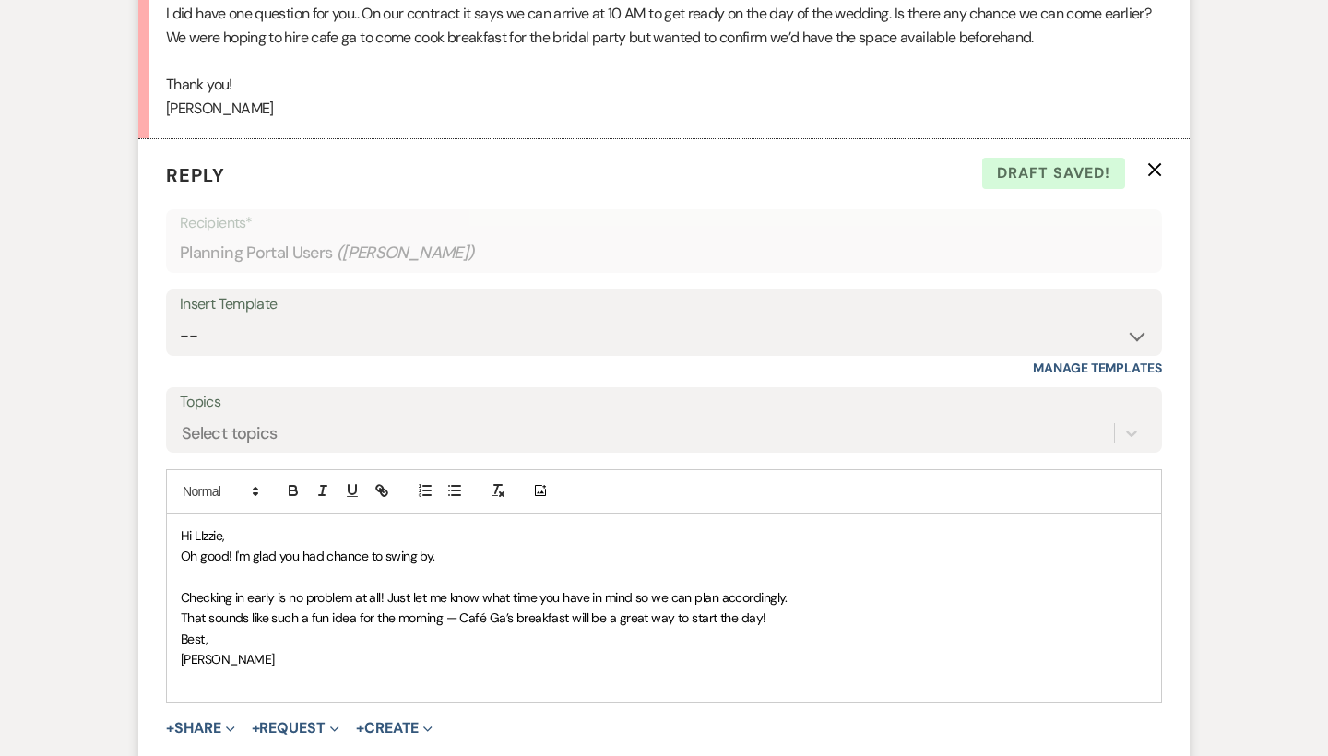
scroll to position [3070, 0]
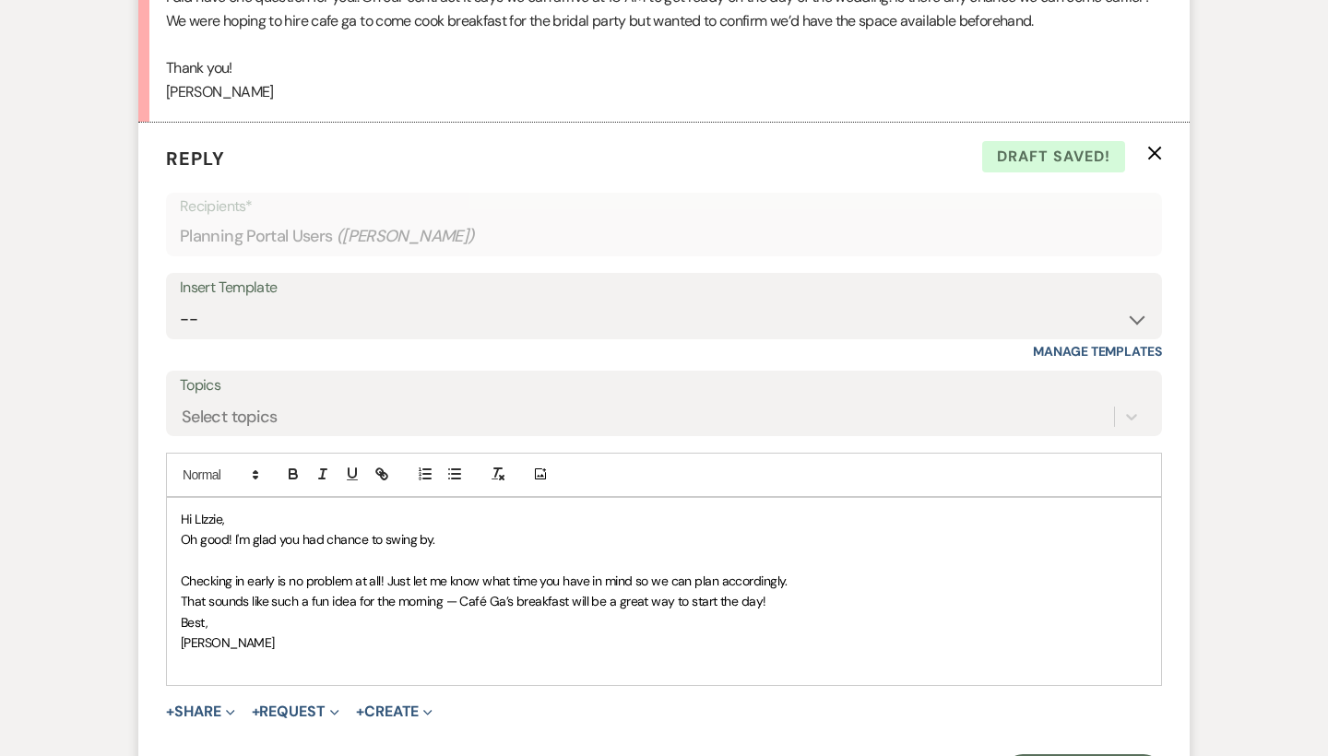
click at [300, 531] on span "Oh good! I'm glad you had chance to swing by." at bounding box center [308, 539] width 254 height 17
click at [498, 529] on p "Oh good! I'm glad you all had chance to swing by." at bounding box center [664, 539] width 966 height 20
click at [183, 593] on span "That sounds like such a fun idea for the morning — Café Ga’s breakfast will be …" at bounding box center [473, 601] width 585 height 17
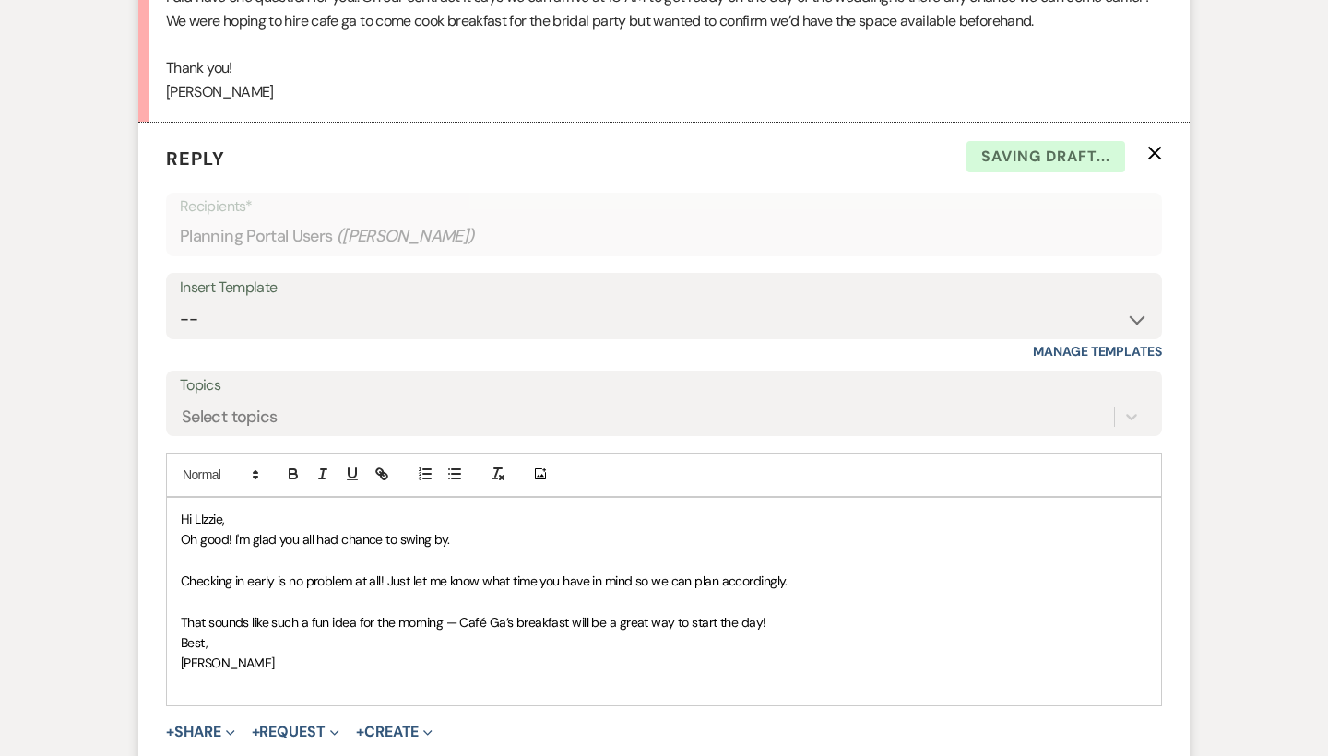
click at [180, 596] on div "Hi LIzzie, Oh good! I'm glad you all had chance to swing by. Checking in early …" at bounding box center [664, 602] width 994 height 208
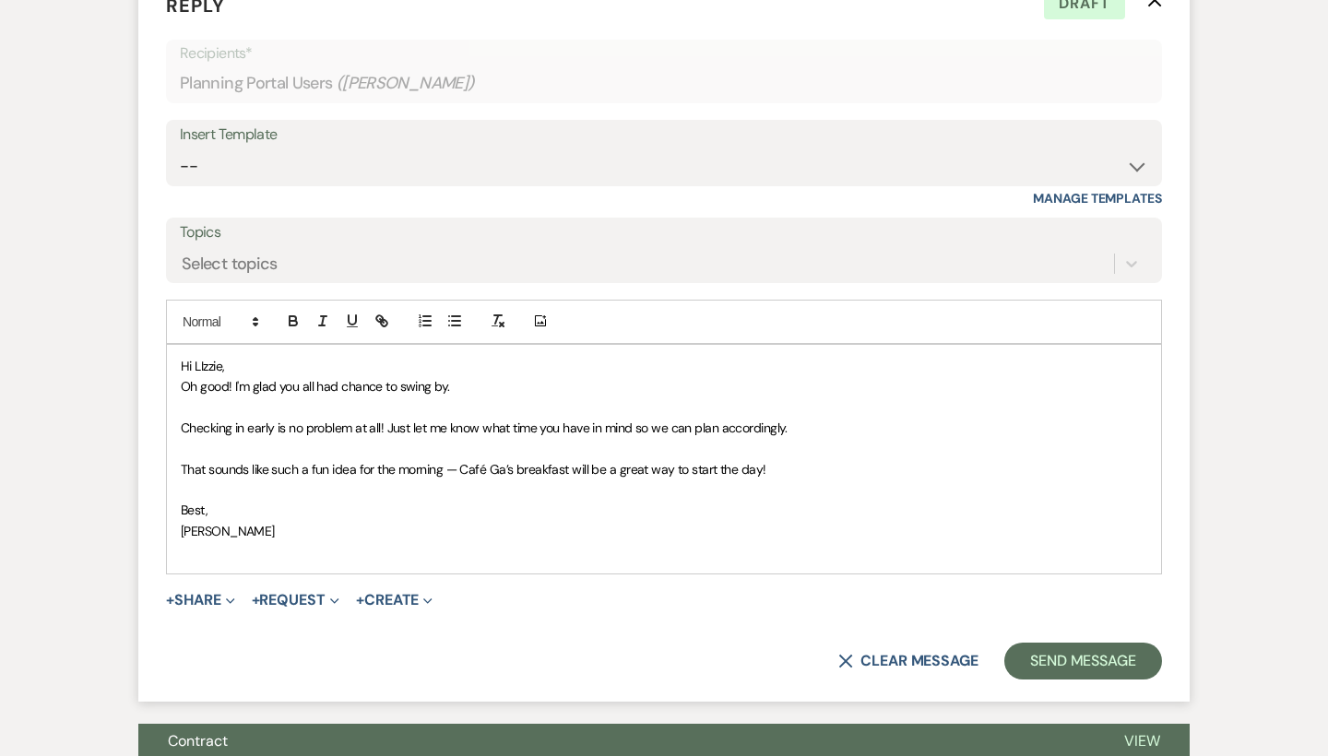
scroll to position [3231, 0]
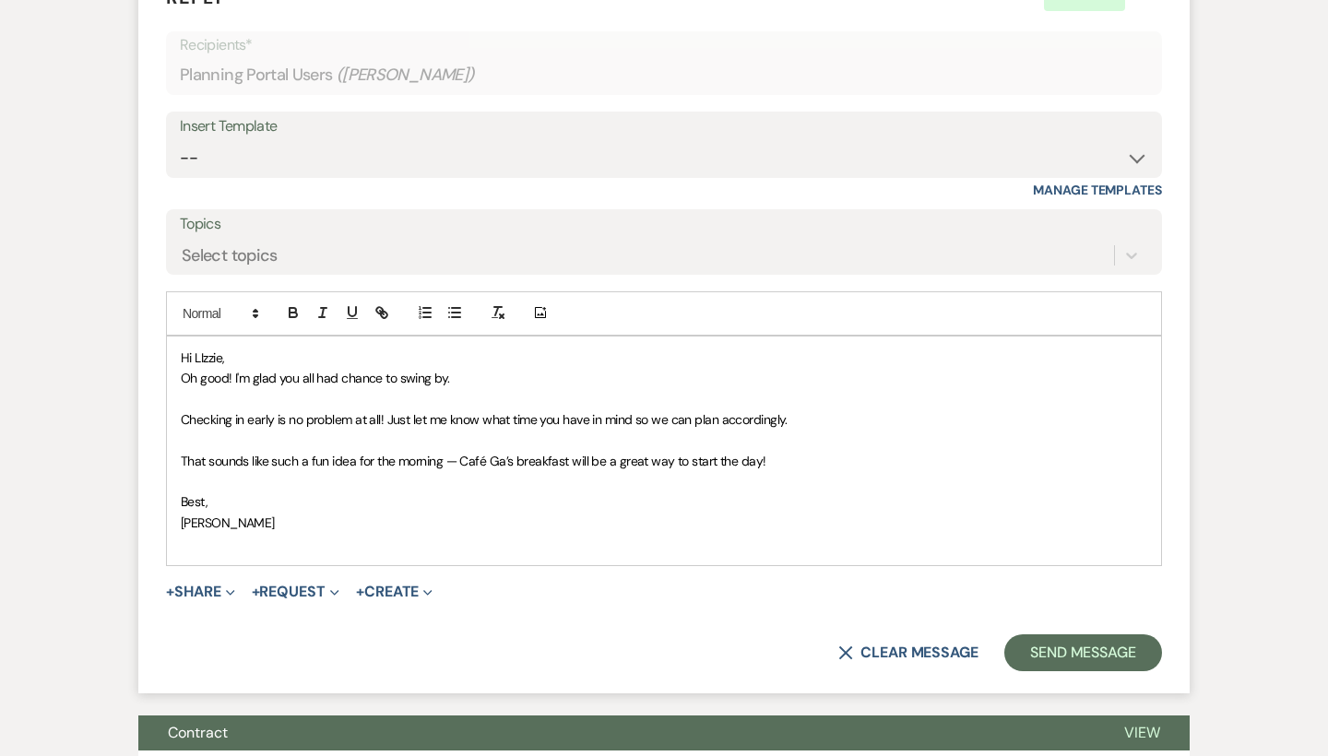
click at [220, 349] on span "Hi LIzzie," at bounding box center [202, 357] width 43 height 17
click at [205, 349] on span "Hi LIzzie," at bounding box center [202, 357] width 43 height 17
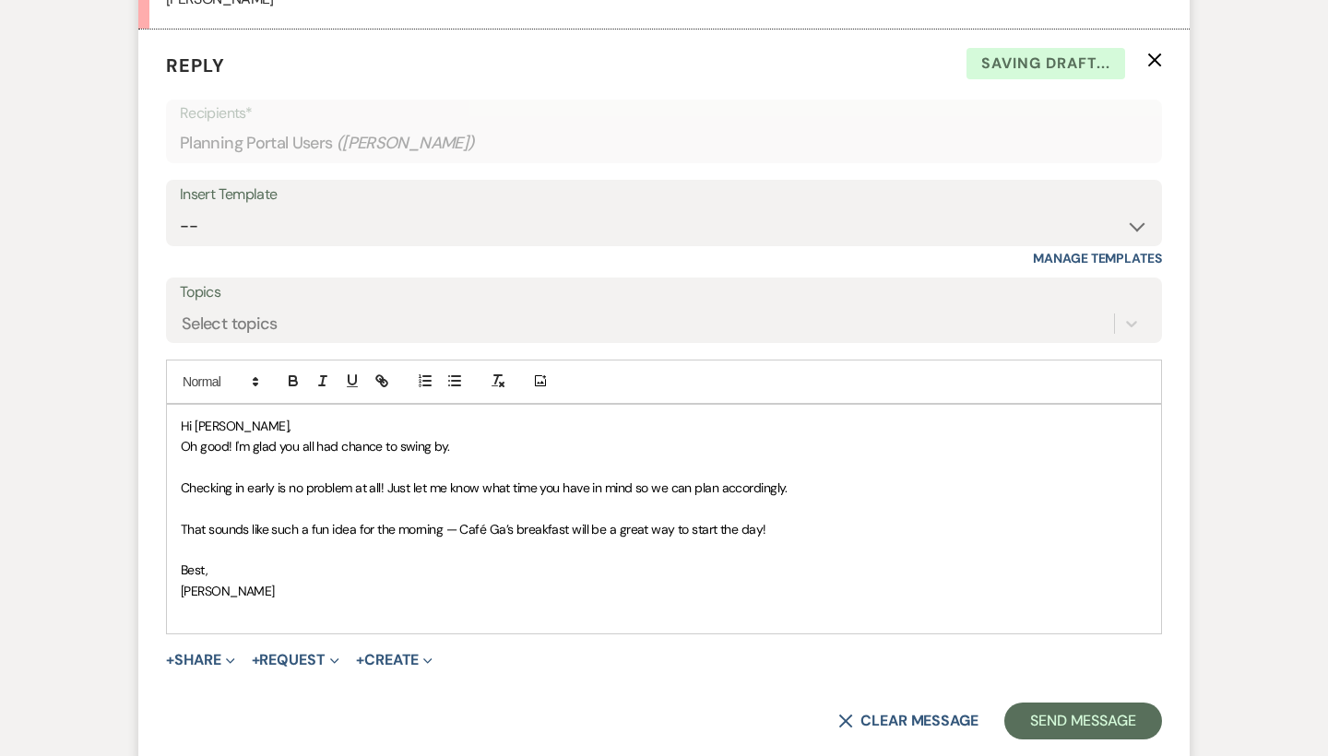
scroll to position [3178, 0]
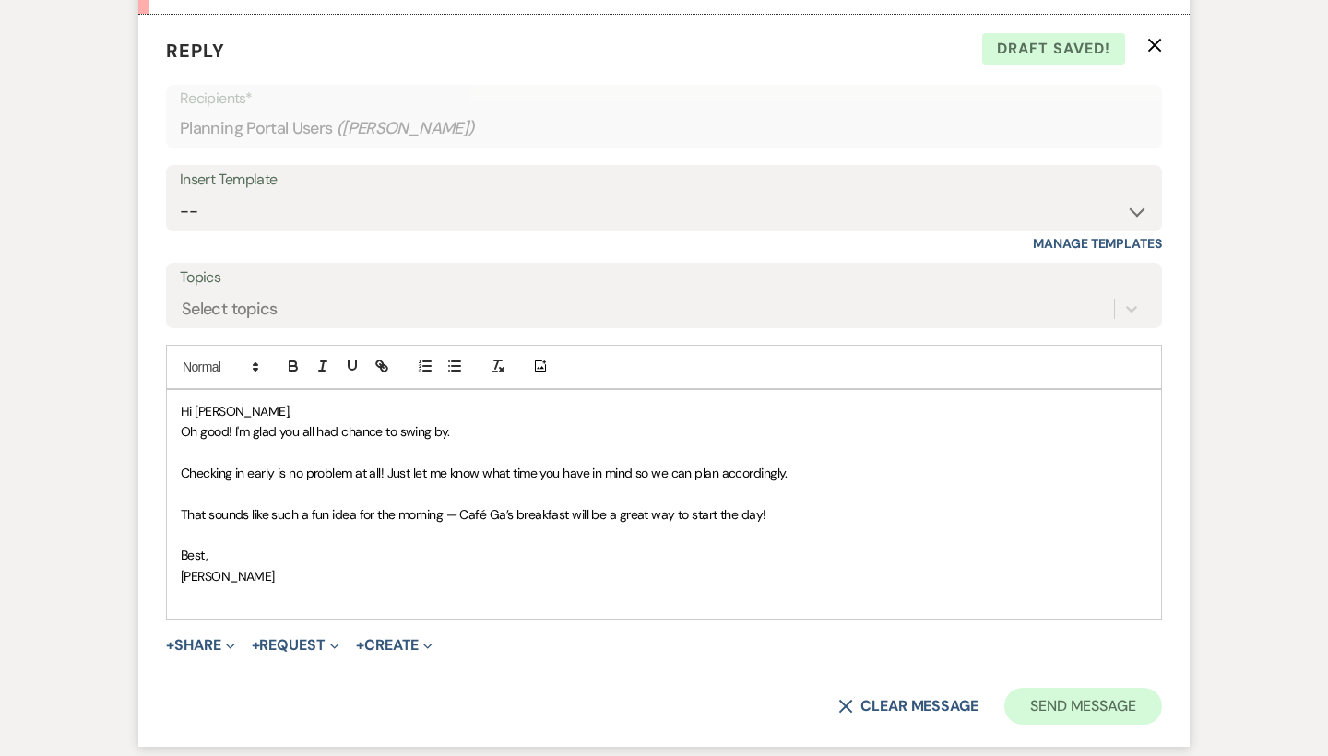
click at [1074, 688] on button "Send Message" at bounding box center [1083, 706] width 158 height 37
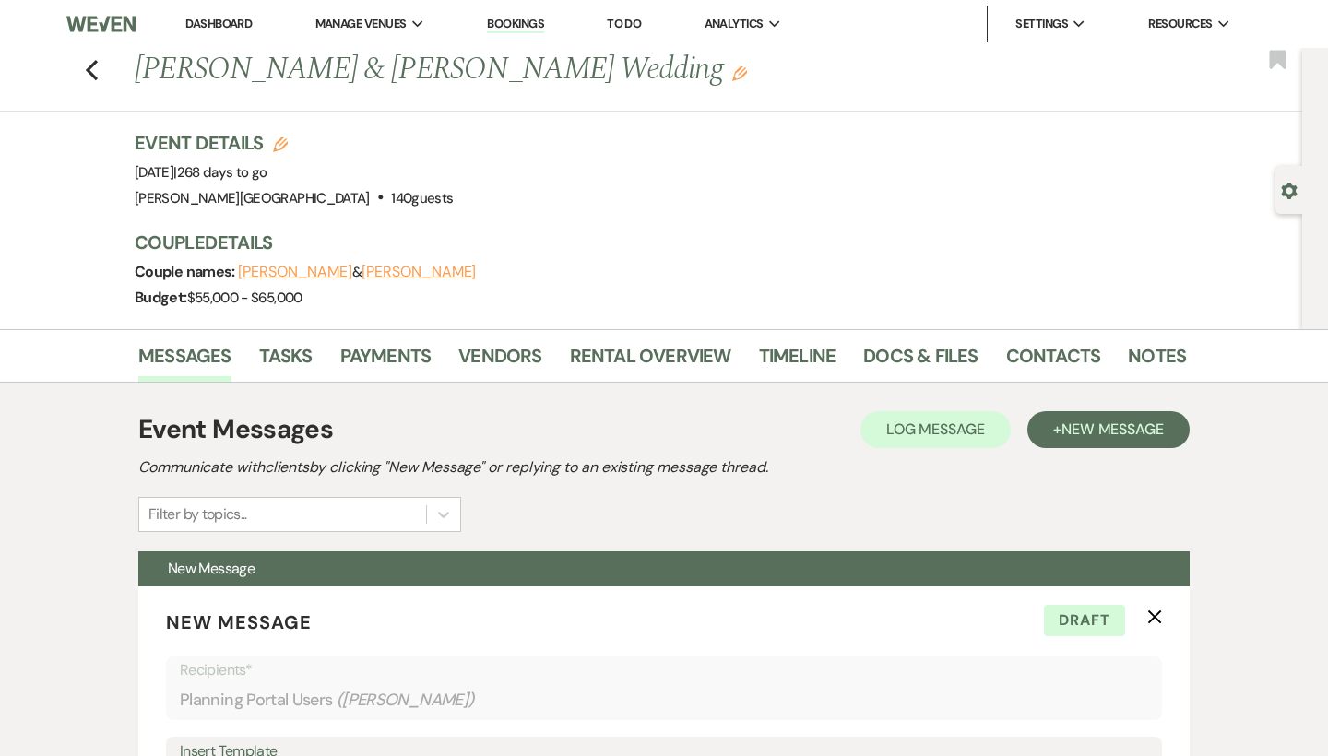
scroll to position [0, 0]
click at [93, 66] on icon "Previous" at bounding box center [92, 70] width 14 height 22
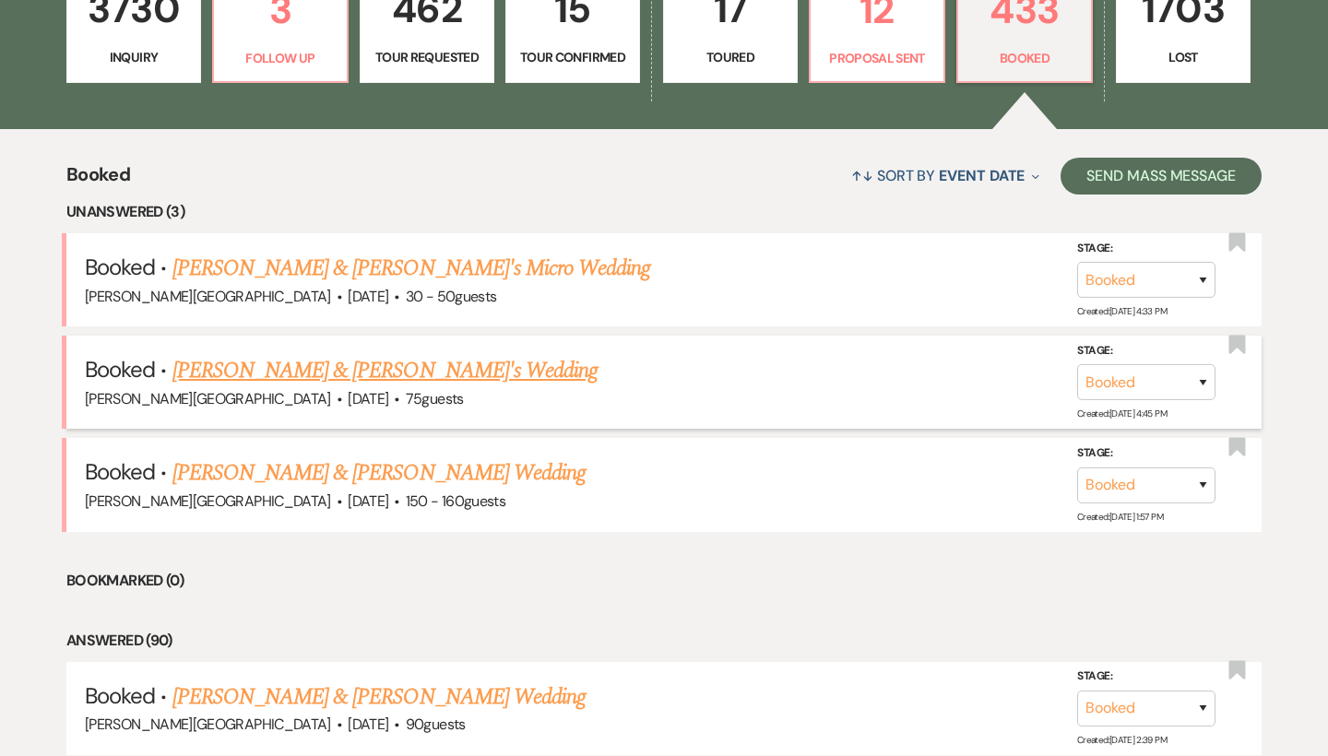
scroll to position [412, 0]
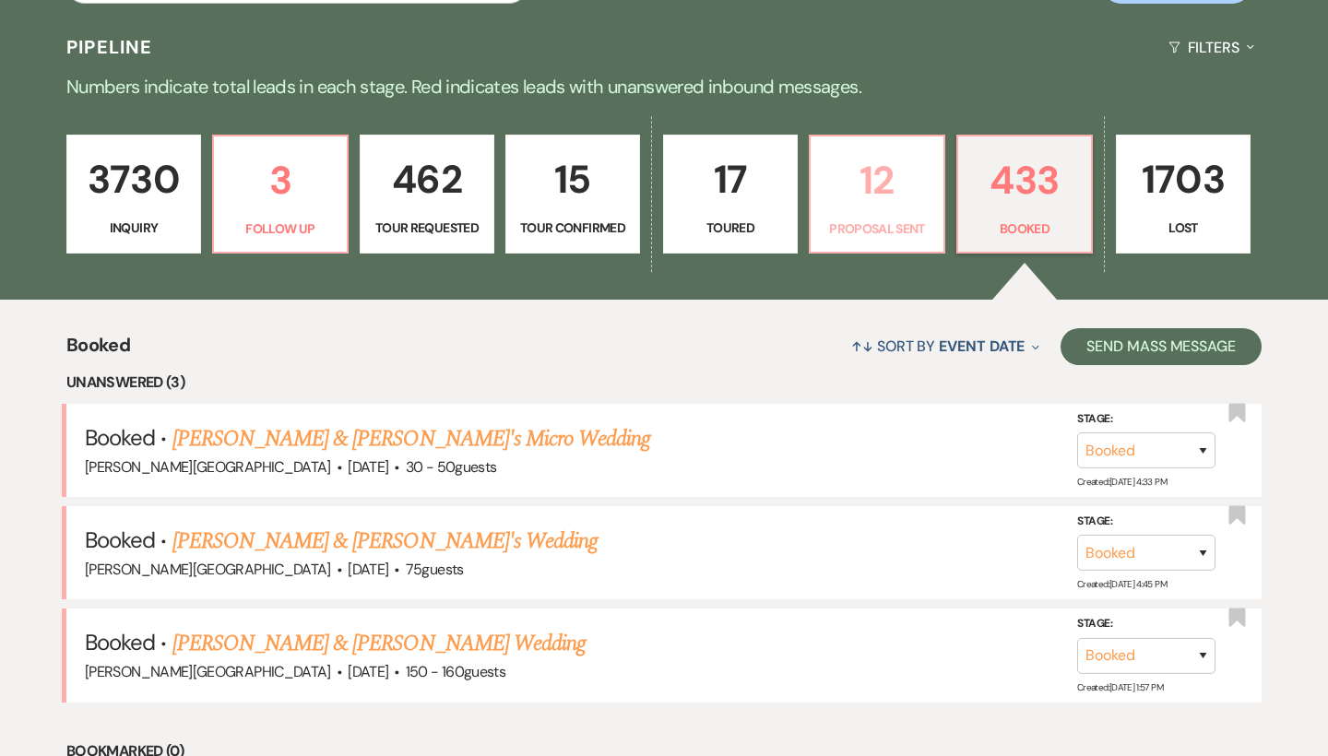
click at [848, 206] on p "12" at bounding box center [876, 180] width 111 height 62
select select "6"
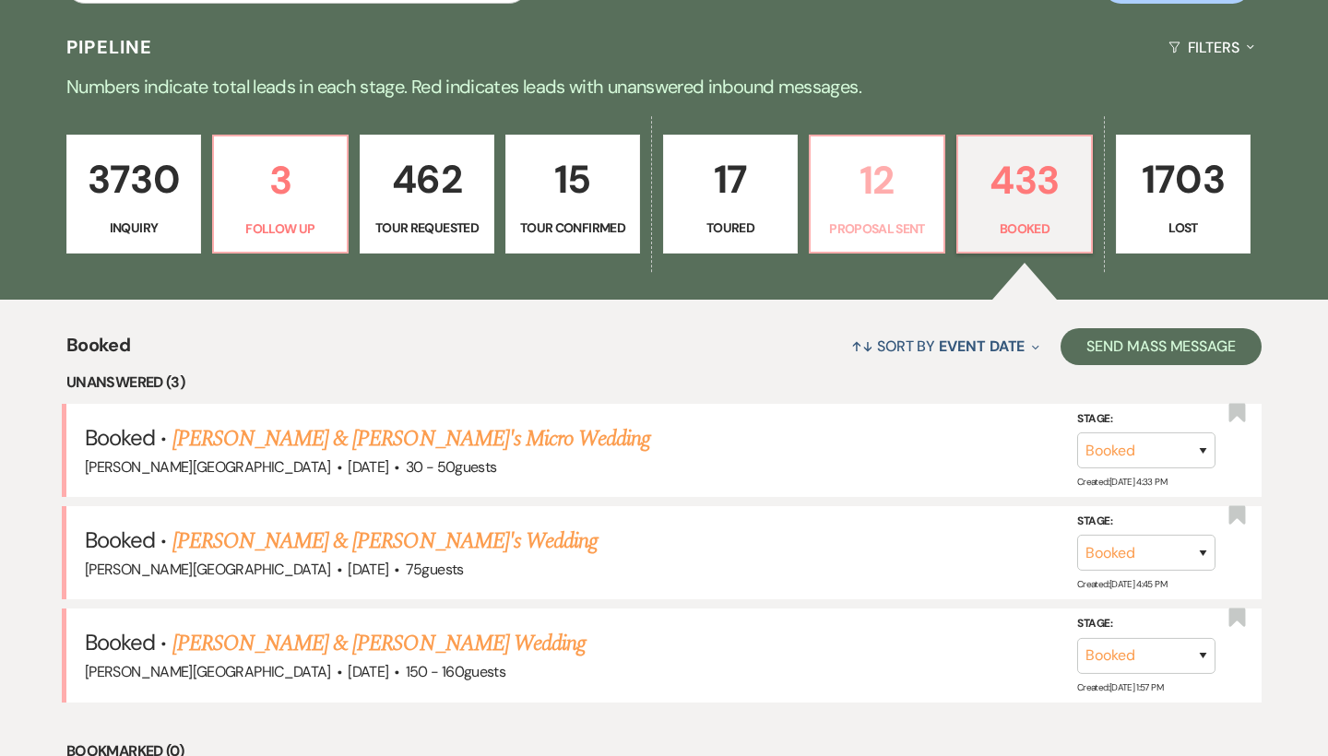
select select "6"
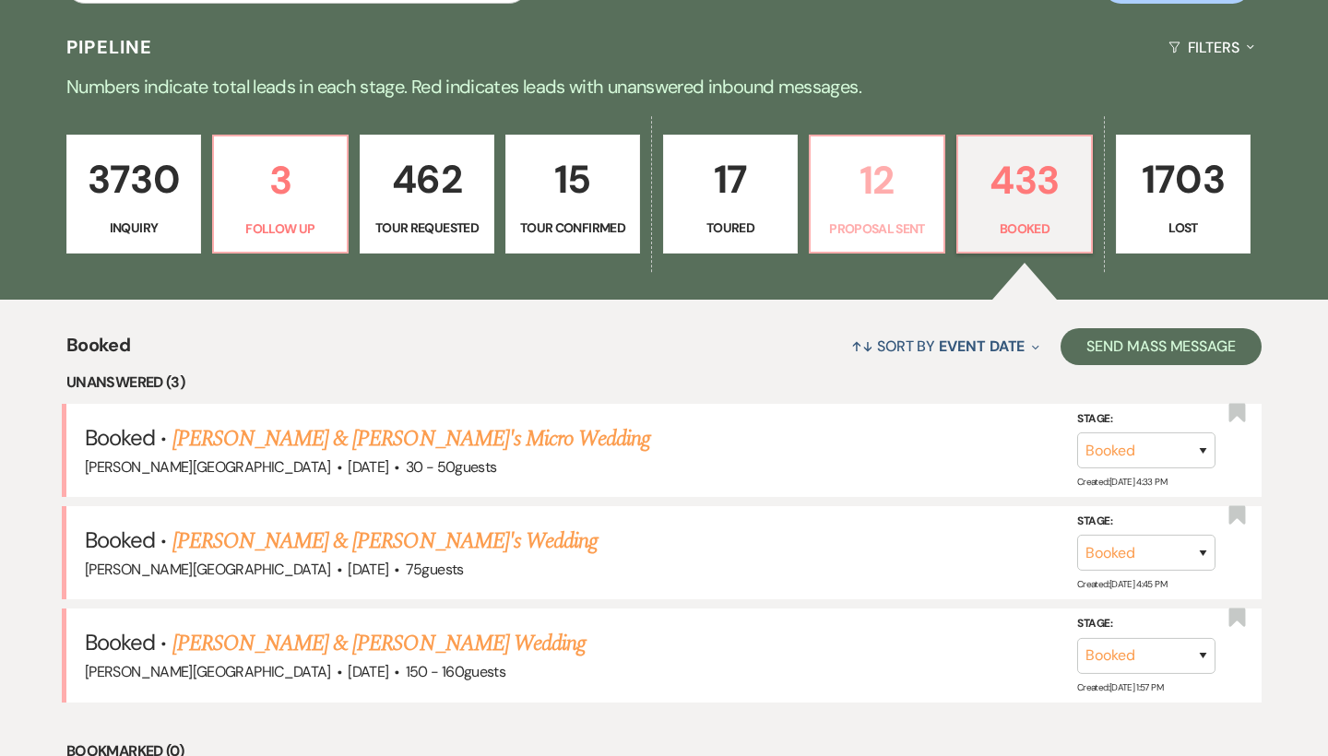
select select "6"
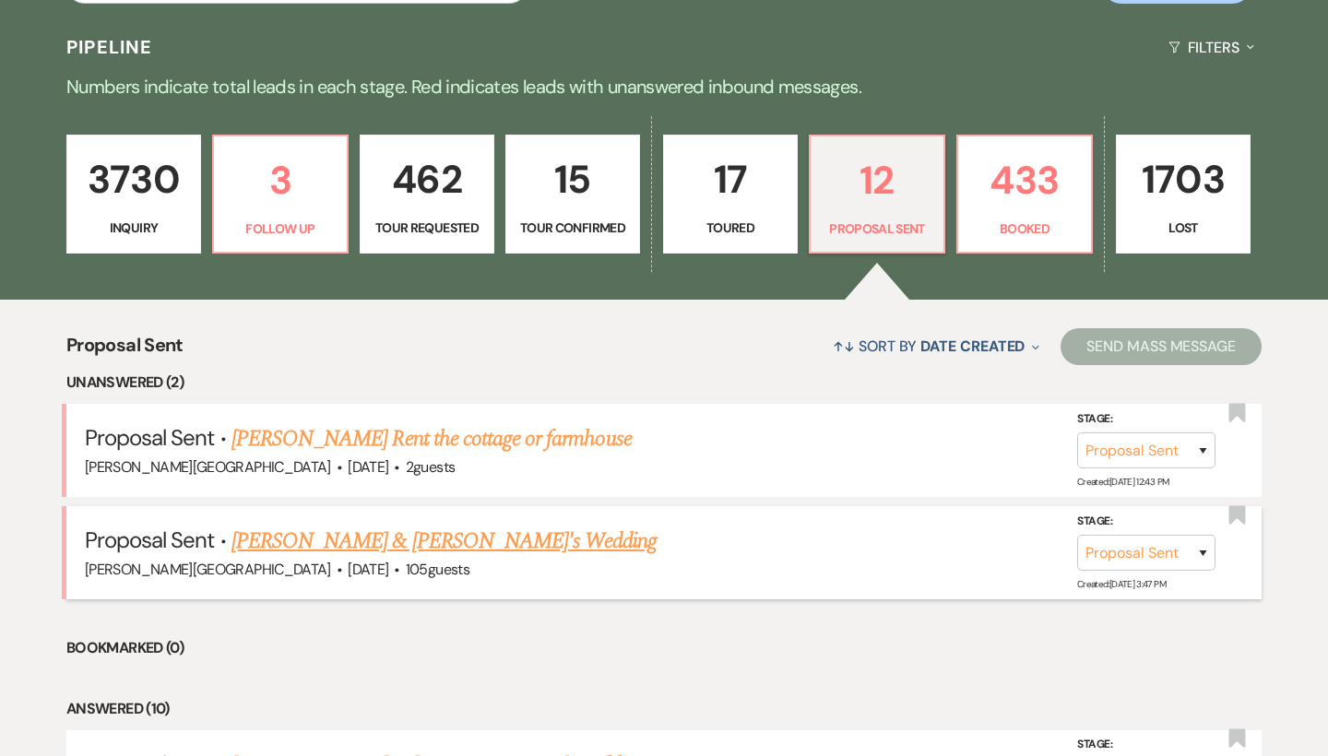
click at [379, 533] on link "[PERSON_NAME] & [PERSON_NAME]'s Wedding" at bounding box center [444, 541] width 426 height 33
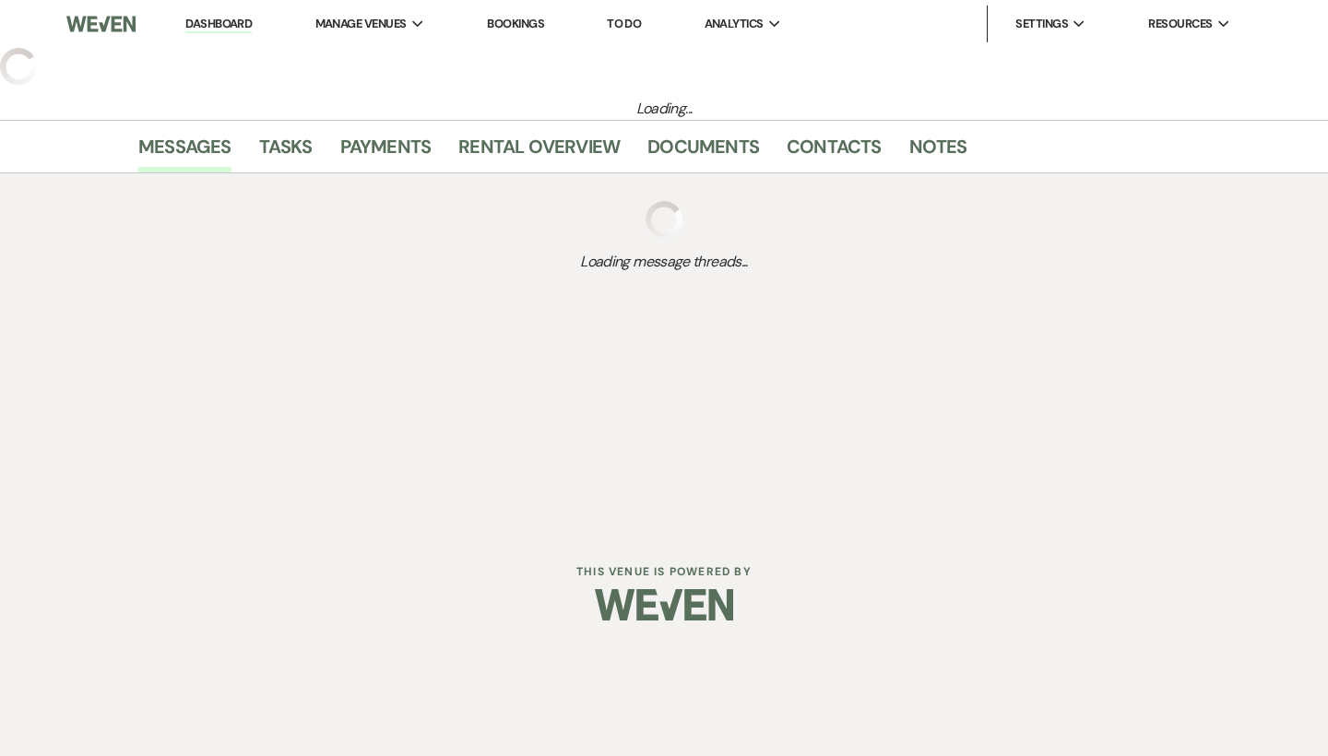
select select "6"
select select "5"
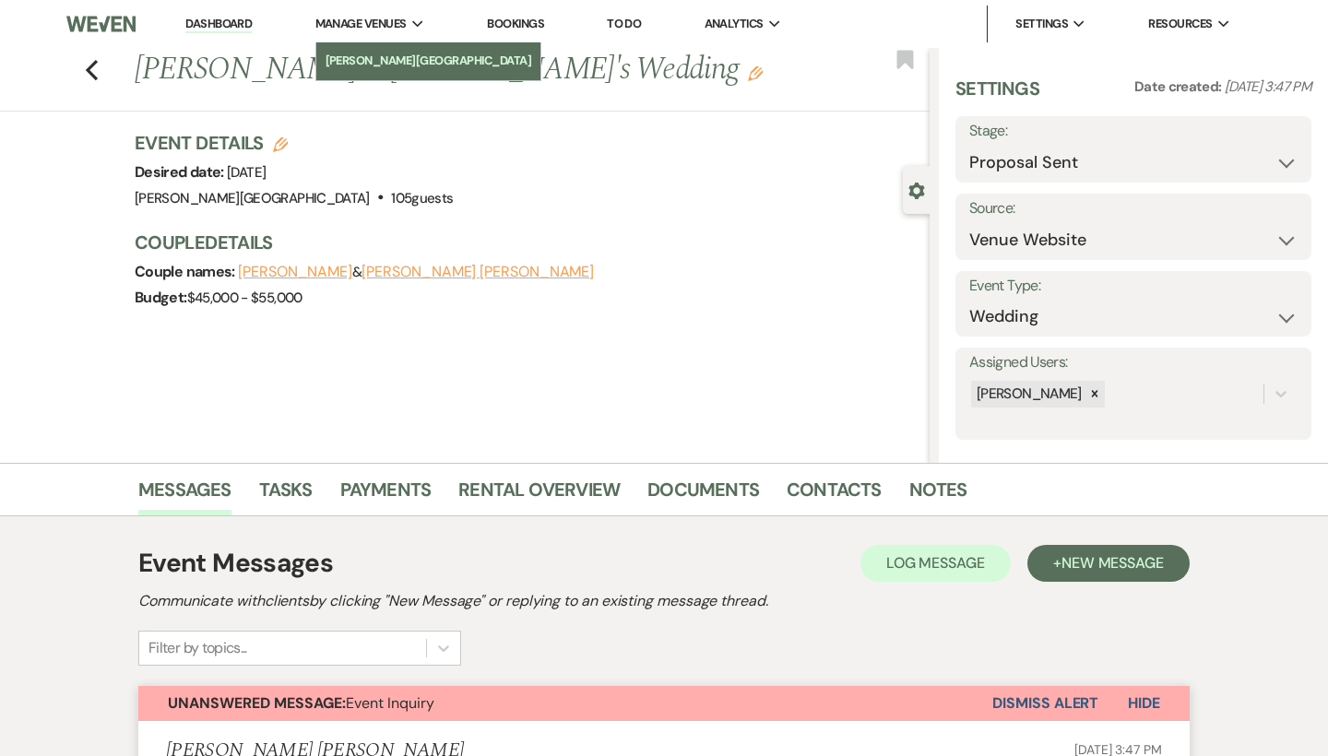
click at [390, 53] on li "[PERSON_NAME][GEOGRAPHIC_DATA]" at bounding box center [428, 61] width 207 height 18
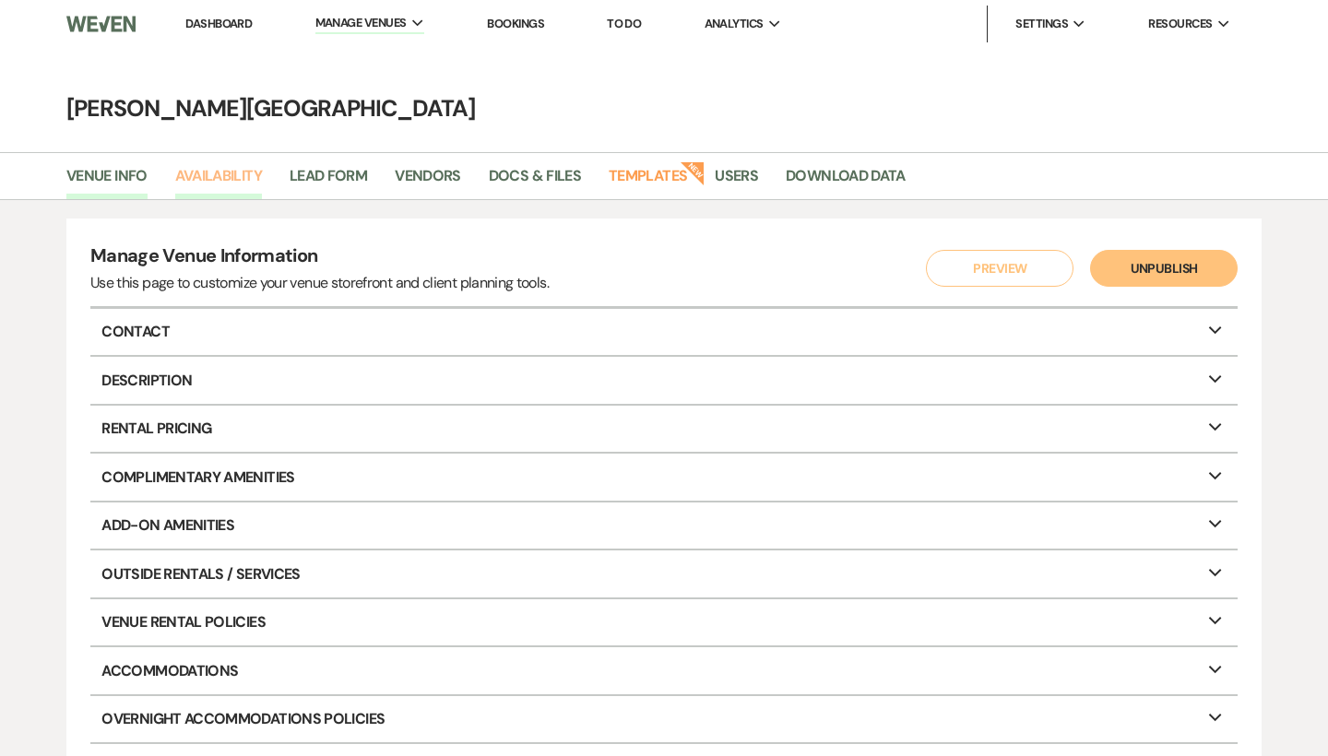
click at [239, 182] on link "Availability" at bounding box center [218, 181] width 87 height 35
select select "3"
select select "2026"
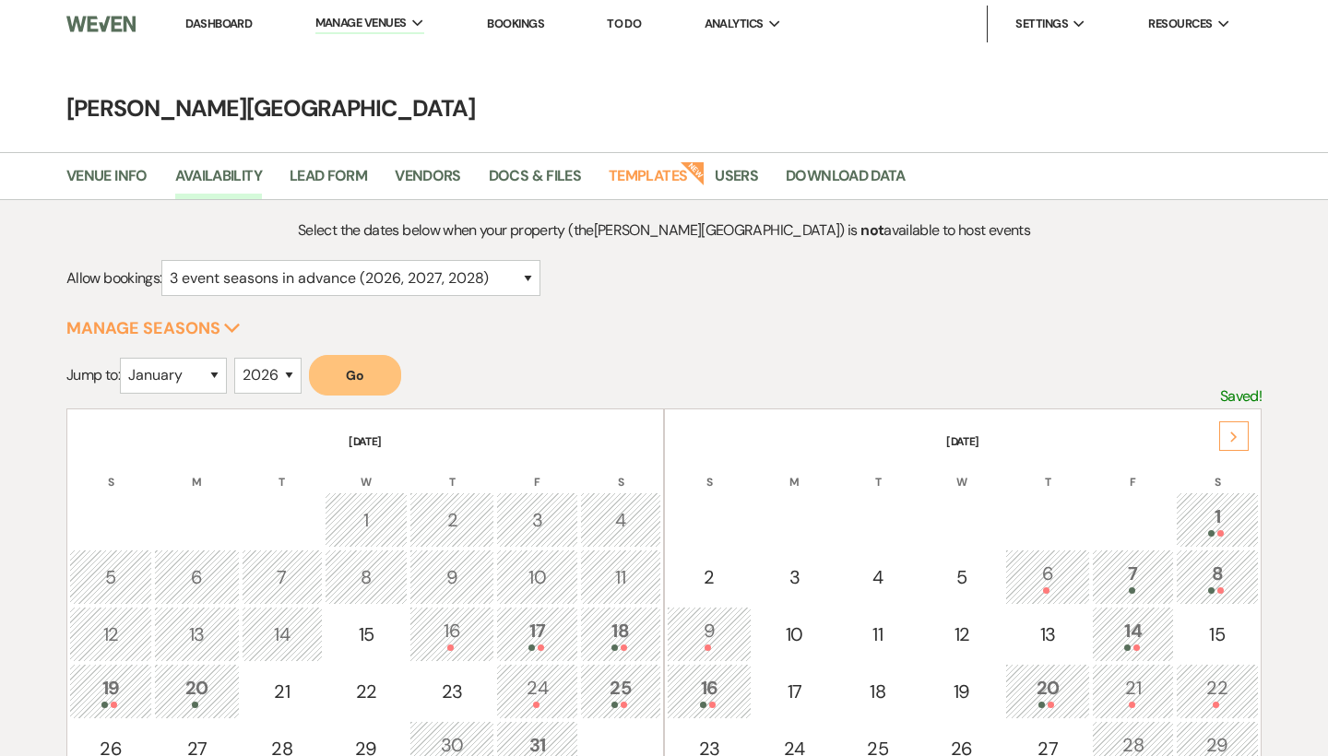
click at [1235, 436] on use at bounding box center [1233, 436] width 6 height 10
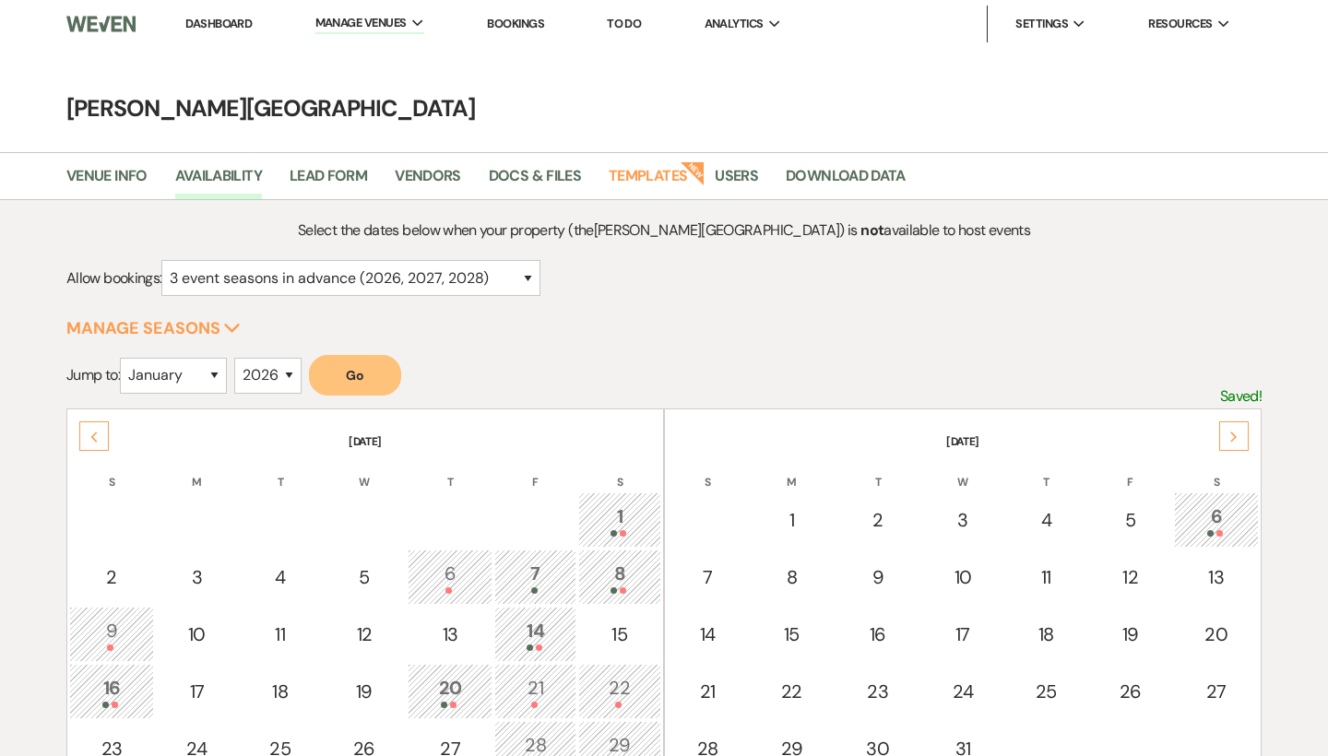
click at [1235, 436] on use at bounding box center [1233, 436] width 6 height 10
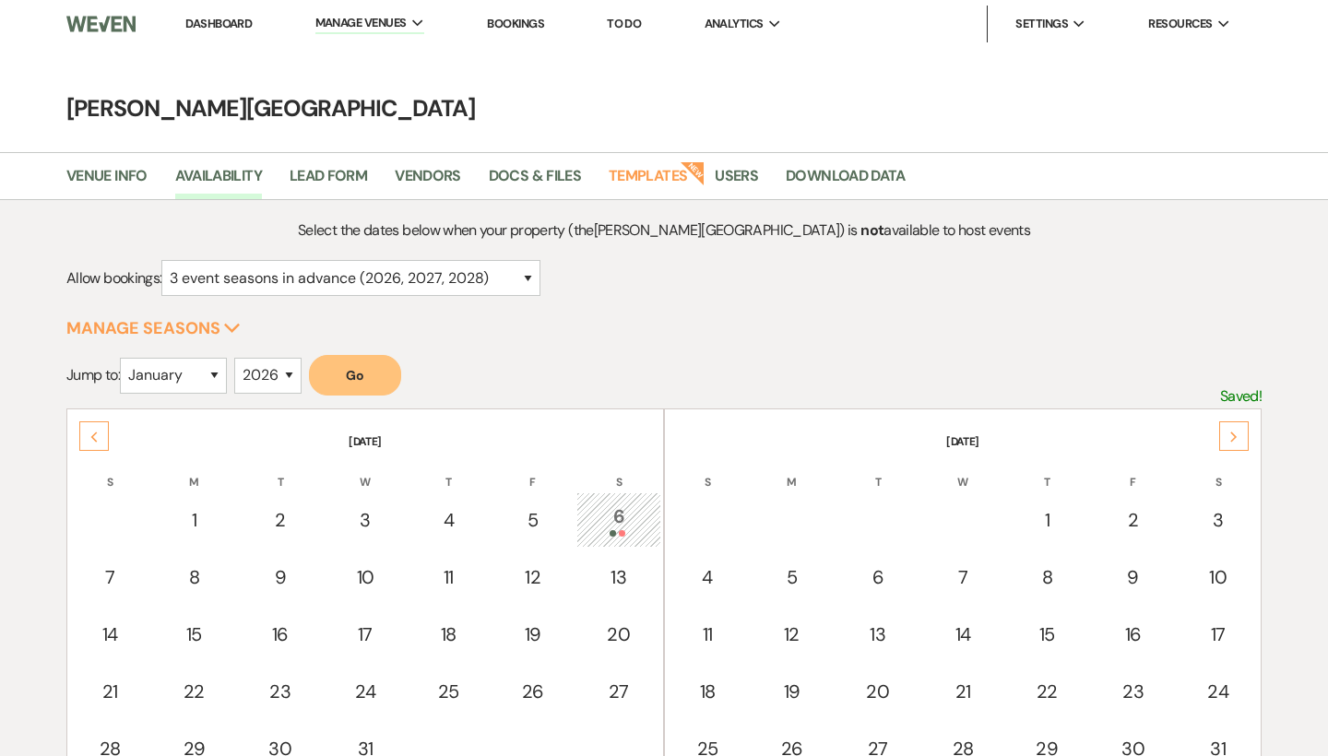
click at [1235, 436] on use at bounding box center [1233, 436] width 6 height 10
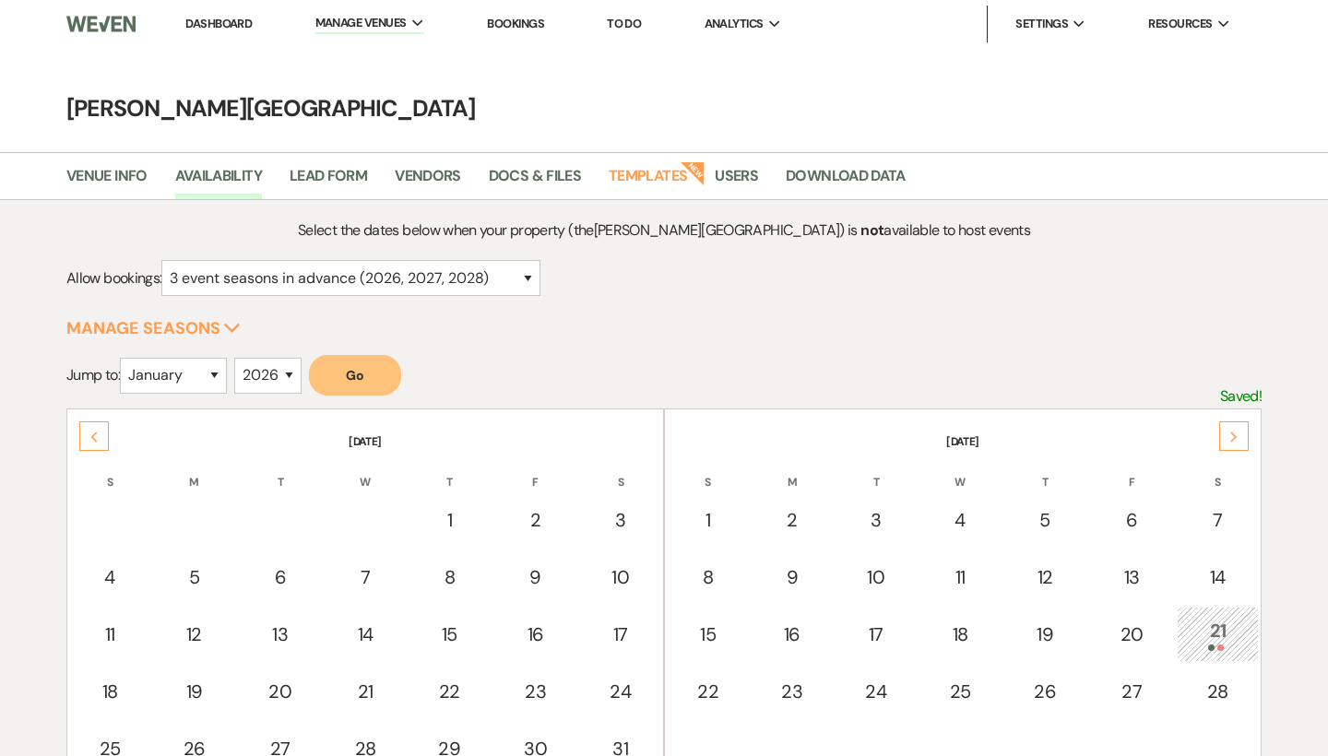
click at [1235, 436] on use at bounding box center [1233, 436] width 6 height 10
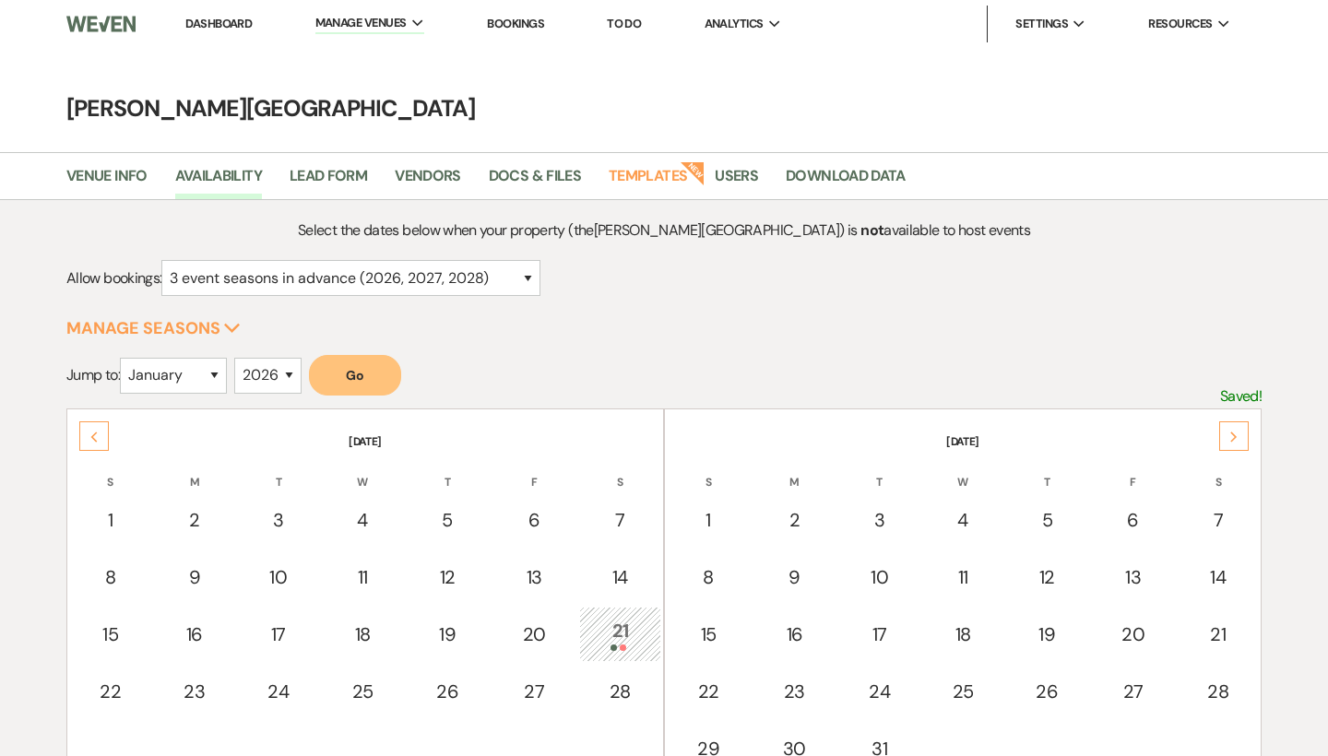
click at [1235, 436] on use at bounding box center [1233, 436] width 6 height 10
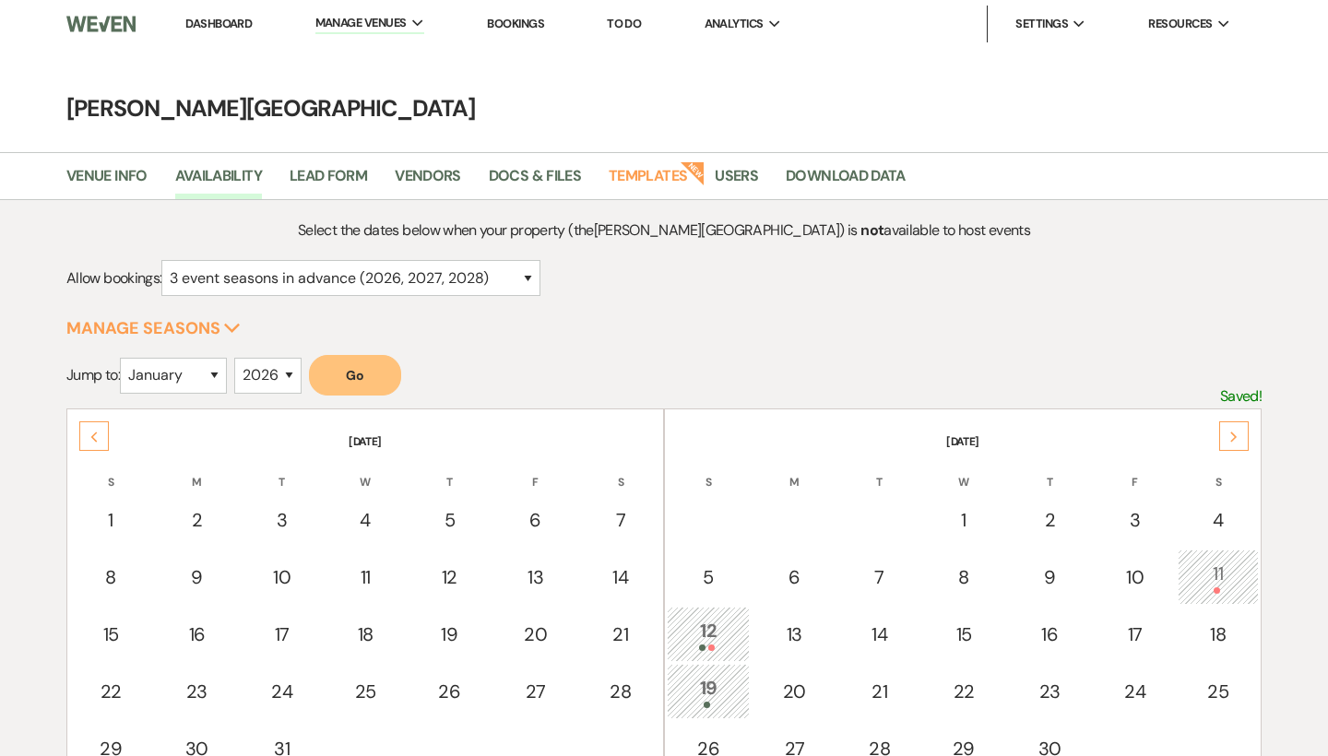
click at [1235, 436] on use at bounding box center [1233, 436] width 6 height 10
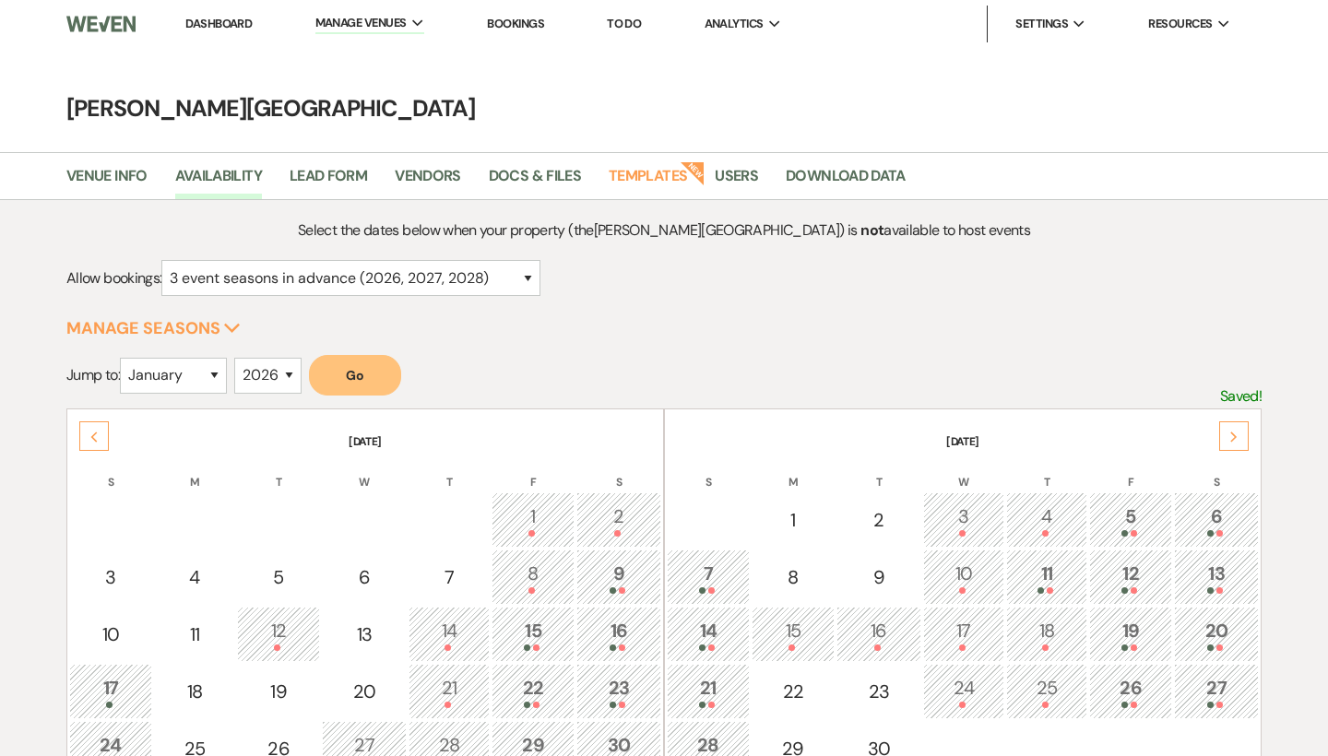
click at [1235, 436] on use at bounding box center [1233, 436] width 6 height 10
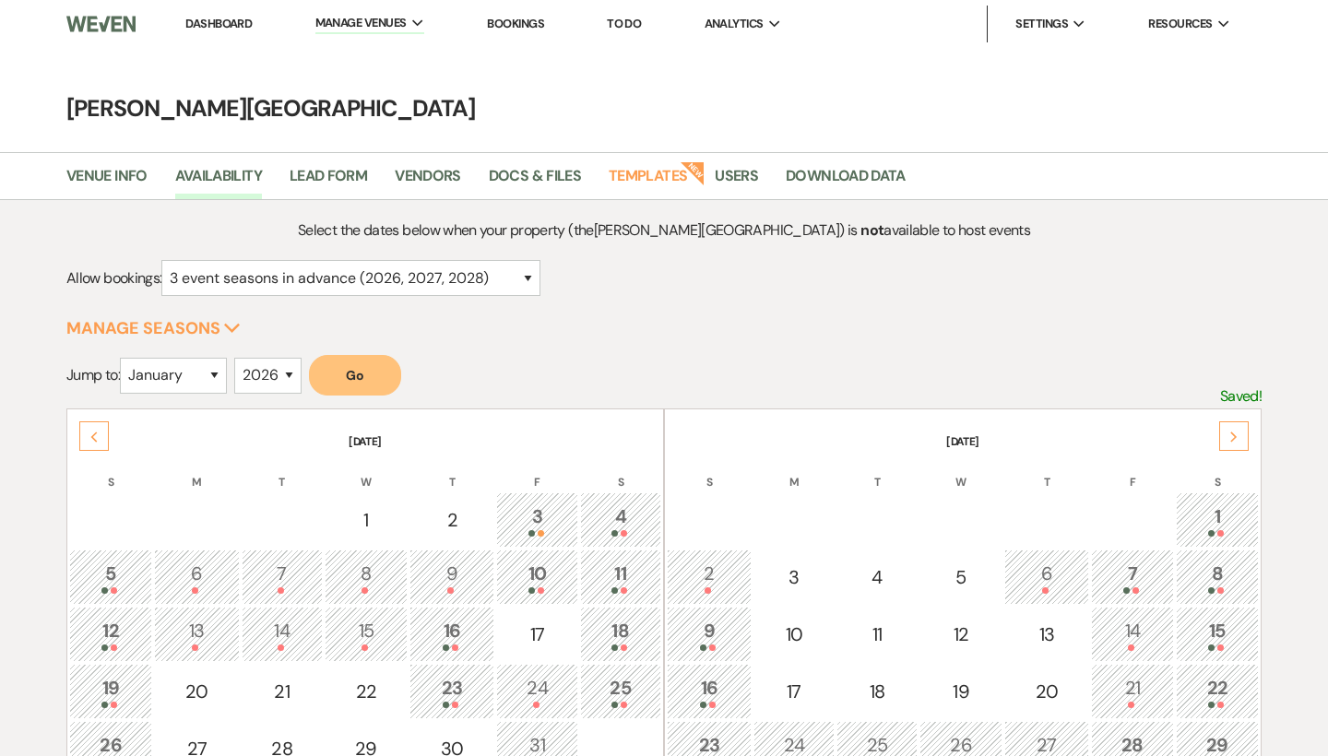
click at [1235, 436] on use at bounding box center [1233, 436] width 6 height 10
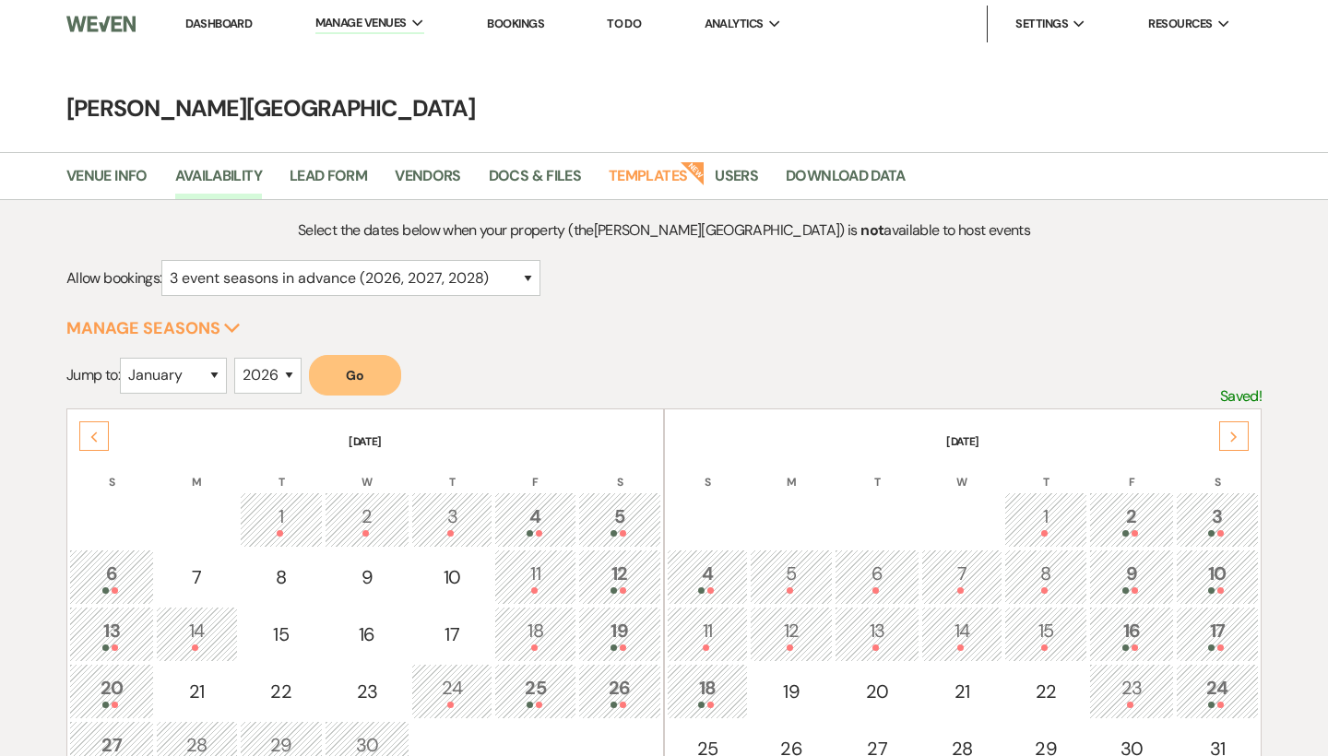
click at [1235, 436] on use at bounding box center [1233, 436] width 6 height 10
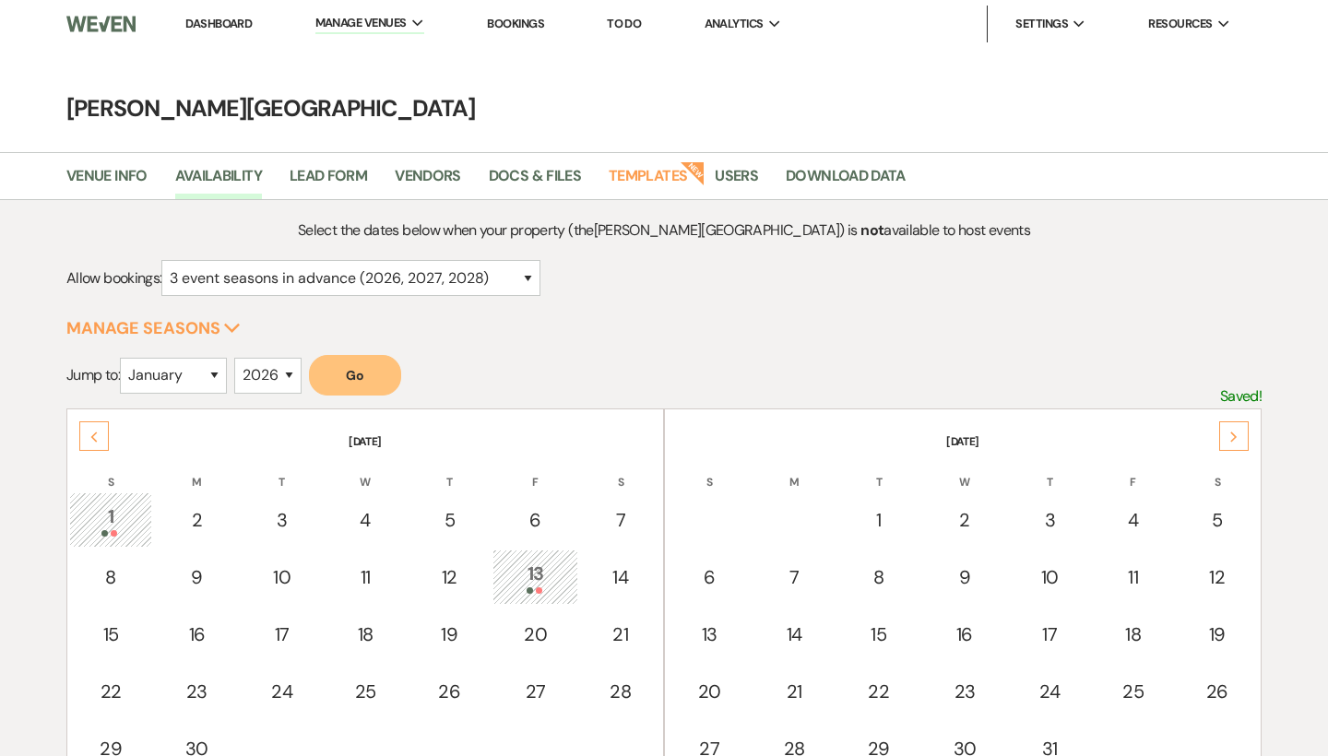
click at [1235, 436] on use at bounding box center [1233, 436] width 6 height 10
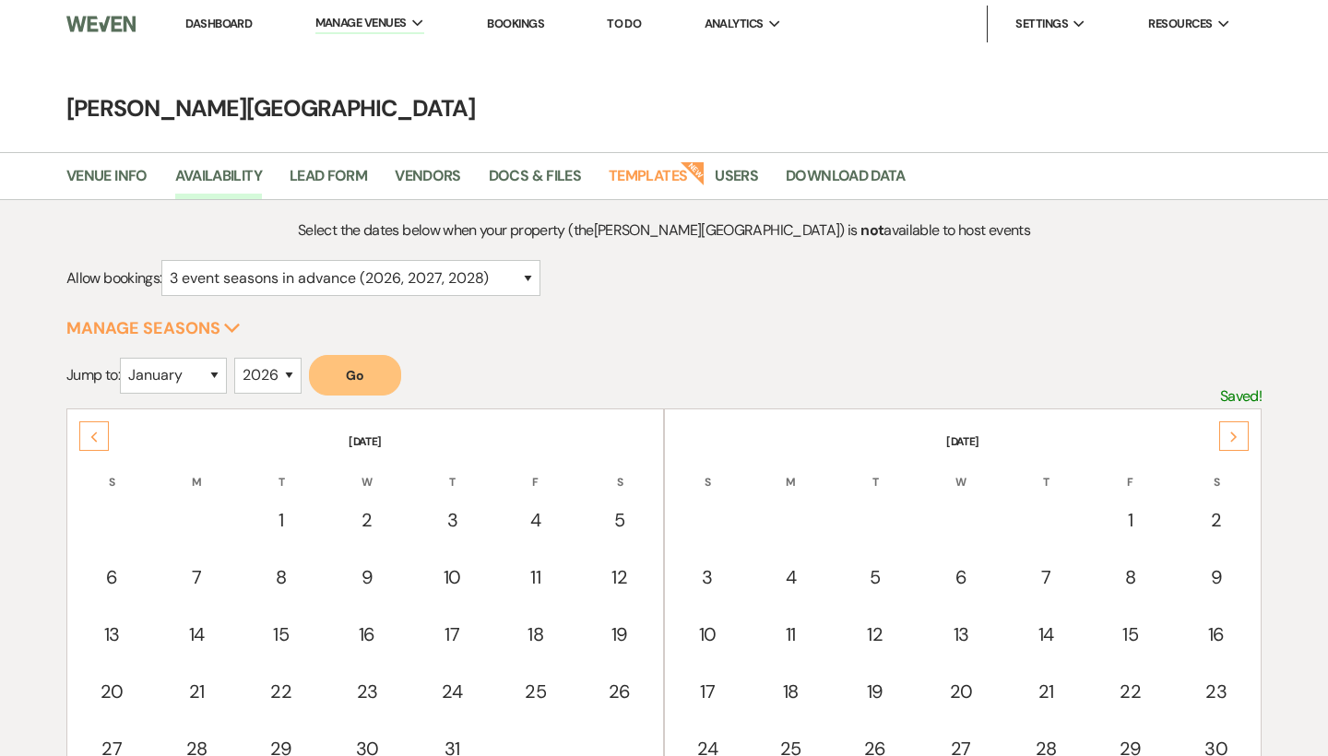
click at [1235, 436] on use at bounding box center [1233, 436] width 6 height 10
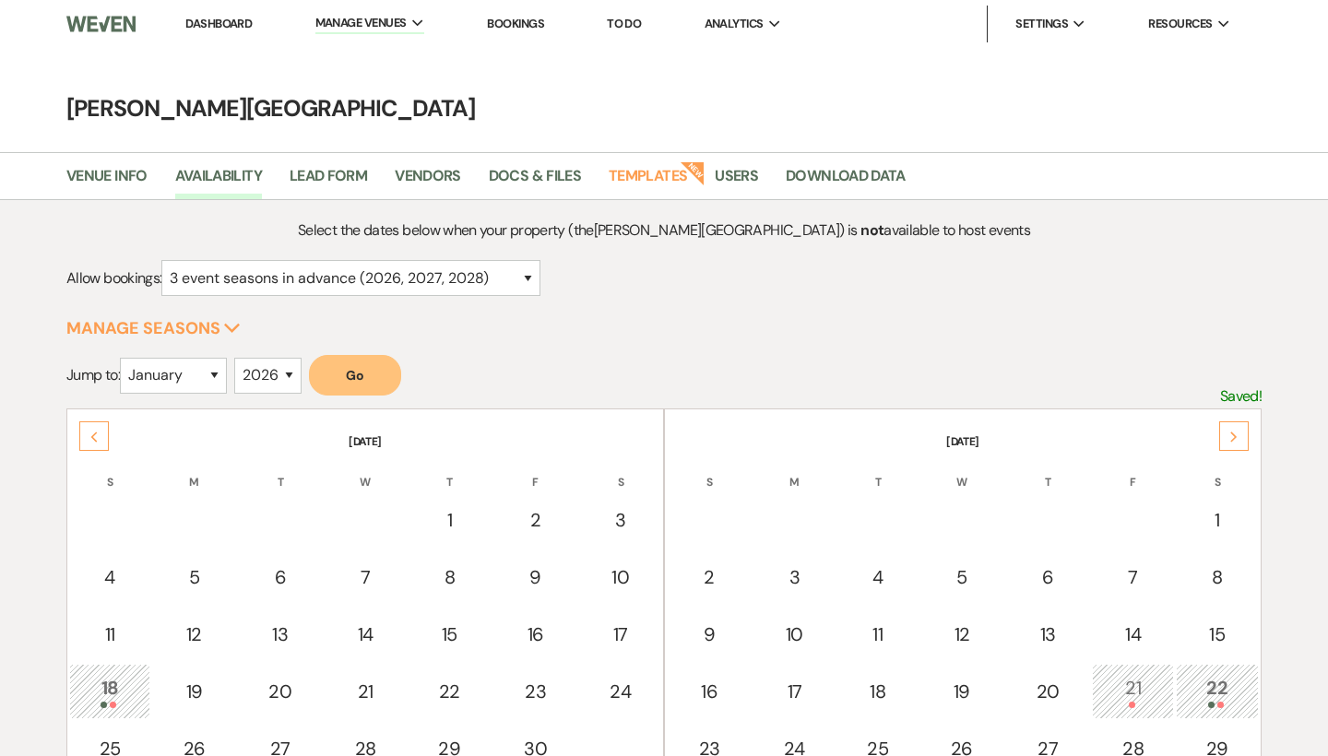
click at [1235, 436] on use at bounding box center [1233, 436] width 6 height 10
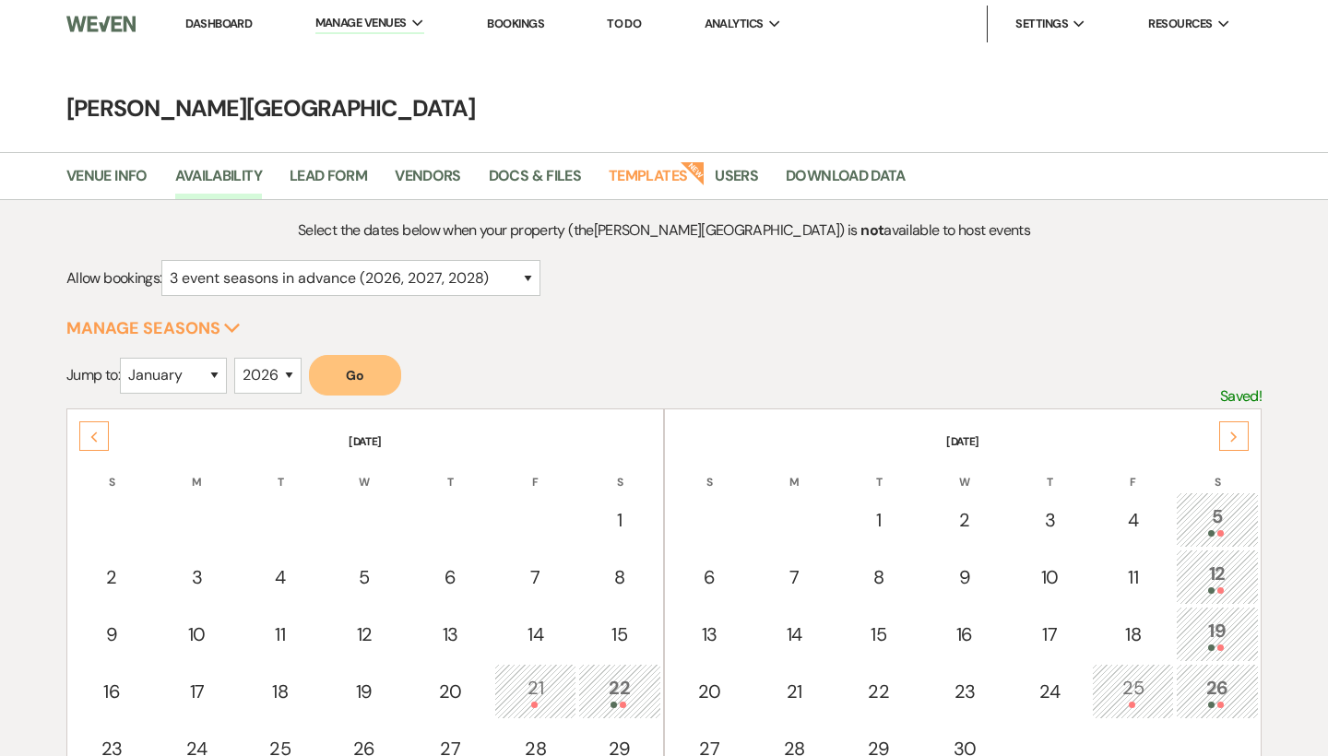
click at [1235, 436] on use at bounding box center [1233, 436] width 6 height 10
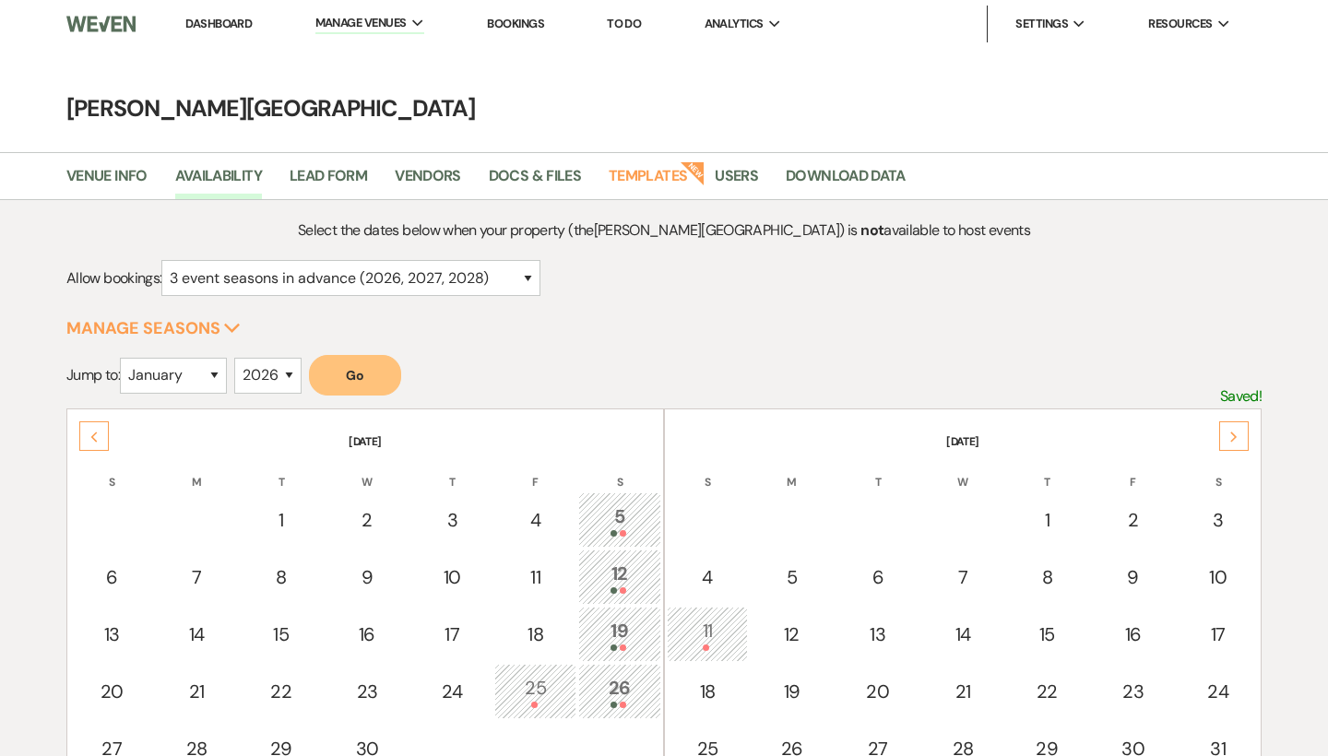
click at [1235, 436] on use at bounding box center [1233, 436] width 6 height 10
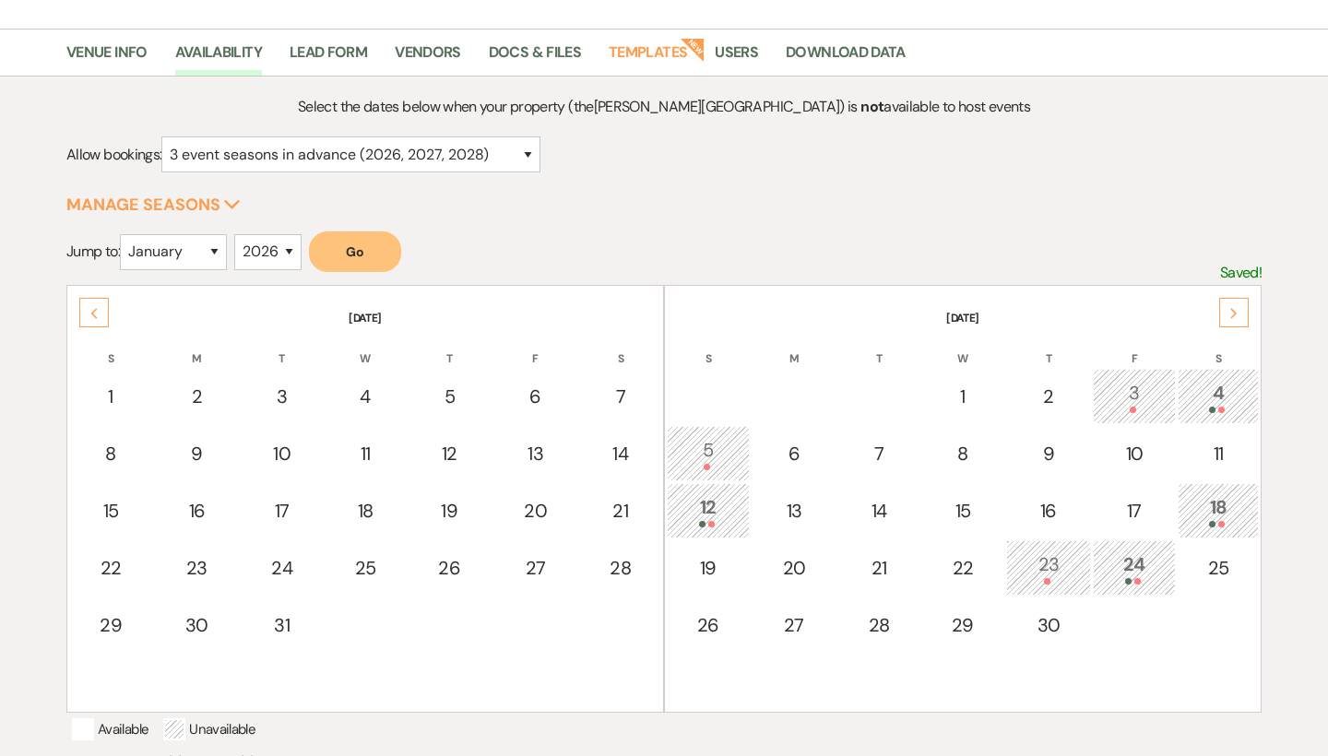
scroll to position [133, 0]
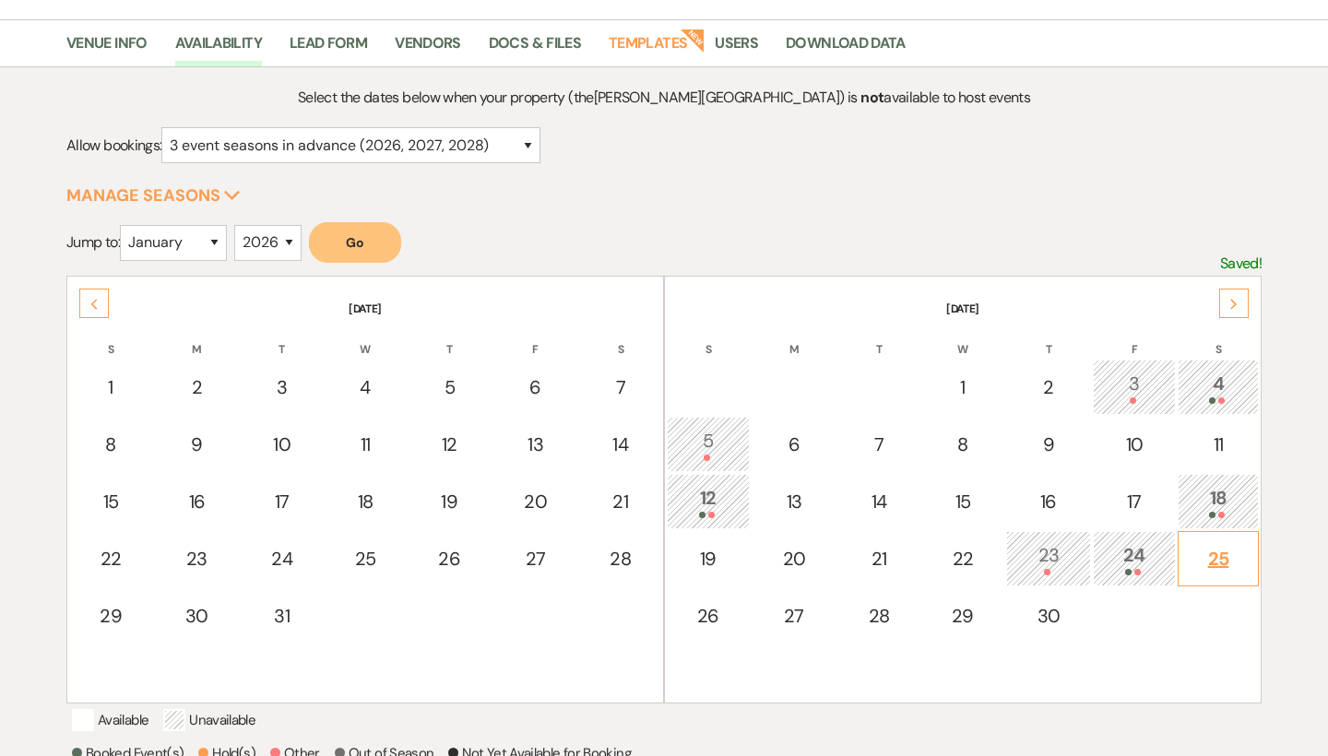
click at [1218, 551] on div "25" at bounding box center [1217, 559] width 61 height 28
select select "other"
select select "false"
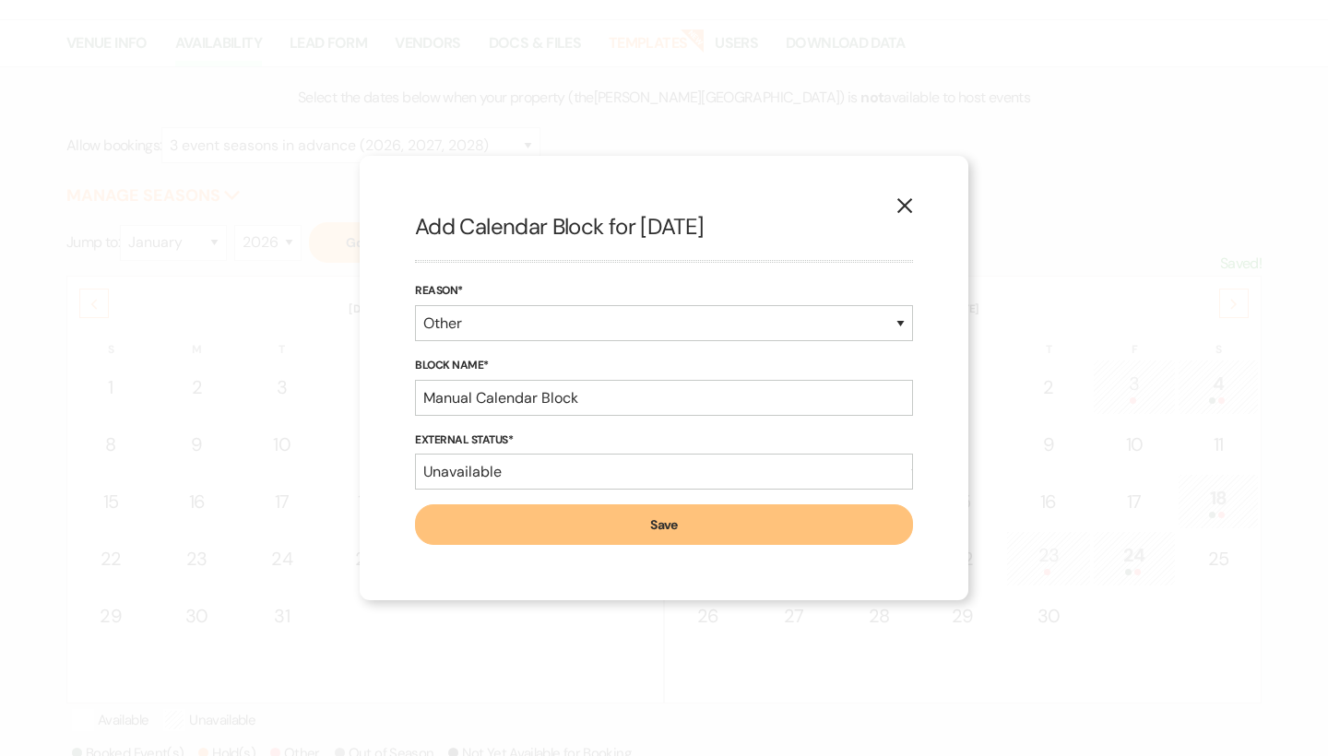
click at [816, 531] on button "Save" at bounding box center [664, 524] width 498 height 41
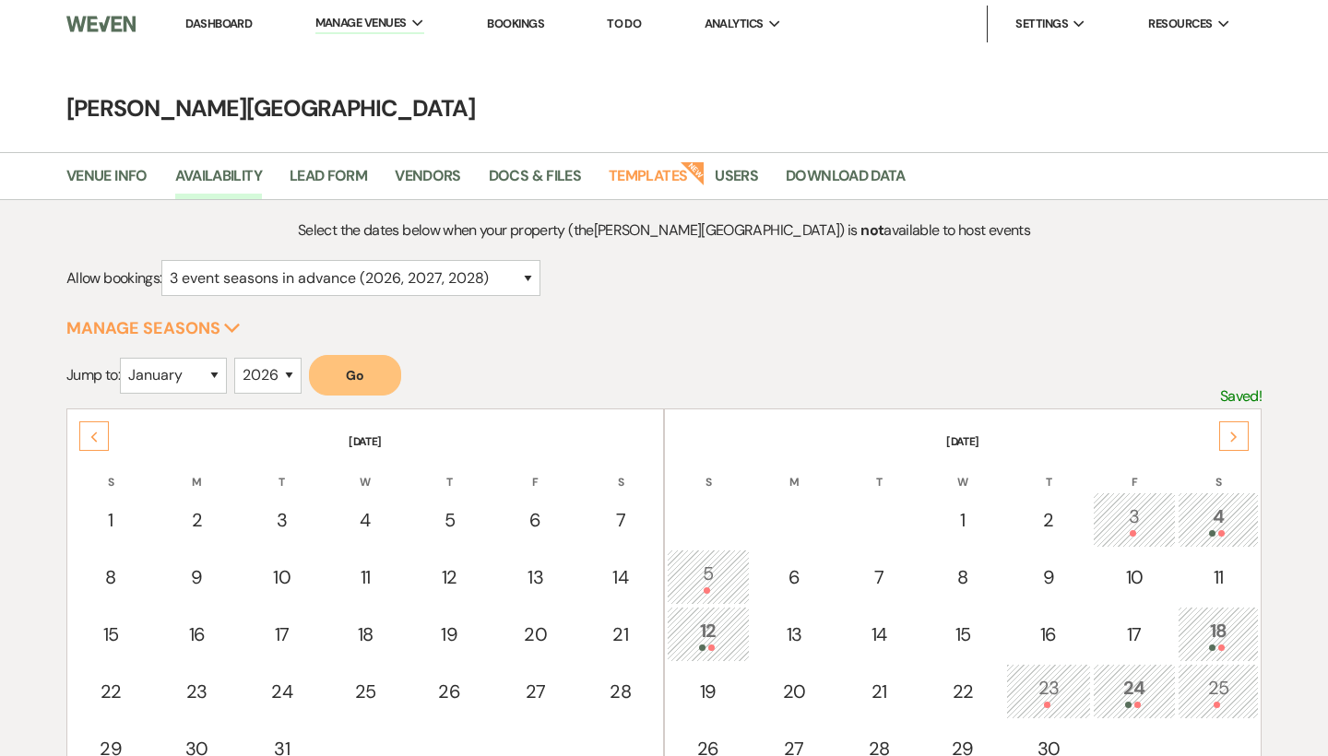
scroll to position [0, 0]
select select "6"
select select "5"
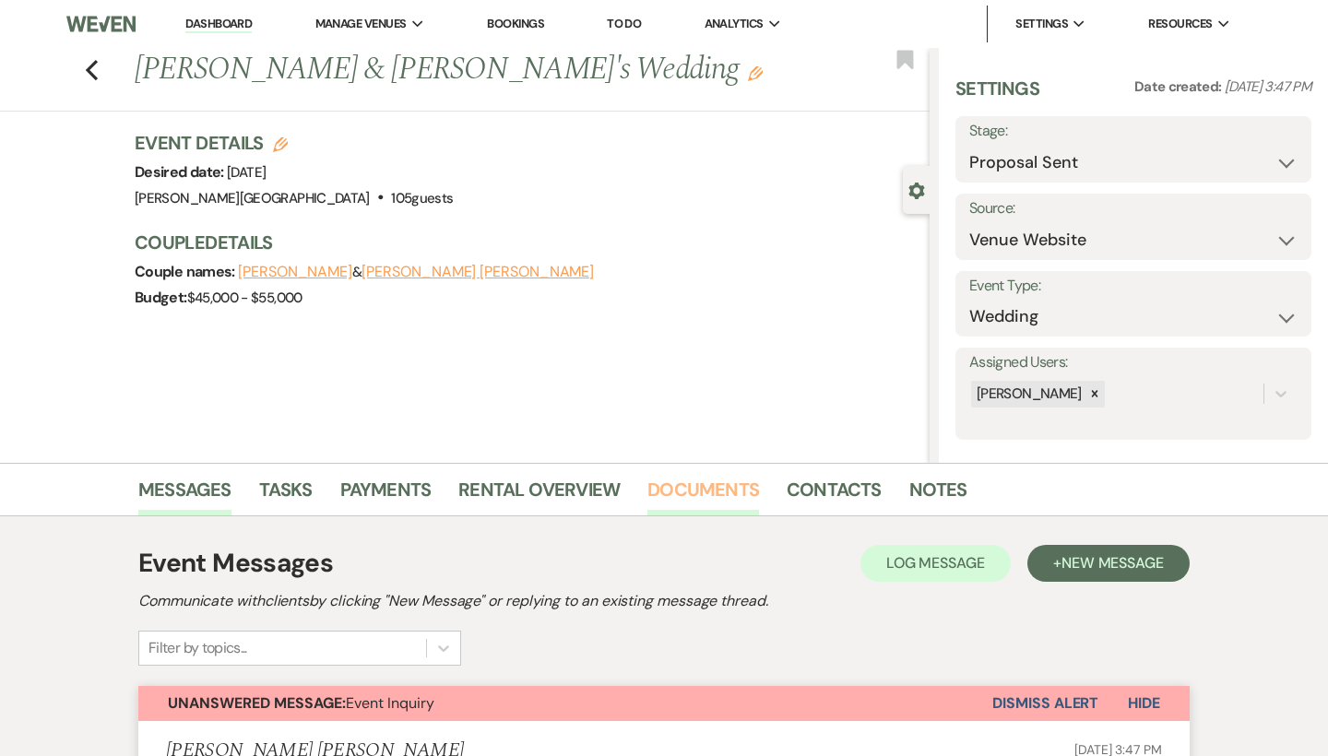
click at [724, 482] on link "Documents" at bounding box center [703, 495] width 112 height 41
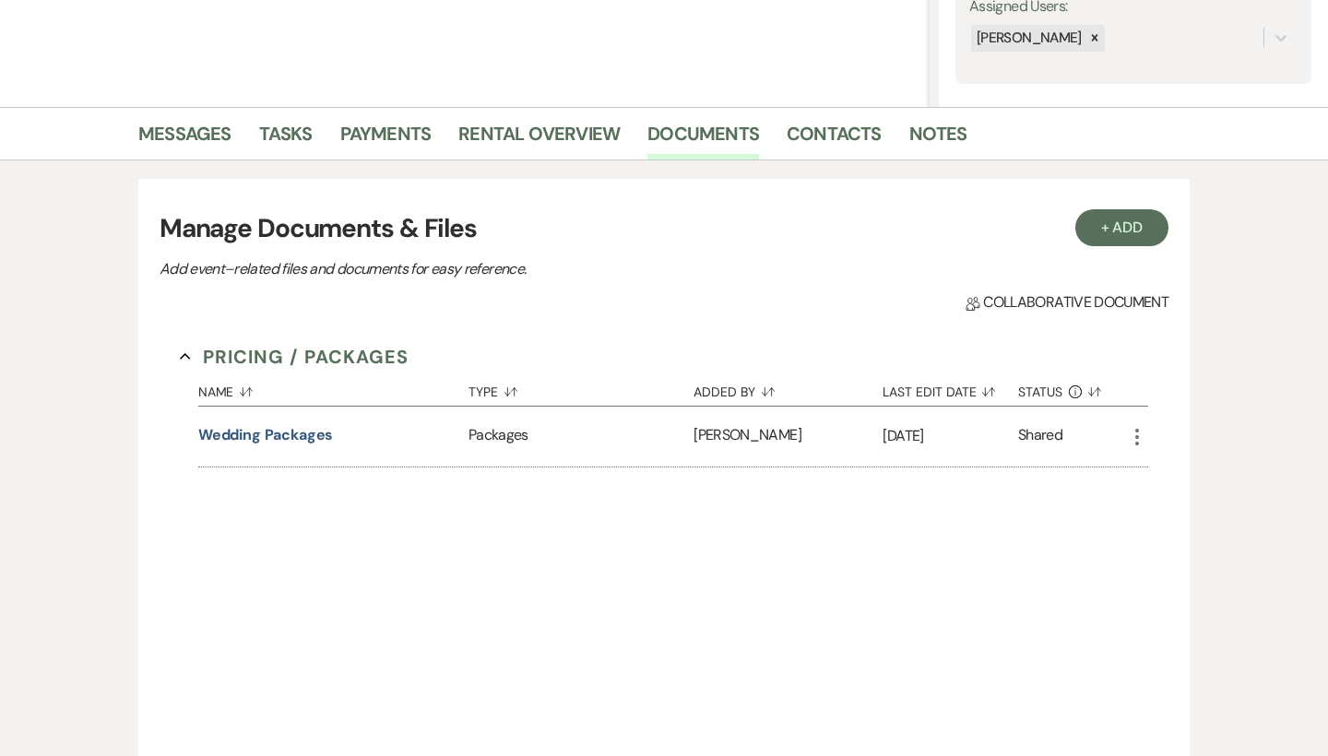
scroll to position [407, 0]
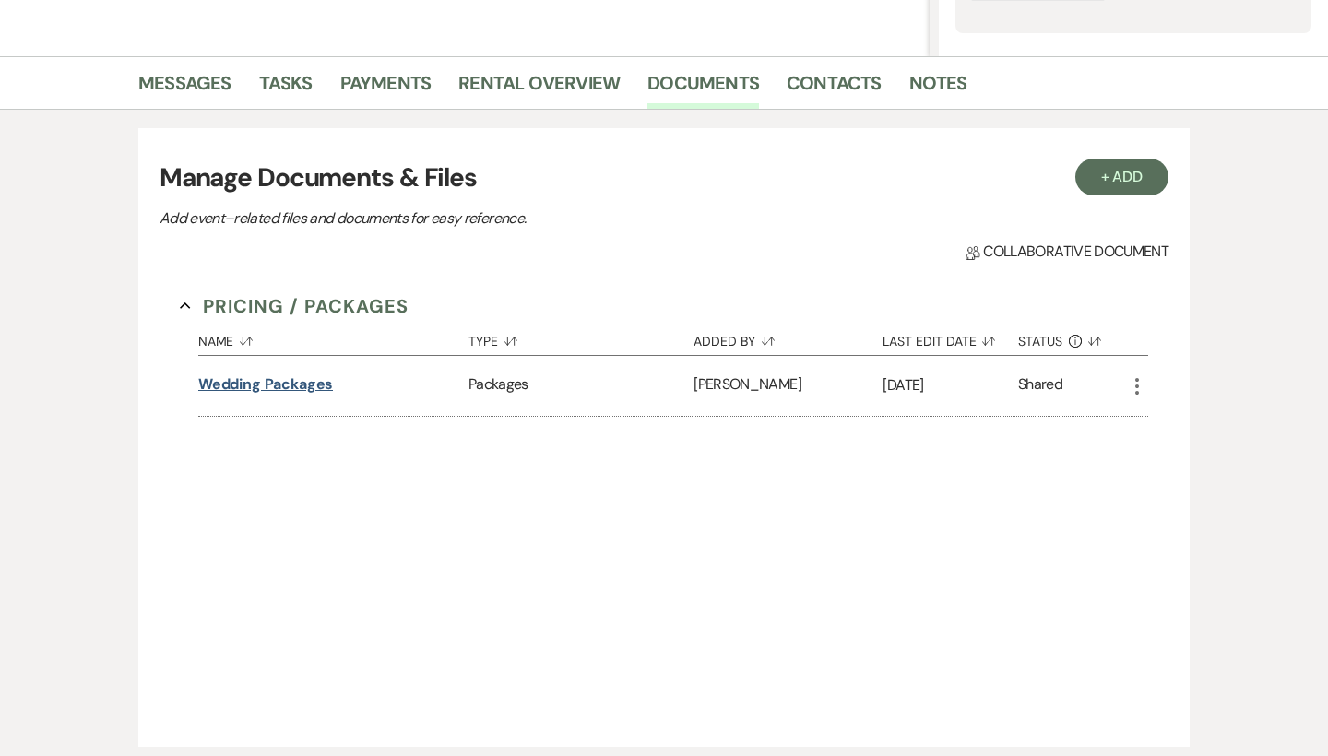
click at [323, 388] on button "Wedding Packages" at bounding box center [266, 384] width 136 height 22
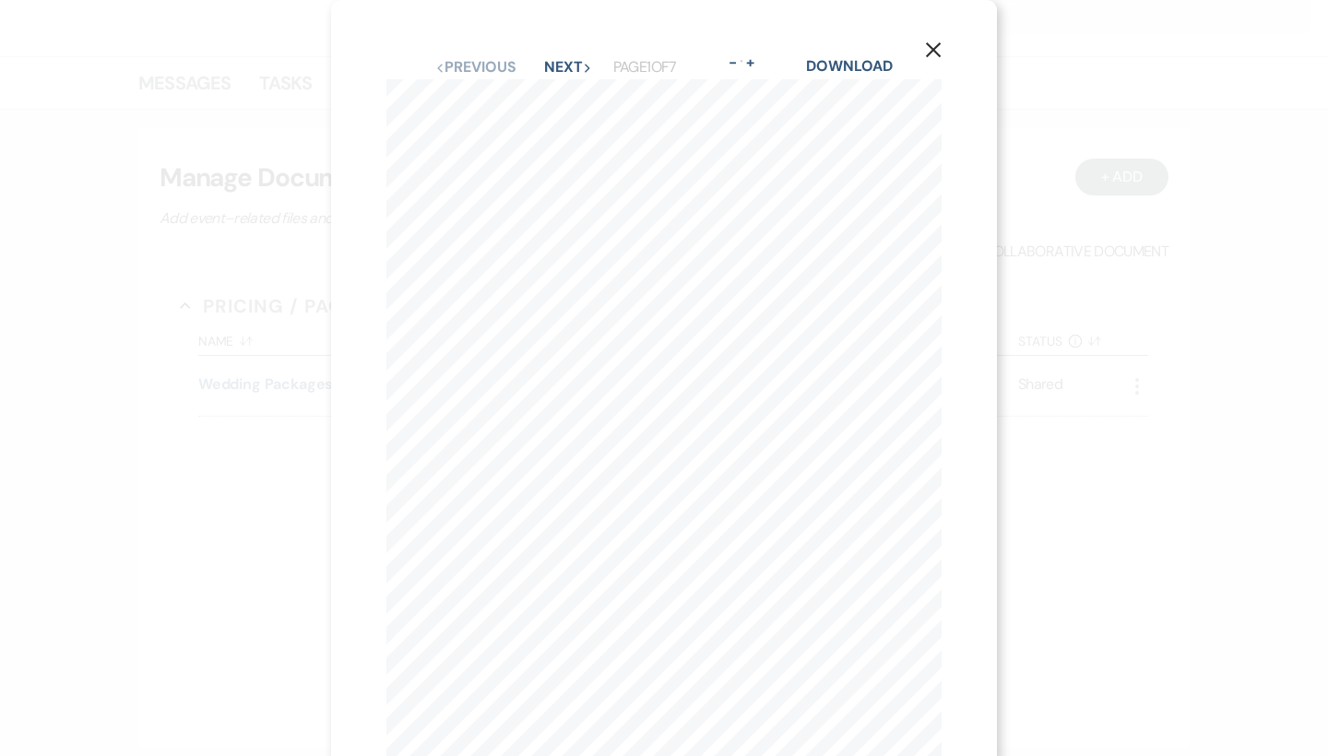
click at [936, 56] on icon "X" at bounding box center [933, 49] width 17 height 17
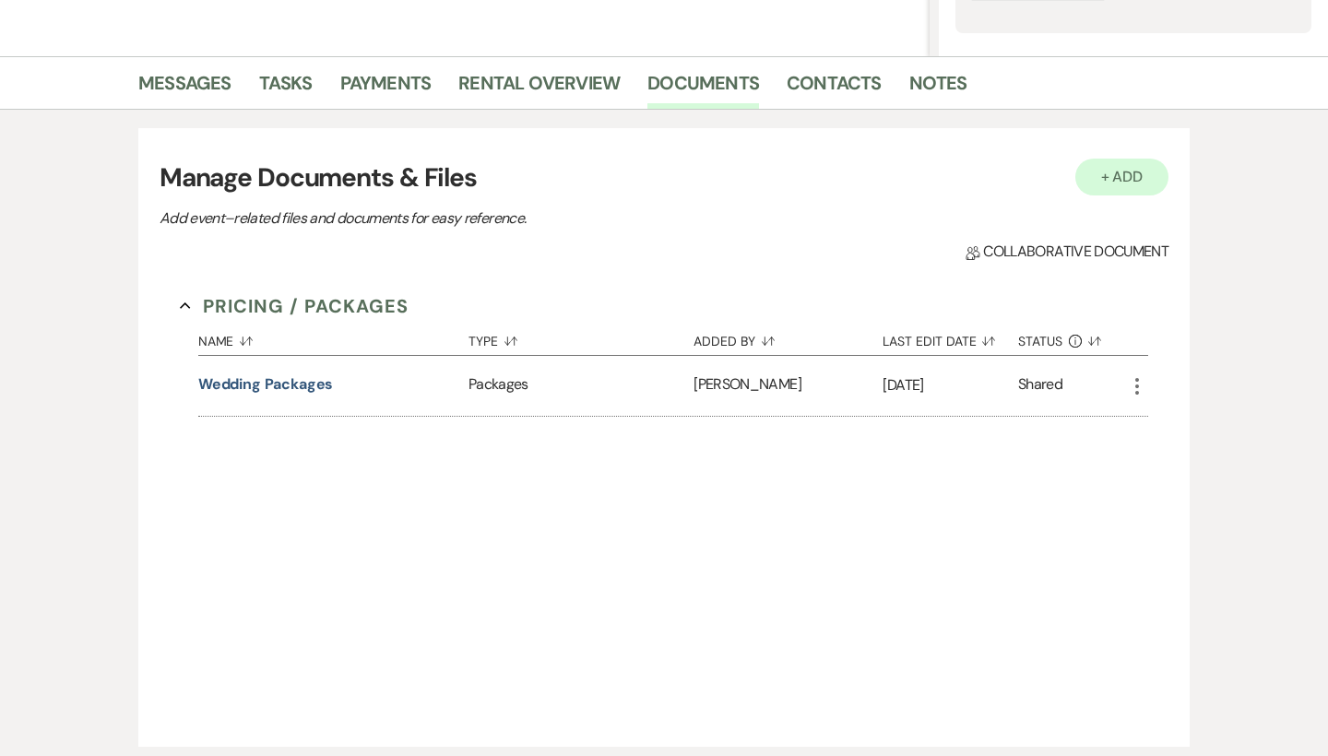
click at [1118, 181] on button "+ Add" at bounding box center [1122, 177] width 94 height 37
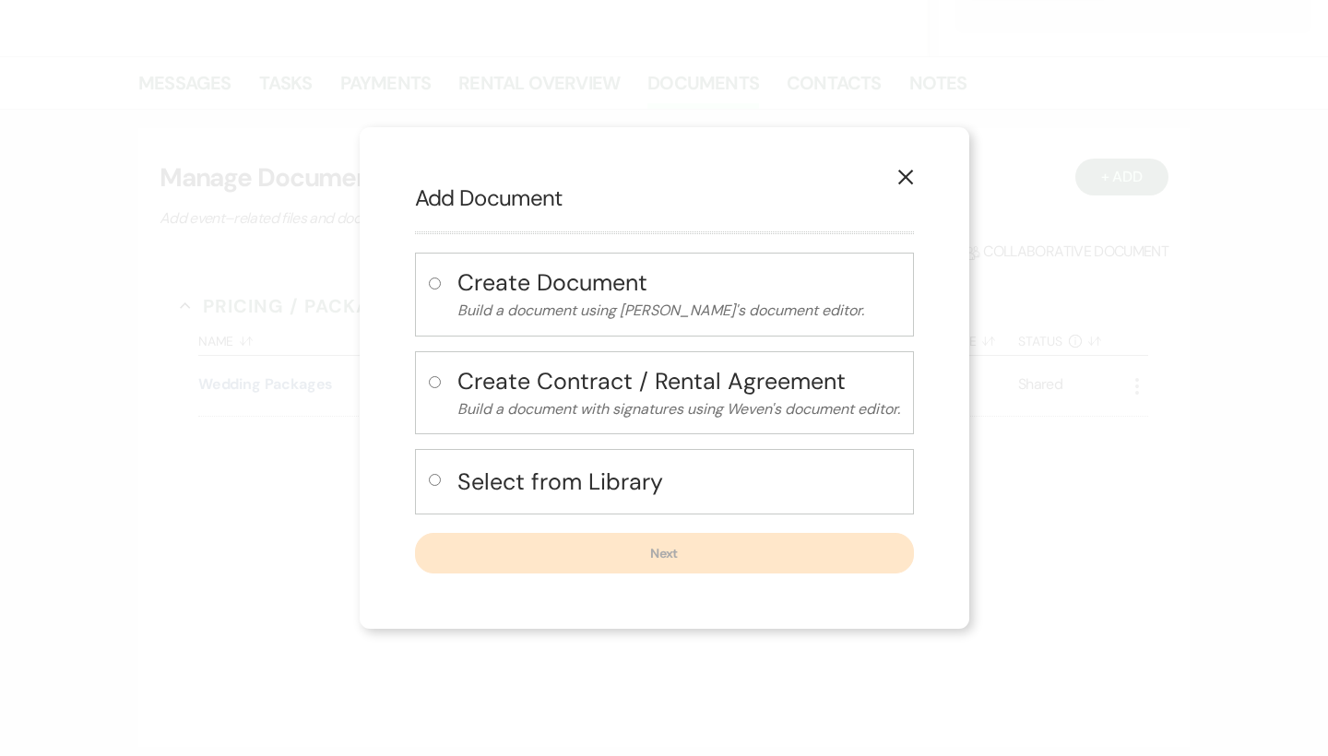
click at [593, 483] on h4 "Select from Library" at bounding box center [678, 482] width 443 height 32
radio input "true"
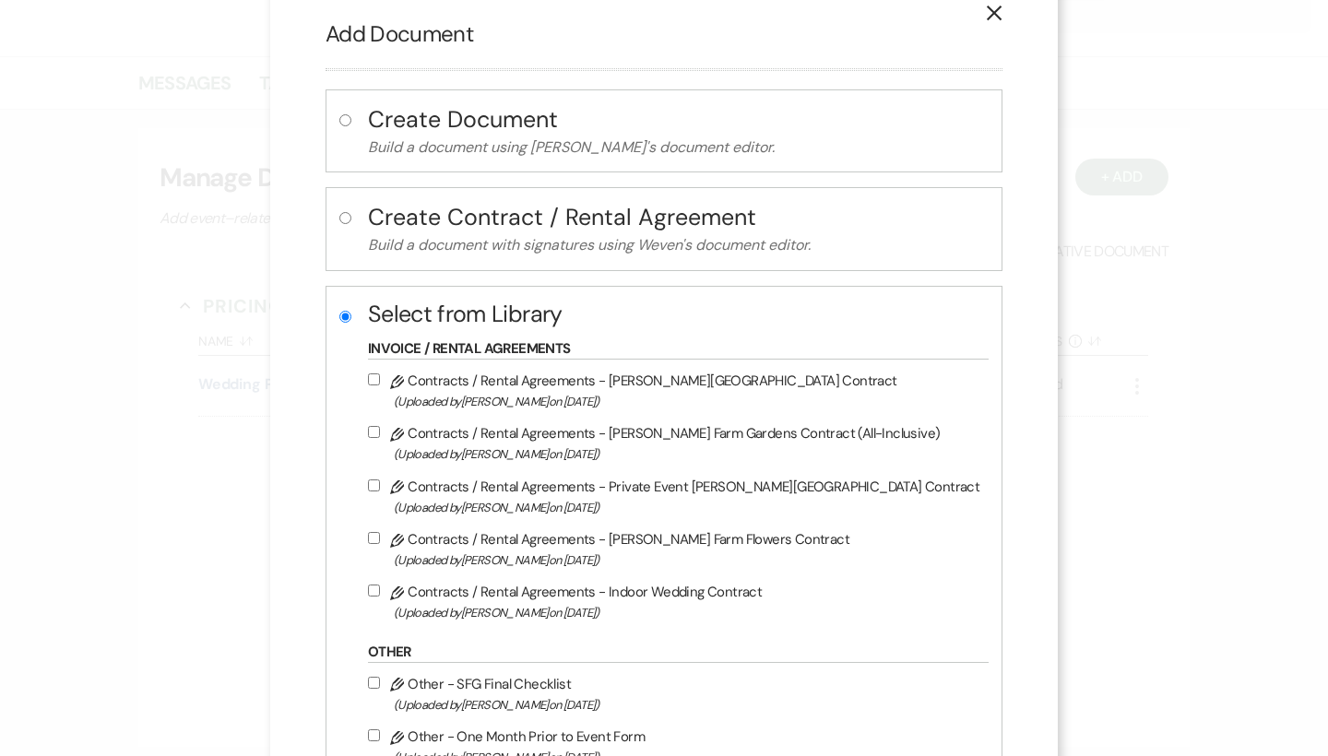
click at [612, 391] on span "(Uploaded by Travis Winkley on Nov 21st, 2022 )" at bounding box center [686, 401] width 585 height 21
click at [380, 385] on input "Pencil Contracts / Rental Agreements - Smith Farm Gardens Contract (Uploaded by…" at bounding box center [374, 379] width 12 height 12
checkbox input "true"
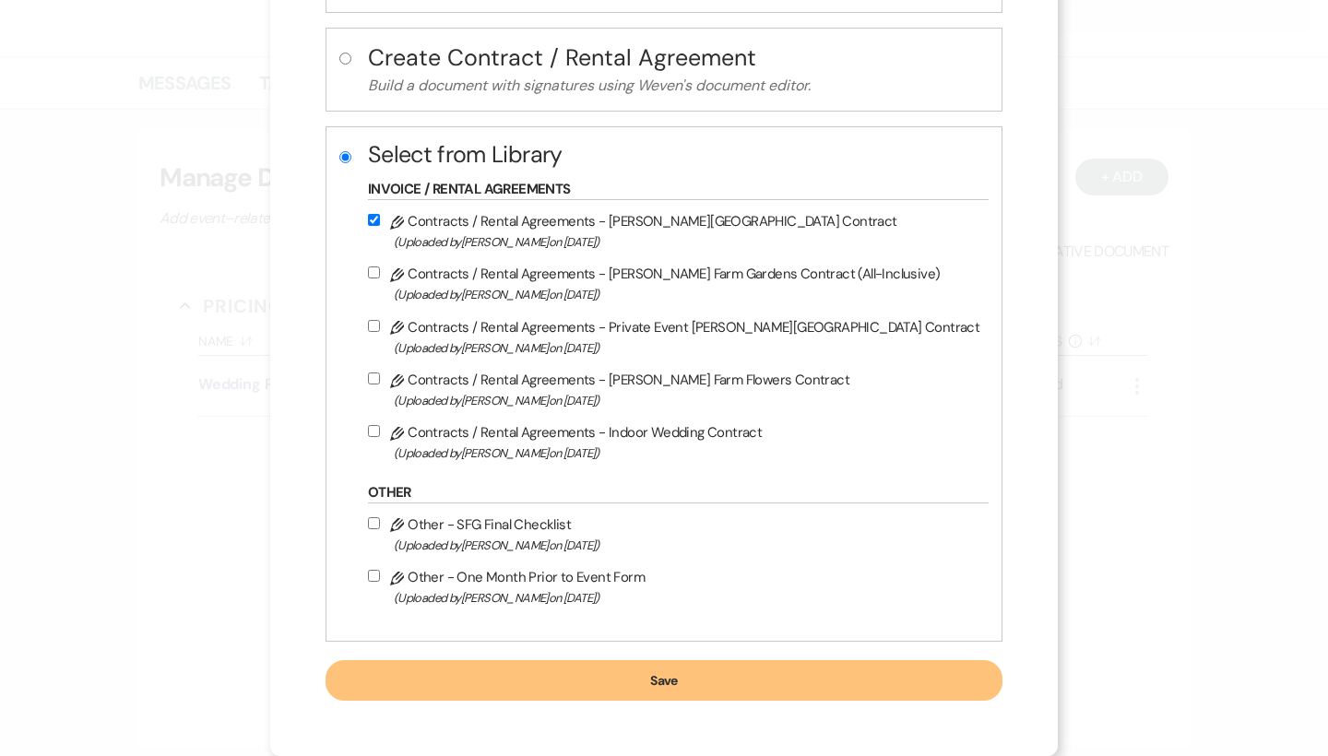
scroll to position [205, 0]
click at [616, 679] on button "Save" at bounding box center [663, 680] width 677 height 41
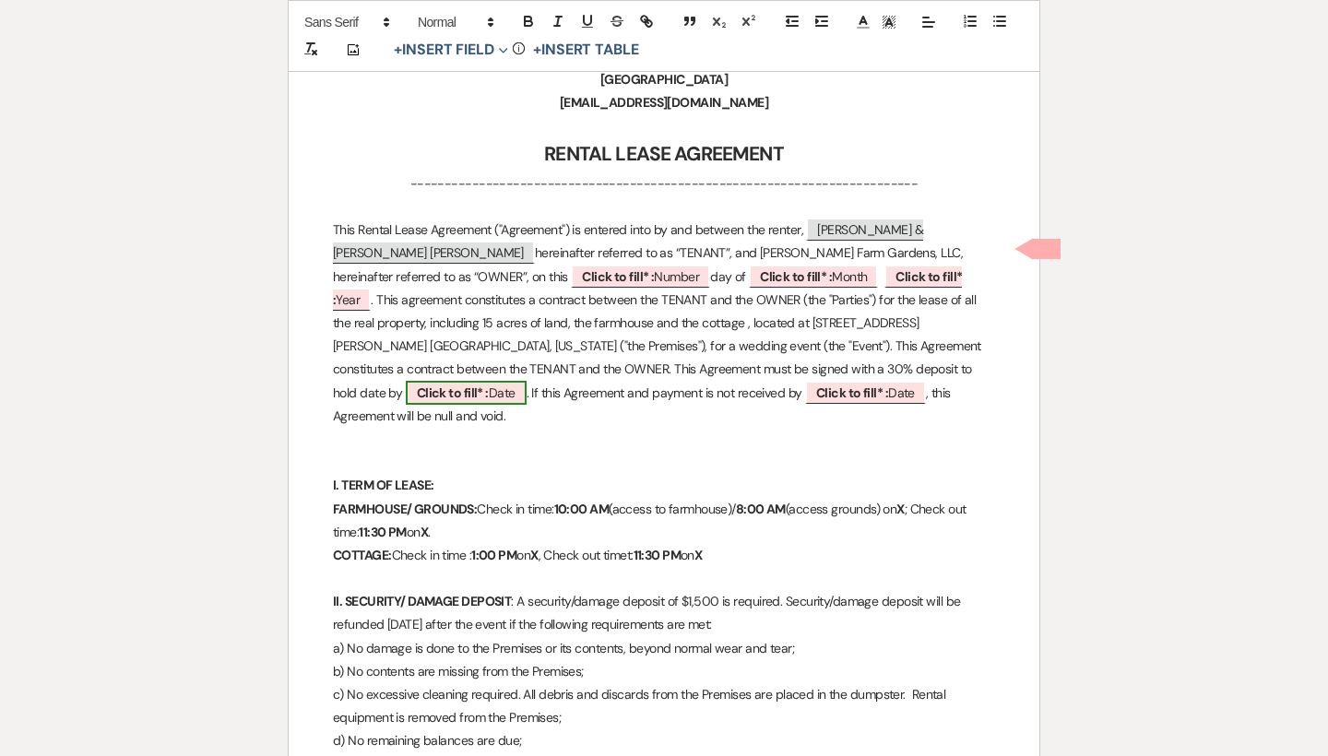
scroll to position [490, 0]
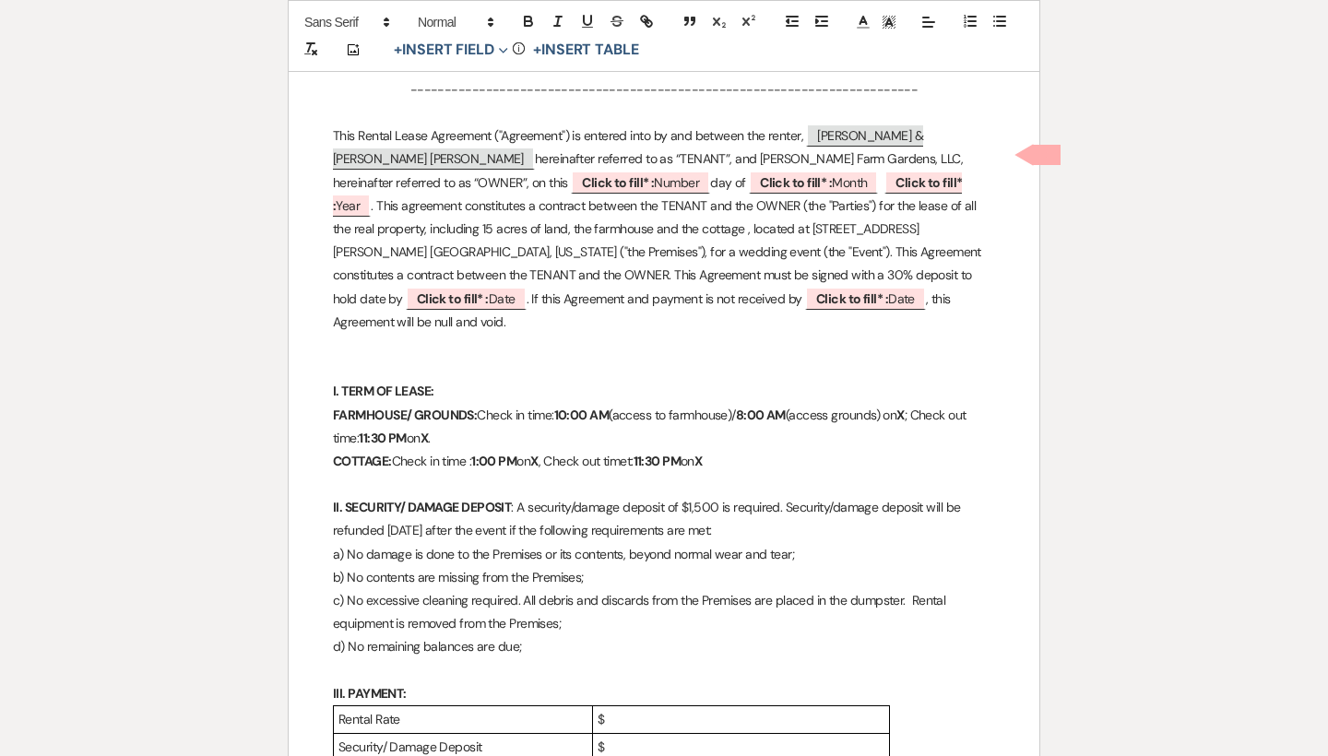
click at [903, 407] on strong "X" at bounding box center [899, 415] width 7 height 17
click at [553, 404] on p "FARMHOUSE/ GROUNDS: Check in time: 10:00 AM (access to farmhouse)/ 8:00 AM (acc…" at bounding box center [664, 427] width 662 height 46
click at [552, 430] on strong "XSeptember 25, 2027" at bounding box center [575, 438] width 123 height 17
click at [923, 407] on strong "XSeptember 25, 2027" at bounding box center [661, 427] width 657 height 40
click at [537, 453] on strong "X" at bounding box center [533, 461] width 7 height 17
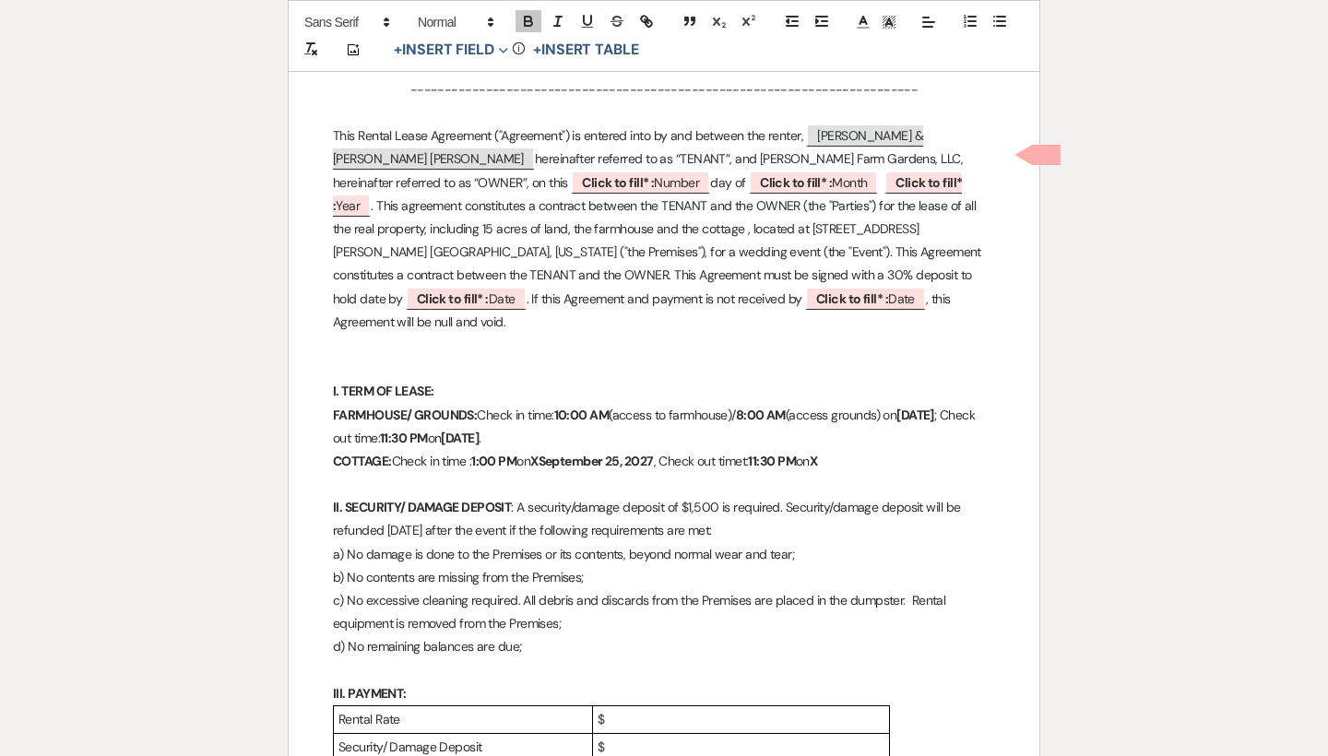
click at [844, 450] on p "COTTAGE: Check in time : 1:00 PM on XSeptember 25, 2027 , Check out timet: 11:3…" at bounding box center [664, 461] width 662 height 23
click at [838, 453] on strong "XSeptember 25, 2027" at bounding box center [870, 461] width 123 height 17
click at [761, 450] on p "COTTAGE: Check in time : 1:00 PM on XSeptember 25, 2027 , Check out timet: 11:3…" at bounding box center [664, 461] width 662 height 23
click at [550, 453] on strong "XSeptember 25, 2027" at bounding box center [591, 461] width 123 height 17
click at [654, 174] on b "Click to fill* :" at bounding box center [618, 182] width 72 height 17
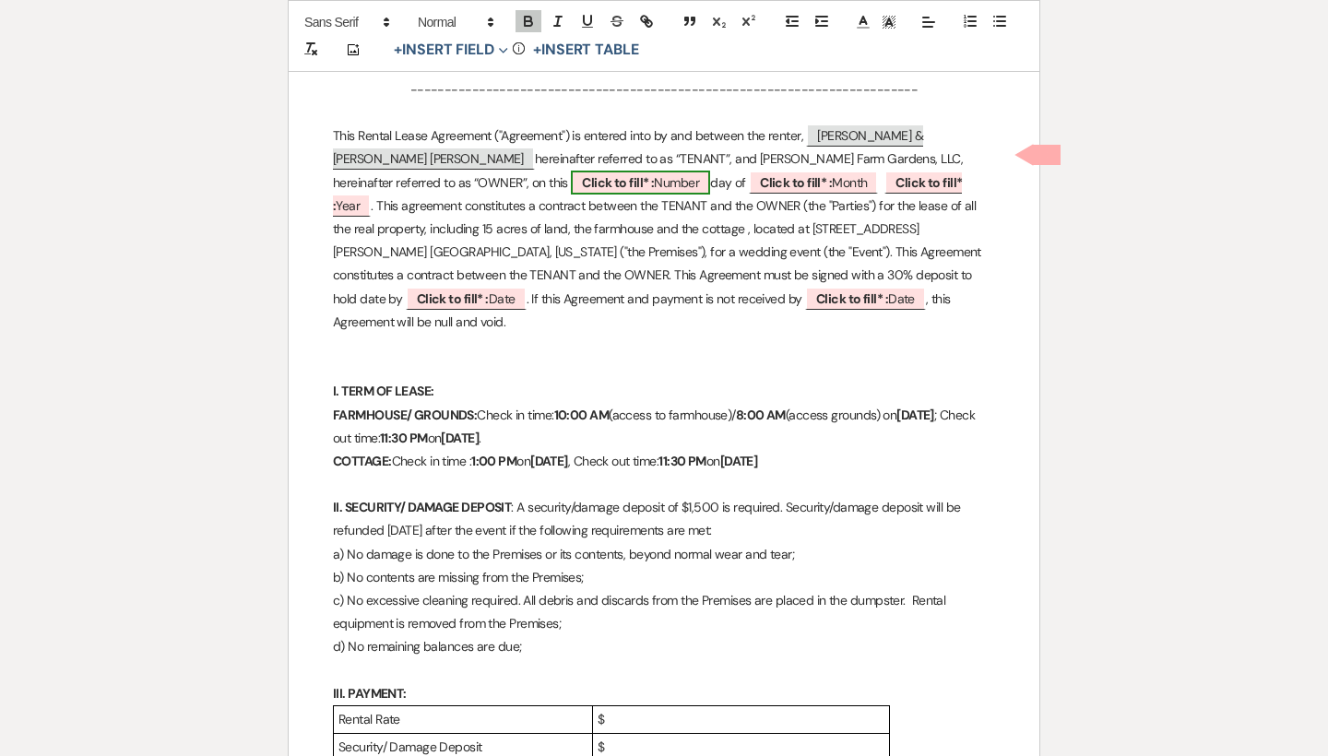
select select "owner"
select select "Number"
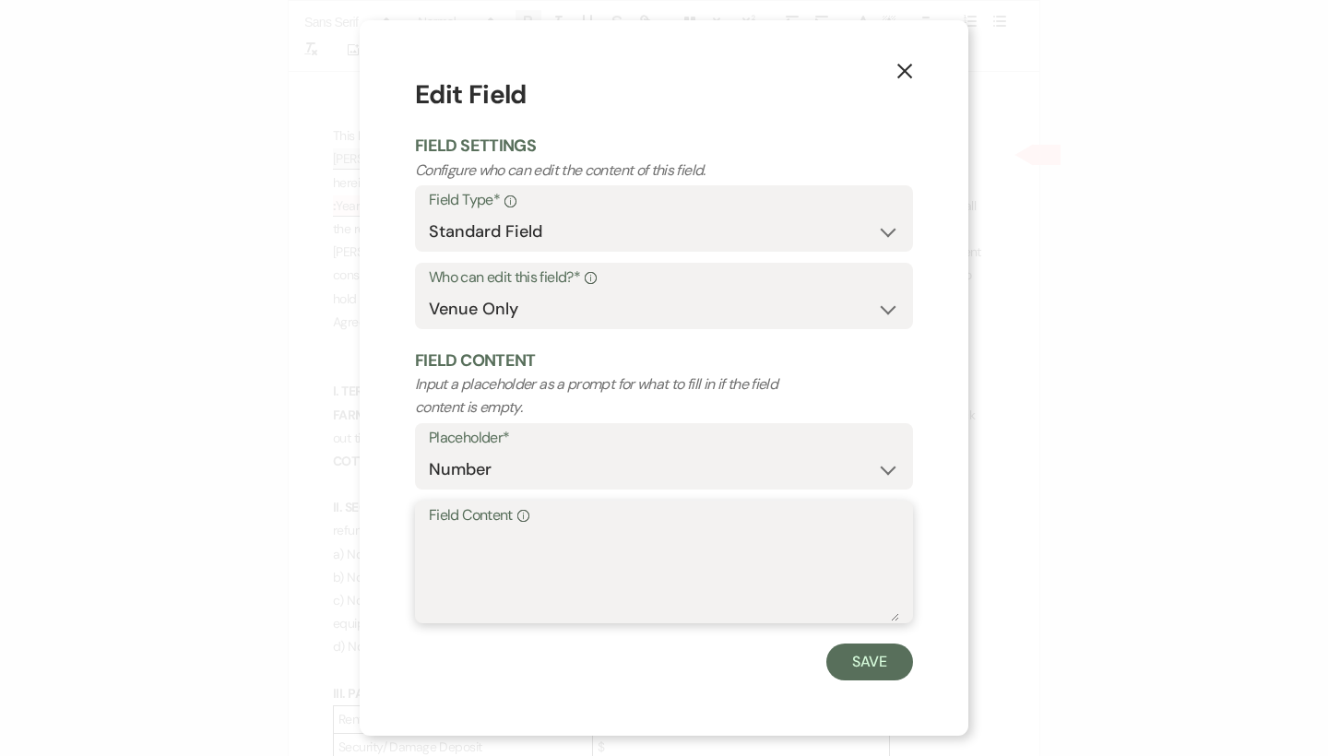
click at [455, 529] on textarea "Field Content Info" at bounding box center [664, 575] width 470 height 92
type textarea "14th"
click at [850, 651] on button "Save" at bounding box center [869, 661] width 87 height 37
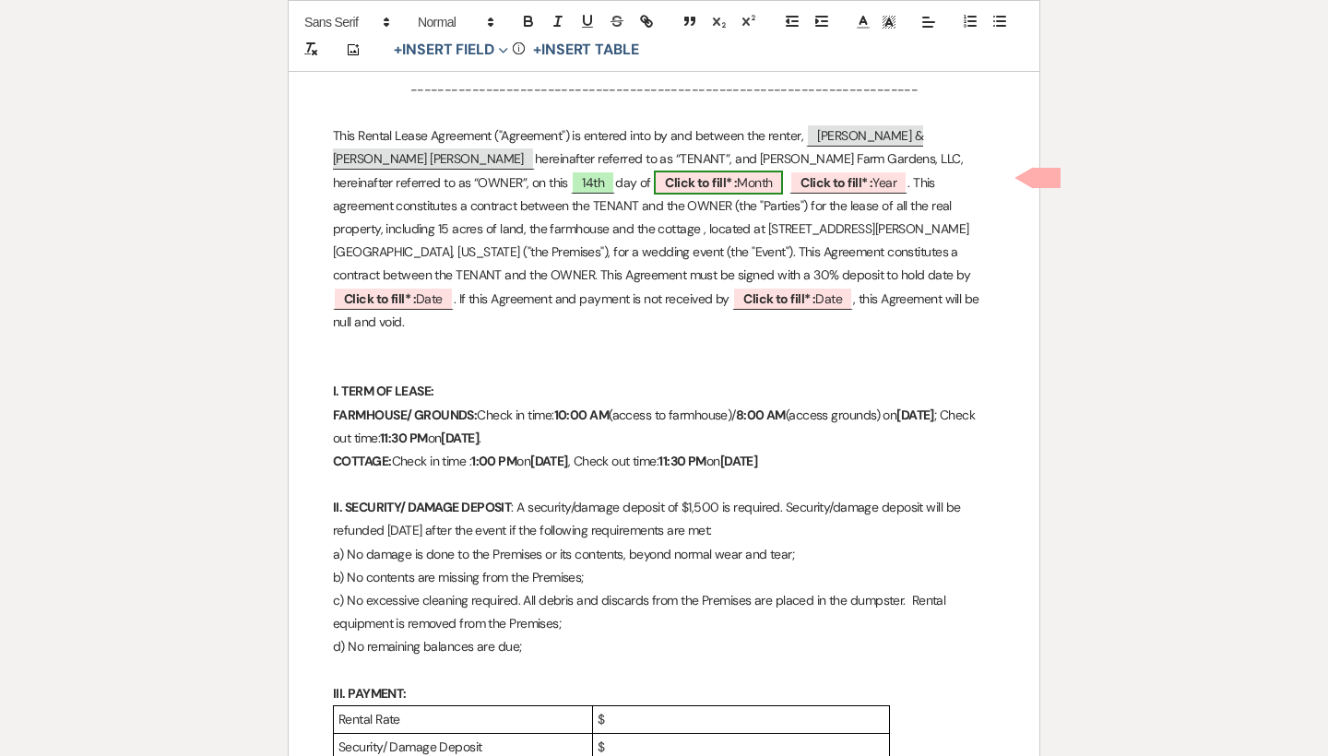
click at [654, 174] on span "Click to fill* : Month" at bounding box center [718, 183] width 129 height 24
select select "owner"
select select "custom_placeholder"
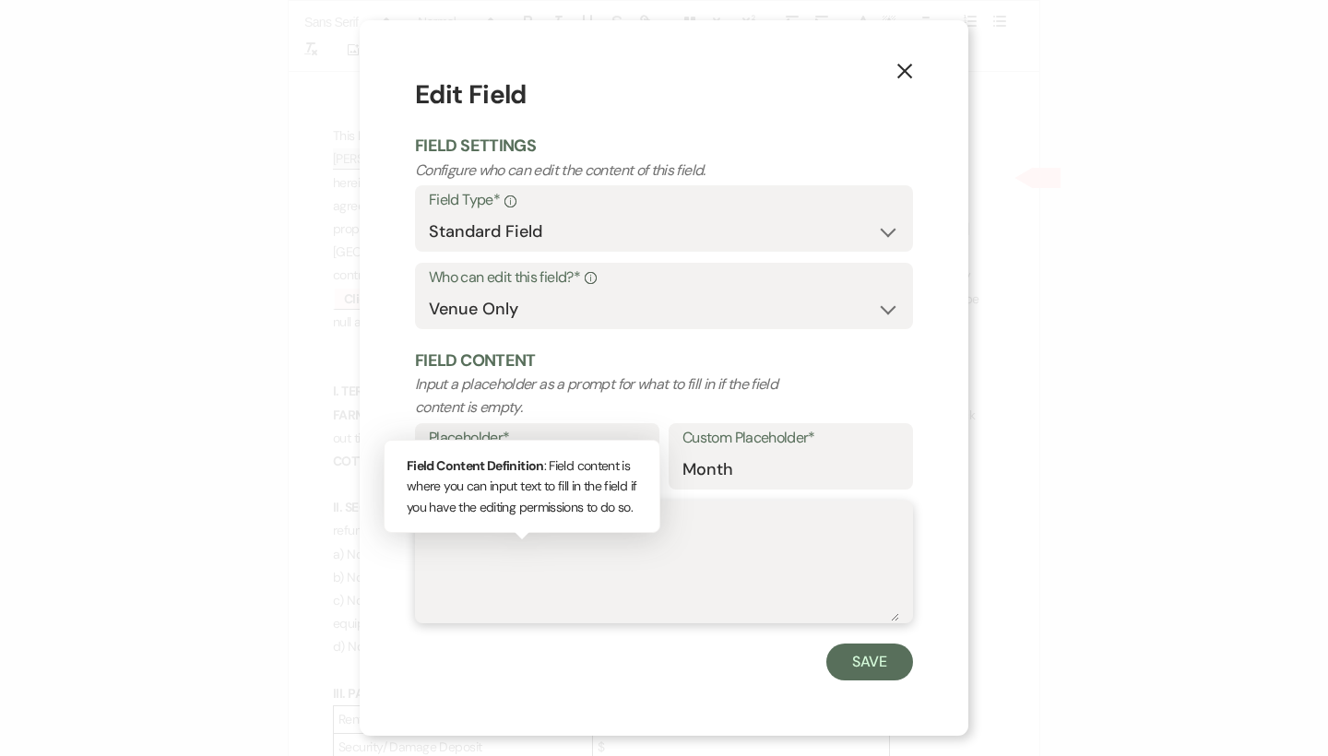
click at [496, 548] on textarea "Field Content Info Field Content Definition : Field content is where you can in…" at bounding box center [664, 575] width 470 height 92
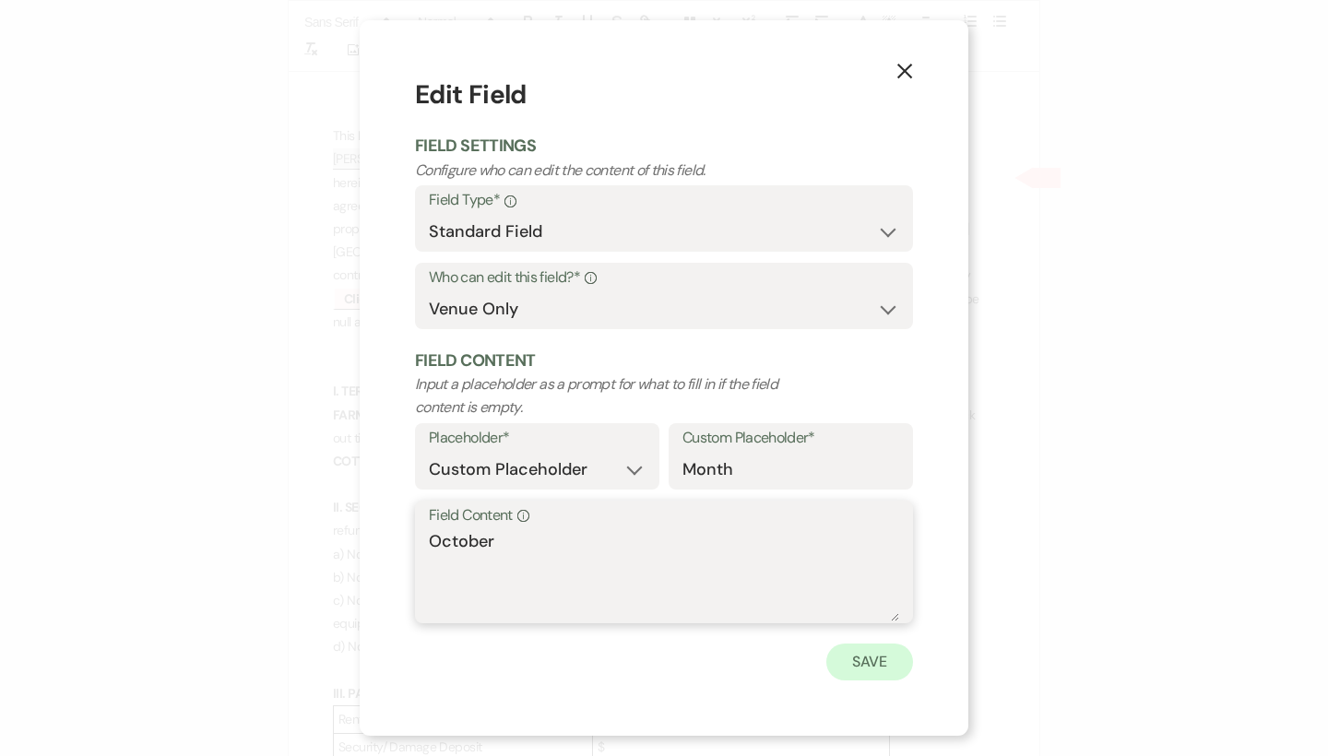
type textarea "October"
click at [848, 656] on button "Save" at bounding box center [869, 661] width 87 height 37
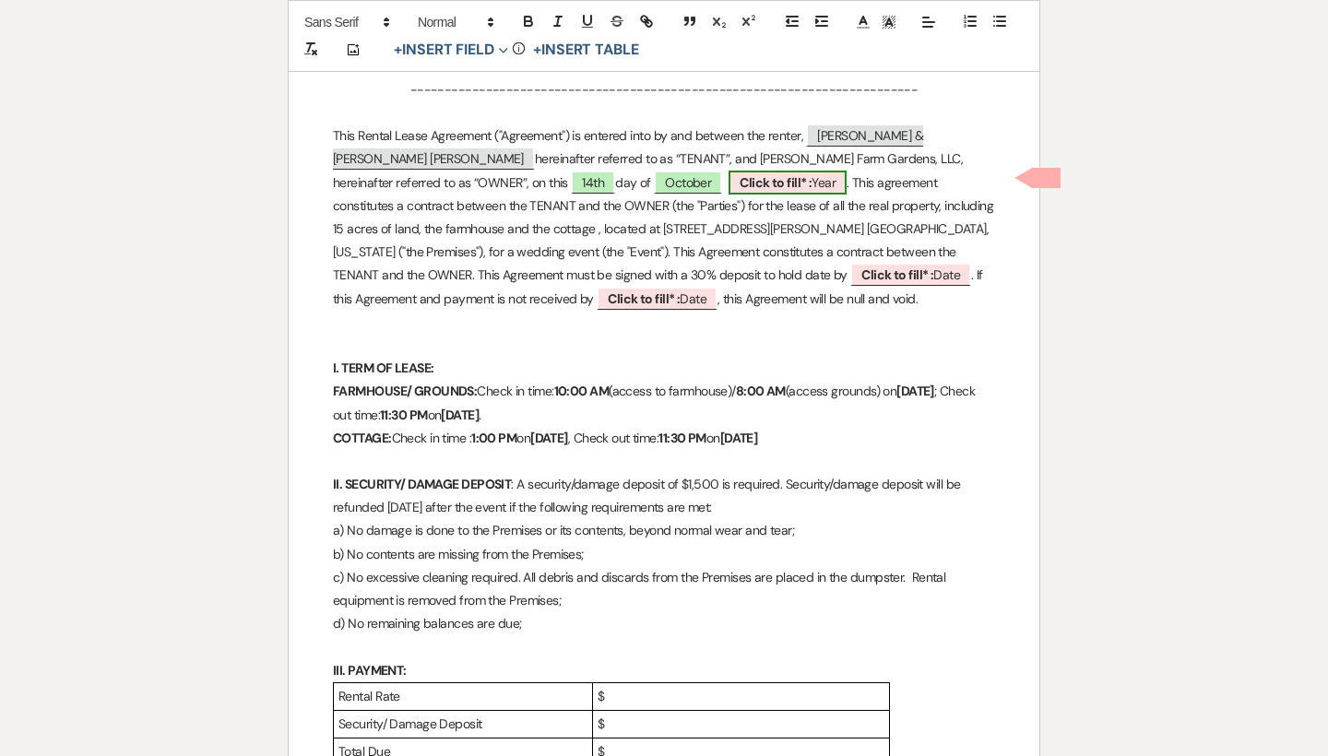
click at [728, 181] on span "Click to fill* : Year" at bounding box center [787, 183] width 118 height 24
select select "owner"
select select "custom_placeholder"
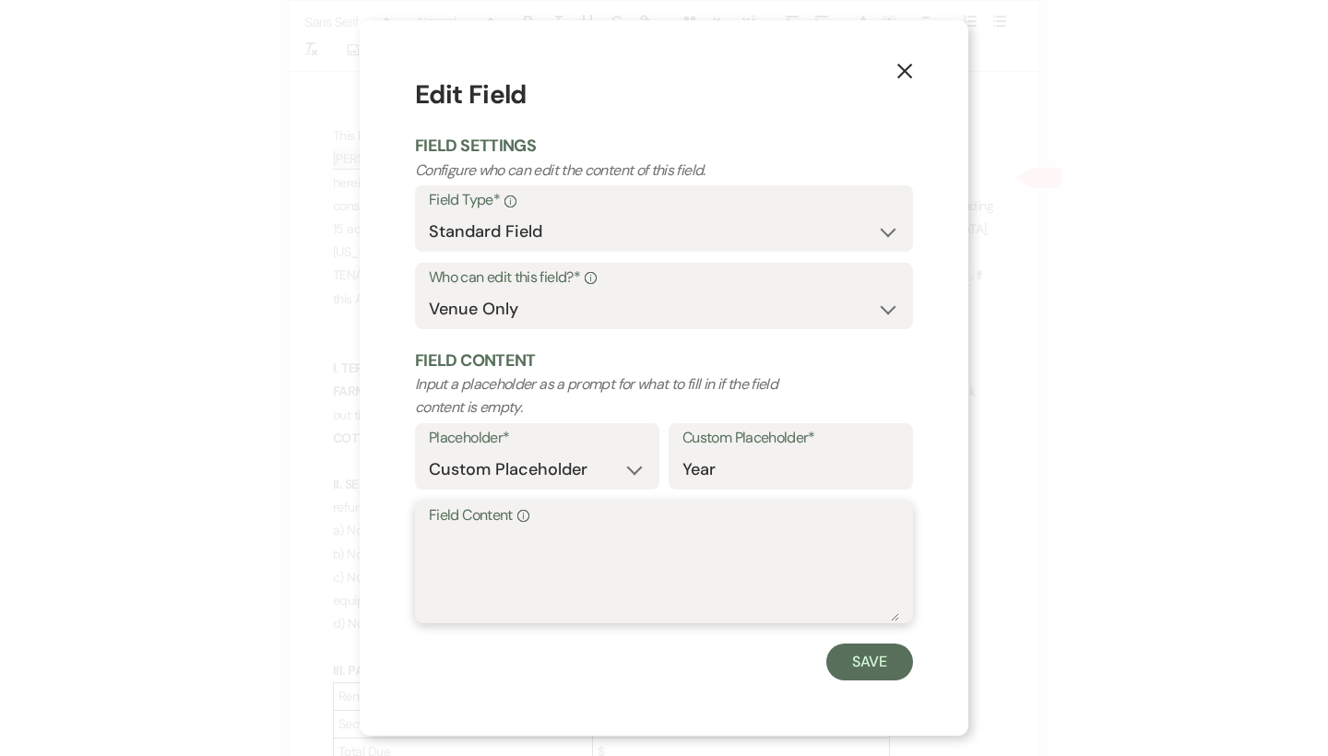
click at [473, 531] on textarea "Field Content Info" at bounding box center [664, 575] width 470 height 92
type textarea "2025"
click at [866, 652] on button "Save" at bounding box center [869, 661] width 87 height 37
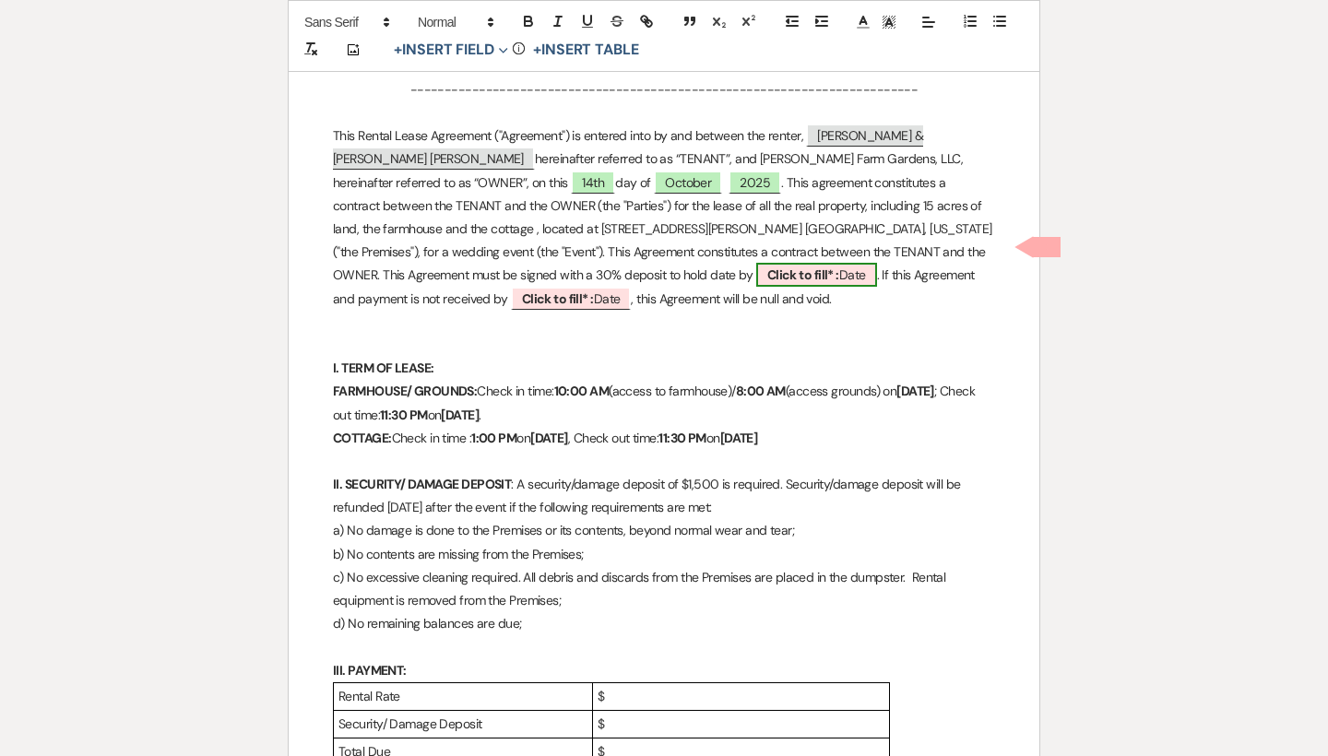
click at [767, 269] on b "Click to fill* :" at bounding box center [803, 274] width 72 height 17
select select "owner"
select select "Date"
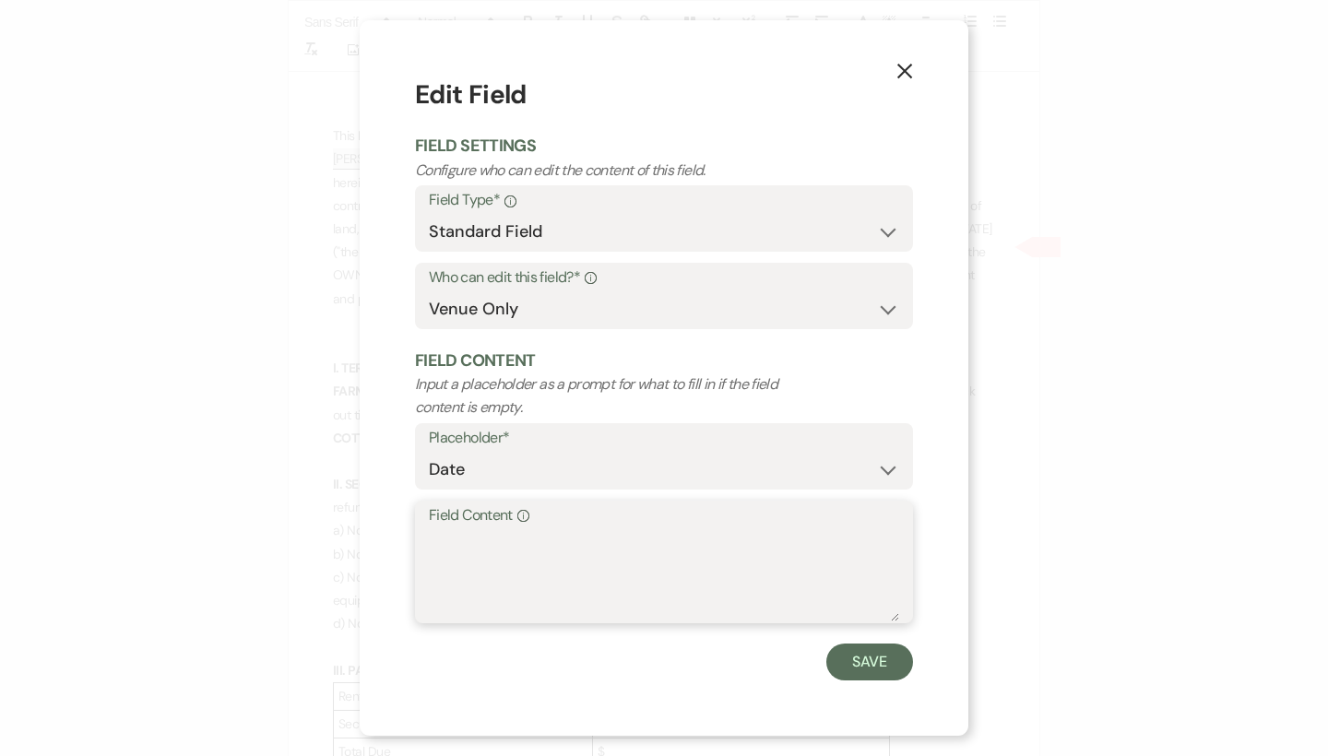
click at [466, 529] on textarea "Field Content Info" at bounding box center [664, 575] width 470 height 92
type textarea "October 28, 2025"
click at [851, 657] on button "Save" at bounding box center [869, 661] width 87 height 37
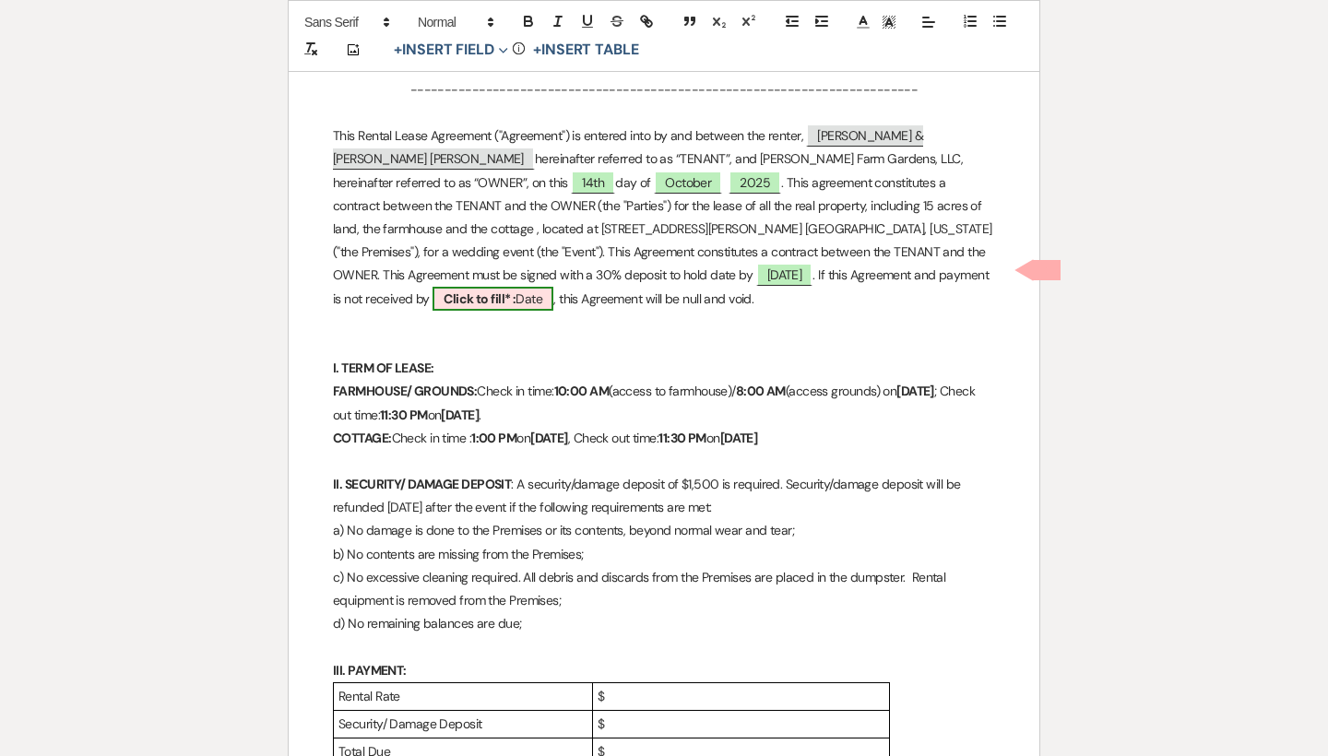
click at [553, 287] on span "Click to fill* : Date" at bounding box center [492, 299] width 121 height 24
select select "owner"
select select "Date"
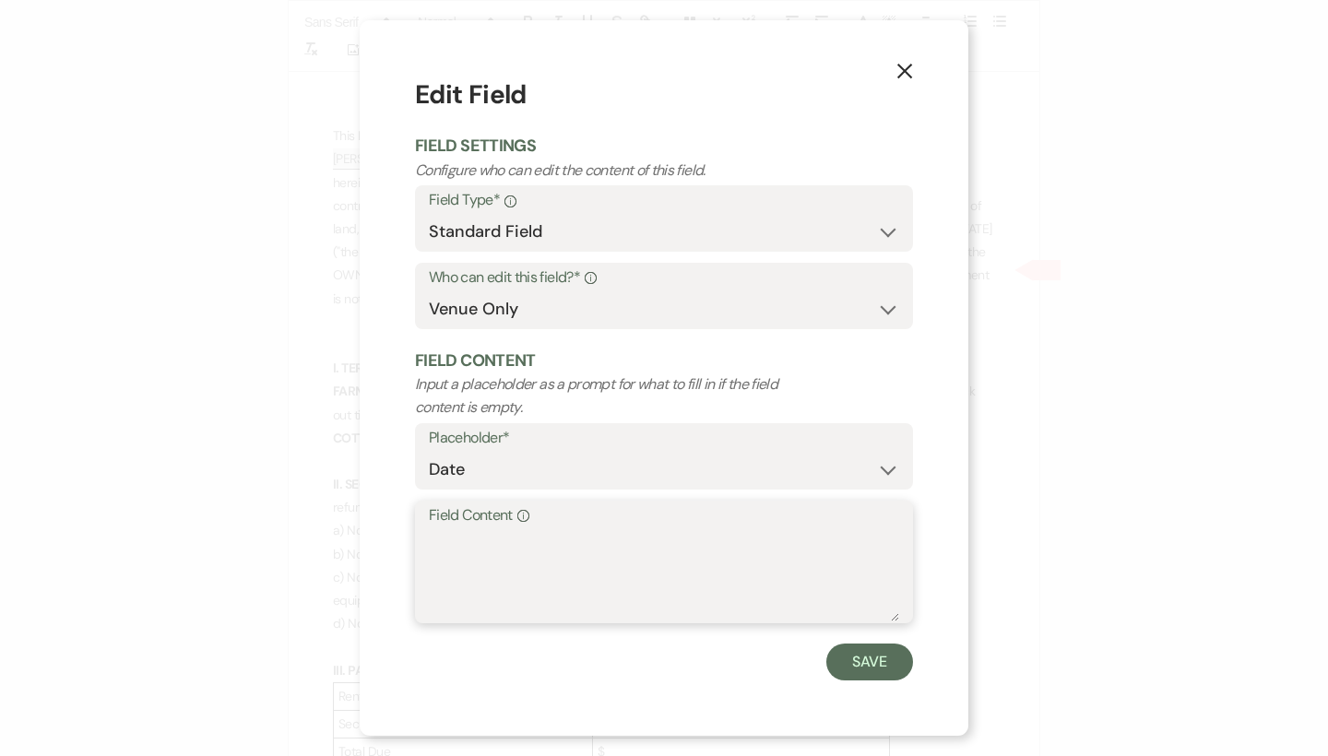
click at [630, 560] on textarea "Field Content Info" at bounding box center [664, 575] width 470 height 92
type textarea "October 28, 2027"
click at [880, 653] on button "Save" at bounding box center [869, 661] width 87 height 37
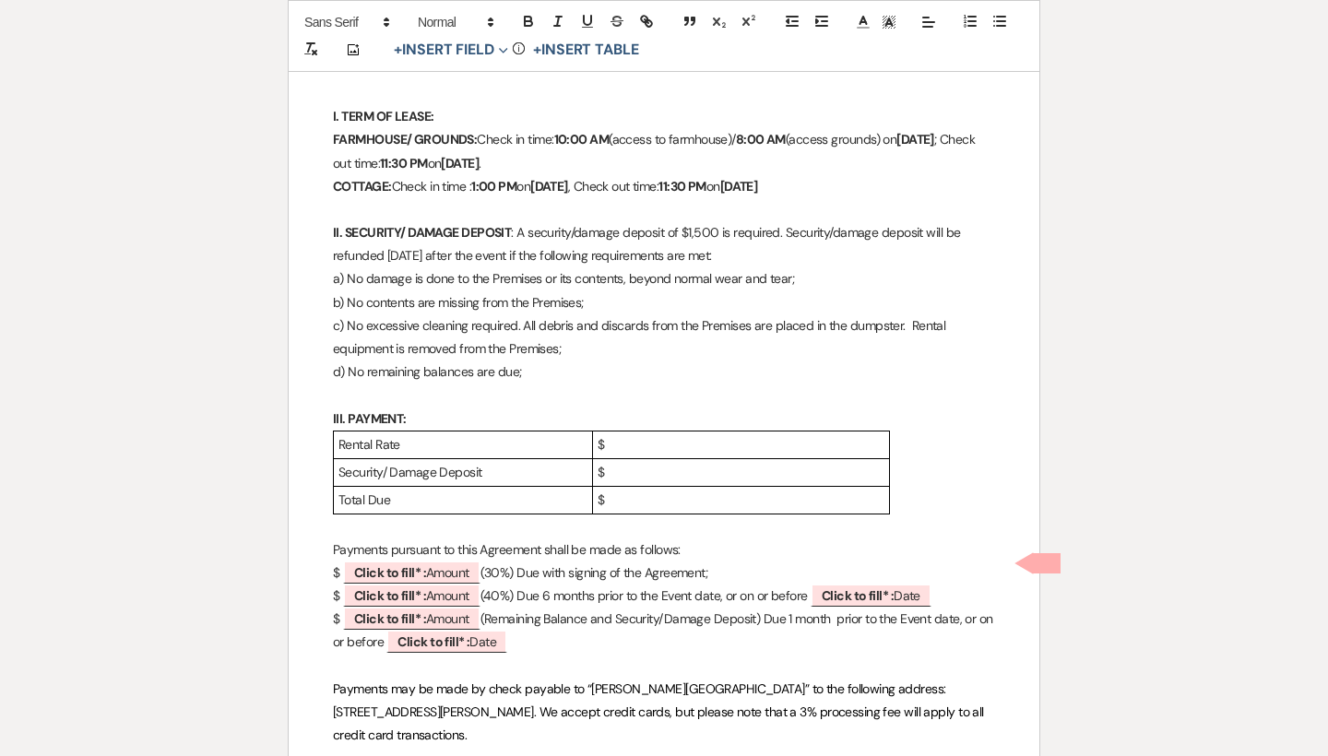
scroll to position [760, 0]
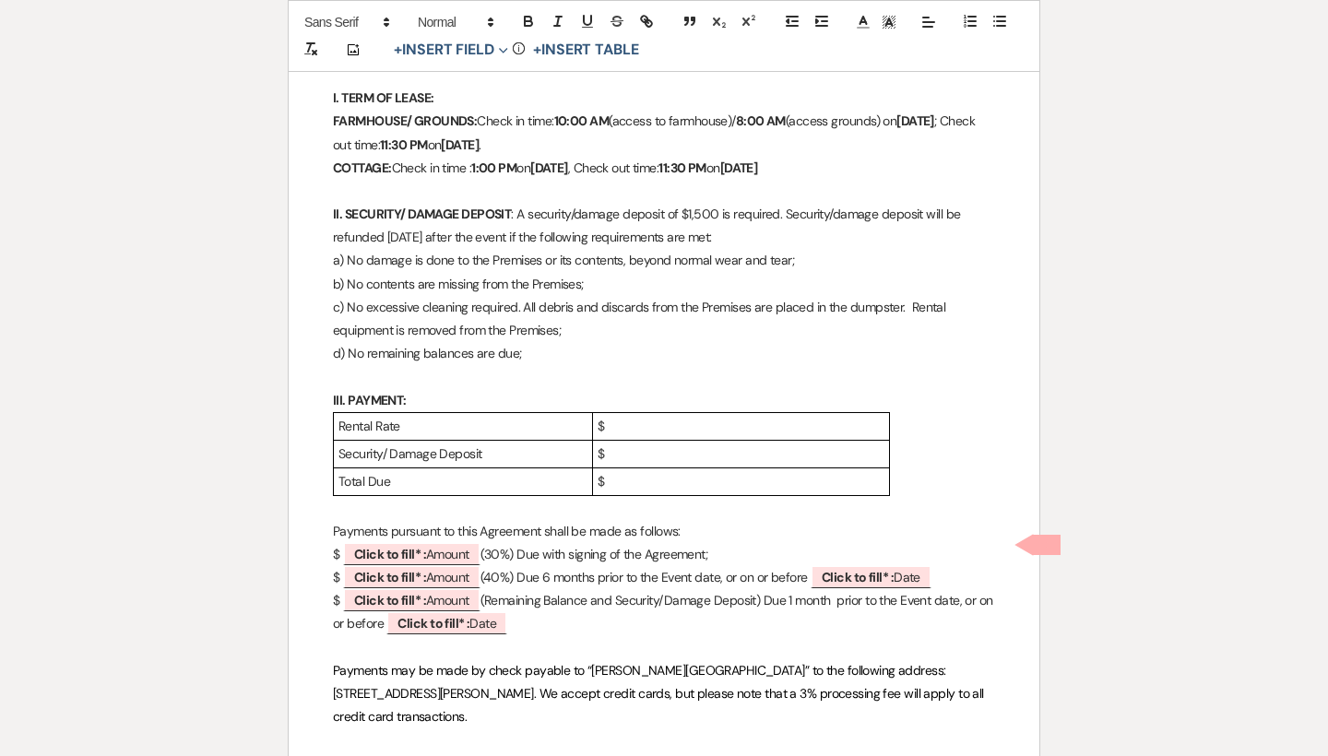
click at [647, 415] on p "$" at bounding box center [740, 426] width 287 height 23
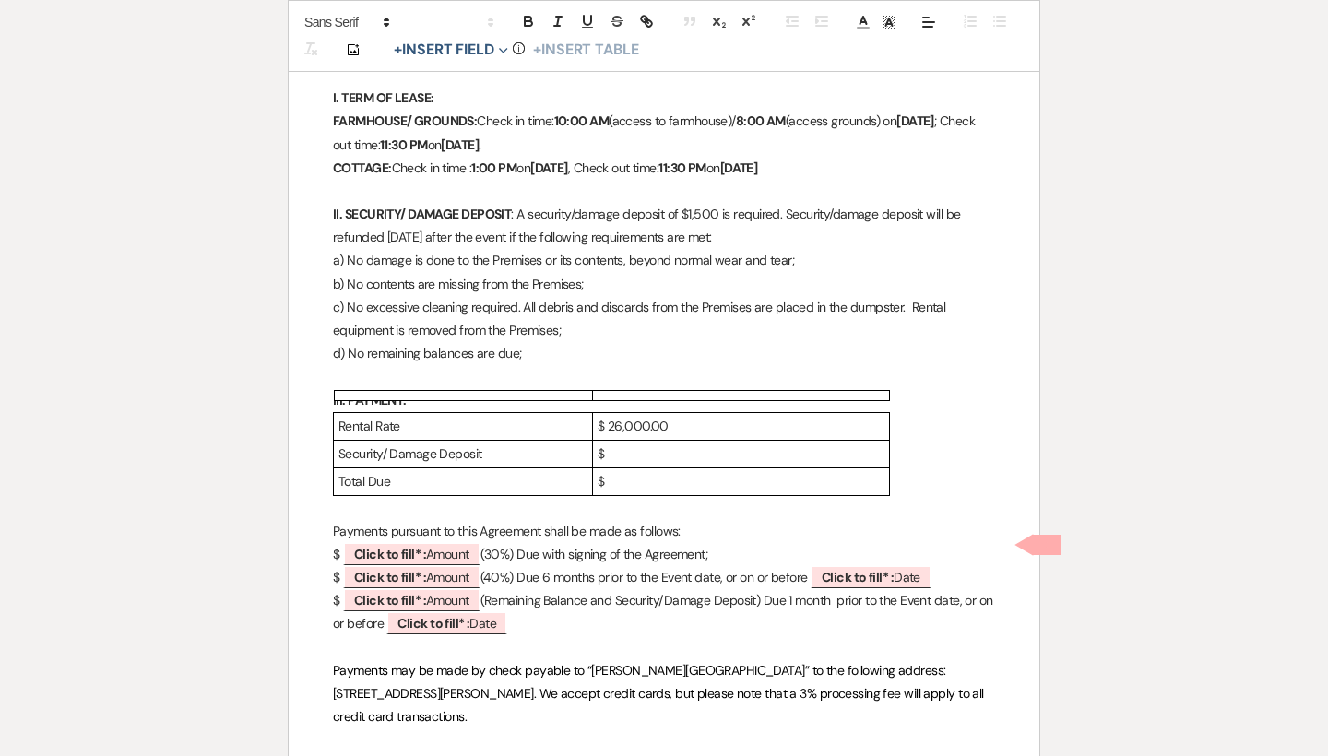
click at [668, 443] on p "$" at bounding box center [740, 454] width 287 height 23
click at [670, 474] on p "$" at bounding box center [740, 481] width 287 height 23
click at [610, 446] on p "$ 1,500.00" at bounding box center [740, 454] width 287 height 23
click at [960, 426] on div "Rental Rate $ 26,000.00 Security/ Damage Deposit $ 1,500.00 Total Due $ 27,500.…" at bounding box center [664, 454] width 662 height 85
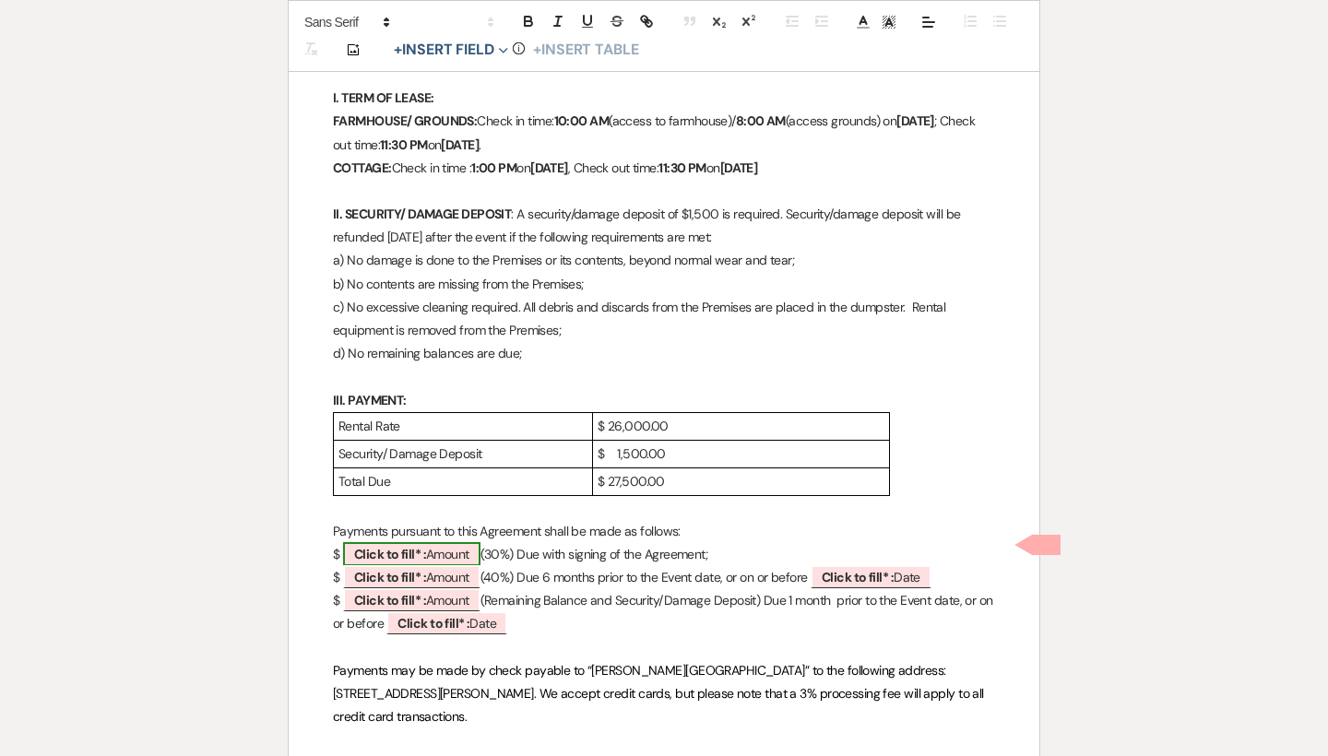
click at [461, 542] on span "Click to fill* : Amount" at bounding box center [411, 554] width 137 height 24
select select "owner"
select select "Amount"
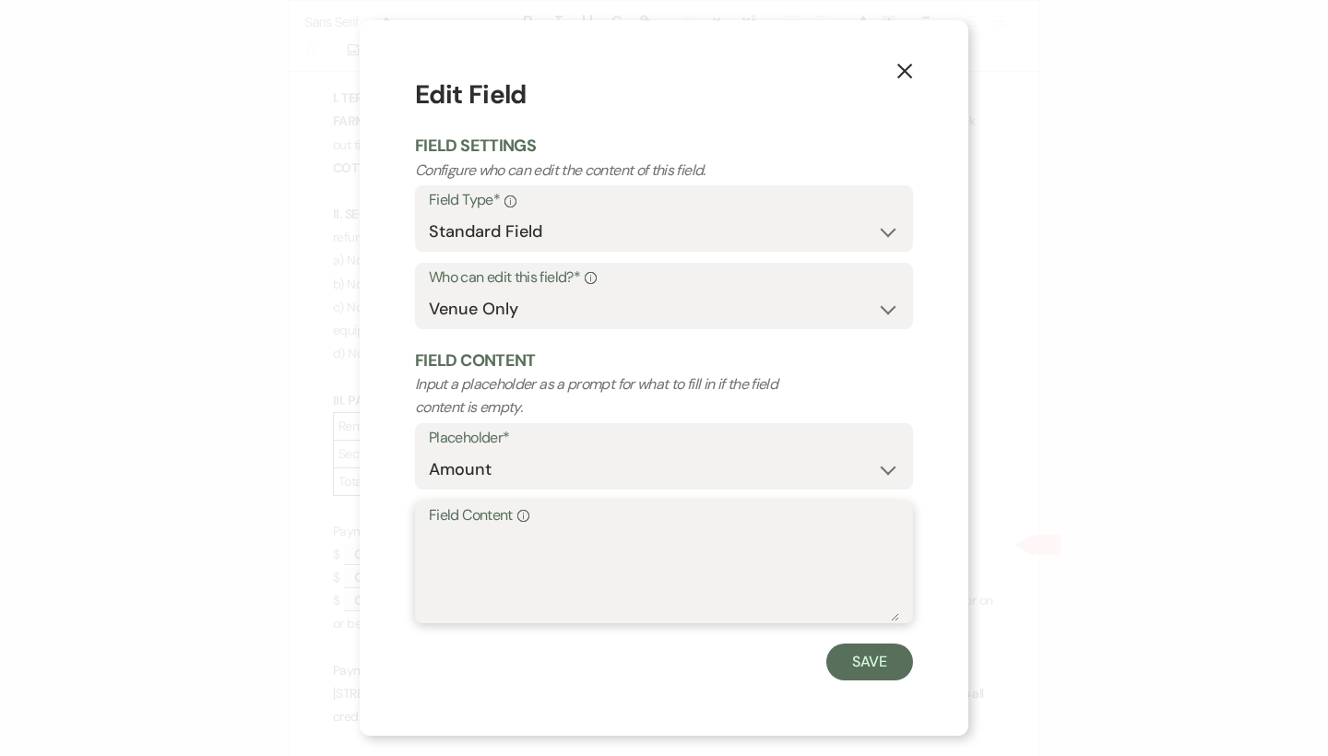
click at [536, 547] on textarea "Field Content Info" at bounding box center [664, 575] width 470 height 92
type textarea "7,800.00"
click at [849, 650] on button "Save" at bounding box center [869, 661] width 87 height 37
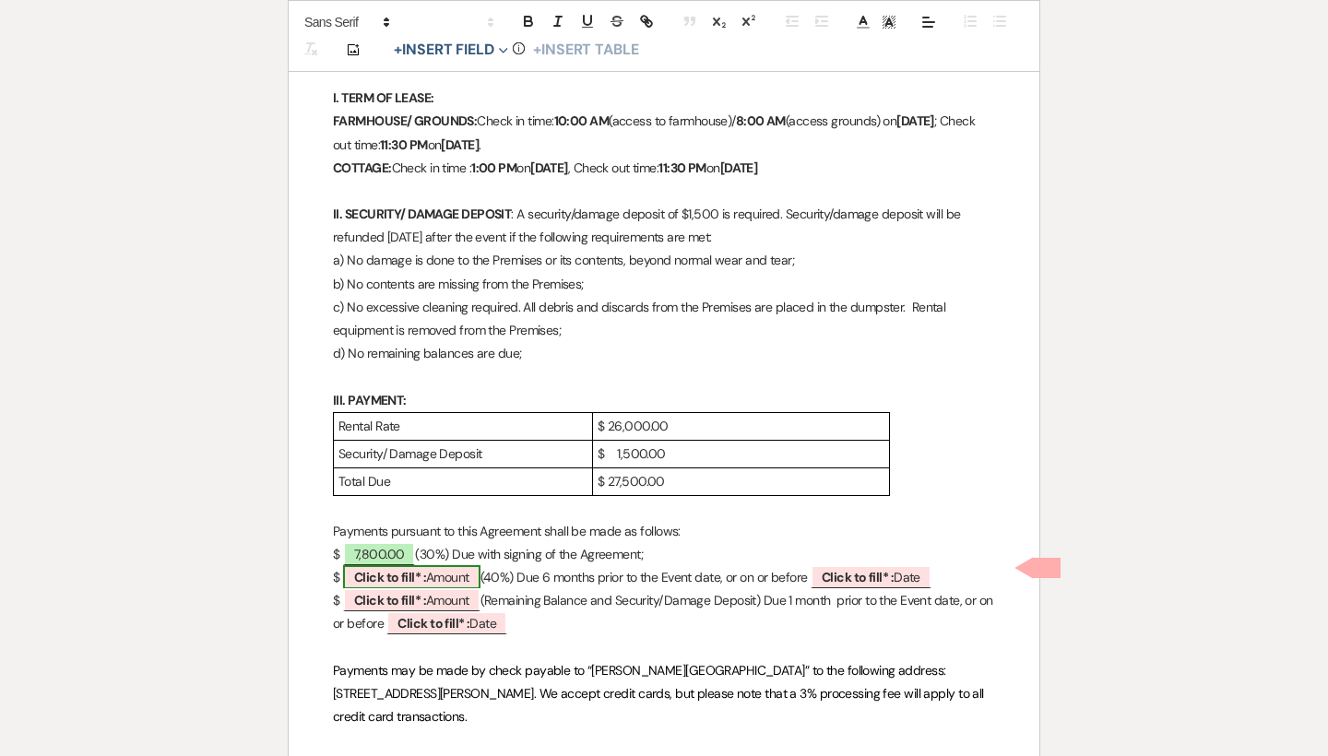
click at [467, 569] on span "Click to fill* : Amount" at bounding box center [411, 577] width 137 height 24
select select "owner"
select select "Amount"
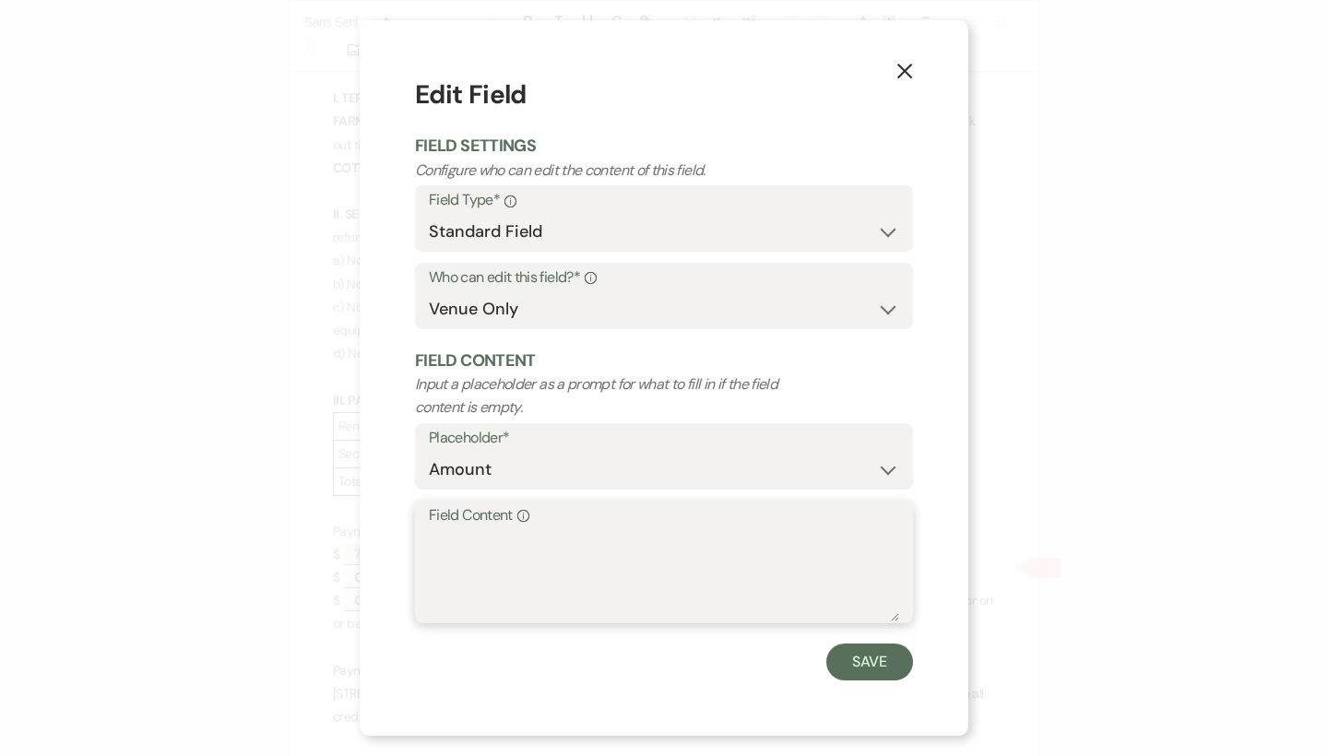
click at [477, 550] on textarea "Field Content Info" at bounding box center [664, 575] width 470 height 92
type textarea "10,400.00"
click at [867, 663] on button "Save" at bounding box center [869, 661] width 87 height 37
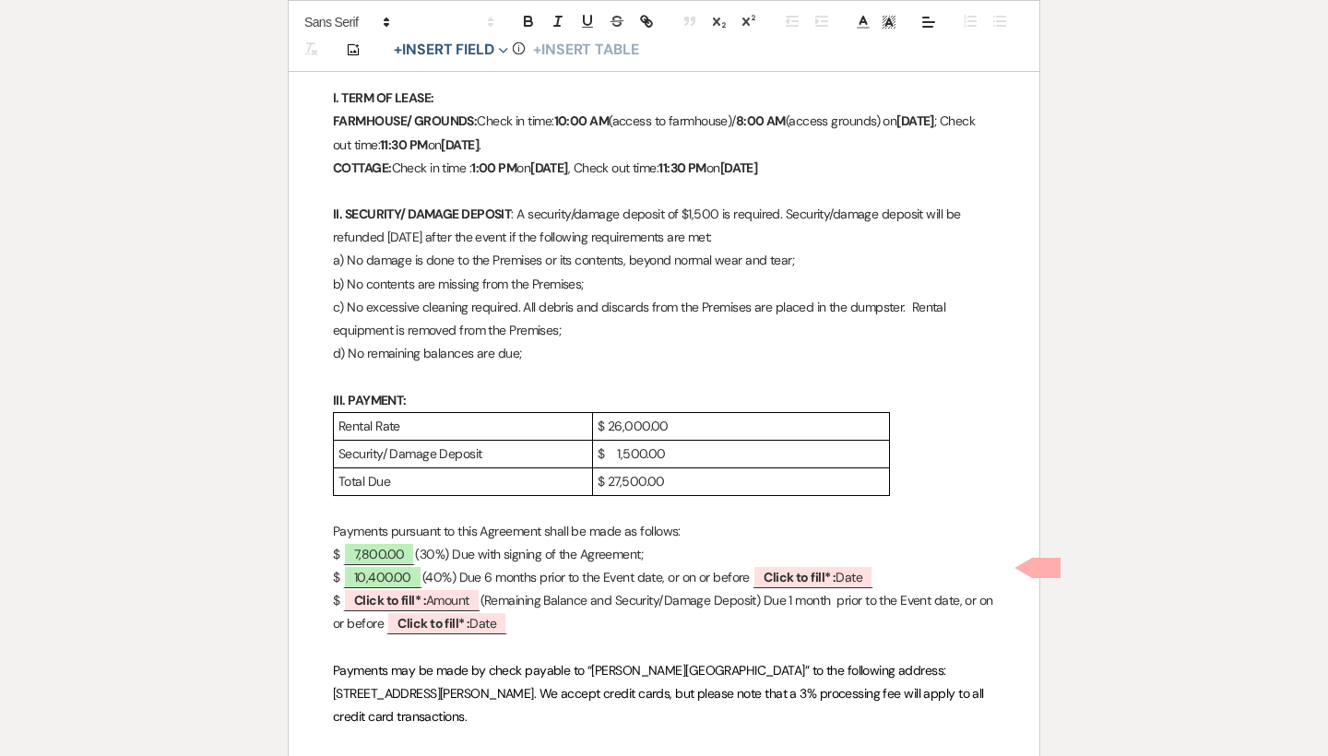
scroll to position [802, 0]
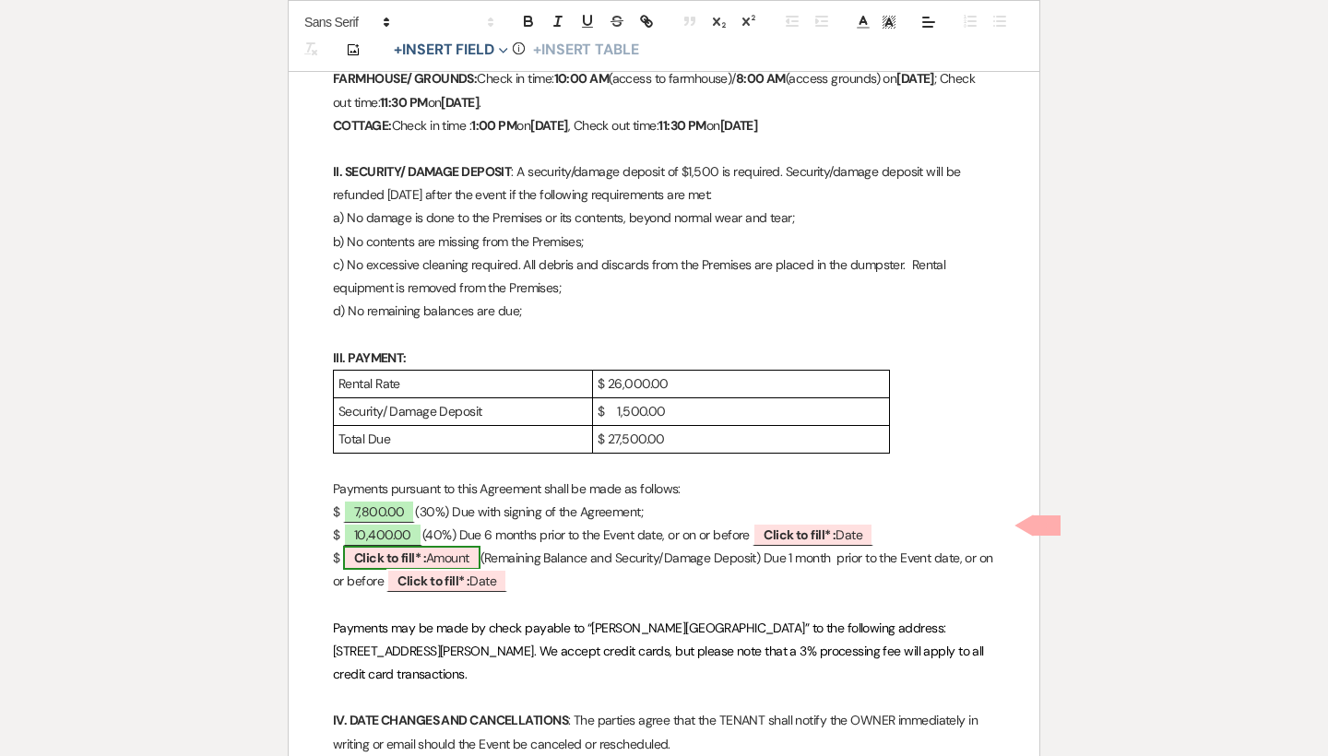
click at [367, 549] on b "Click to fill* :" at bounding box center [390, 557] width 72 height 17
select select "owner"
select select "Amount"
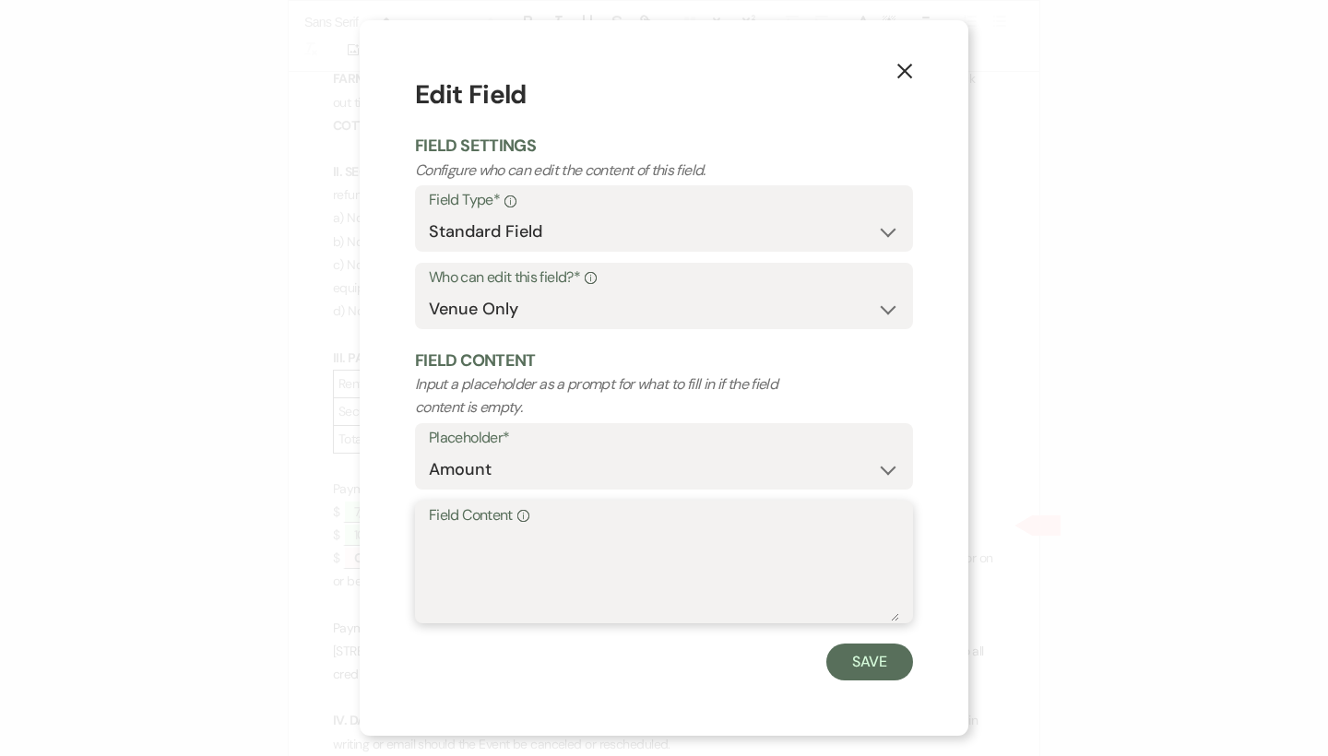
click at [487, 538] on textarea "Field Content Info" at bounding box center [664, 575] width 470 height 92
type textarea "9,300.00"
click at [862, 644] on button "Save" at bounding box center [869, 661] width 87 height 37
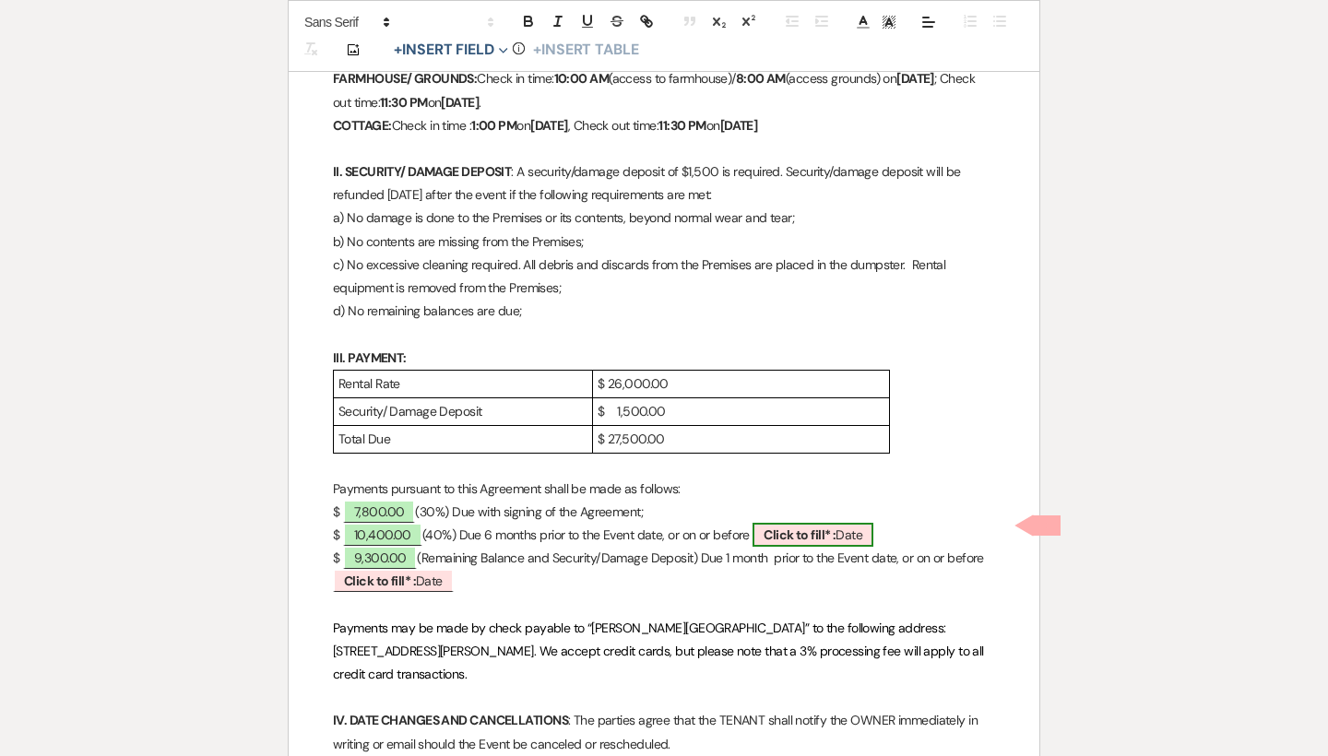
click at [798, 526] on b "Click to fill* :" at bounding box center [799, 534] width 72 height 17
select select "owner"
select select "Date"
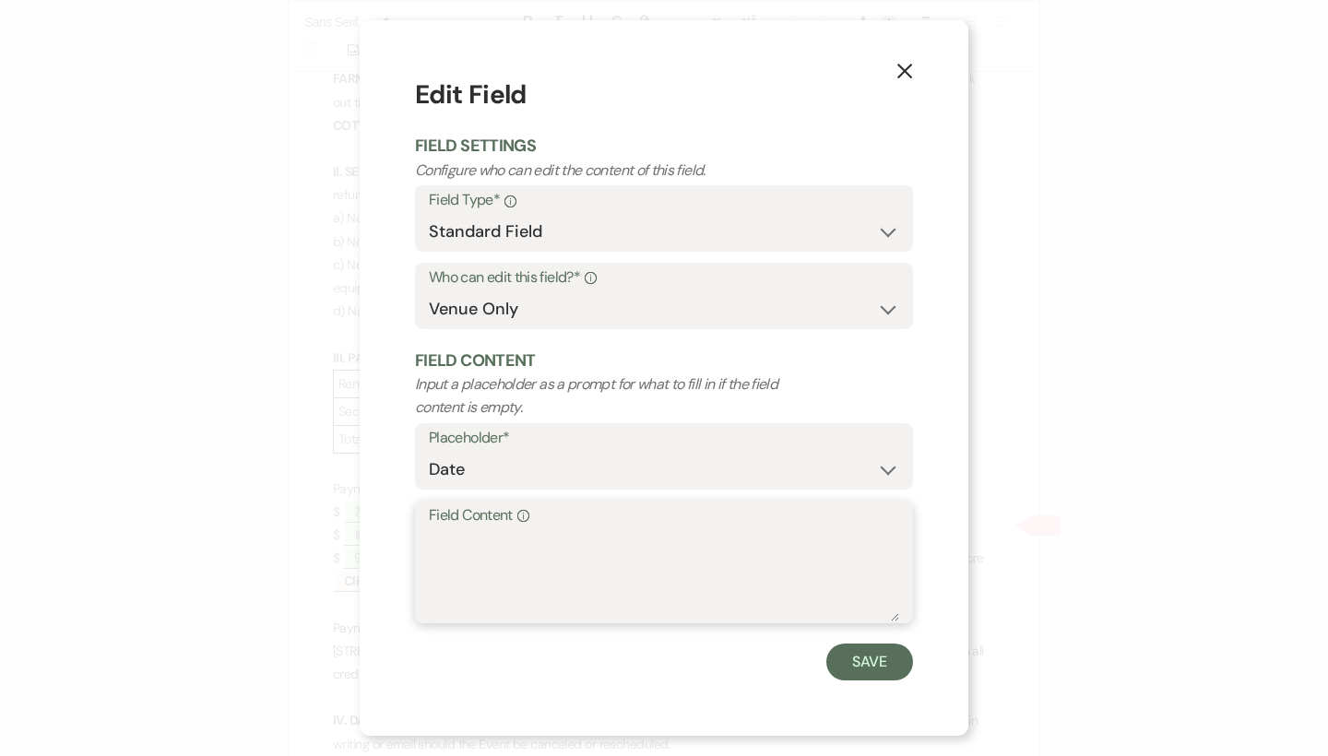
click at [639, 543] on textarea "Field Content Info" at bounding box center [664, 575] width 470 height 92
type textarea "March 25, 2027"
click at [862, 653] on button "Save" at bounding box center [869, 661] width 87 height 37
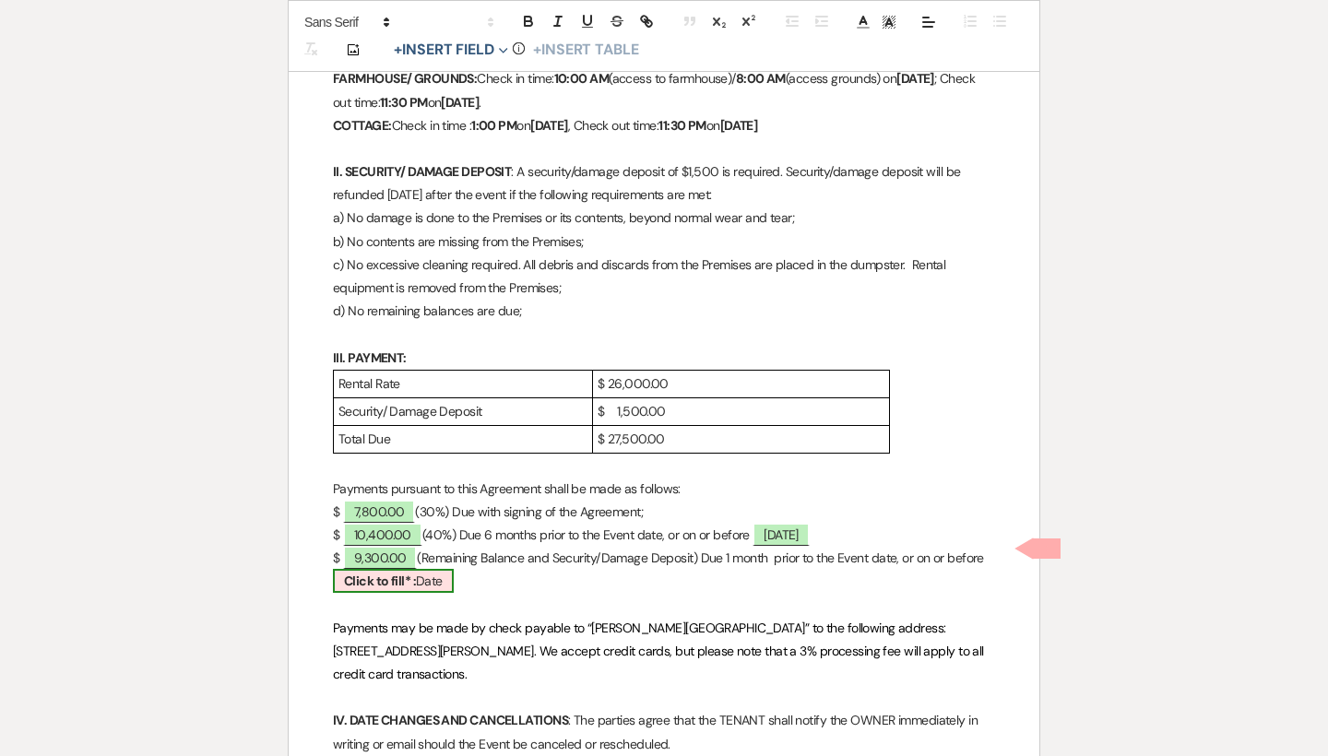
click at [427, 570] on span "Click to fill* : Date" at bounding box center [393, 581] width 121 height 24
select select "owner"
select select "Date"
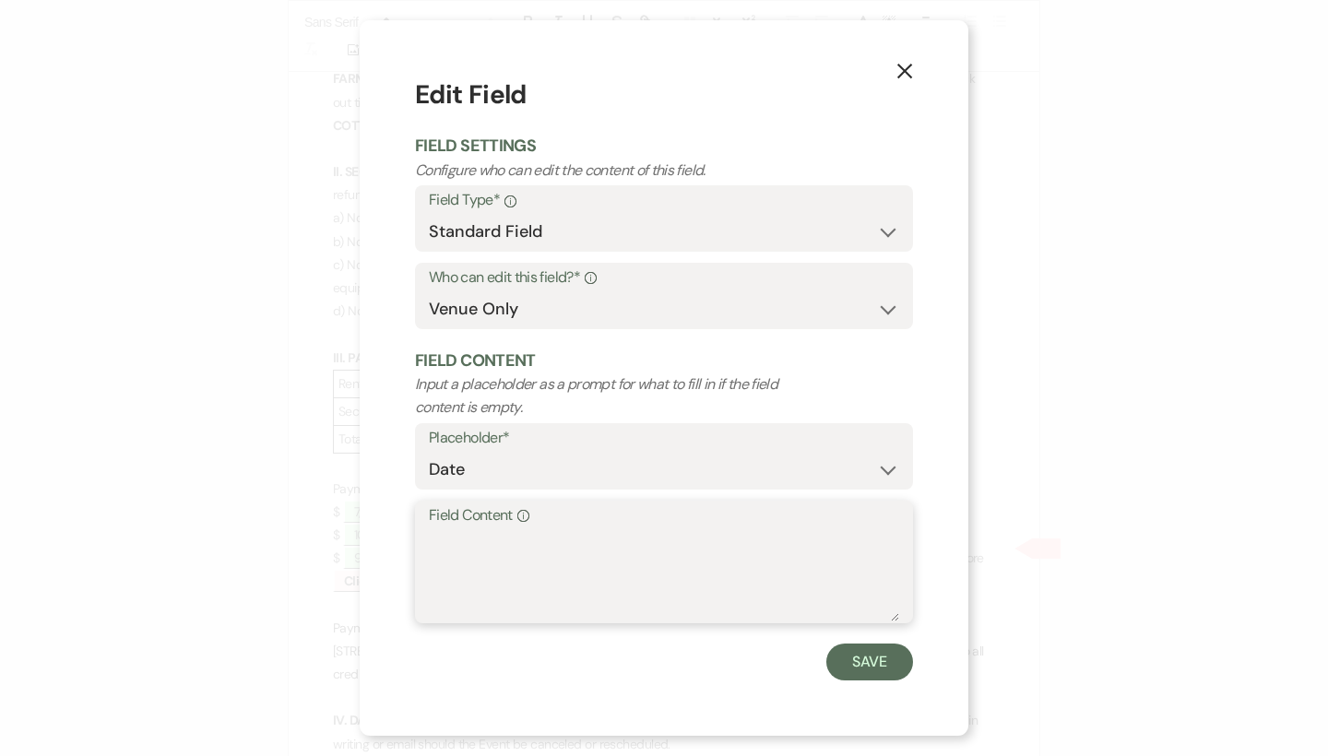
click at [465, 548] on textarea "Field Content Info" at bounding box center [664, 575] width 470 height 92
type textarea "a"
type textarea "August 25, 2027"
click at [835, 647] on button "Save" at bounding box center [869, 661] width 87 height 37
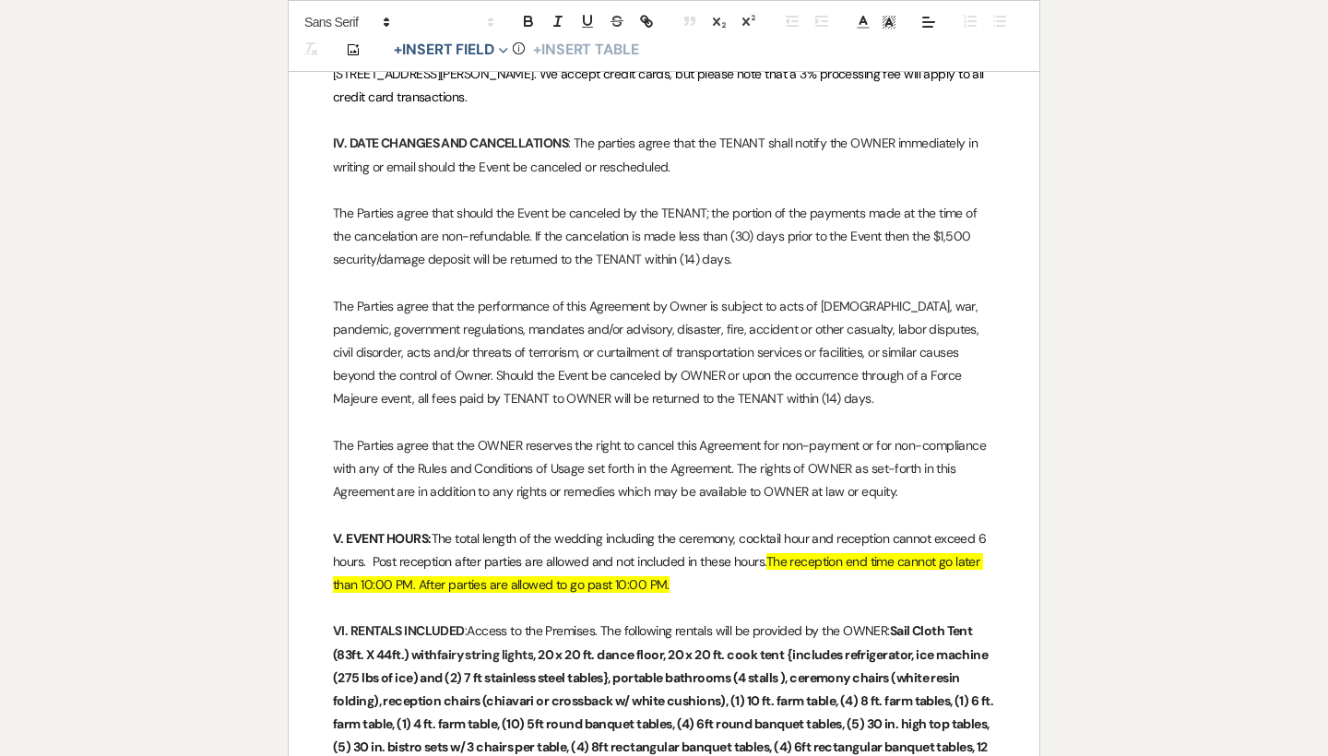
scroll to position [1390, 0]
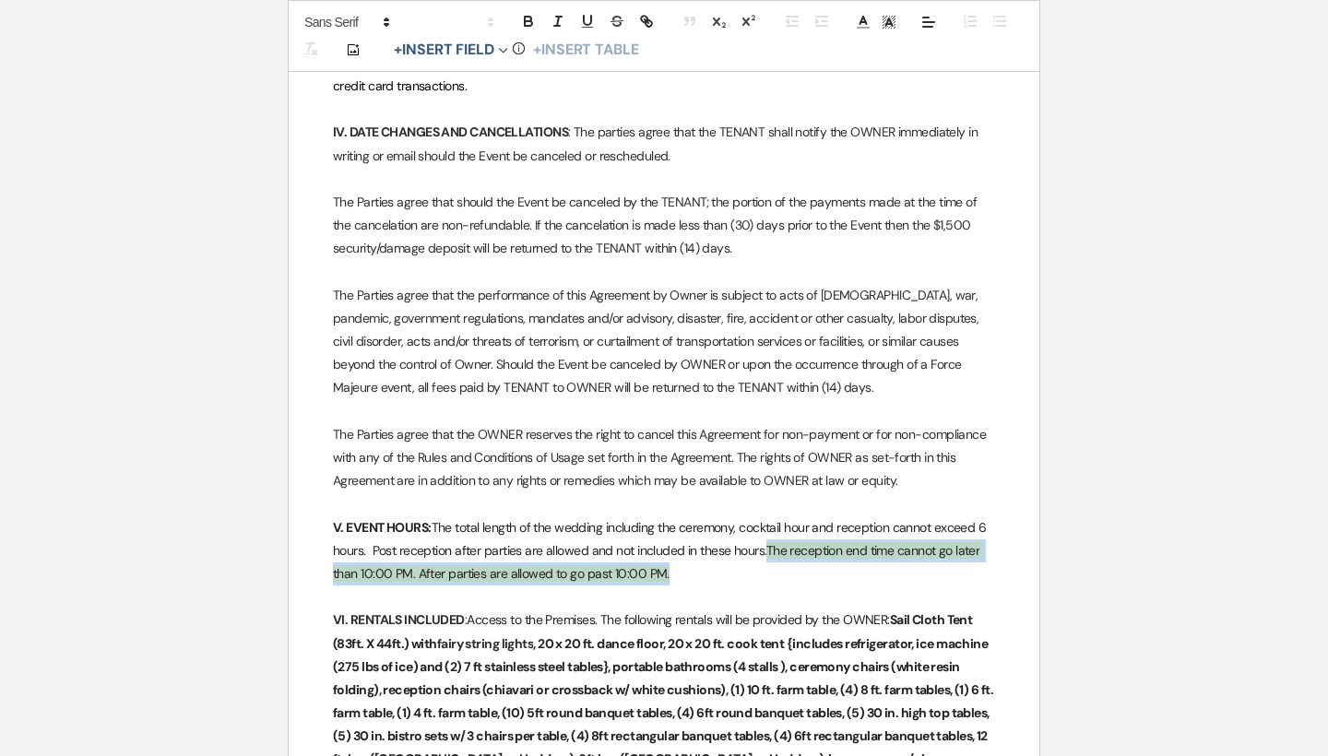
drag, startPoint x: 757, startPoint y: 532, endPoint x: 764, endPoint y: 506, distance: 26.8
click at [764, 516] on p "V. EVENT HOURS: The total length of the wedding including the ceremony, cocktai…" at bounding box center [664, 551] width 662 height 70
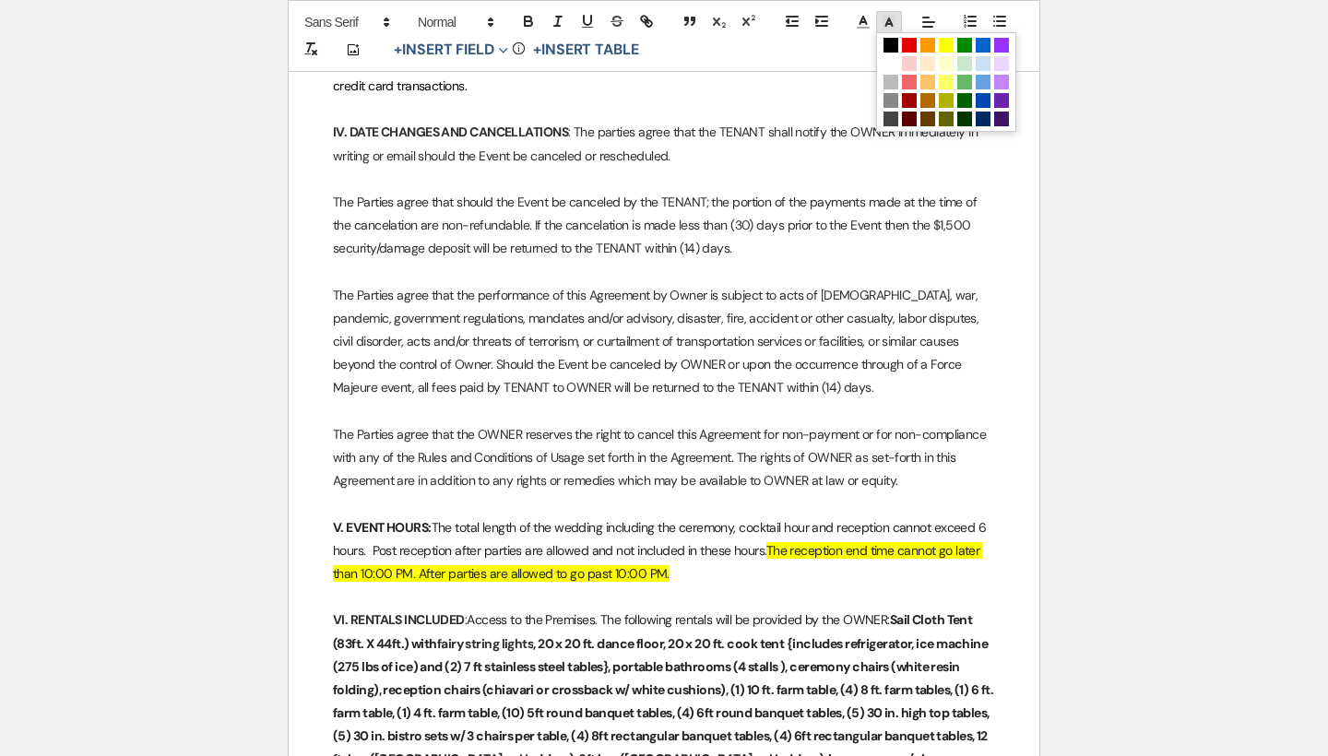
click at [887, 18] on icon at bounding box center [888, 22] width 17 height 17
click at [891, 57] on span at bounding box center [890, 63] width 15 height 15
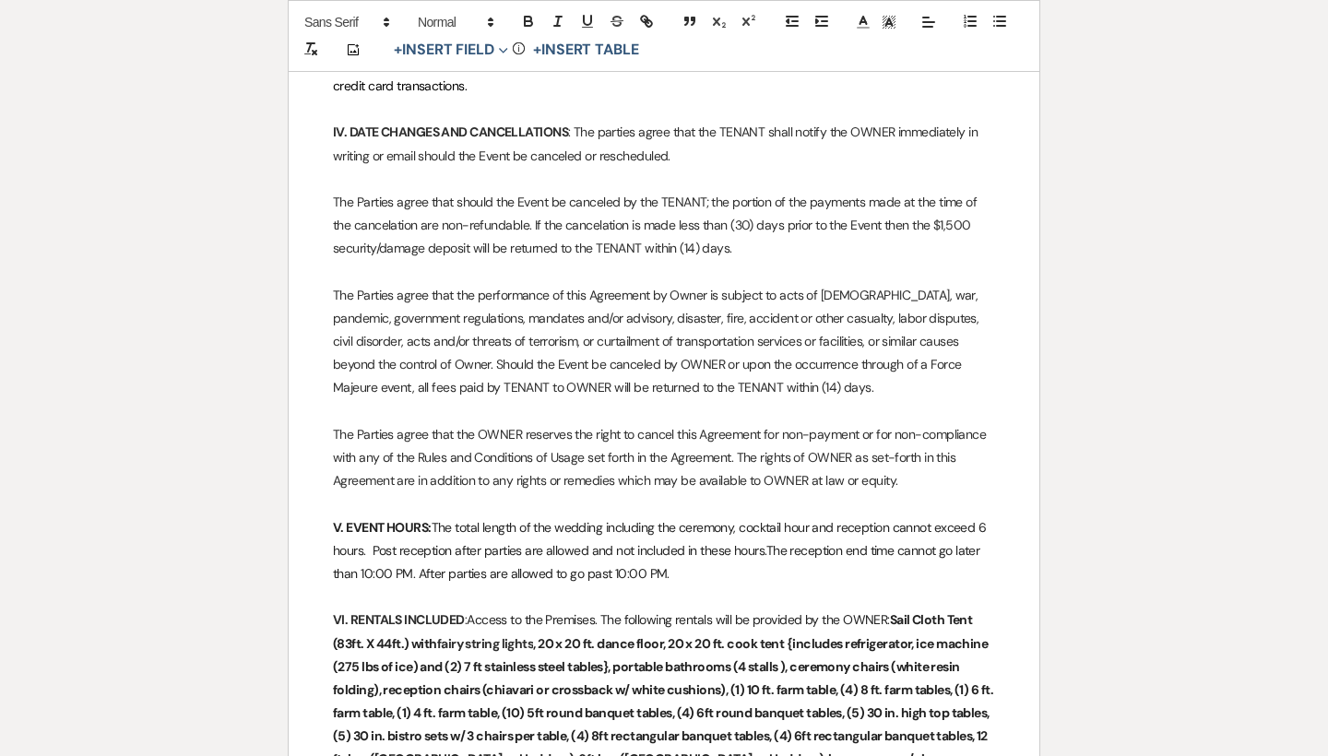
click at [579, 349] on p "The Parties agree that the performance of this Agreement by Owner is subject to…" at bounding box center [664, 342] width 662 height 116
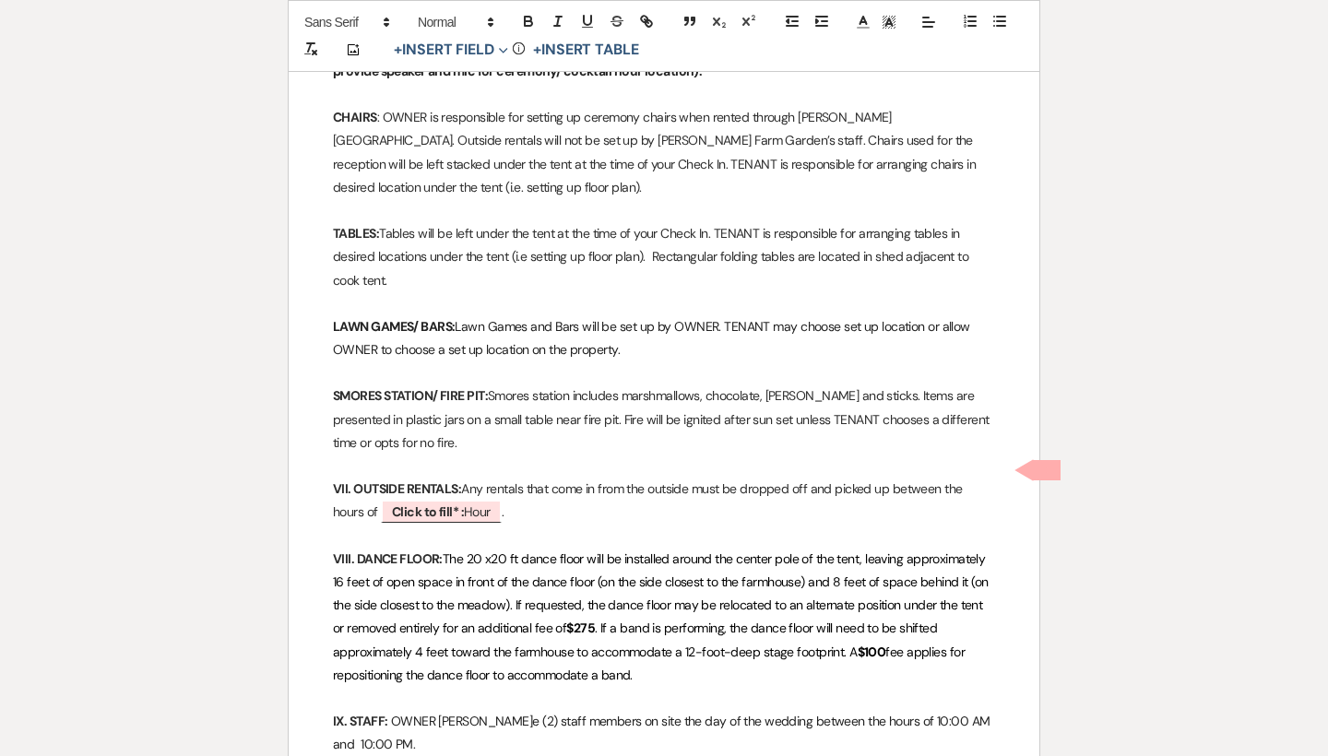
scroll to position [2130, 0]
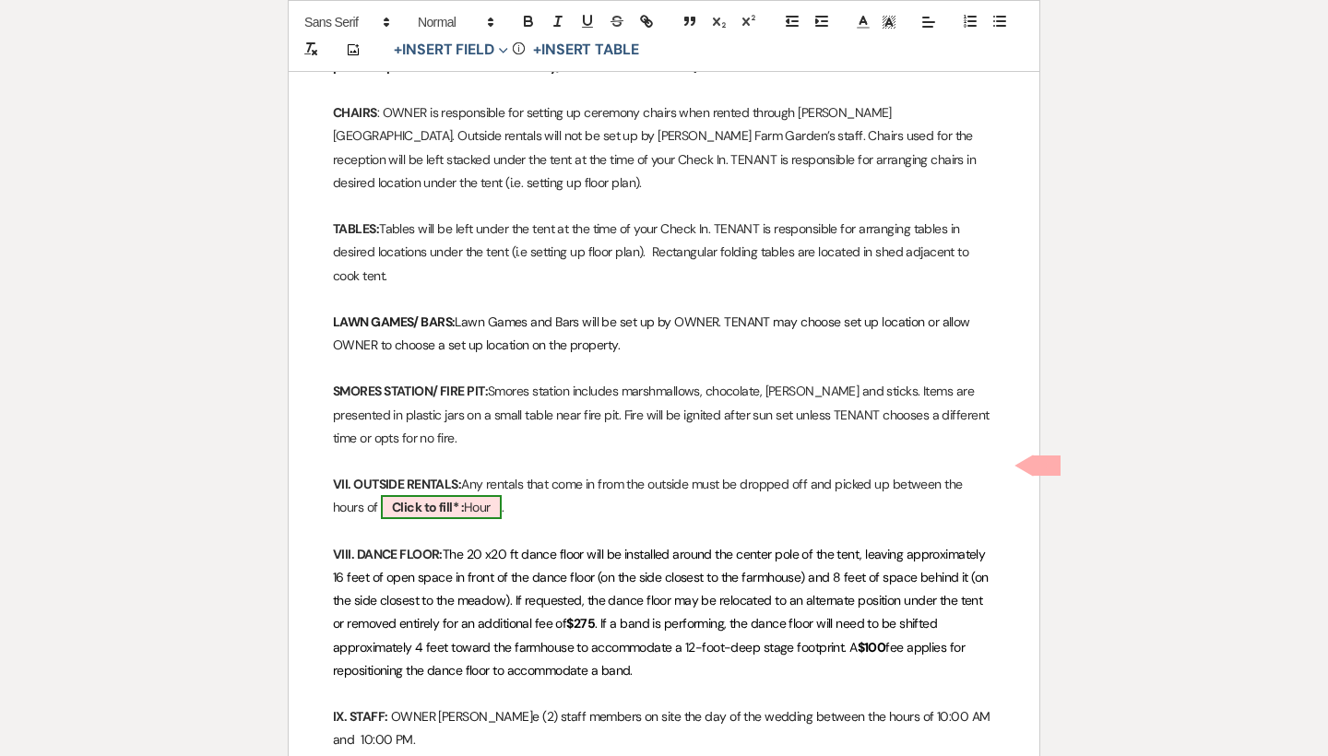
click at [462, 499] on b "Click to fill* :" at bounding box center [428, 507] width 72 height 17
select select "owner"
select select "custom_placeholder"
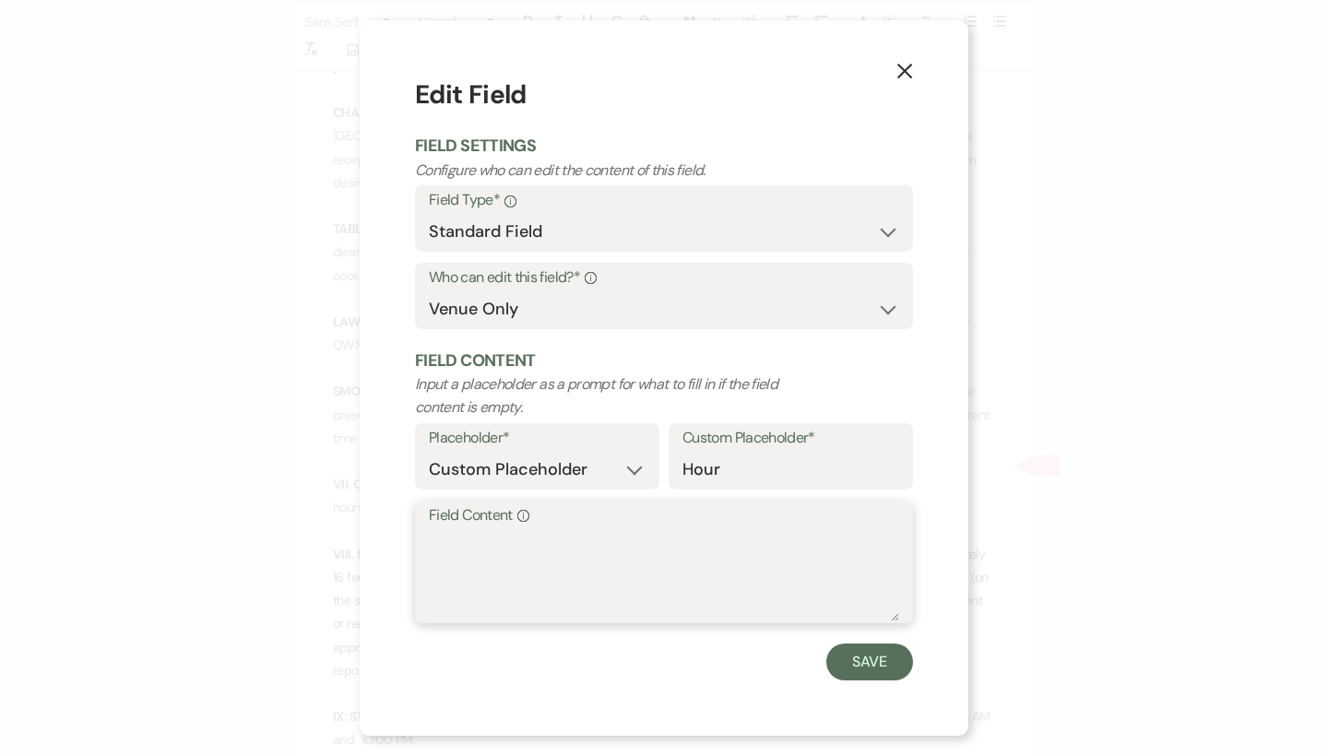
click at [479, 558] on textarea "Field Content Info" at bounding box center [664, 575] width 470 height 92
type textarea "8:00 AM on September 25, 2027 and 11:00 AM on September 26, 2027"
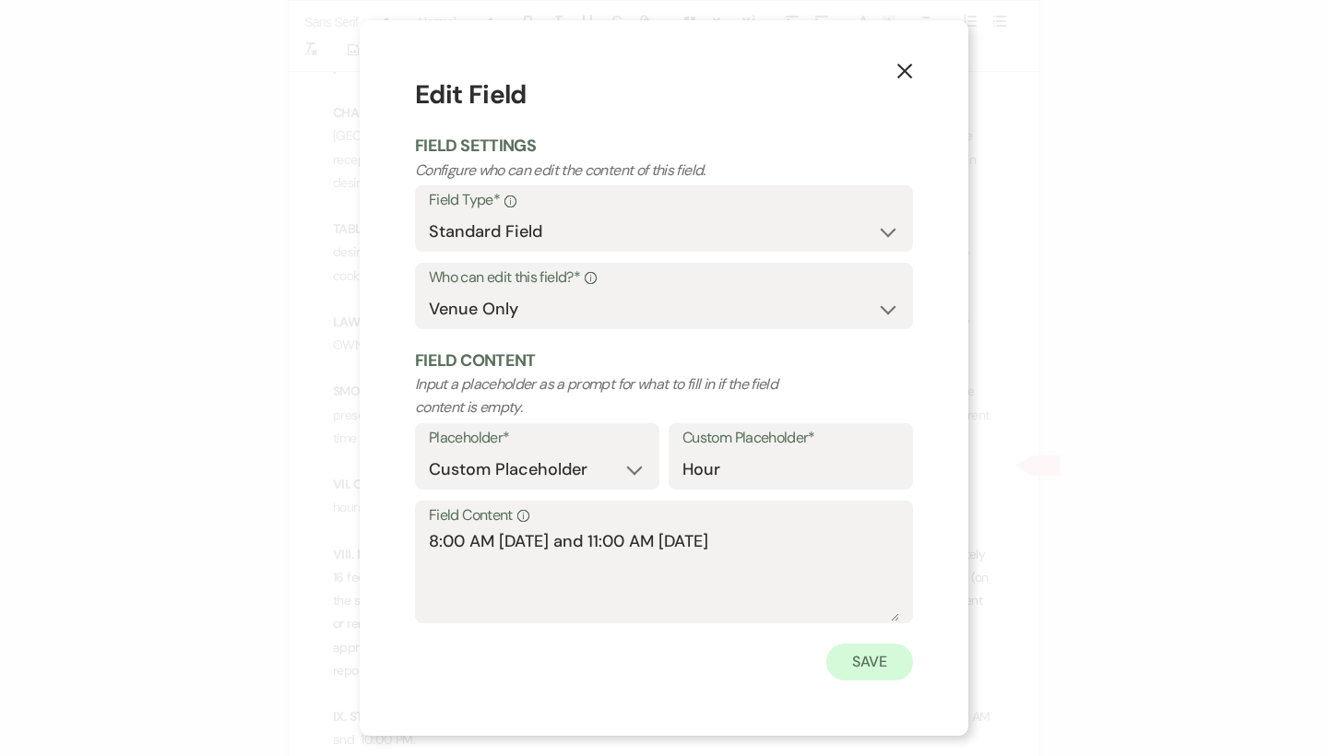
click at [859, 661] on button "Save" at bounding box center [869, 661] width 87 height 37
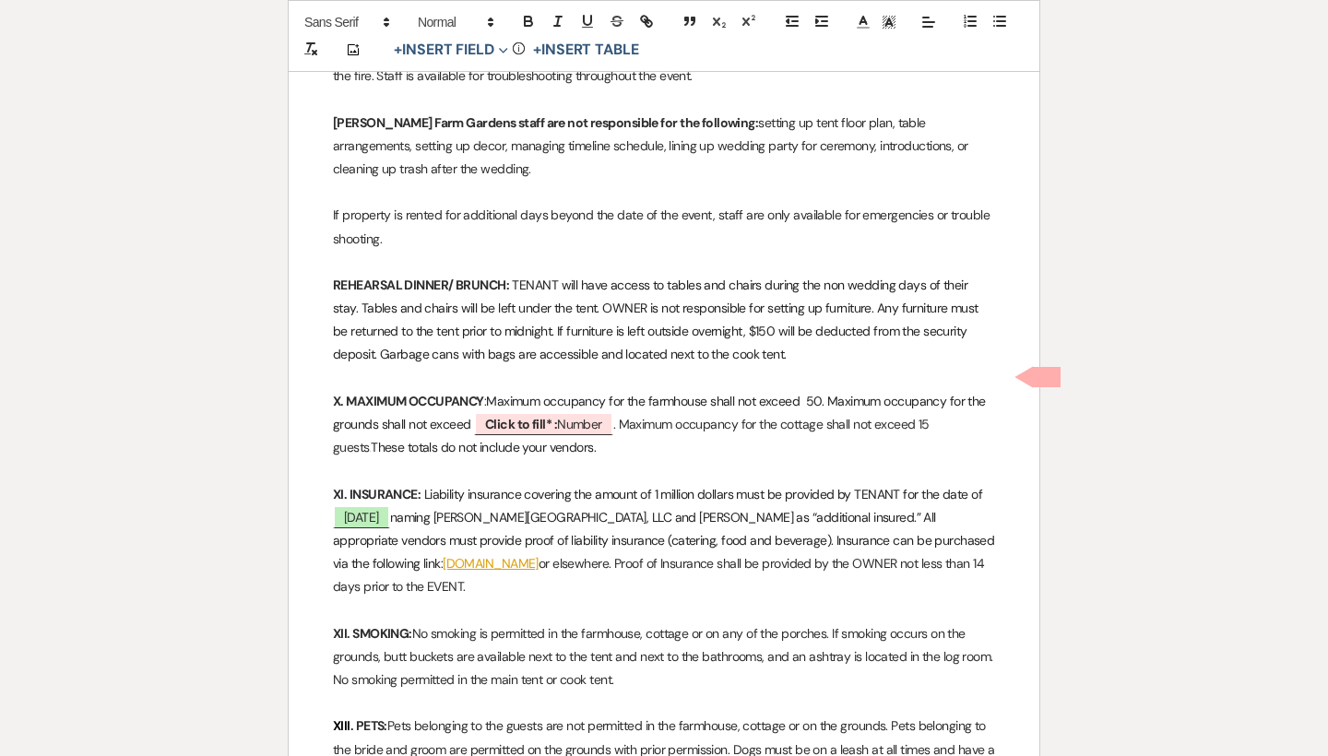
scroll to position [2917, 0]
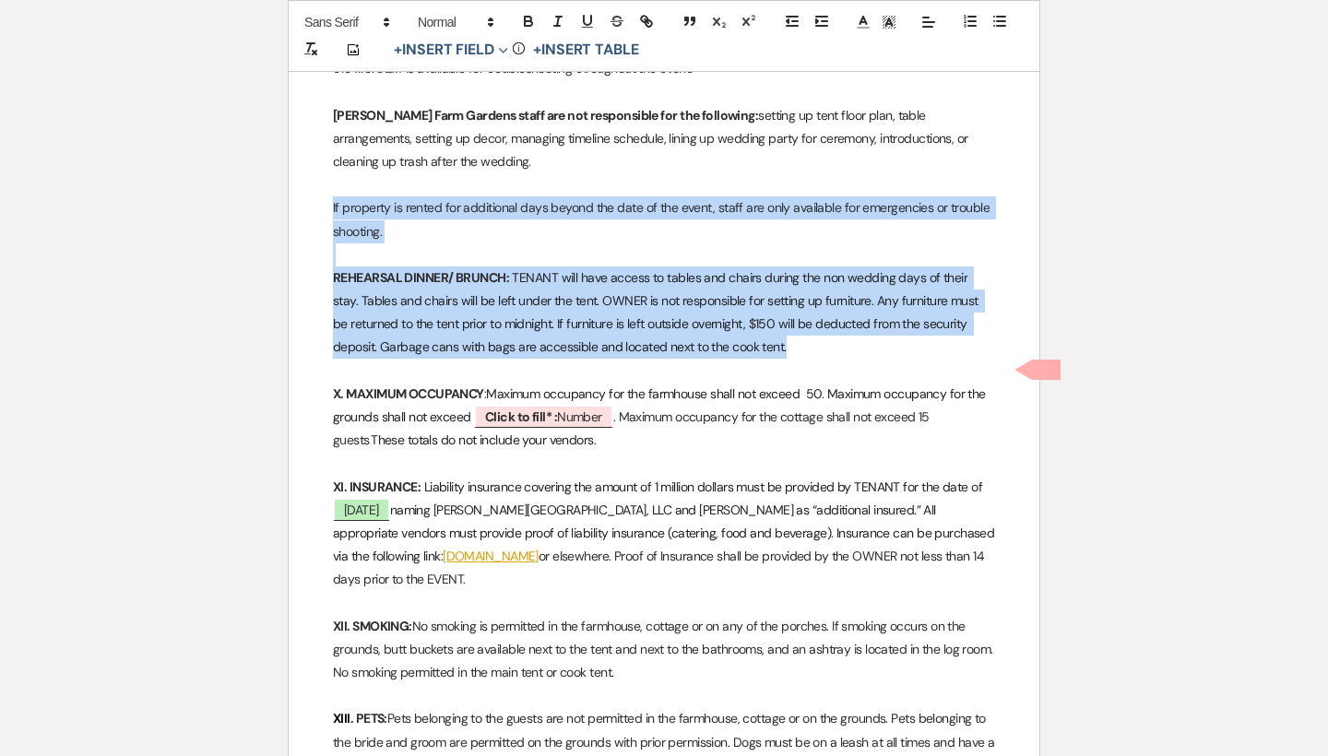
drag, startPoint x: 800, startPoint y: 300, endPoint x: 304, endPoint y: 164, distance: 514.2
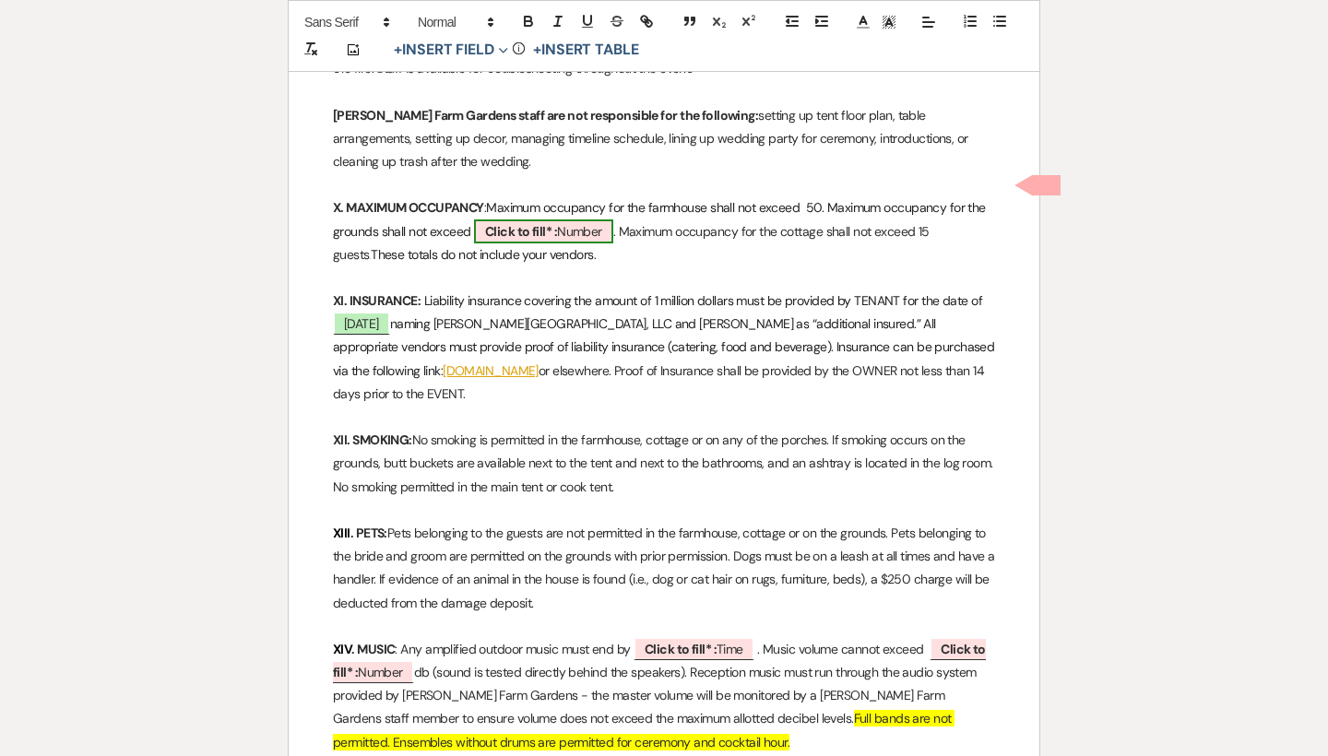
click at [514, 223] on b "Click to fill* :" at bounding box center [521, 231] width 72 height 17
select select "owner"
select select "Number"
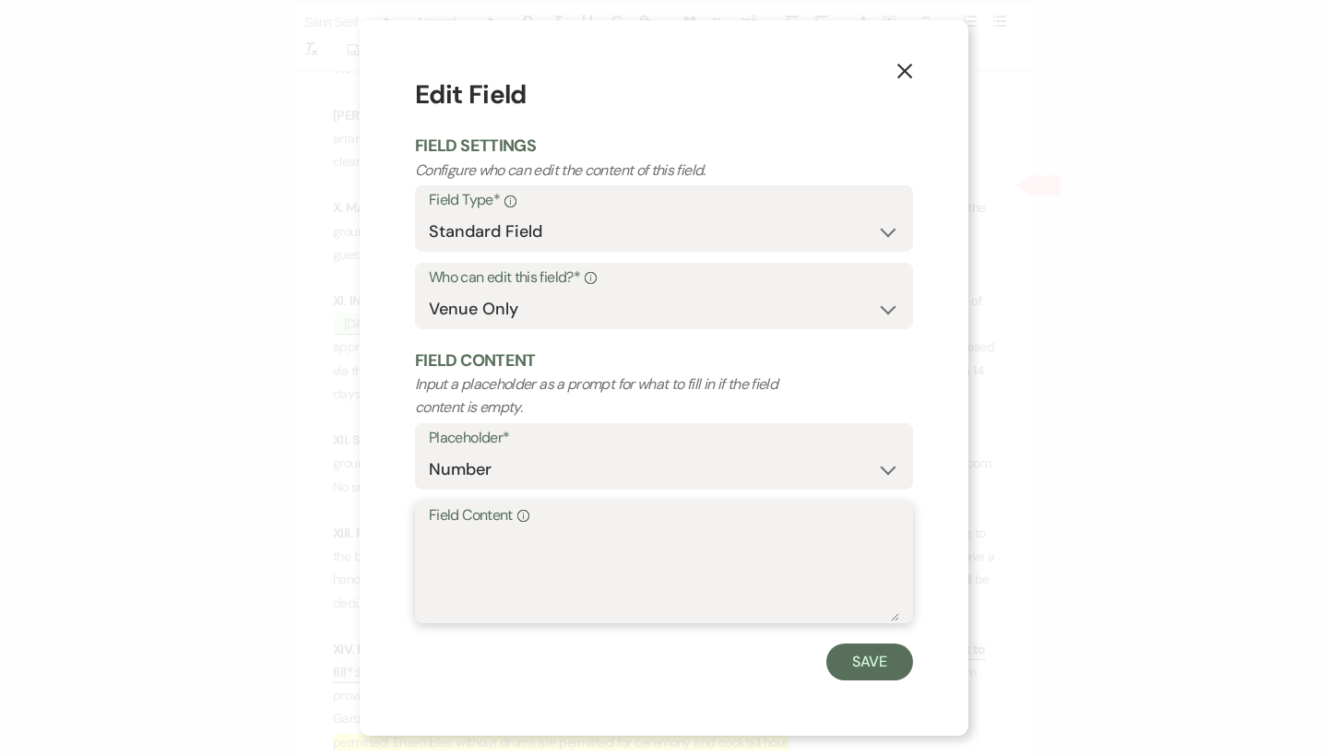
click at [444, 532] on textarea "Field Content Info" at bounding box center [664, 575] width 470 height 92
type textarea "150"
click at [853, 643] on button "Save" at bounding box center [869, 661] width 87 height 37
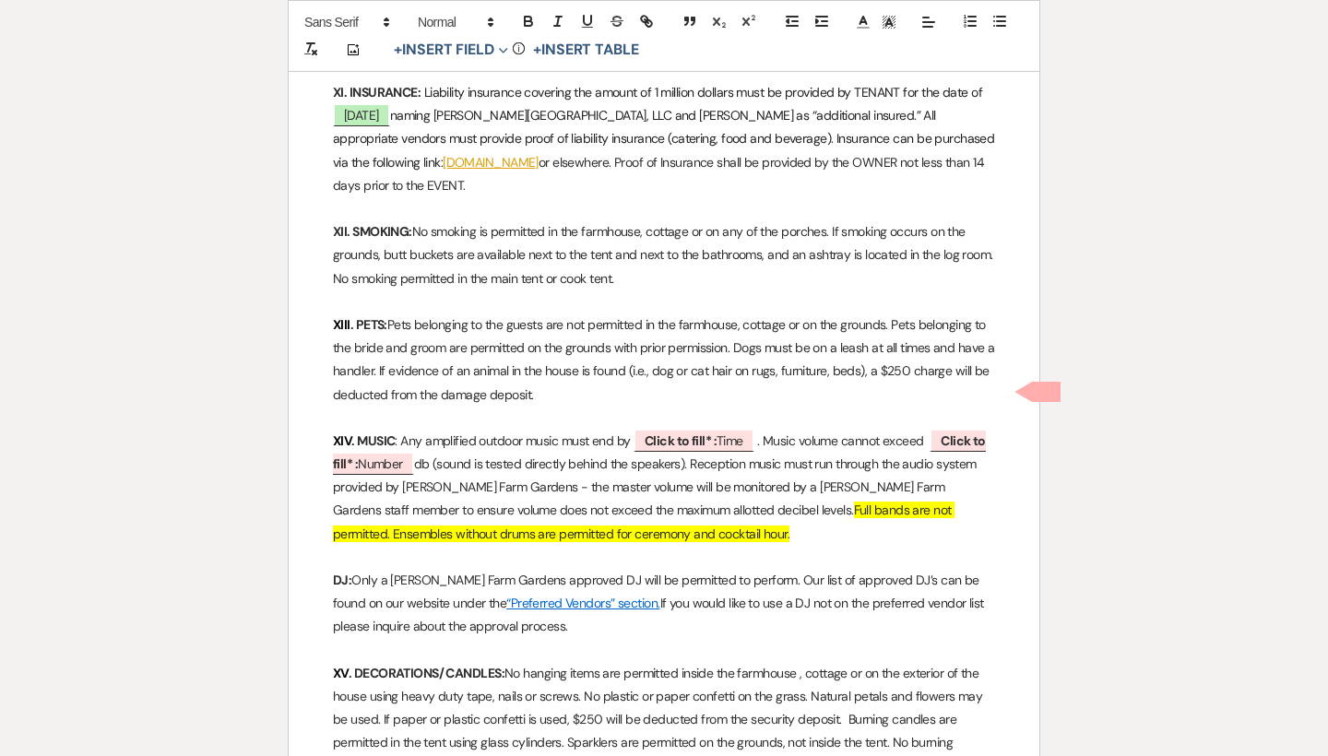
scroll to position [3133, 0]
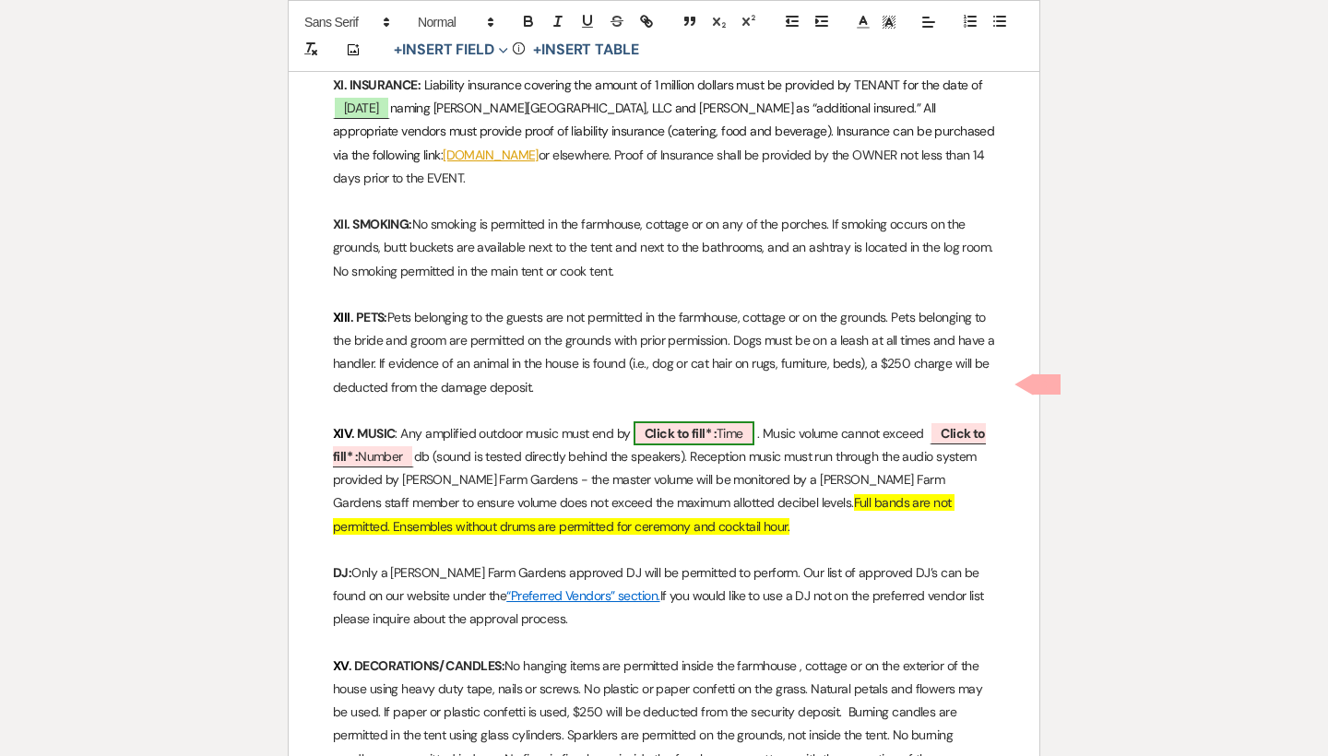
click at [679, 425] on b "Click to fill* :" at bounding box center [680, 433] width 72 height 17
select select "owner"
select select "Time"
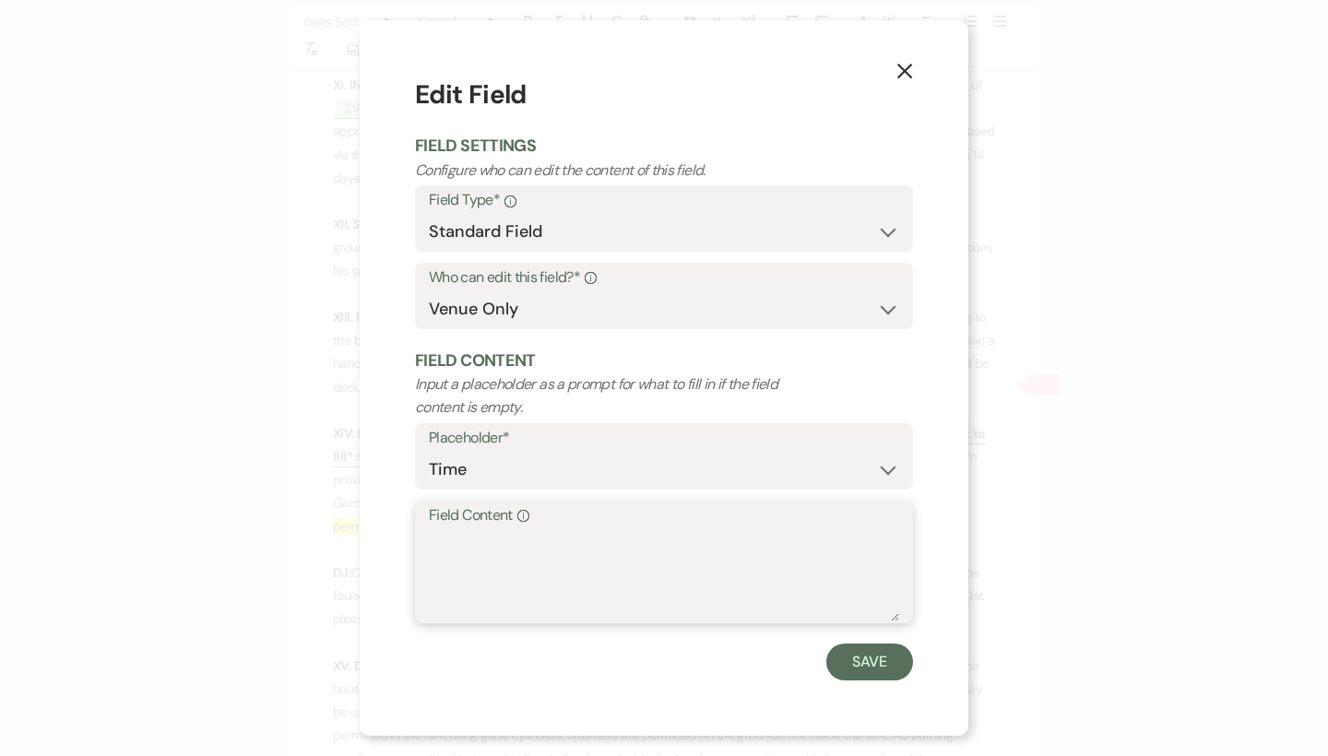
click at [509, 587] on textarea "Field Content Info" at bounding box center [664, 575] width 470 height 92
type textarea "10:00 PM"
click at [834, 665] on button "Save" at bounding box center [869, 661] width 87 height 37
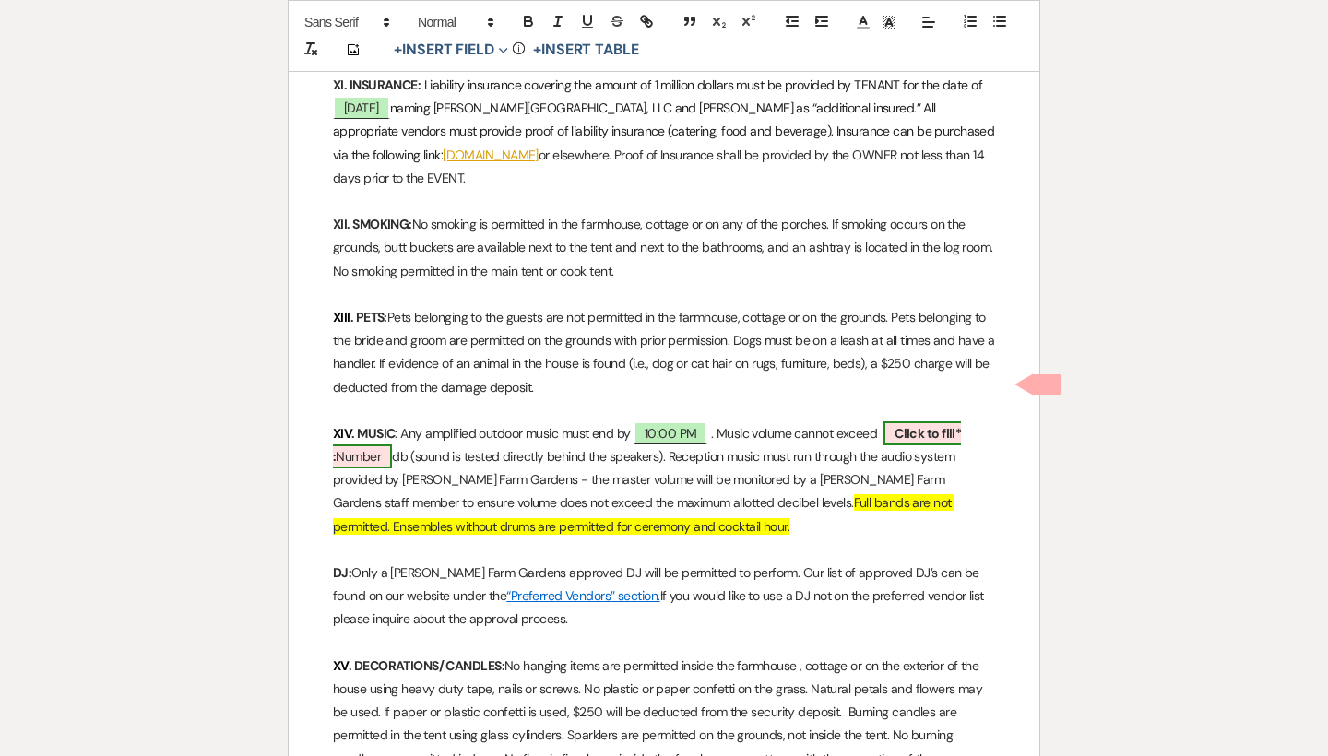
click at [910, 425] on b "Click to fill* :" at bounding box center [647, 445] width 628 height 40
select select "owner"
select select "Number"
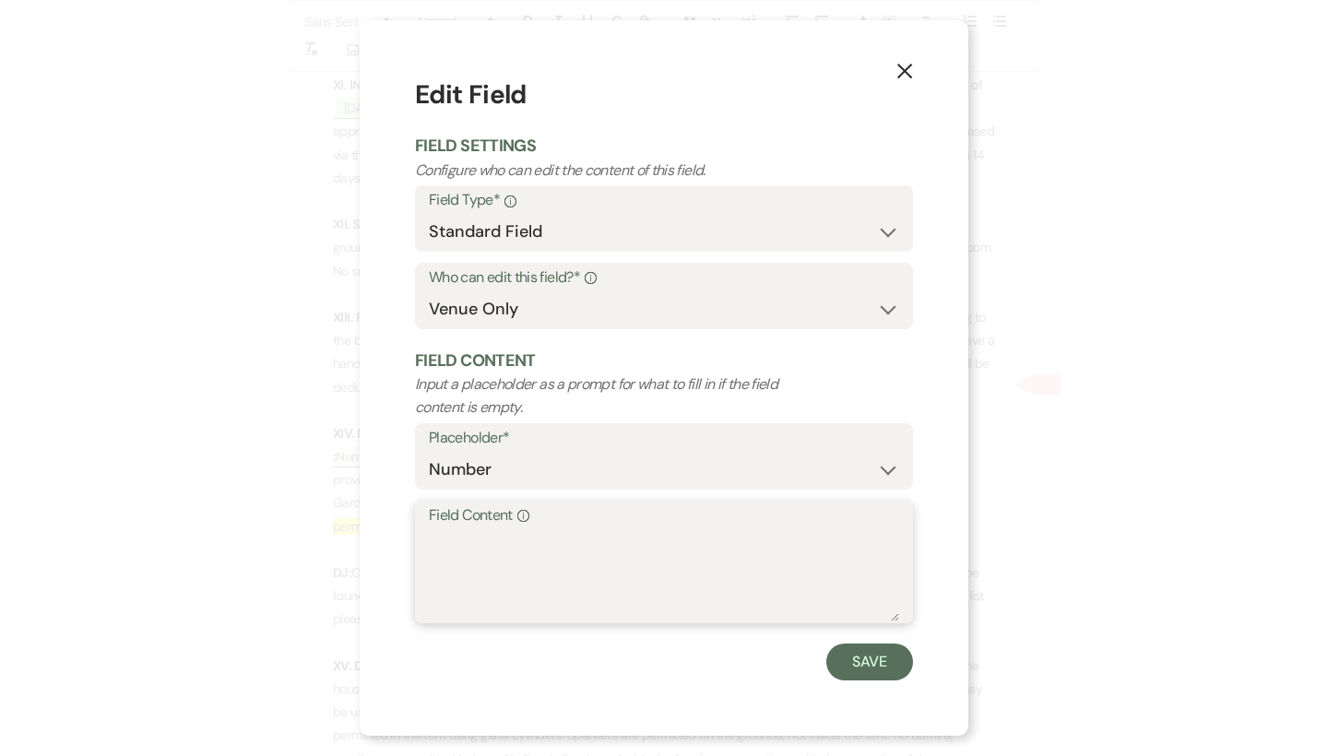
click at [630, 550] on textarea "Field Content Info" at bounding box center [664, 575] width 470 height 92
type textarea "85"
click at [881, 643] on button "Save" at bounding box center [869, 661] width 87 height 37
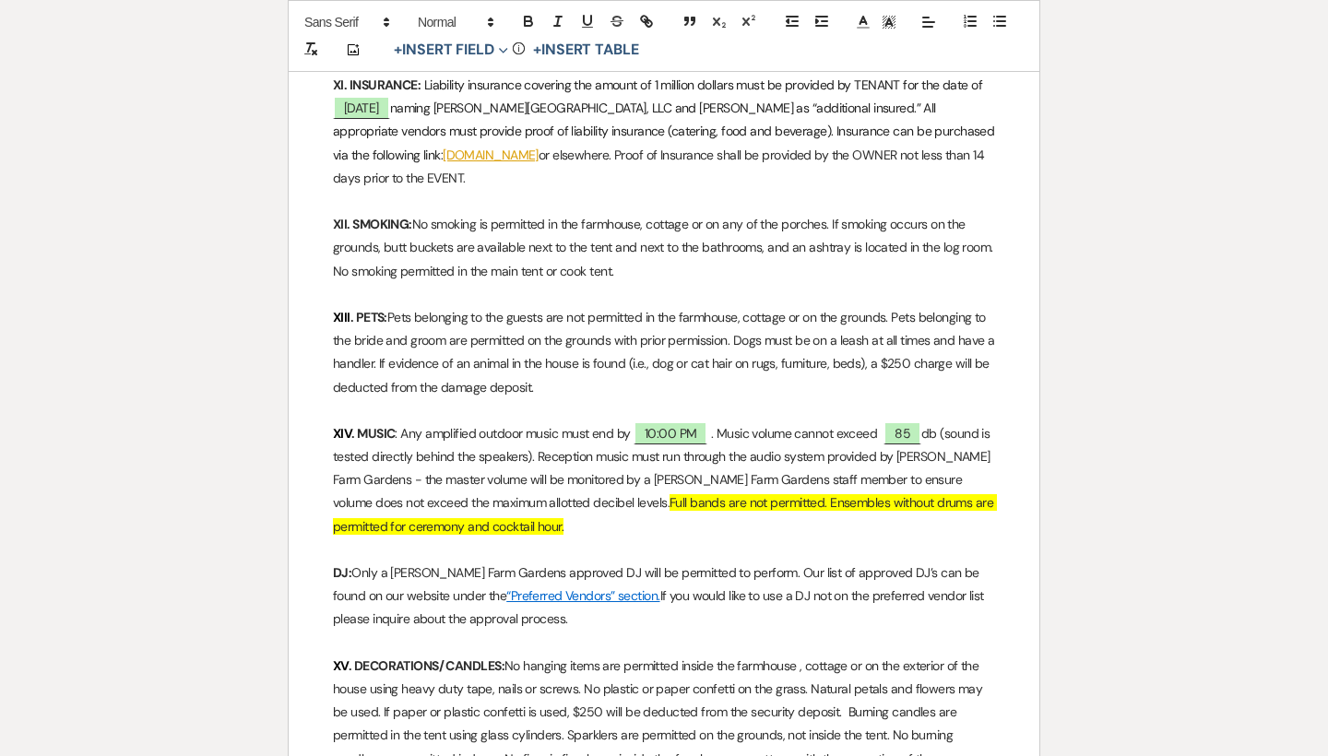
drag, startPoint x: 593, startPoint y: 470, endPoint x: 584, endPoint y: 457, distance: 15.3
click at [584, 457] on p "XIV . MUSIC : Any amplified outdoor music must end by 10:00 PM ﻿. Music volume …" at bounding box center [664, 480] width 662 height 116
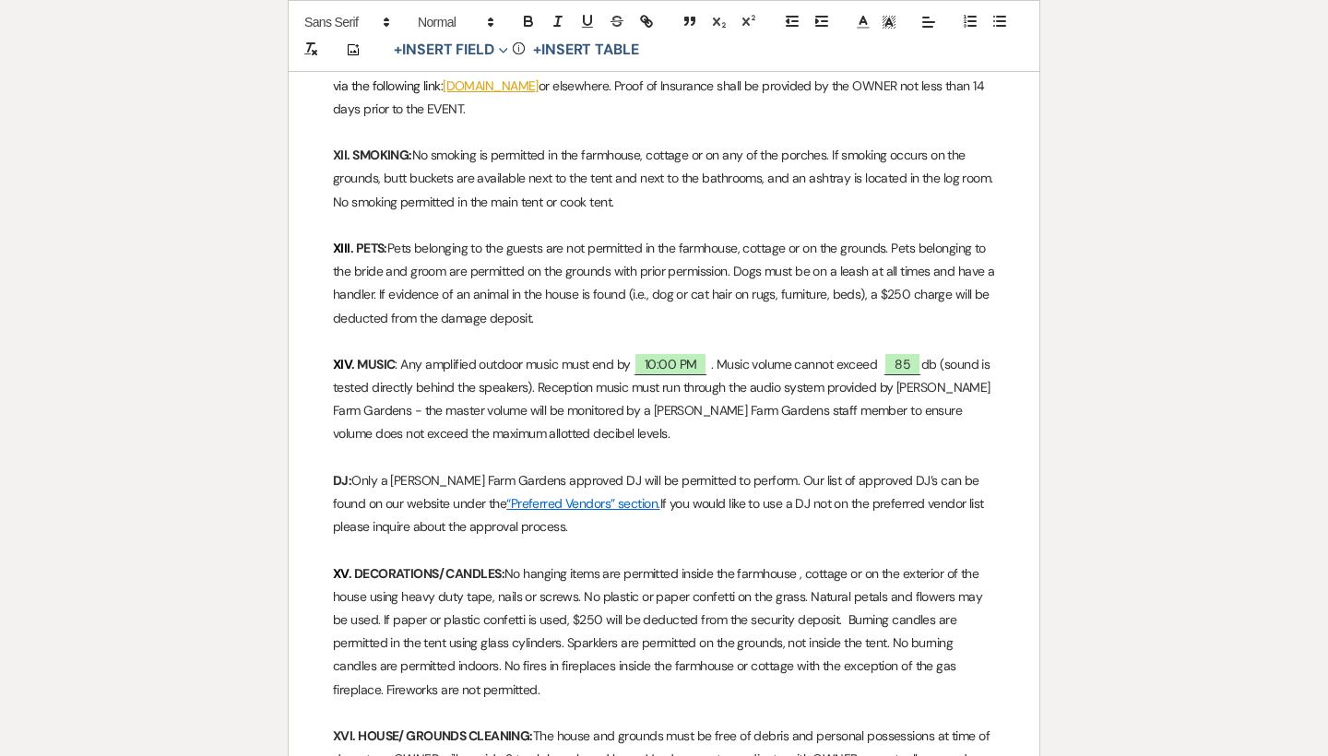
scroll to position [3206, 0]
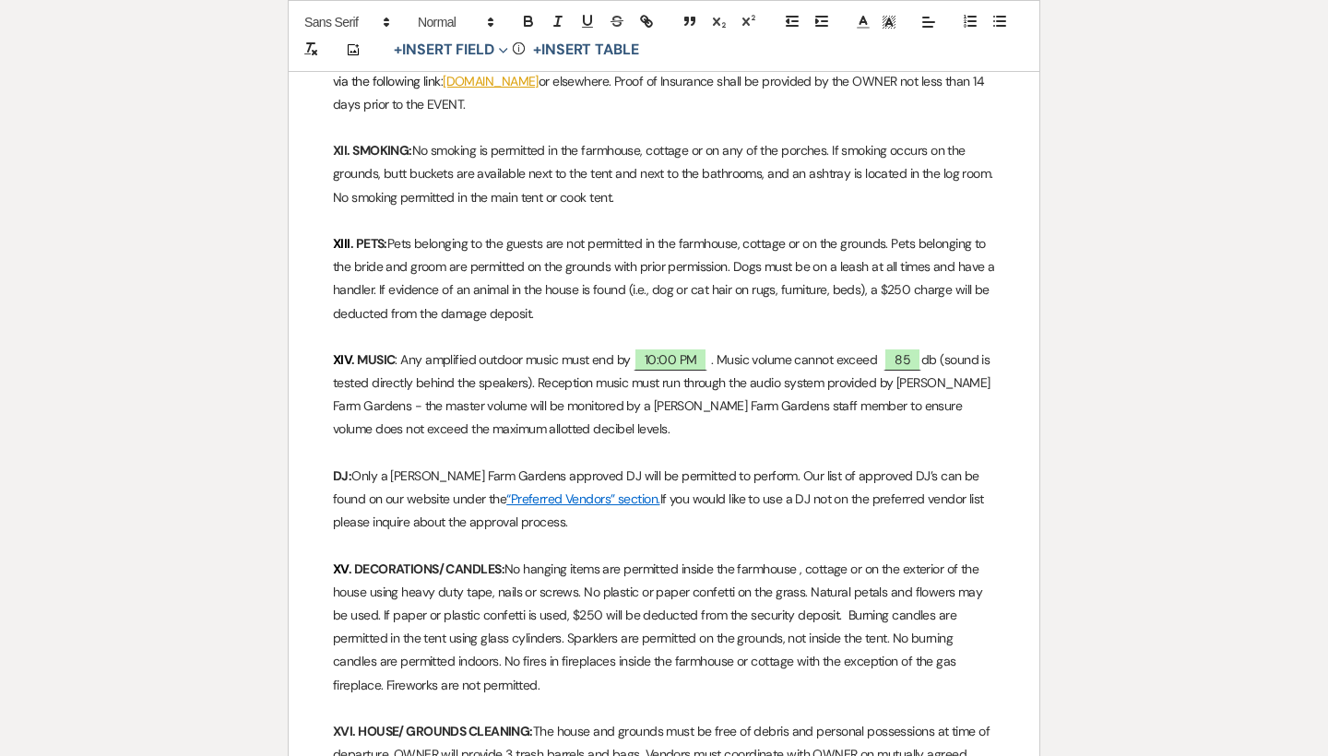
click at [347, 467] on strong "DJ:" at bounding box center [342, 475] width 18 height 17
click at [619, 465] on p "DJ/ BAND: Only a Smith Farm Gardens approved DJ will be permitted to perform. O…" at bounding box center [664, 500] width 662 height 70
click at [962, 465] on p "DJ/ BAND: Only a Smith Farm Gardens approved DJ or band will be permitted to pe…" at bounding box center [664, 500] width 662 height 70
click at [894, 465] on p "DJ/ BAND: Only a Smith Farm Gardens approved DJ or band will be permitted to pe…" at bounding box center [664, 500] width 662 height 70
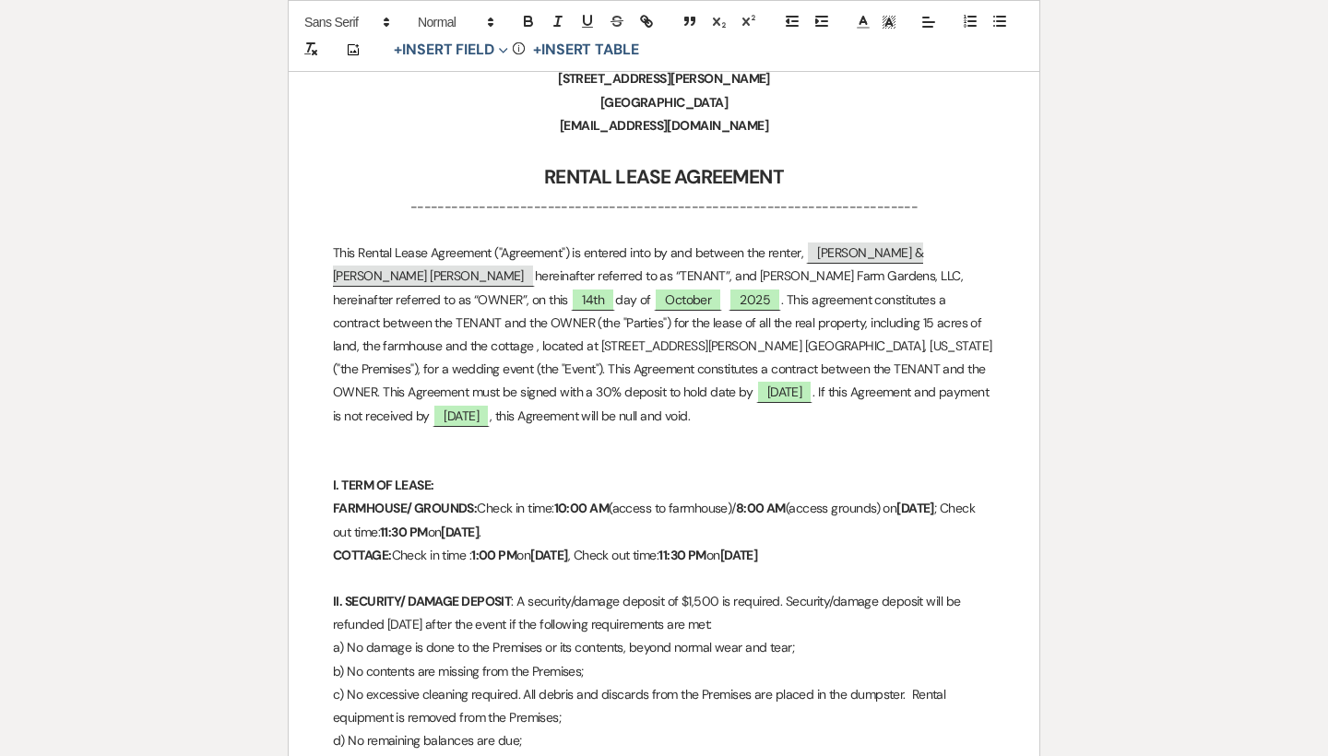
scroll to position [367, 0]
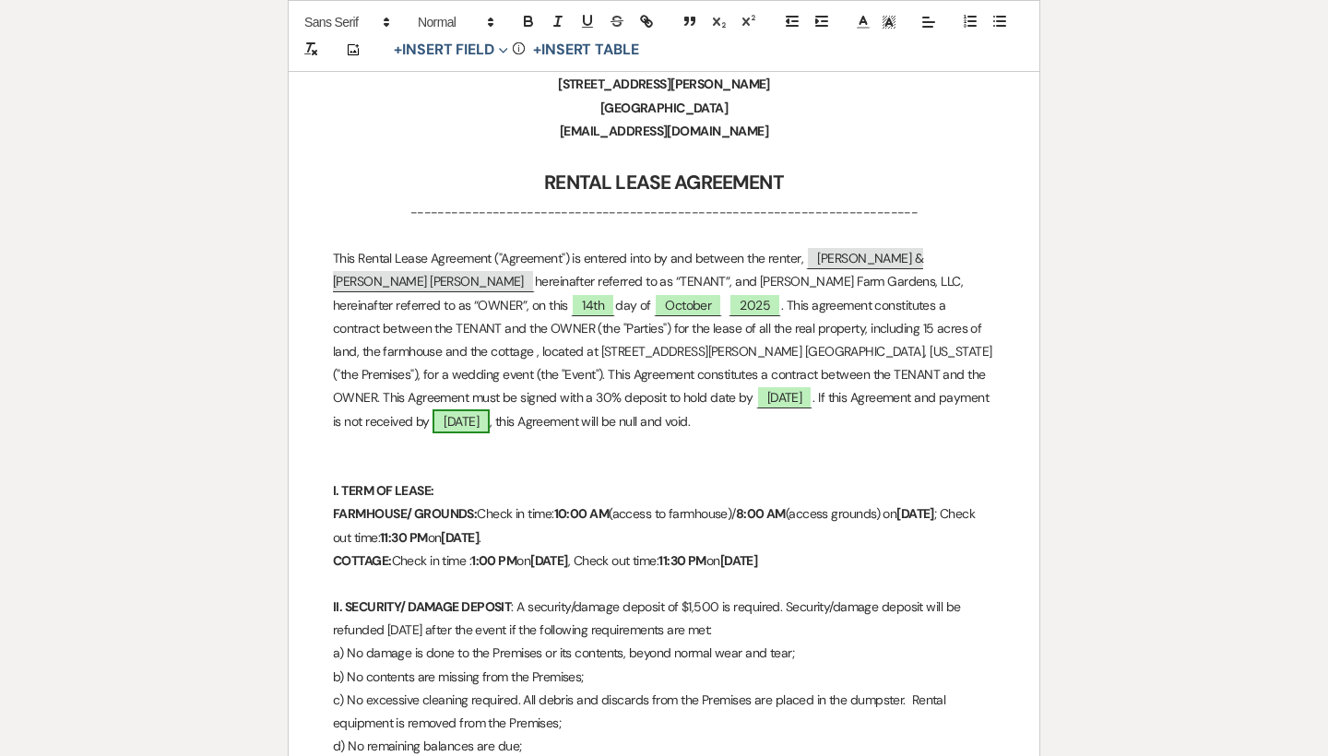
click at [490, 409] on span "October 28, 2027" at bounding box center [460, 421] width 57 height 24
select select "owner"
select select "Date"
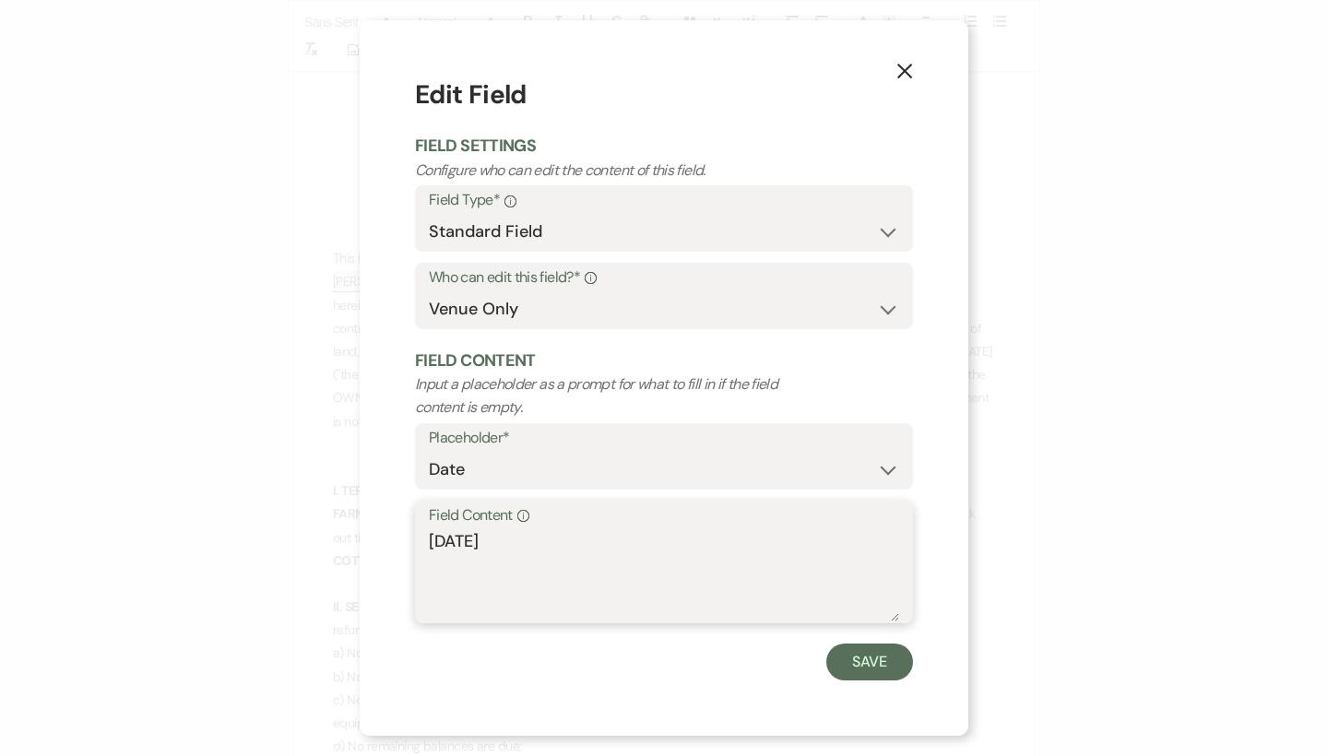
click at [572, 538] on textarea "October 28, 2027" at bounding box center [664, 575] width 470 height 92
type textarea "October 28, 2025"
click at [867, 656] on button "Save" at bounding box center [869, 661] width 87 height 37
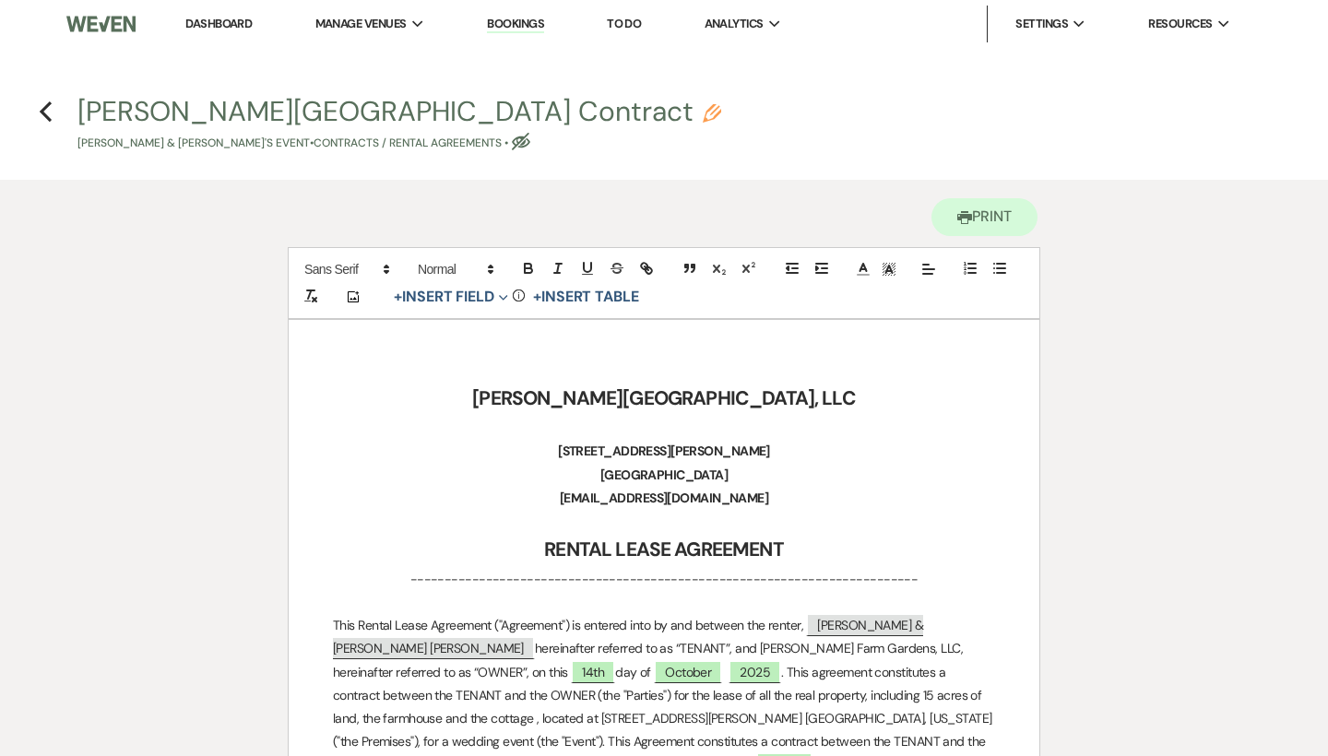
scroll to position [0, 0]
click at [48, 111] on icon "Previous" at bounding box center [46, 111] width 14 height 22
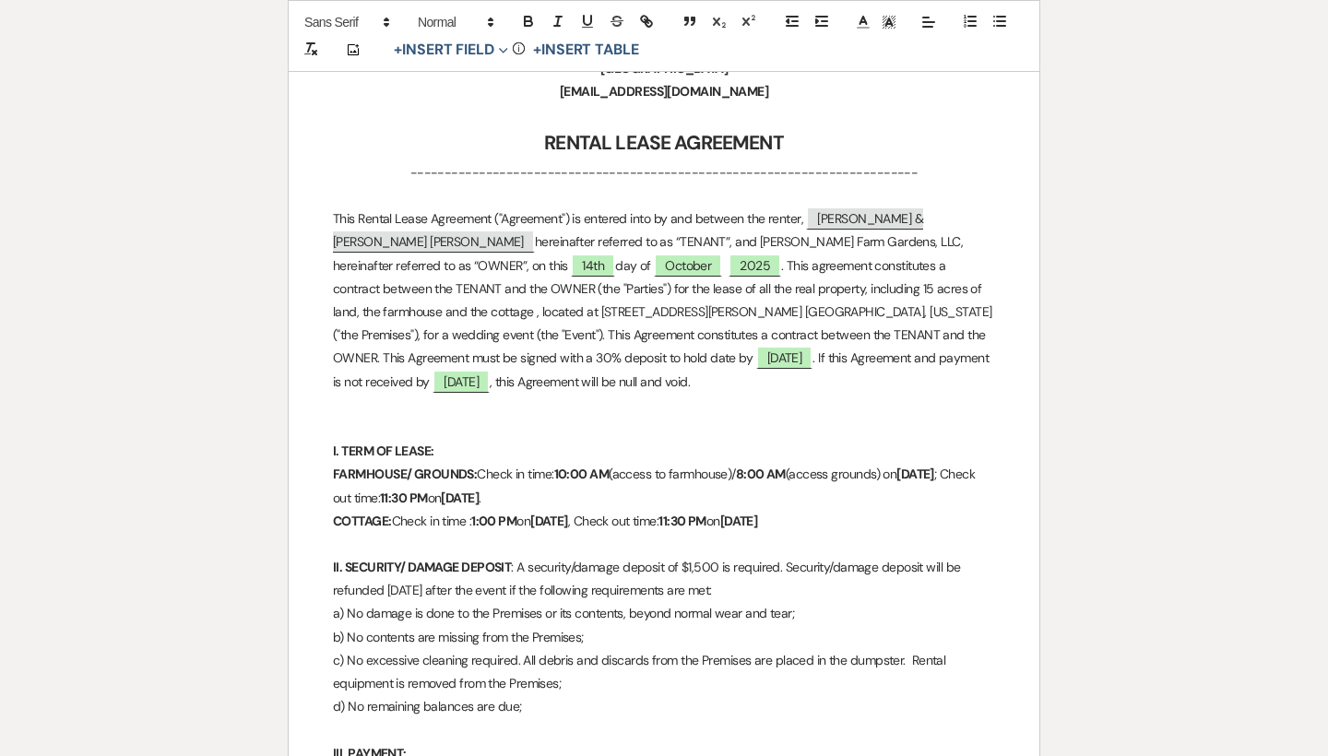
select select "6"
select select "5"
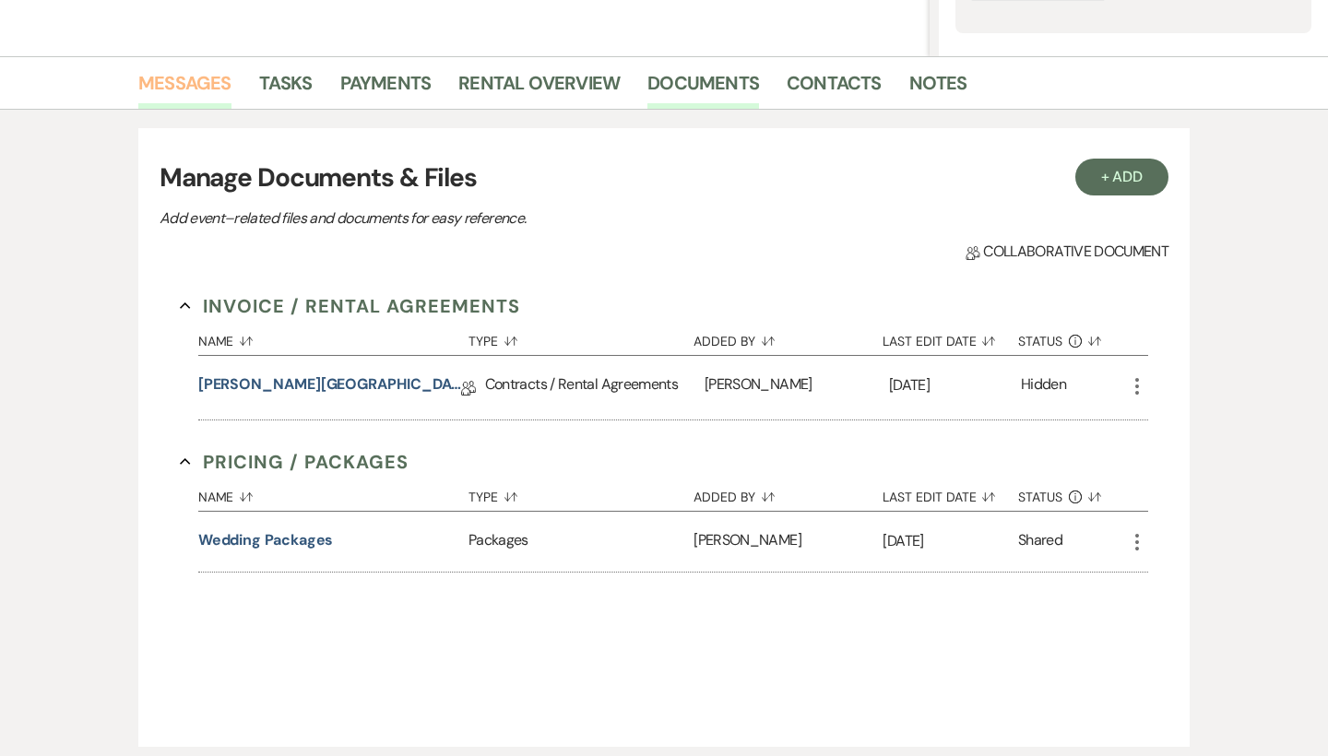
click at [201, 89] on link "Messages" at bounding box center [184, 88] width 93 height 41
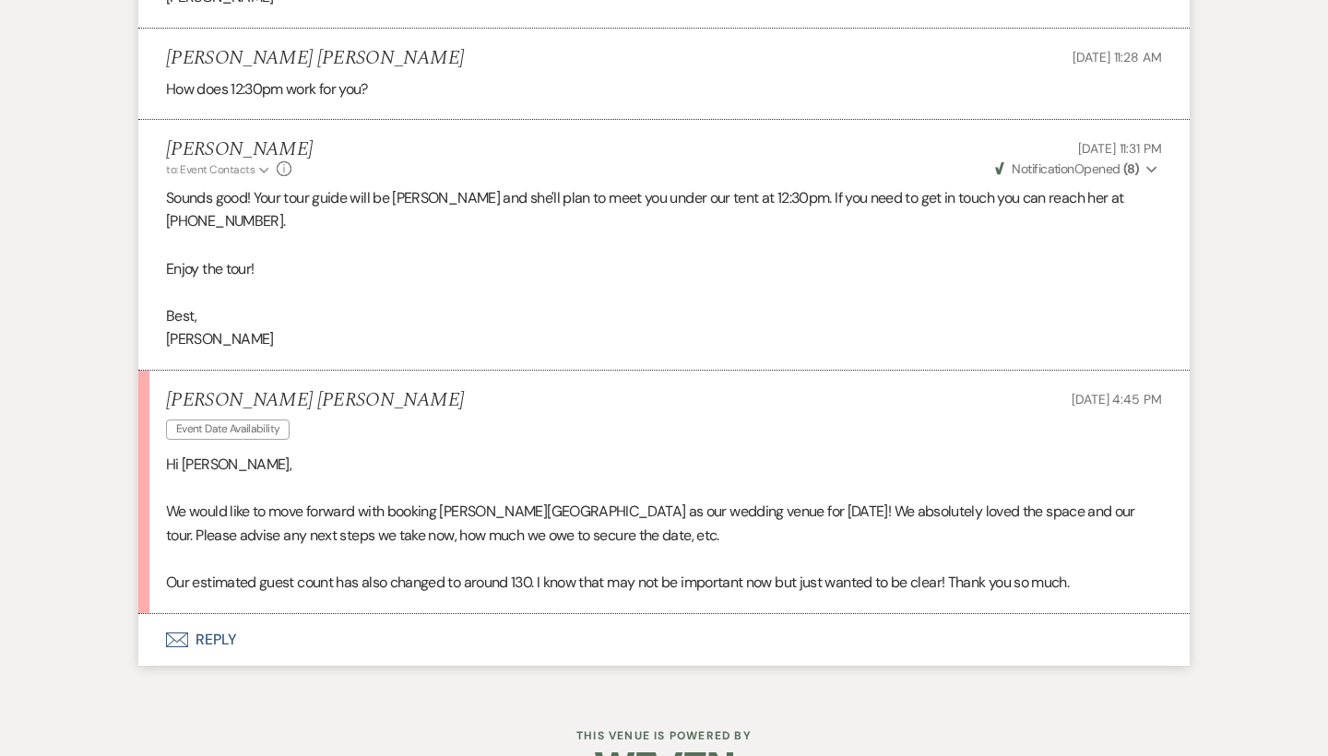
click at [219, 614] on button "Envelope Reply" at bounding box center [663, 640] width 1051 height 52
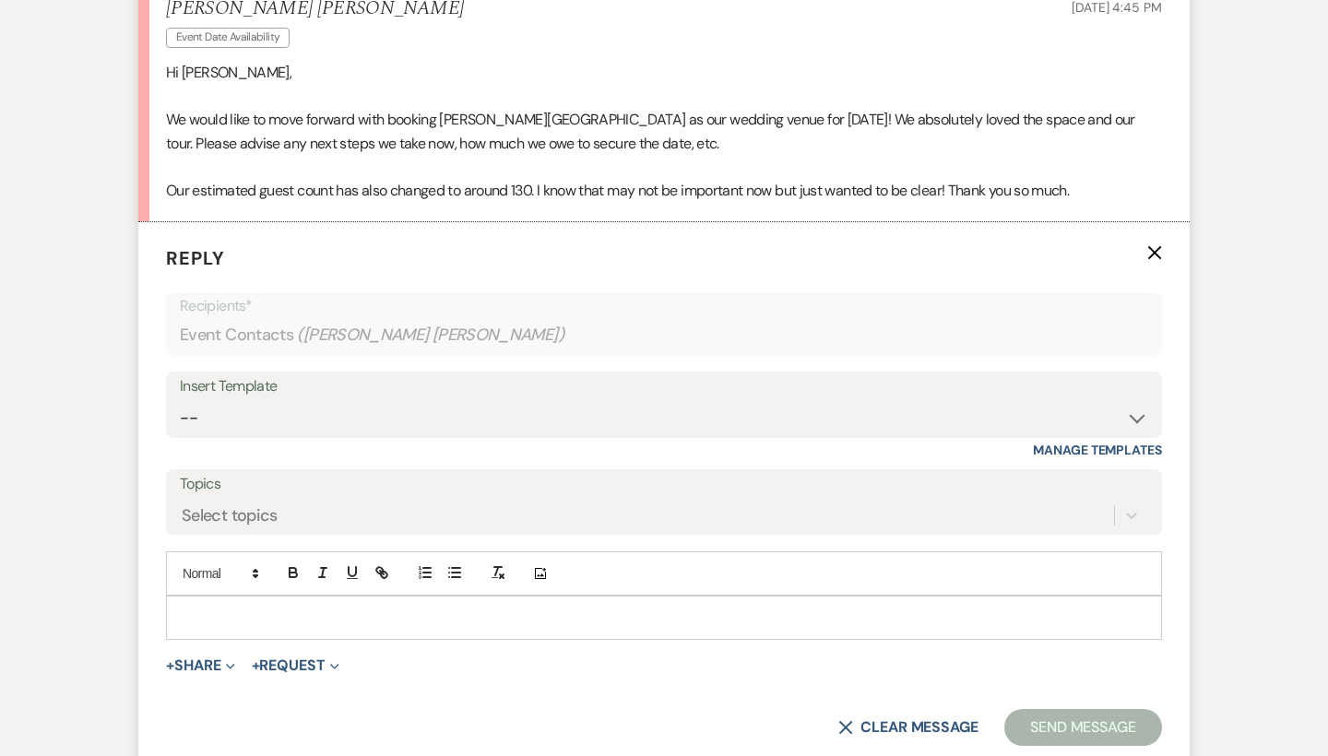
scroll to position [3602, 0]
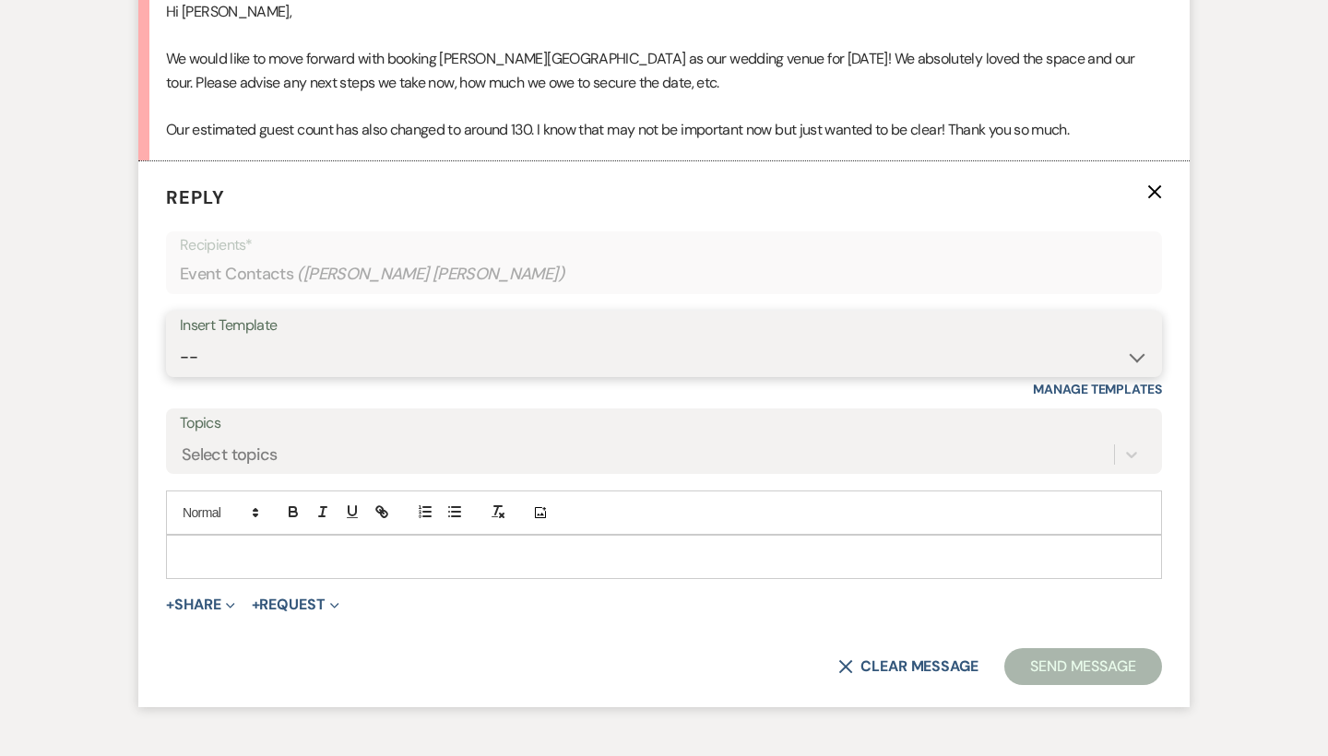
select select "62"
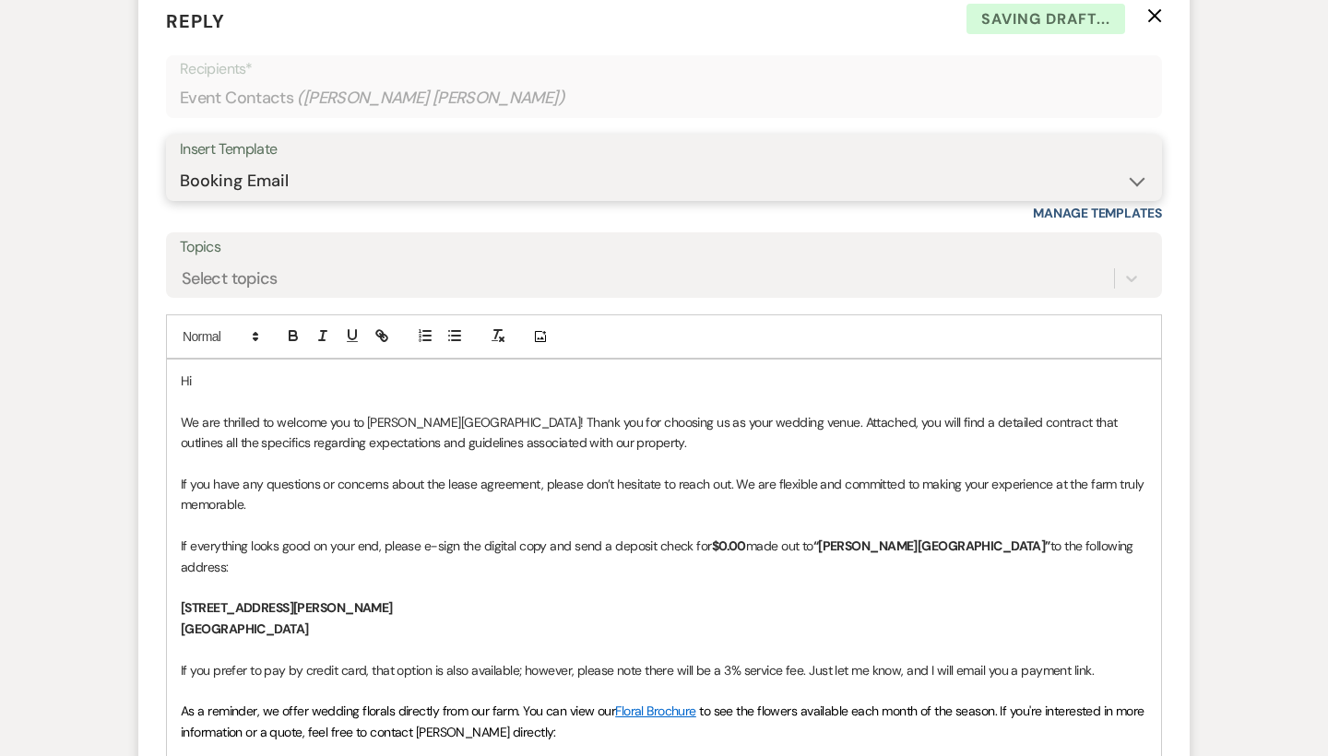
scroll to position [3793, 0]
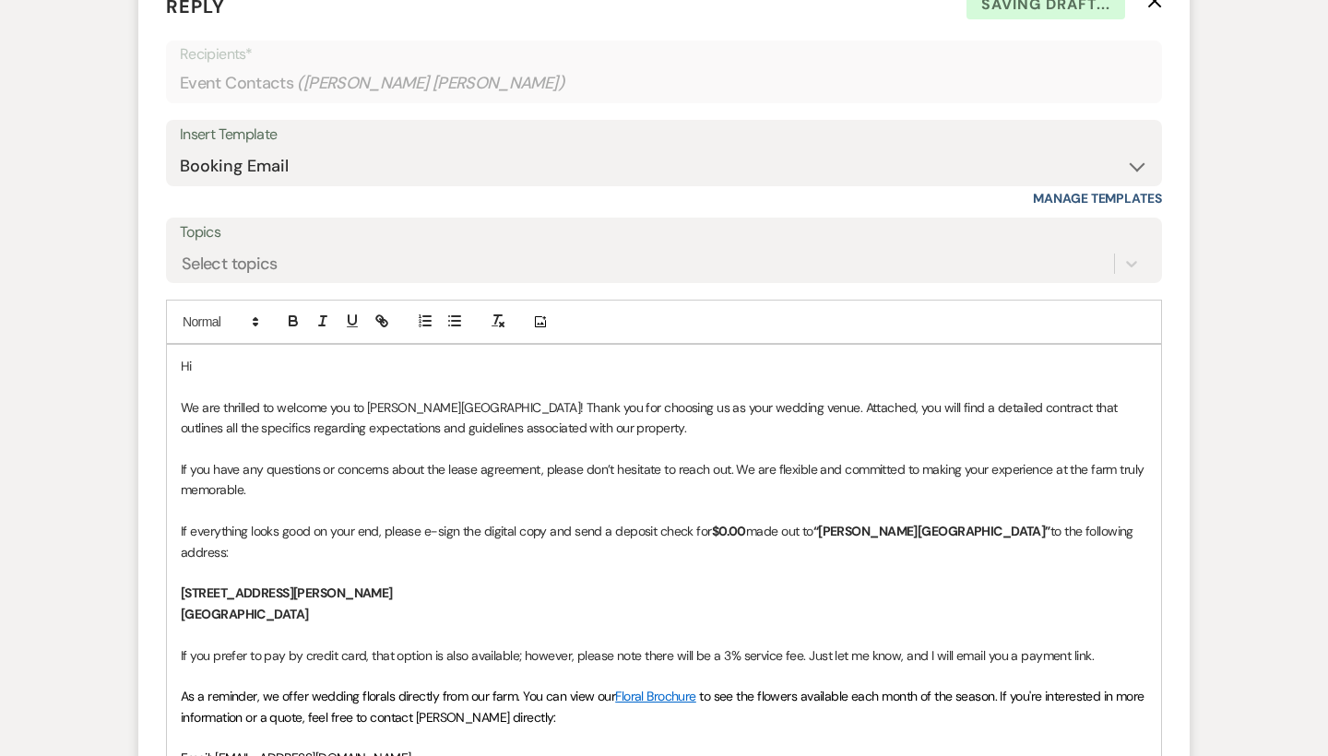
click at [725, 523] on strong "$0.00" at bounding box center [729, 531] width 34 height 17
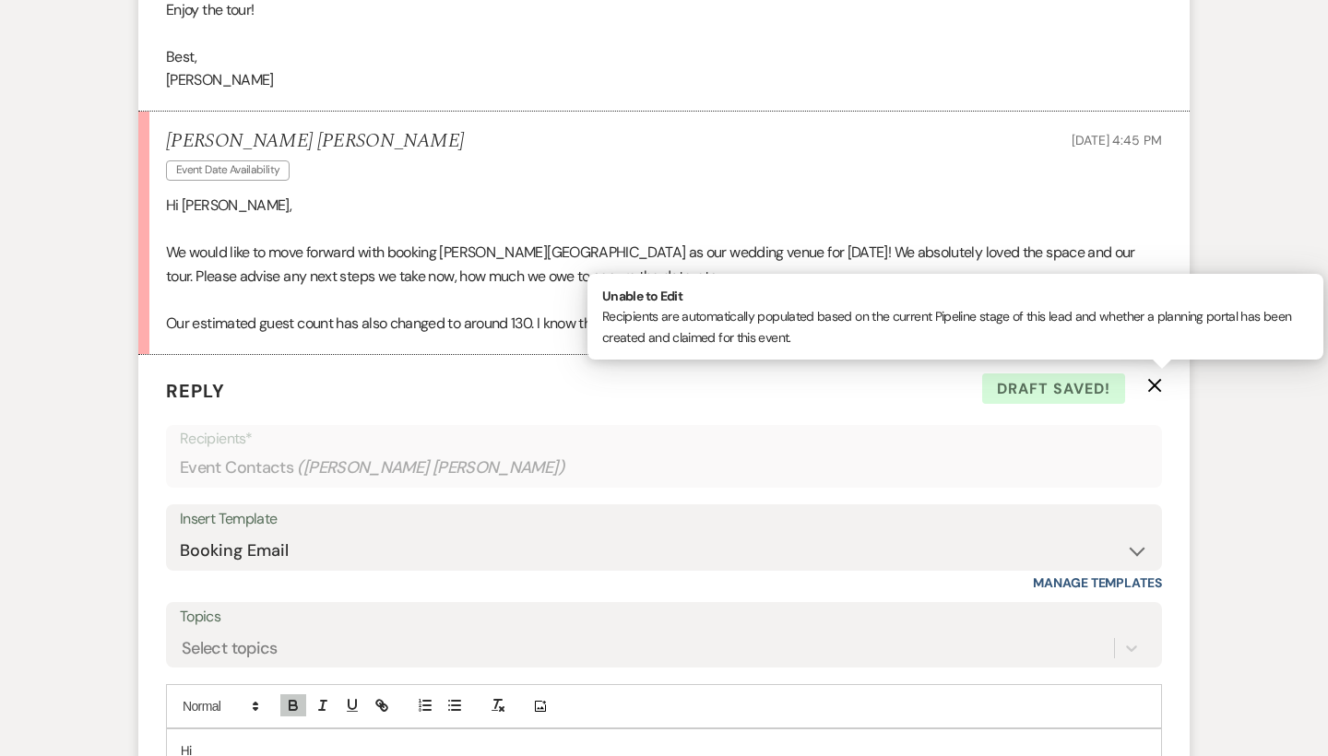
scroll to position [3595, 0]
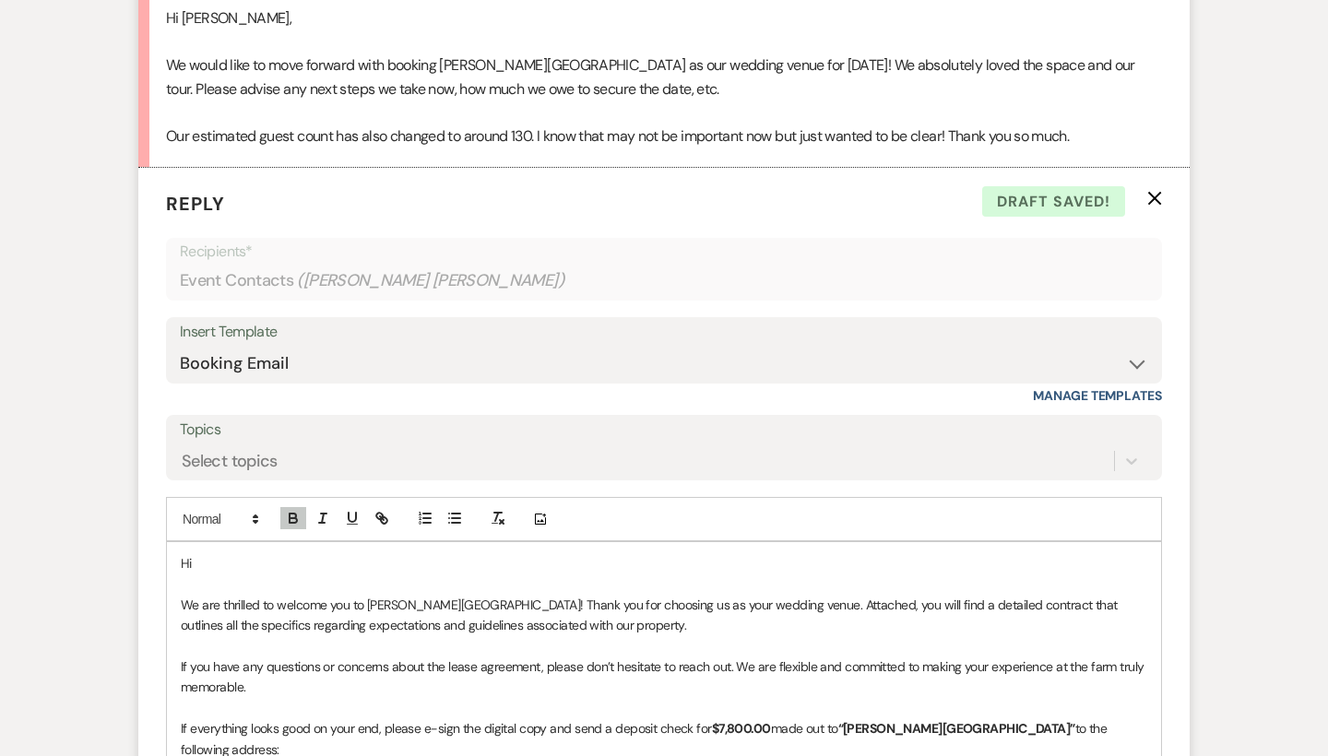
click at [284, 553] on p "Hi" at bounding box center [664, 563] width 966 height 20
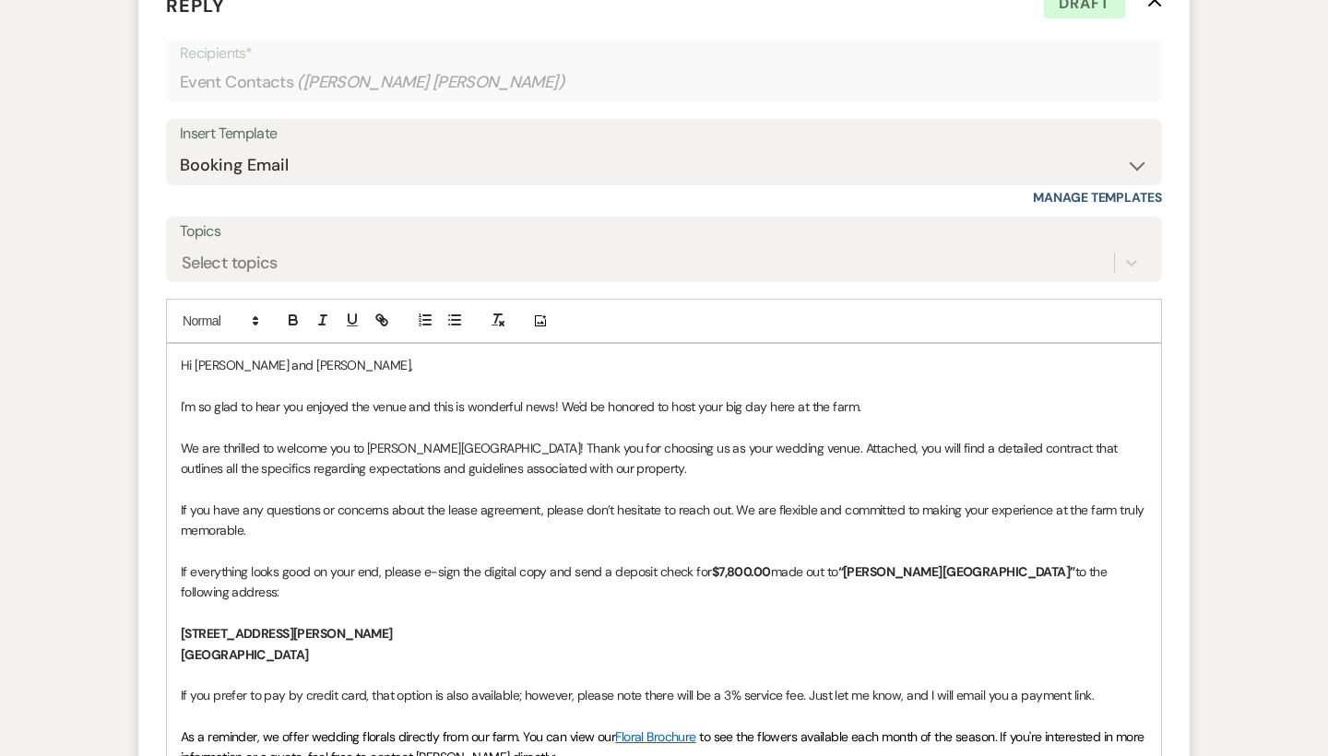
scroll to position [3797, 0]
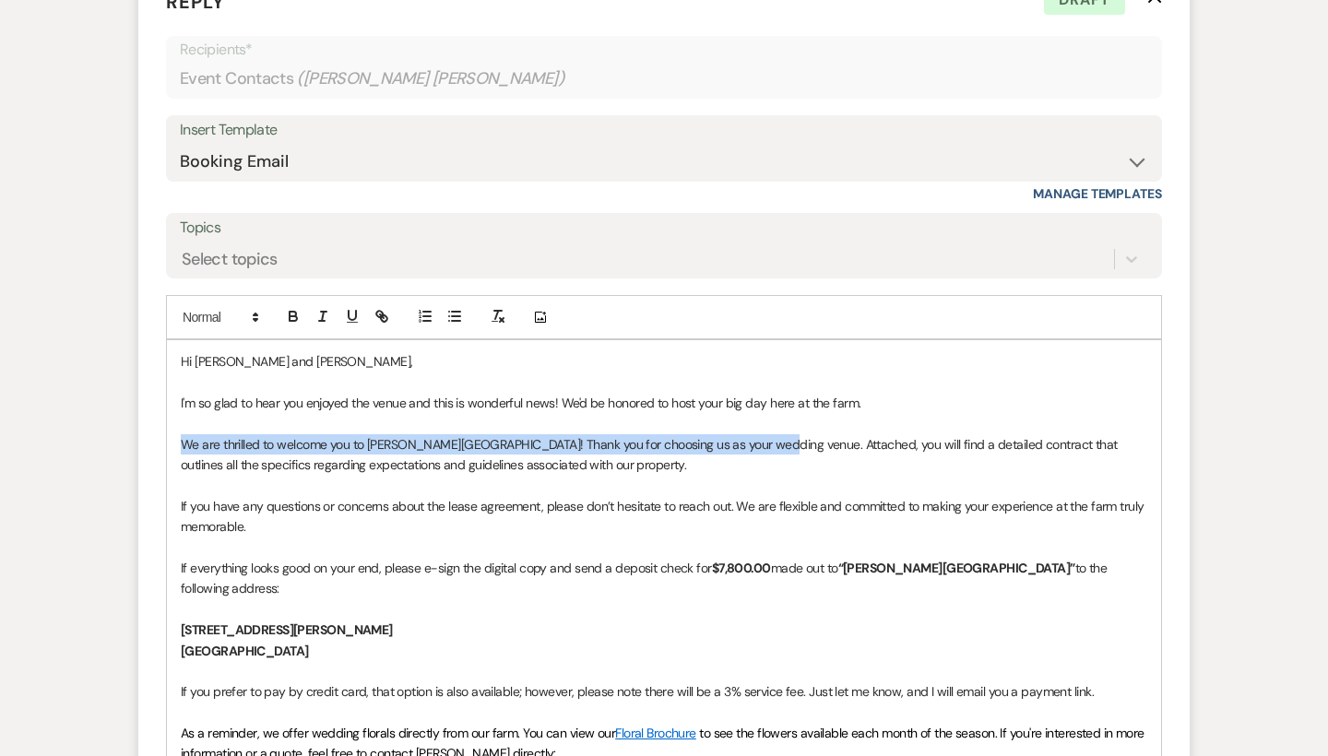
drag, startPoint x: 762, startPoint y: 383, endPoint x: 176, endPoint y: 385, distance: 586.3
click at [176, 385] on div "Hi Emily and Steve, I'm so glad to hear you enjoyed the venue and this is wonde…" at bounding box center [664, 681] width 994 height 683
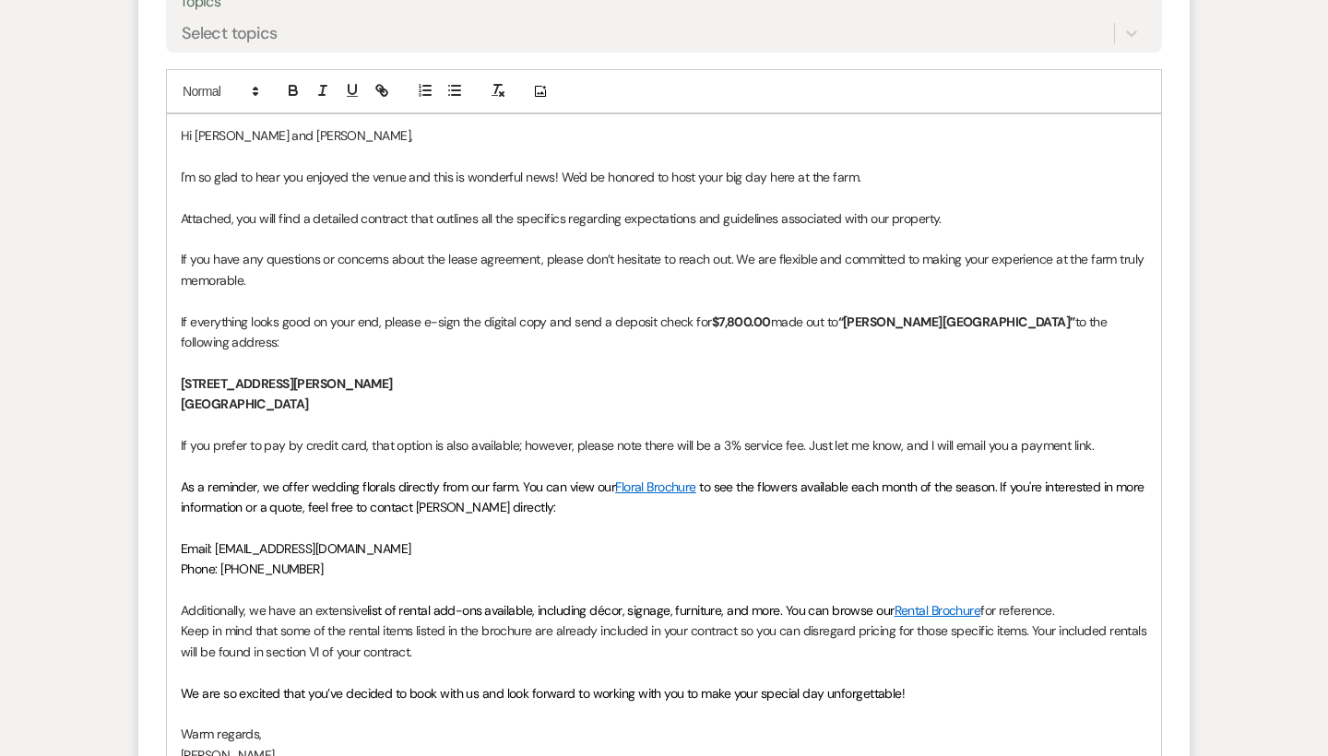
scroll to position [4107, 0]
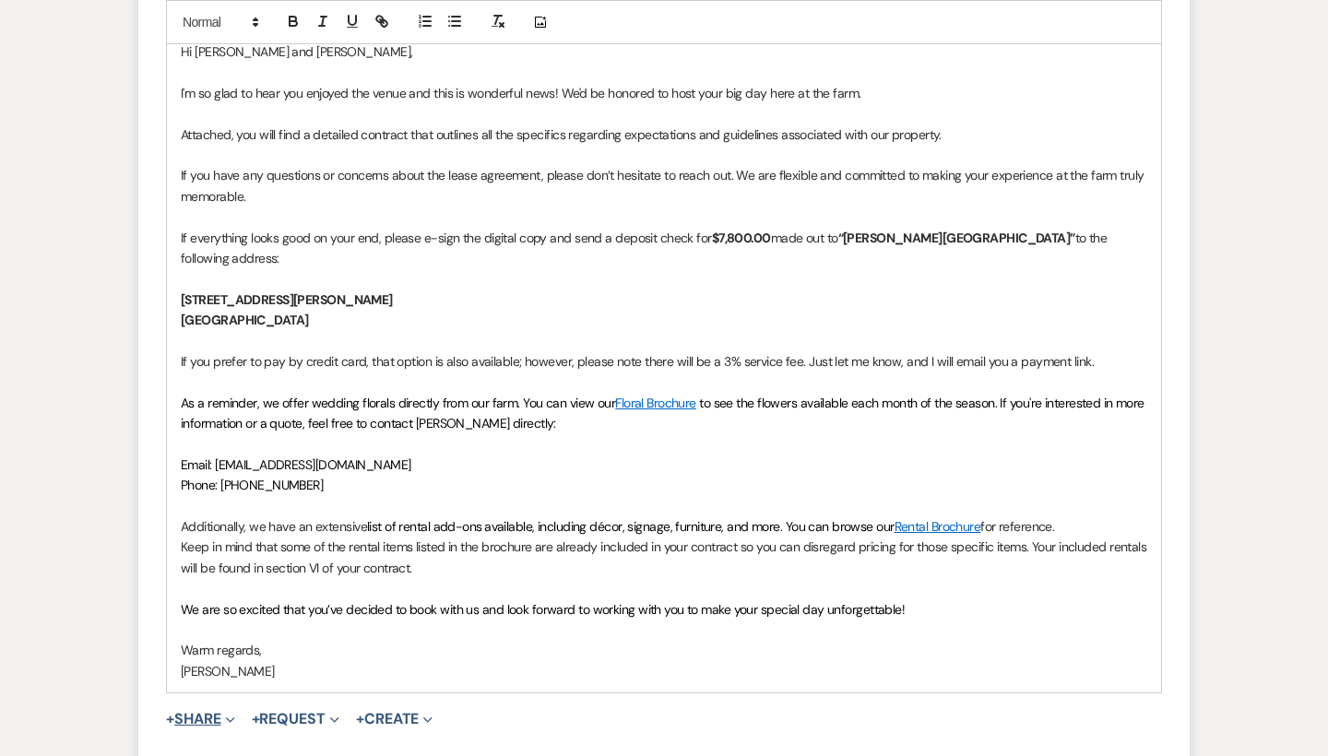
click at [208, 712] on button "+ Share Expand" at bounding box center [200, 719] width 69 height 15
click at [222, 746] on span "Doc Upload Documents" at bounding box center [240, 755] width 105 height 19
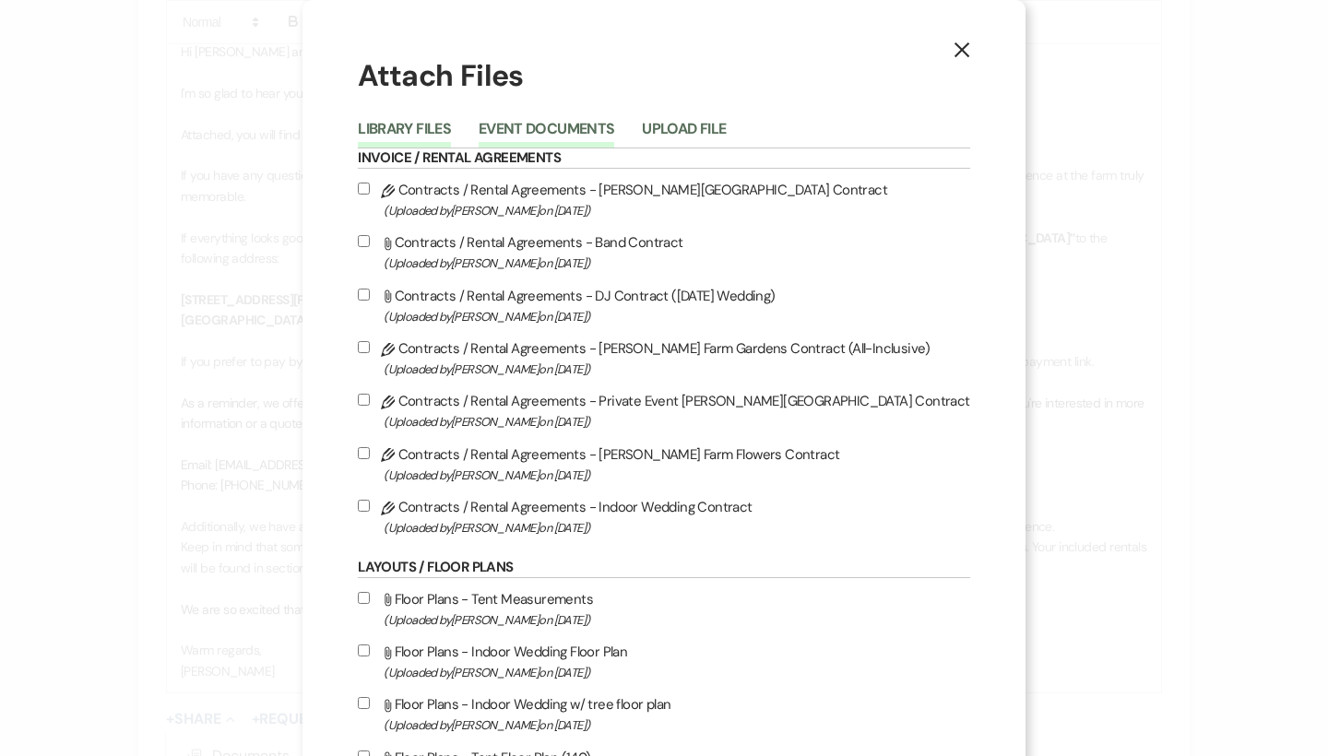
click at [590, 136] on button "Event Documents" at bounding box center [546, 135] width 136 height 26
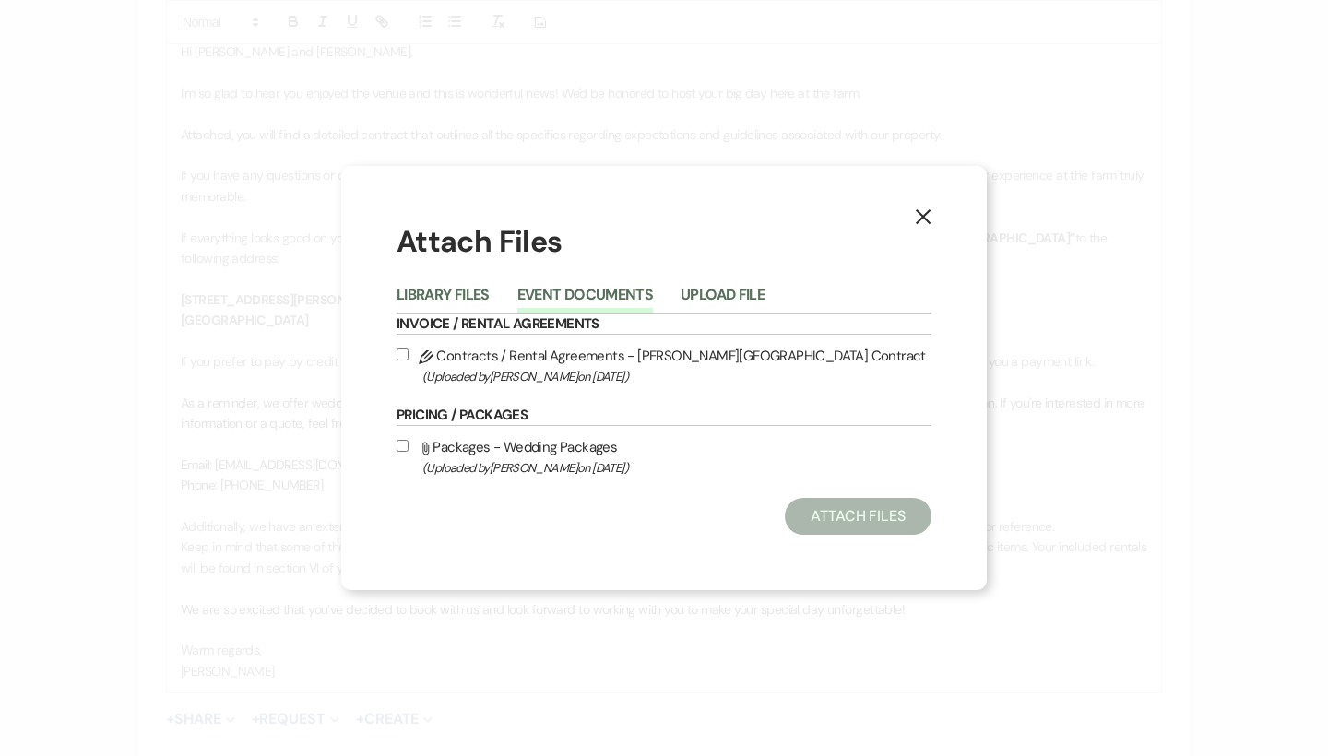
click at [549, 362] on label "Pencil Contracts / Rental Agreements - Smith Farm Gardens Contract (Uploaded by…" at bounding box center [663, 365] width 535 height 43
click at [408, 360] on input "Pencil Contracts / Rental Agreements - Smith Farm Gardens Contract (Uploaded by…" at bounding box center [402, 354] width 12 height 12
checkbox input "true"
click at [865, 524] on button "Attach Files" at bounding box center [858, 516] width 147 height 37
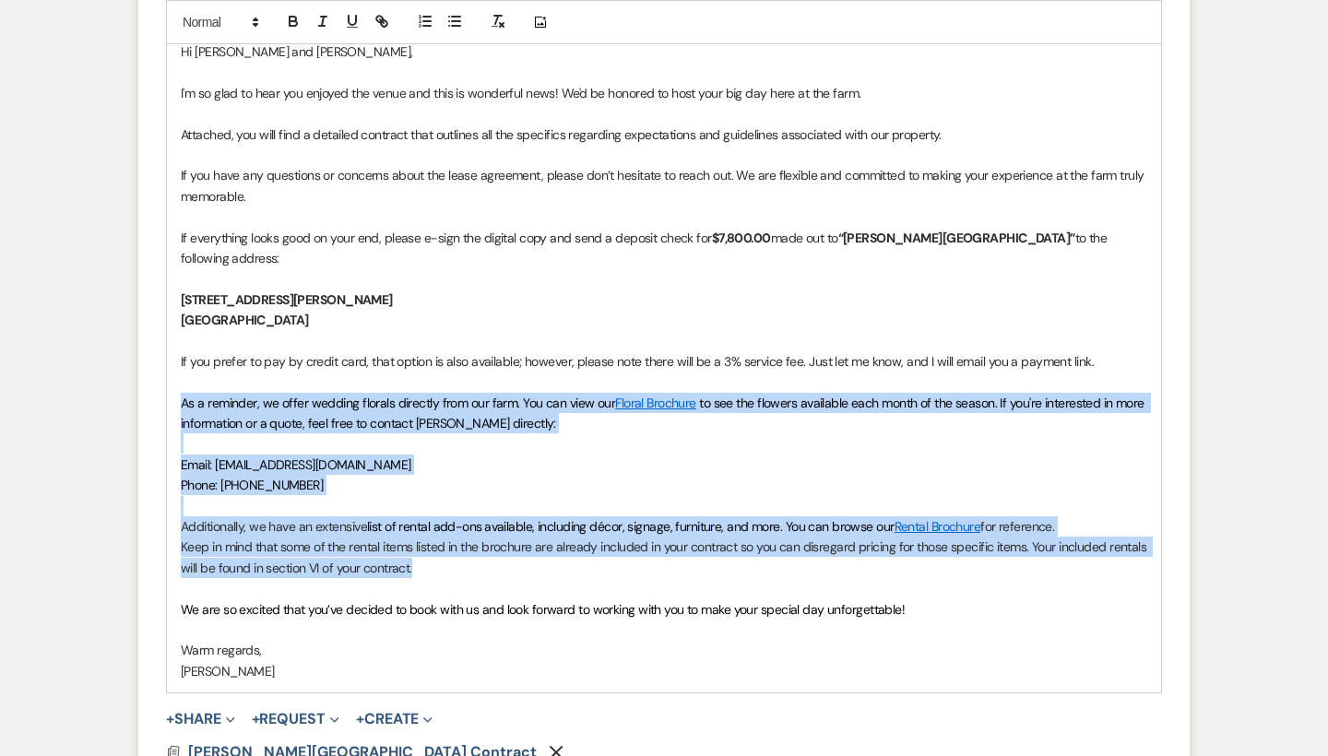
drag, startPoint x: 424, startPoint y: 482, endPoint x: 160, endPoint y: 319, distance: 310.1
click at [160, 319] on form "Reply X Draft saved! Recipients* Event Contacts ( Emily Peter ) Insert Template…" at bounding box center [663, 253] width 1051 height 1195
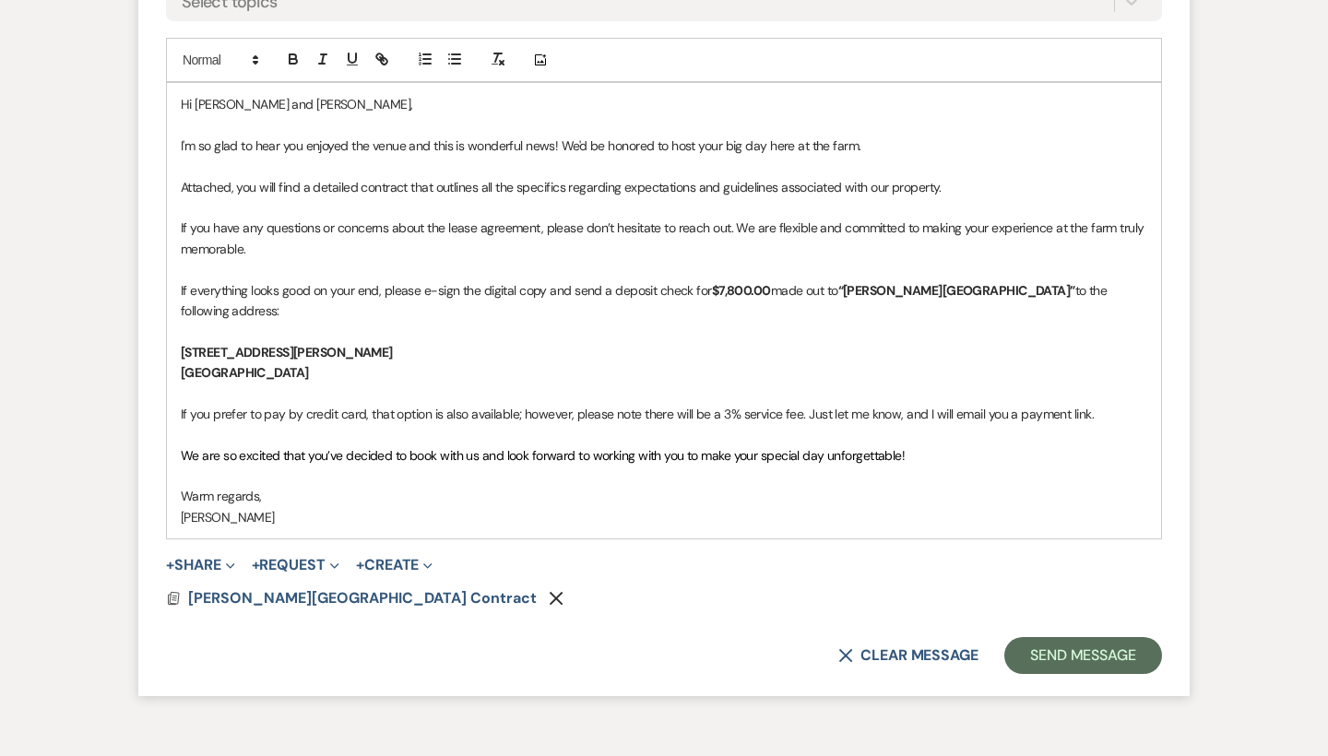
scroll to position [4058, 0]
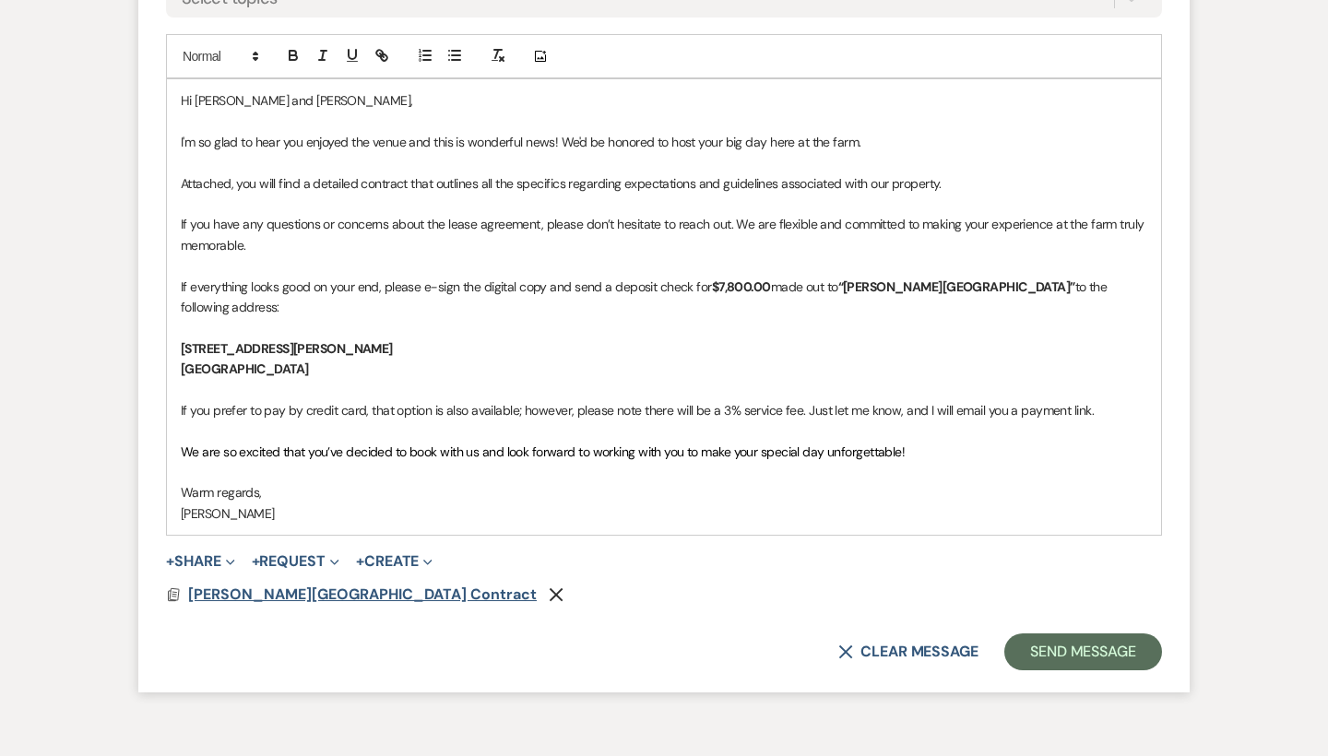
click at [342, 584] on span "[PERSON_NAME][GEOGRAPHIC_DATA] Contract" at bounding box center [362, 593] width 348 height 19
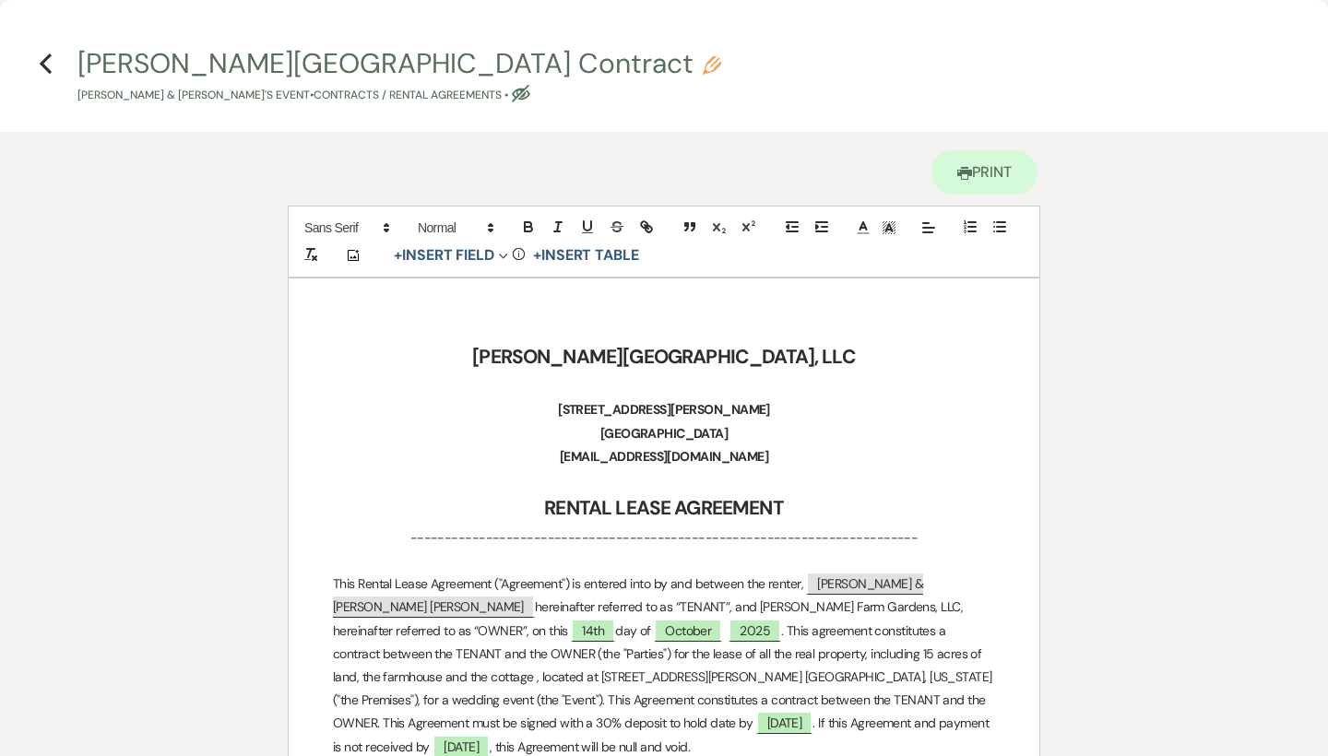
scroll to position [0, 0]
click at [45, 59] on use "button" at bounding box center [46, 63] width 12 height 20
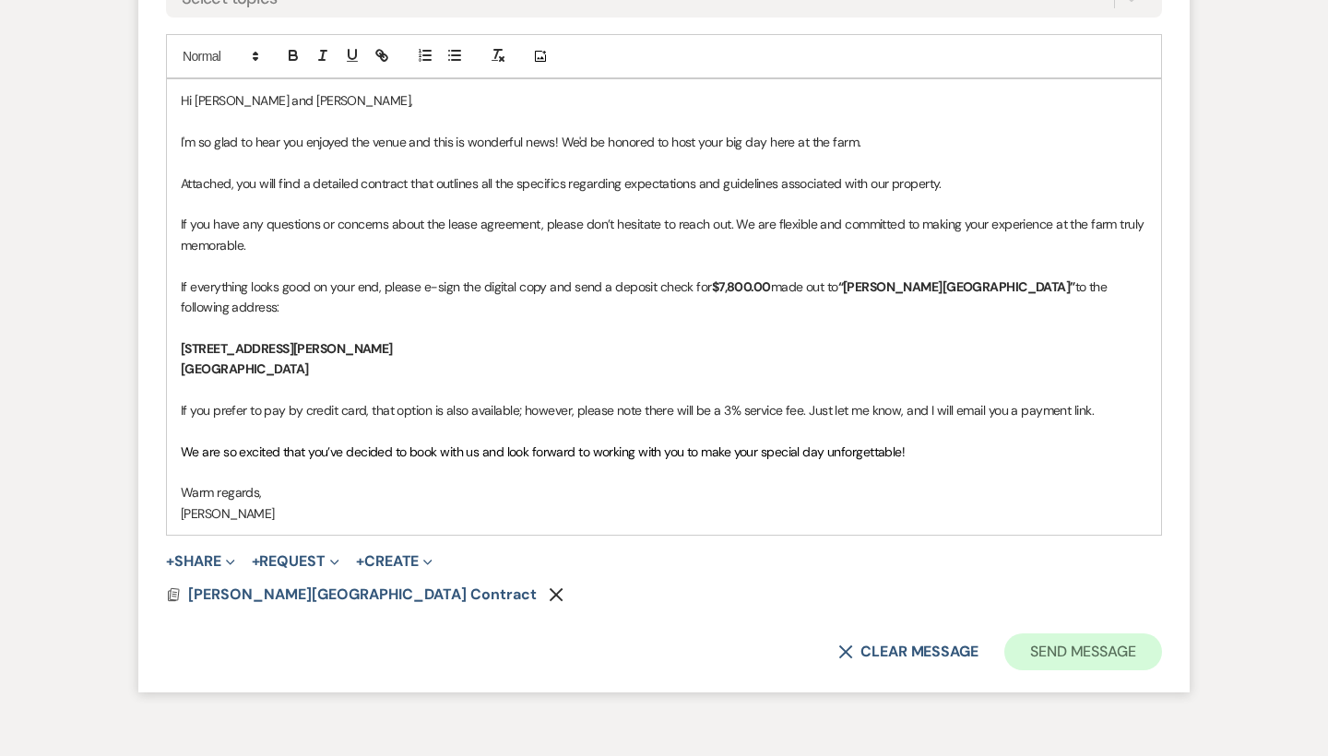
click at [1084, 633] on button "Send Message" at bounding box center [1083, 651] width 158 height 37
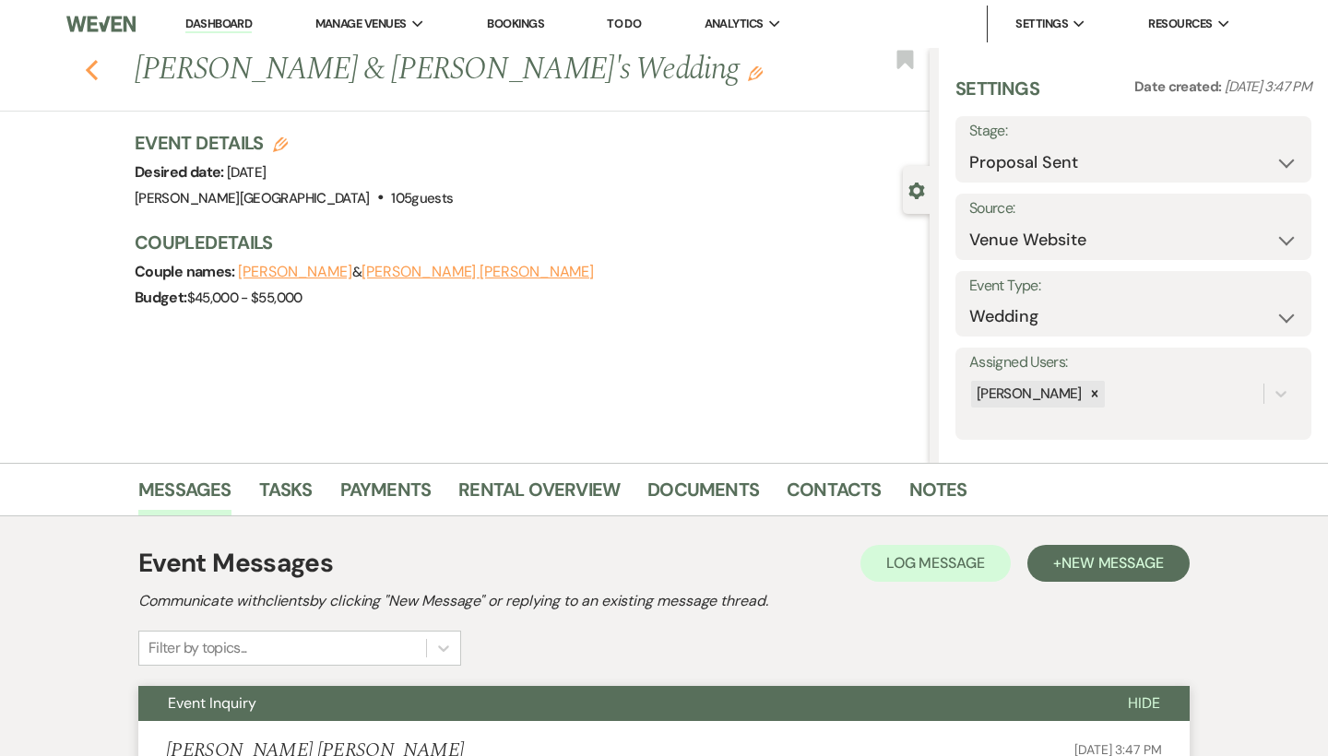
click at [89, 68] on use "button" at bounding box center [92, 70] width 12 height 20
select select "6"
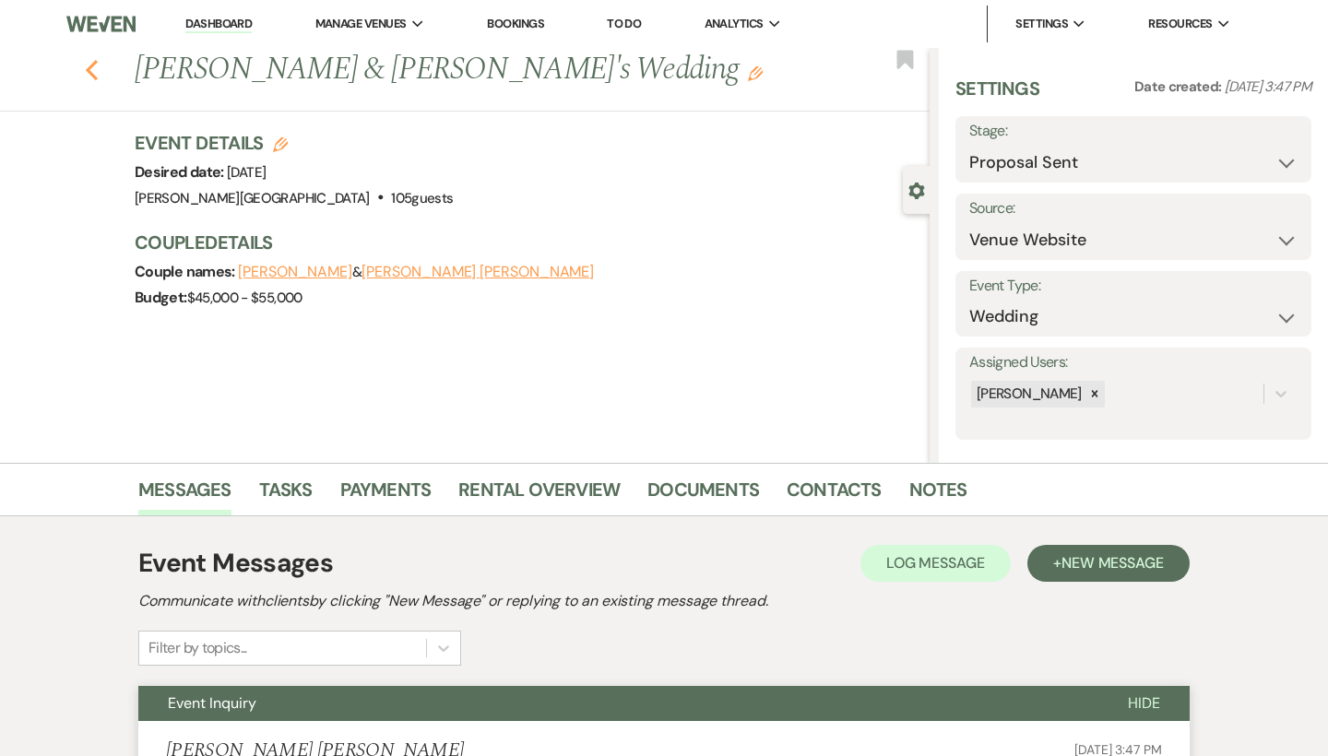
select select "6"
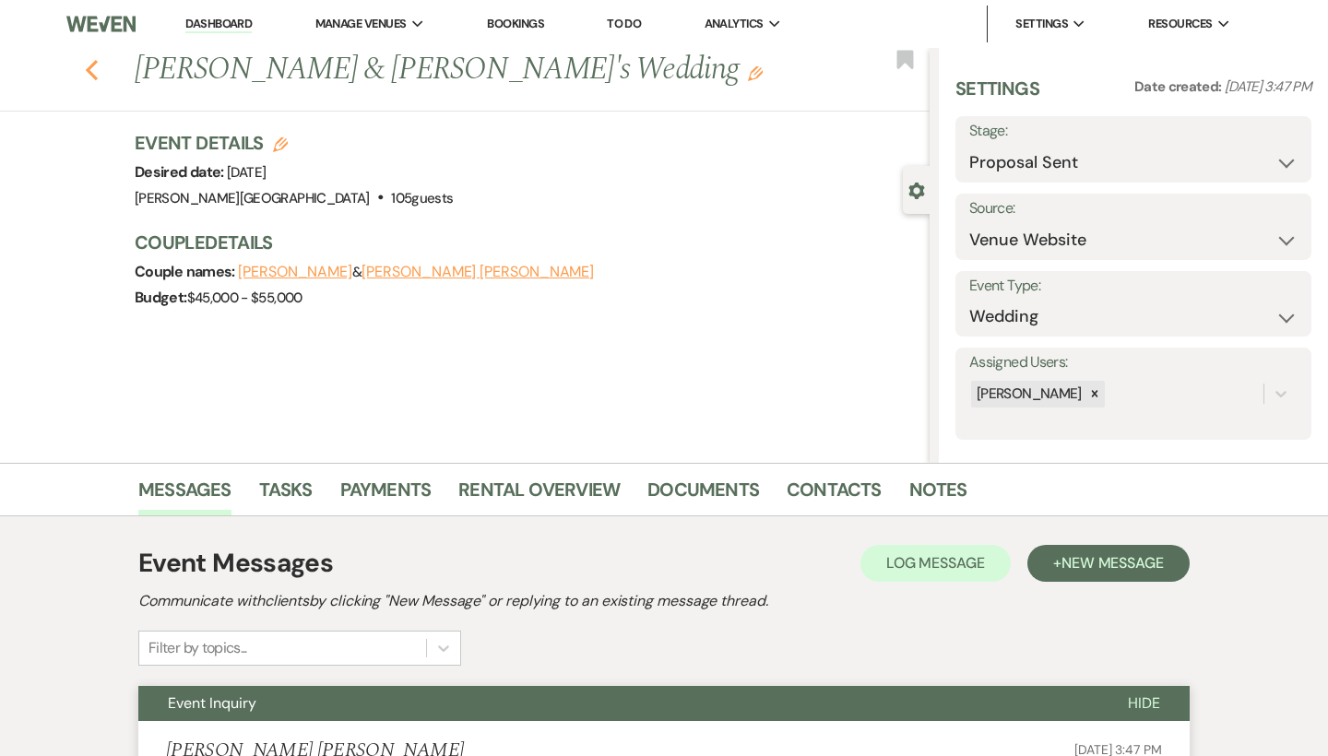
select select "6"
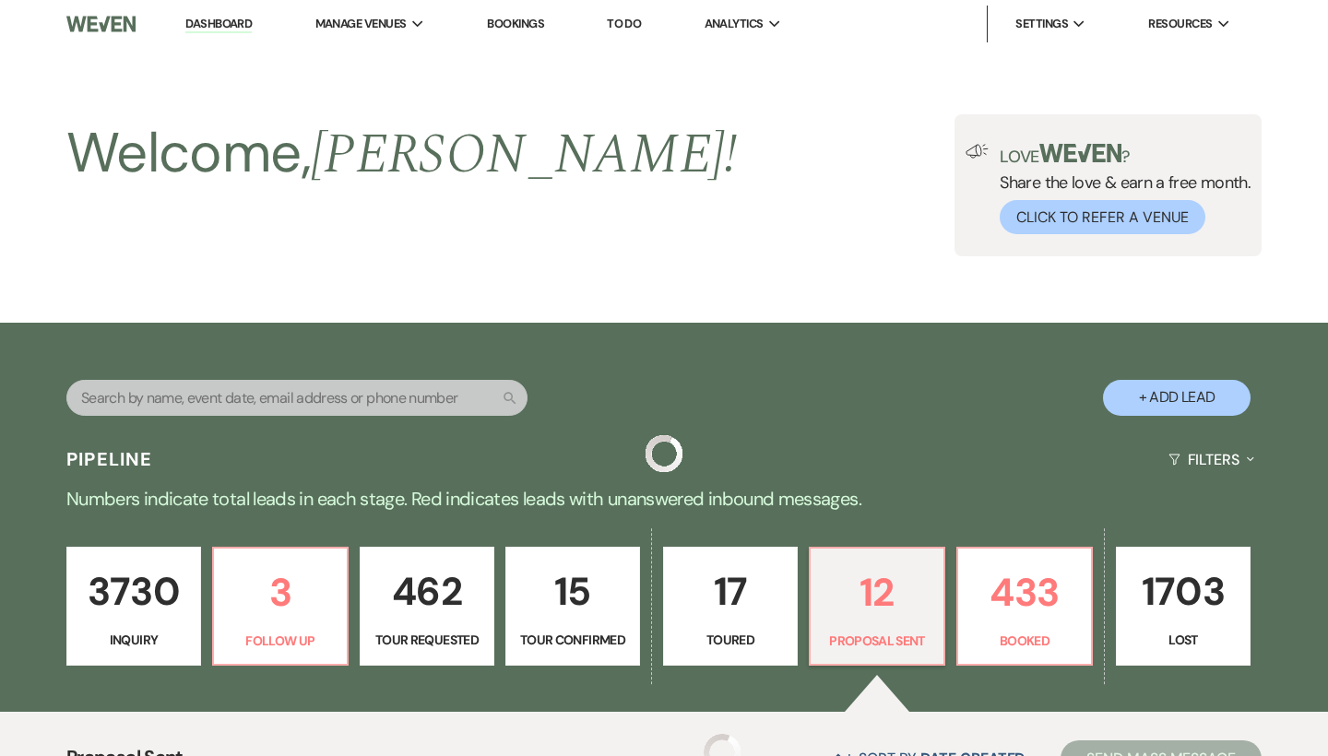
scroll to position [412, 0]
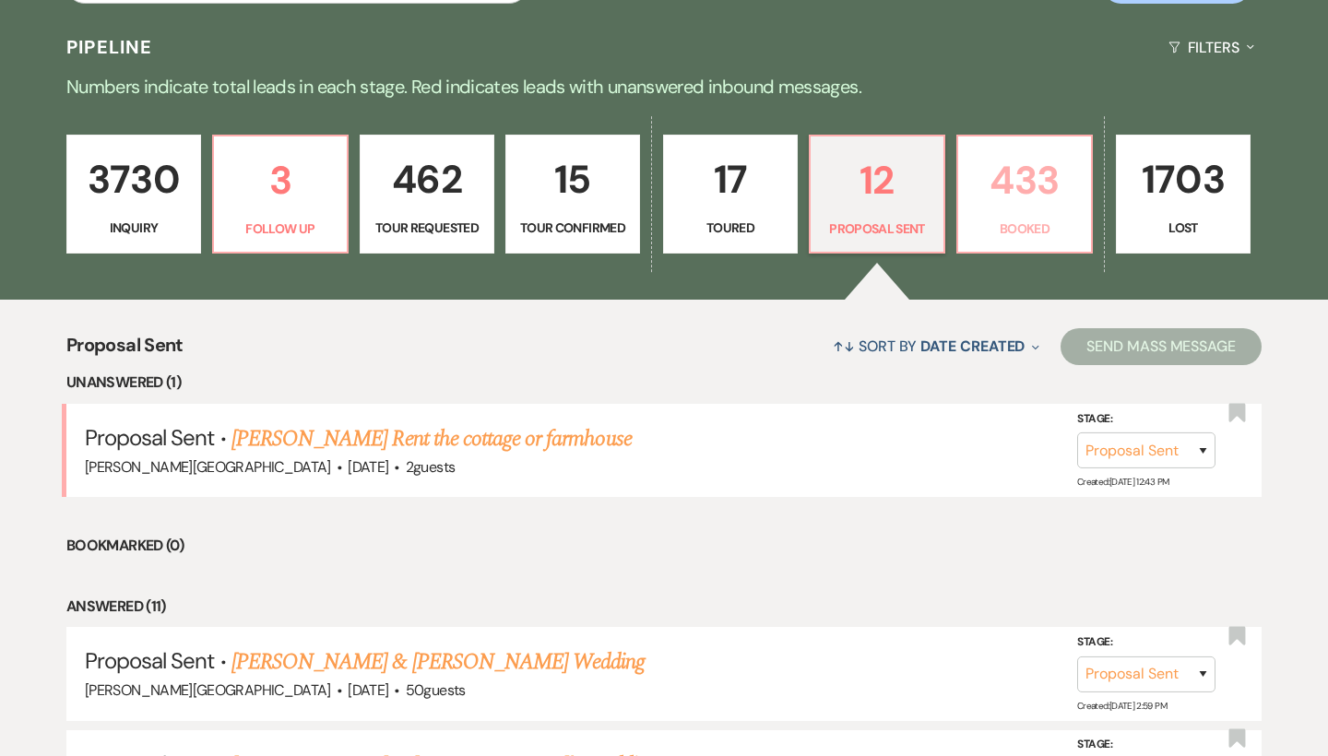
click at [1024, 174] on p "433" at bounding box center [1024, 180] width 111 height 62
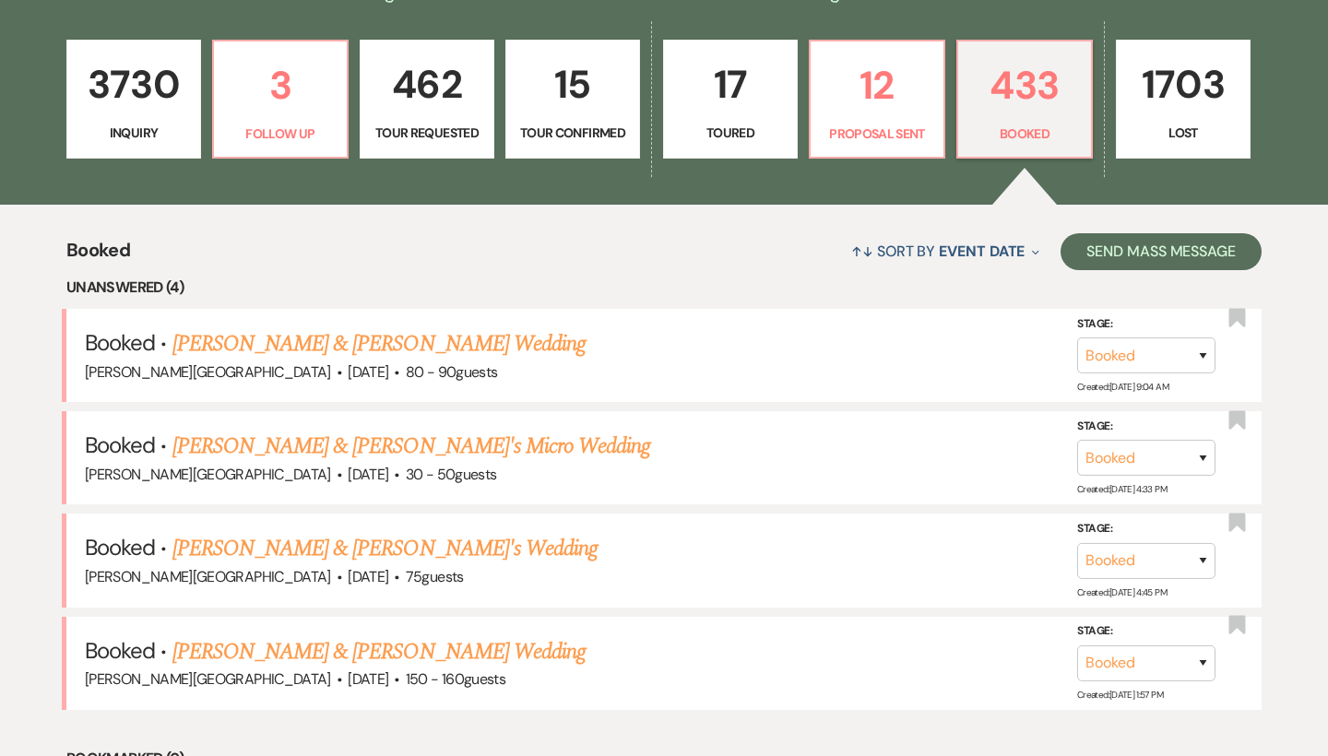
scroll to position [511, 0]
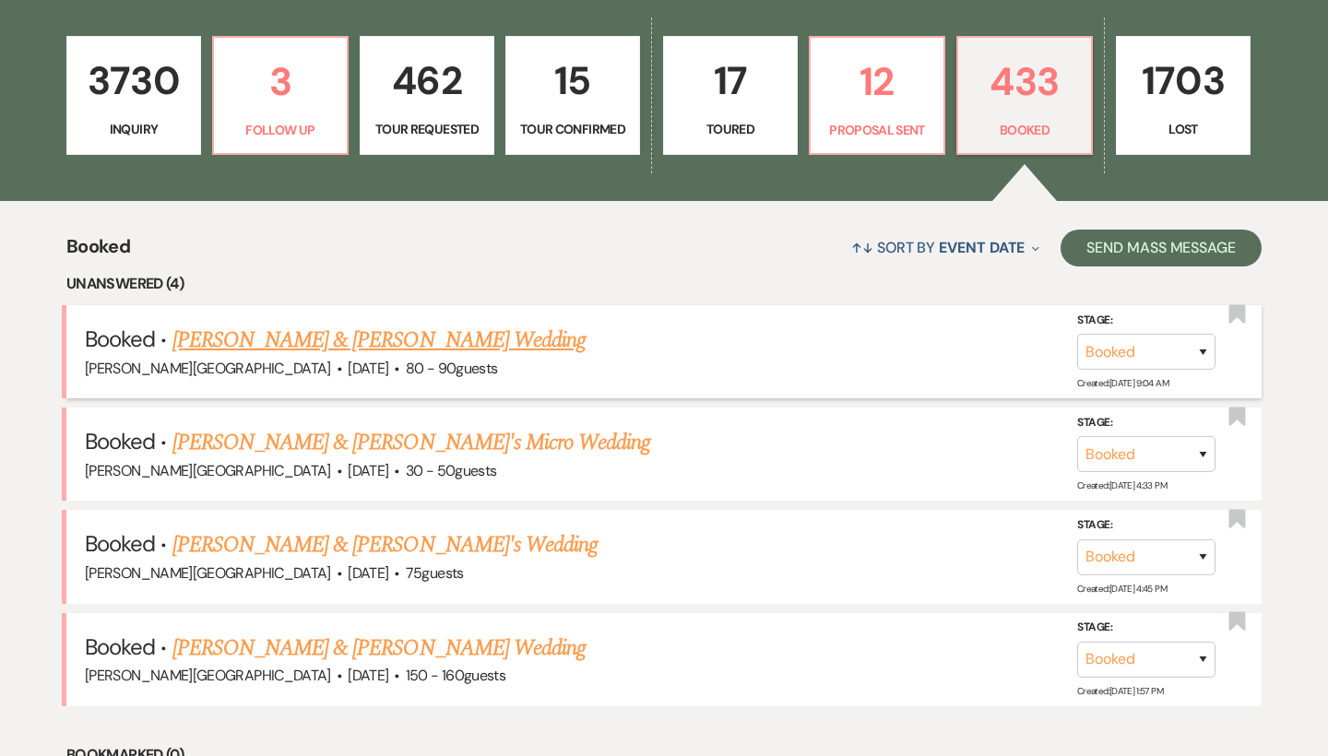
click at [418, 341] on link "[PERSON_NAME] & [PERSON_NAME] Wedding" at bounding box center [378, 340] width 413 height 33
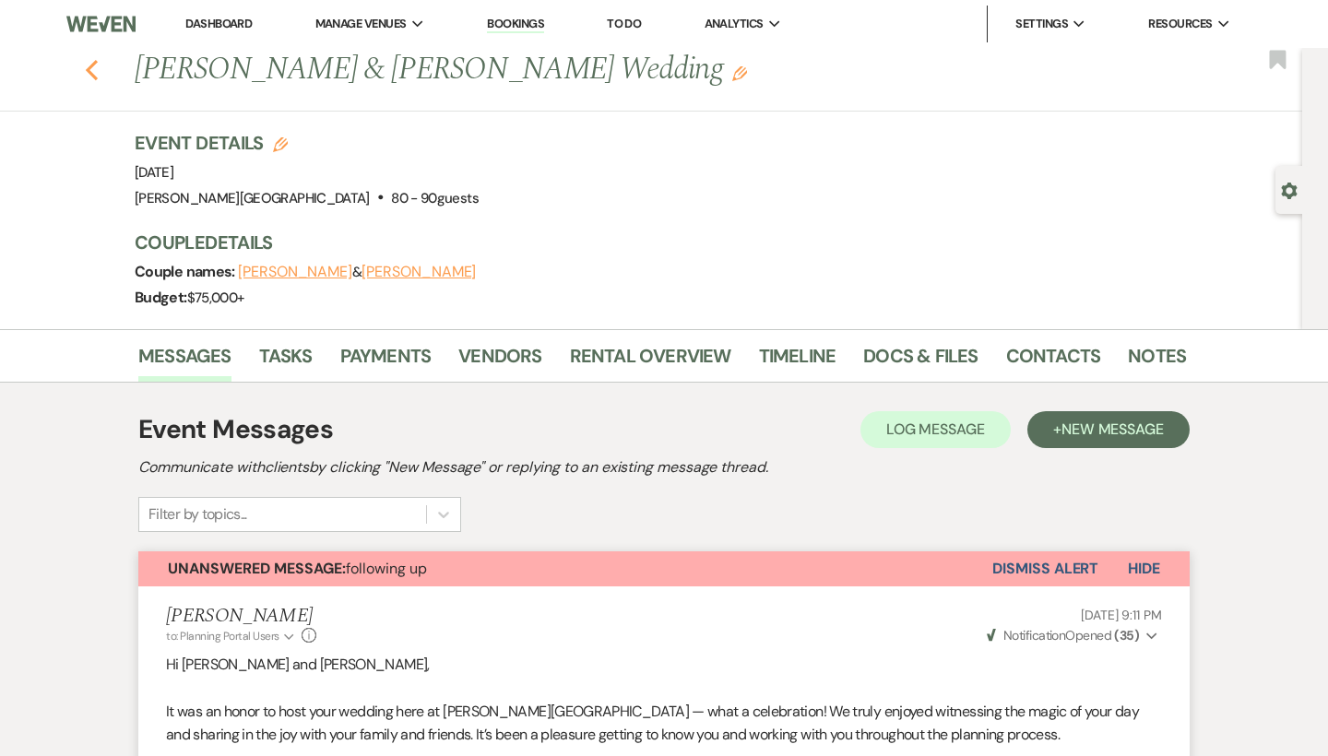
click at [94, 73] on icon "Previous" at bounding box center [92, 70] width 14 height 22
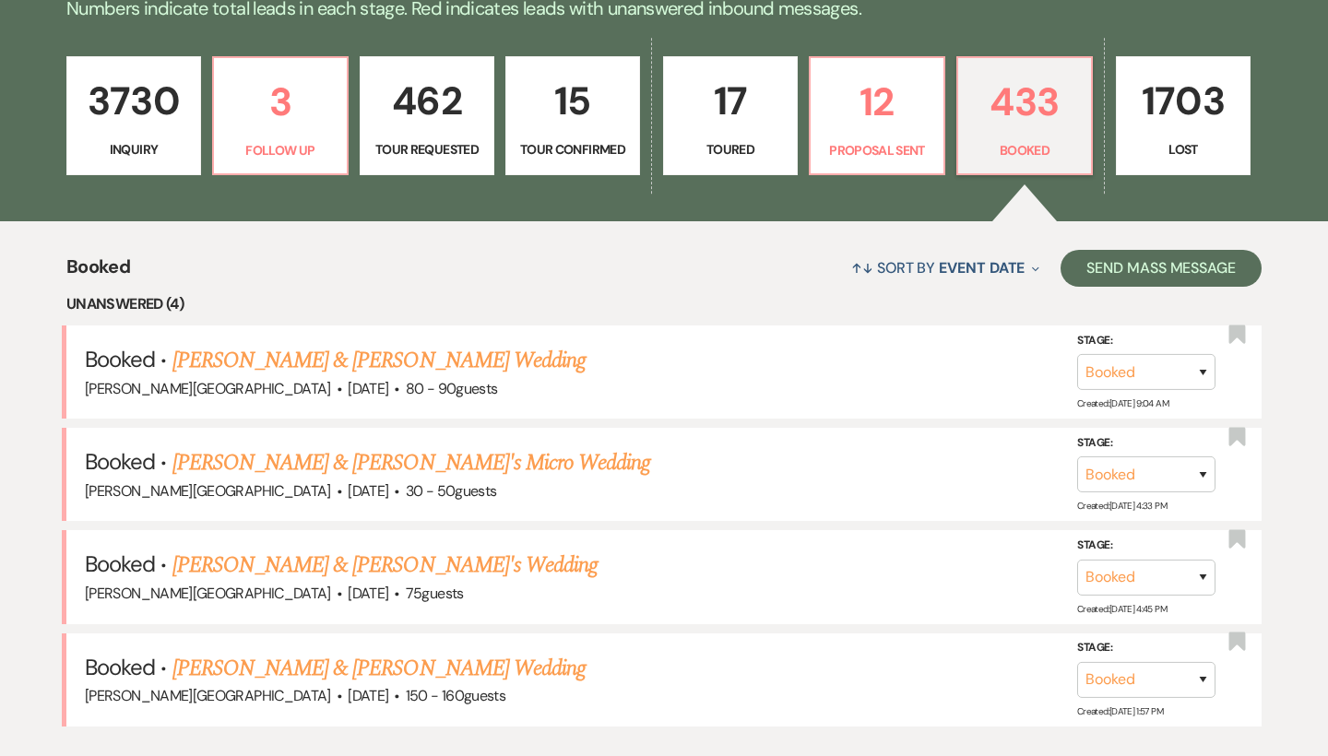
scroll to position [484, 0]
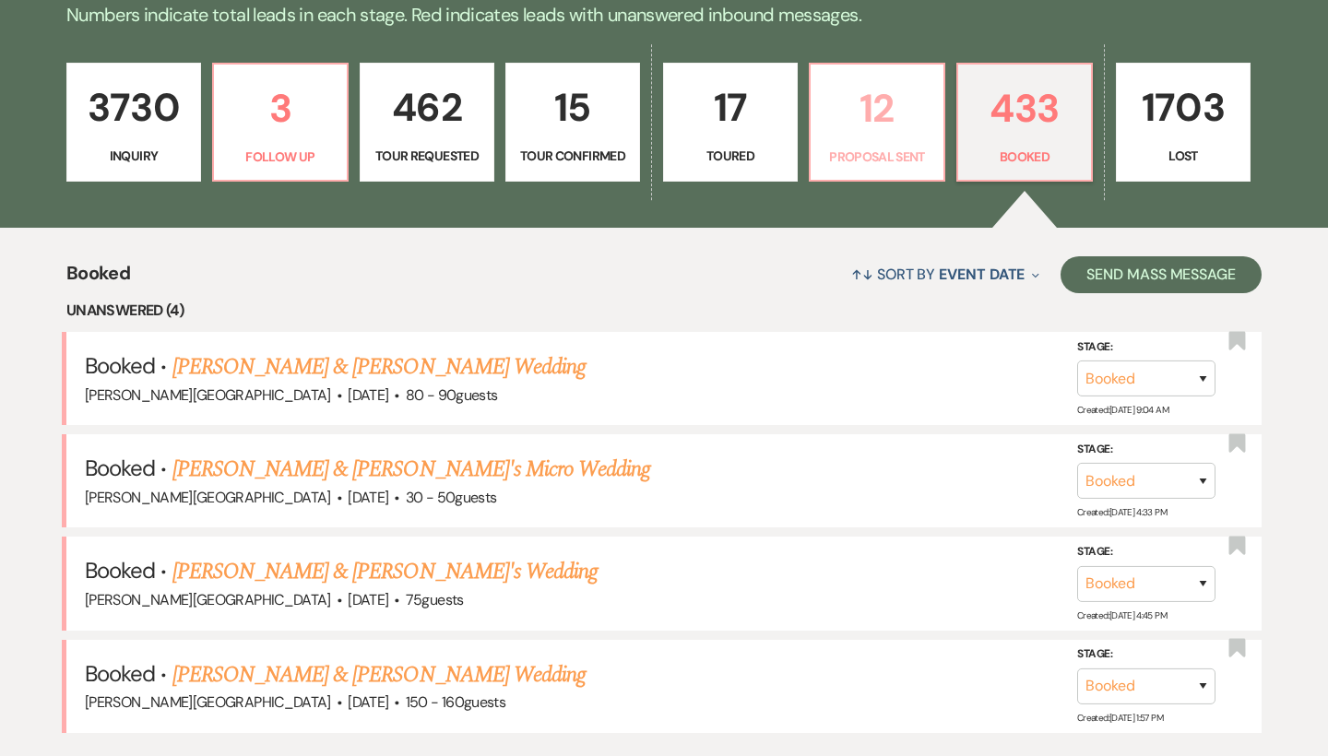
click at [863, 115] on p "12" at bounding box center [876, 108] width 111 height 62
select select "6"
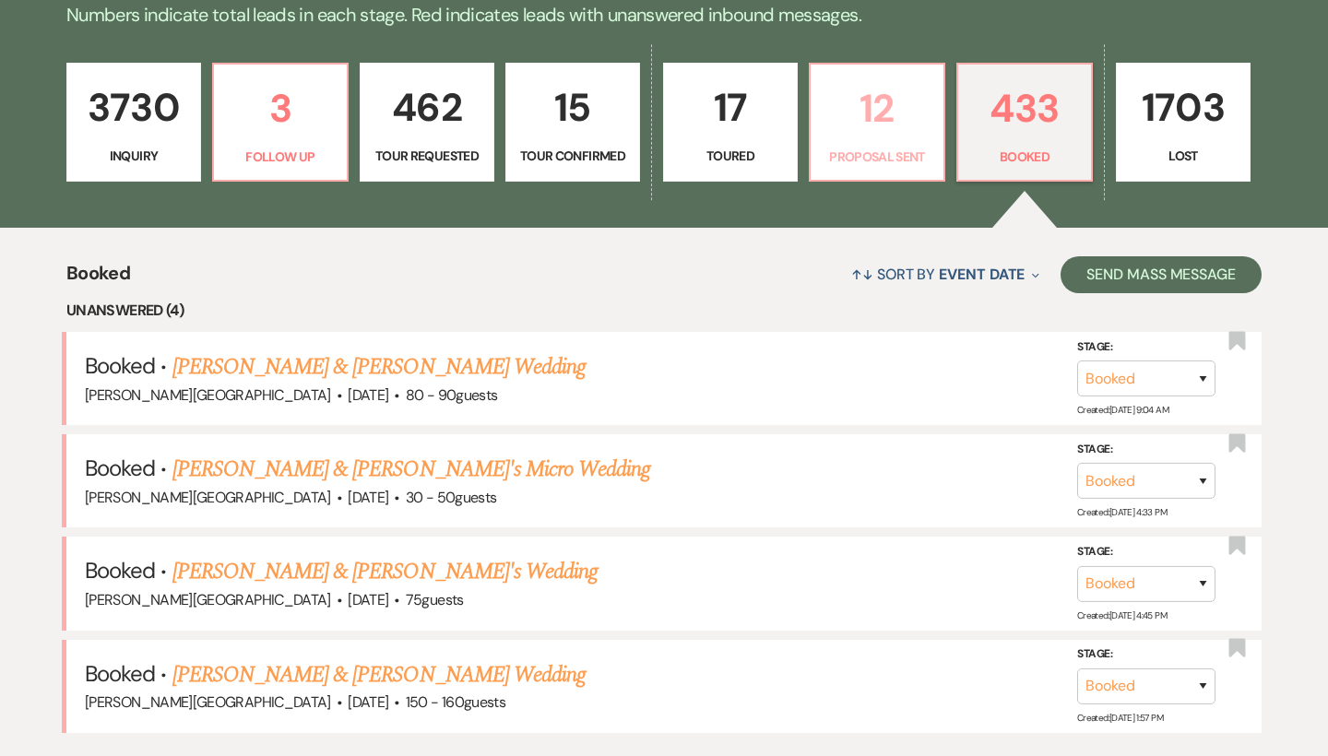
select select "6"
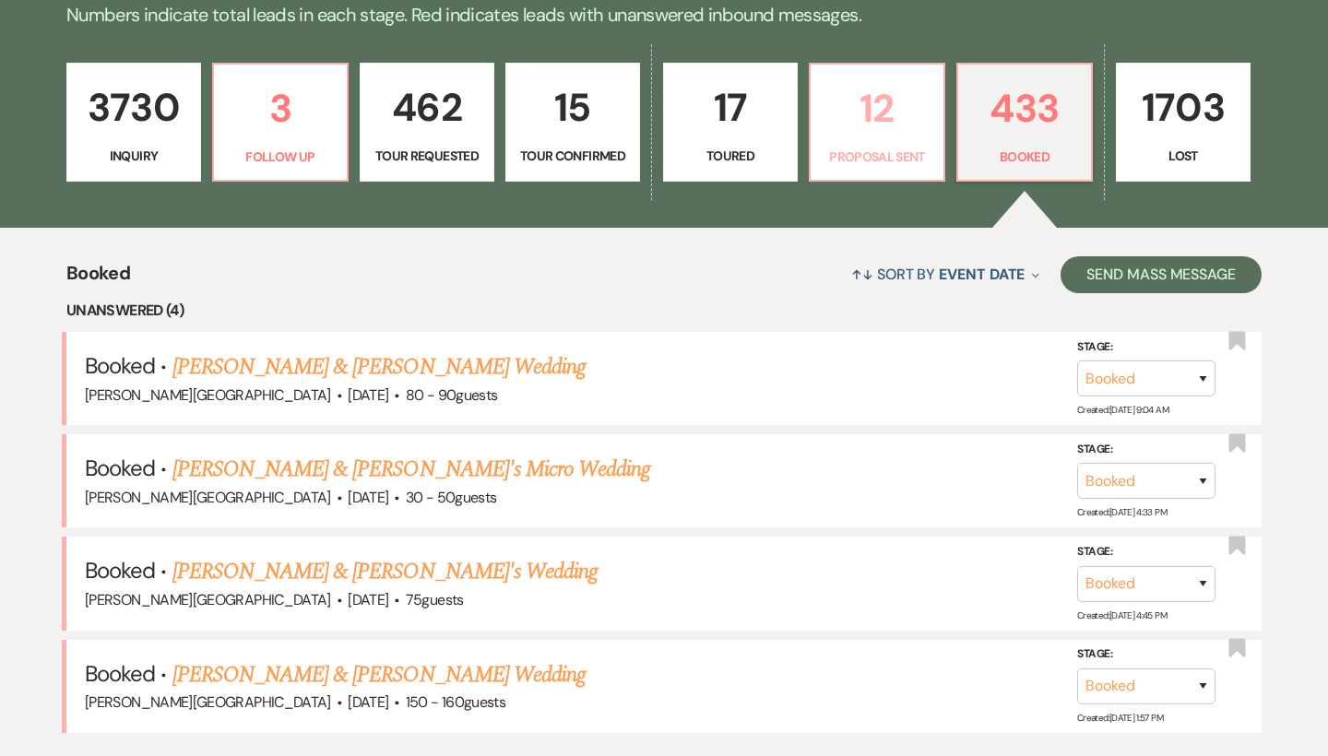
select select "6"
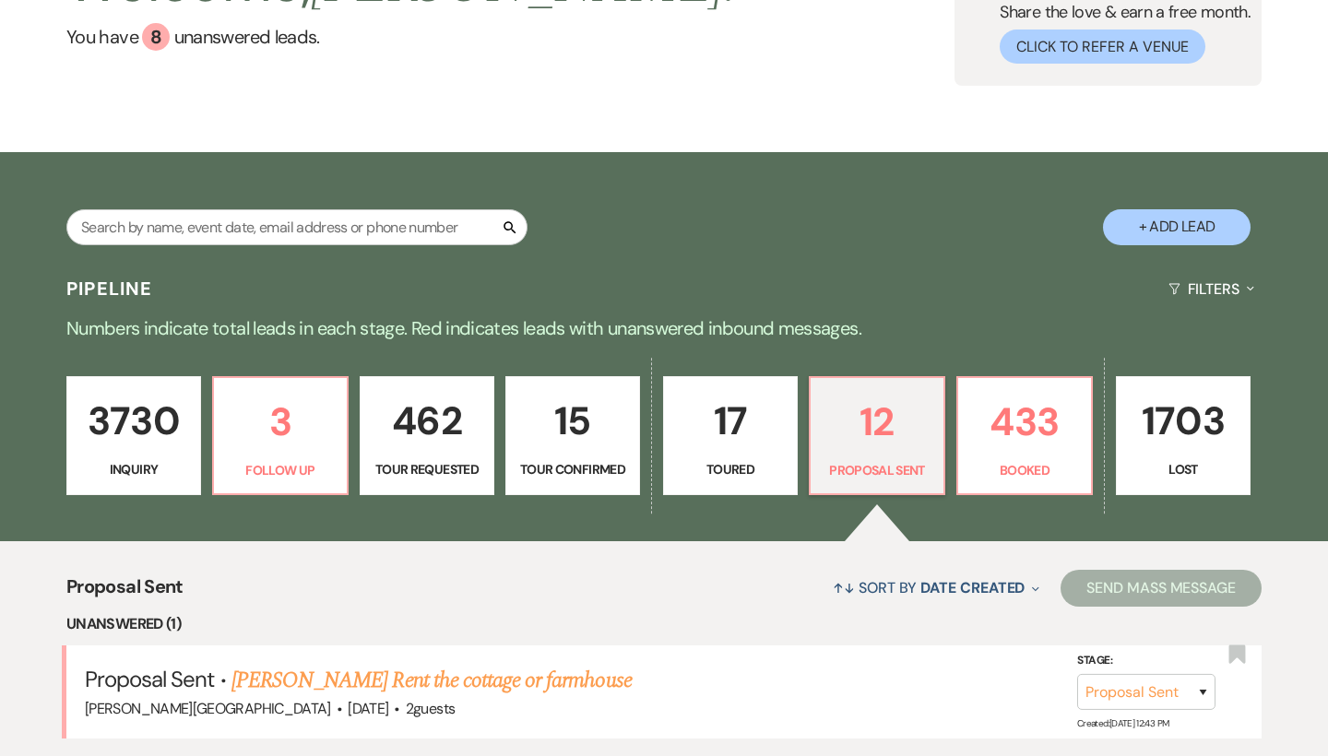
scroll to position [481, 0]
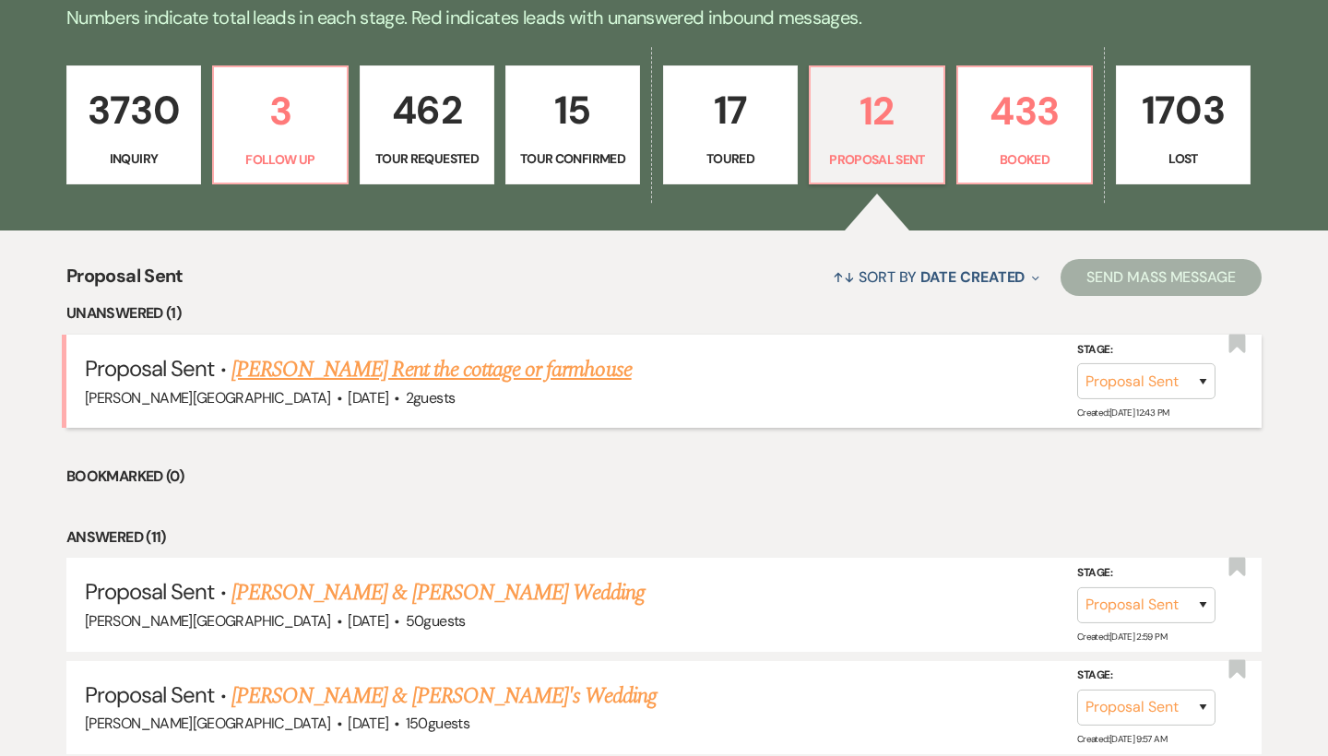
click at [429, 367] on link "[PERSON_NAME] Rent the cottage or farmhouse" at bounding box center [431, 369] width 400 height 33
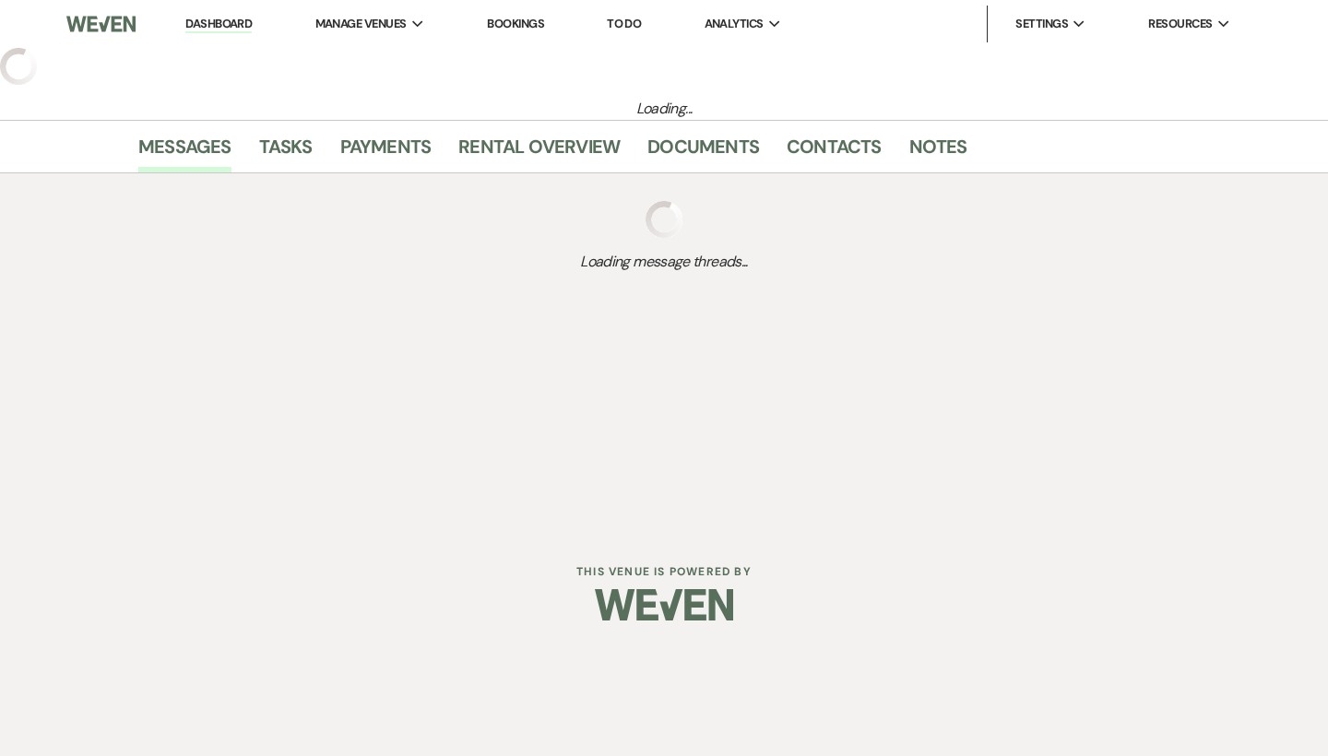
select select "6"
select select "5"
select select "13"
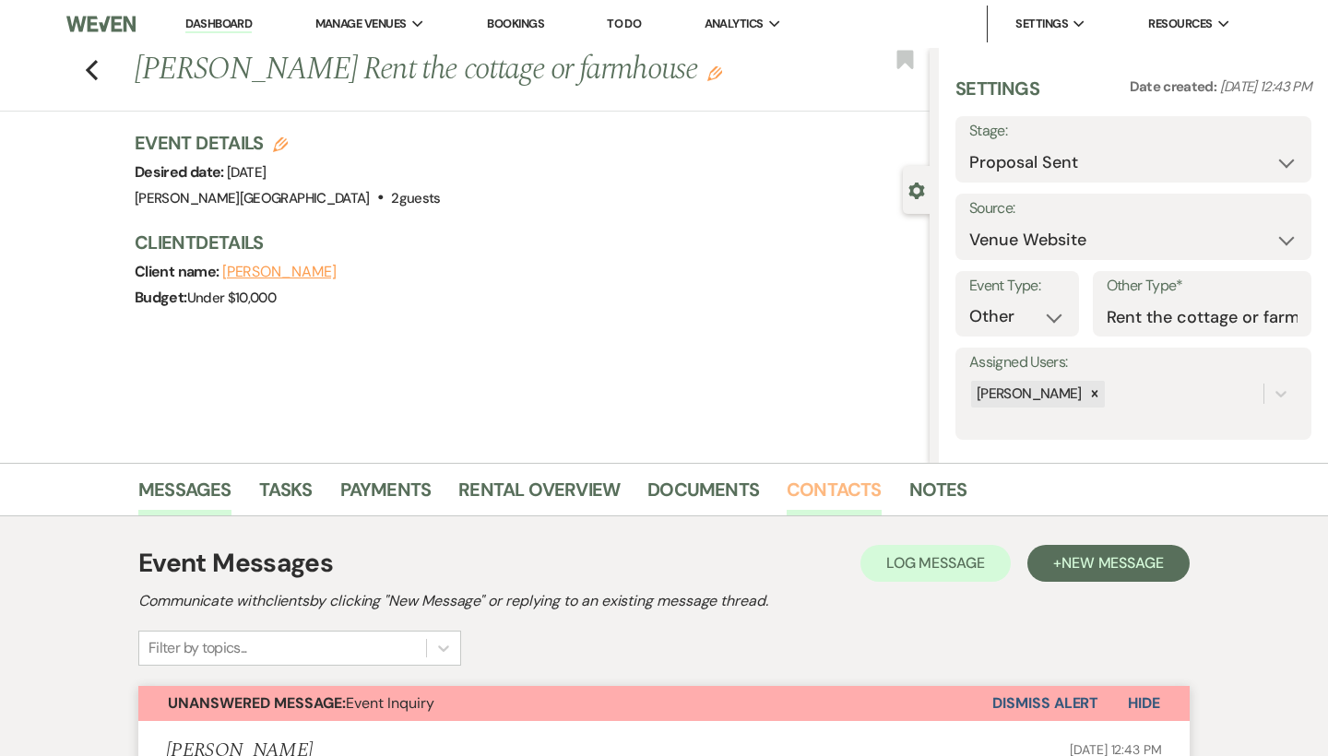
click at [809, 484] on link "Contacts" at bounding box center [833, 495] width 95 height 41
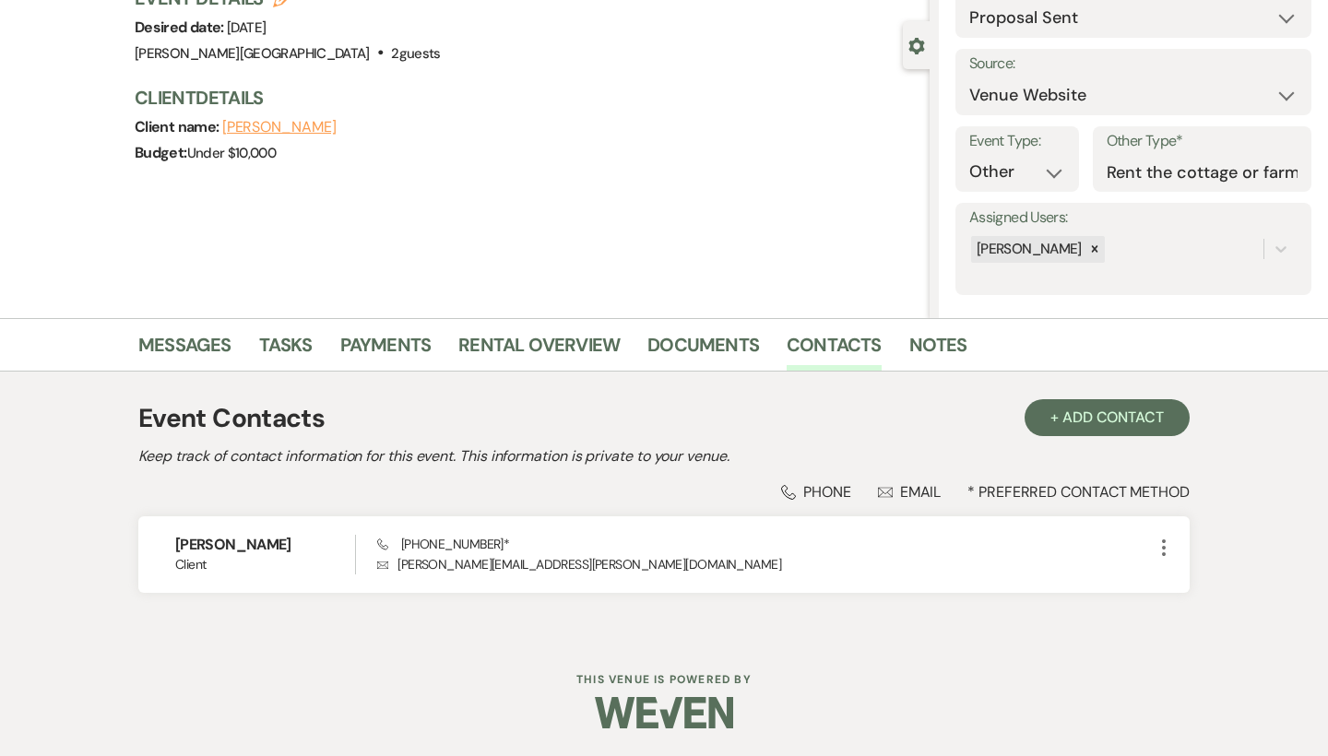
scroll to position [144, 0]
click at [680, 350] on link "Documents" at bounding box center [703, 351] width 112 height 41
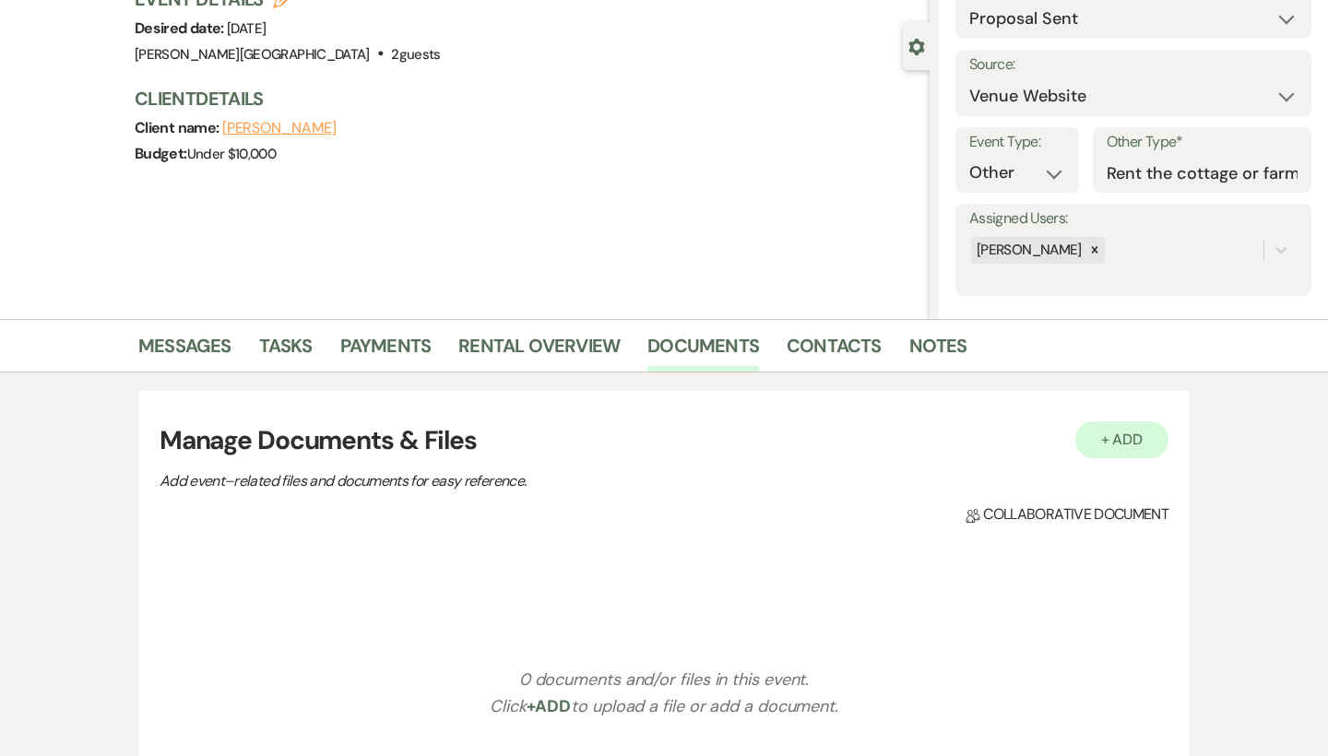
click at [1136, 445] on button "+ Add" at bounding box center [1122, 439] width 94 height 37
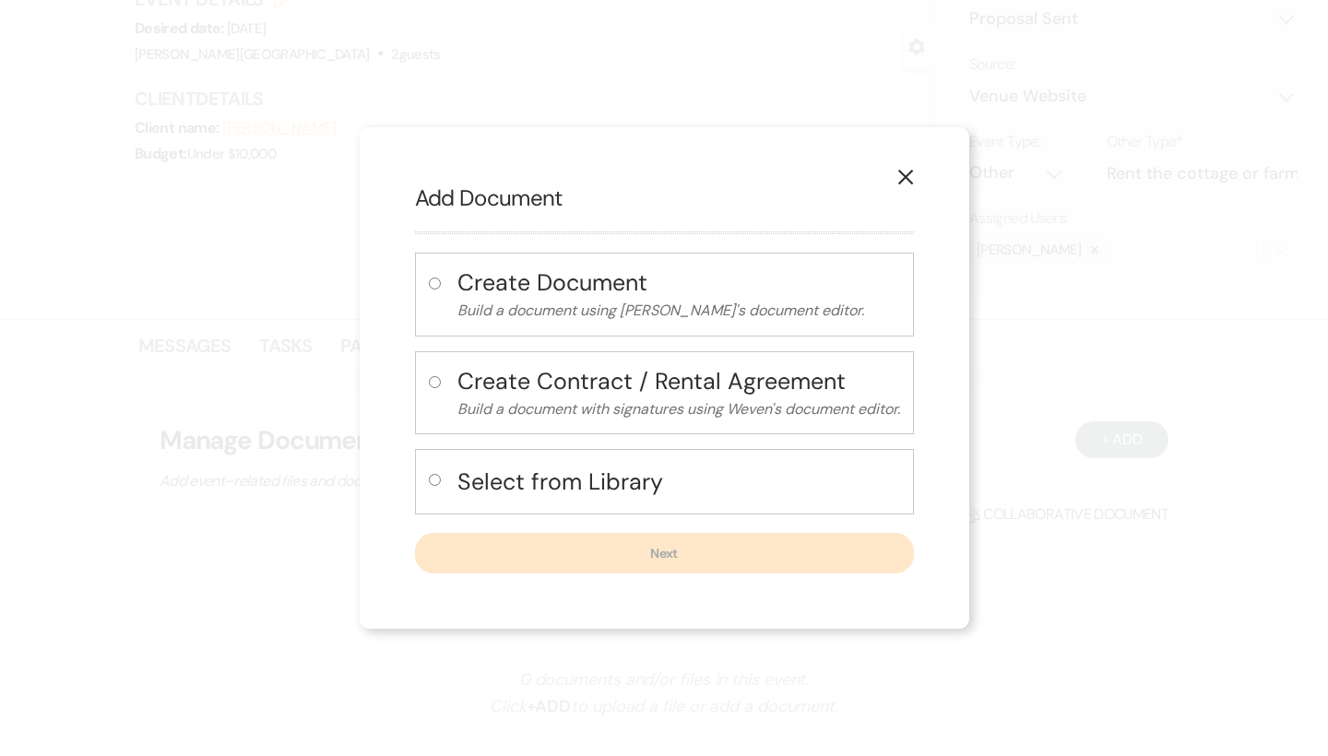
click at [625, 479] on h4 "Select from Library" at bounding box center [678, 482] width 443 height 32
radio input "true"
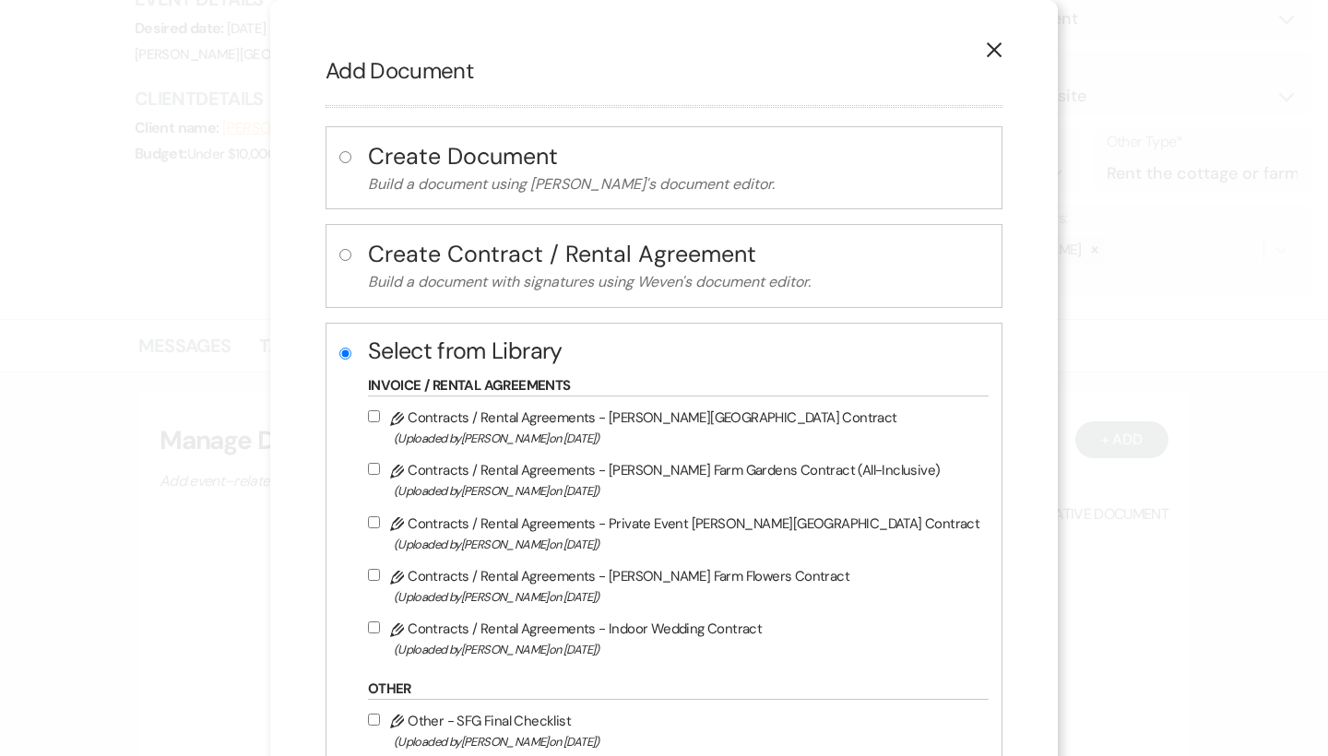
click at [627, 531] on label "Pencil Contracts / Rental Agreements - Private Event Smith Farm Gardens Contrac…" at bounding box center [673, 533] width 611 height 43
click at [380, 528] on input "Pencil Contracts / Rental Agreements - Private Event Smith Farm Gardens Contrac…" at bounding box center [374, 522] width 12 height 12
checkbox input "true"
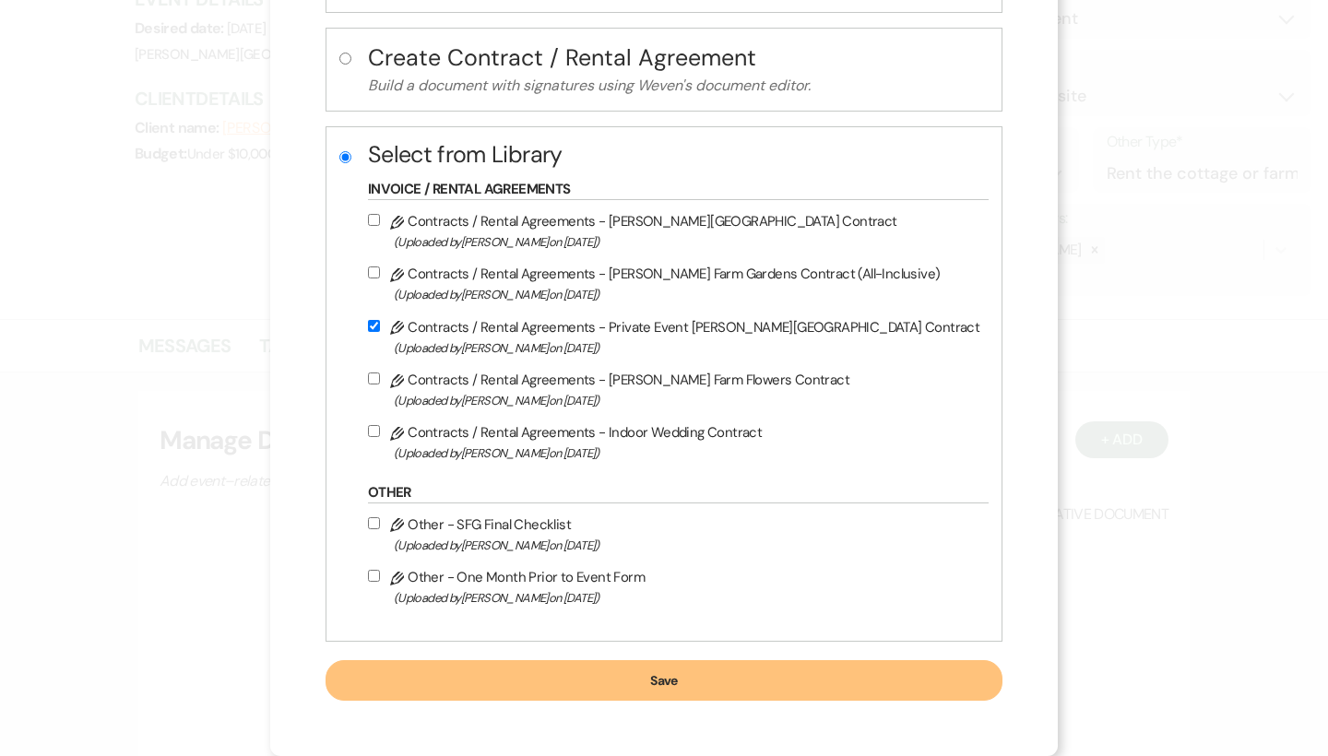
scroll to position [205, 0]
click at [619, 678] on button "Save" at bounding box center [663, 680] width 677 height 41
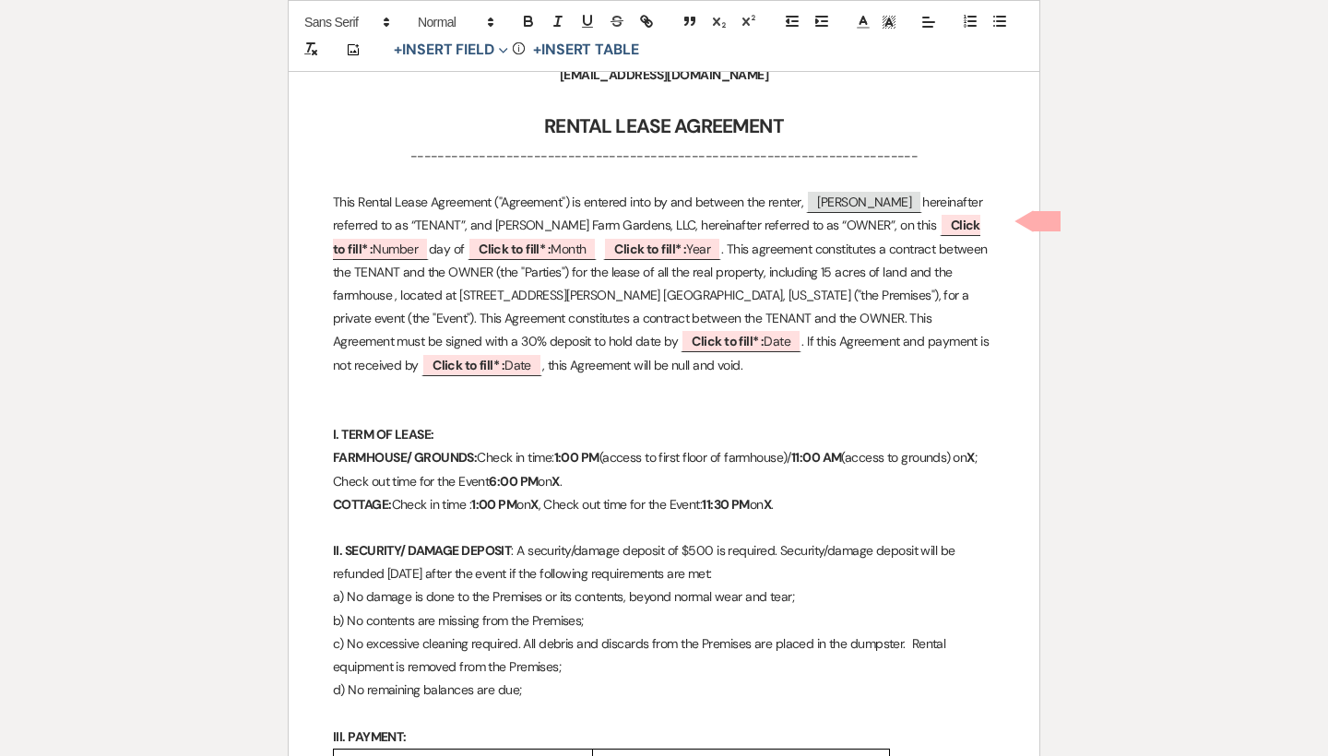
scroll to position [479, 0]
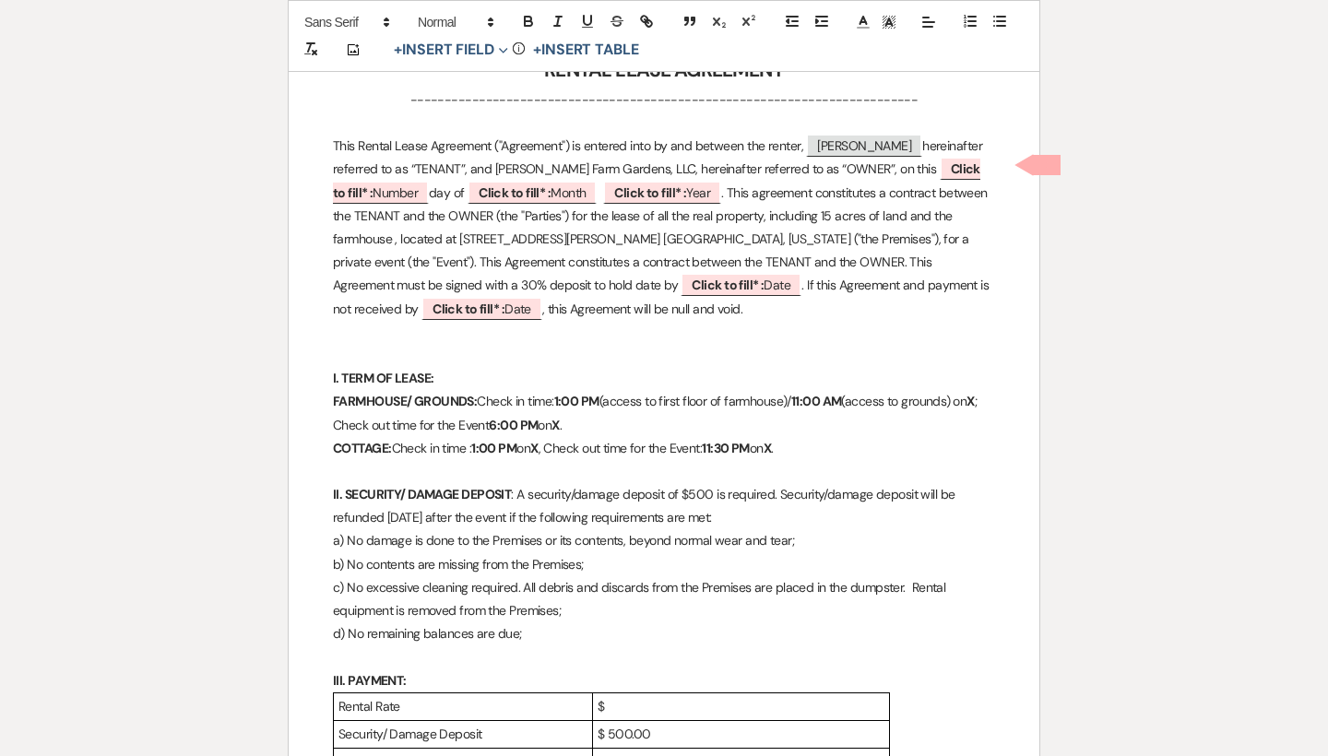
click at [568, 393] on strong "1:00 PM" at bounding box center [576, 401] width 45 height 17
drag, startPoint x: 573, startPoint y: 394, endPoint x: 561, endPoint y: 394, distance: 11.1
click at [561, 394] on p "FARMHOUSE/ GROUNDS: Check in time: 2 :00 PM (access to first floor of farmhouse…" at bounding box center [664, 413] width 662 height 46
click at [528, 17] on icon "button" at bounding box center [528, 19] width 6 height 5
click at [704, 367] on p "I. TERM OF LEASE:" at bounding box center [664, 378] width 662 height 23
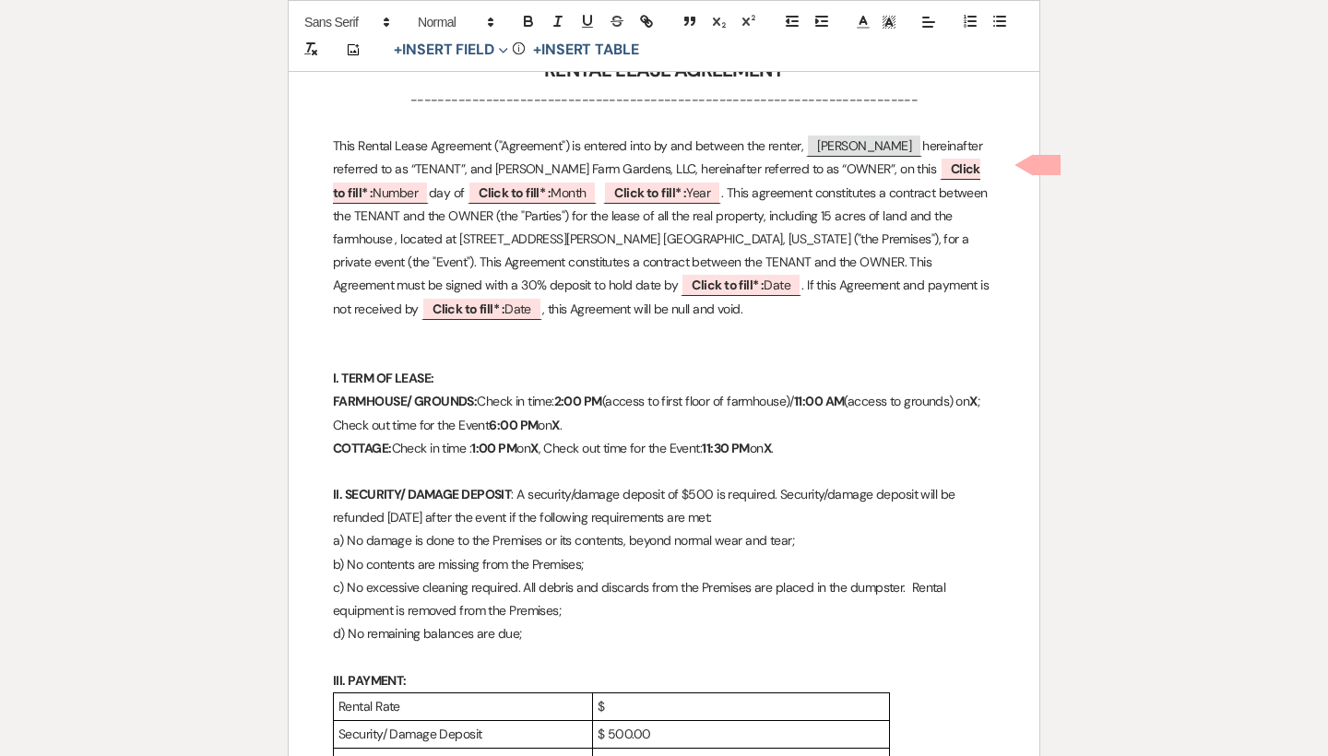
drag, startPoint x: 603, startPoint y: 417, endPoint x: 316, endPoint y: 398, distance: 287.3
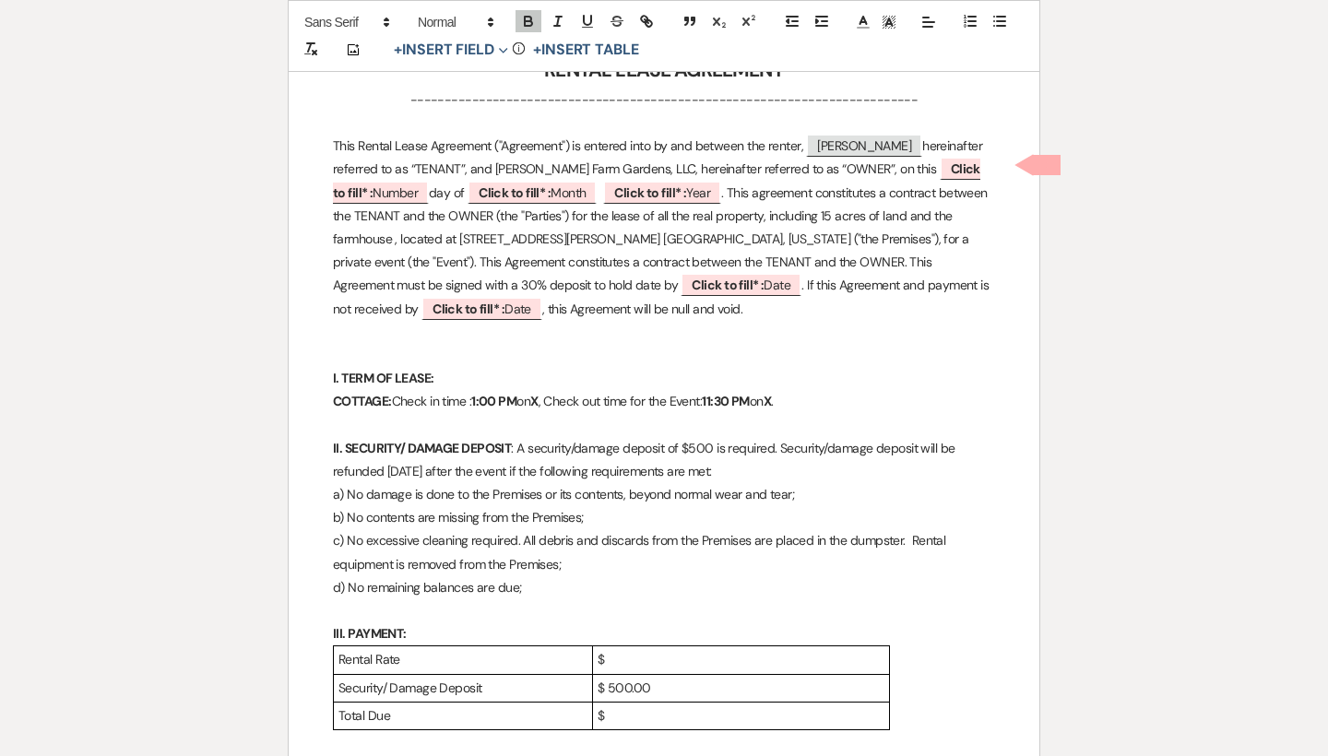
click at [480, 396] on strong "1:00 PM" at bounding box center [493, 401] width 45 height 17
drag, startPoint x: 494, startPoint y: 394, endPoint x: 476, endPoint y: 394, distance: 18.4
click at [476, 394] on p "COTTAGE: Check in time : 2 :00 PM on X , Check out time for the Event: 11:30 PM…" at bounding box center [664, 401] width 662 height 23
click at [528, 18] on icon "button" at bounding box center [528, 21] width 17 height 17
click at [566, 367] on p "I. TERM OF LEASE:" at bounding box center [664, 378] width 662 height 23
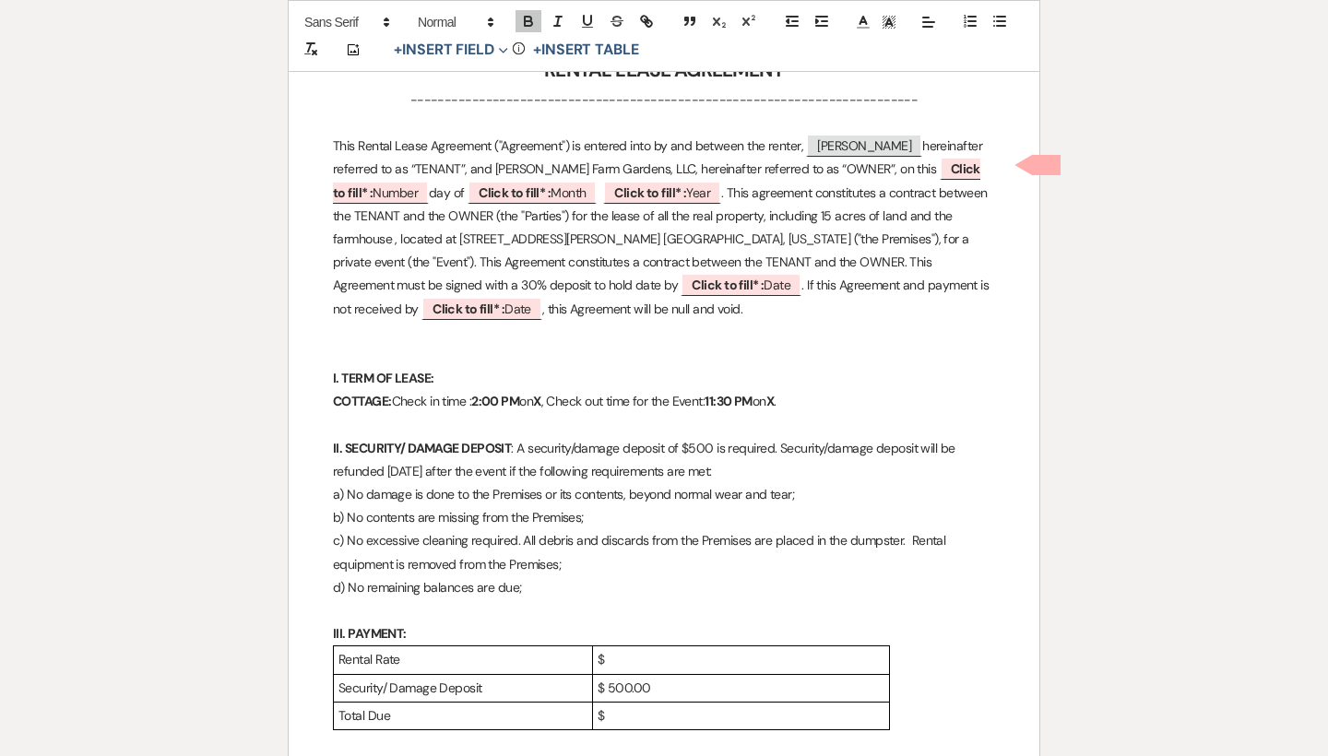
click at [540, 393] on strong "X" at bounding box center [536, 401] width 7 height 17
click at [856, 395] on strong "11:30 PM" at bounding box center [843, 401] width 48 height 17
click at [868, 396] on strong "11:00 PM" at bounding box center [844, 401] width 50 height 17
click at [890, 393] on strong "X" at bounding box center [885, 401] width 7 height 17
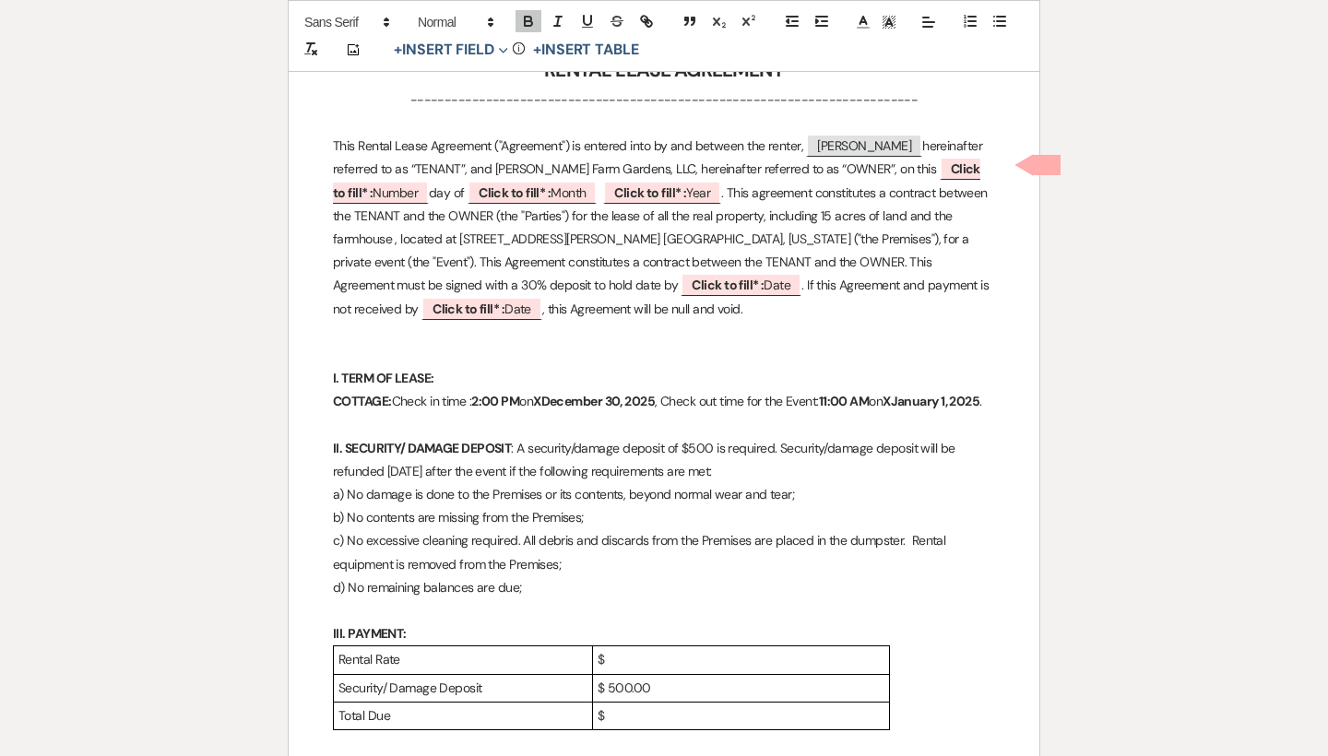
click at [917, 395] on strong "XJanuary 1, 2025" at bounding box center [930, 401] width 97 height 17
drag, startPoint x: 918, startPoint y: 394, endPoint x: 905, endPoint y: 392, distance: 13.0
click at [905, 392] on p "COTTAGE: Check in time : 2:00 PM on XDecember 30, 2025 , Check out time for the…" at bounding box center [664, 401] width 662 height 23
click at [525, 15] on icon "button" at bounding box center [528, 21] width 17 height 17
click at [620, 437] on p at bounding box center [664, 425] width 662 height 23
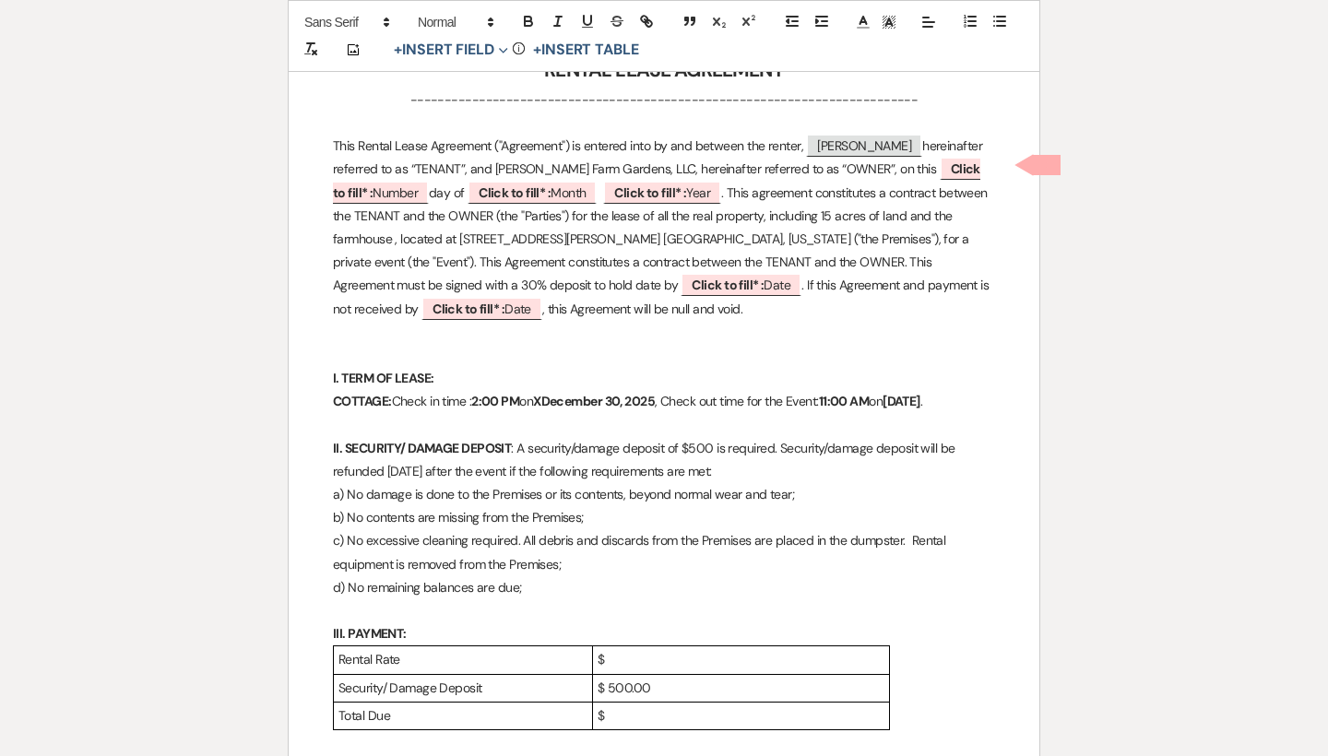
scroll to position [551, 0]
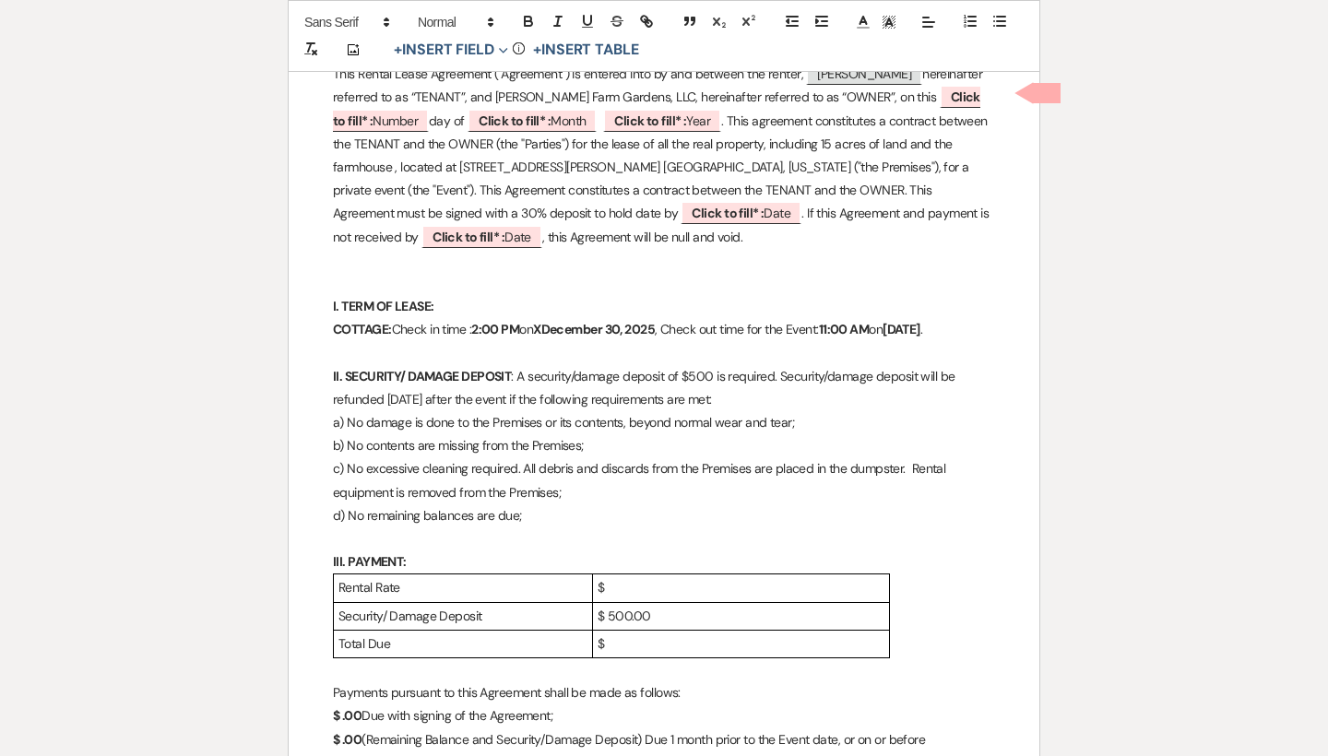
click at [640, 599] on p "$" at bounding box center [740, 587] width 287 height 23
click at [673, 623] on p "$ 500.00" at bounding box center [740, 616] width 287 height 23
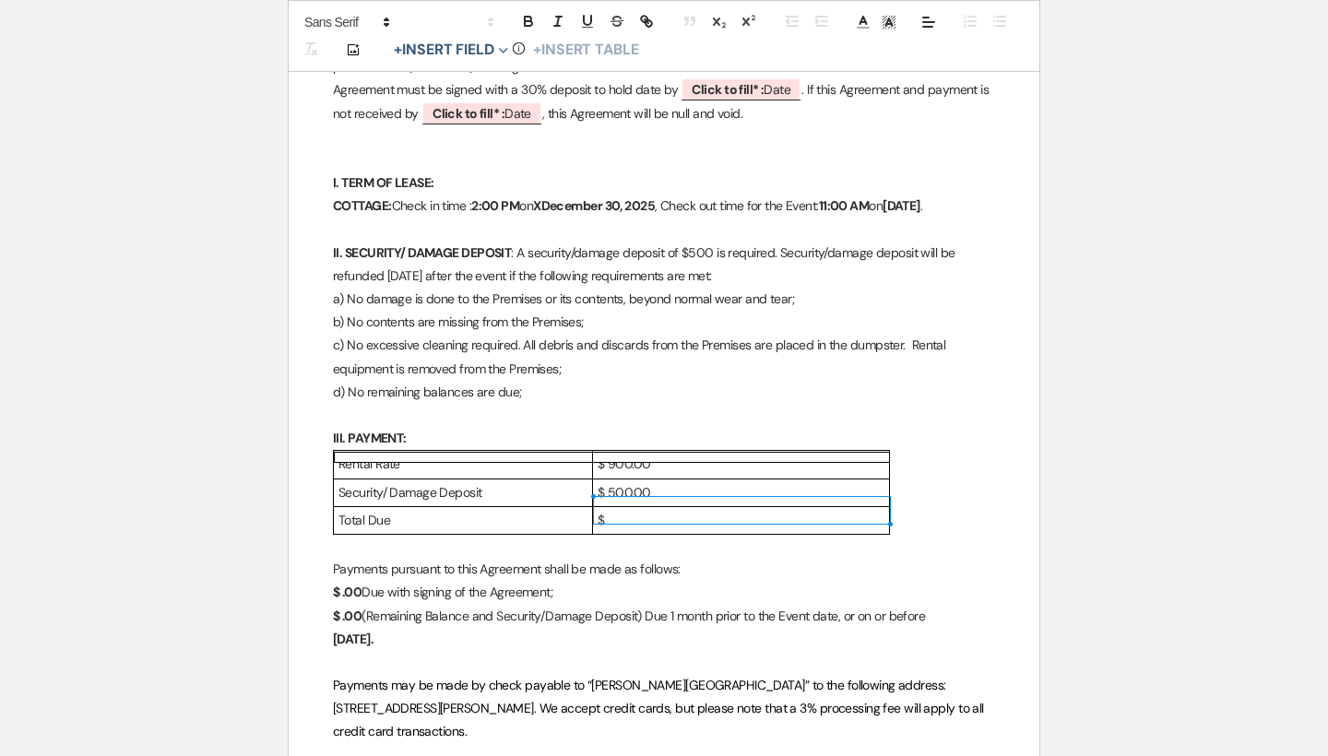
scroll to position [679, 0]
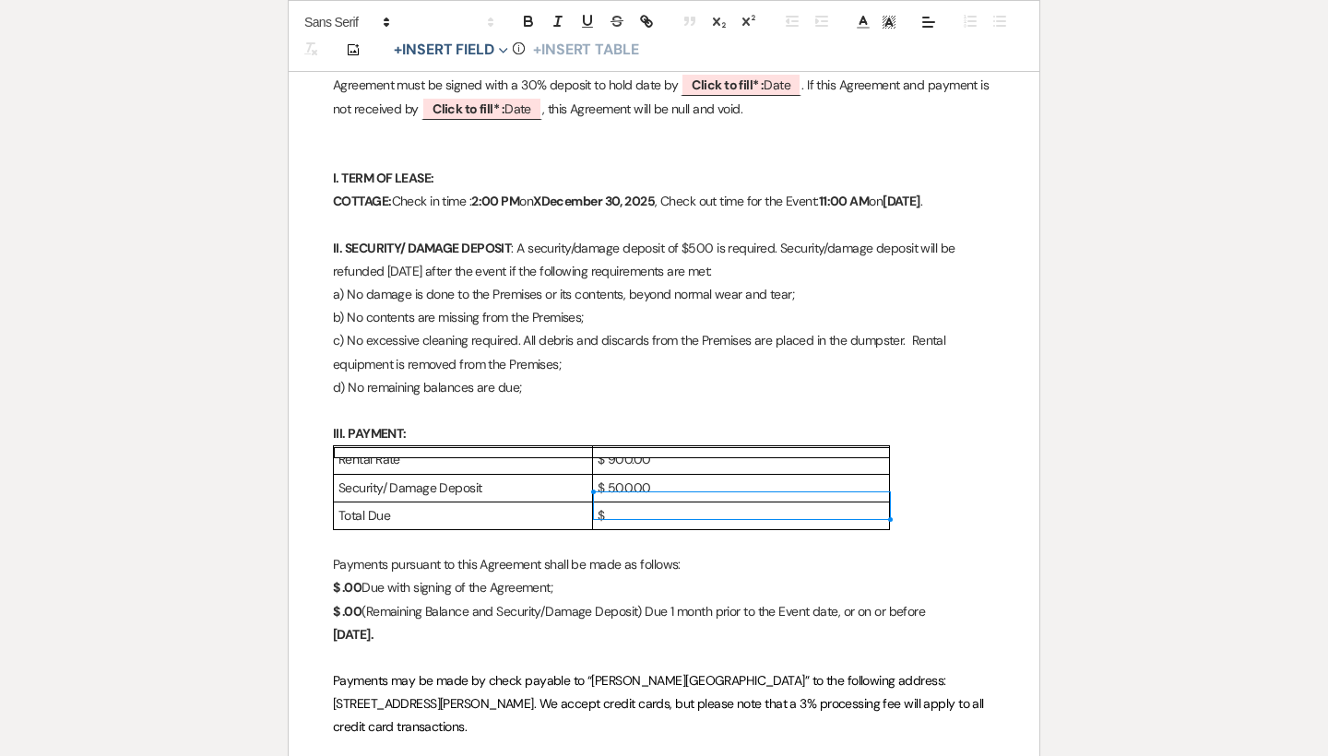
click at [632, 527] on p "$" at bounding box center [740, 515] width 287 height 23
click at [725, 553] on p at bounding box center [664, 541] width 662 height 23
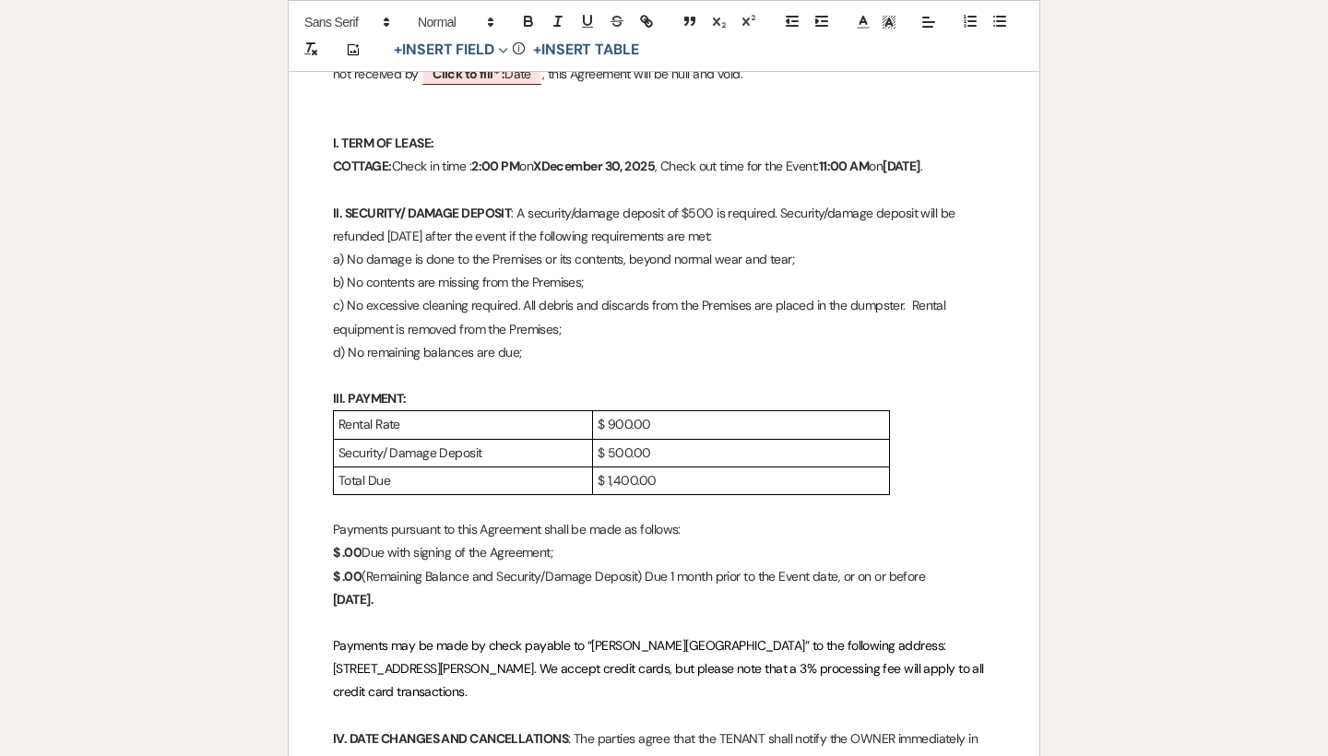
scroll to position [628, 0]
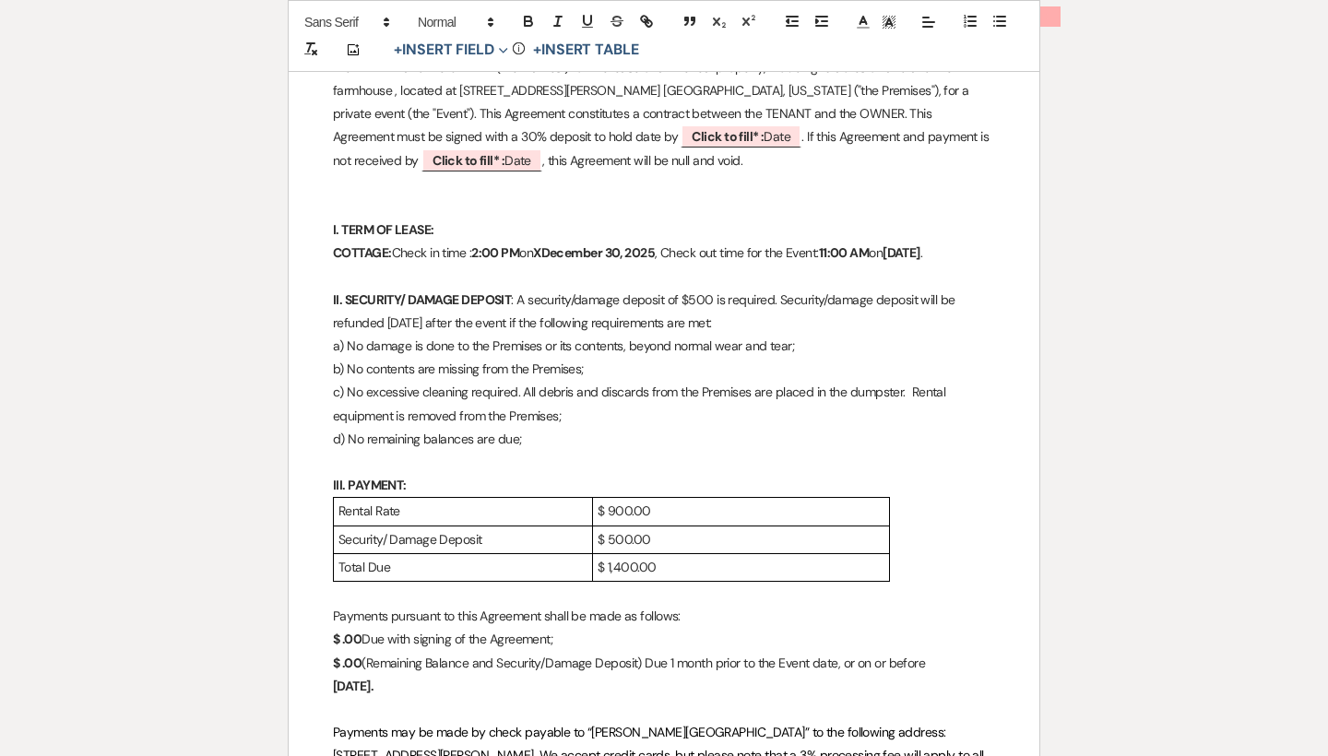
click at [553, 244] on strong "XDecember 30, 2025" at bounding box center [594, 252] width 122 height 17
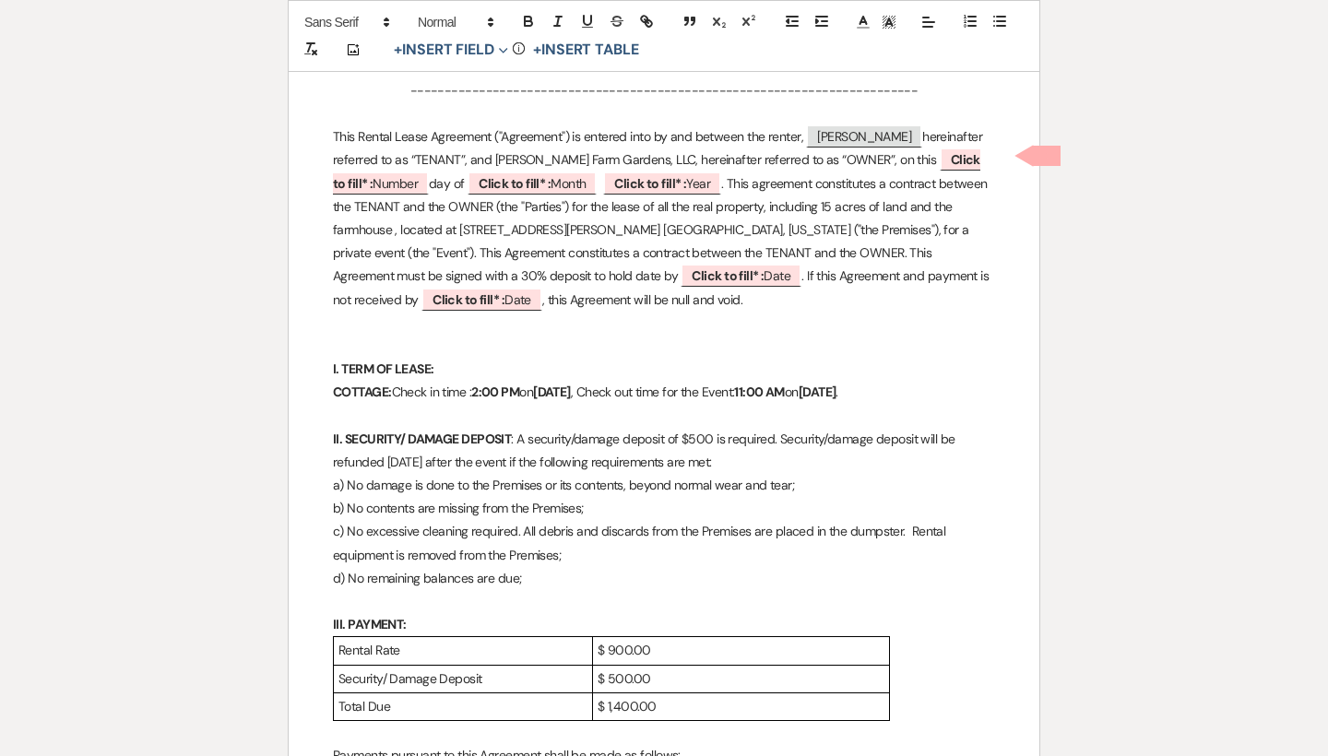
scroll to position [490, 0]
drag, startPoint x: 986, startPoint y: 198, endPoint x: 927, endPoint y: 198, distance: 59.0
click at [927, 198] on p "This Rental Lease Agreement ("Agreement") is entered into by and between the re…" at bounding box center [664, 217] width 662 height 186
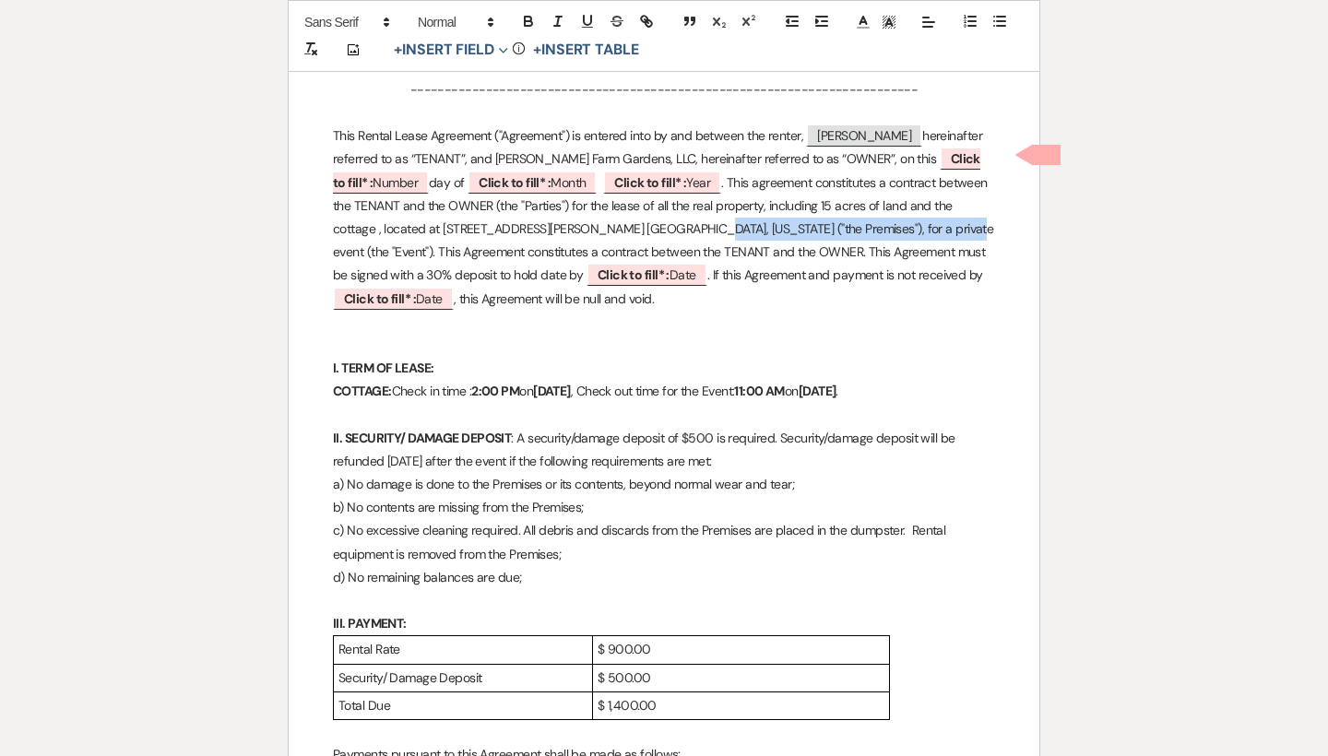
drag, startPoint x: 875, startPoint y: 220, endPoint x: 627, endPoint y: 218, distance: 248.0
click at [627, 218] on p "This Rental Lease Agreement ("Agreement") is entered into by and between the re…" at bounding box center [664, 217] width 662 height 186
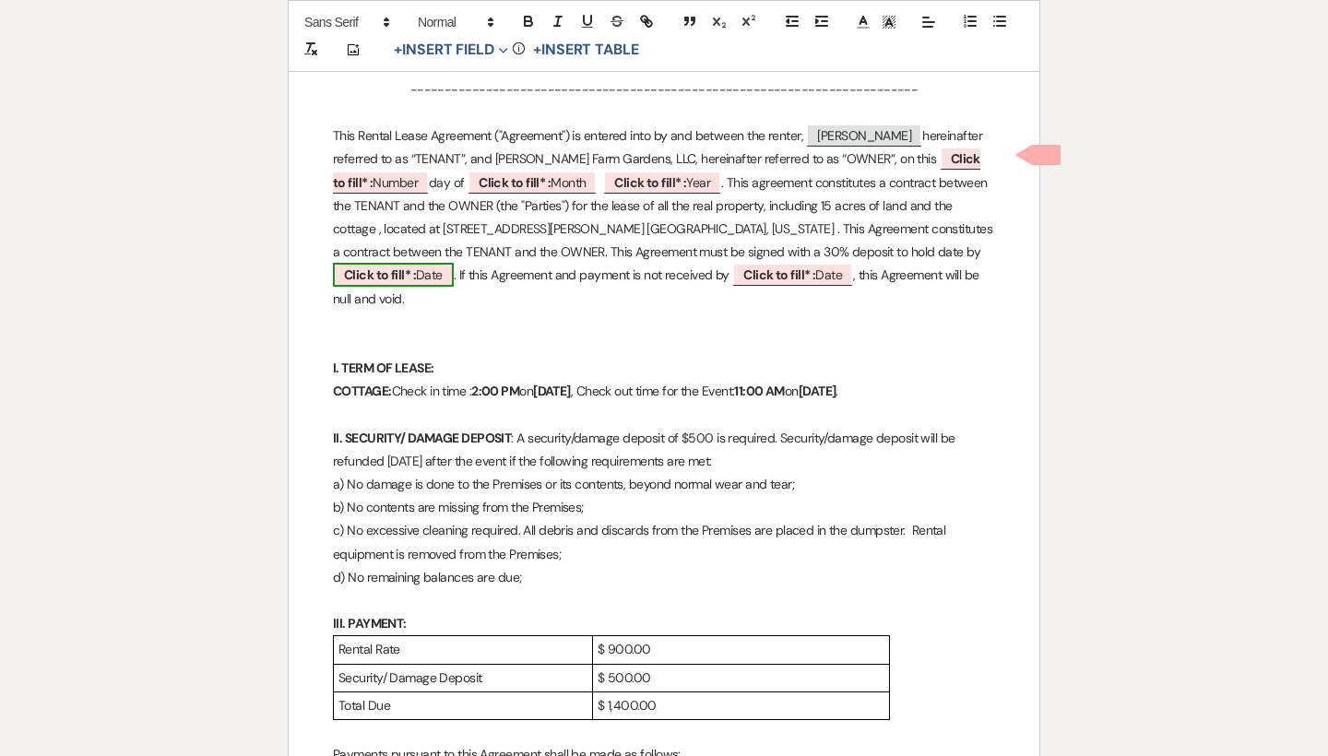
click at [416, 266] on b "Click to fill* :" at bounding box center [380, 274] width 72 height 17
select select "owner"
select select "Date"
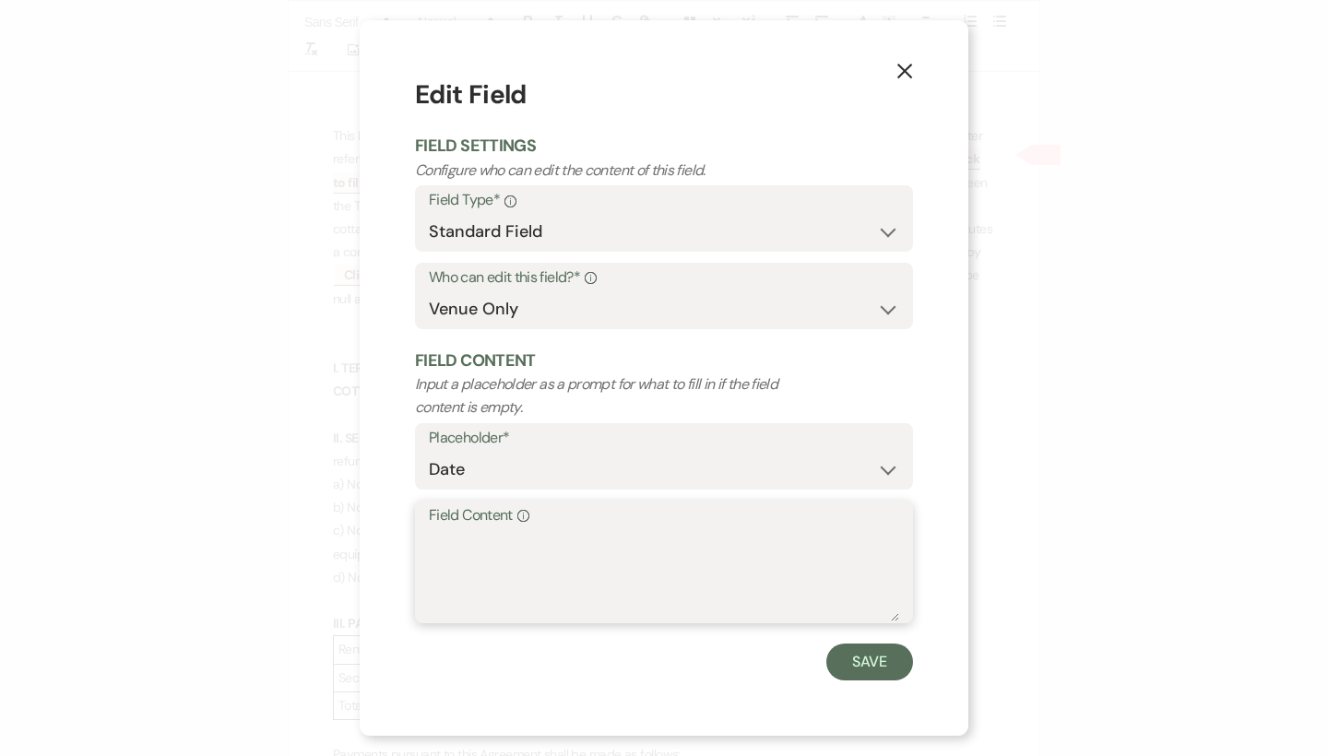
click at [526, 554] on textarea "Field Content Info" at bounding box center [664, 575] width 470 height 92
type textarea "October 28, 2025"
click at [854, 665] on button "Save" at bounding box center [869, 661] width 87 height 37
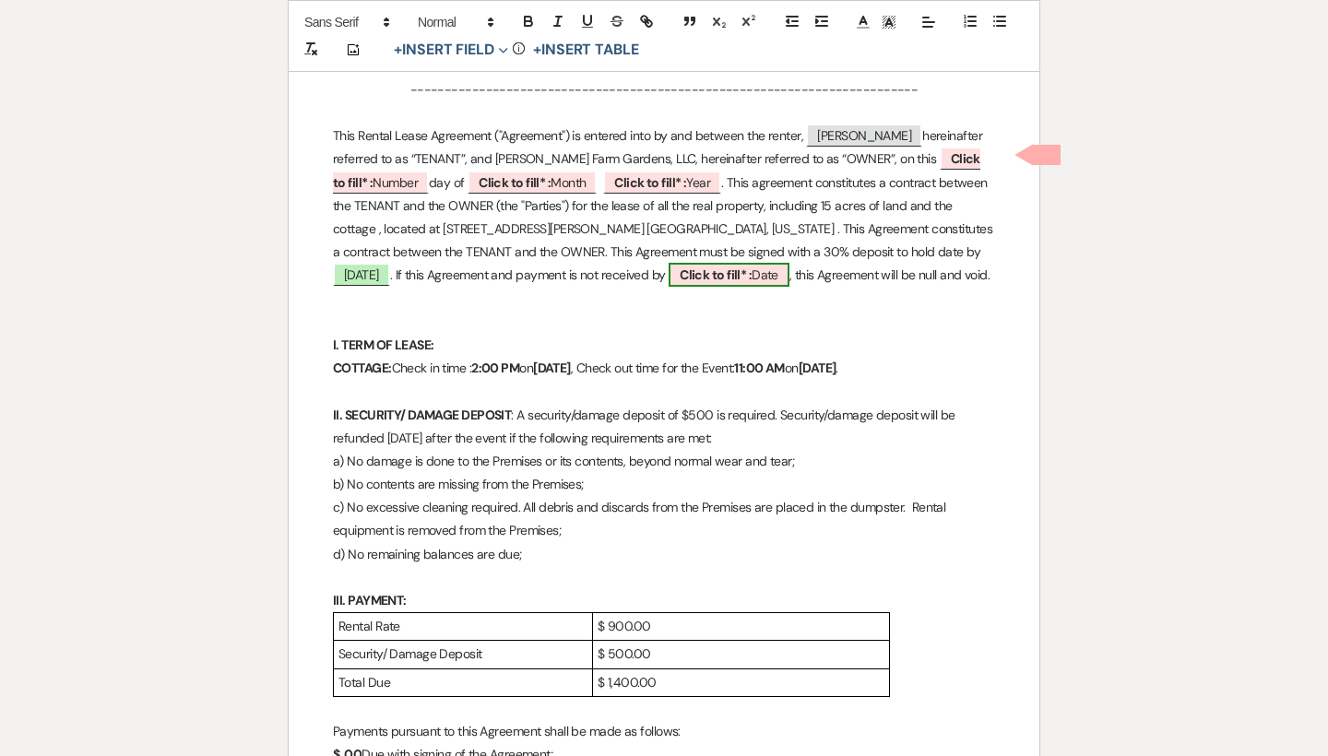
click at [679, 274] on b "Click to fill* :" at bounding box center [715, 274] width 72 height 17
select select "owner"
select select "Date"
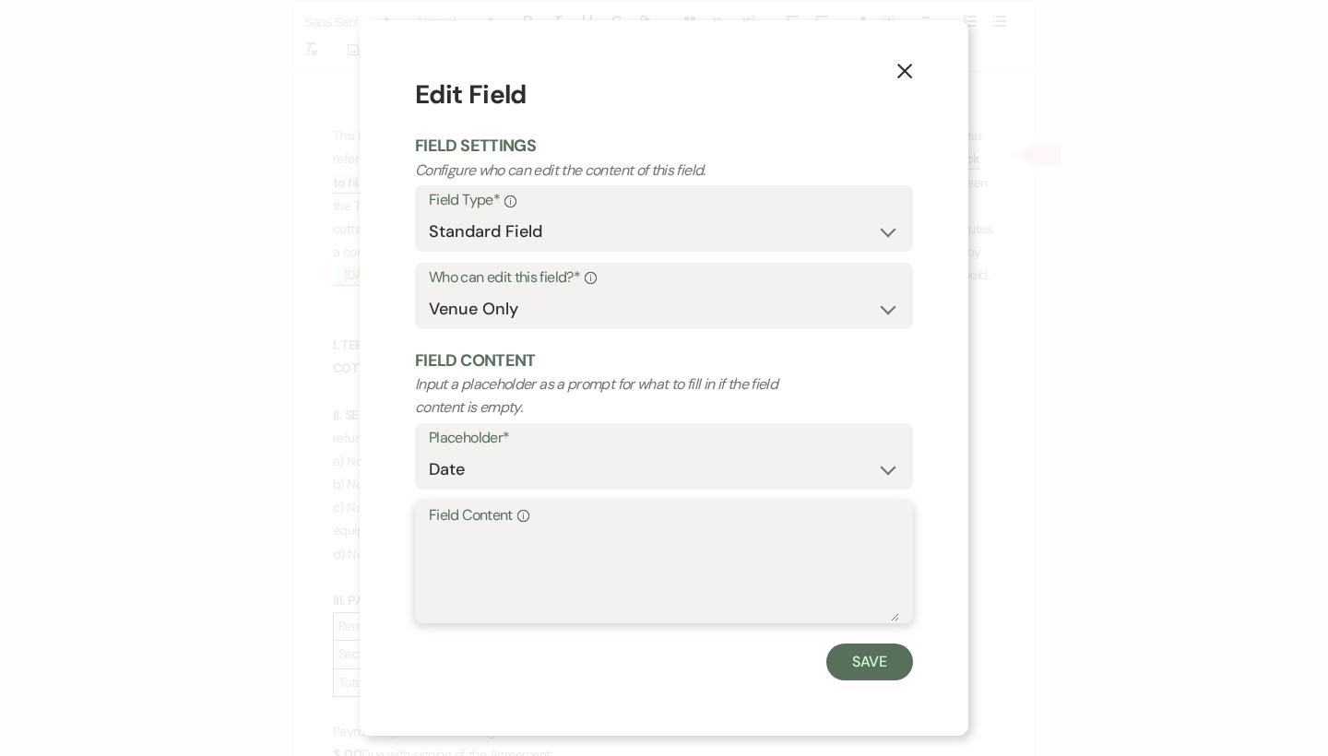
click at [518, 553] on textarea "Field Content Info" at bounding box center [664, 575] width 470 height 92
type textarea "October 28, 2025"
click at [828, 657] on button "Save" at bounding box center [869, 661] width 87 height 37
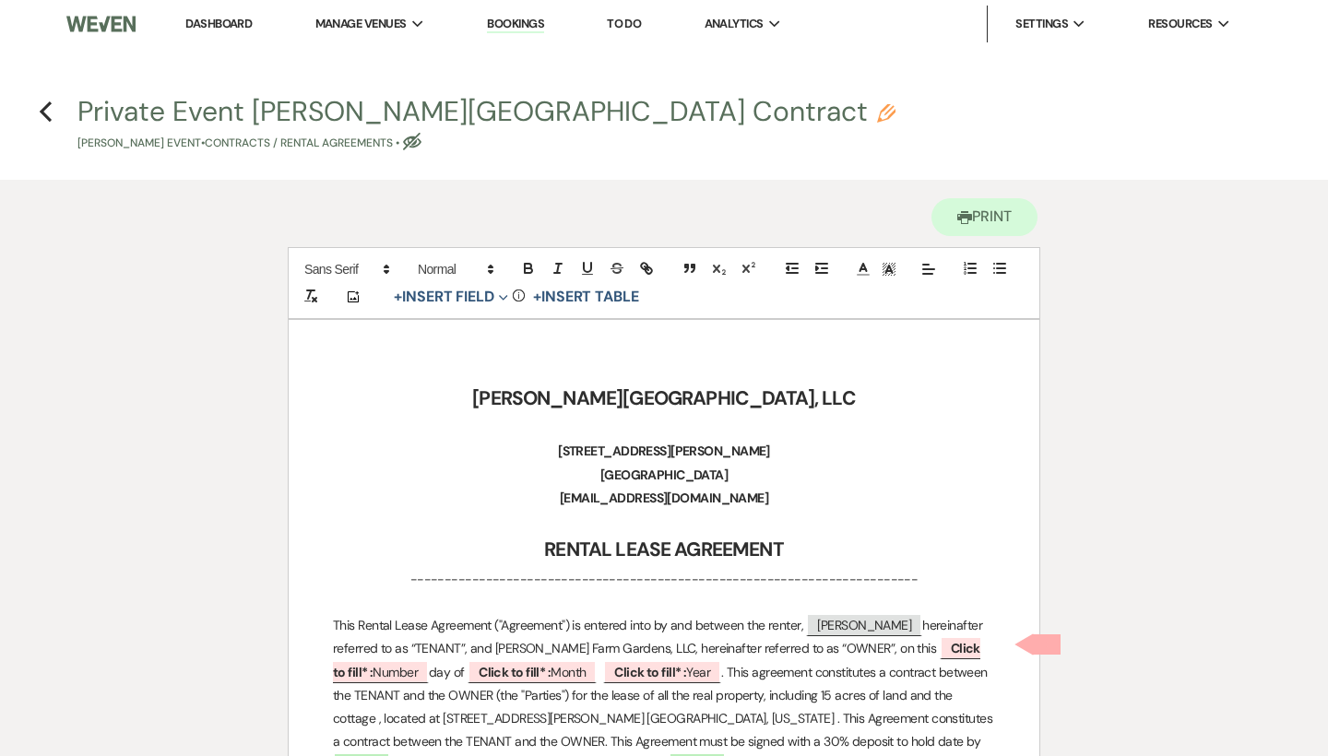
scroll to position [0, 0]
click at [48, 105] on use "button" at bounding box center [46, 111] width 12 height 20
select select "6"
select select "5"
select select "13"
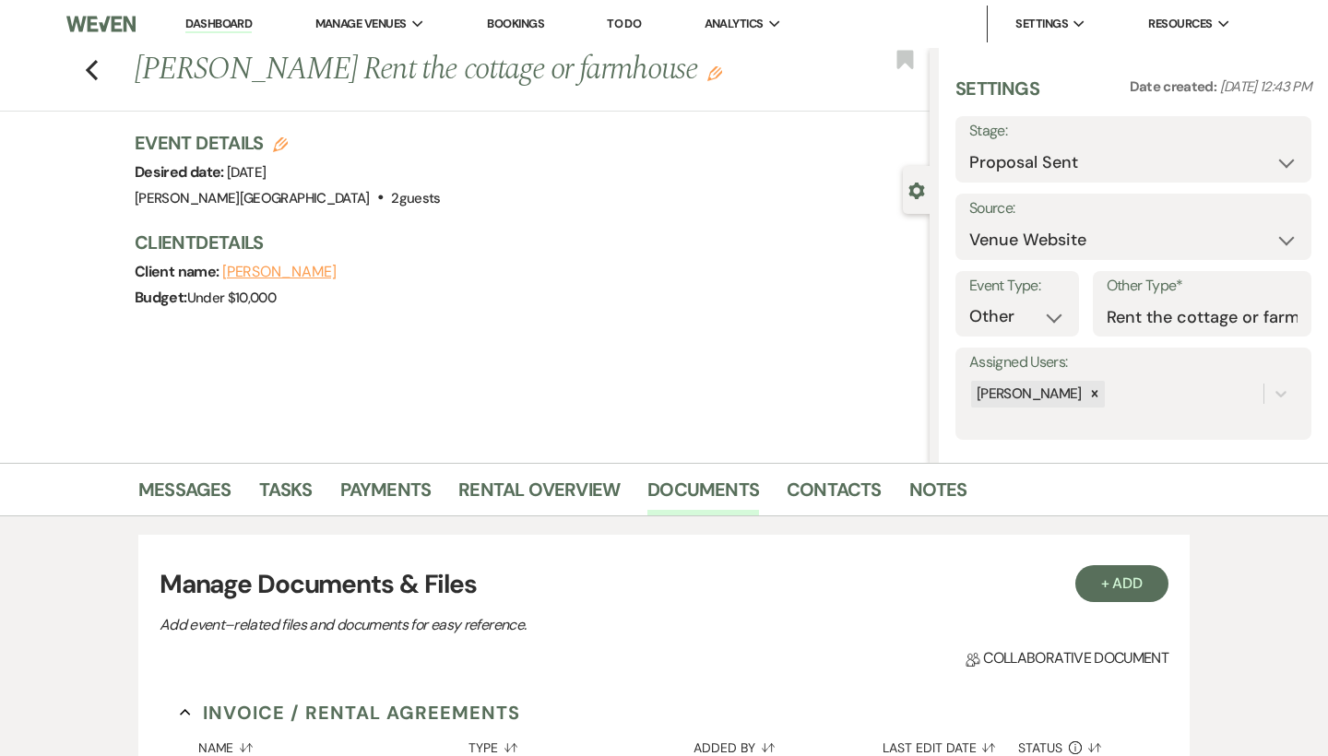
scroll to position [144, 0]
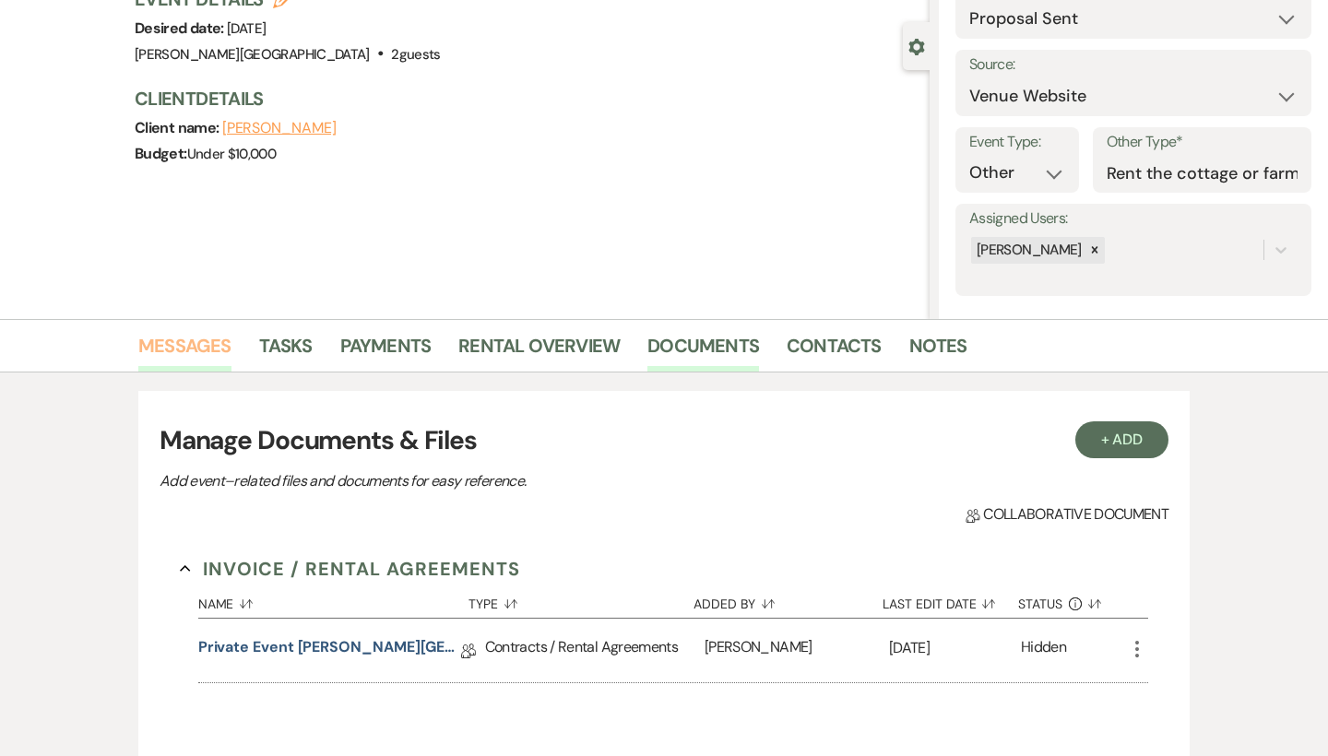
click at [198, 334] on link "Messages" at bounding box center [184, 351] width 93 height 41
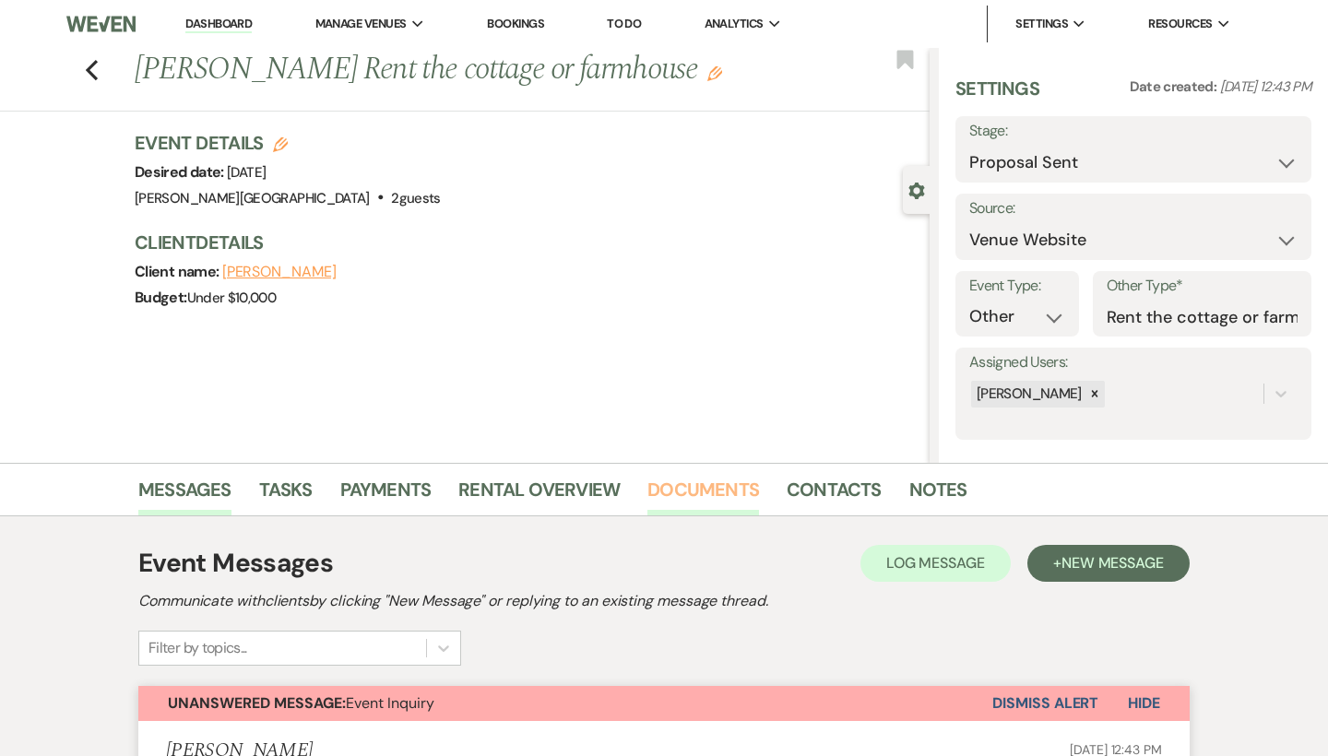
click at [694, 485] on link "Documents" at bounding box center [703, 495] width 112 height 41
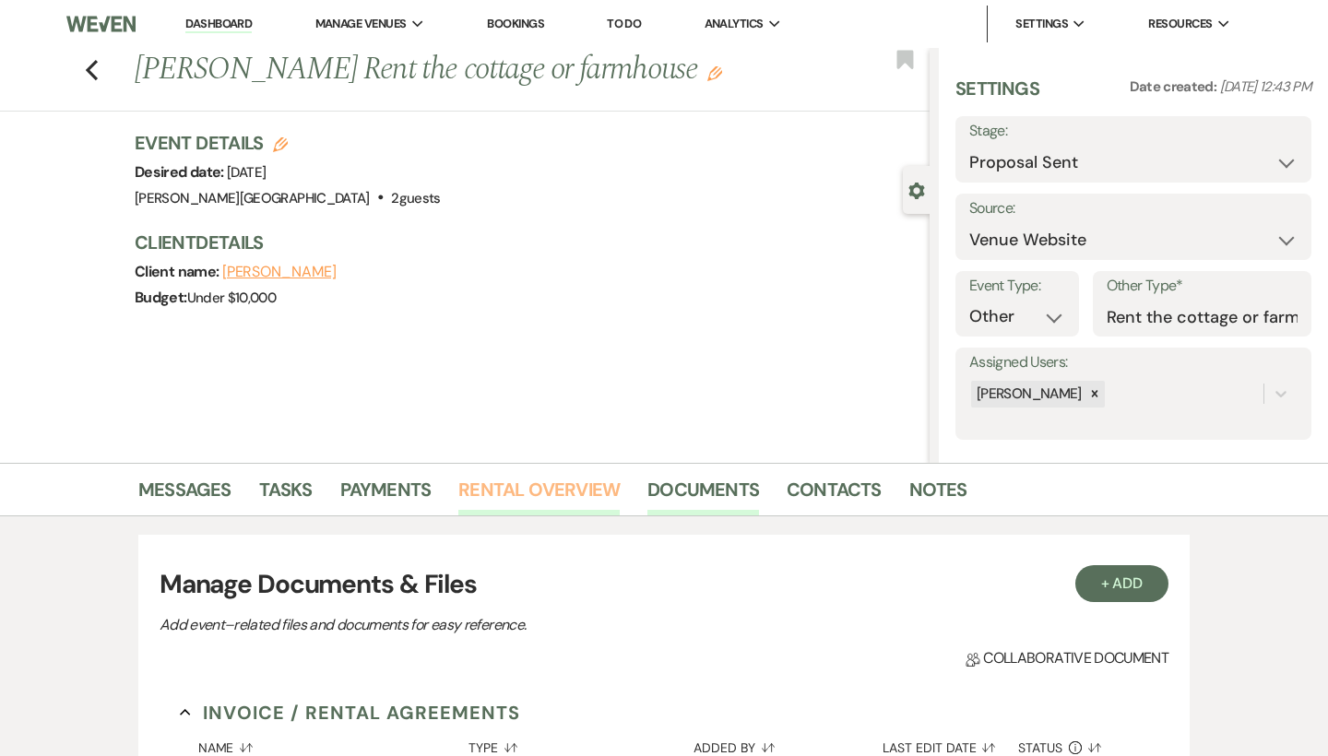
scroll to position [476, 0]
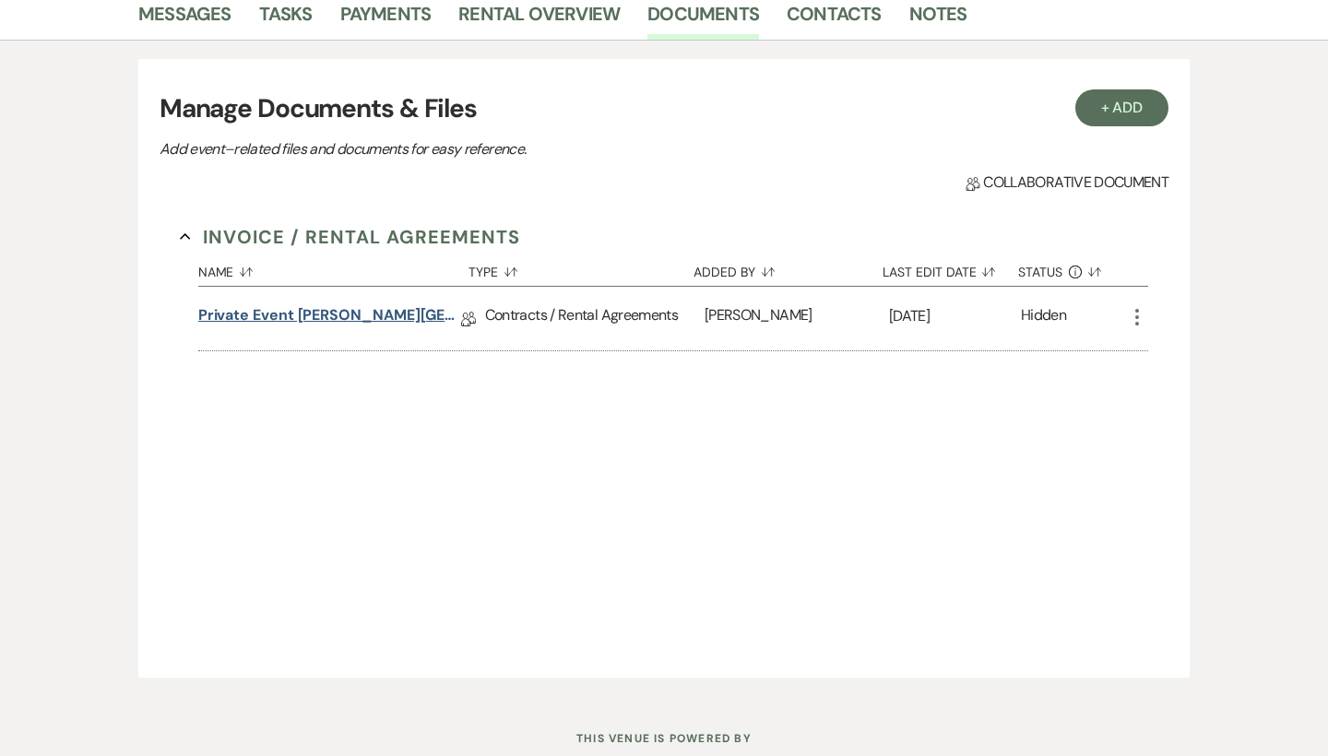
click at [367, 304] on link "Private Event Smith Farm Gardens Contract" at bounding box center [329, 318] width 263 height 29
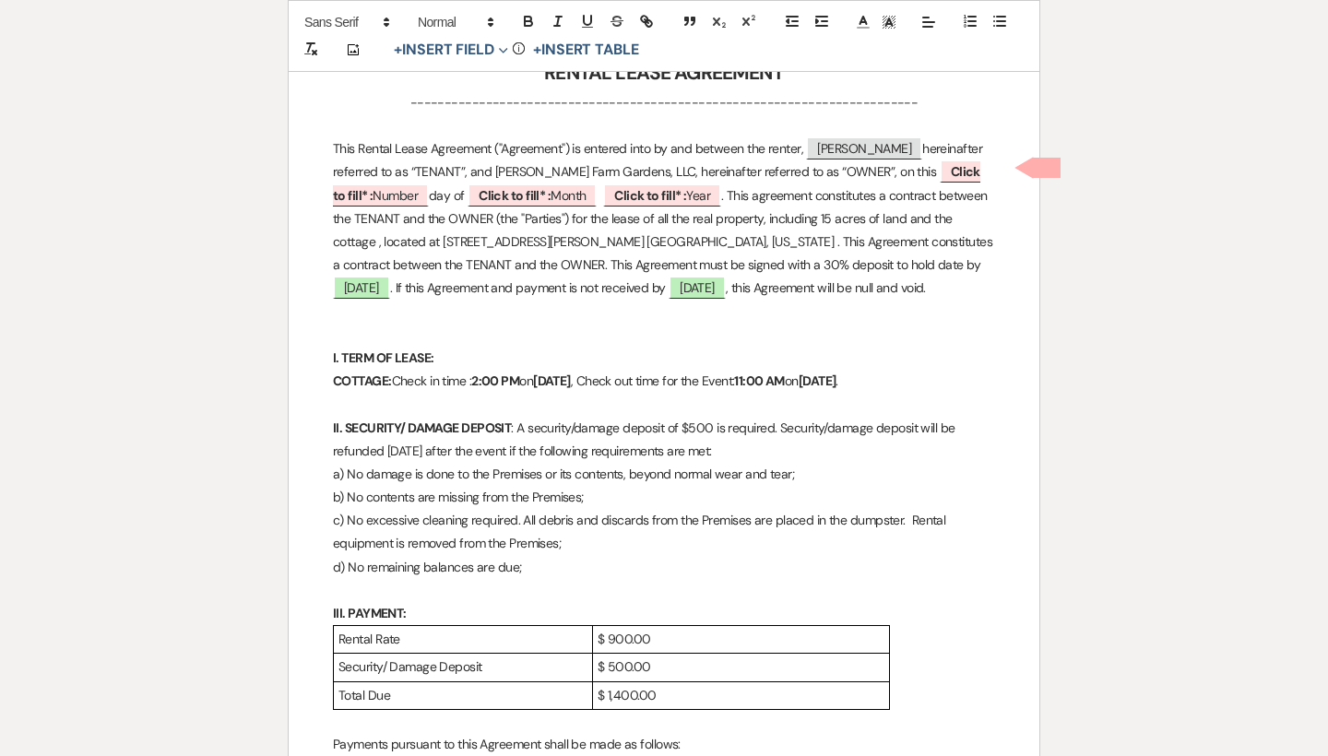
scroll to position [582, 0]
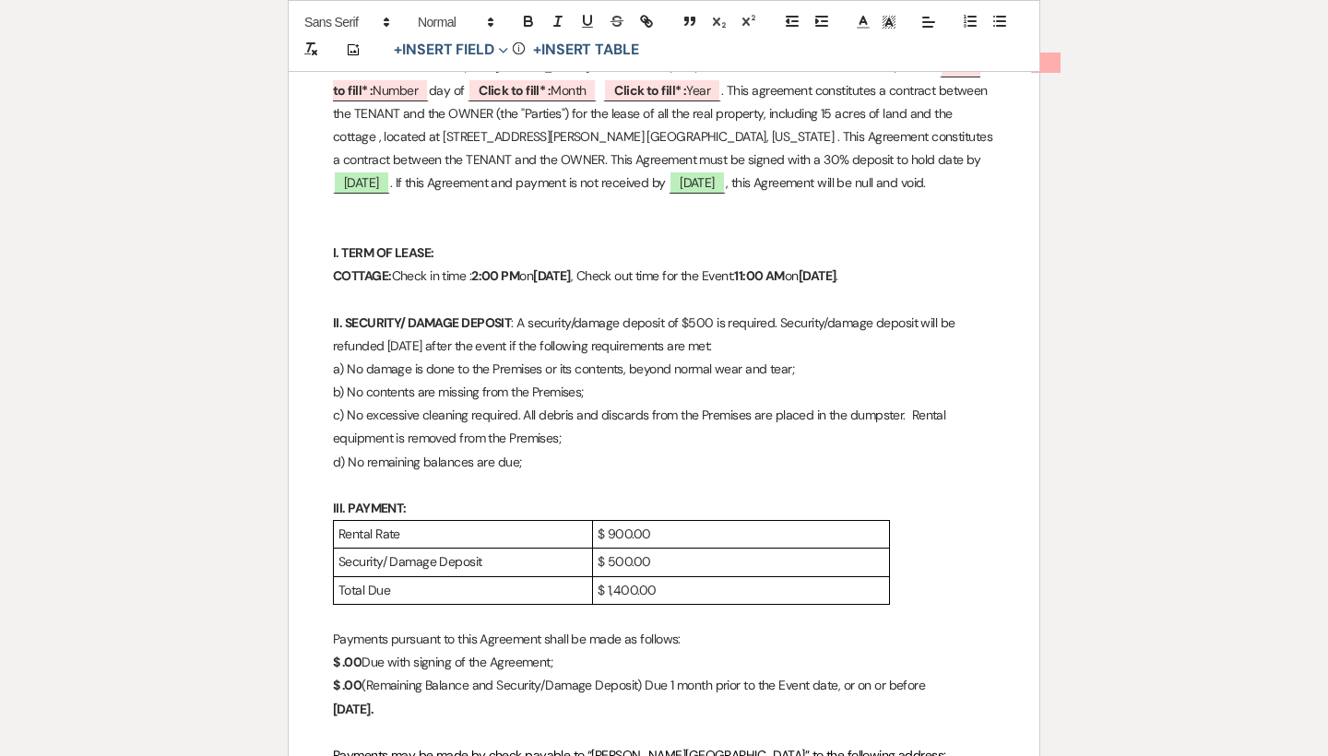
click at [751, 530] on p "$ 900.00" at bounding box center [740, 534] width 287 height 23
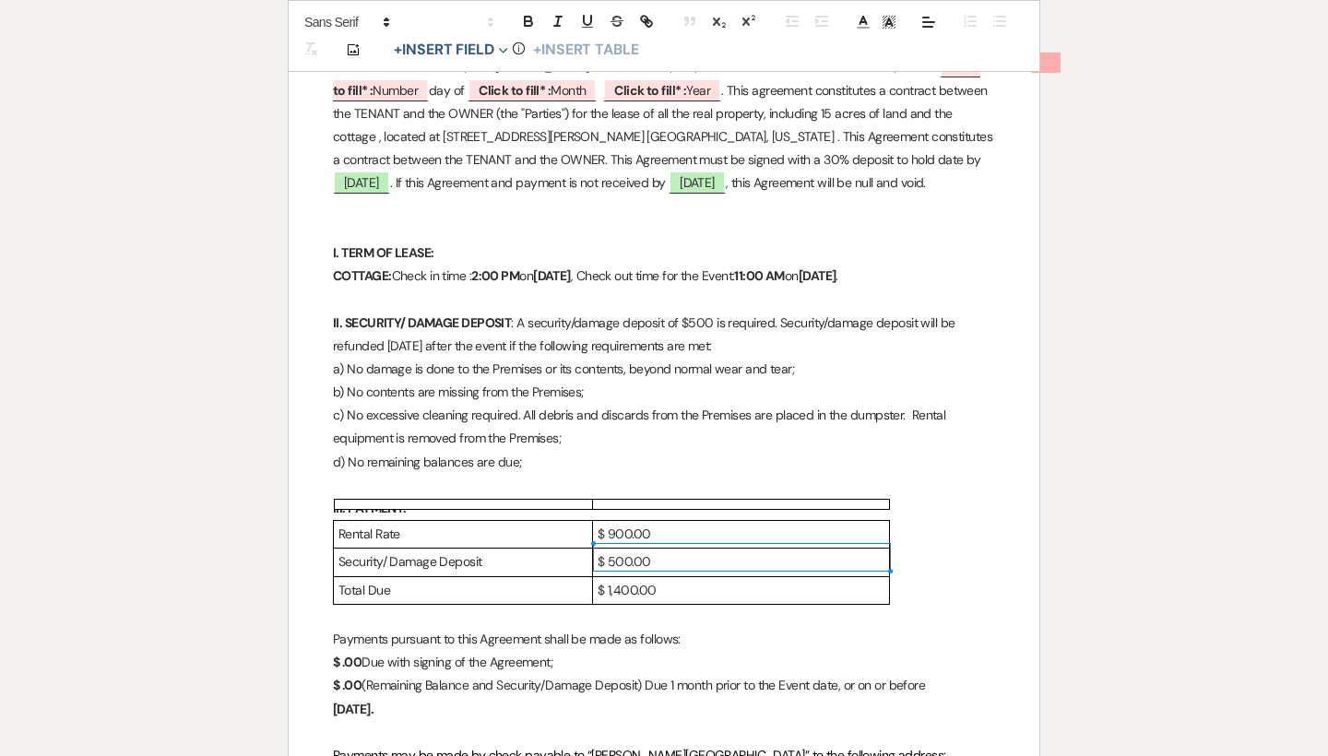
click at [785, 550] on p "$ 500.00" at bounding box center [740, 561] width 287 height 23
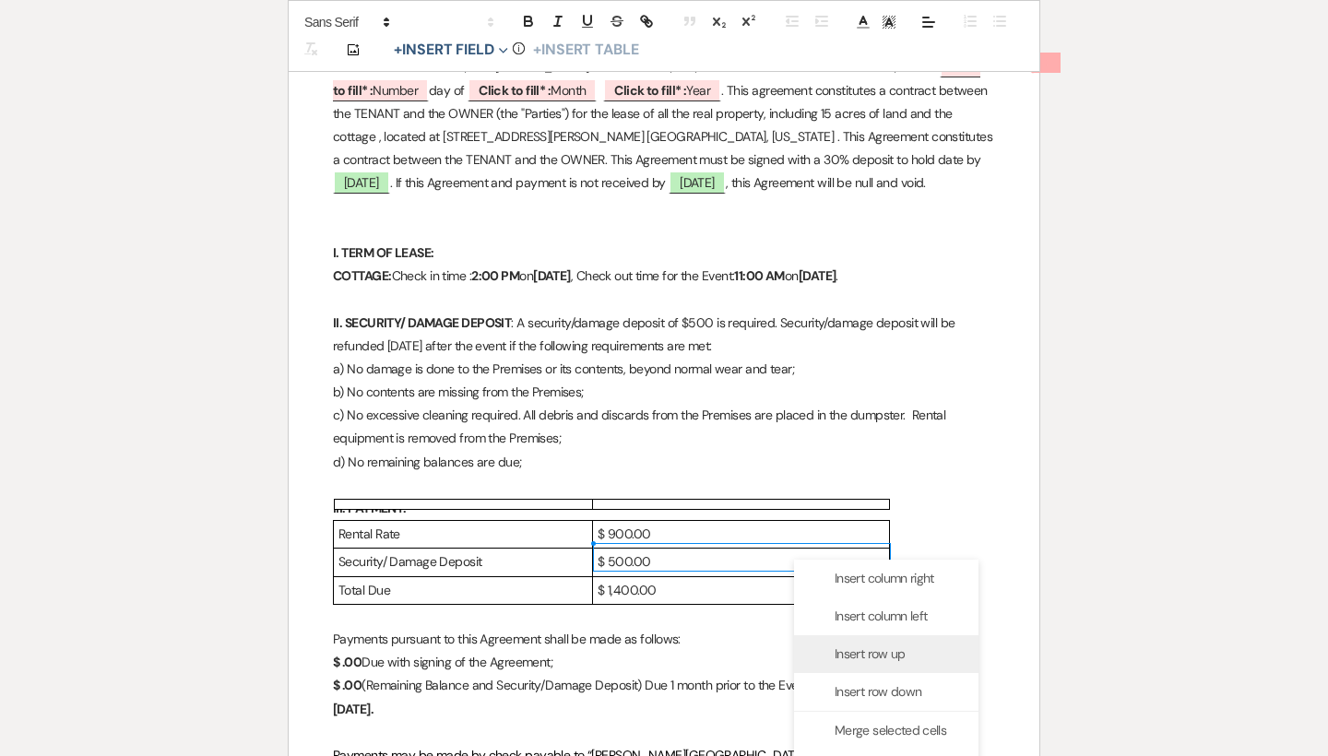
scroll to position [657, 0]
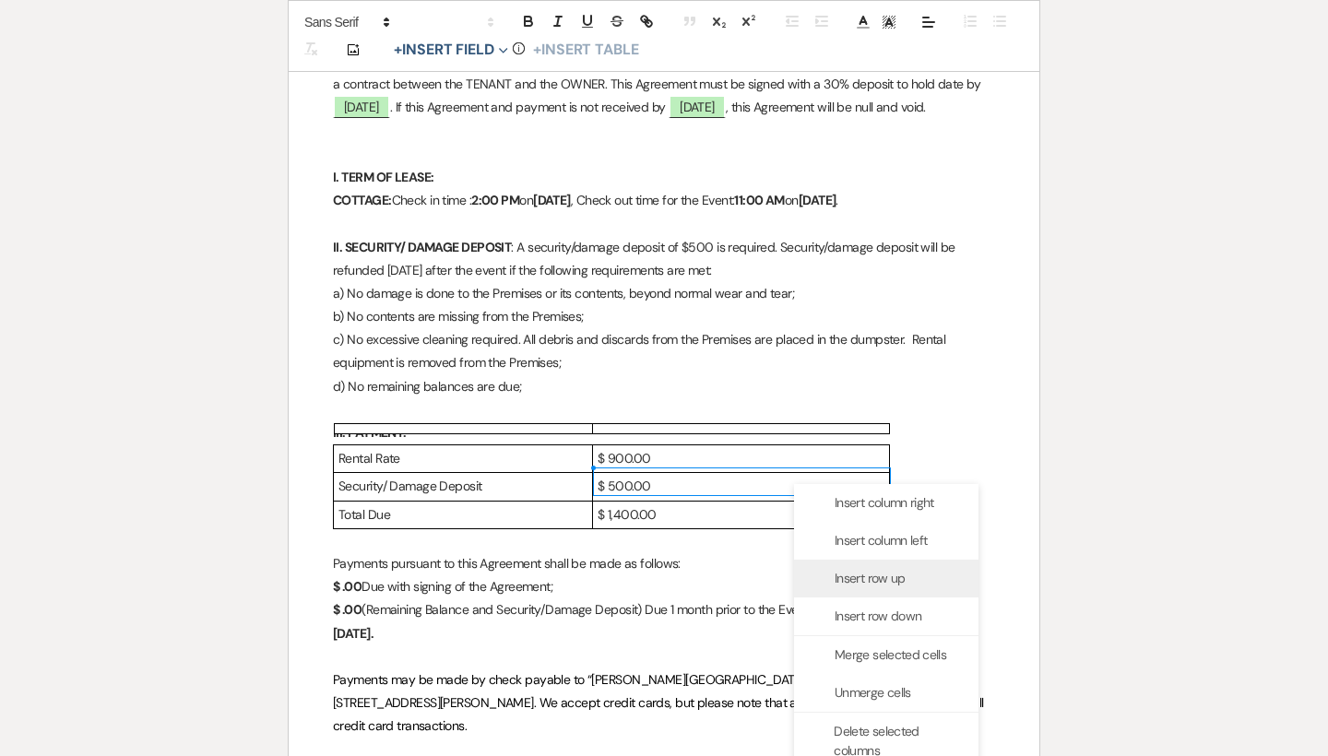
click at [864, 584] on span "Insert row up" at bounding box center [869, 578] width 71 height 19
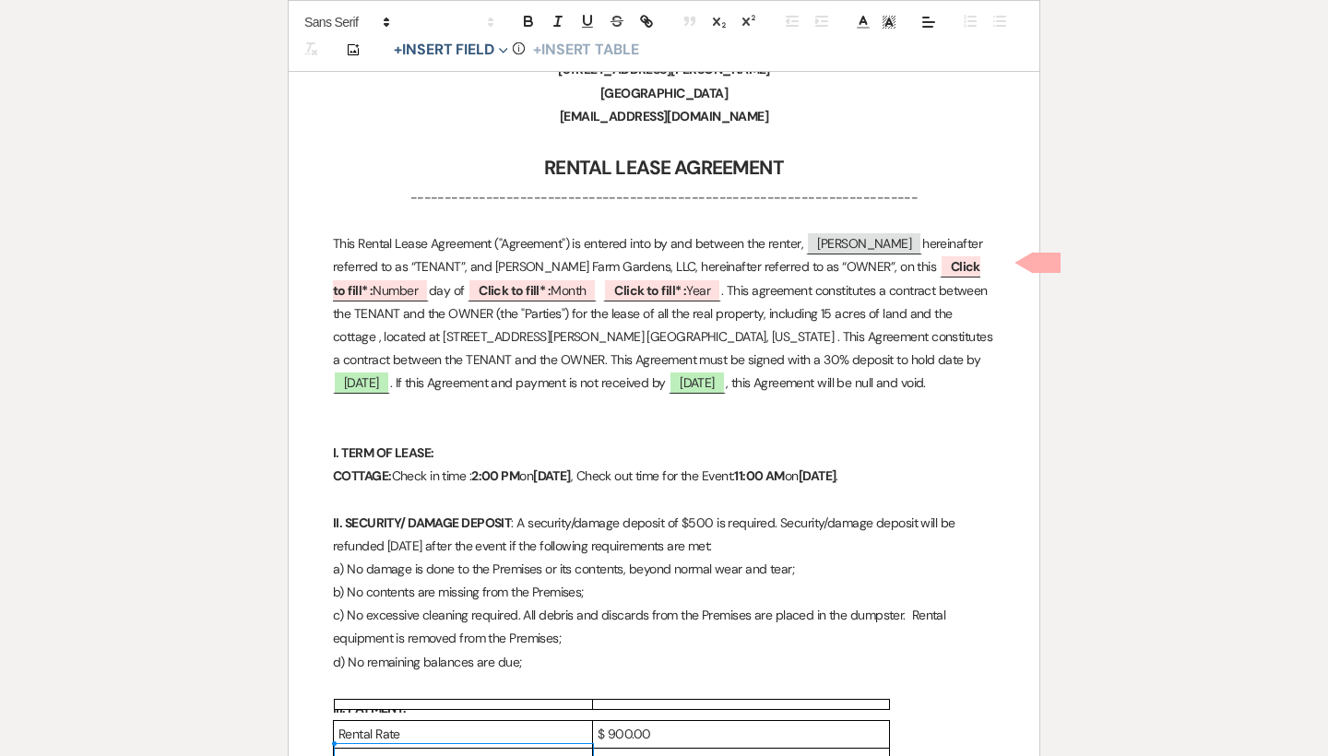
scroll to position [479, 0]
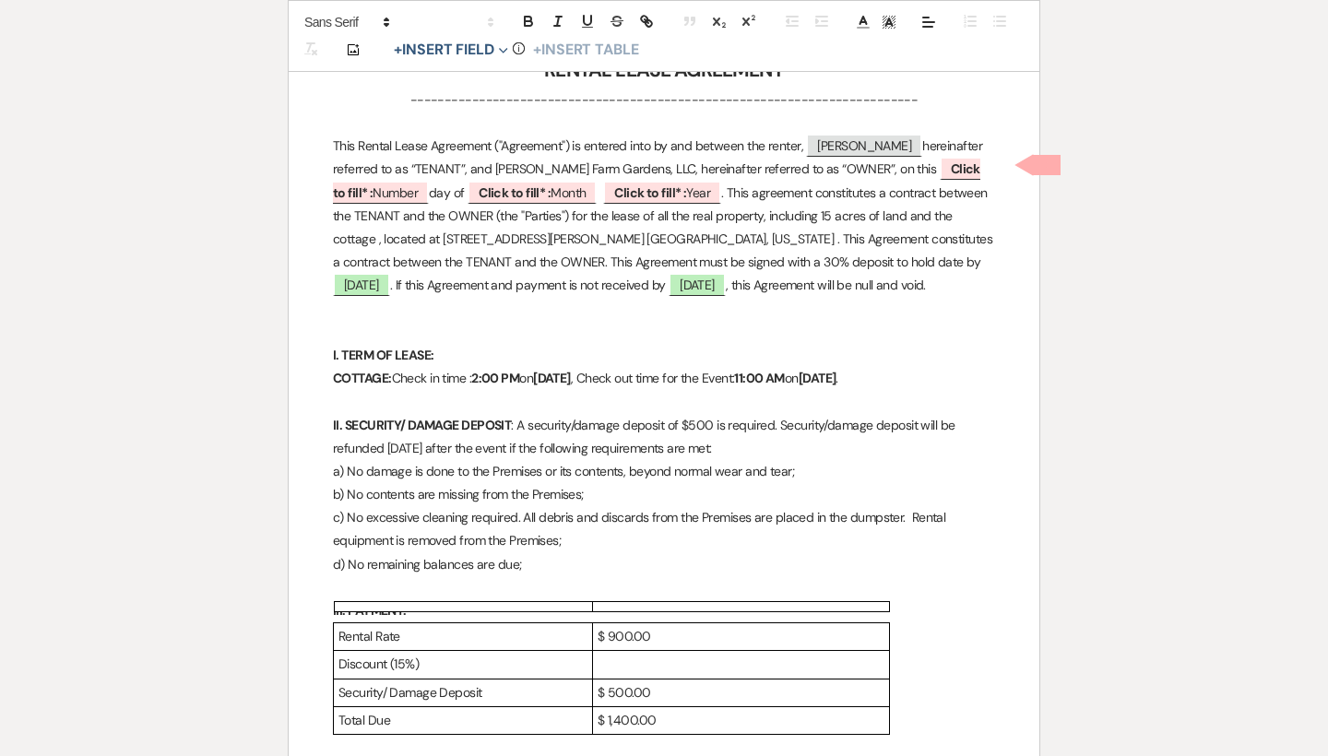
click at [617, 653] on p at bounding box center [740, 664] width 287 height 23
click at [608, 657] on p "$ -(135.00)" at bounding box center [740, 664] width 287 height 23
click at [596, 623] on td "$ 900.00" at bounding box center [741, 637] width 297 height 28
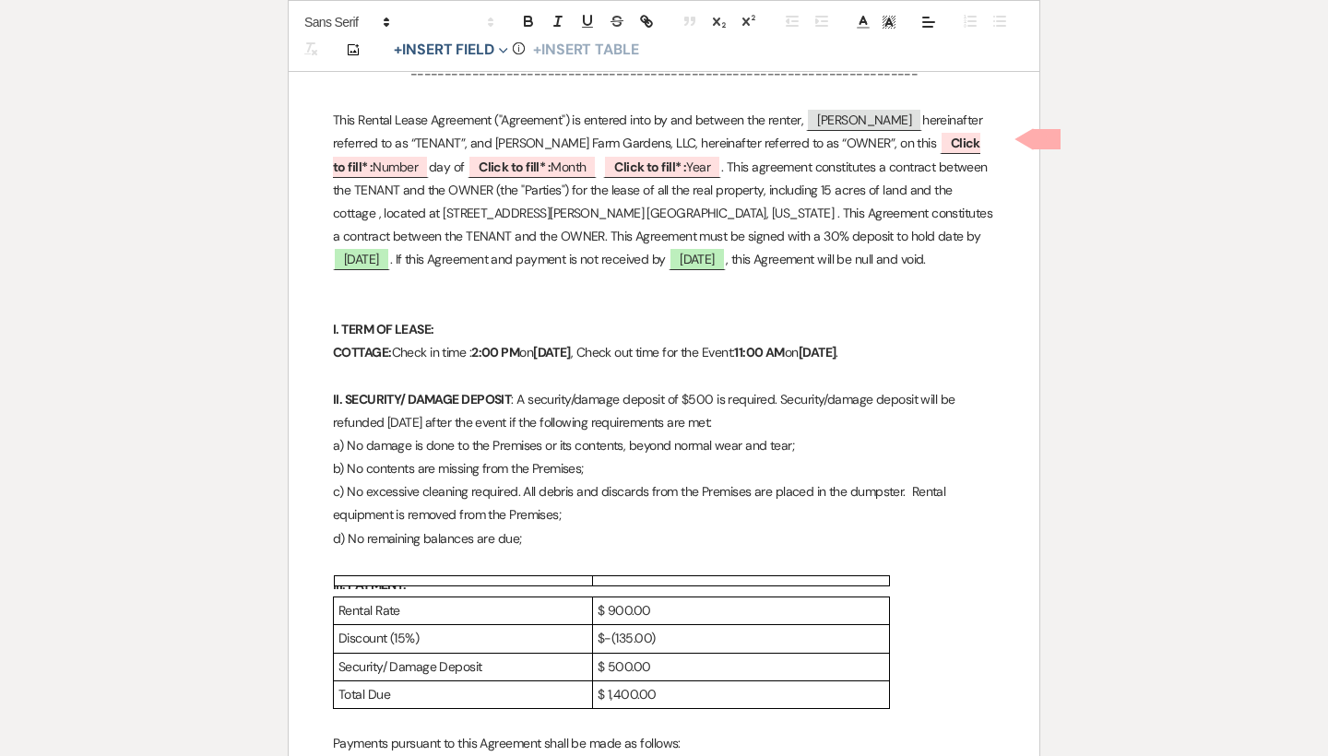
scroll to position [529, 0]
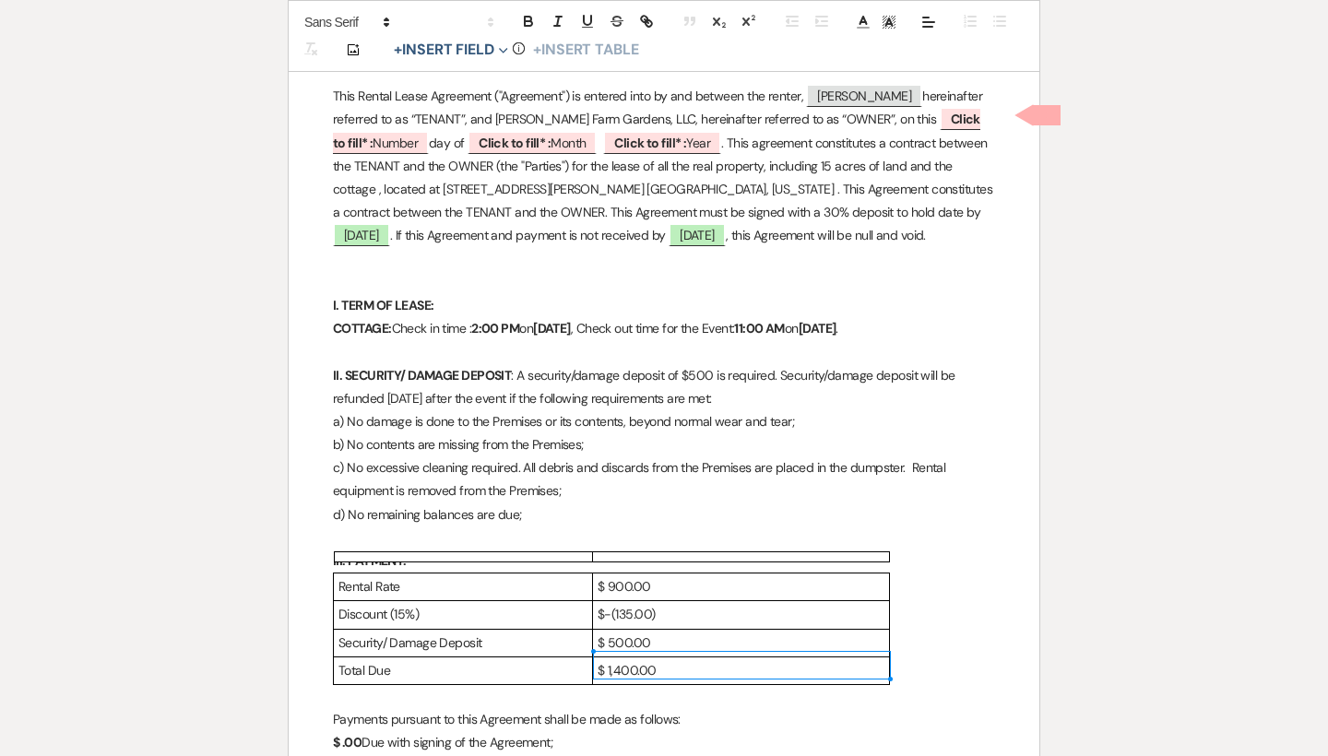
click at [634, 662] on p "$ 1,400.00" at bounding box center [740, 670] width 287 height 23
click at [603, 632] on p "$ 500.00" at bounding box center [740, 643] width 287 height 23
click at [937, 646] on div "Rental Rate $ 900.00 Discount (15%) $-(135.00) Security/ Damage Deposit $ 500.0…" at bounding box center [664, 629] width 662 height 112
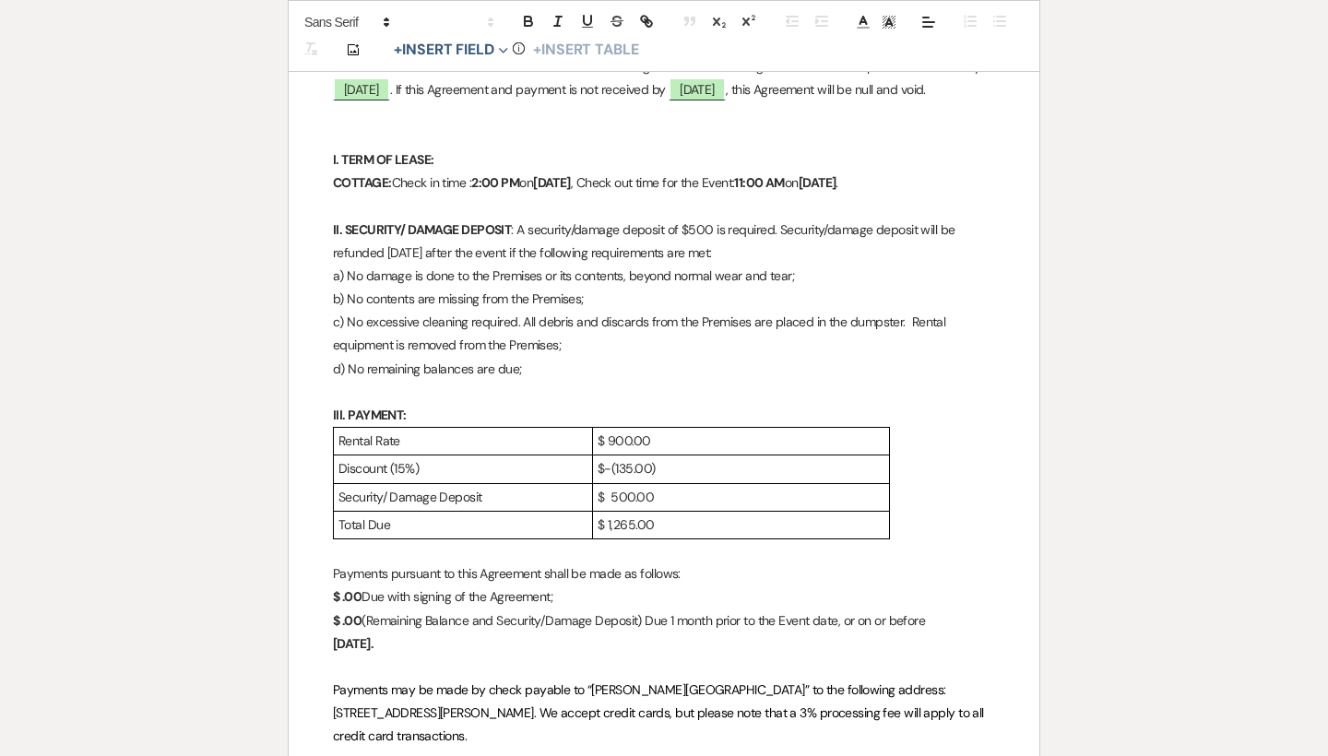
scroll to position [679, 0]
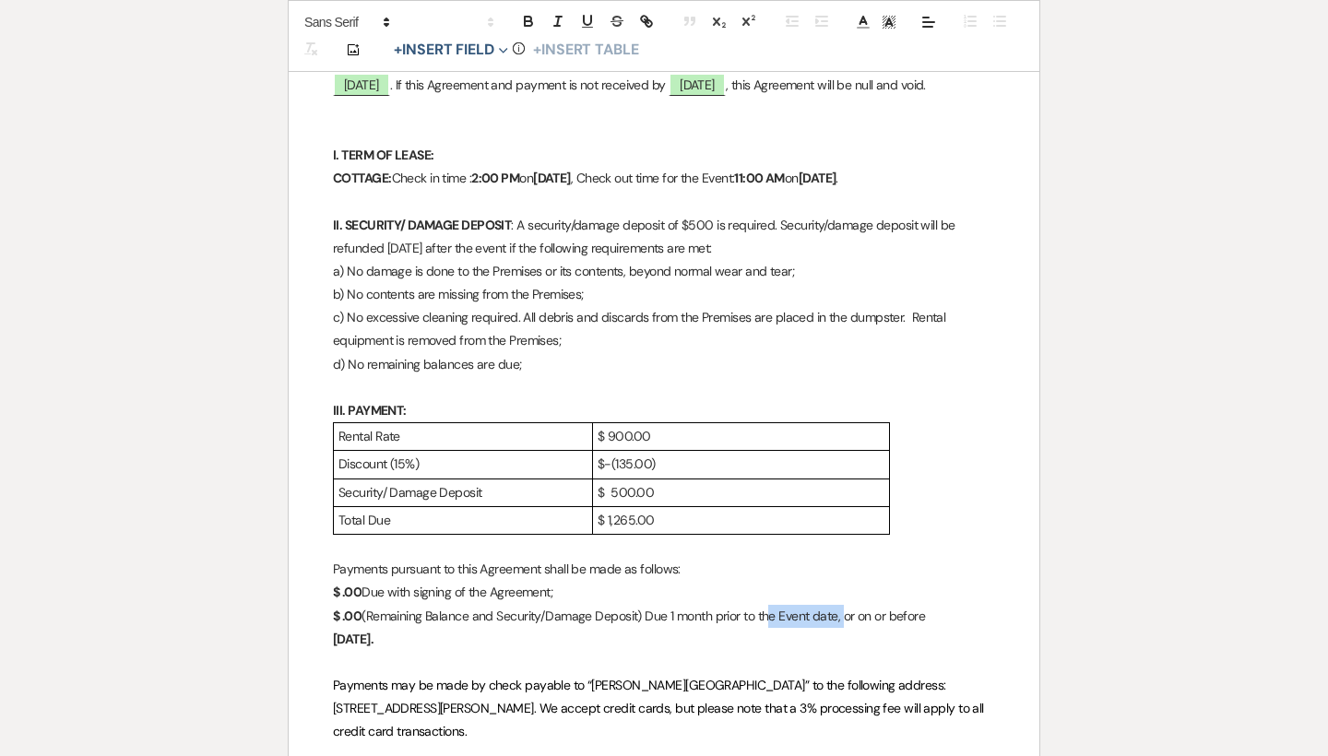
drag, startPoint x: 846, startPoint y: 606, endPoint x: 771, endPoint y: 607, distance: 75.6
click at [771, 607] on p "$ .00 (Remaining Balance and Security/Damage Deposit) Due 1 month prior to the …" at bounding box center [664, 616] width 662 height 23
click at [864, 606] on p "$ .00 (Remaining Balance and Security/Damage Deposit) Due 1 month prior, or on …" at bounding box center [664, 616] width 662 height 23
click at [354, 628] on p "Jul." at bounding box center [664, 639] width 662 height 23
click at [342, 584] on strong "$ .00" at bounding box center [347, 592] width 29 height 17
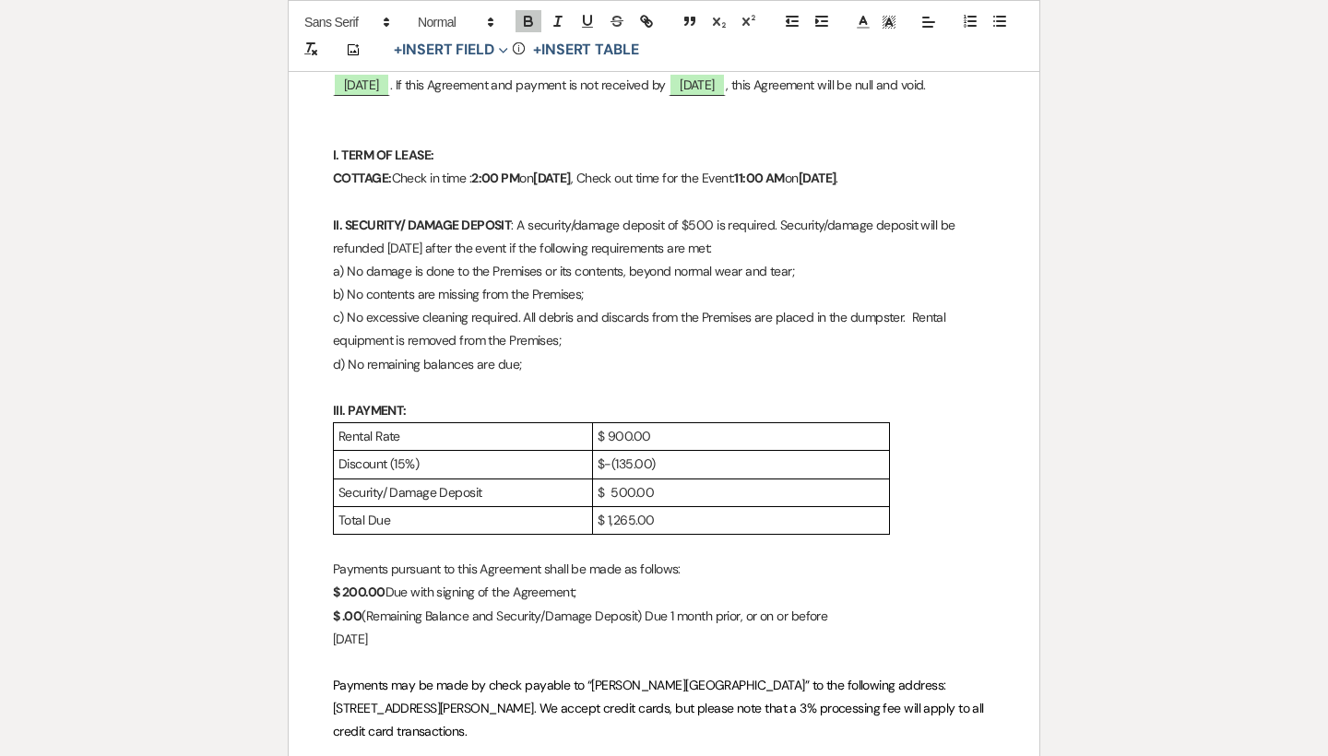
click at [341, 608] on strong "$ .00" at bounding box center [347, 616] width 29 height 17
click at [348, 584] on strong "$ 200.00" at bounding box center [359, 592] width 53 height 17
click at [343, 584] on strong "$ 200.00" at bounding box center [359, 592] width 53 height 17
click at [373, 608] on strong "$1,065 .00" at bounding box center [362, 616] width 59 height 17
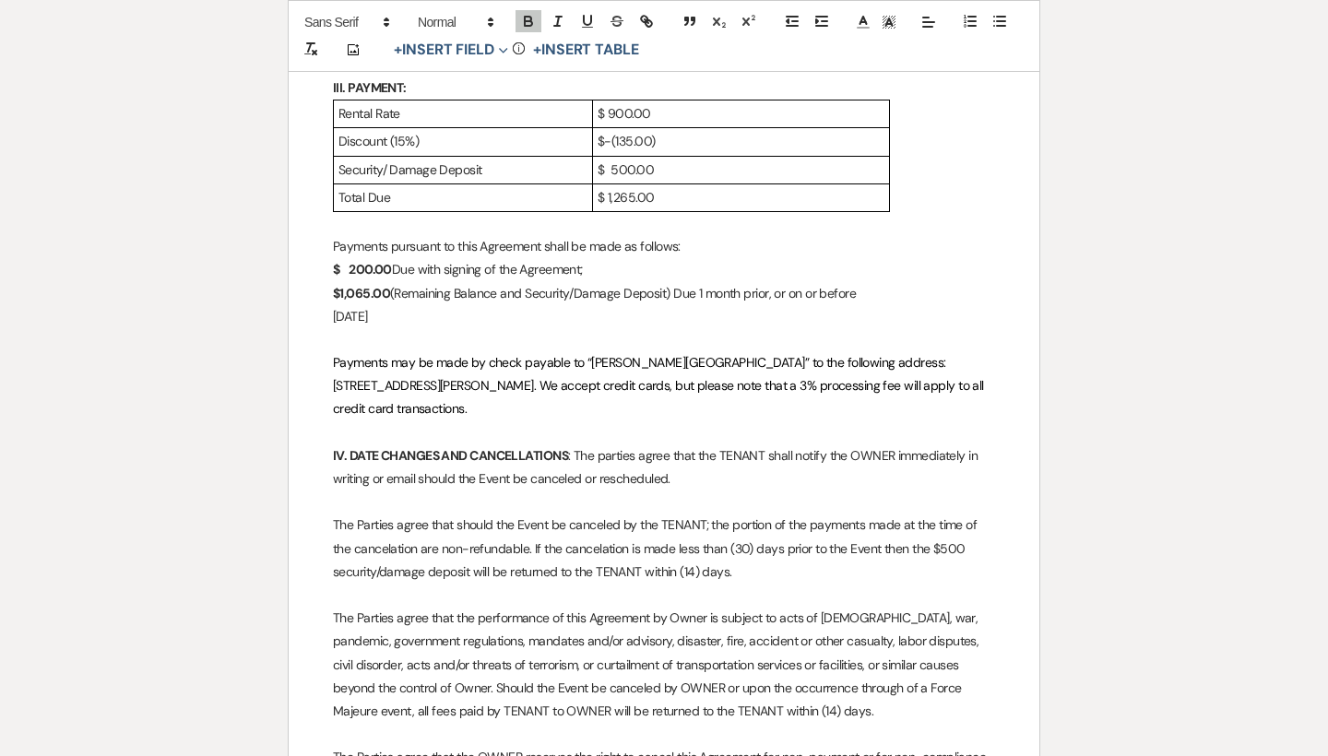
scroll to position [1004, 0]
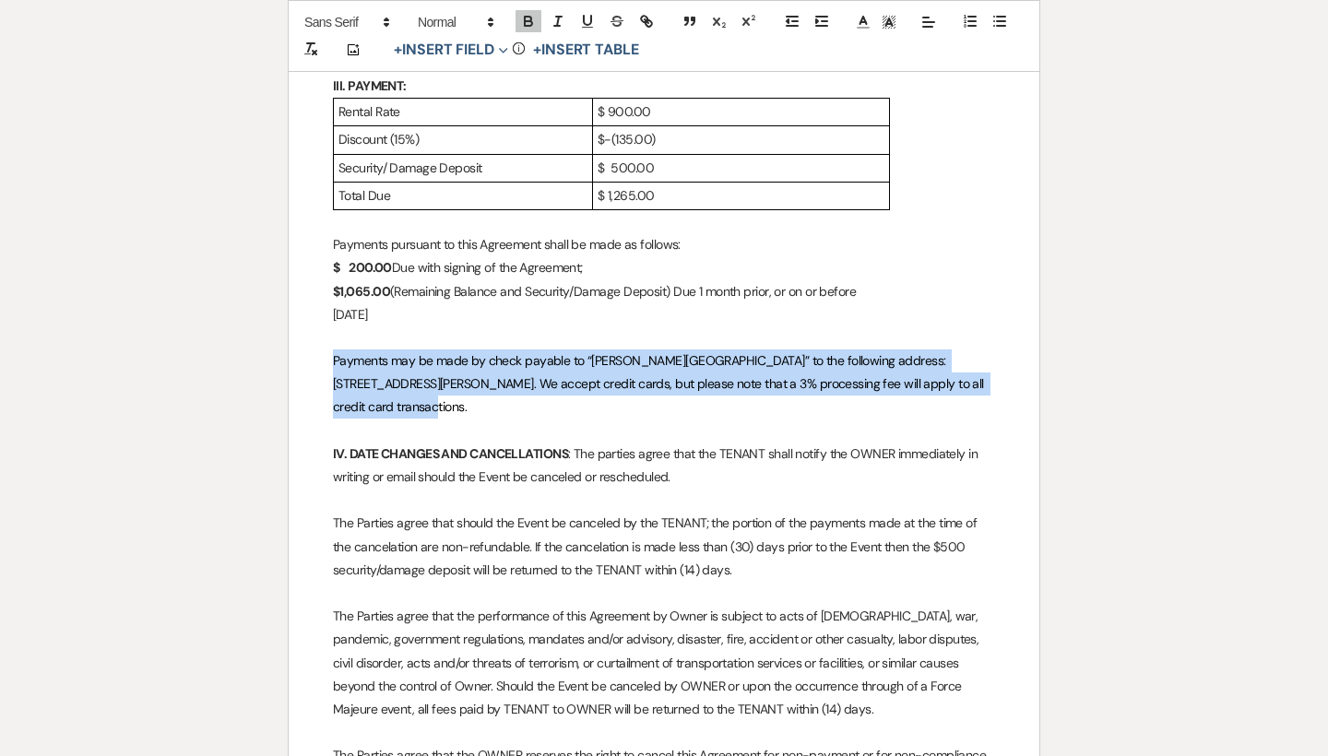
drag, startPoint x: 977, startPoint y: 371, endPoint x: 322, endPoint y: 353, distance: 655.7
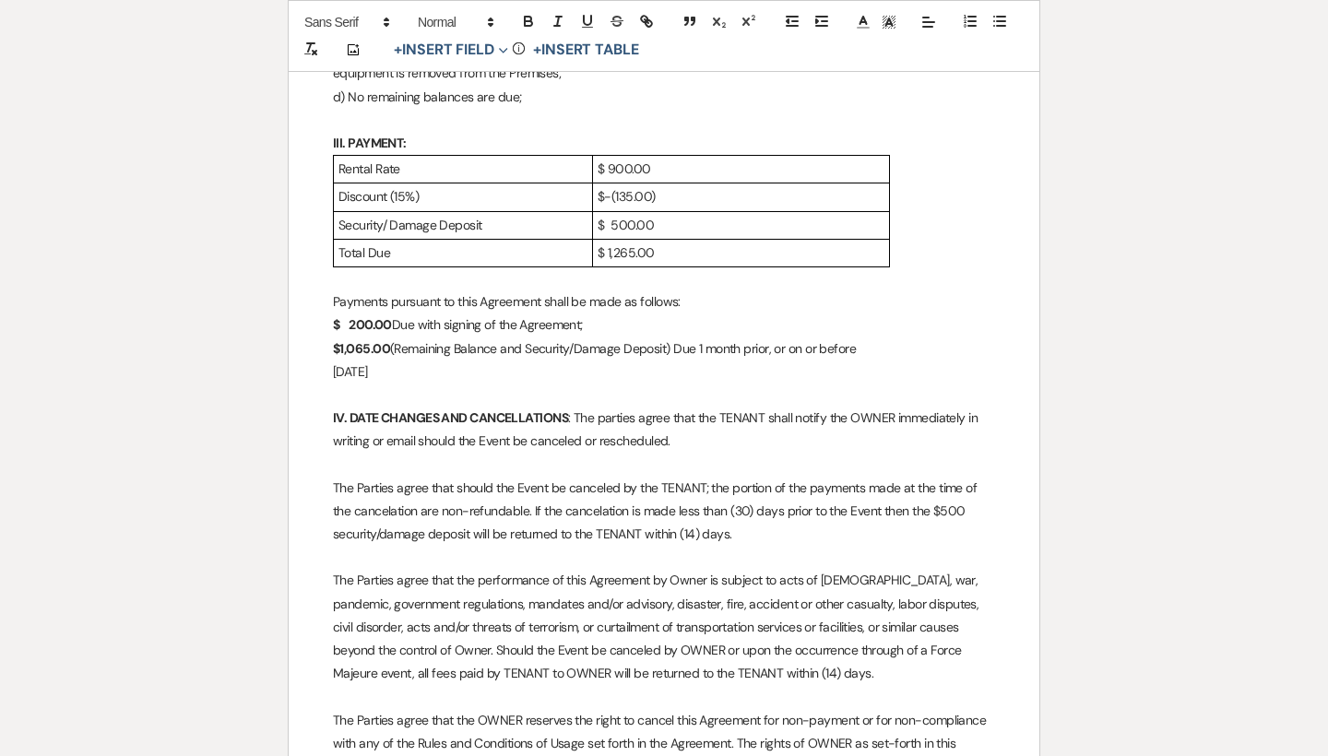
scroll to position [1121, 0]
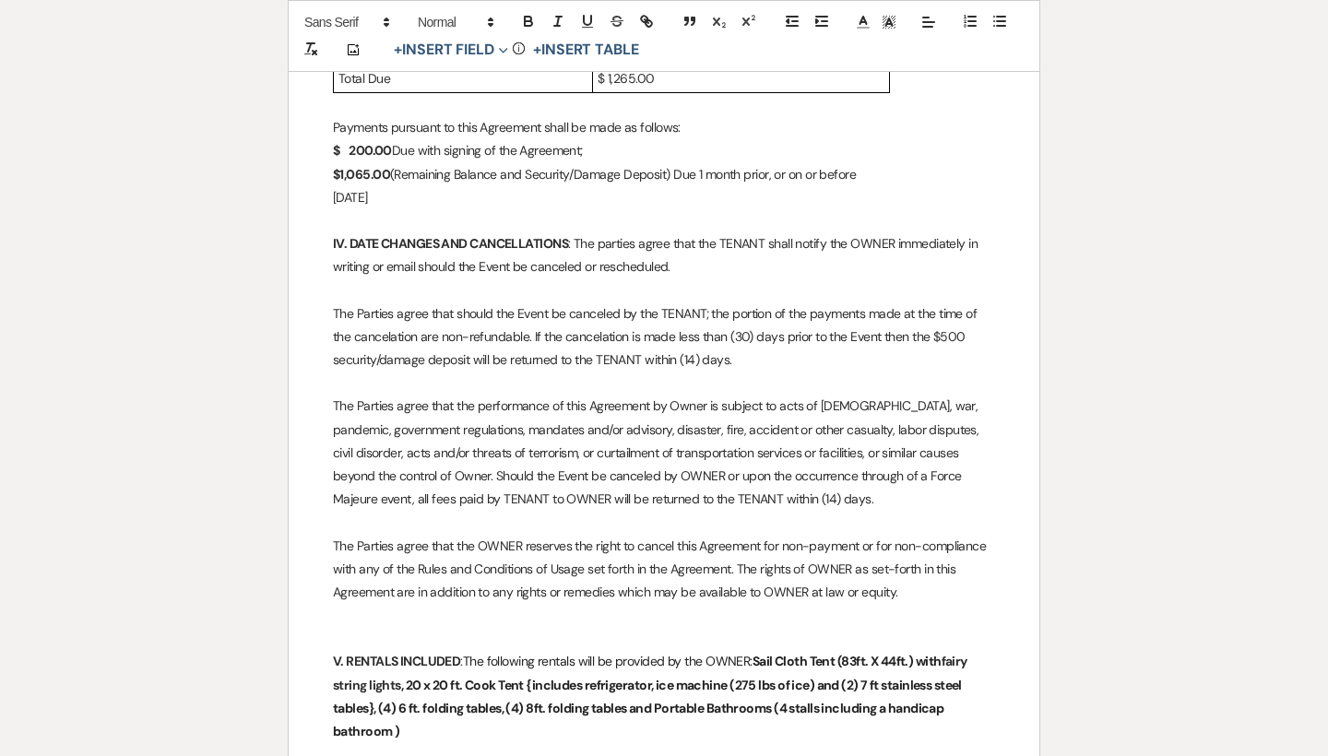
click at [548, 303] on p "The Parties agree that should the Event be canceled by the TENANT; the portion …" at bounding box center [664, 337] width 662 height 70
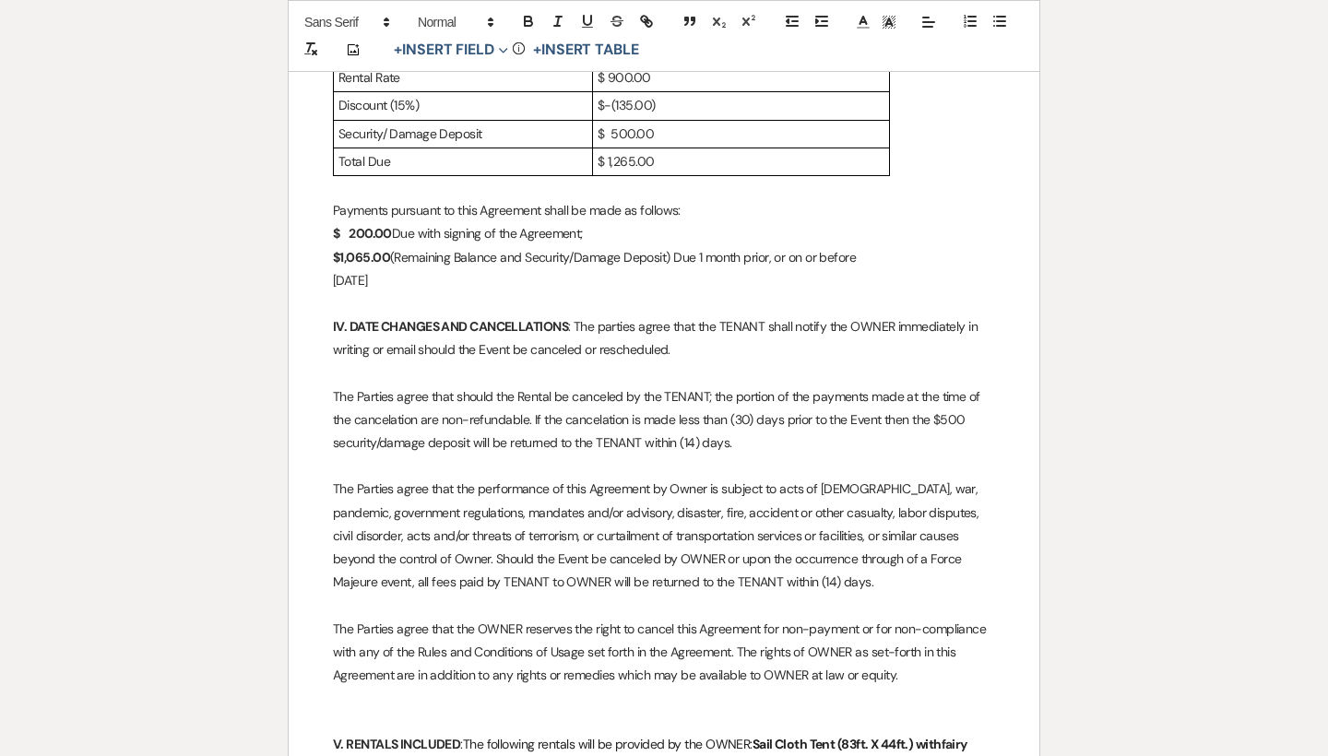
scroll to position [1040, 0]
click at [506, 336] on p "IV. DATE CHANGES AND CANCELLATIONS : The parties agree that the TENANT shall no…" at bounding box center [664, 336] width 662 height 46
click at [509, 334] on p "IV. DATE CHANGES AND CANCELLATIONS : The parties agree that the TENANT shall no…" at bounding box center [664, 336] width 662 height 46
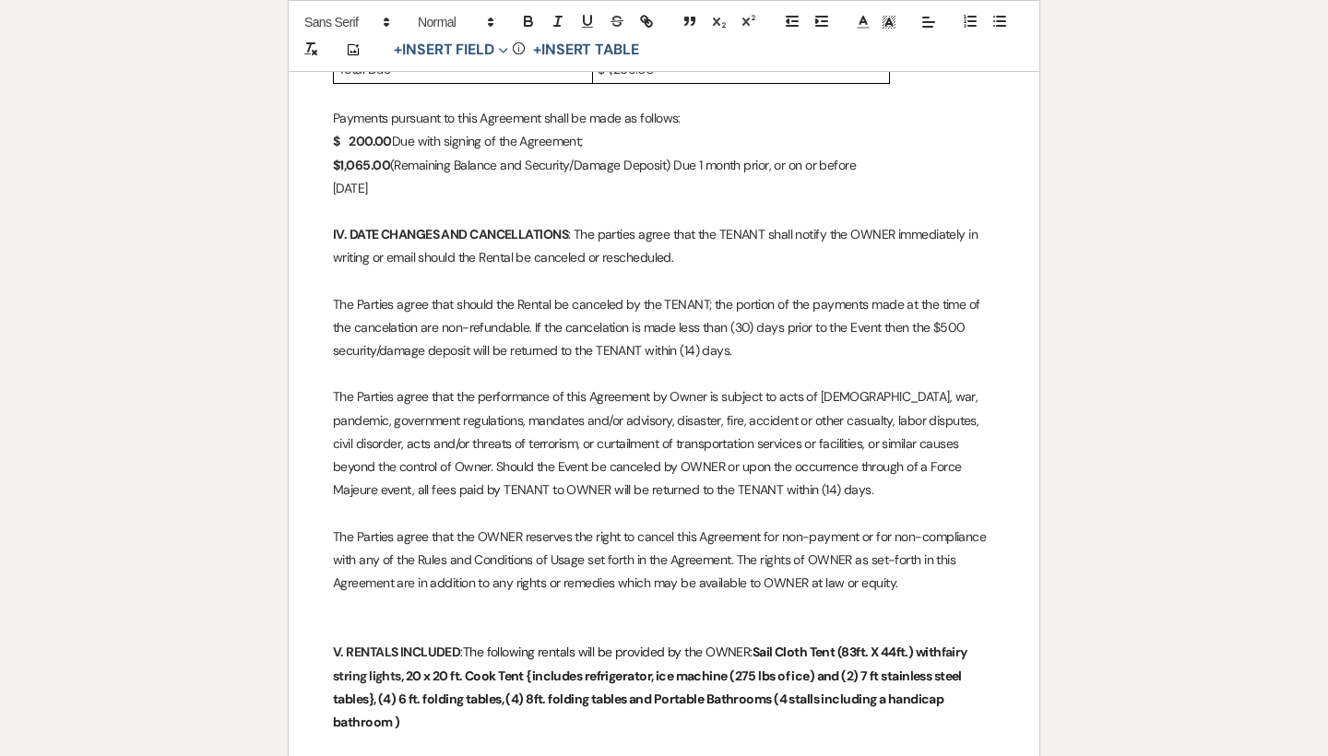
scroll to position [1175, 0]
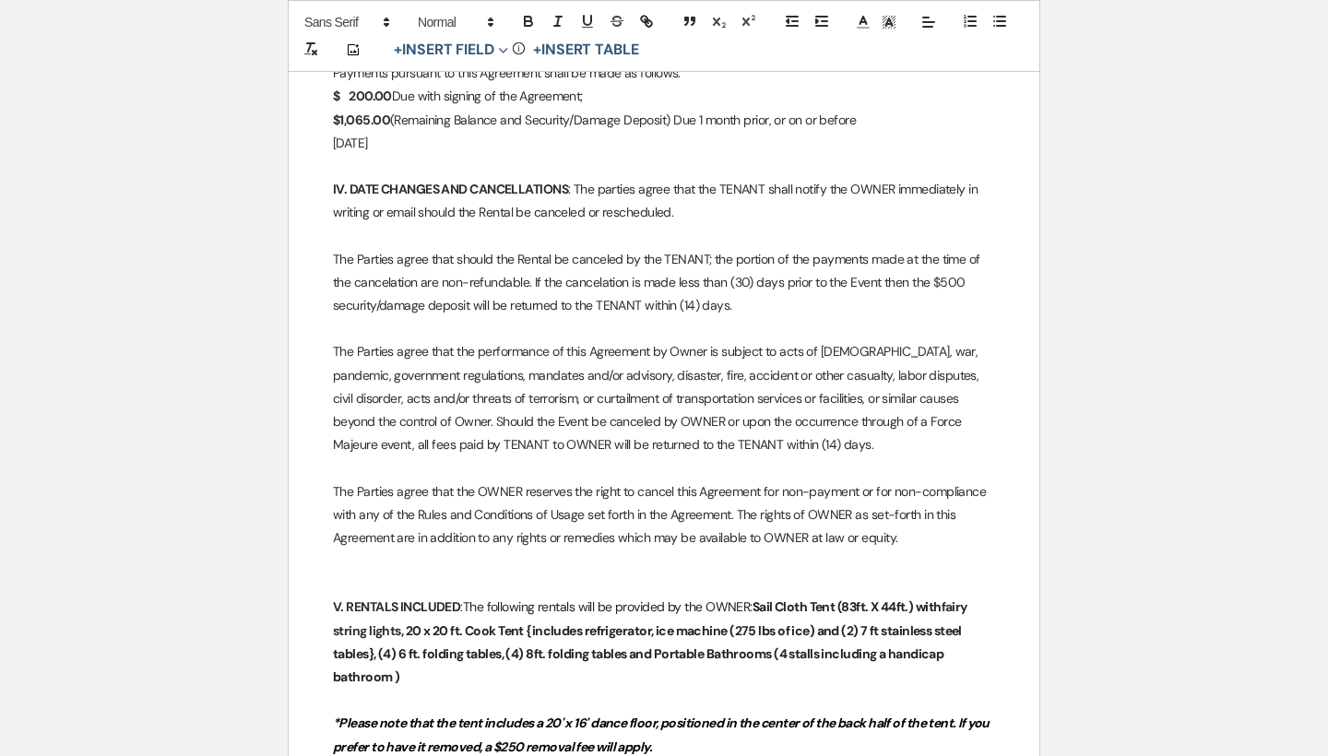
click at [748, 266] on p "The Parties agree that should the Rental be canceled by the TENANT; the portion…" at bounding box center [664, 283] width 662 height 70
click at [694, 295] on p "The Parties agree that should the Rental be canceled by the TENANT; the portion…" at bounding box center [664, 283] width 662 height 70
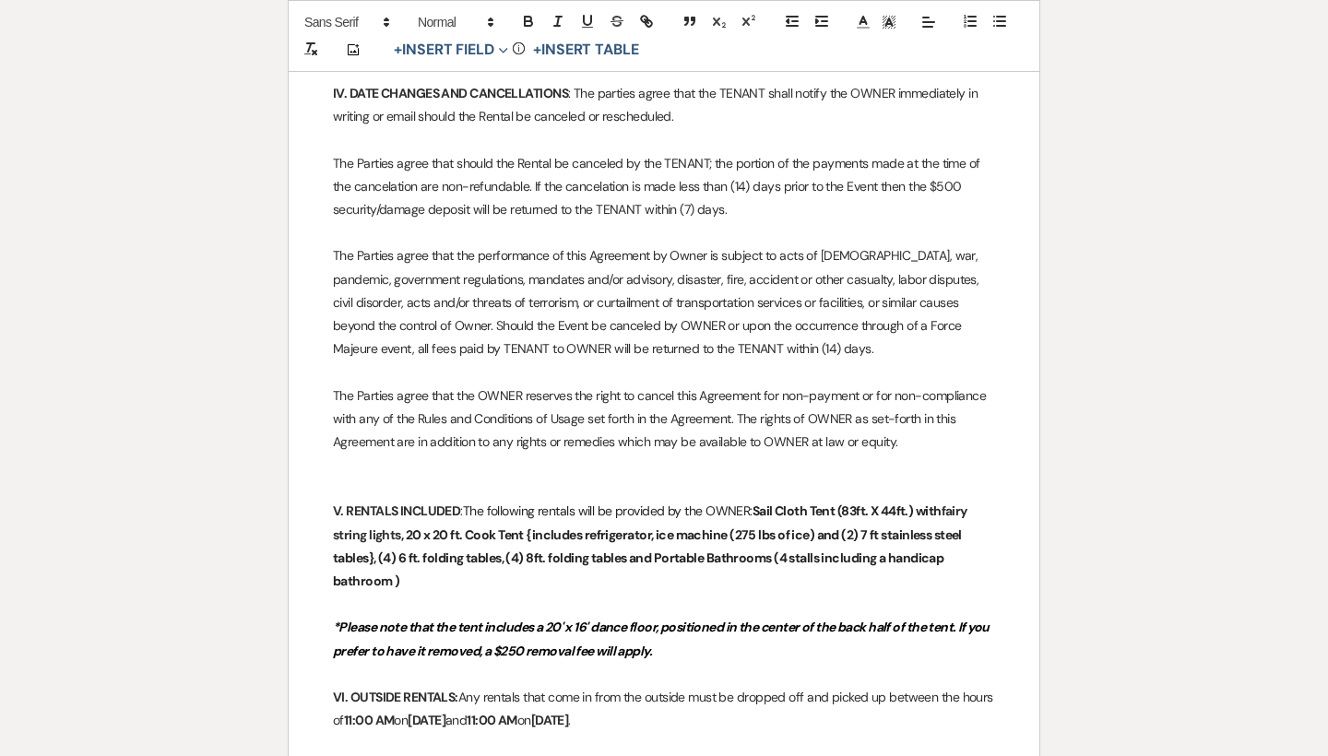
scroll to position [1273, 0]
click at [522, 307] on p "The Parties agree that the performance of this Agreement by Owner is subject to…" at bounding box center [664, 300] width 662 height 116
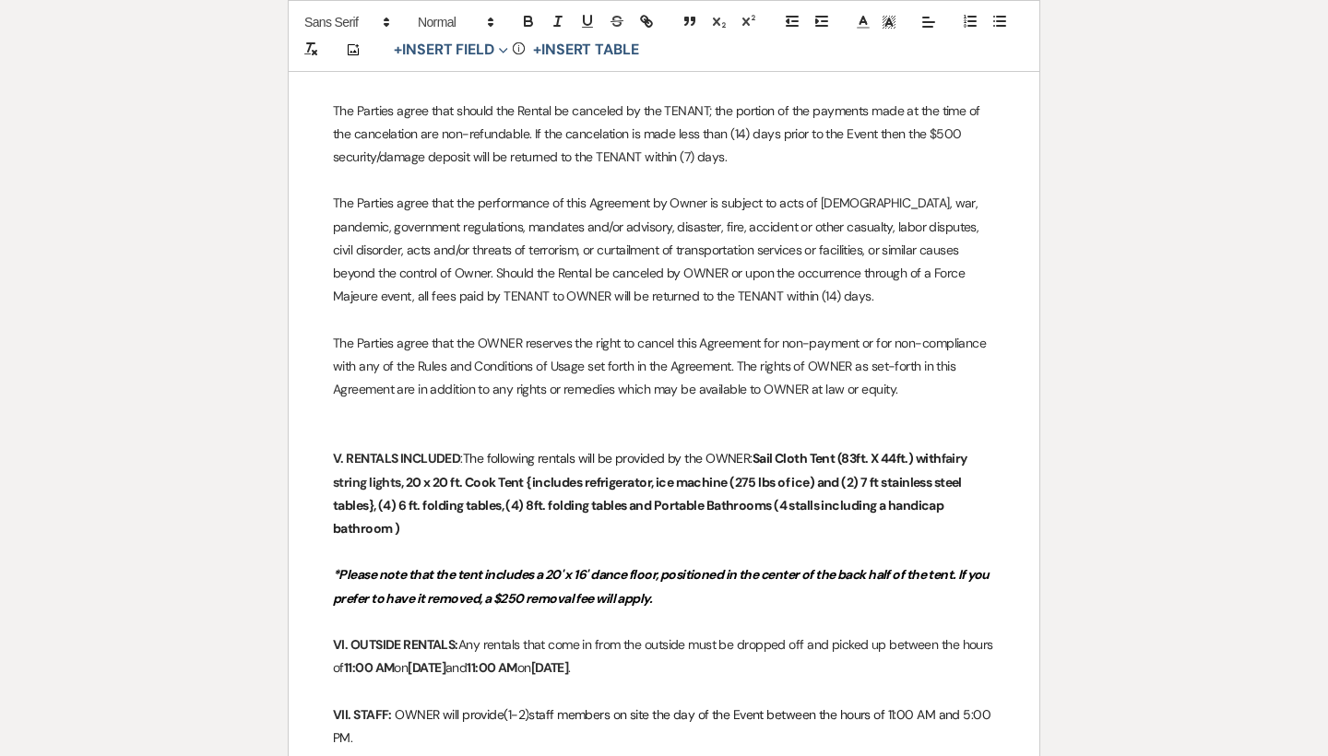
scroll to position [1327, 0]
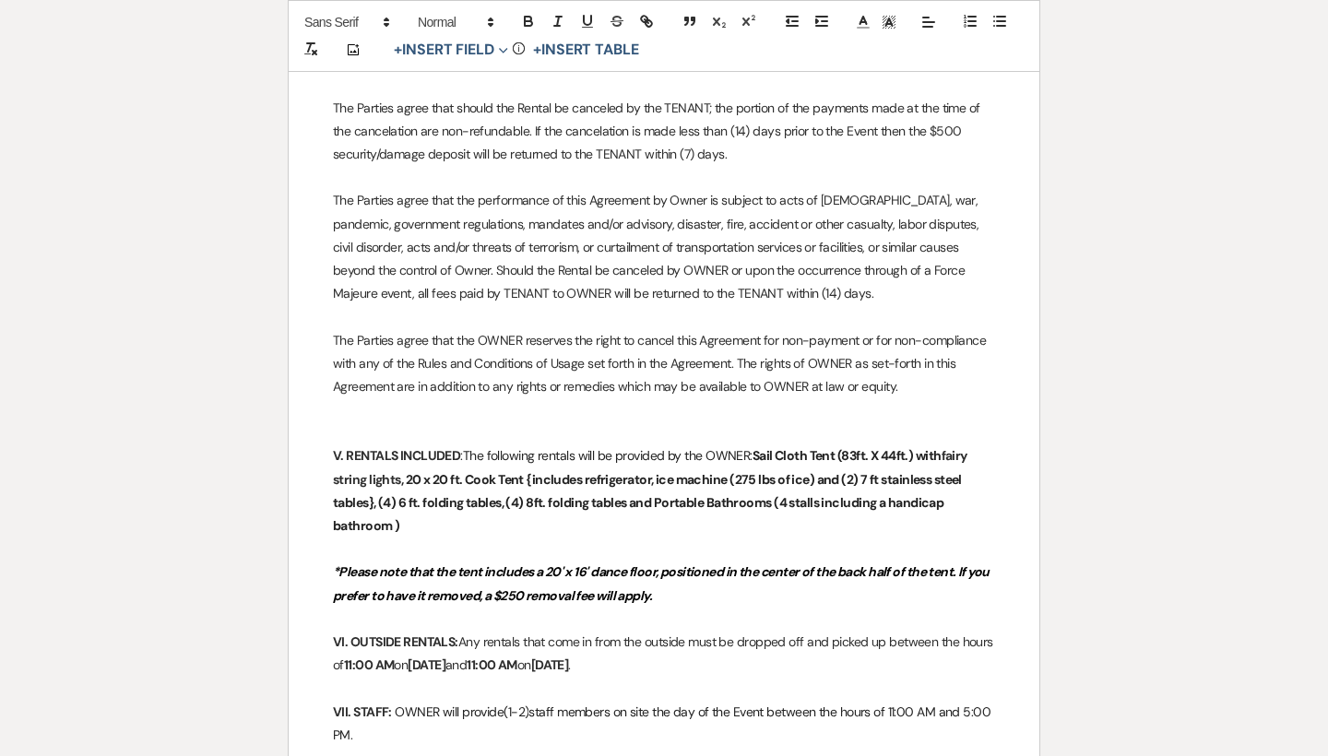
click at [732, 282] on p "The Parties agree that the performance of this Agreement by Owner is subject to…" at bounding box center [664, 247] width 662 height 116
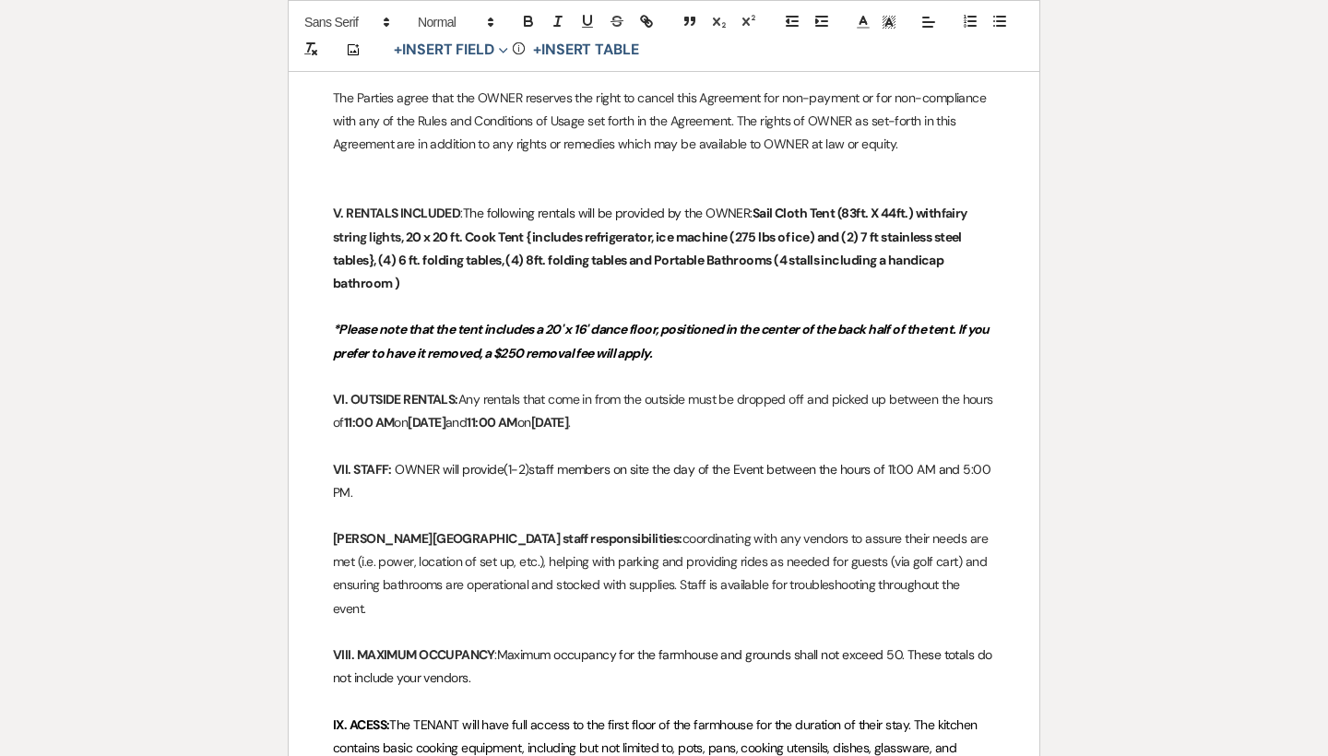
scroll to position [1570, 0]
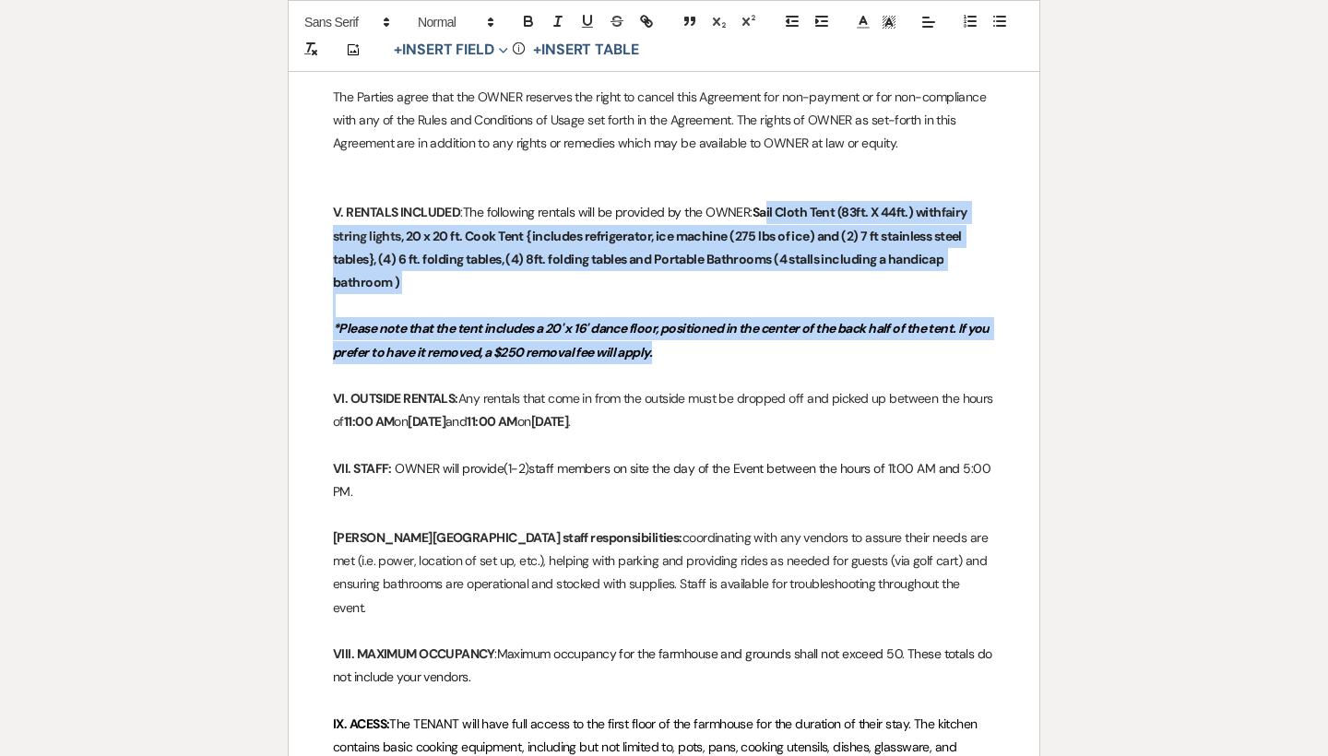
drag, startPoint x: 699, startPoint y: 337, endPoint x: 769, endPoint y: 207, distance: 148.5
click at [769, 207] on div "Smith Farm Gardens, LLC 60 Smith Rd. East Haddam, CT 06423 Smithfarmgardens@gma…" at bounding box center [664, 492] width 750 height 3485
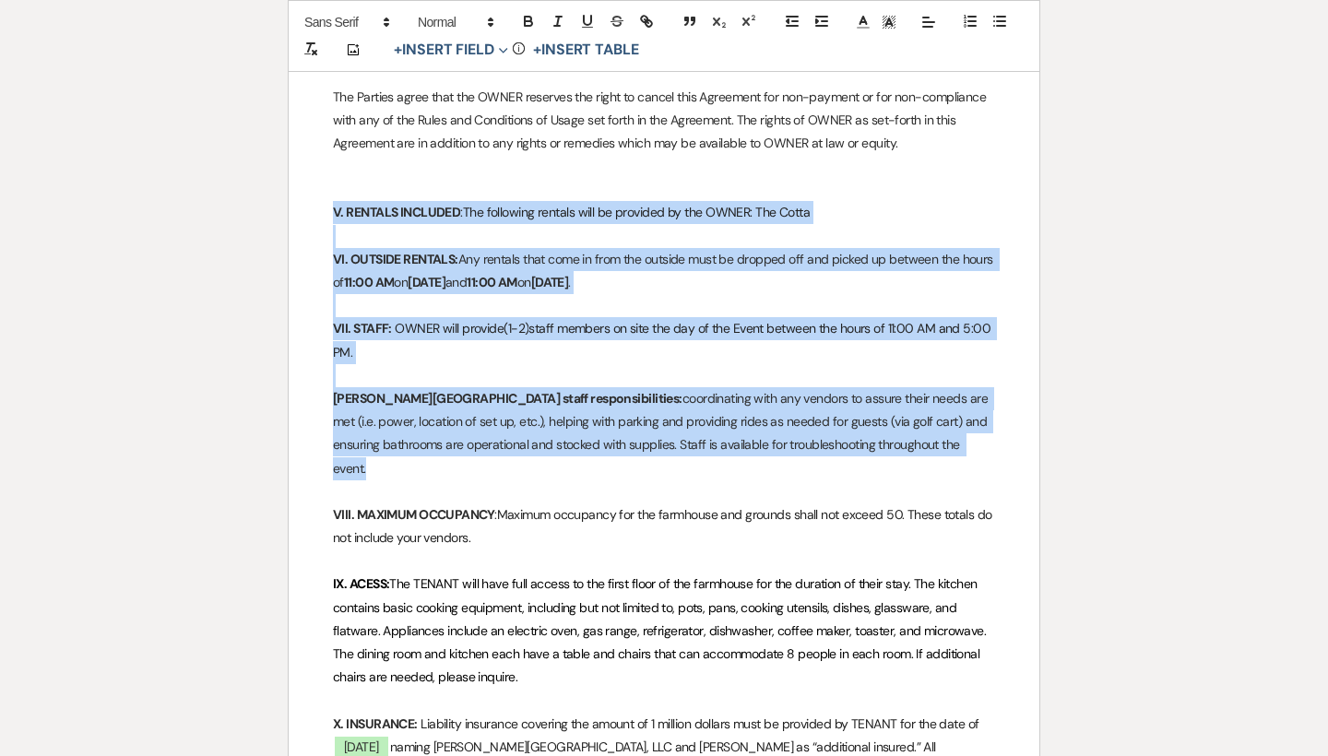
drag, startPoint x: 959, startPoint y: 429, endPoint x: 318, endPoint y: 207, distance: 678.2
click at [318, 207] on div "Smith Farm Gardens, LLC 60 Smith Rd. East Haddam, CT 06423 Smithfarmgardens@gma…" at bounding box center [664, 423] width 750 height 3346
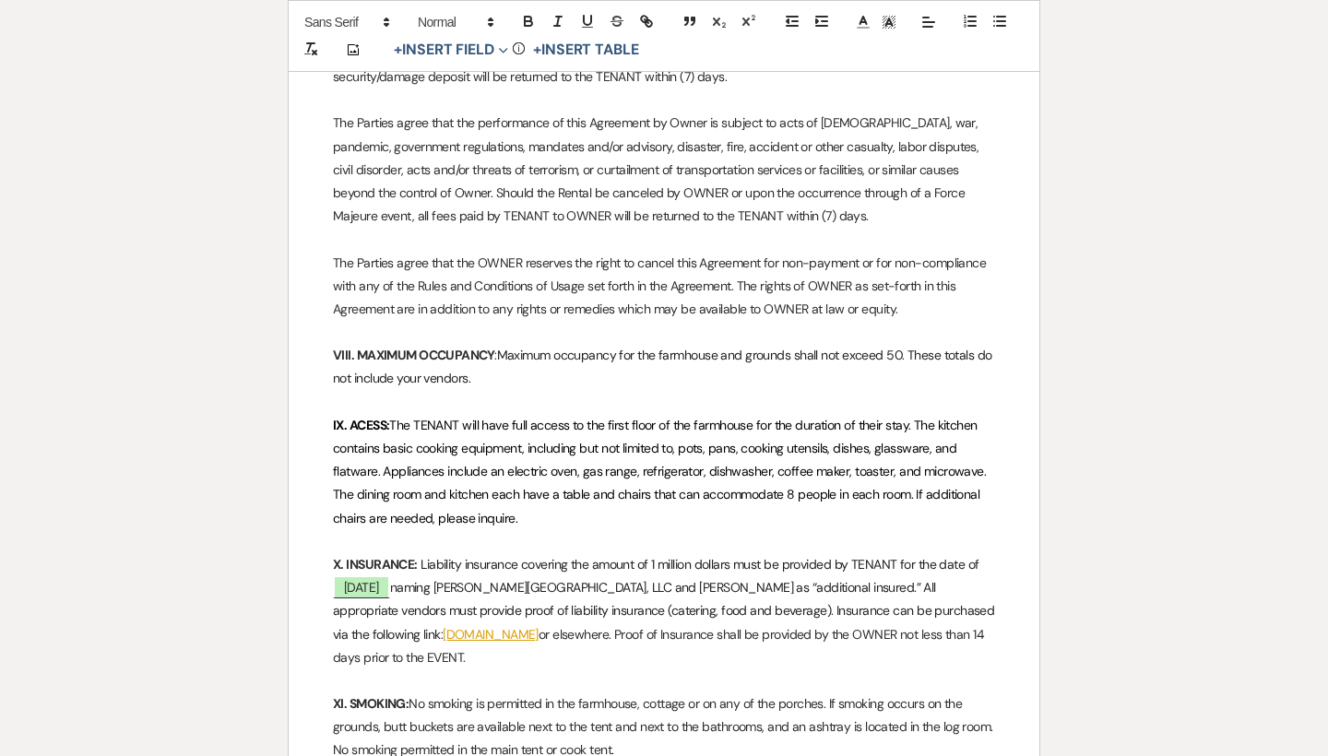
scroll to position [1421, 0]
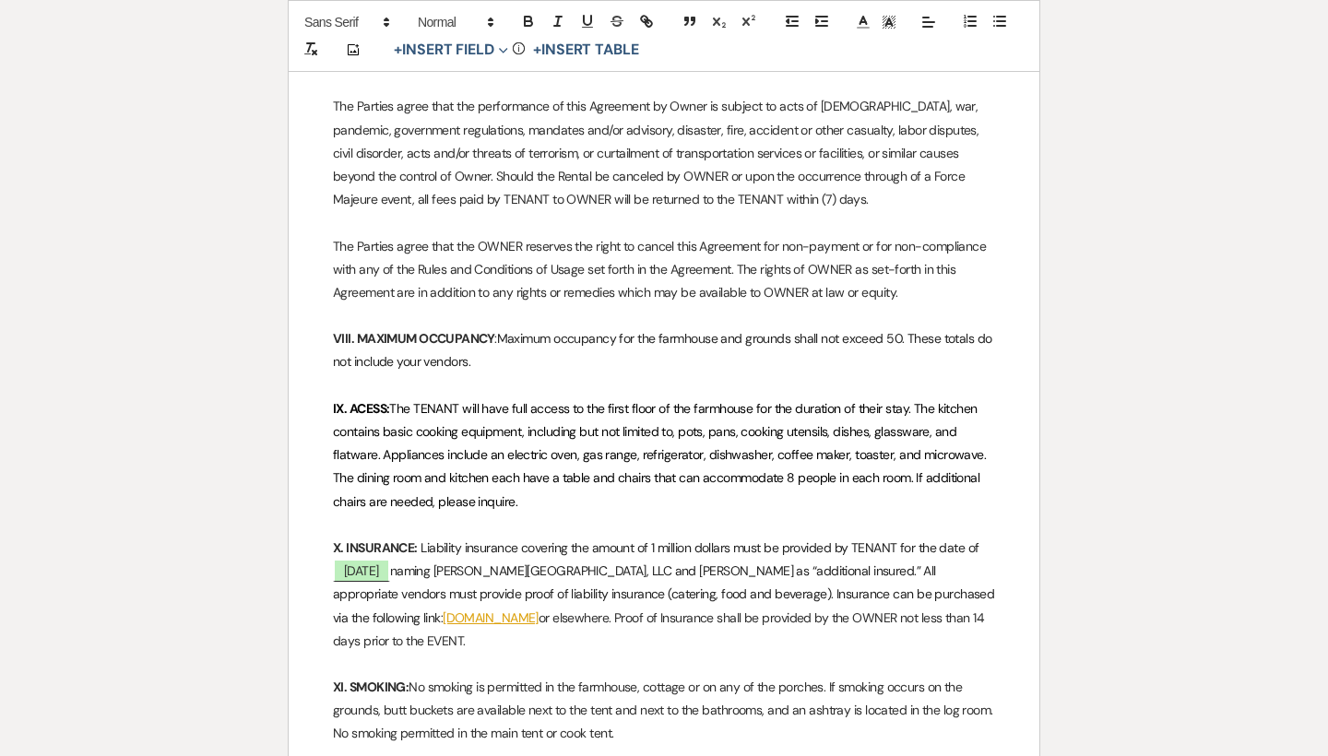
click at [347, 330] on strong "VIII. MAXIMUM OCCUPANCY" at bounding box center [413, 338] width 161 height 17
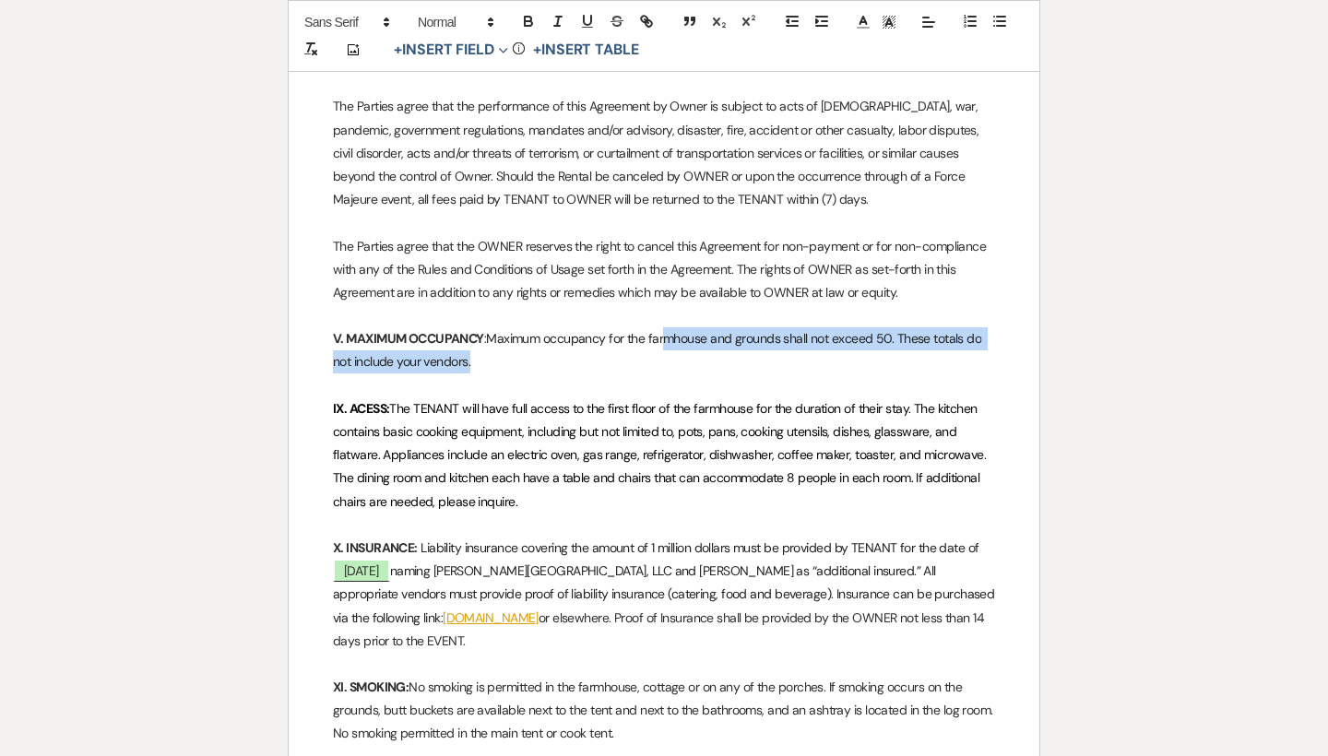
drag, startPoint x: 683, startPoint y: 347, endPoint x: 669, endPoint y: 331, distance: 20.9
click at [669, 331] on p "V. MAXIMUM OCCUPANCY : Maximum occupancy for the farmhouse and grounds shall no…" at bounding box center [664, 350] width 662 height 46
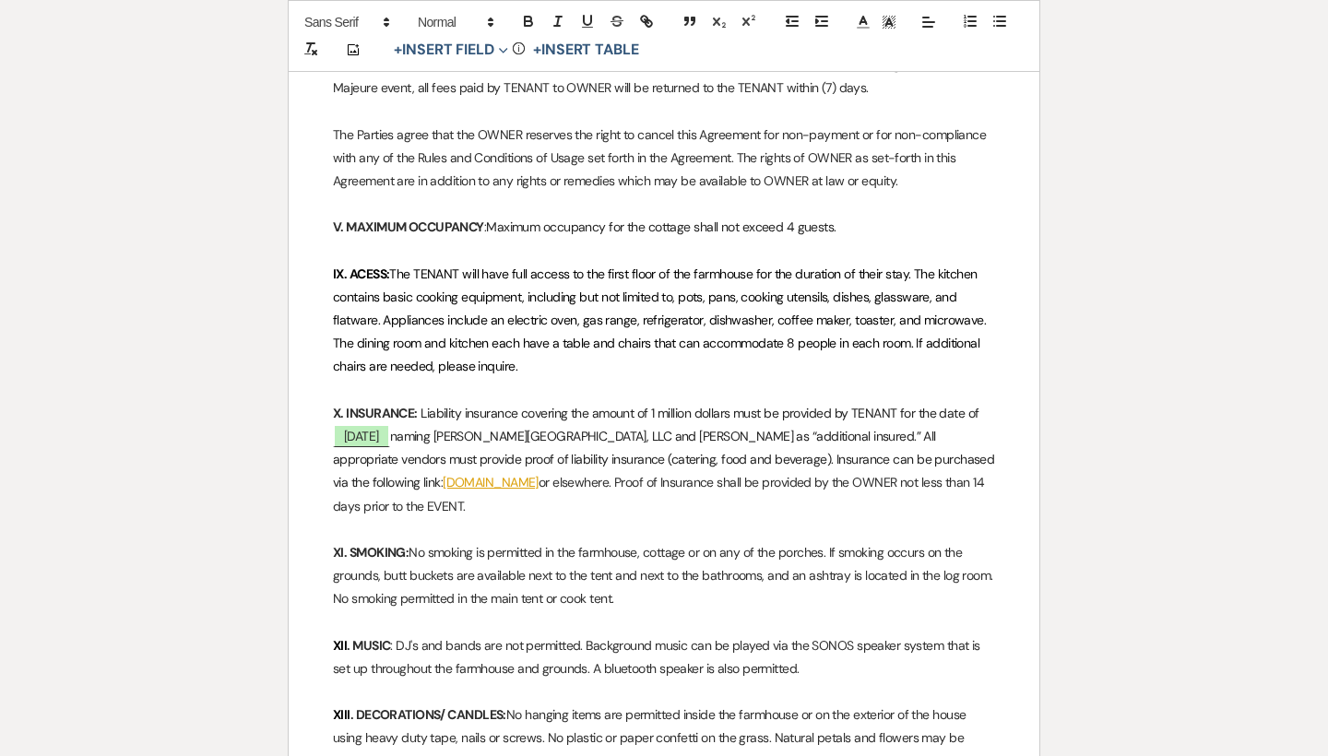
scroll to position [1533, 0]
drag, startPoint x: 660, startPoint y: 254, endPoint x: 613, endPoint y: 256, distance: 47.1
click at [613, 265] on span "The TENANT will have full access to the first floor of the farmhouse for the du…" at bounding box center [661, 320] width 656 height 110
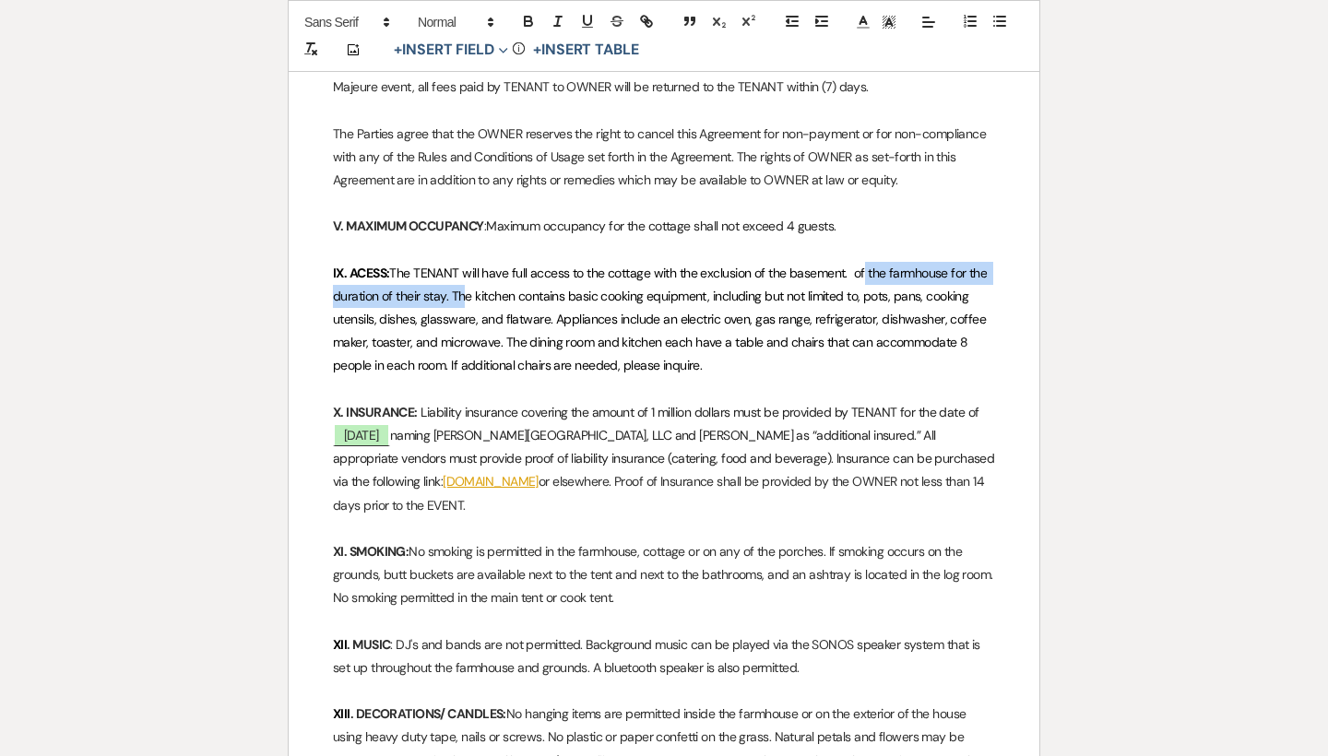
drag, startPoint x: 455, startPoint y: 284, endPoint x: 864, endPoint y: 254, distance: 410.4
click at [864, 265] on span "The TENANT will have full access to the cottage with the exclusion of the basem…" at bounding box center [661, 320] width 657 height 110
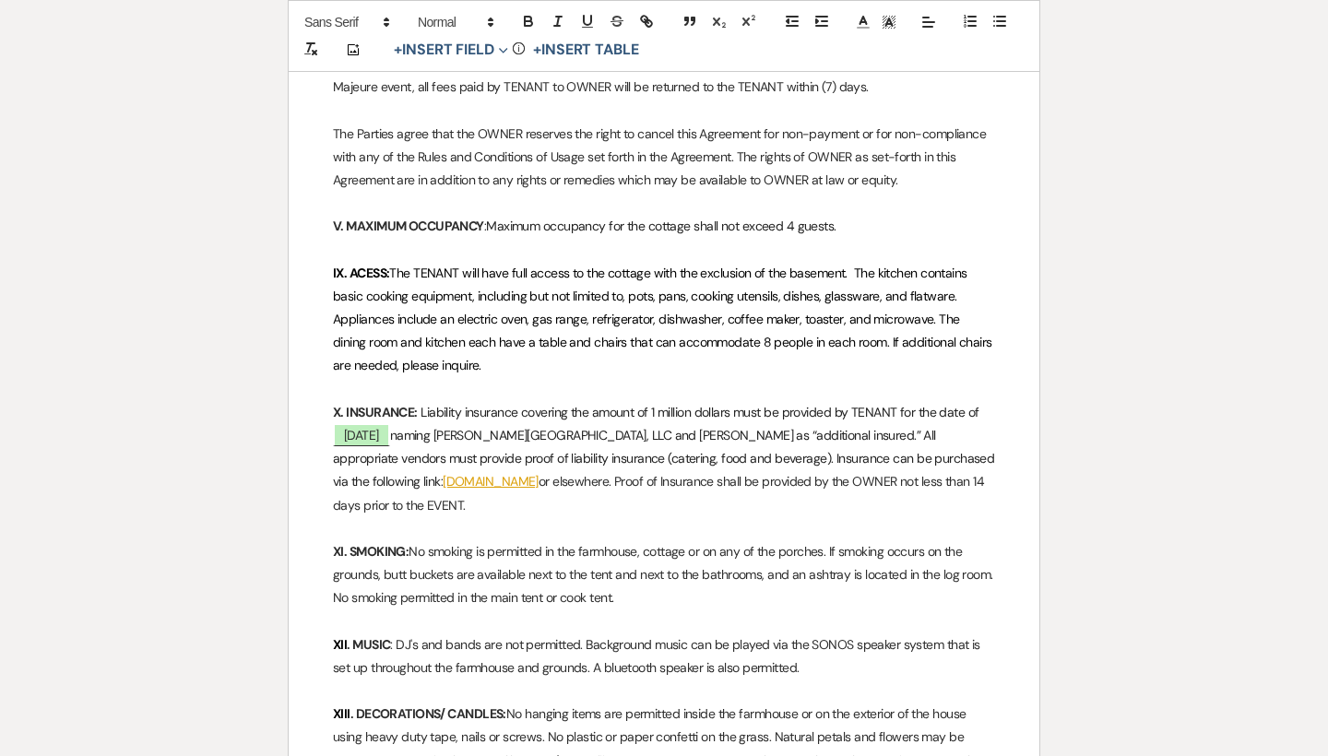
click at [630, 281] on span "The TENANT will have full access to the cottage with the exclusion of the basem…" at bounding box center [664, 320] width 662 height 110
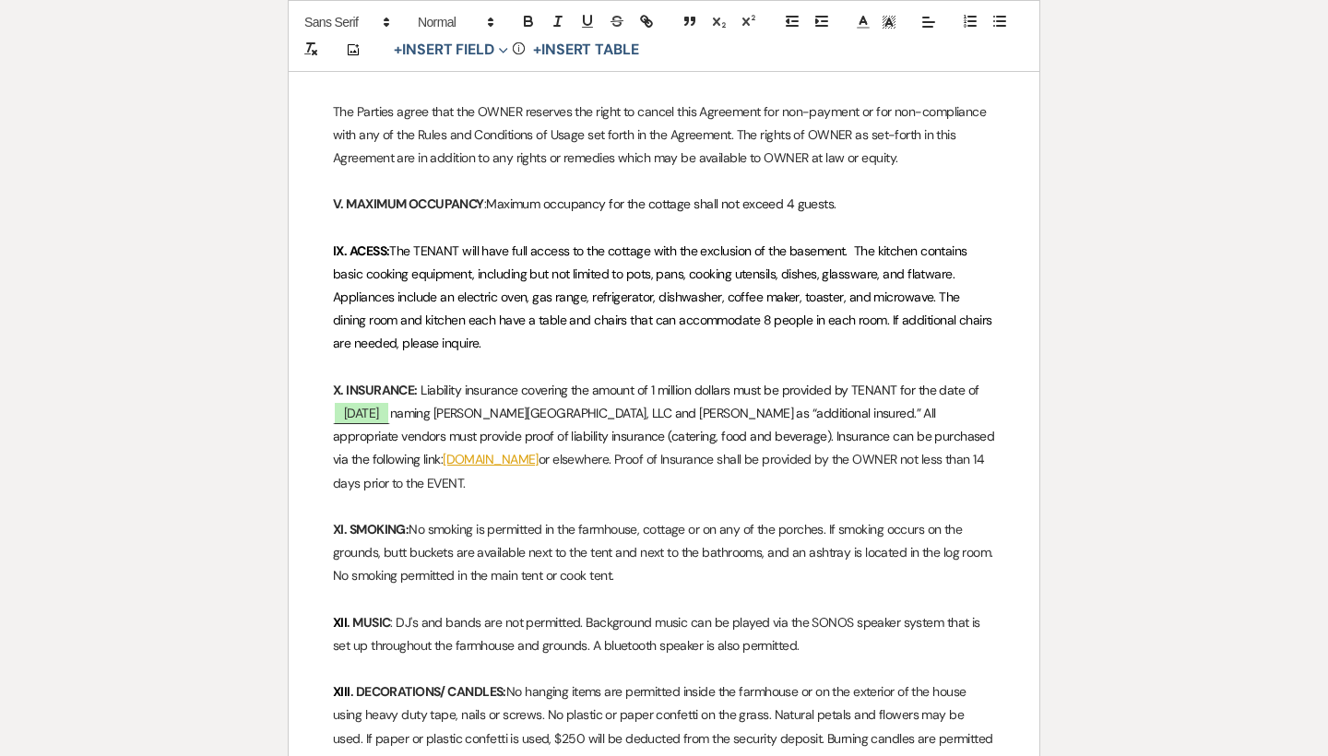
scroll to position [1558, 0]
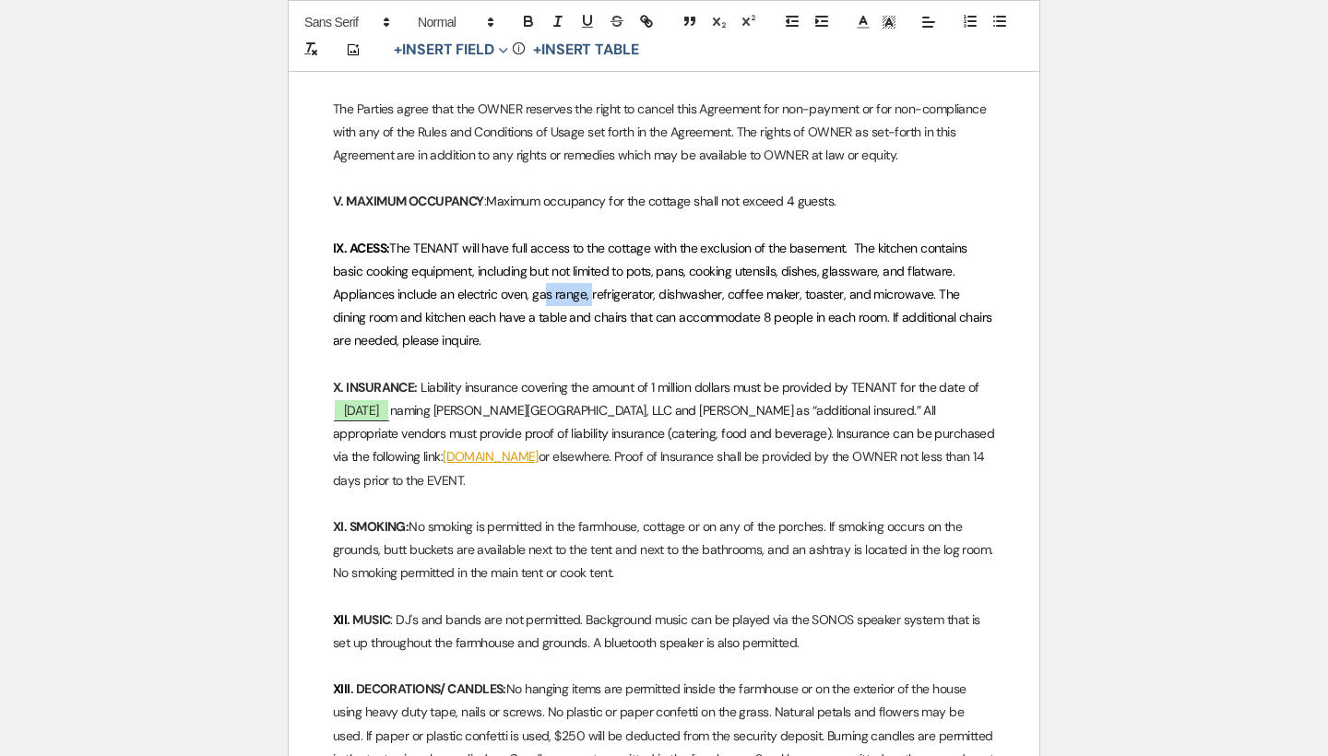
drag, startPoint x: 585, startPoint y: 277, endPoint x: 539, endPoint y: 278, distance: 46.1
click at [539, 278] on span "The TENANT will have full access to the cottage with the exclusion of the basem…" at bounding box center [664, 295] width 662 height 110
click at [784, 282] on span "The TENANT will have full access to the cottage with the exclusion of the basem…" at bounding box center [665, 295] width 664 height 110
drag, startPoint x: 889, startPoint y: 323, endPoint x: 845, endPoint y: 286, distance: 56.9
click at [845, 286] on p "IX. ACESS: The TENANT will have full access to the cottage with the exclusion o…" at bounding box center [664, 295] width 662 height 116
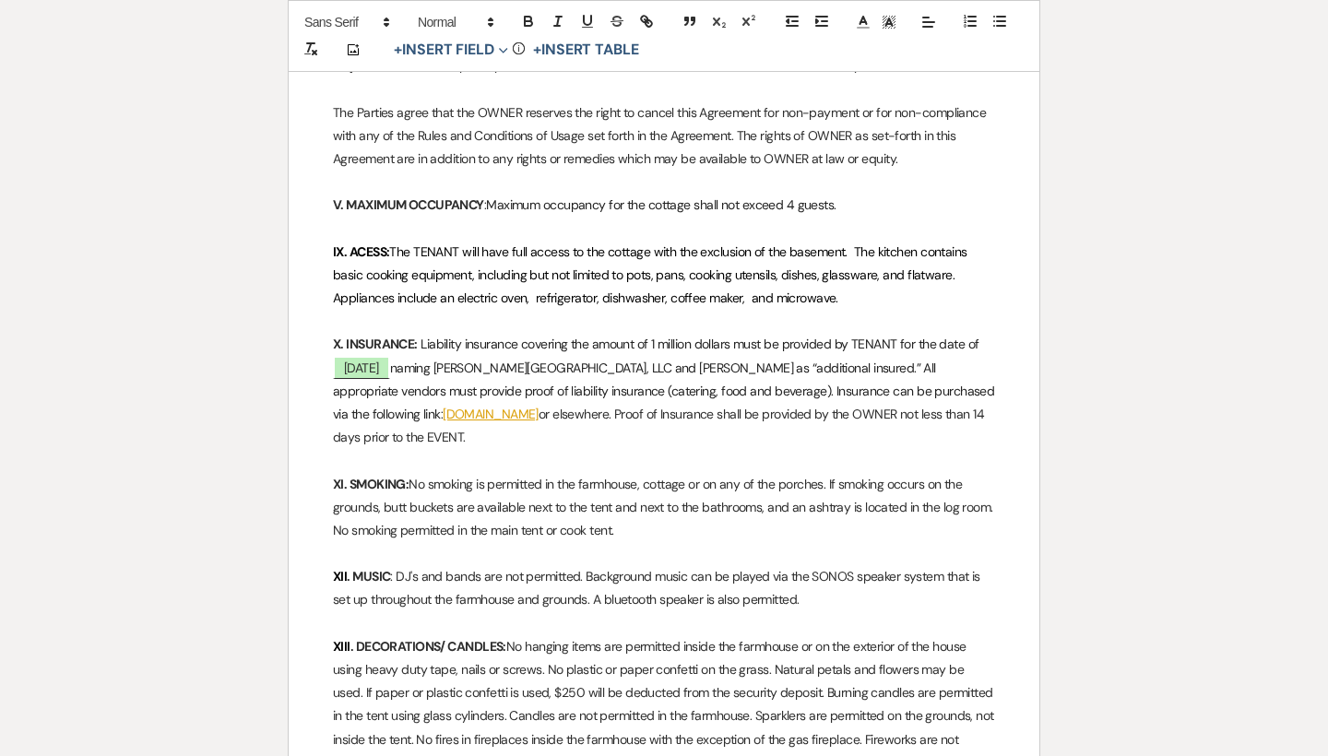
scroll to position [1552, 0]
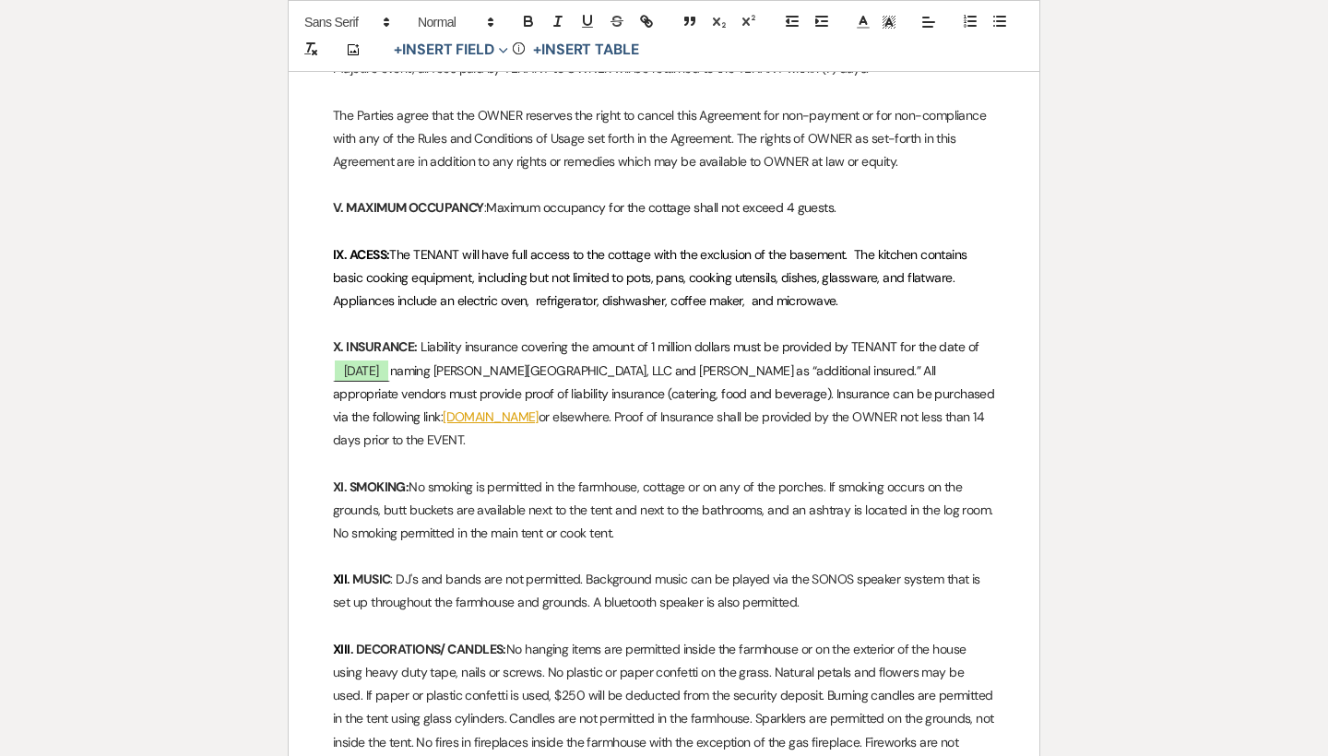
click at [387, 246] on strong "IX. ACESS:" at bounding box center [361, 254] width 56 height 17
click at [856, 278] on p "IX. ACESS: The TENANT will have full access to the cottage with the exclusion o…" at bounding box center [664, 278] width 662 height 70
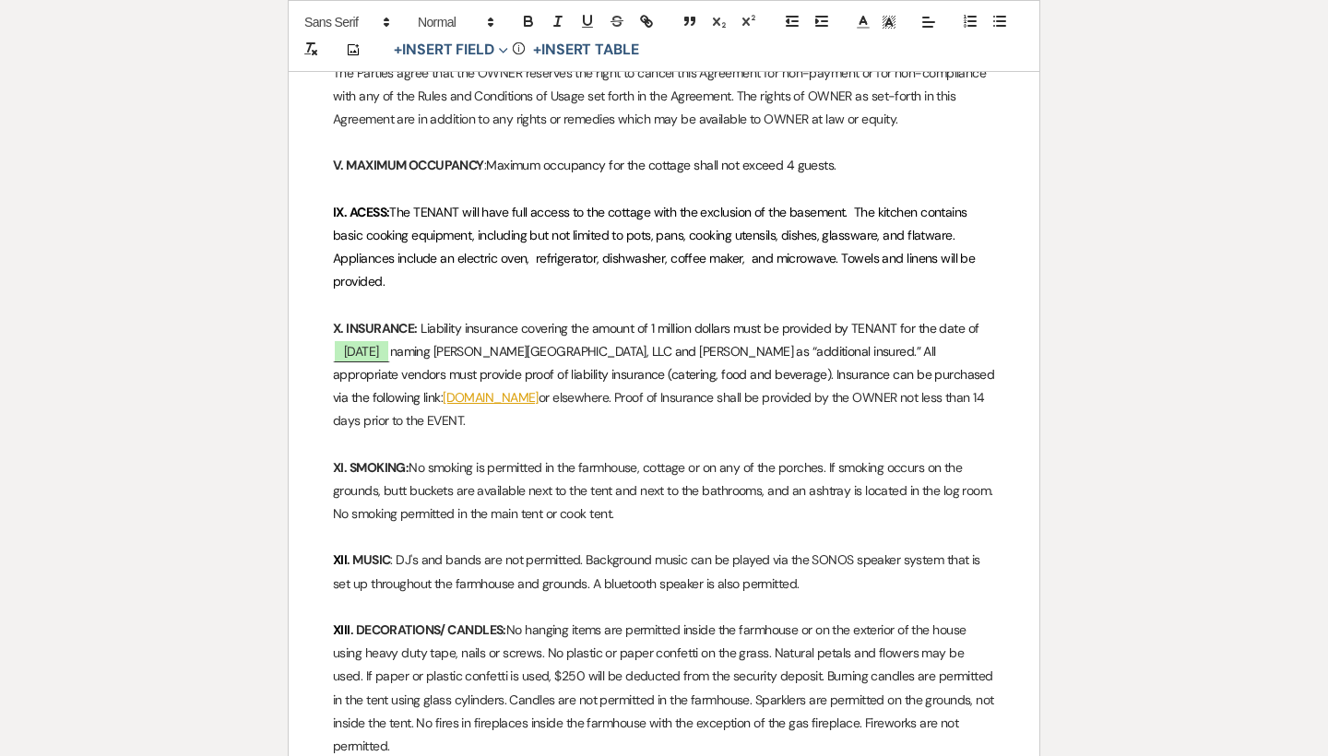
scroll to position [1594, 0]
drag, startPoint x: 410, startPoint y: 406, endPoint x: 323, endPoint y: 306, distance: 132.6
click at [323, 306] on div "Smith Farm Gardens, LLC 60 Smith Rd. East Haddam, CT 06423 Smithfarmgardens@gma…" at bounding box center [664, 213] width 750 height 2974
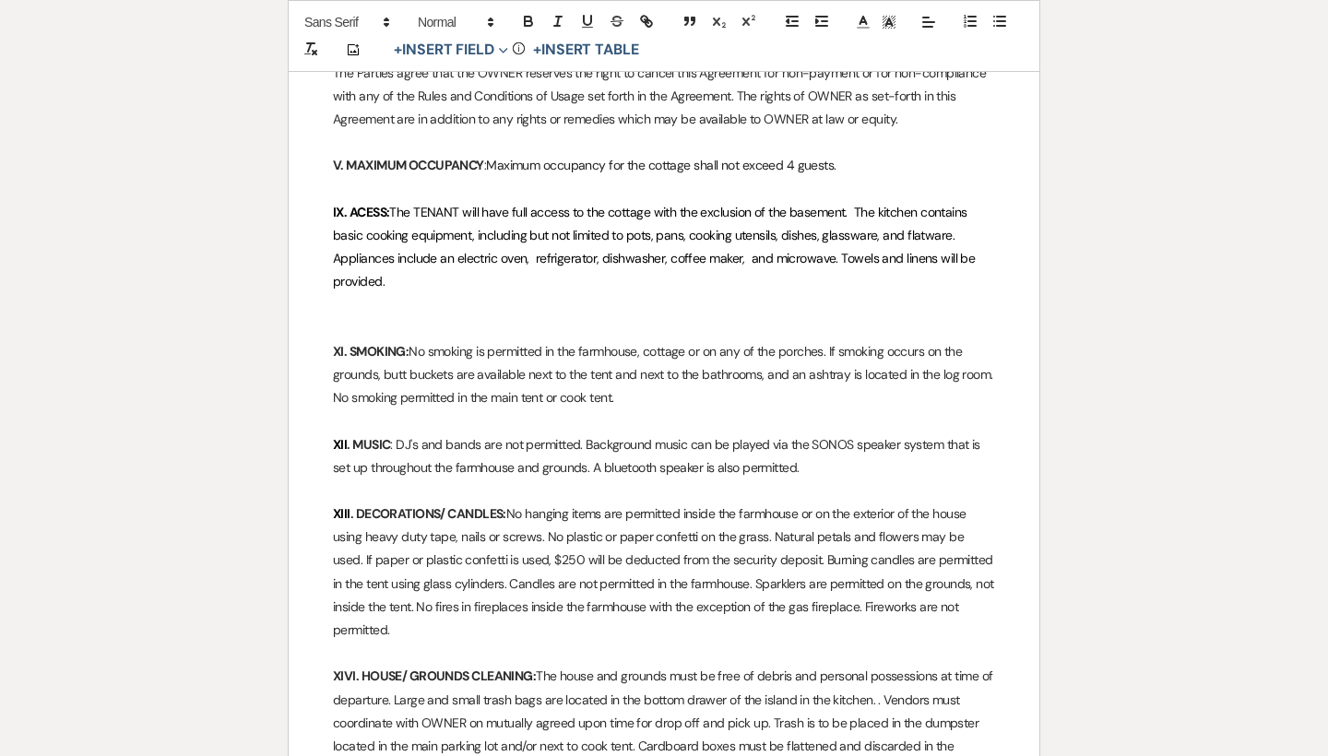
click at [641, 340] on p "XI. SMOKING: No smoking is permitted in the farmhouse, cottage or on any of the…" at bounding box center [664, 375] width 662 height 70
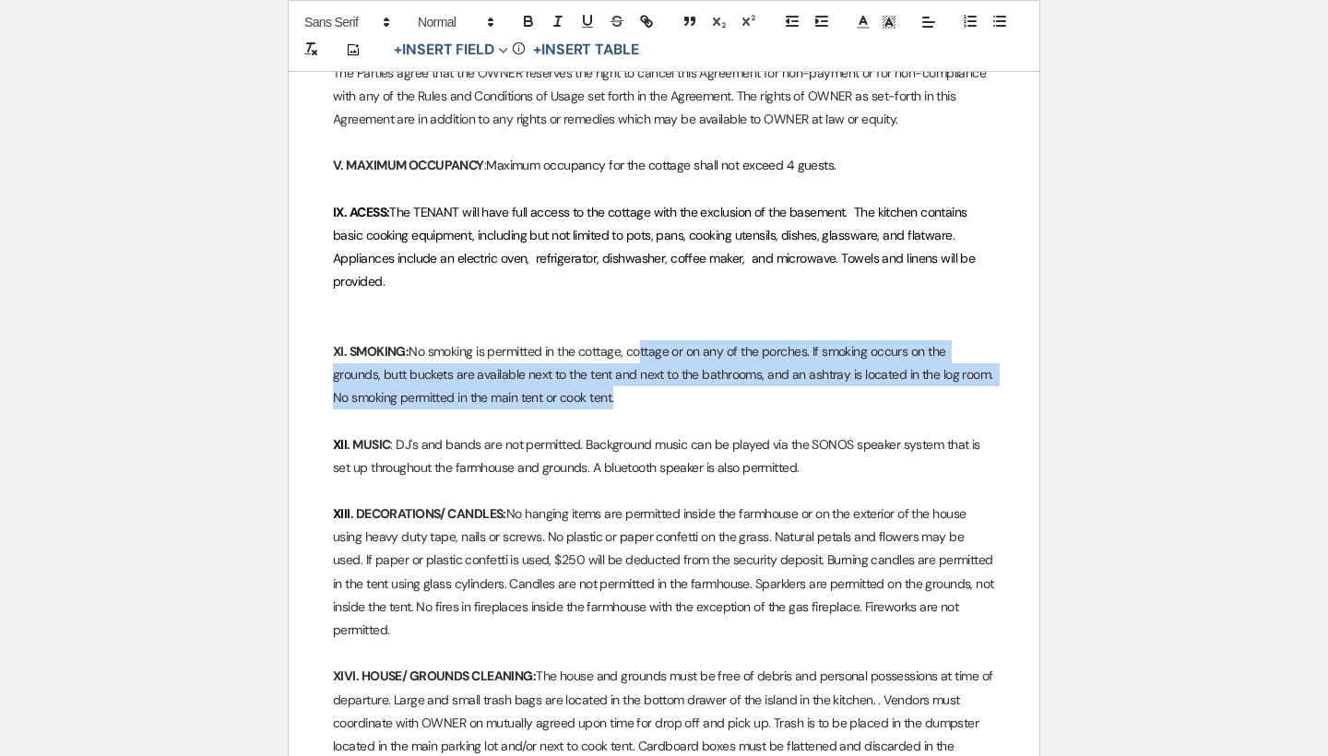
drag, startPoint x: 715, startPoint y: 379, endPoint x: 644, endPoint y: 335, distance: 83.7
click at [644, 340] on p "XI. SMOKING: No smoking is permitted in the cottage, cottage or on any of the p…" at bounding box center [664, 375] width 662 height 70
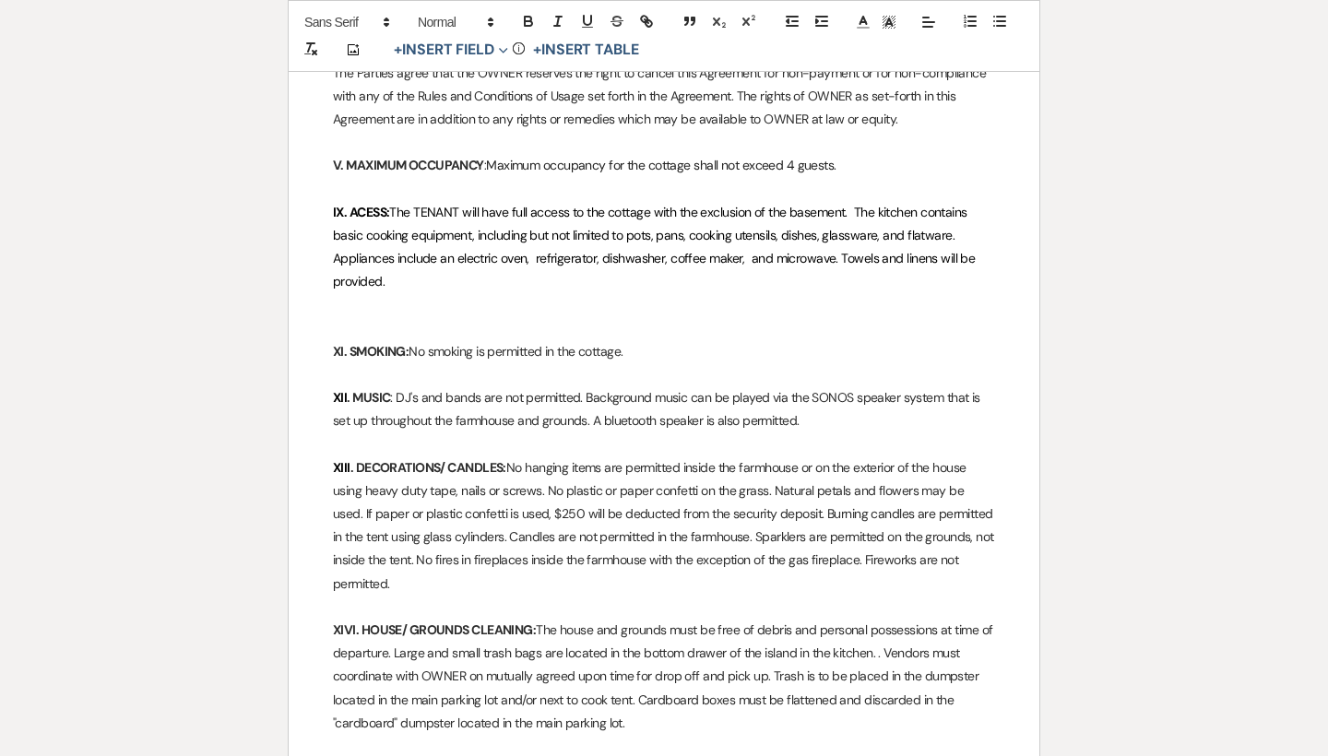
click at [557, 340] on p "XI. SMOKING: No smoking is permitted in the cottage." at bounding box center [664, 351] width 662 height 23
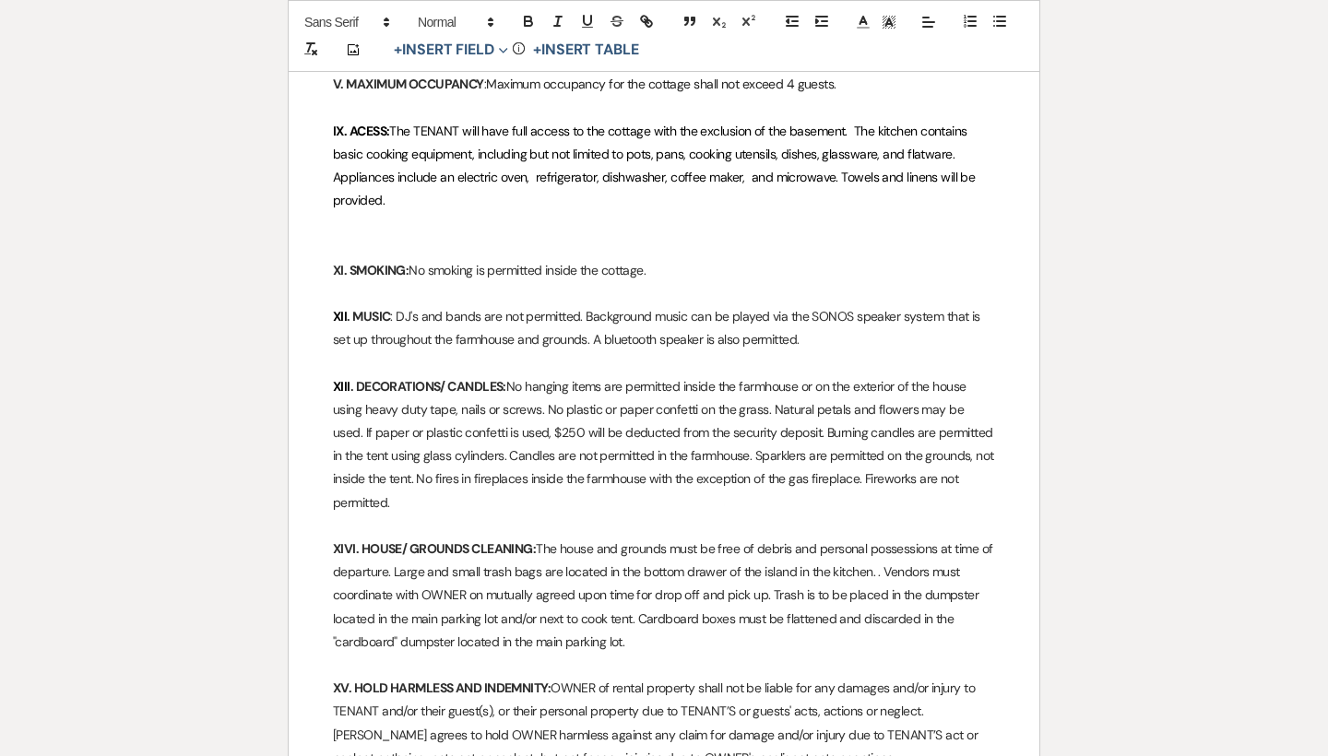
scroll to position [1730, 0]
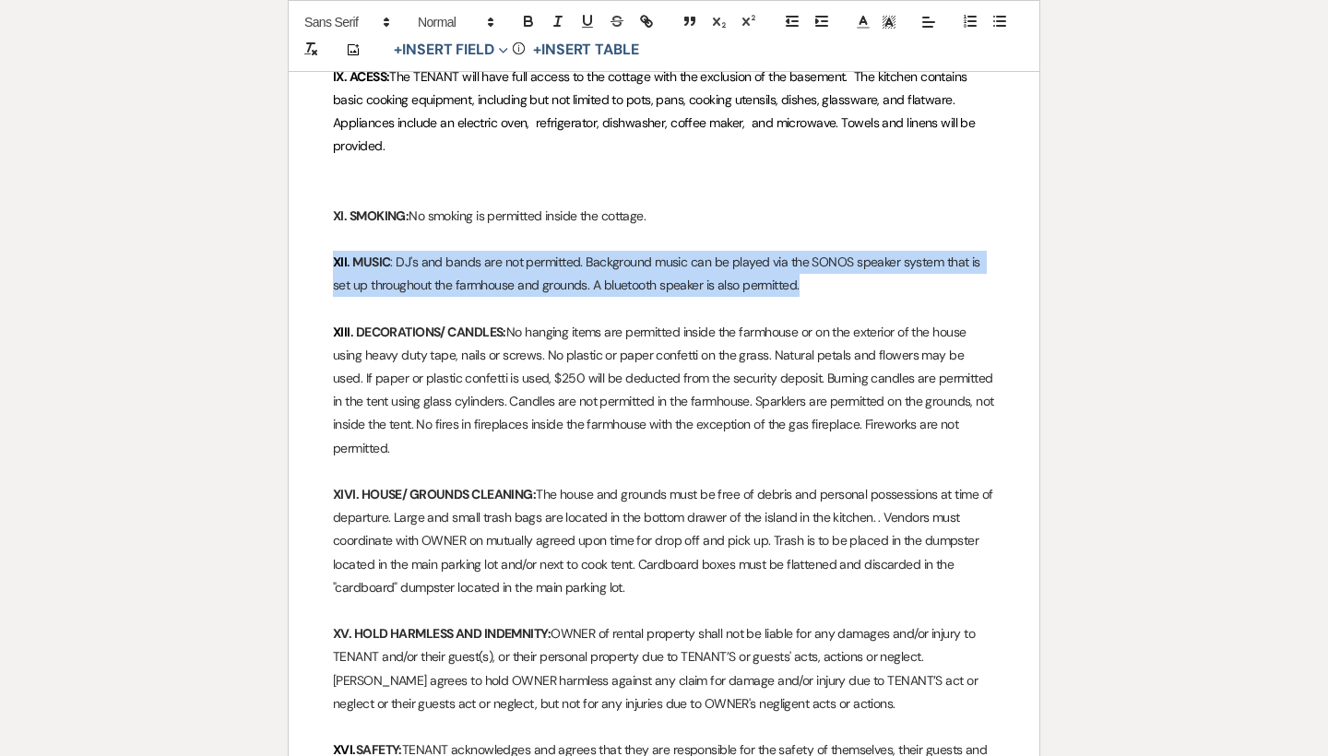
drag, startPoint x: 821, startPoint y: 272, endPoint x: 336, endPoint y: 237, distance: 487.1
click at [336, 251] on p "XII . MUSIC : DJ's and bands are not permitted. Background music can be played …" at bounding box center [664, 274] width 662 height 46
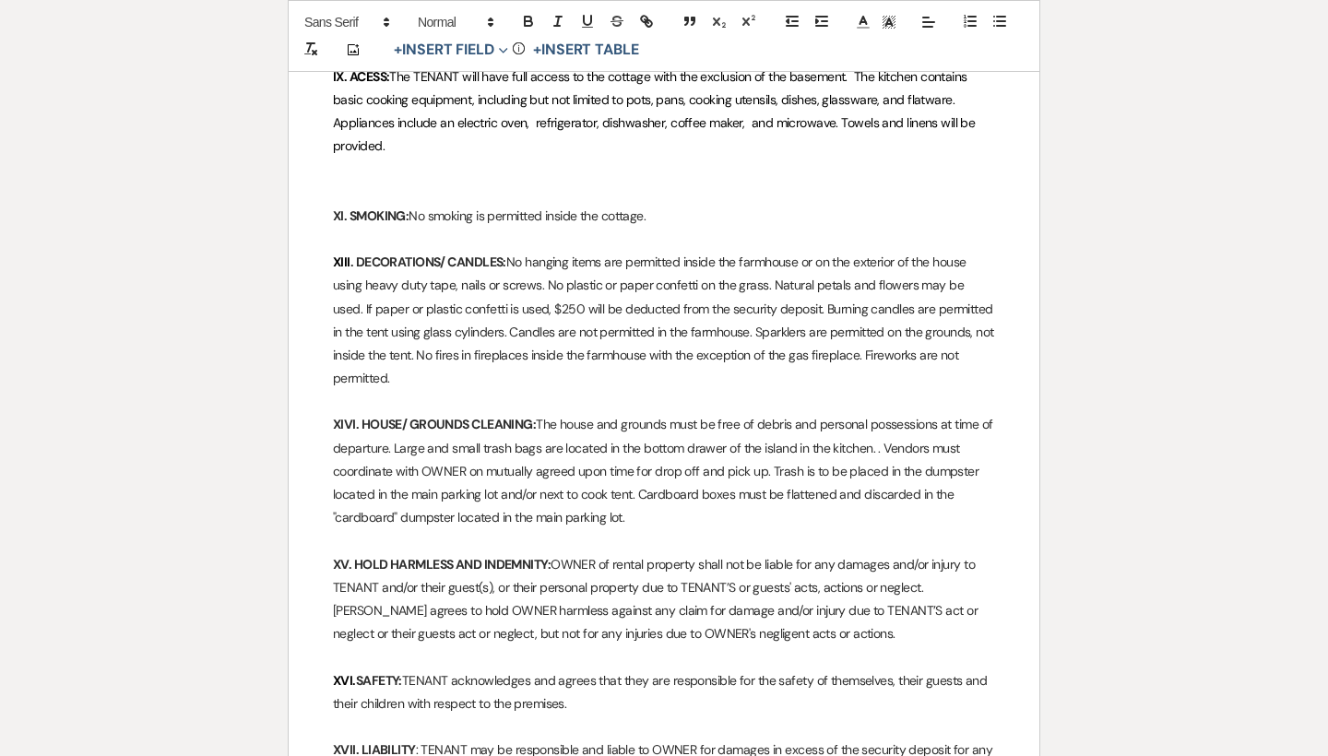
click at [805, 251] on p "XIII . DECORATIONS/ CANDLES: No hanging items are permitted inside the farmhous…" at bounding box center [664, 320] width 662 height 139
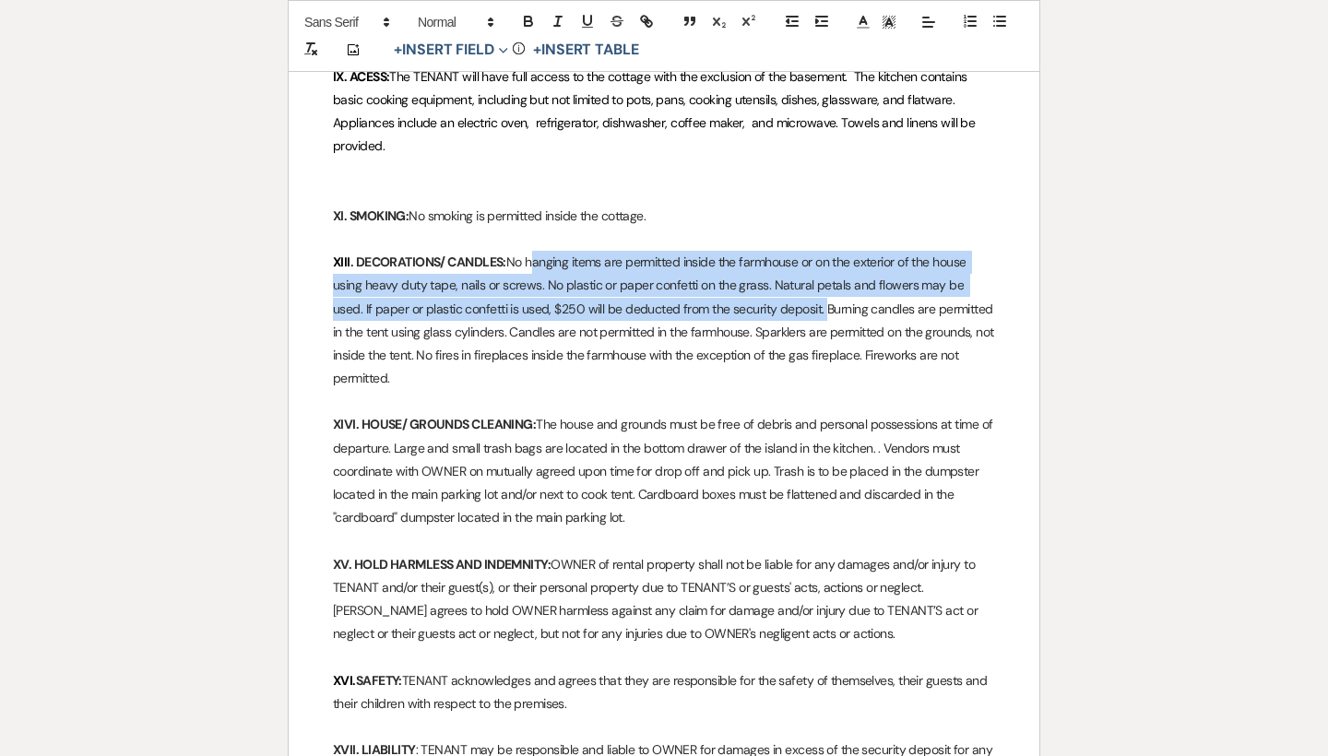
drag, startPoint x: 789, startPoint y: 293, endPoint x: 530, endPoint y: 242, distance: 264.2
click at [530, 251] on p "XIII . DECORATIONS/ CANDLES: No hanging items are permitted inside the farmhous…" at bounding box center [664, 320] width 662 height 139
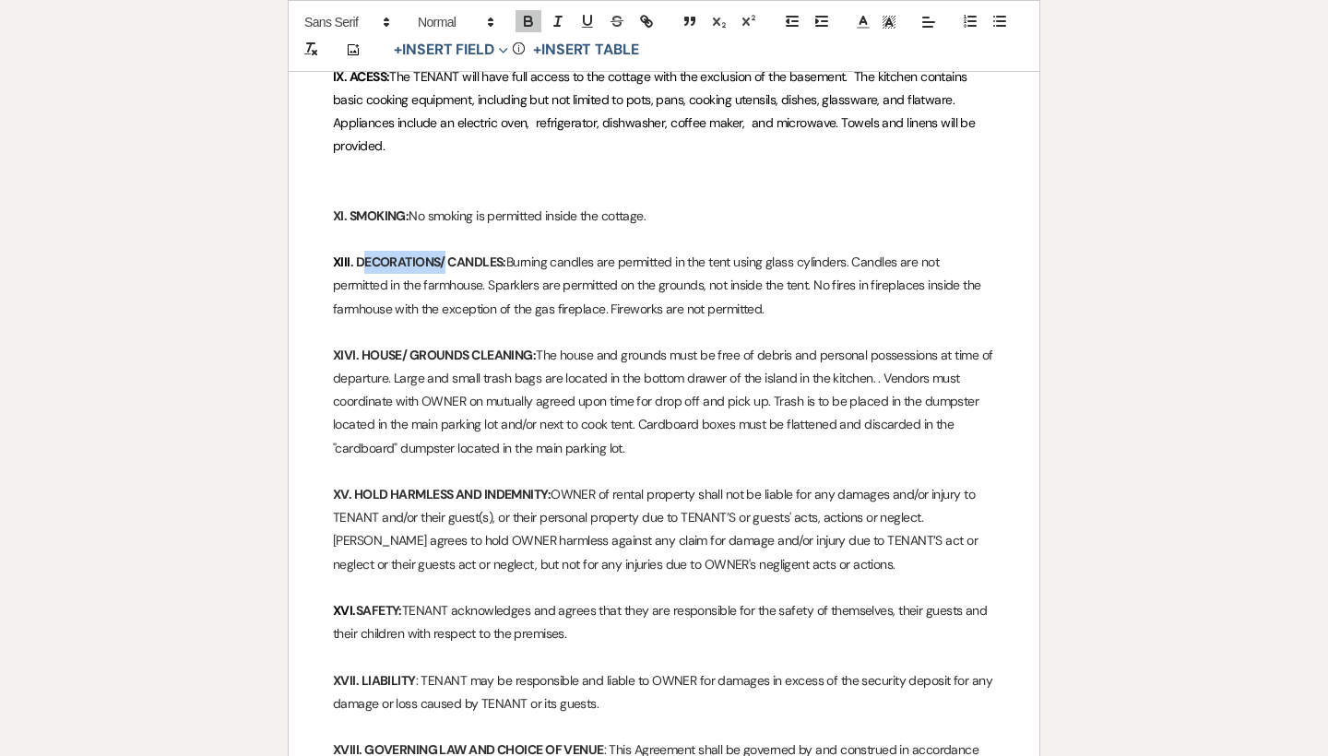
drag, startPoint x: 445, startPoint y: 243, endPoint x: 360, endPoint y: 243, distance: 84.8
click at [360, 254] on strong ". DECORATIONS/ CANDLES:" at bounding box center [428, 262] width 156 height 17
drag, startPoint x: 695, startPoint y: 289, endPoint x: 547, endPoint y: 250, distance: 153.4
click at [547, 251] on p "XIII . CANDLES: Burning candles are permitted in the tent using glass cylinders…" at bounding box center [664, 286] width 662 height 70
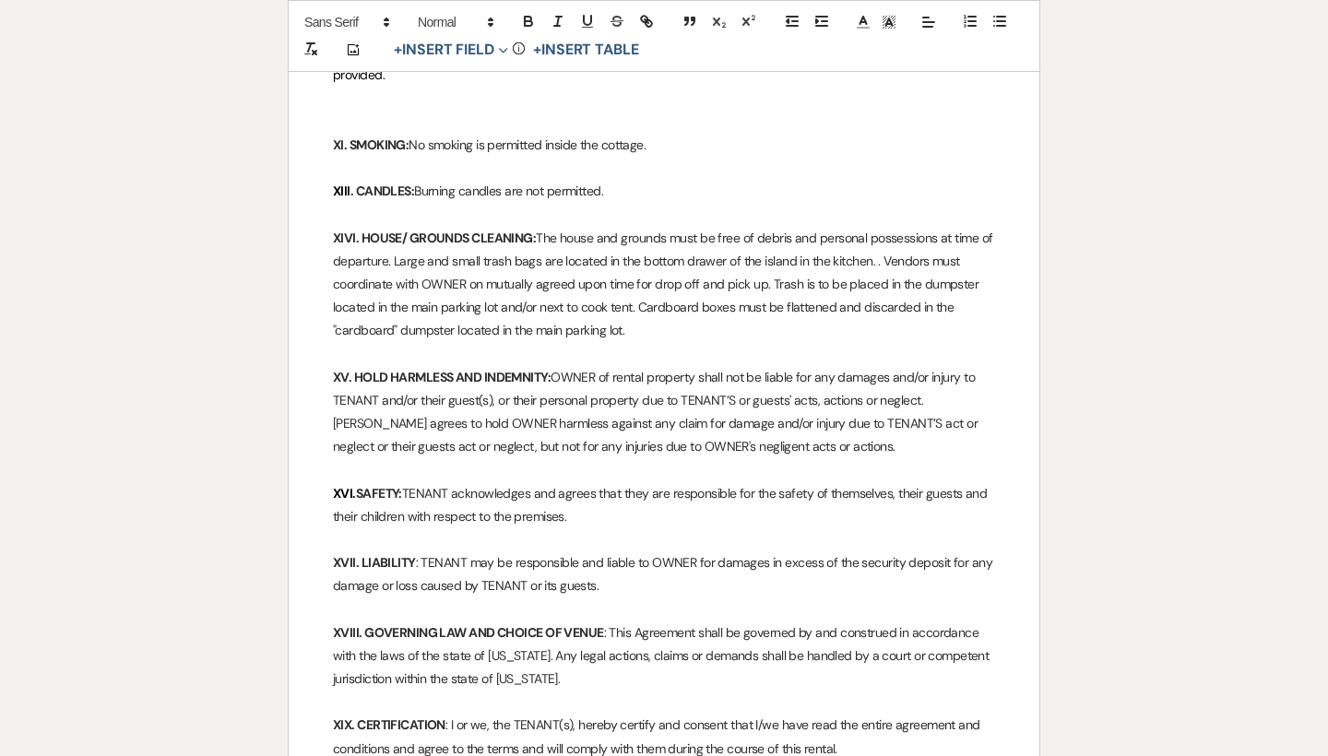
scroll to position [1809, 0]
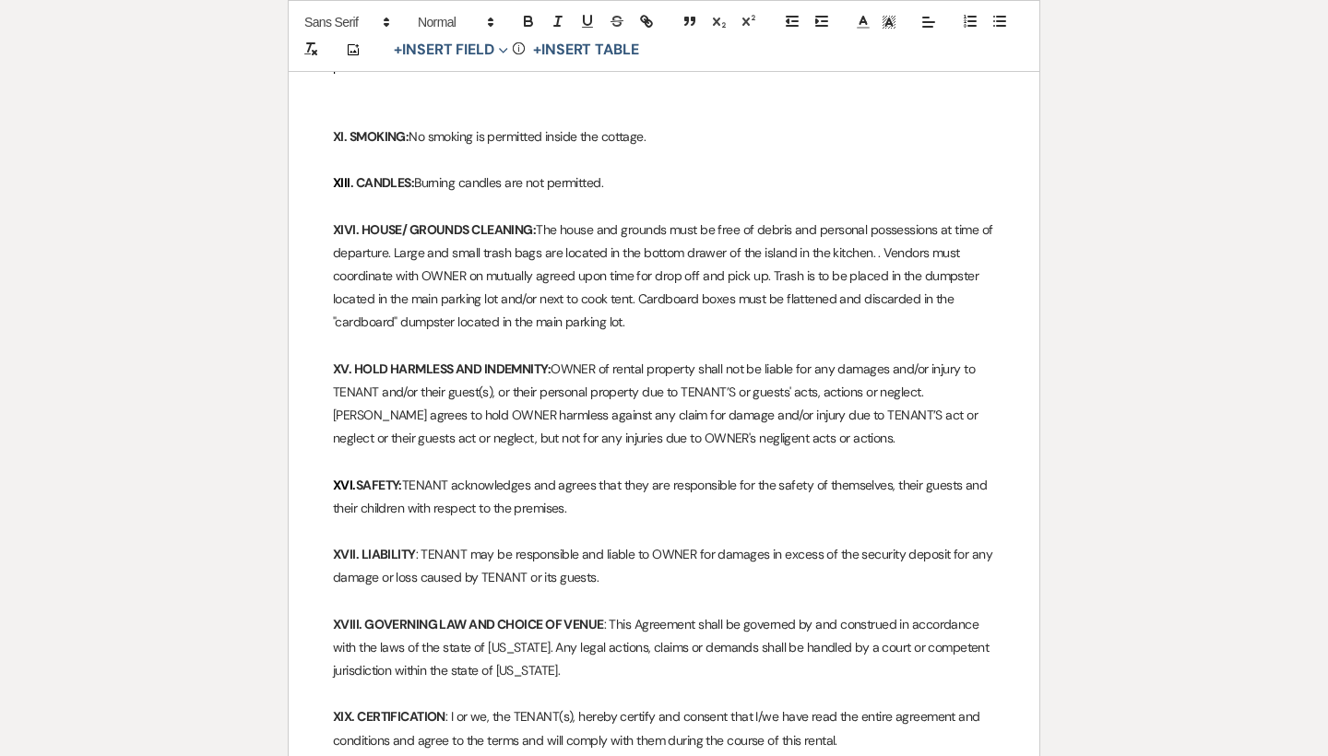
click at [811, 259] on p "XIVI. HOUSE/ GROUNDS CLEANING: The house and grounds must be free of debris and…" at bounding box center [664, 276] width 662 height 116
click at [862, 262] on p "XIVI. HOUSE/ GROUNDS CLEANING: The house and grounds must be free of debris and…" at bounding box center [664, 276] width 662 height 116
drag, startPoint x: 505, startPoint y: 282, endPoint x: 404, endPoint y: 281, distance: 101.4
click at [404, 281] on p "XIVI. HOUSE/ GROUNDS CLEANING: The house and grounds must be free of debris and…" at bounding box center [664, 276] width 662 height 116
